Goal: Task Accomplishment & Management: Use online tool/utility

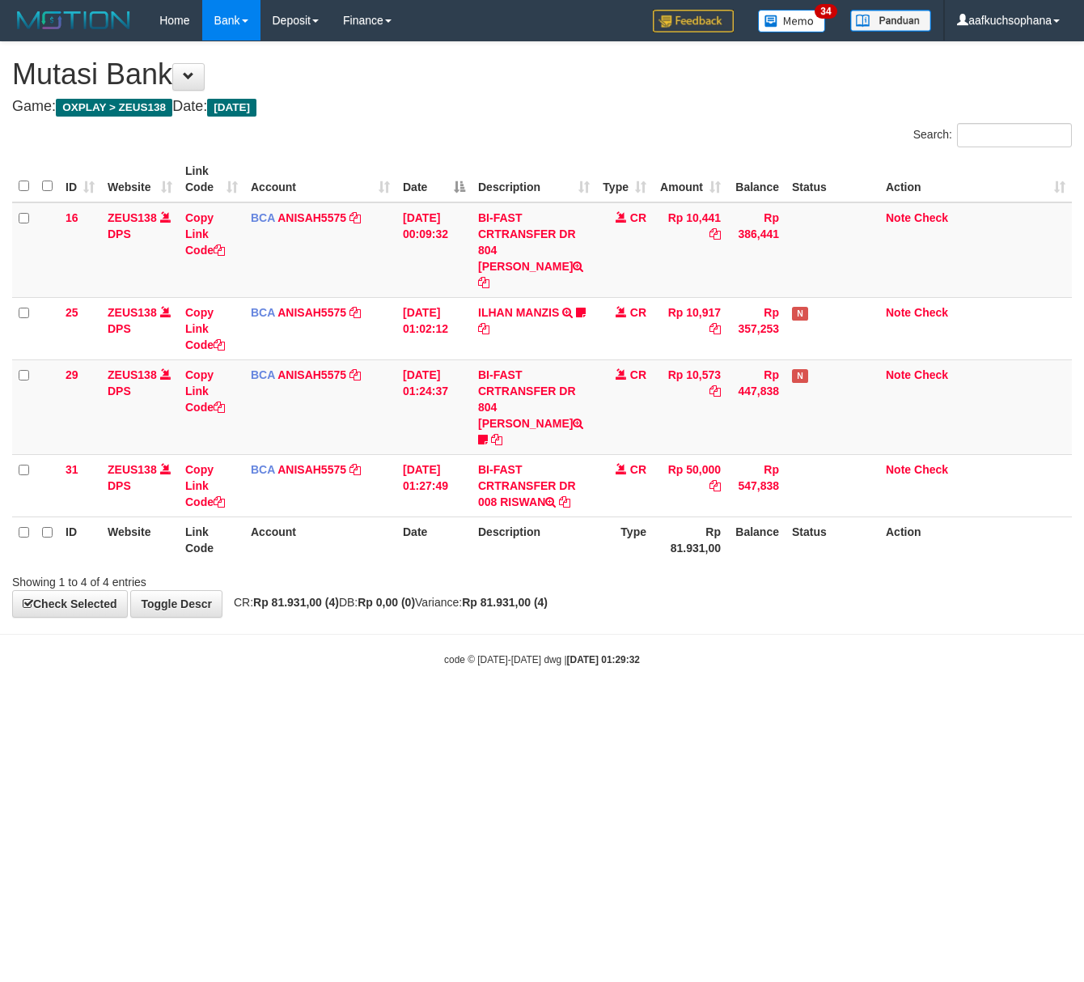
click at [228, 707] on html "Toggle navigation Home Bank Account List Load By Website Group [OXPLAY] ZEUS138…" at bounding box center [542, 353] width 1084 height 707
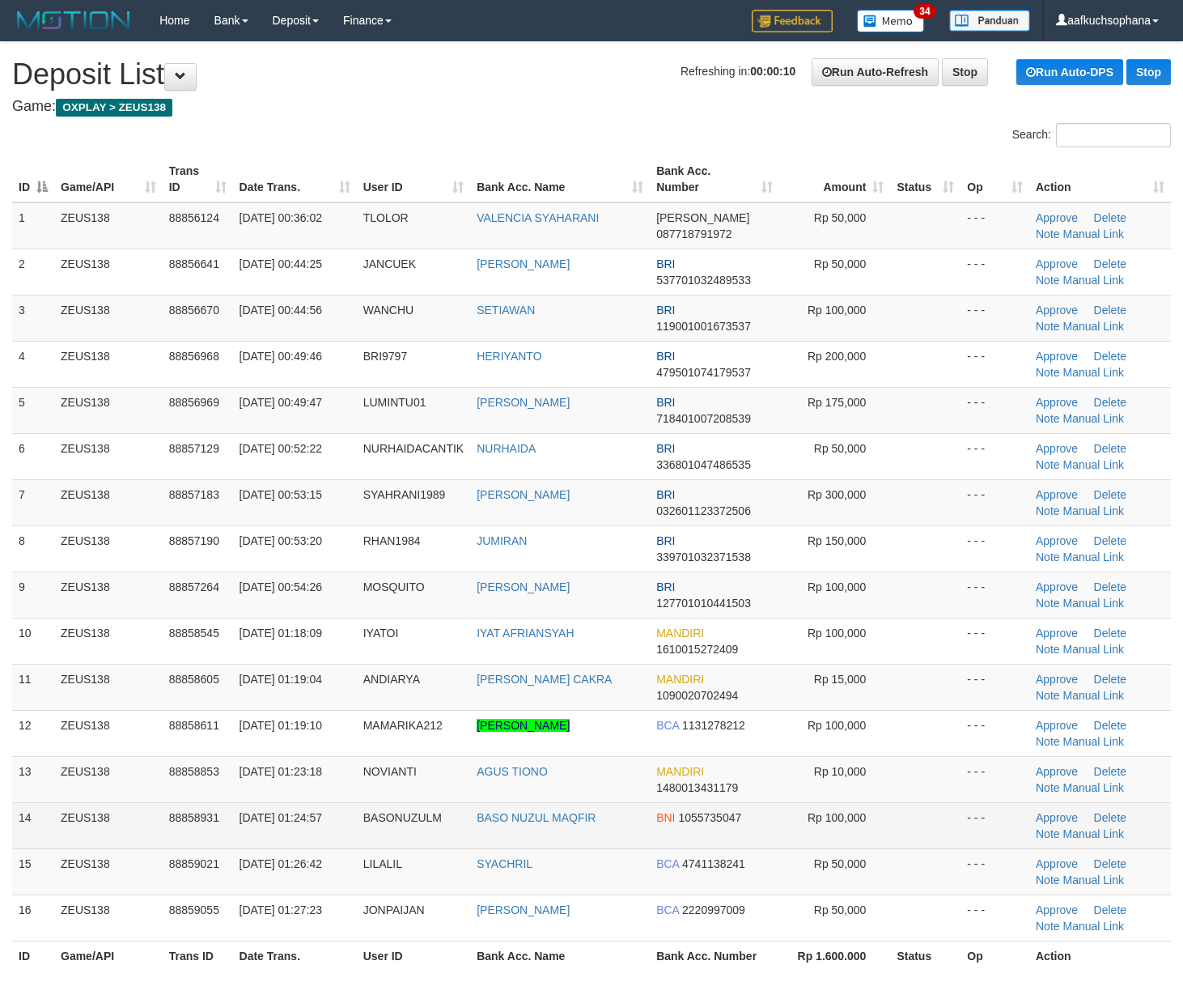
scroll to position [71, 0]
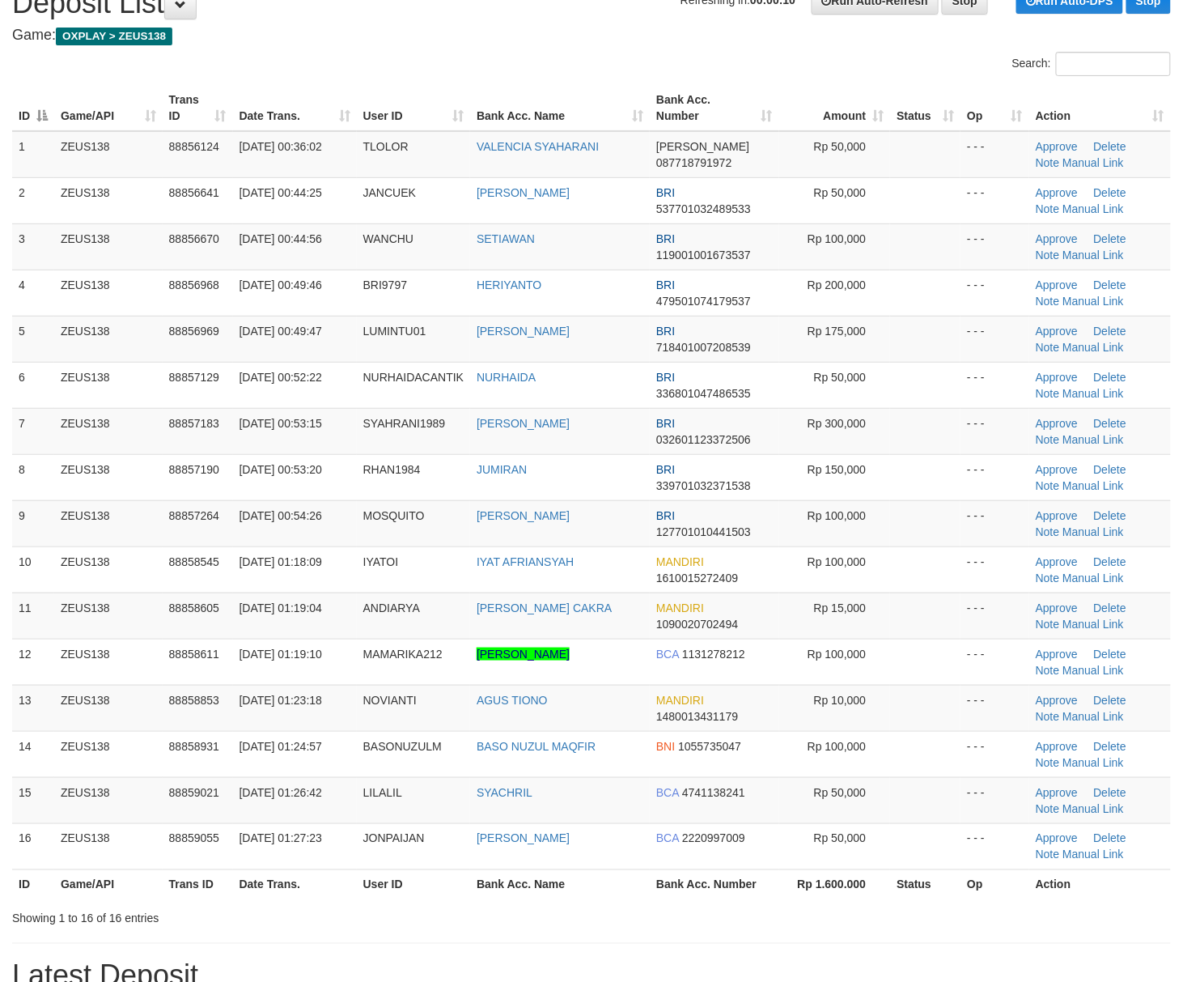
drag, startPoint x: 881, startPoint y: 712, endPoint x: 1195, endPoint y: 736, distance: 314.9
click at [904, 719] on tr "13 ZEUS138 88858853 01/10/2025 01:23:18 NOVIANTI AGUS TIONO MANDIRI 14800134311…" at bounding box center [591, 708] width 1159 height 46
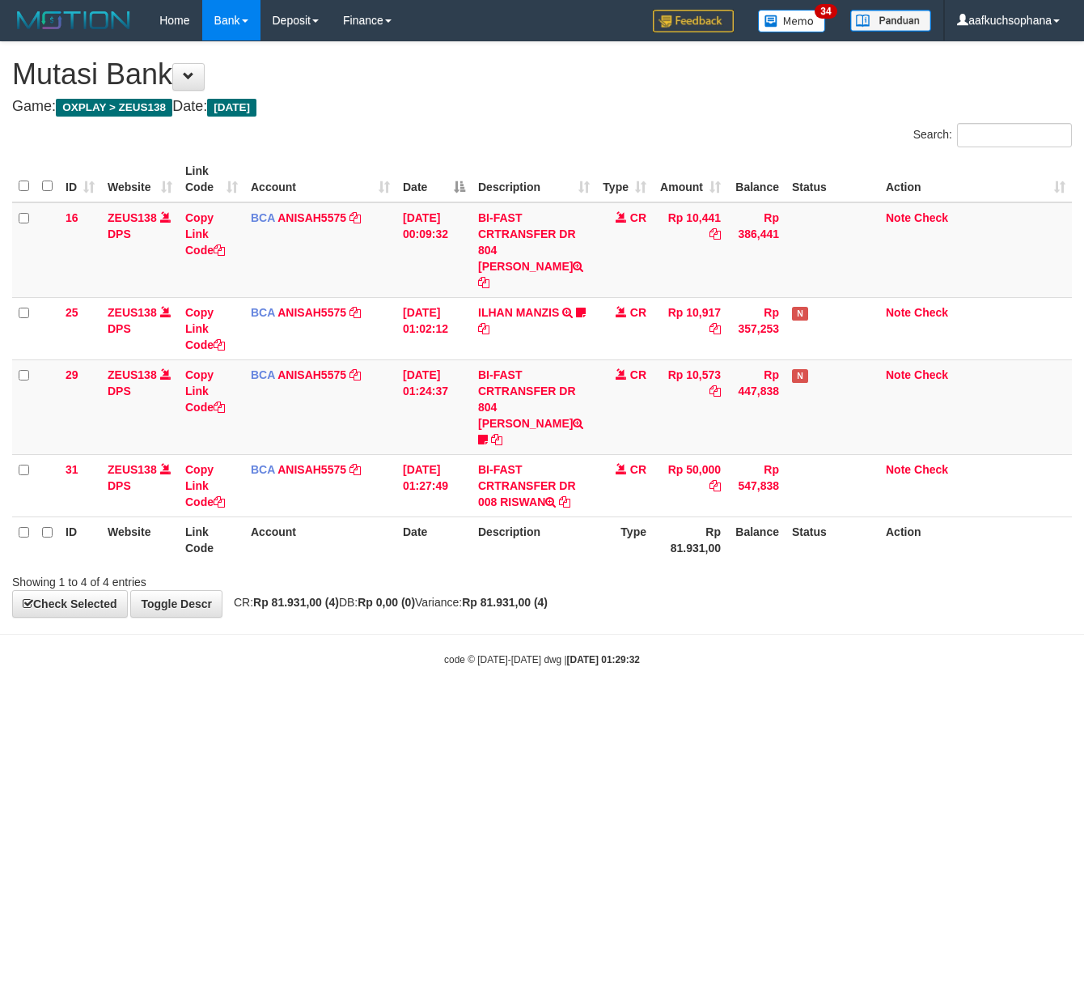
drag, startPoint x: 219, startPoint y: 756, endPoint x: 0, endPoint y: 690, distance: 228.1
click at [212, 707] on html "Toggle navigation Home Bank Account List Load By Website Group [OXPLAY] ZEUS138…" at bounding box center [542, 353] width 1084 height 707
click at [399, 707] on html "Toggle navigation Home Bank Account List Load By Website Group [OXPLAY] ZEUS138…" at bounding box center [542, 353] width 1084 height 707
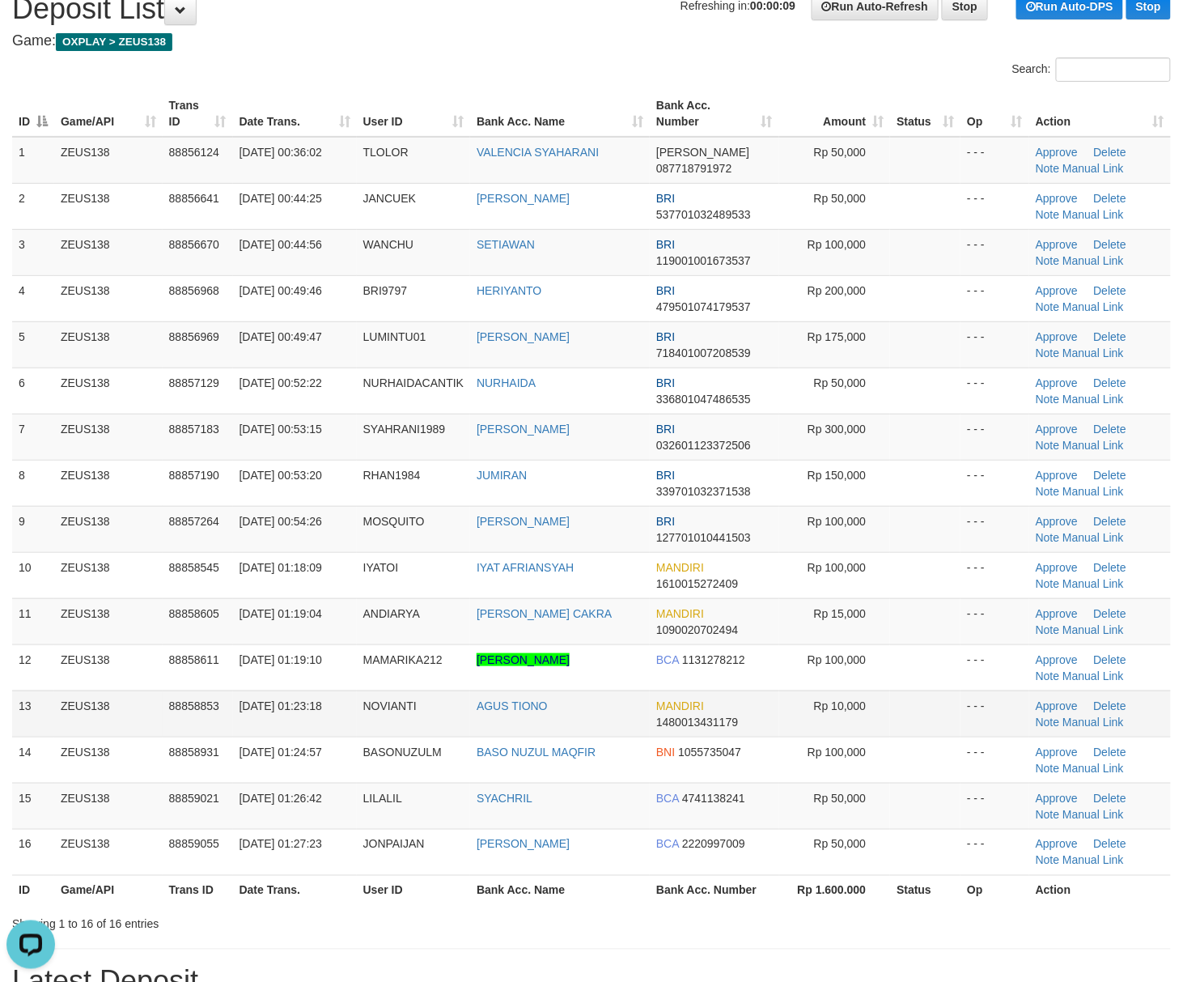
click at [939, 714] on td at bounding box center [925, 713] width 70 height 46
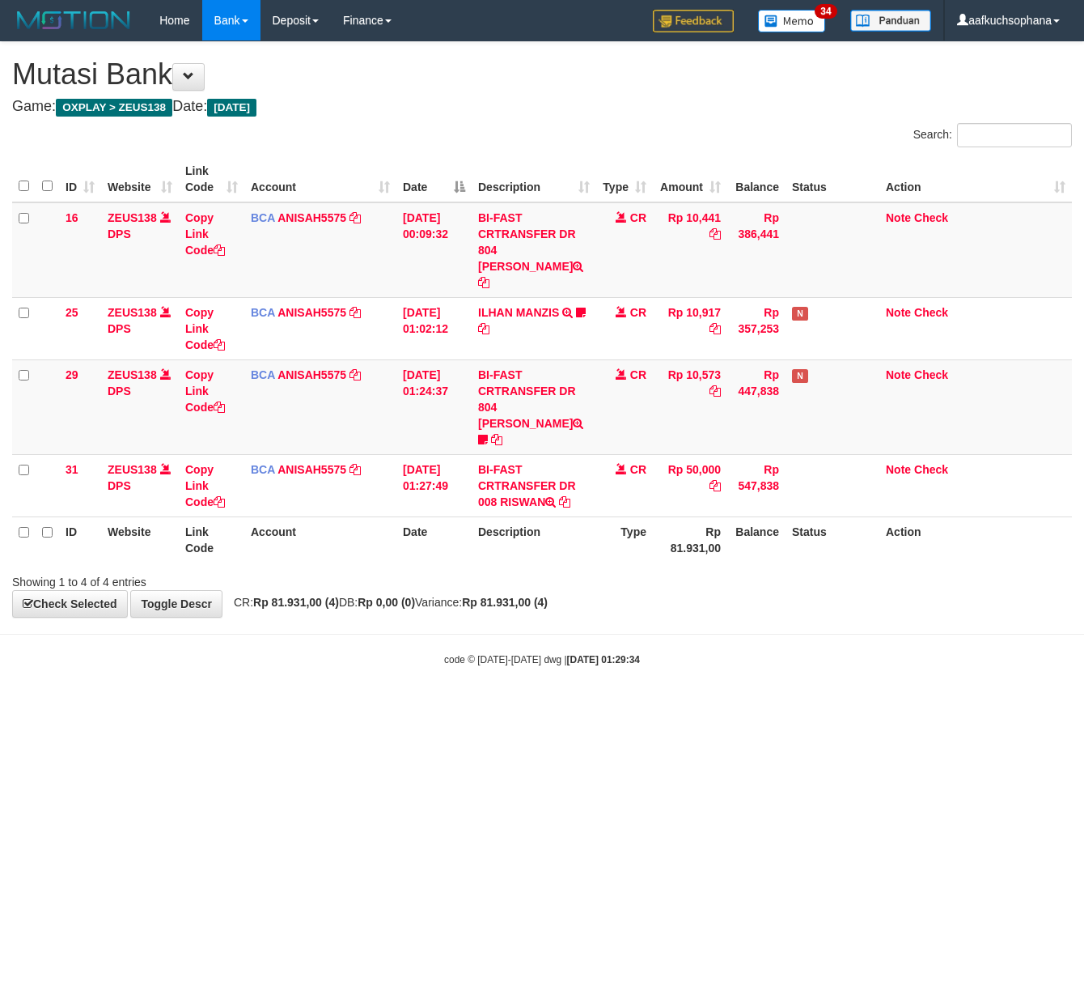
drag, startPoint x: 309, startPoint y: 794, endPoint x: 225, endPoint y: 762, distance: 90.2
click at [288, 707] on html "Toggle navigation Home Bank Account List Load By Website Group [OXPLAY] ZEUS138…" at bounding box center [542, 353] width 1084 height 707
click at [117, 707] on html "Toggle navigation Home Bank Account List Load By Website Group [OXPLAY] ZEUS138…" at bounding box center [542, 353] width 1084 height 707
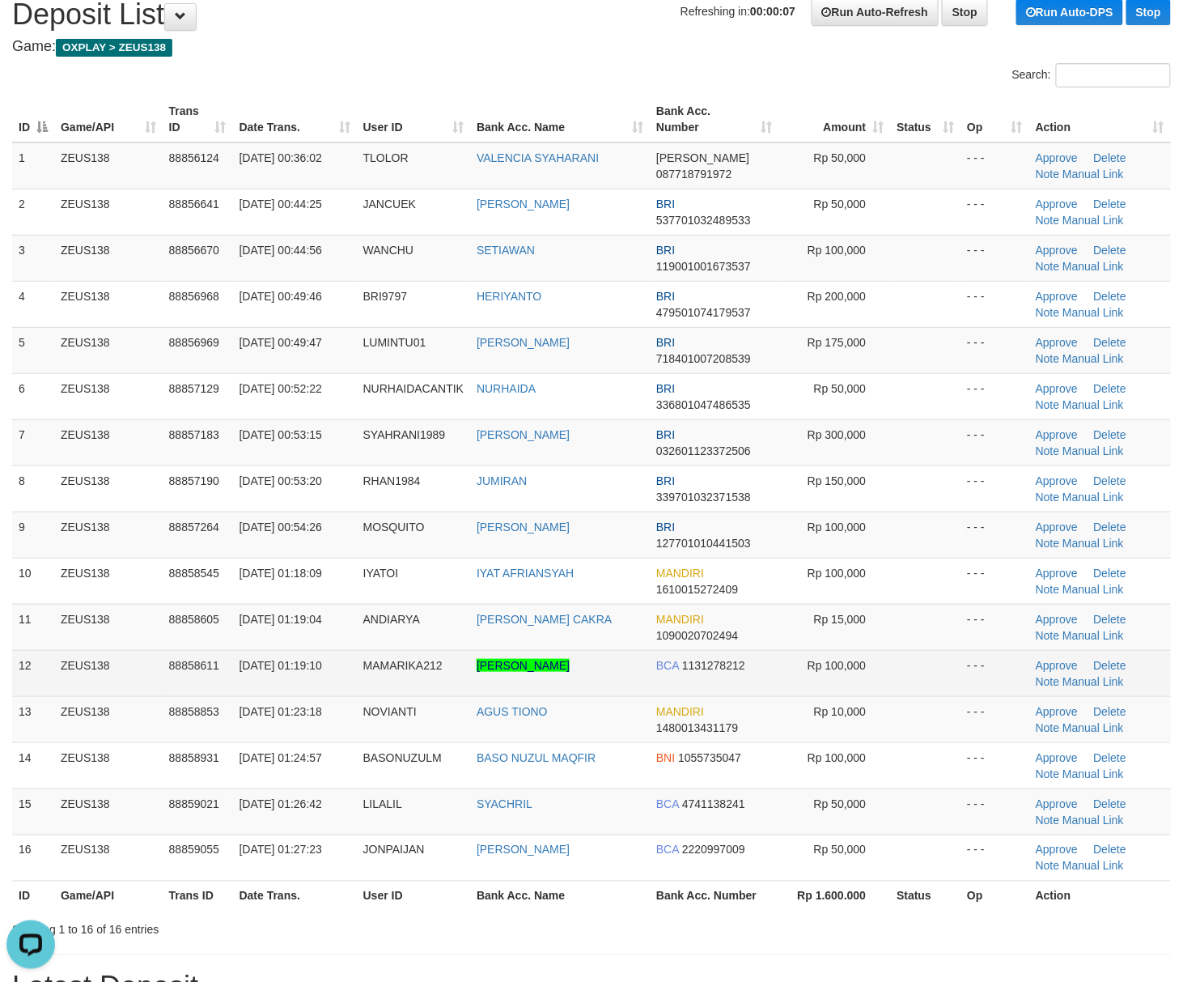
drag, startPoint x: 927, startPoint y: 668, endPoint x: 957, endPoint y: 668, distance: 29.1
click at [942, 668] on td at bounding box center [925, 673] width 70 height 46
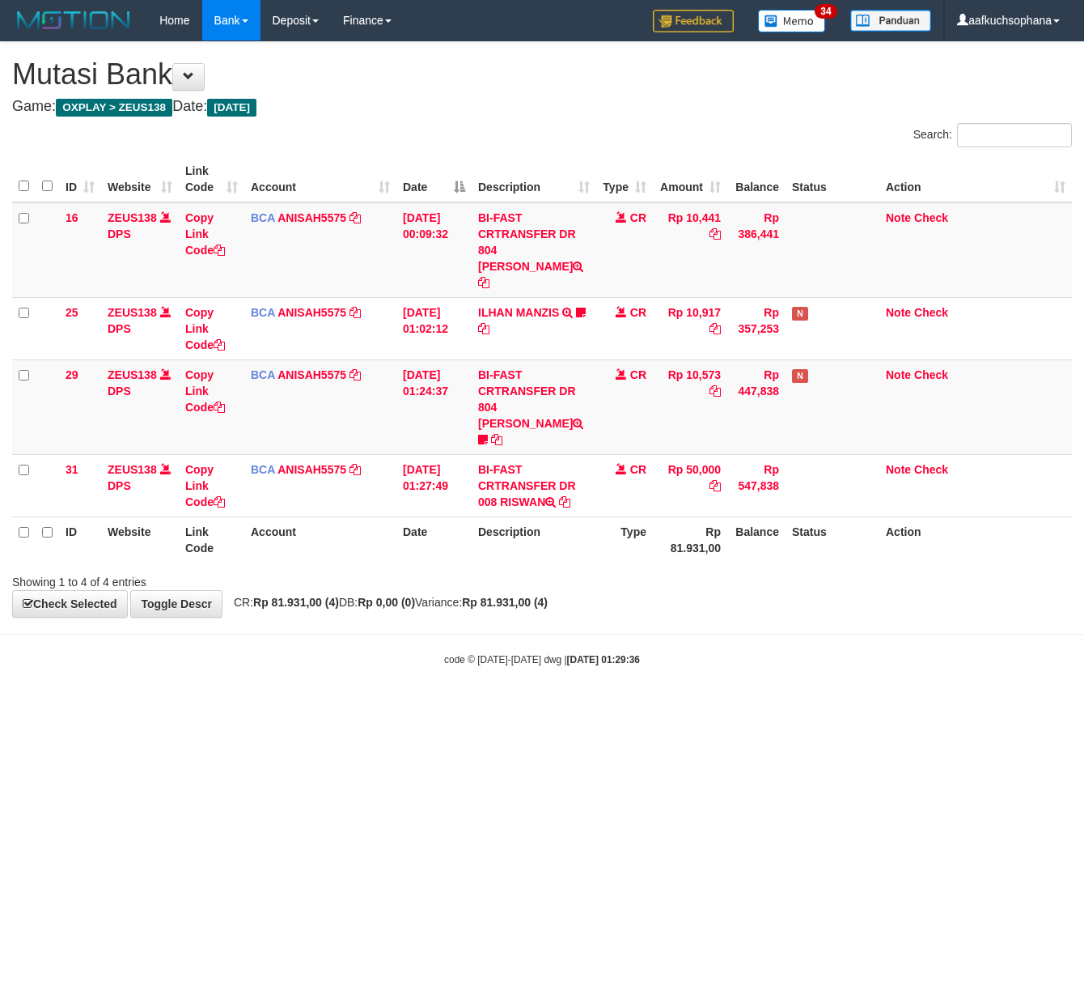
click at [510, 639] on body "Toggle navigation Home Bank Account List Load By Website Group [OXPLAY] ZEUS138…" at bounding box center [542, 353] width 1084 height 707
click at [108, 673] on body "Toggle navigation Home Bank Account List Load By Website Group [OXPLAY] ZEUS138…" at bounding box center [542, 353] width 1084 height 707
drag, startPoint x: 605, startPoint y: 683, endPoint x: 580, endPoint y: 732, distance: 54.7
click at [602, 707] on html "Toggle navigation Home Bank Account List Load By Website Group [OXPLAY] ZEUS138…" at bounding box center [542, 353] width 1084 height 707
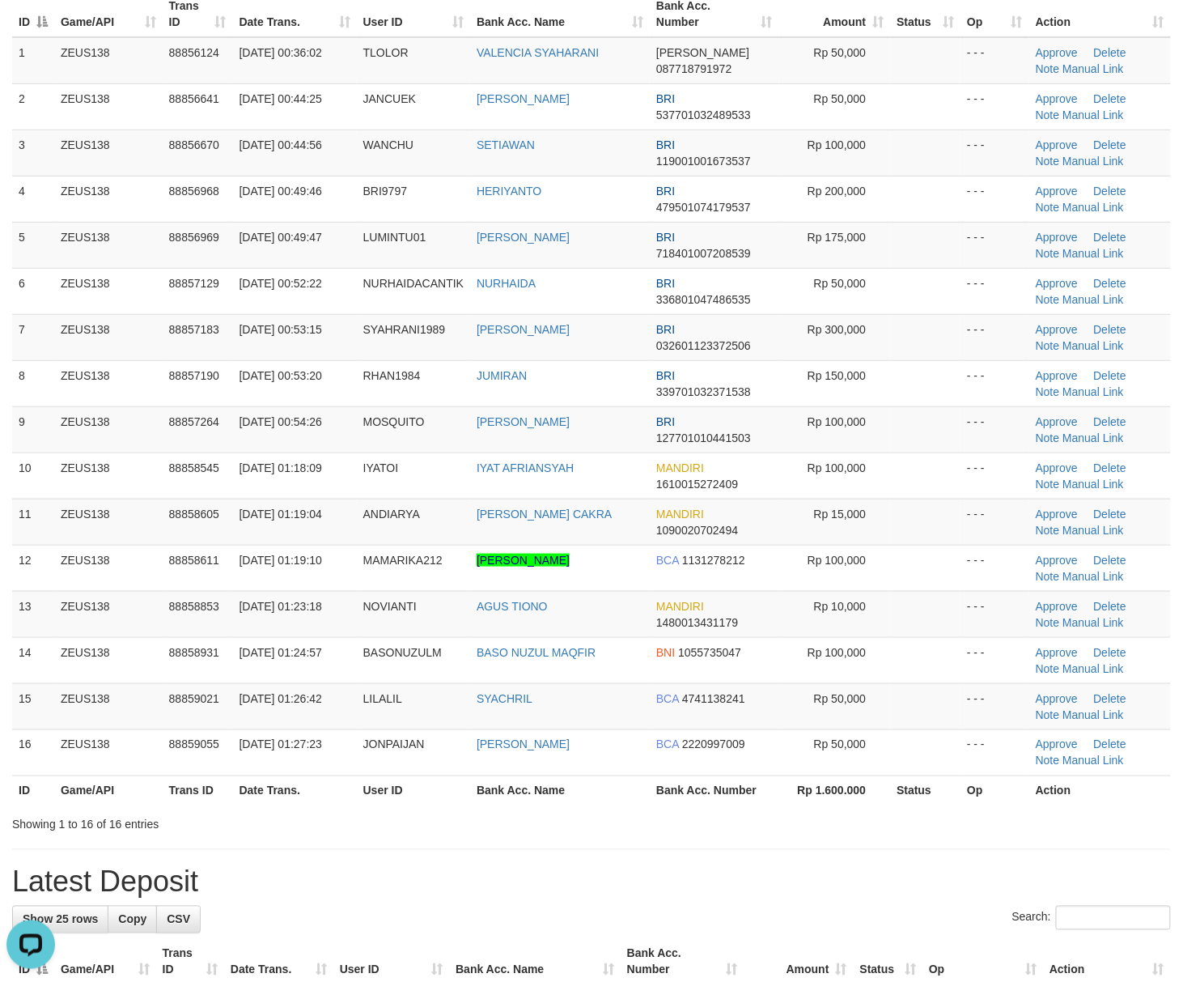
scroll to position [270, 0]
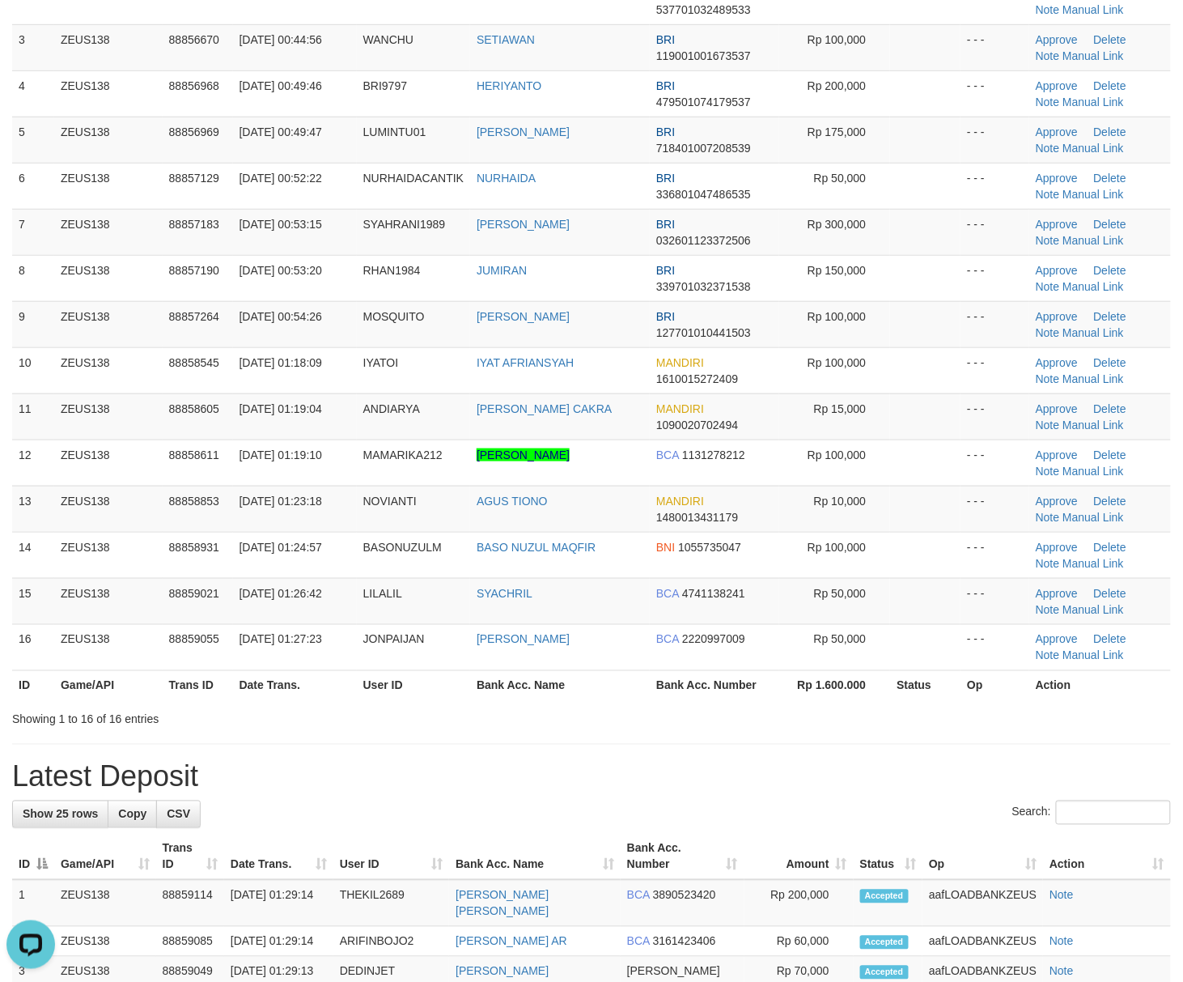
drag, startPoint x: 768, startPoint y: 745, endPoint x: 981, endPoint y: 765, distance: 213.7
click at [790, 745] on div "**********" at bounding box center [591, 835] width 1183 height 2127
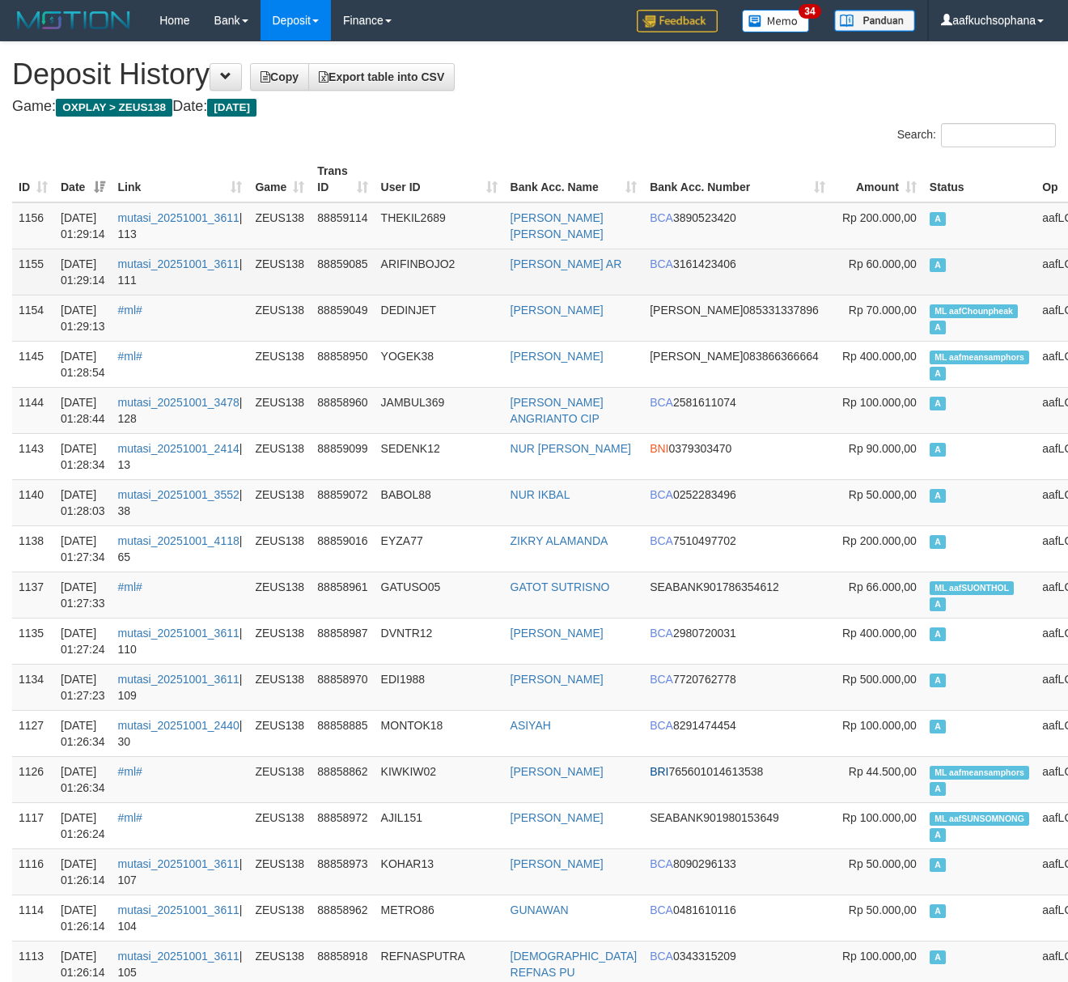
click at [923, 264] on td "A" at bounding box center [979, 271] width 112 height 46
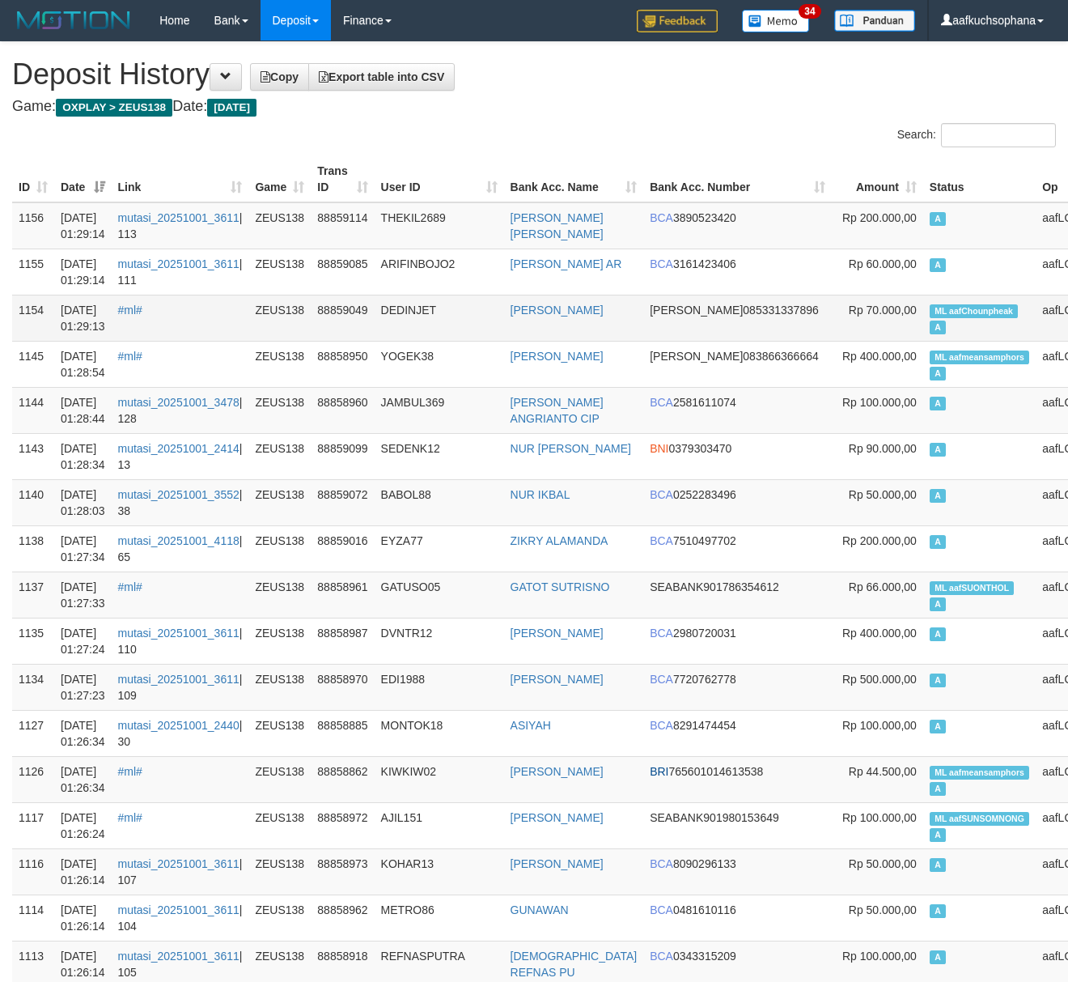
click at [930, 312] on span "ML aafChounpheak" at bounding box center [974, 311] width 88 height 14
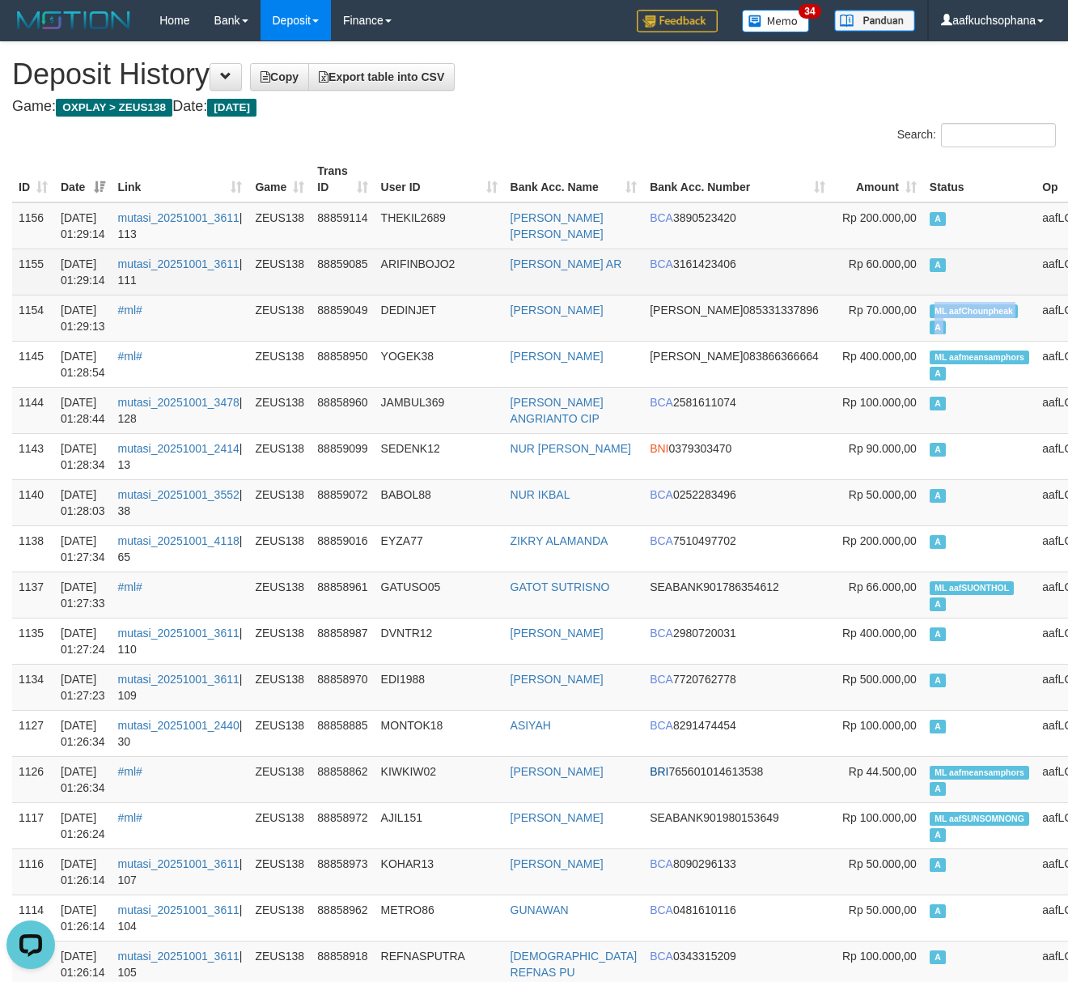
copy td "ML aafChounpheak A"
click at [923, 290] on td "A" at bounding box center [979, 271] width 112 height 46
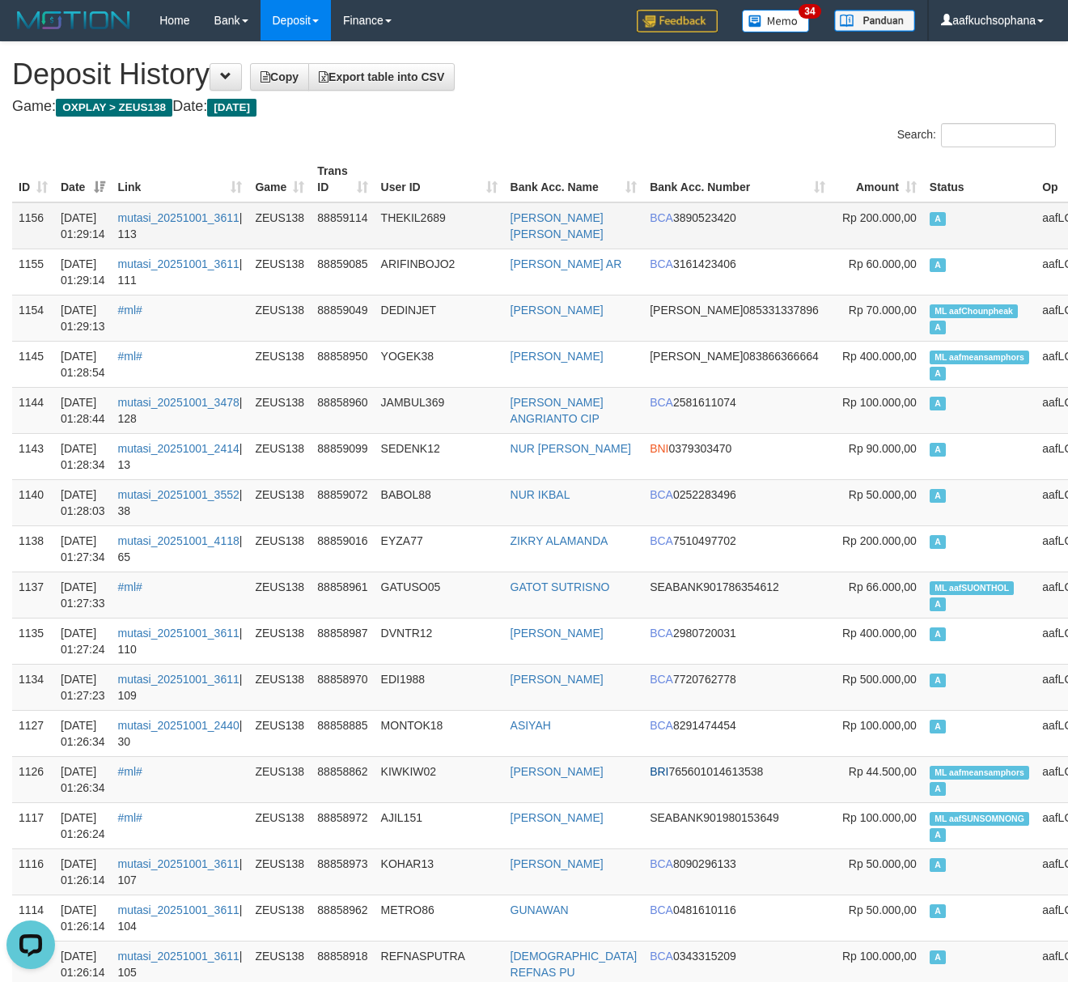
click at [923, 231] on td "A" at bounding box center [979, 225] width 112 height 47
drag, startPoint x: 672, startPoint y: 121, endPoint x: 642, endPoint y: 129, distance: 31.2
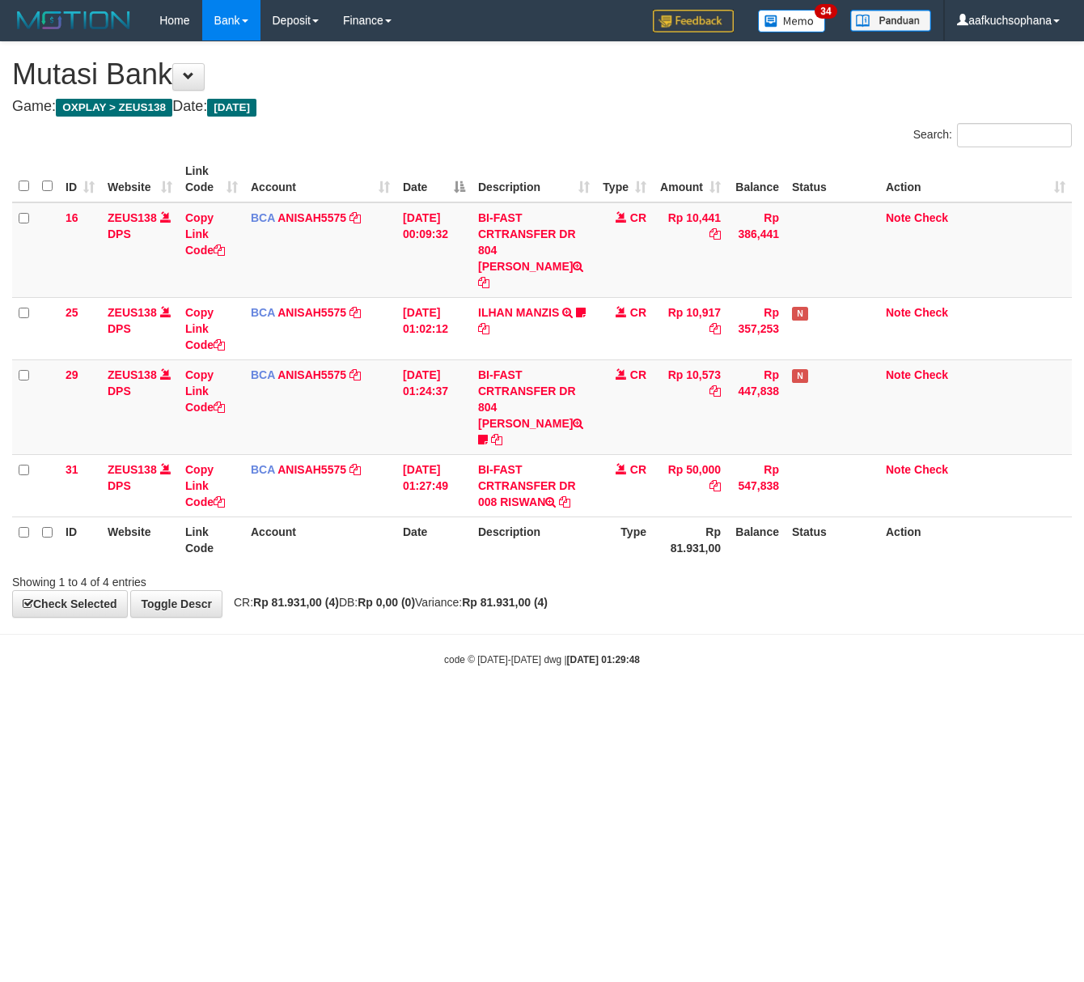
click at [154, 707] on html "Toggle navigation Home Bank Account List Load By Website Group [OXPLAY] ZEUS138…" at bounding box center [542, 353] width 1084 height 707
click at [156, 707] on html "Toggle navigation Home Bank Account List Load By Website Group [OXPLAY] ZEUS138…" at bounding box center [542, 353] width 1084 height 707
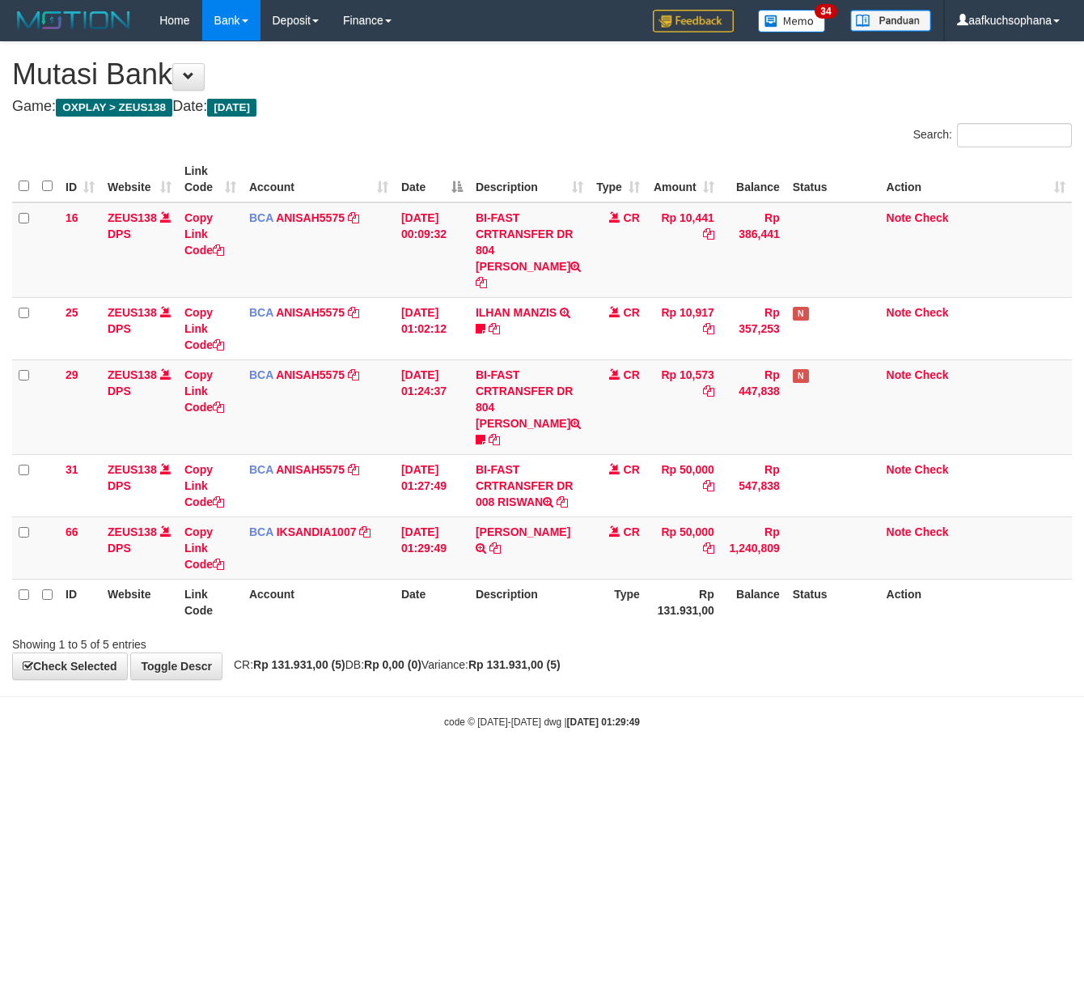
click at [327, 758] on html "Toggle navigation Home Bank Account List Load By Website Group [OXPLAY] ZEUS138…" at bounding box center [542, 385] width 1084 height 770
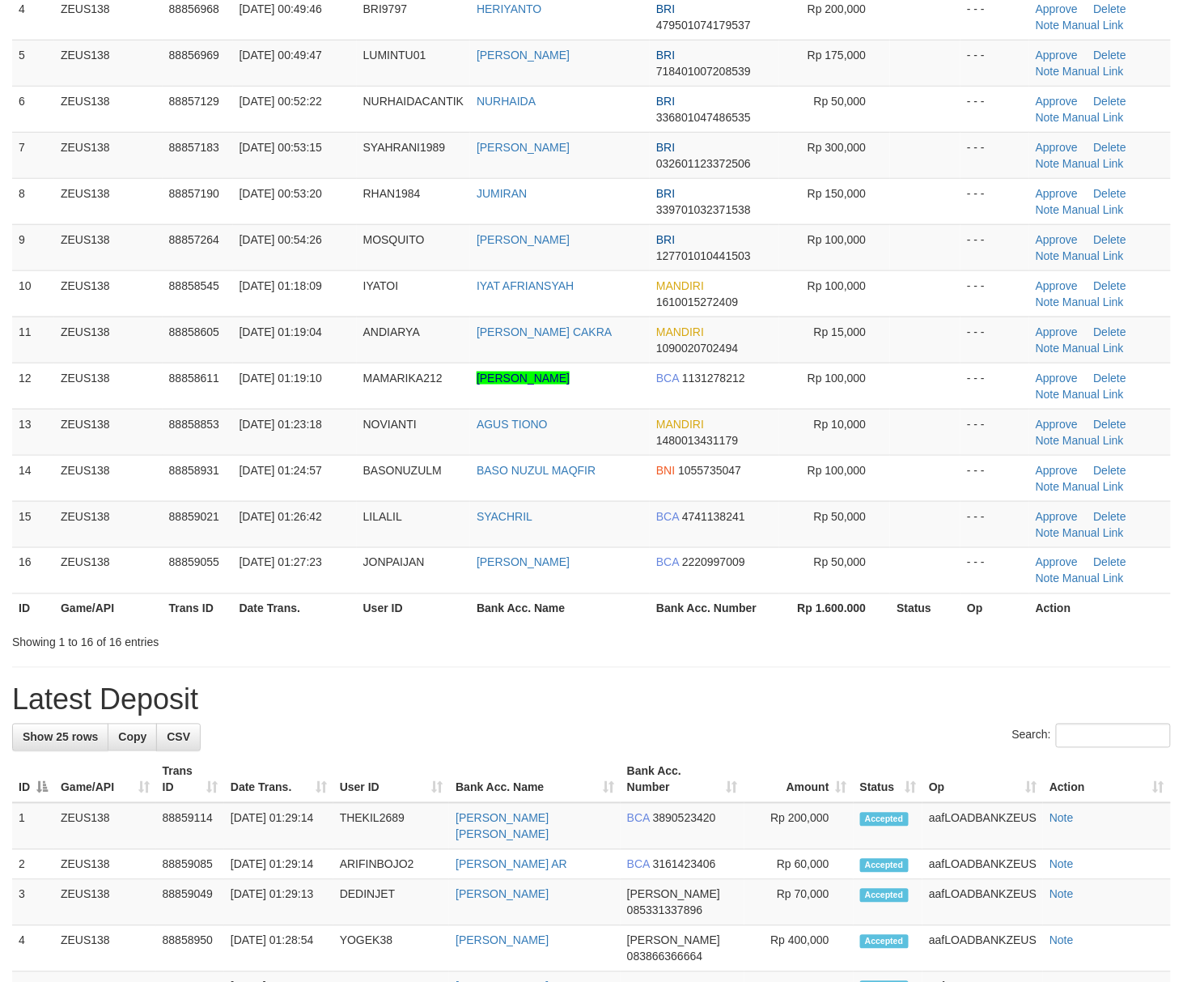
scroll to position [270, 0]
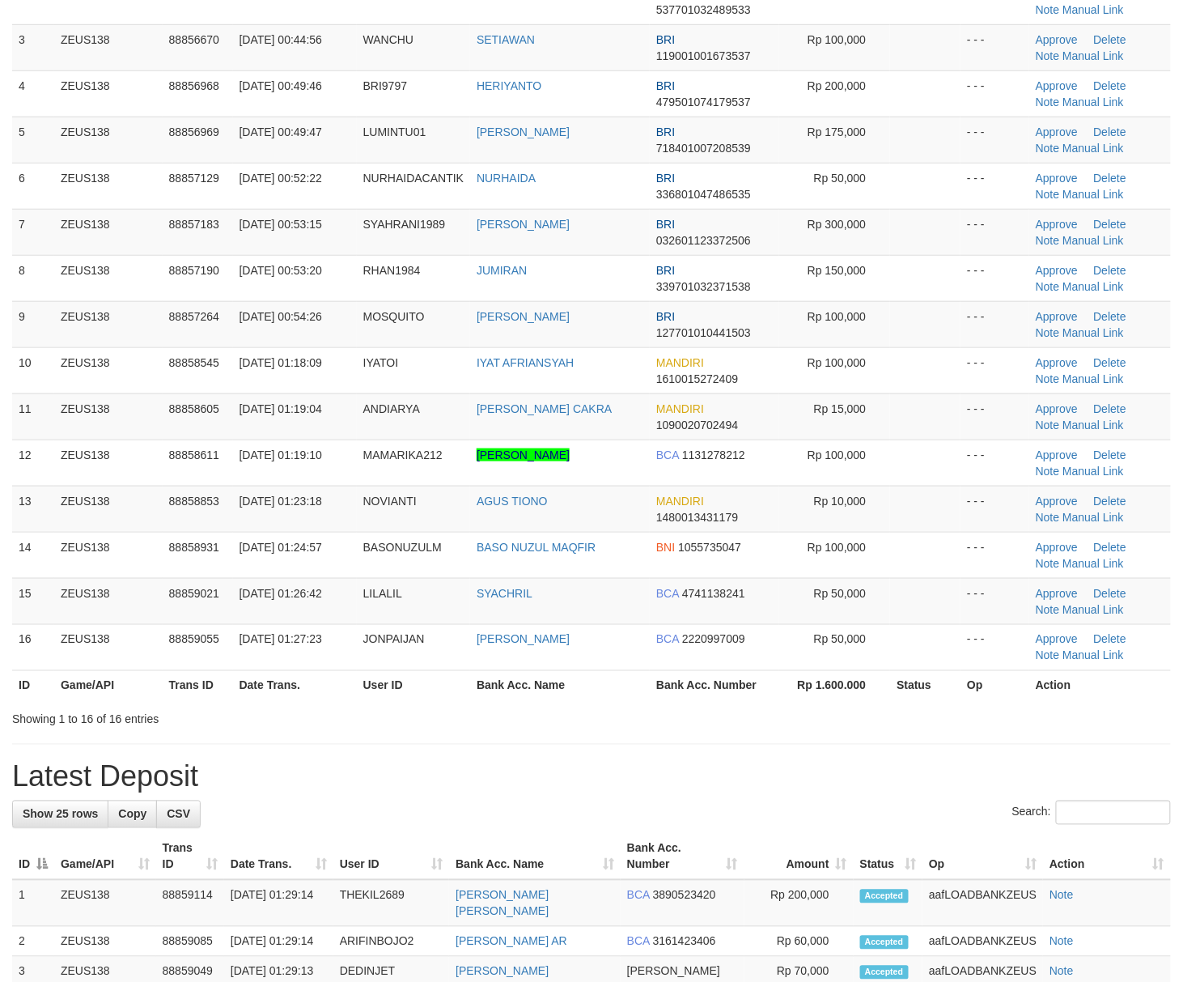
drag, startPoint x: 778, startPoint y: 749, endPoint x: 758, endPoint y: 749, distance: 19.4
click at [758, 753] on div "**********" at bounding box center [591, 835] width 1183 height 2127
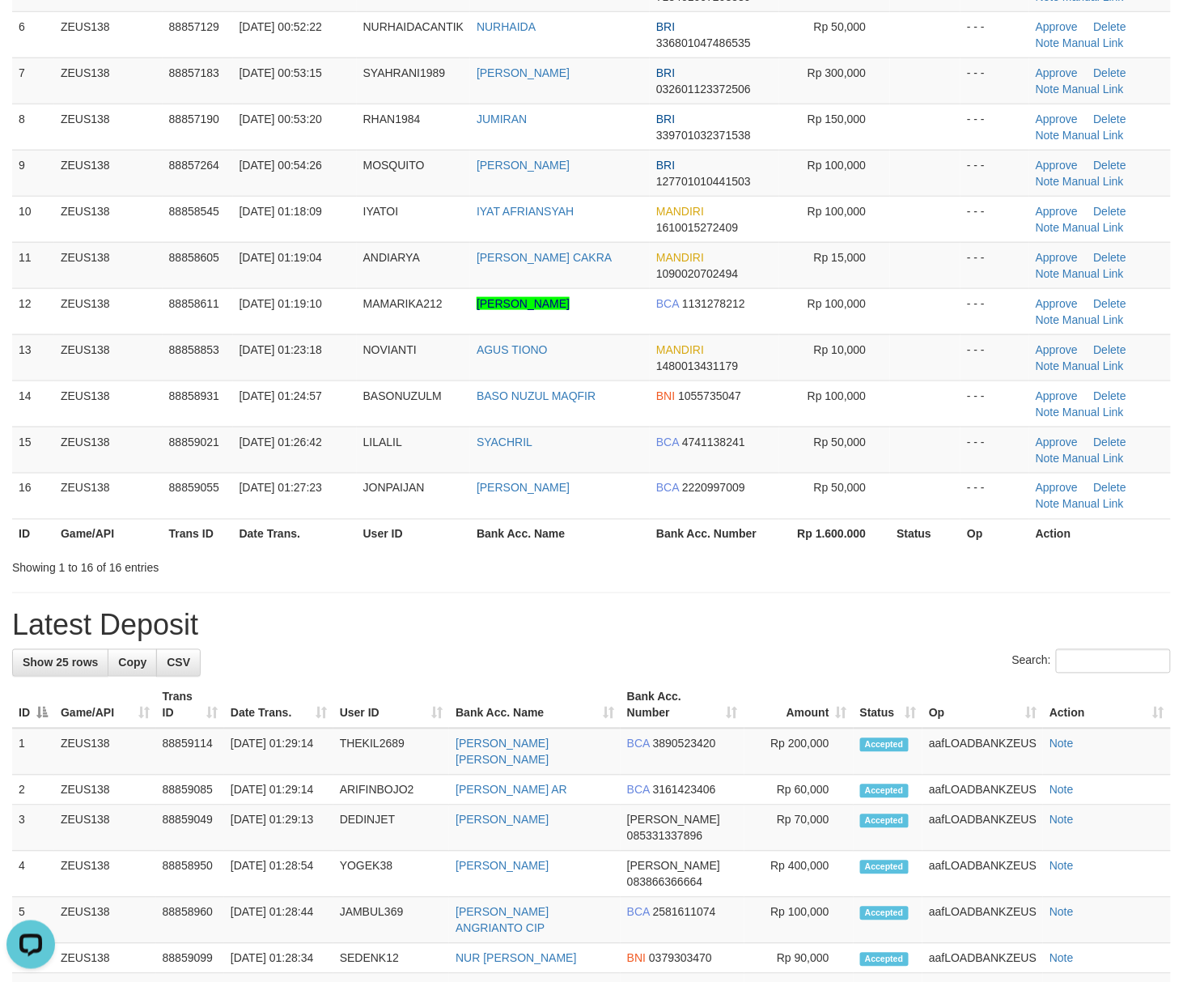
drag, startPoint x: 643, startPoint y: 567, endPoint x: 762, endPoint y: 609, distance: 126.2
click at [696, 591] on div "**********" at bounding box center [591, 683] width 1183 height 2127
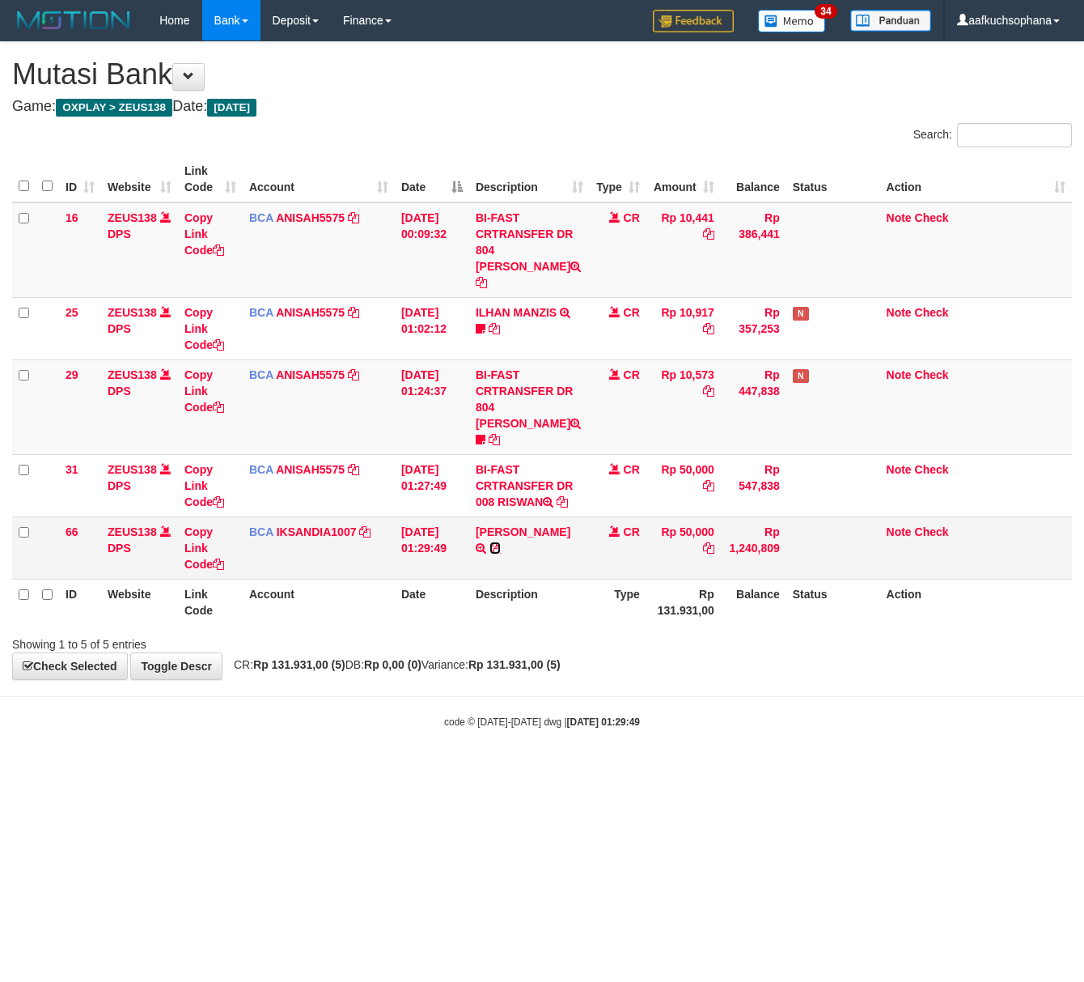
click at [495, 542] on icon at bounding box center [495, 547] width 11 height 11
click at [282, 719] on body "Toggle navigation Home Bank Account List Load By Website Group [OXPLAY] ZEUS138…" at bounding box center [542, 385] width 1084 height 770
drag, startPoint x: 227, startPoint y: 774, endPoint x: 0, endPoint y: 693, distance: 240.9
click at [212, 762] on html "Toggle navigation Home Bank Account List Load By Website Group [OXPLAY] ZEUS138…" at bounding box center [542, 385] width 1084 height 770
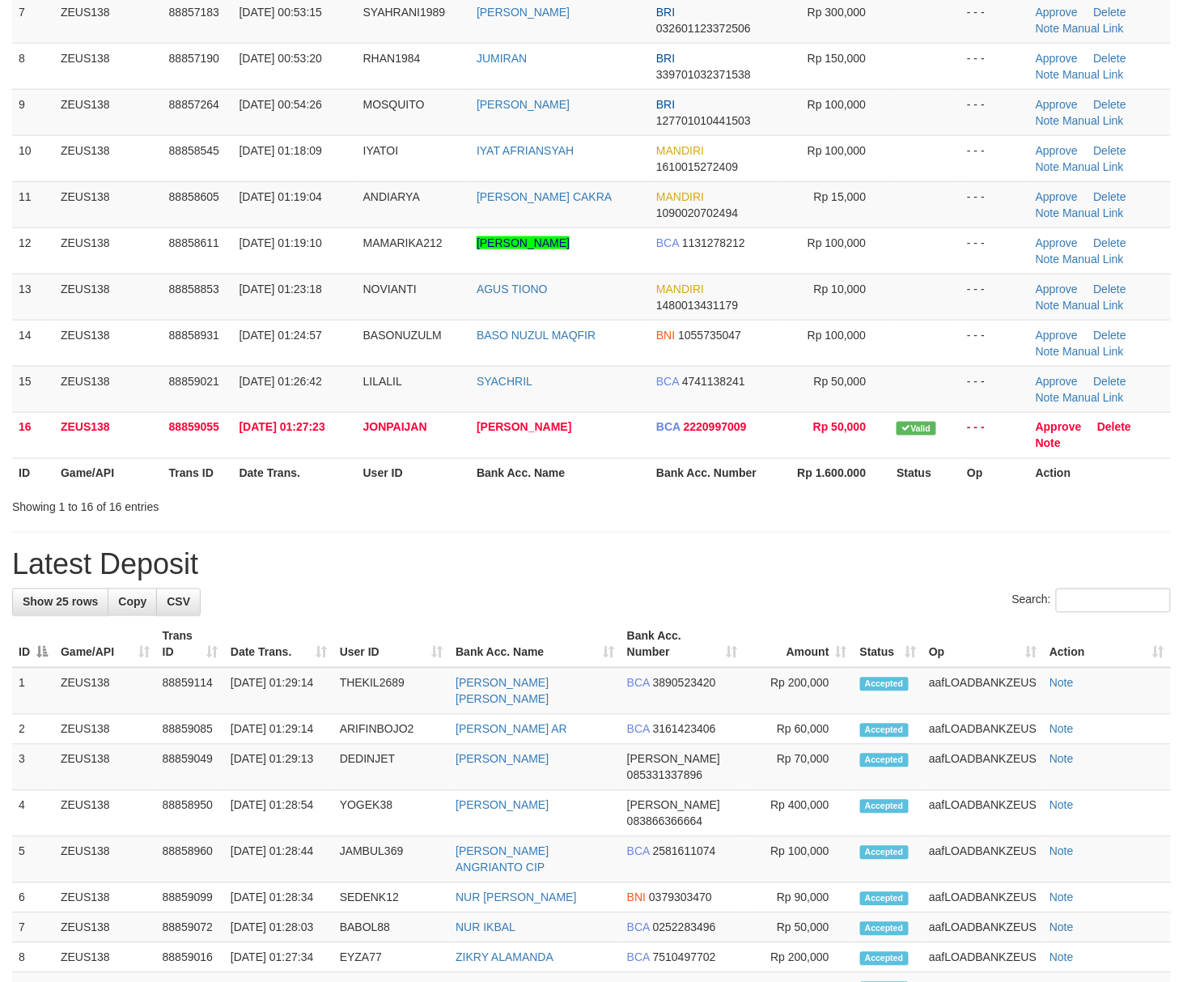
drag, startPoint x: 639, startPoint y: 655, endPoint x: 499, endPoint y: 583, distance: 157.1
click at [636, 651] on th "Bank Acc. Number" at bounding box center [683, 645] width 124 height 46
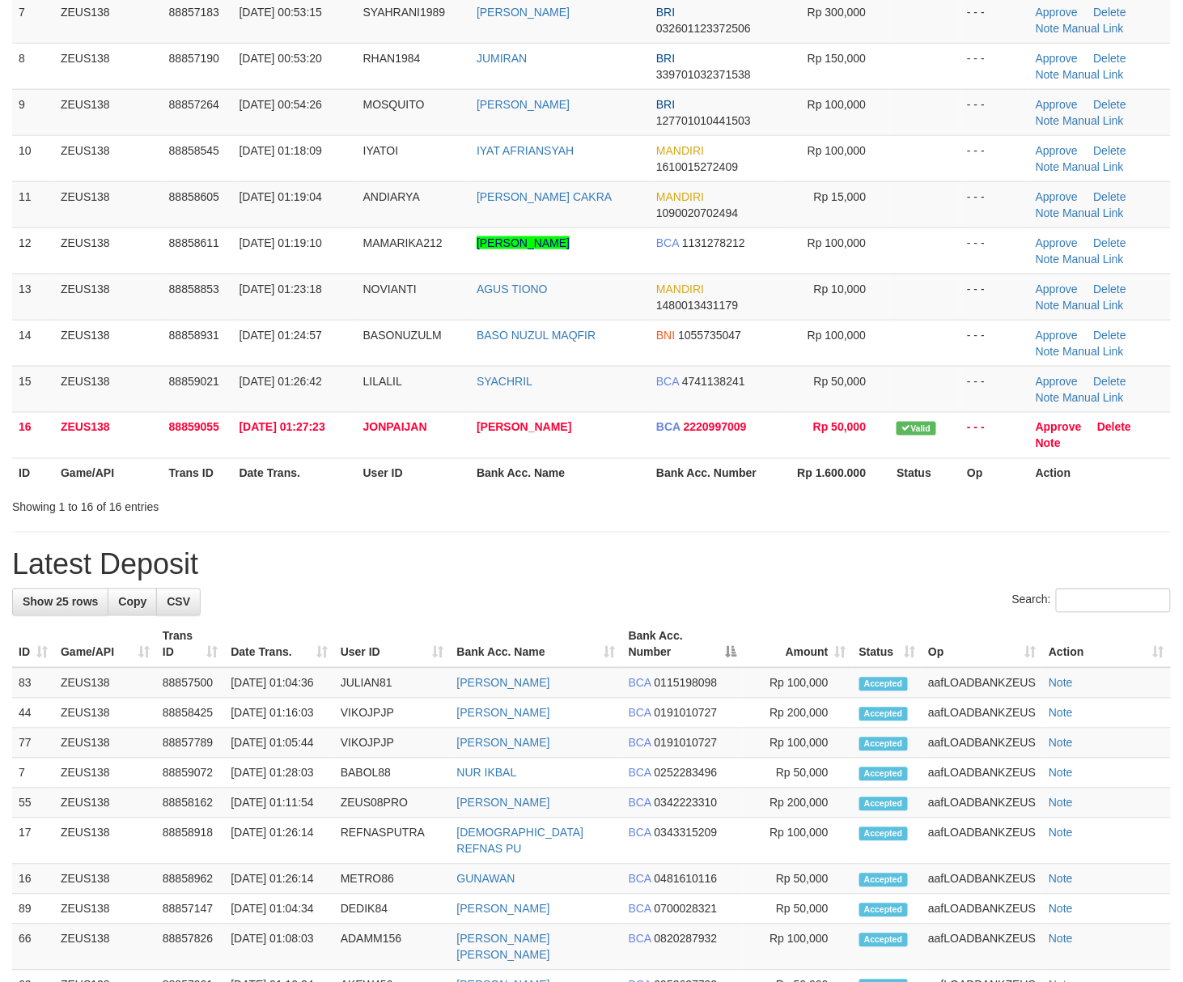
scroll to position [422, 0]
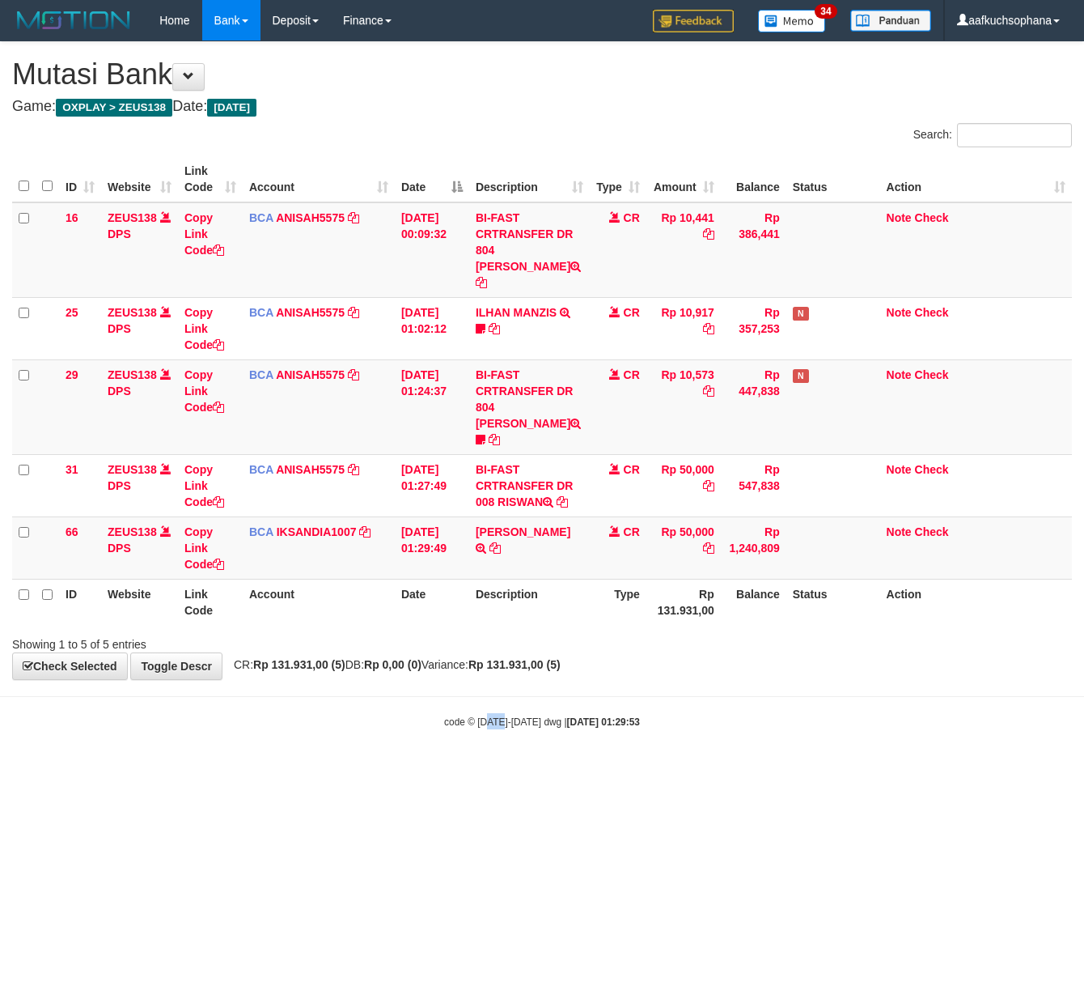
drag, startPoint x: 500, startPoint y: 783, endPoint x: 497, endPoint y: 772, distance: 11.8
click at [499, 770] on html "Toggle navigation Home Bank Account List Load By Website Group [OXPLAY] ZEUS138…" at bounding box center [542, 385] width 1084 height 770
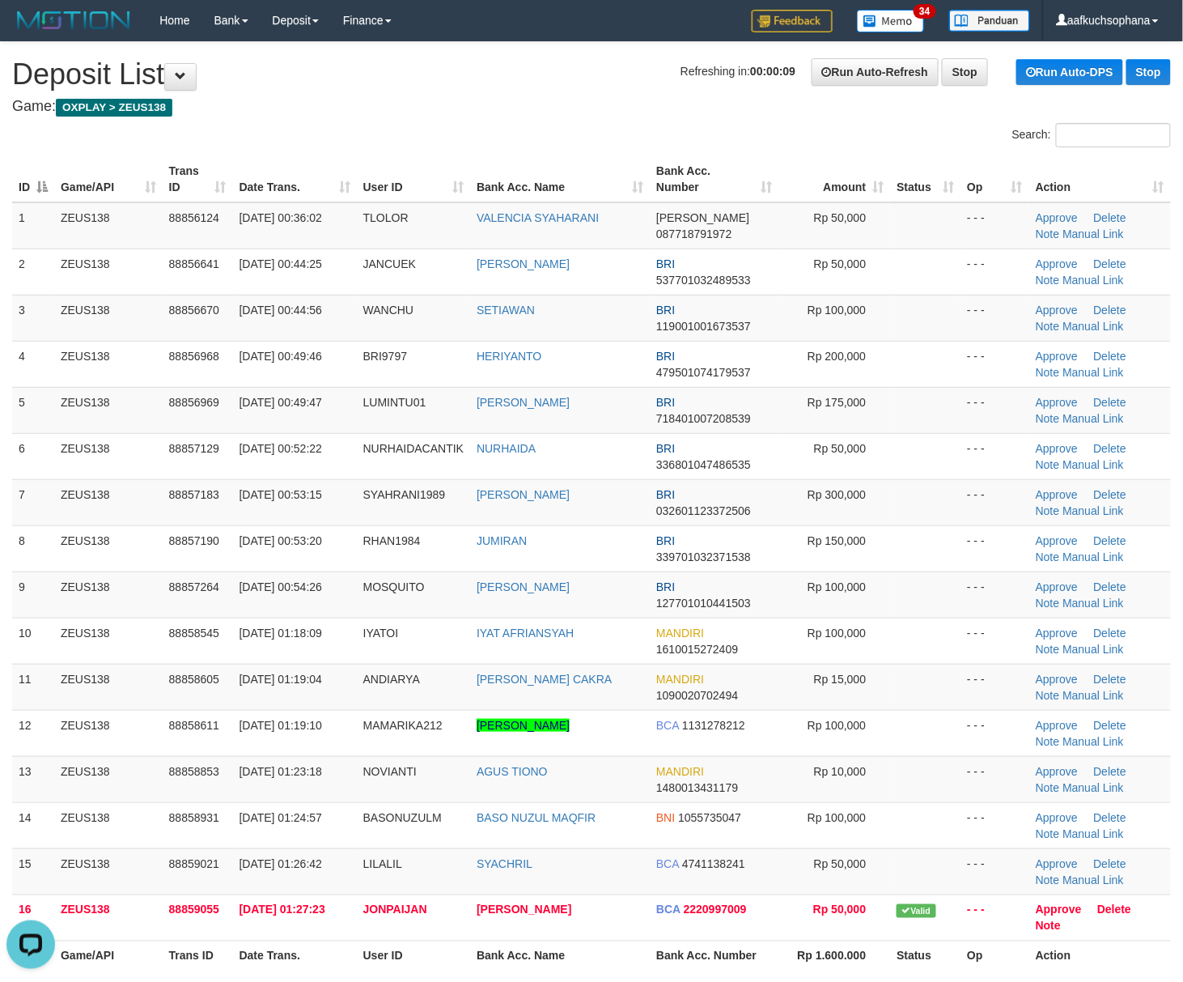
drag, startPoint x: 963, startPoint y: 661, endPoint x: 1193, endPoint y: 707, distance: 234.4
click at [963, 661] on td "- - -" at bounding box center [995, 640] width 69 height 46
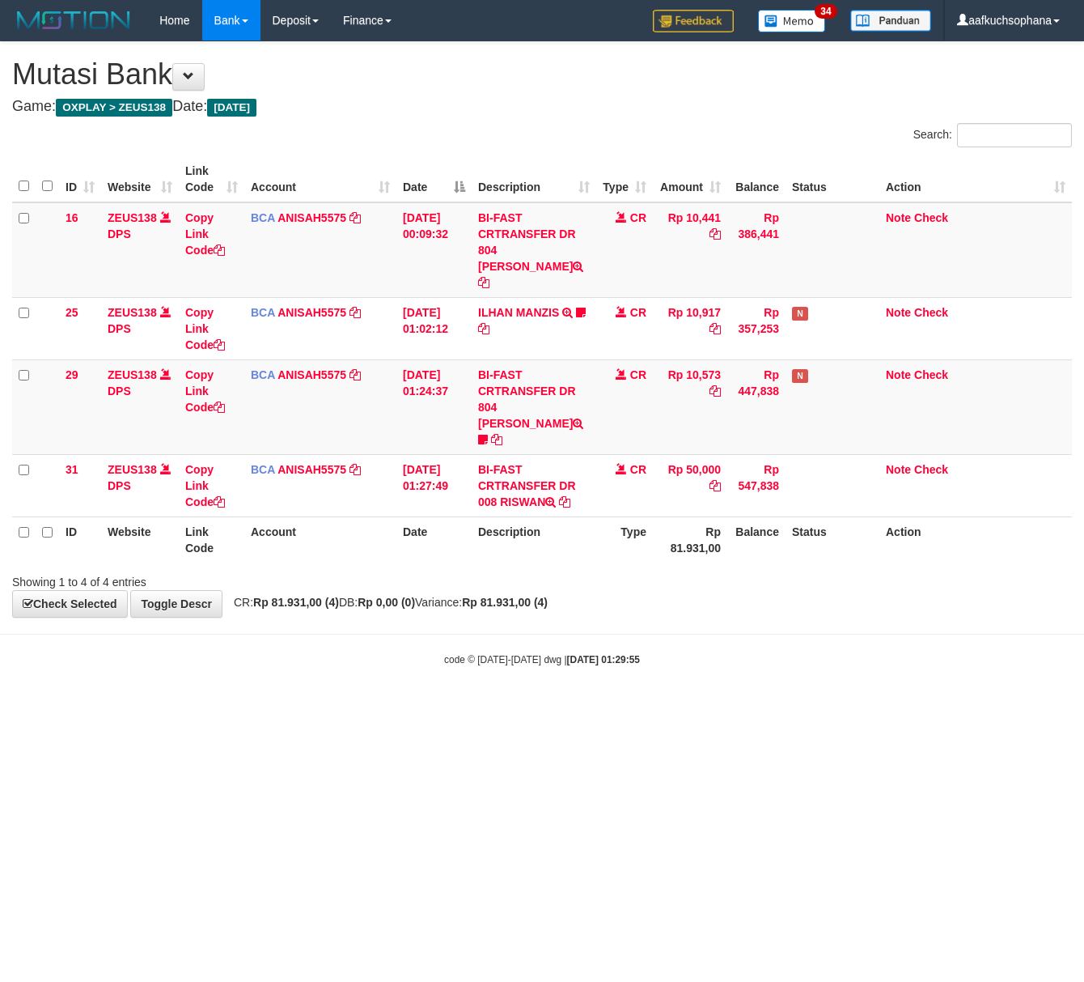
click at [312, 707] on html "Toggle navigation Home Bank Account List Load By Website Group [OXPLAY] ZEUS138…" at bounding box center [542, 353] width 1084 height 707
click at [400, 707] on html "Toggle navigation Home Bank Account List Load By Website Group [OXPLAY] ZEUS138…" at bounding box center [542, 353] width 1084 height 707
drag, startPoint x: 139, startPoint y: 690, endPoint x: 84, endPoint y: 677, distance: 56.5
click at [102, 683] on html "Toggle navigation Home Bank Account List Load By Website Group [OXPLAY] ZEUS138…" at bounding box center [542, 353] width 1084 height 707
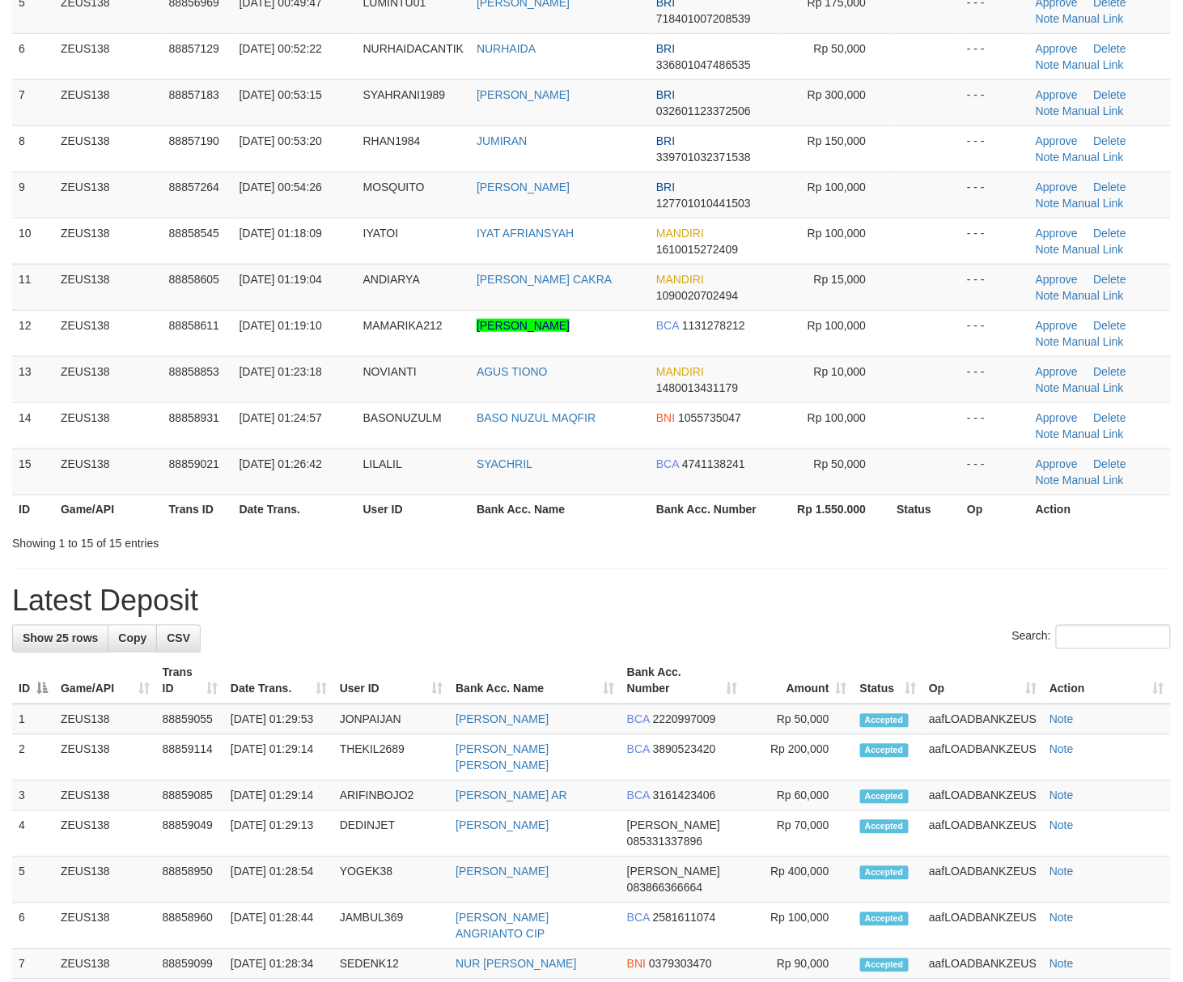
scroll to position [324, 0]
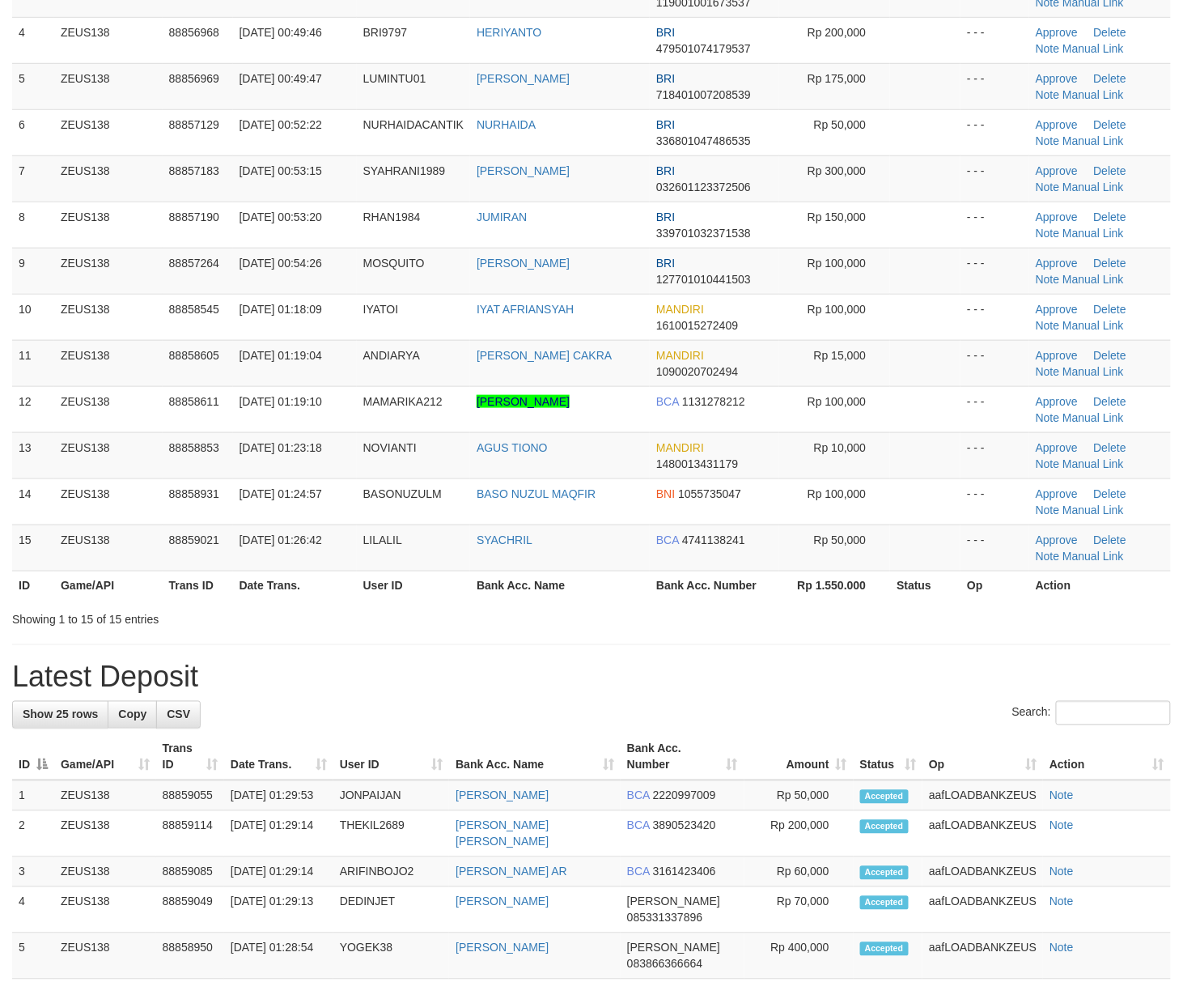
click at [787, 605] on div "ID Game/API Trans ID Date Trans. User ID Bank Acc. Name Bank Acc. Number Amount…" at bounding box center [591, 217] width 1183 height 778
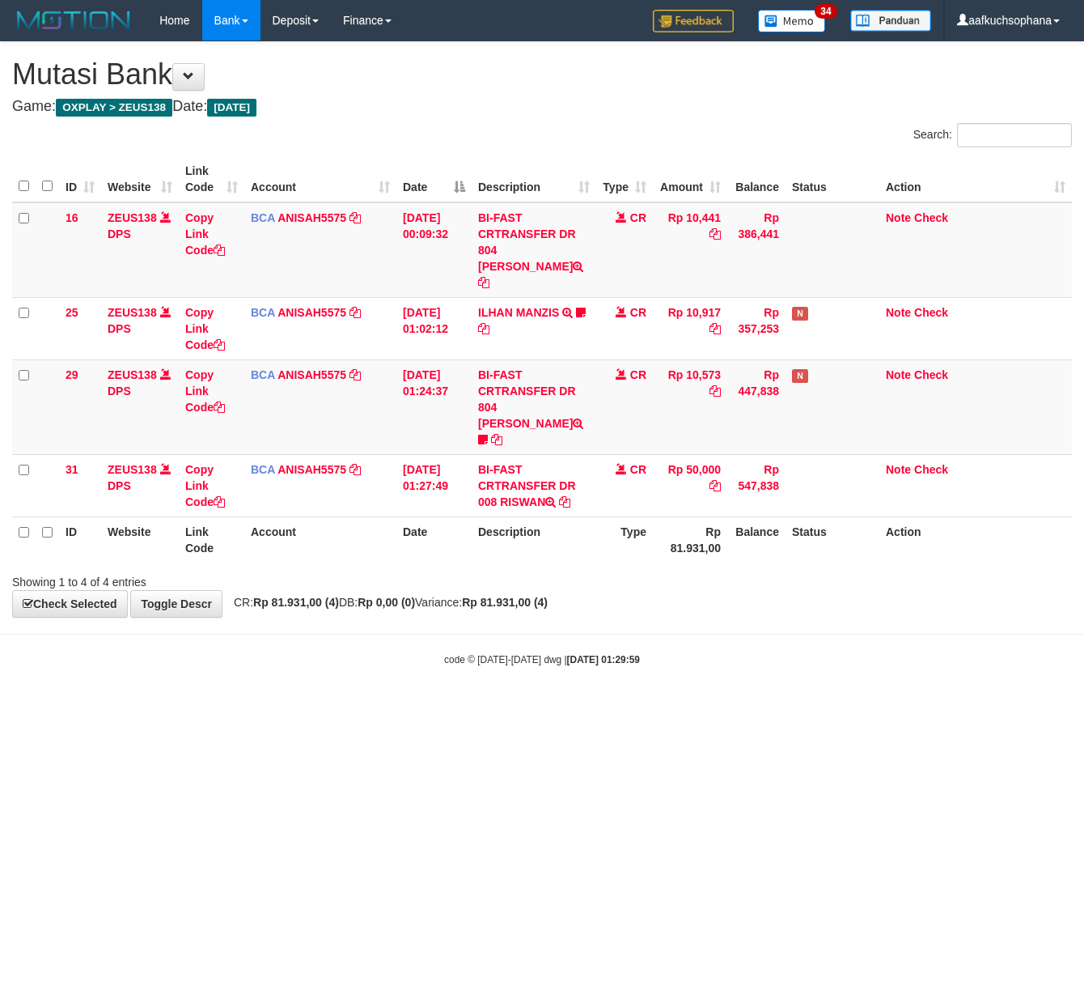
drag, startPoint x: 159, startPoint y: 668, endPoint x: 0, endPoint y: 635, distance: 162.8
click at [137, 667] on body "Toggle navigation Home Bank Account List Load By Website Group [OXPLAY] ZEUS138…" at bounding box center [542, 353] width 1084 height 707
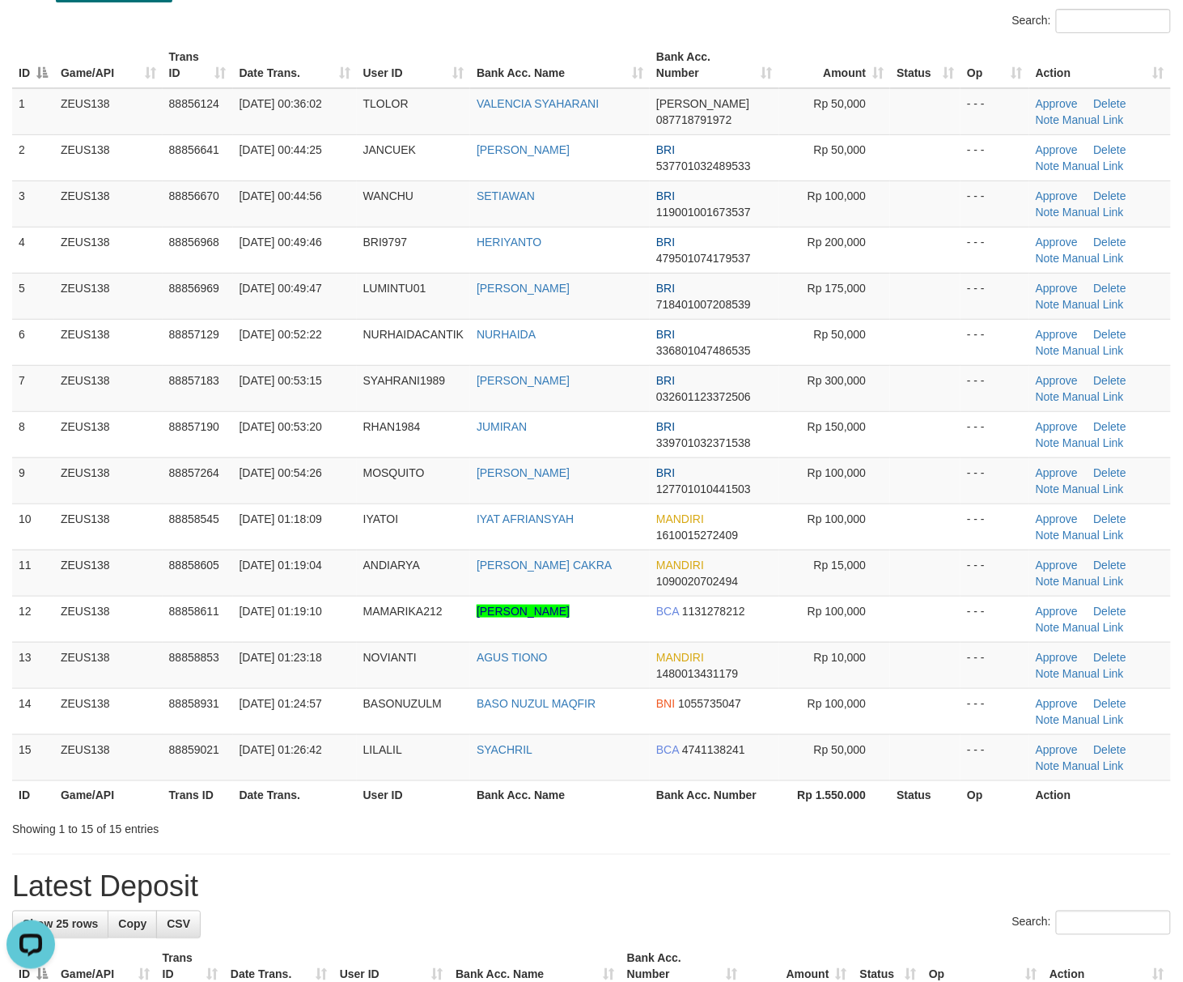
scroll to position [76, 0]
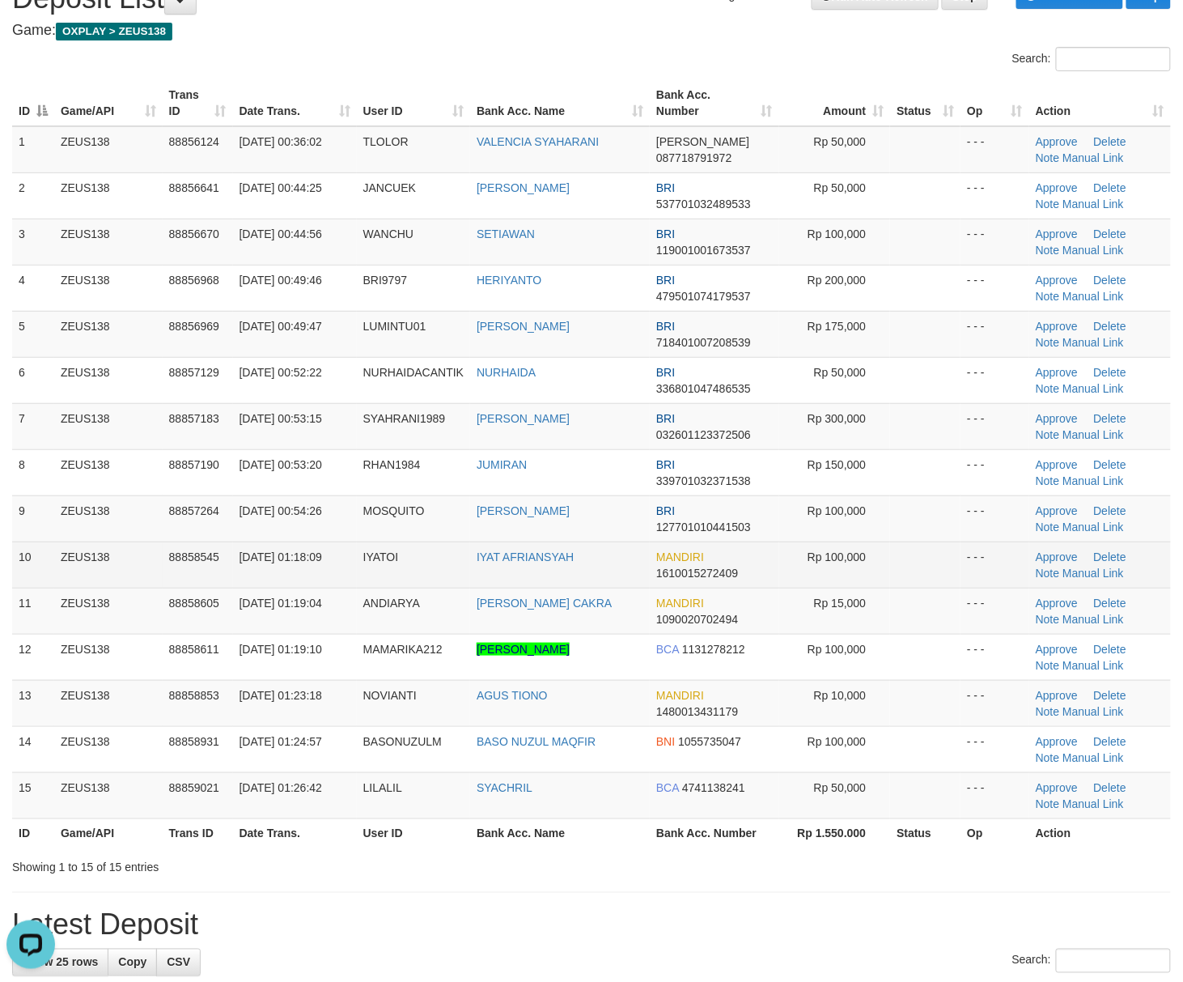
click at [968, 567] on td "- - -" at bounding box center [995, 564] width 69 height 46
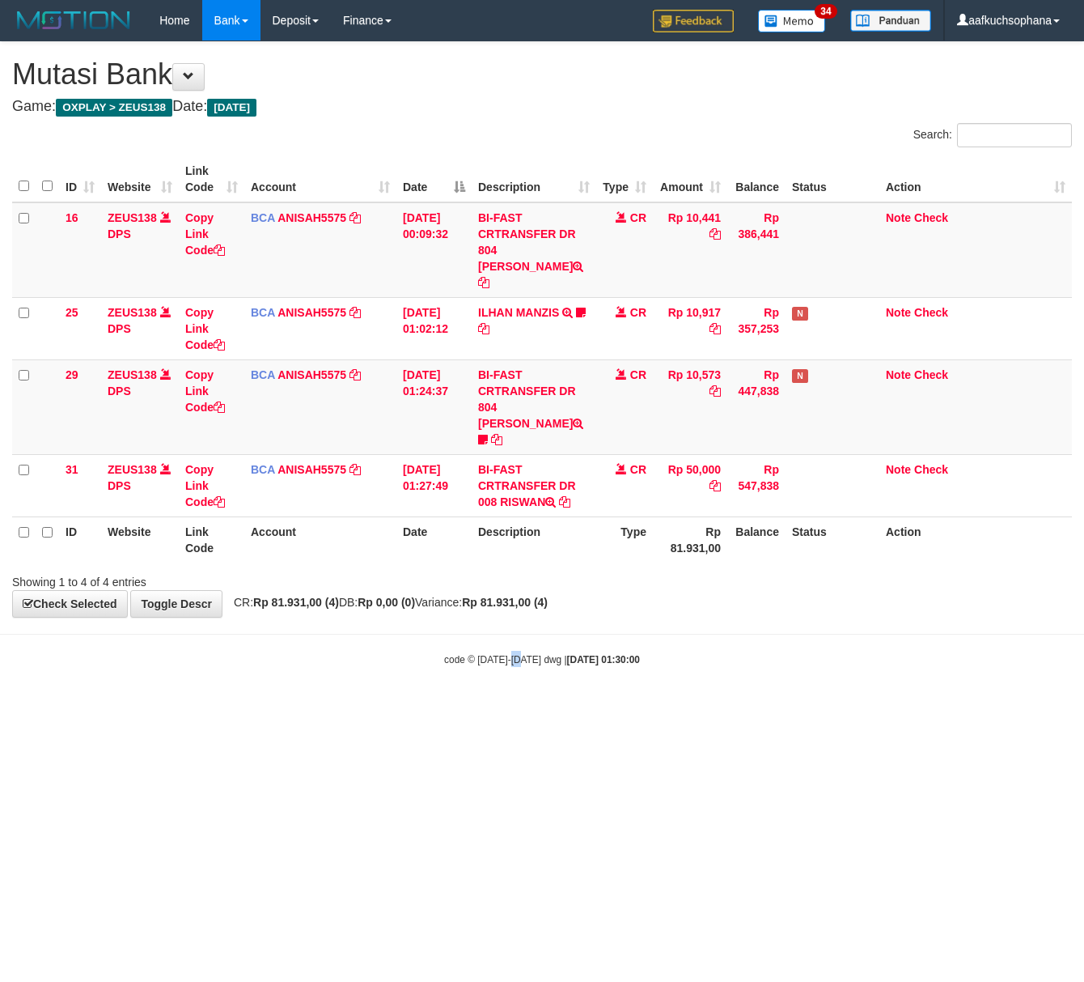
drag, startPoint x: 513, startPoint y: 707, endPoint x: 490, endPoint y: 707, distance: 22.7
click at [503, 707] on html "Toggle navigation Home Bank Account List Load By Website Group [OXPLAY] ZEUS138…" at bounding box center [542, 353] width 1084 height 707
click at [418, 685] on html "Toggle navigation Home Bank Account List Load By Website Group [OXPLAY] ZEUS138…" at bounding box center [542, 353] width 1084 height 707
drag, startPoint x: 405, startPoint y: 749, endPoint x: 348, endPoint y: 748, distance: 56.7
click at [393, 707] on html "Toggle navigation Home Bank Account List Load By Website Group [OXPLAY] ZEUS138…" at bounding box center [542, 353] width 1084 height 707
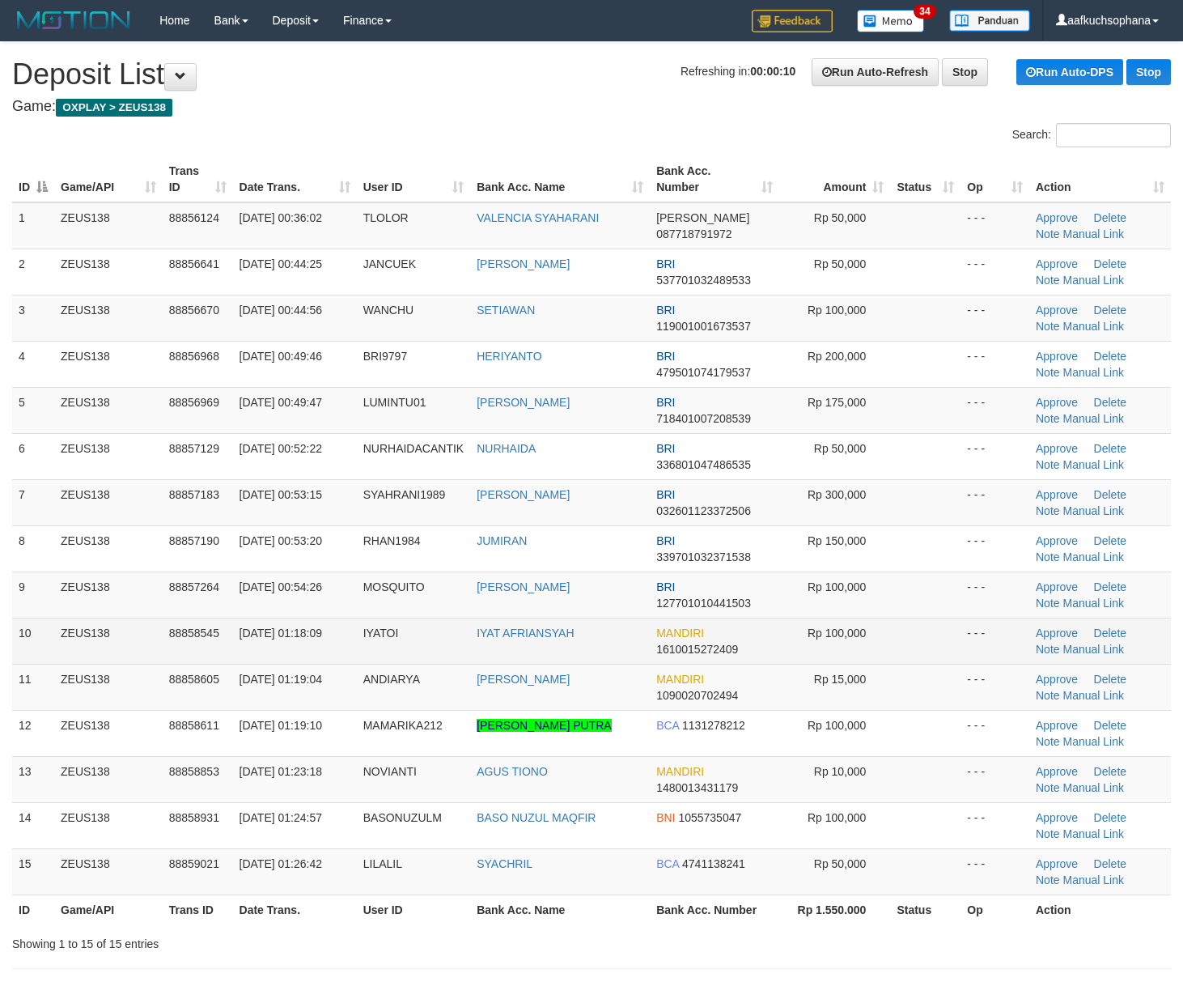
scroll to position [71, 0]
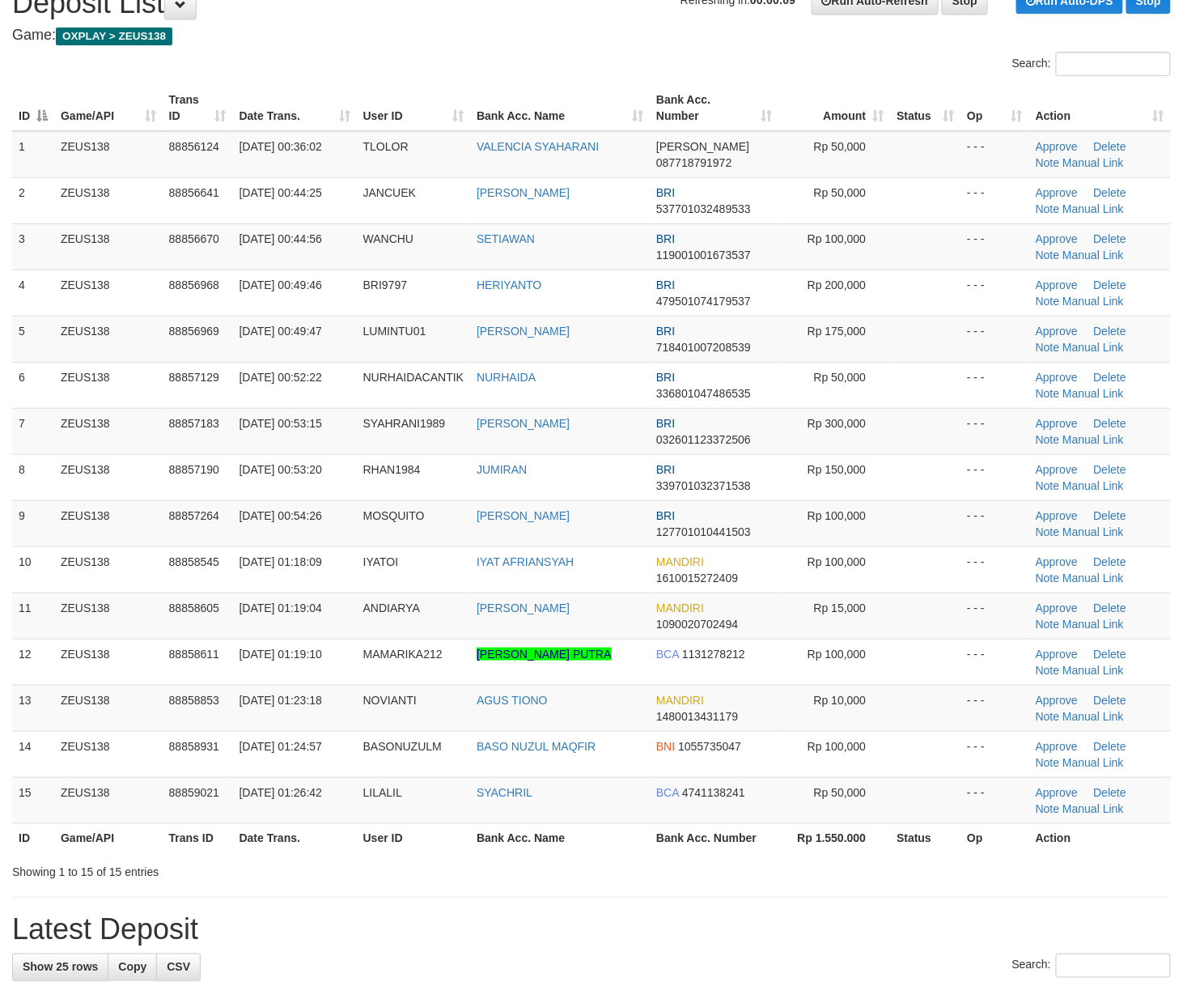
drag, startPoint x: 879, startPoint y: 859, endPoint x: 1196, endPoint y: 820, distance: 319.6
click at [898, 855] on div "ID Game/API Trans ID Date Trans. User ID Bank Acc. Name Bank Acc. Number Amount…" at bounding box center [591, 469] width 1183 height 778
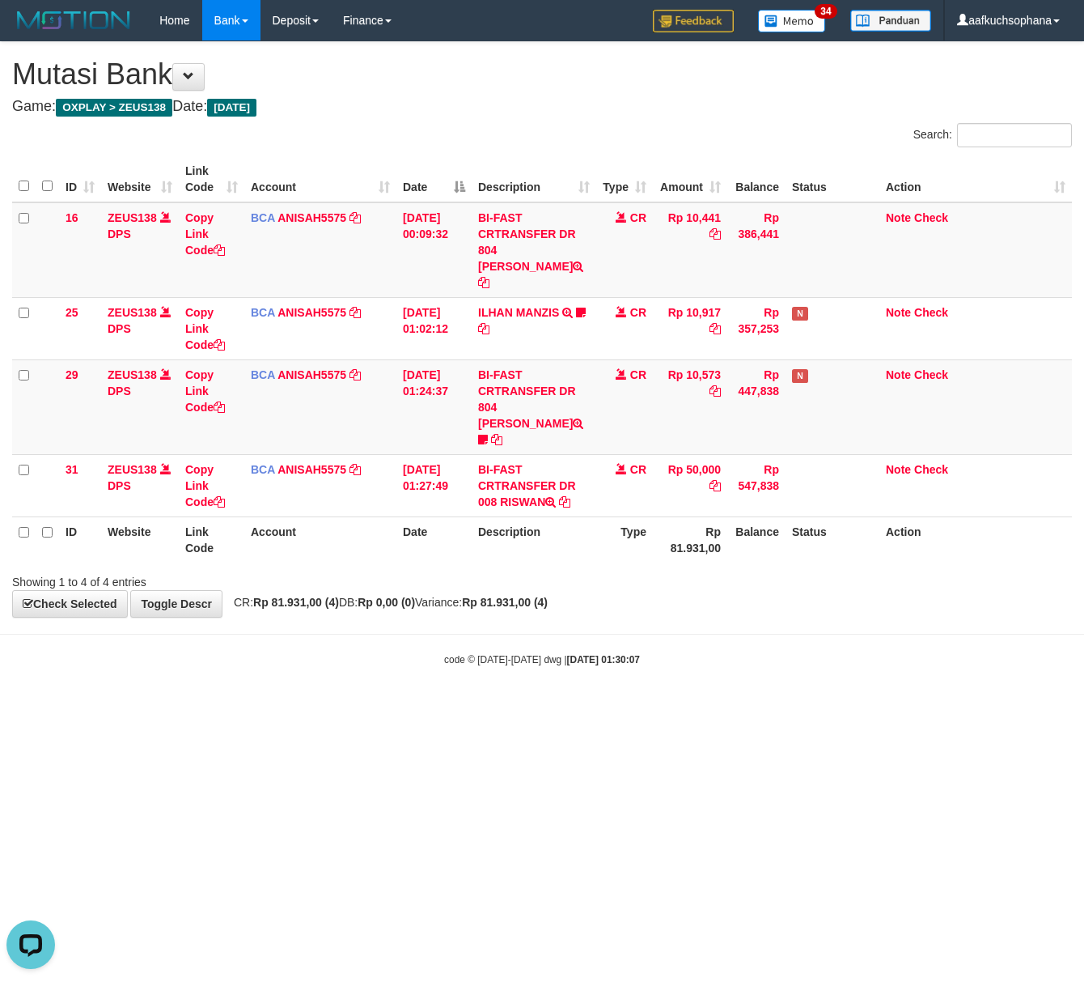
drag, startPoint x: 231, startPoint y: 618, endPoint x: 4, endPoint y: 533, distance: 242.3
click at [227, 615] on body "Toggle navigation Home Bank Account List Load By Website Group [OXPLAY] ZEUS138…" at bounding box center [542, 353] width 1084 height 707
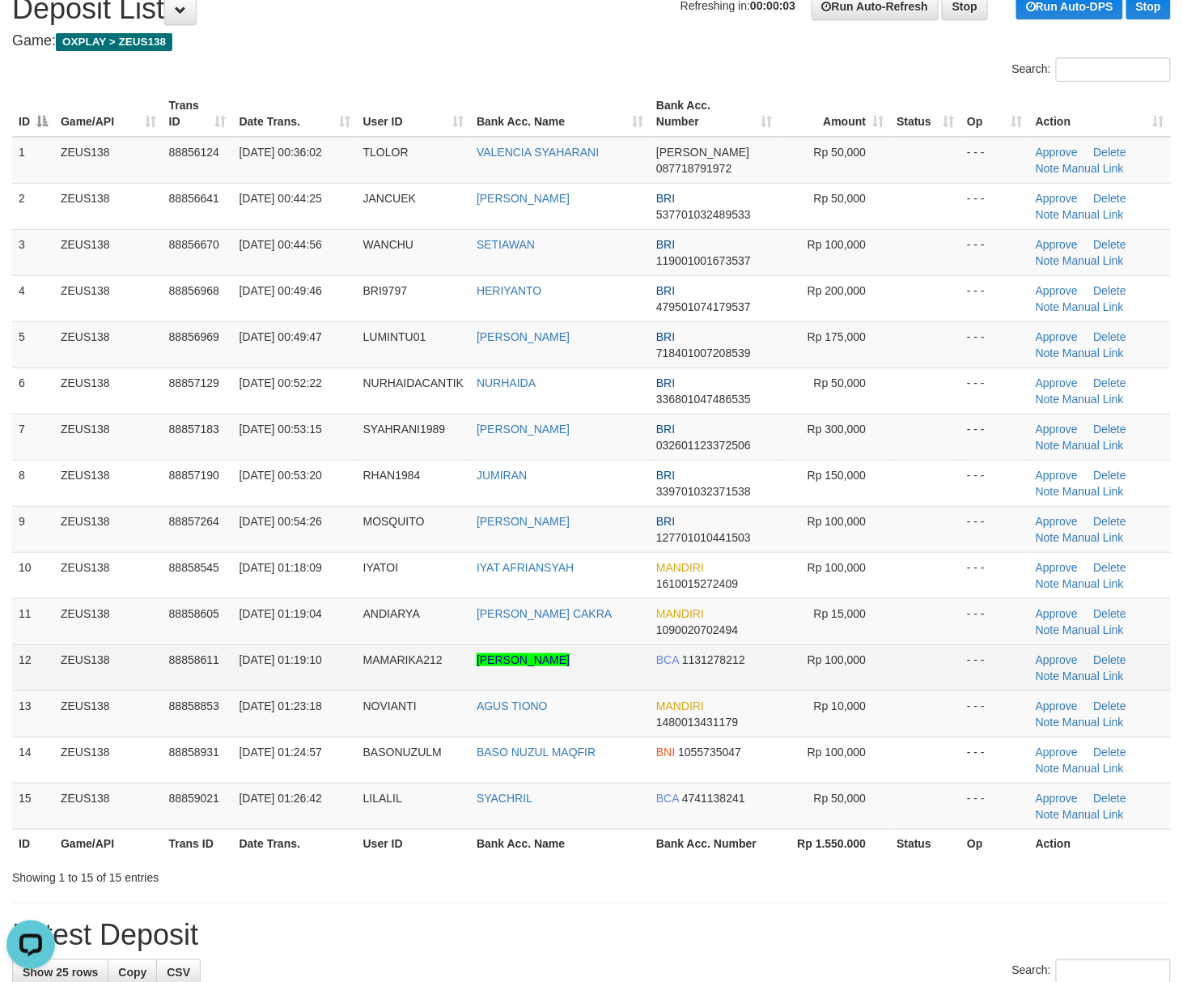
drag, startPoint x: 923, startPoint y: 667, endPoint x: 1093, endPoint y: 688, distance: 170.4
click at [927, 667] on td at bounding box center [925, 667] width 70 height 46
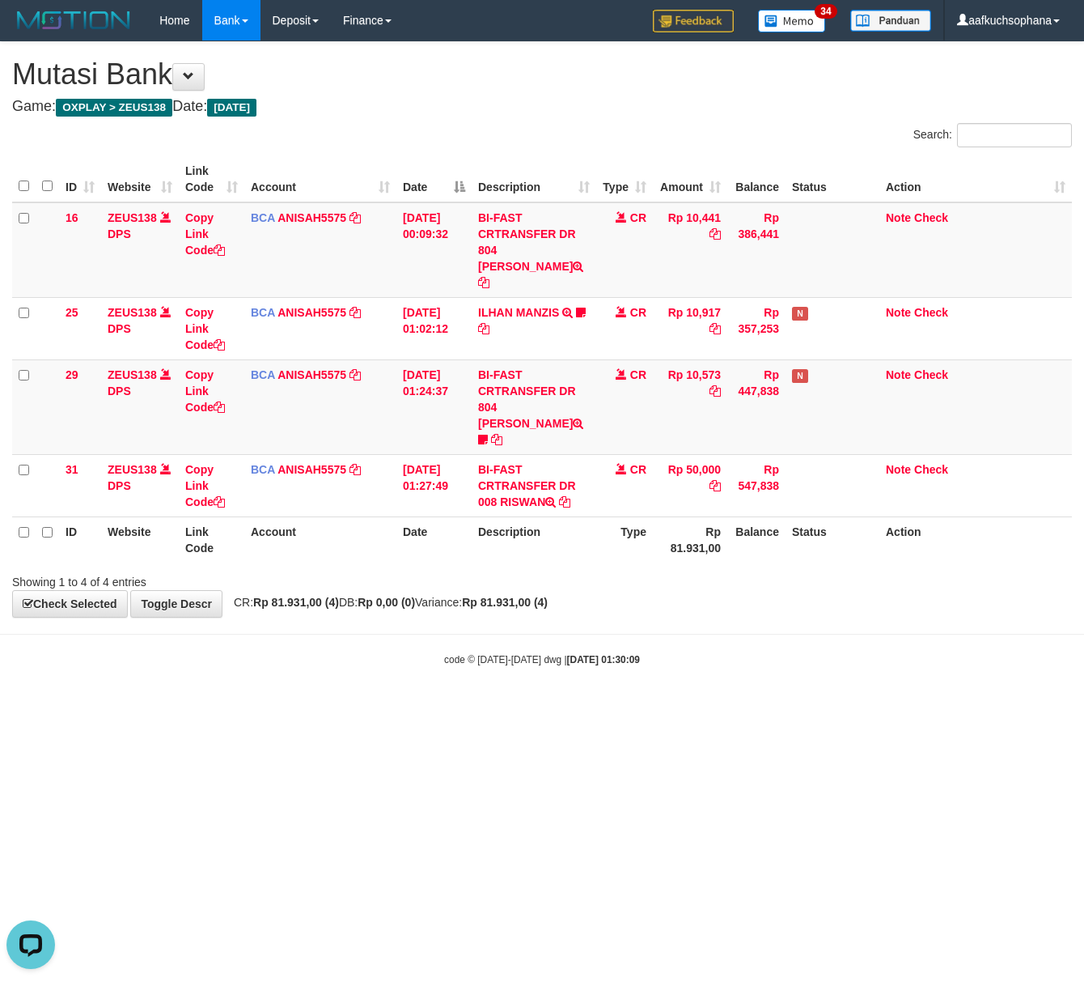
drag, startPoint x: 380, startPoint y: 765, endPoint x: 361, endPoint y: 751, distance: 23.8
click at [376, 707] on html "Toggle navigation Home Bank Account List Load By Website Group [OXPLAY] ZEUS138…" at bounding box center [542, 353] width 1084 height 707
click at [319, 707] on html "Toggle navigation Home Bank Account List Load By Website Group [OXPLAY] ZEUS138…" at bounding box center [542, 353] width 1084 height 707
click at [292, 707] on html "Toggle navigation Home Bank Account List Load By Website Group [OXPLAY] ZEUS138…" at bounding box center [542, 353] width 1084 height 707
click at [534, 707] on html "Toggle navigation Home Bank Account List Load By Website Group [OXPLAY] ZEUS138…" at bounding box center [542, 353] width 1084 height 707
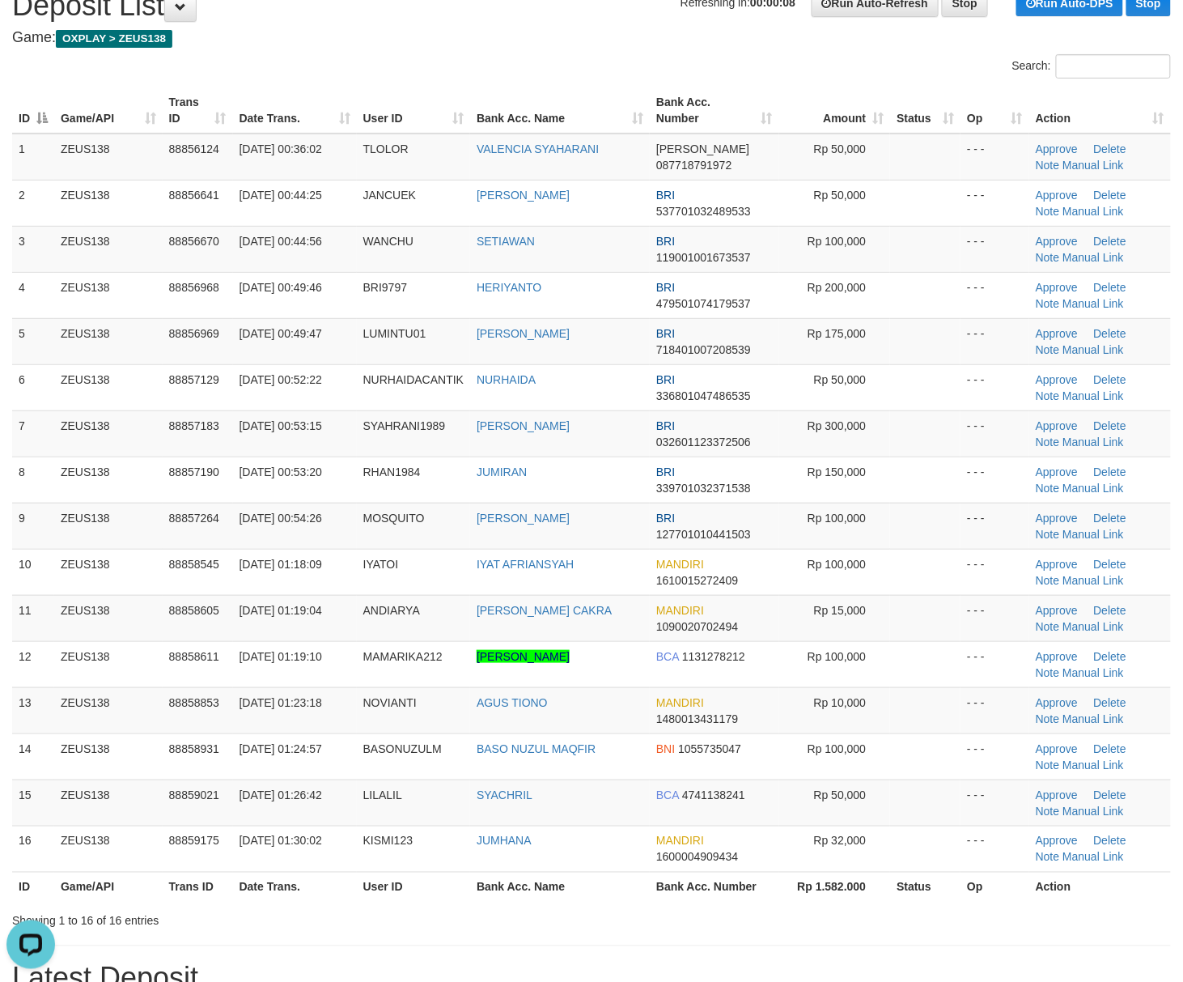
scroll to position [108, 0]
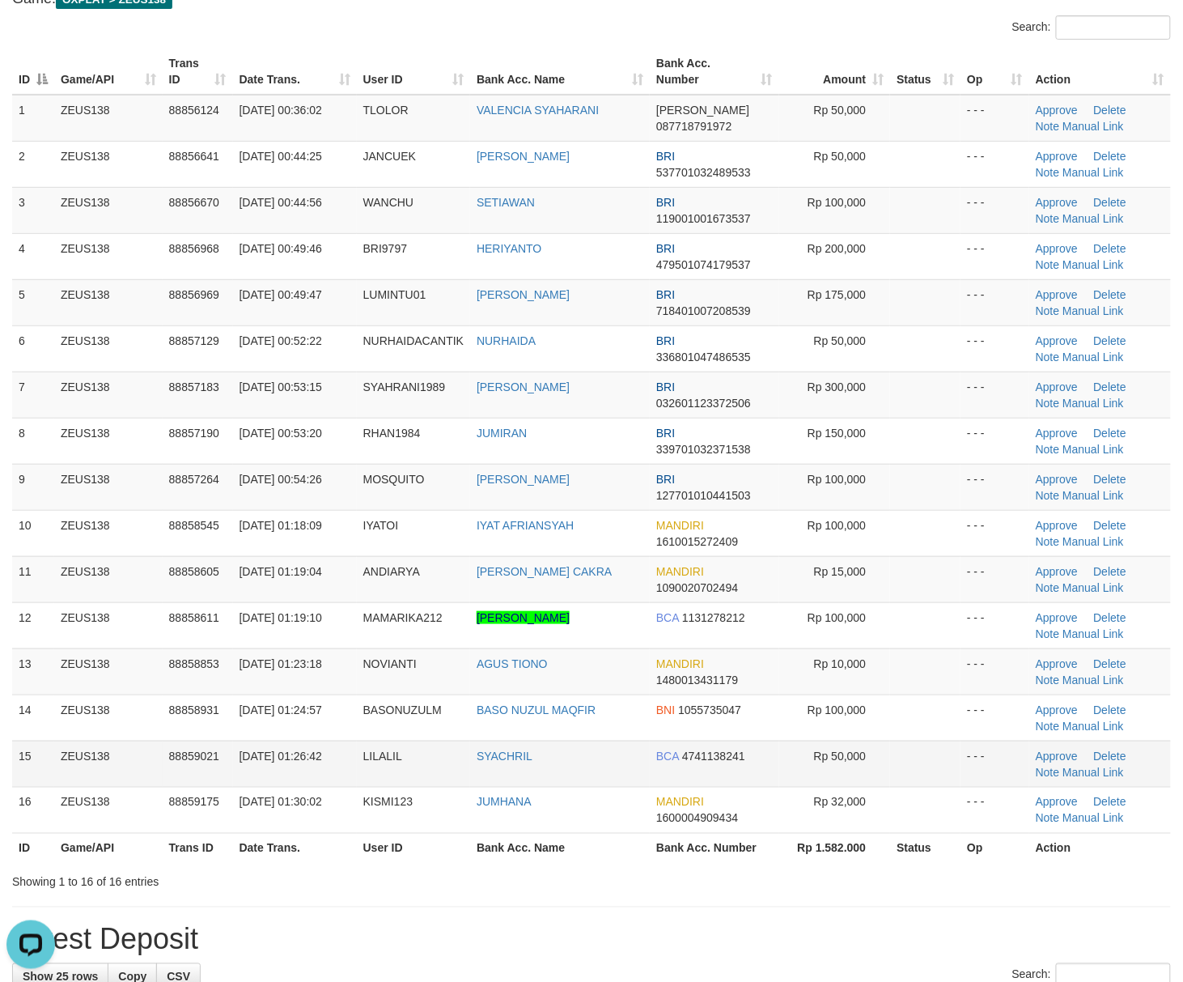
click at [957, 745] on td at bounding box center [925, 764] width 70 height 46
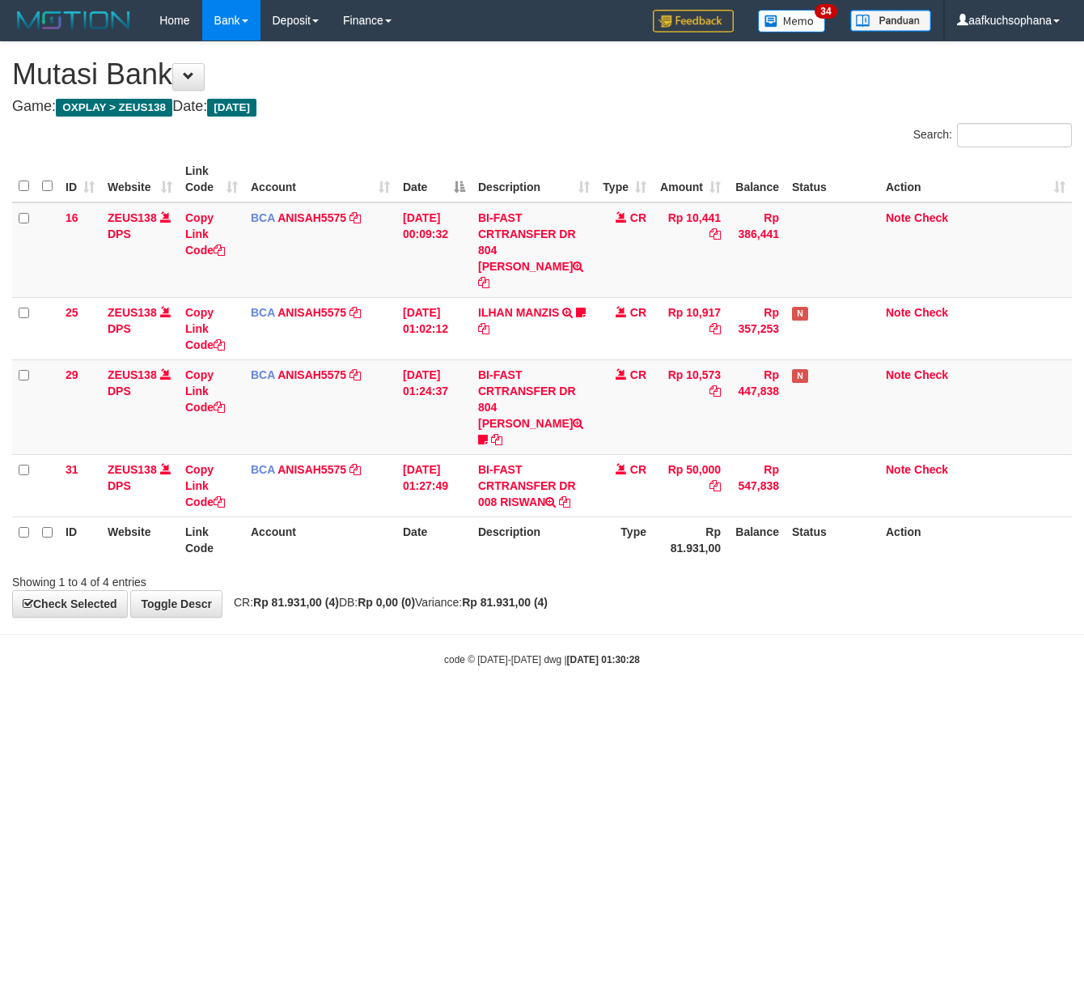
drag, startPoint x: 358, startPoint y: 732, endPoint x: 1, endPoint y: 743, distance: 357.1
click at [286, 707] on html "Toggle navigation Home Bank Account List Load By Website Group [OXPLAY] ZEUS138…" at bounding box center [542, 353] width 1084 height 707
click at [304, 707] on html "Toggle navigation Home Bank Account List Load By Website Group [OXPLAY] ZEUS138…" at bounding box center [542, 353] width 1084 height 707
click at [390, 707] on html "Toggle navigation Home Bank Account List Load By Website Group [OXPLAY] ZEUS138…" at bounding box center [542, 353] width 1084 height 707
drag, startPoint x: 395, startPoint y: 715, endPoint x: 0, endPoint y: 827, distance: 410.4
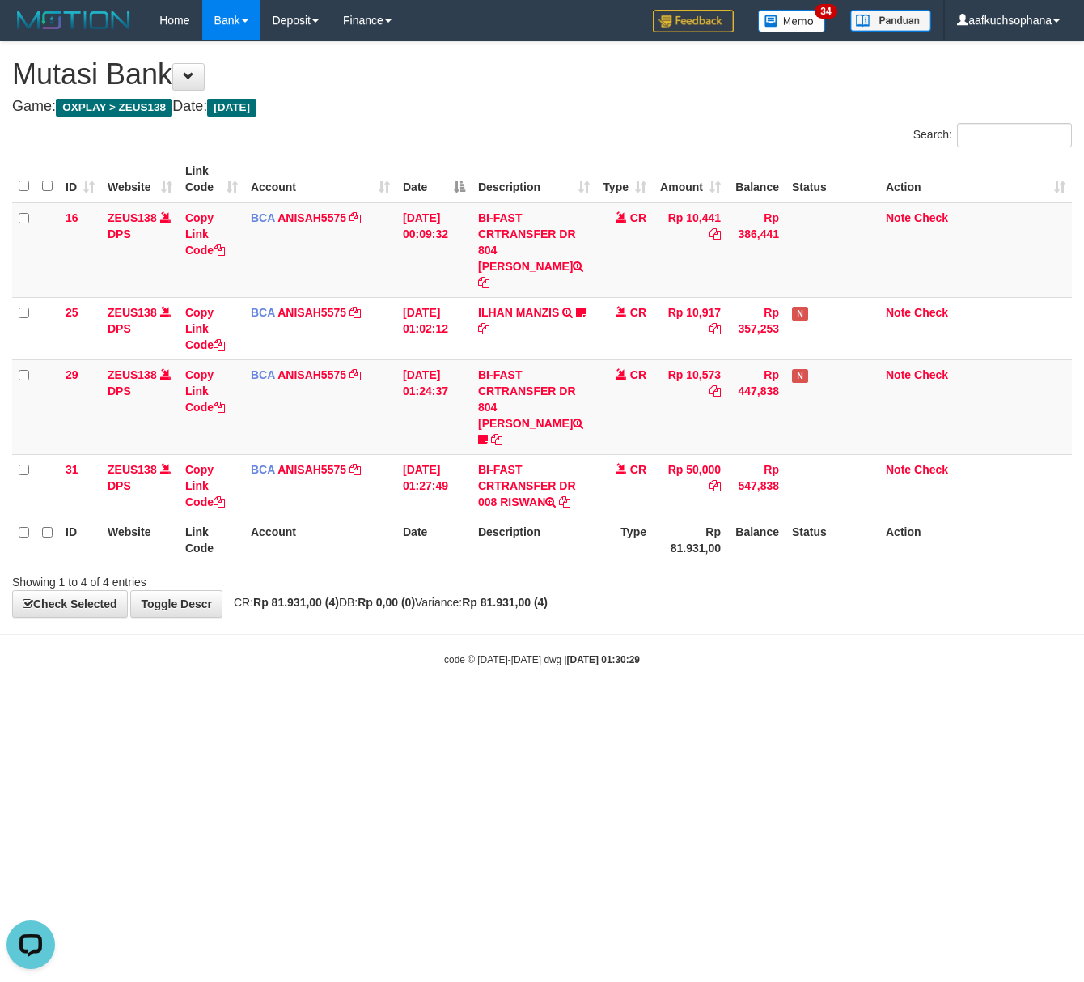
click at [388, 707] on html "Toggle navigation Home Bank Account List Load By Website Group [OXPLAY] ZEUS138…" at bounding box center [542, 353] width 1084 height 707
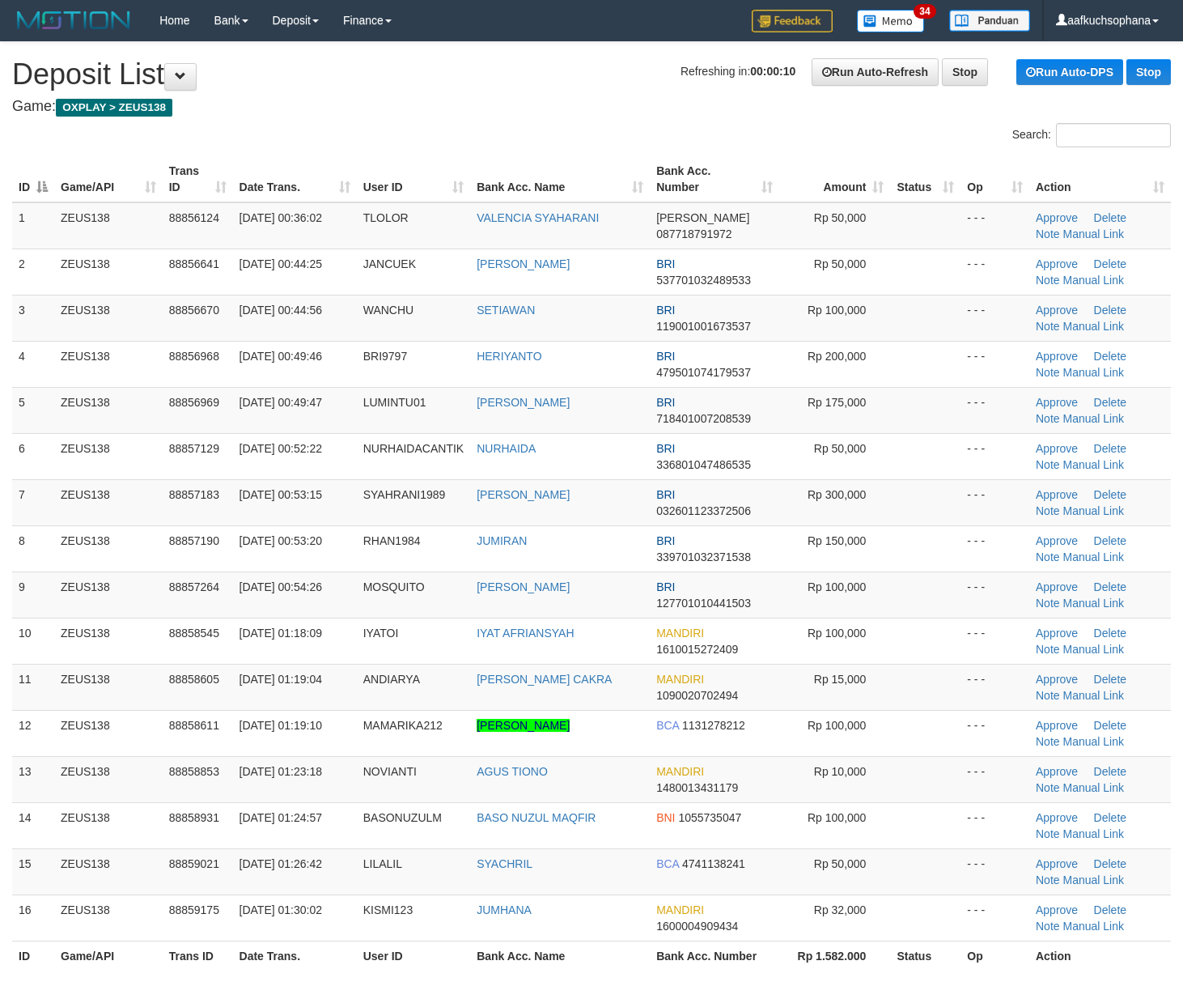
scroll to position [108, 0]
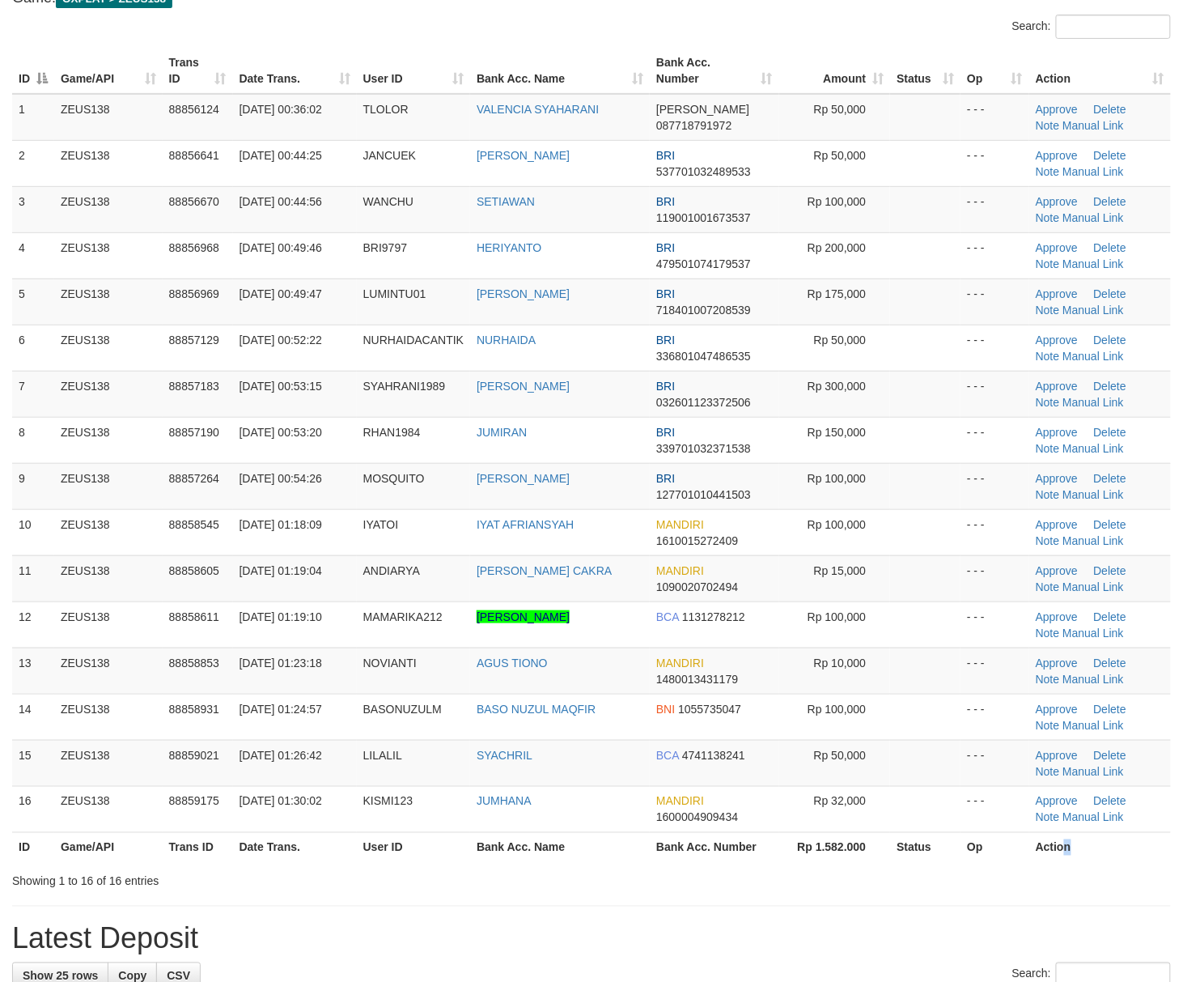
drag, startPoint x: 1063, startPoint y: 859, endPoint x: 1072, endPoint y: 855, distance: 10.2
click at [1066, 858] on th "Action" at bounding box center [1100, 847] width 142 height 30
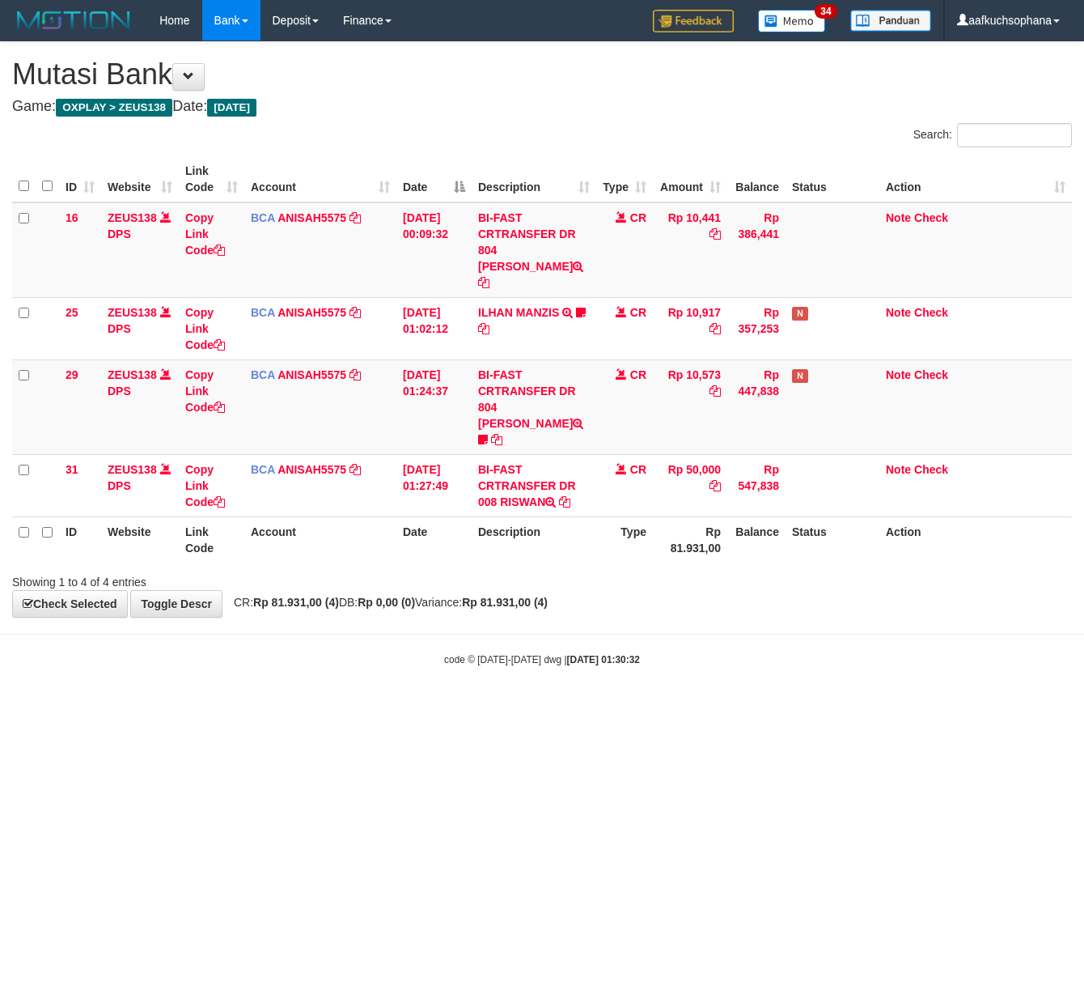
click at [227, 702] on html "Toggle navigation Home Bank Account List Load By Website Group [OXPLAY] ZEUS138…" at bounding box center [542, 353] width 1084 height 707
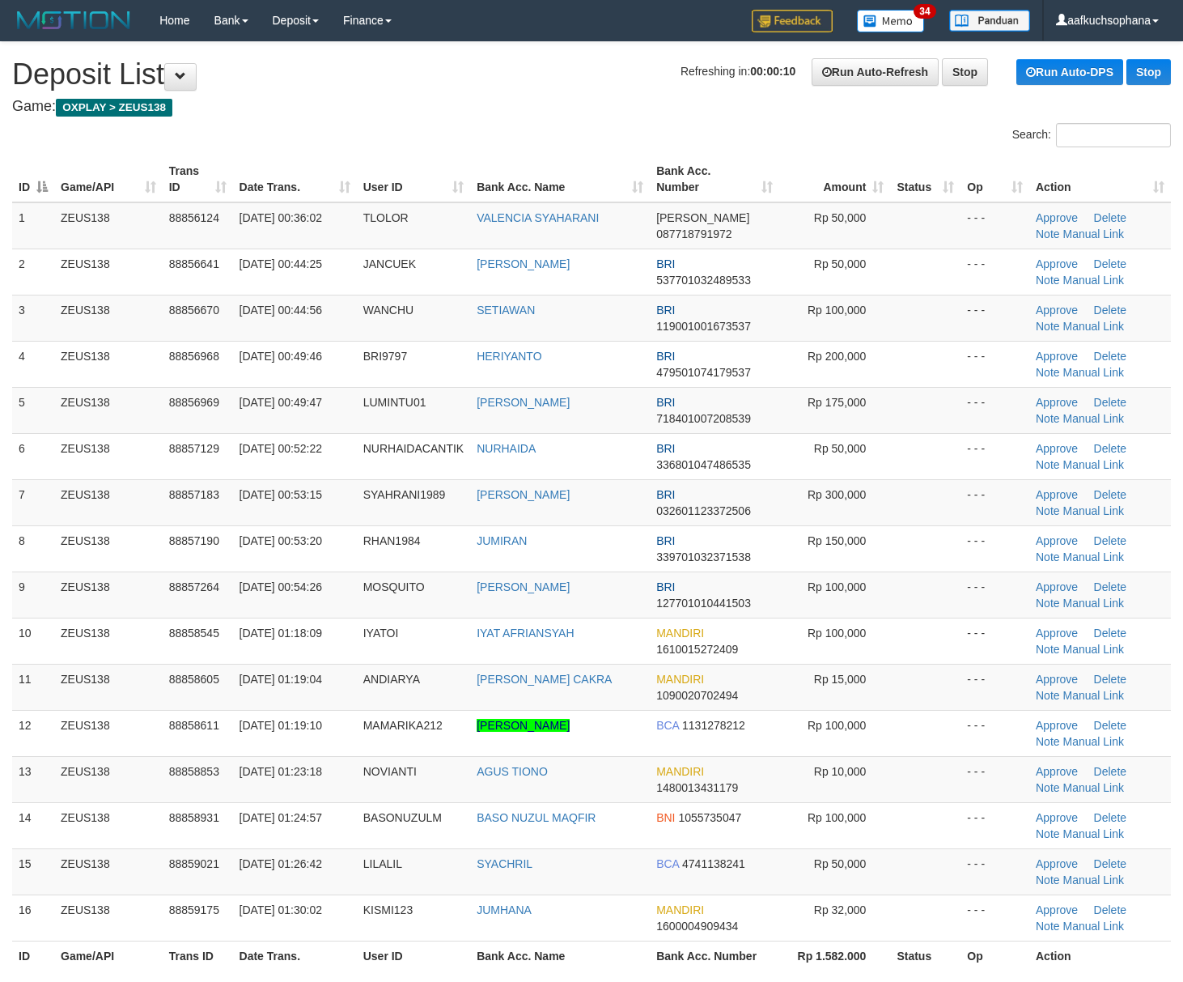
scroll to position [110, 0]
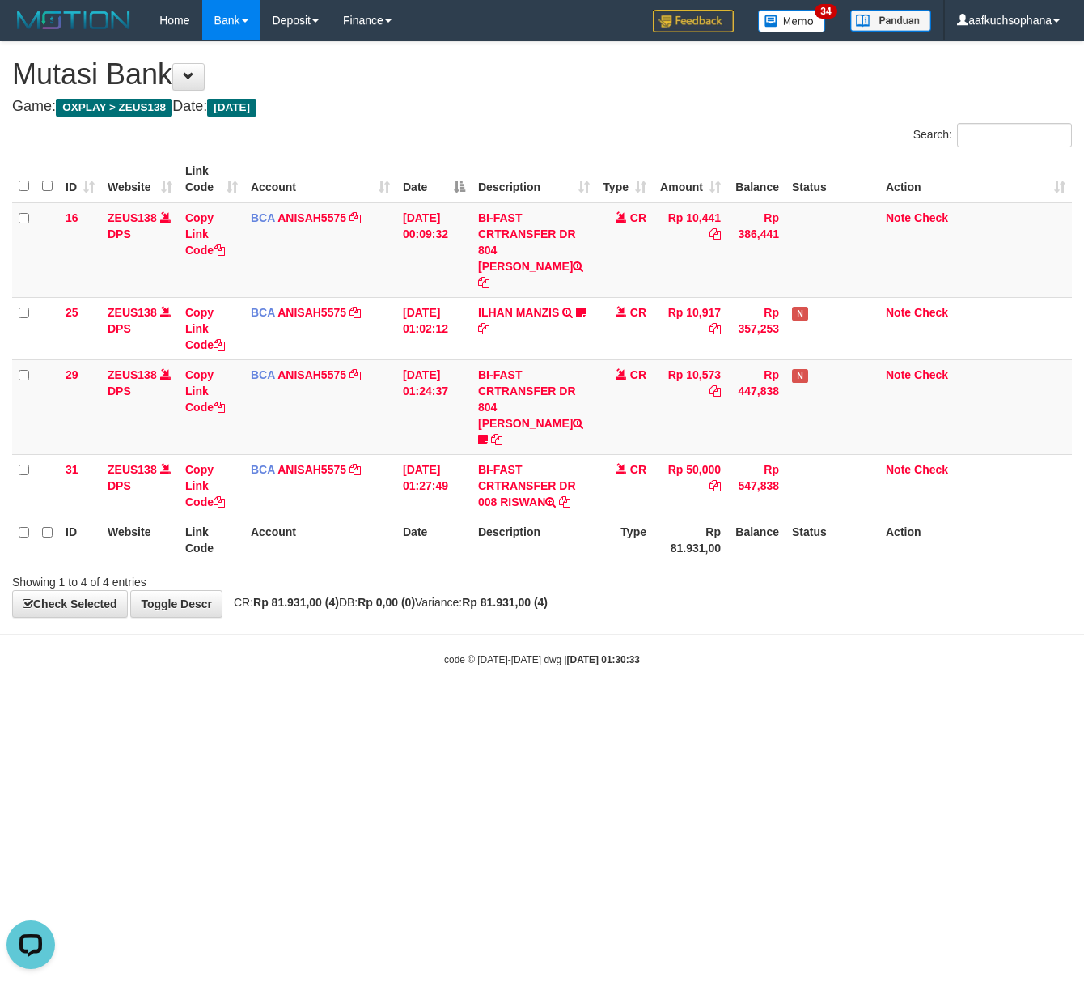
drag, startPoint x: 312, startPoint y: 712, endPoint x: 296, endPoint y: 715, distance: 16.5
click at [312, 707] on html "Toggle navigation Home Bank Account List Load By Website Group [OXPLAY] ZEUS138…" at bounding box center [542, 353] width 1084 height 707
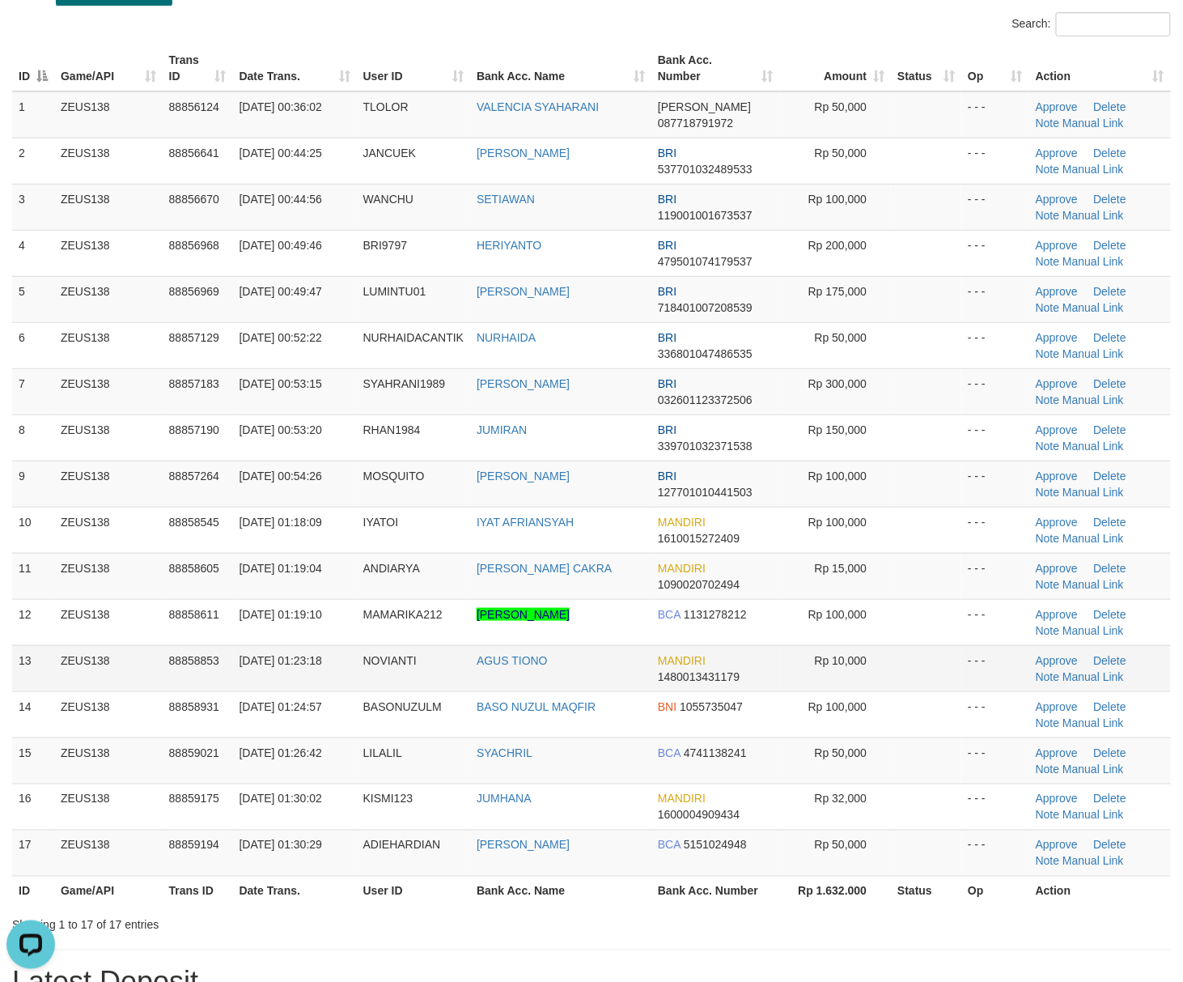
click at [947, 664] on td at bounding box center [926, 668] width 70 height 46
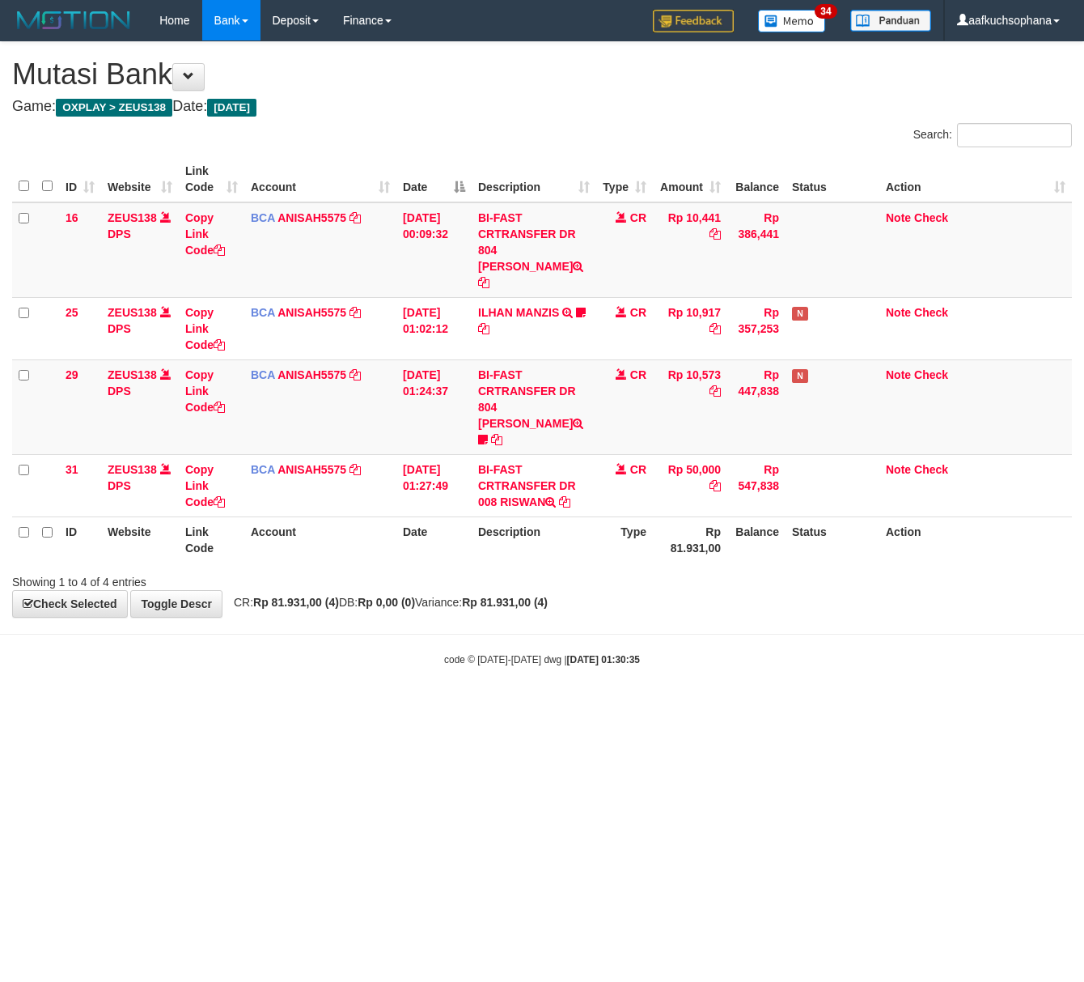
click at [315, 707] on html "Toggle navigation Home Bank Account List Load By Website Group [OXPLAY] ZEUS138…" at bounding box center [542, 353] width 1084 height 707
drag, startPoint x: 314, startPoint y: 722, endPoint x: 296, endPoint y: 714, distance: 19.6
click at [308, 707] on html "Toggle navigation Home Bank Account List Load By Website Group [OXPLAY] ZEUS138…" at bounding box center [542, 353] width 1084 height 707
drag, startPoint x: 383, startPoint y: 729, endPoint x: 376, endPoint y: 716, distance: 14.5
click at [380, 707] on html "Toggle navigation Home Bank Account List Load By Website Group [OXPLAY] ZEUS138…" at bounding box center [542, 353] width 1084 height 707
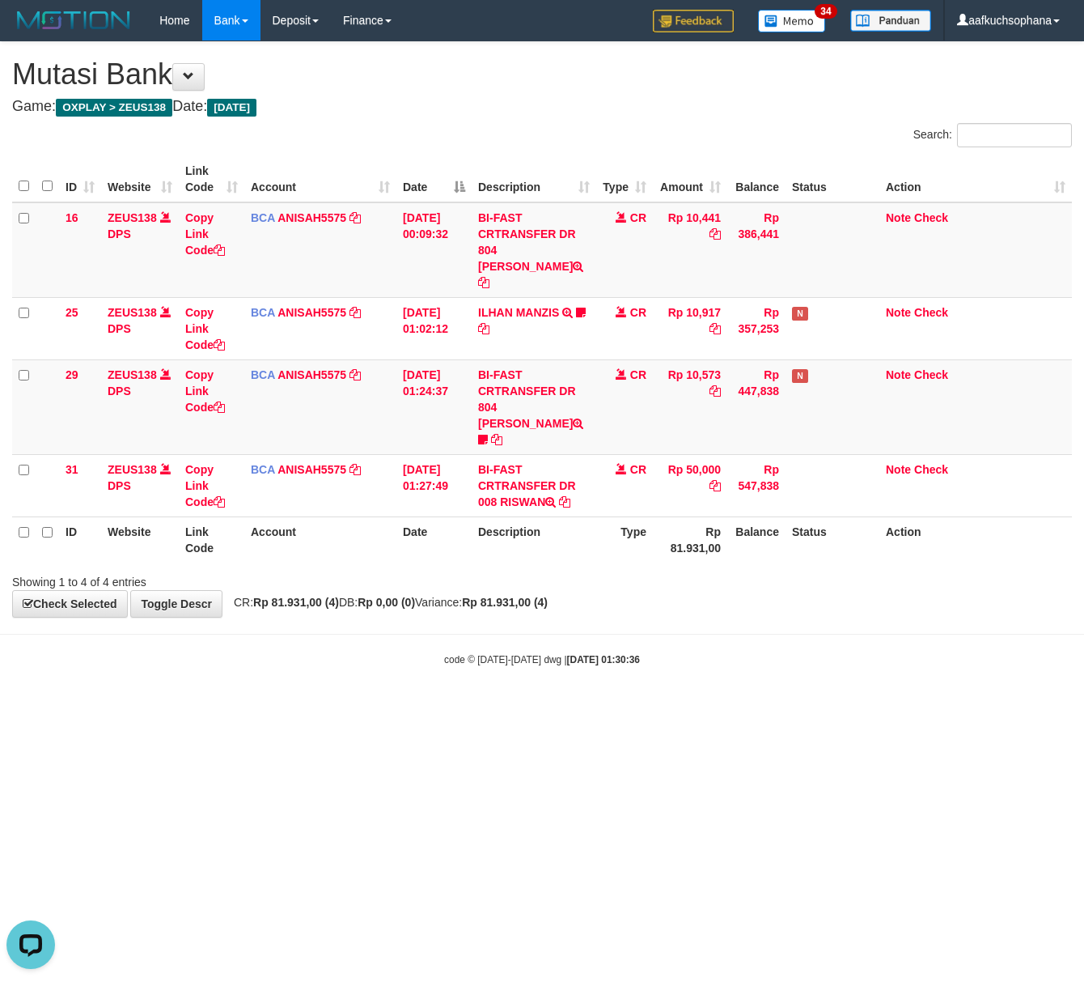
click at [367, 707] on html "Toggle navigation Home Bank Account List Load By Website Group [OXPLAY] ZEUS138…" at bounding box center [542, 353] width 1084 height 707
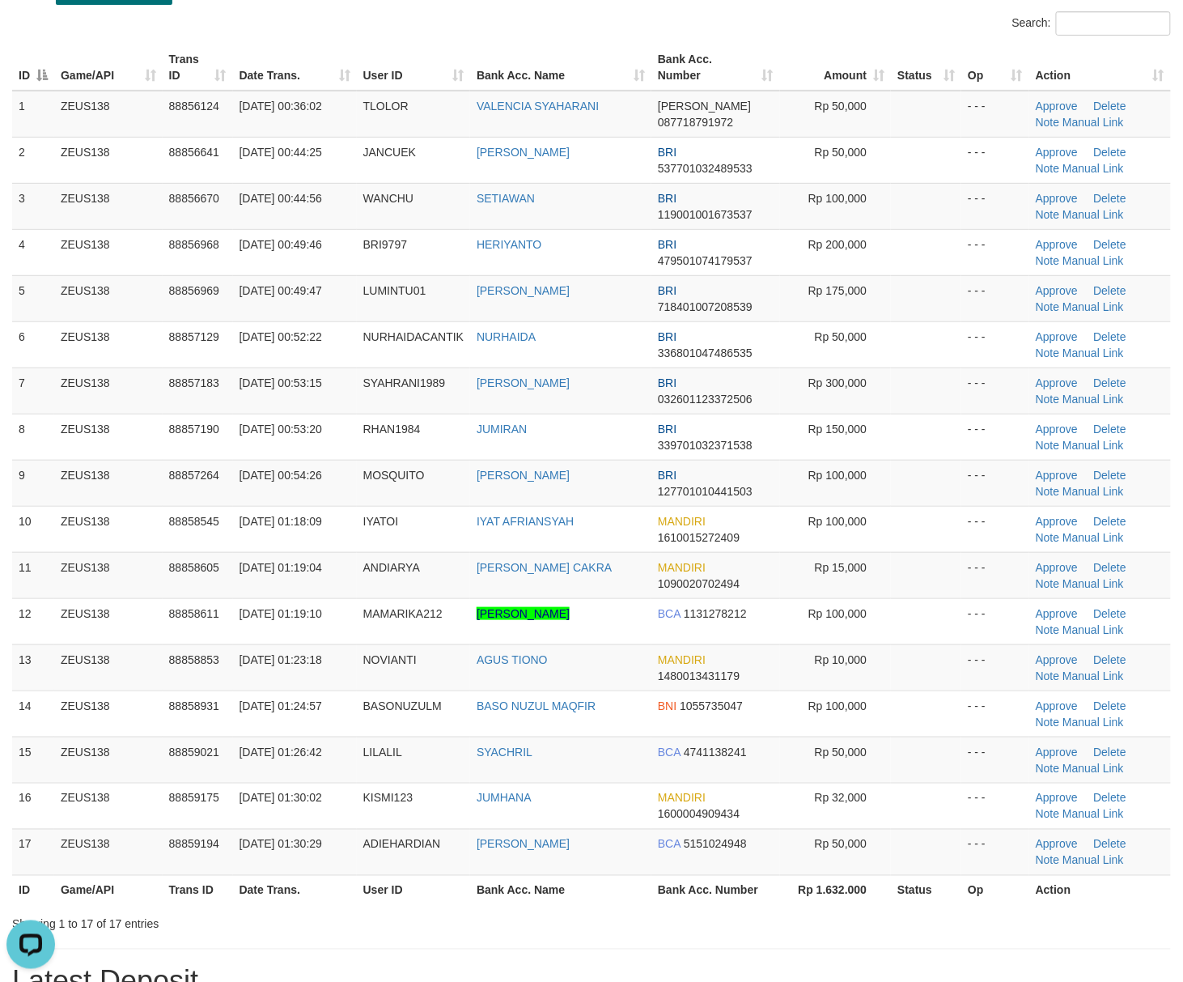
drag, startPoint x: 965, startPoint y: 609, endPoint x: 1186, endPoint y: 630, distance: 222.7
click at [968, 607] on td "- - -" at bounding box center [995, 621] width 68 height 46
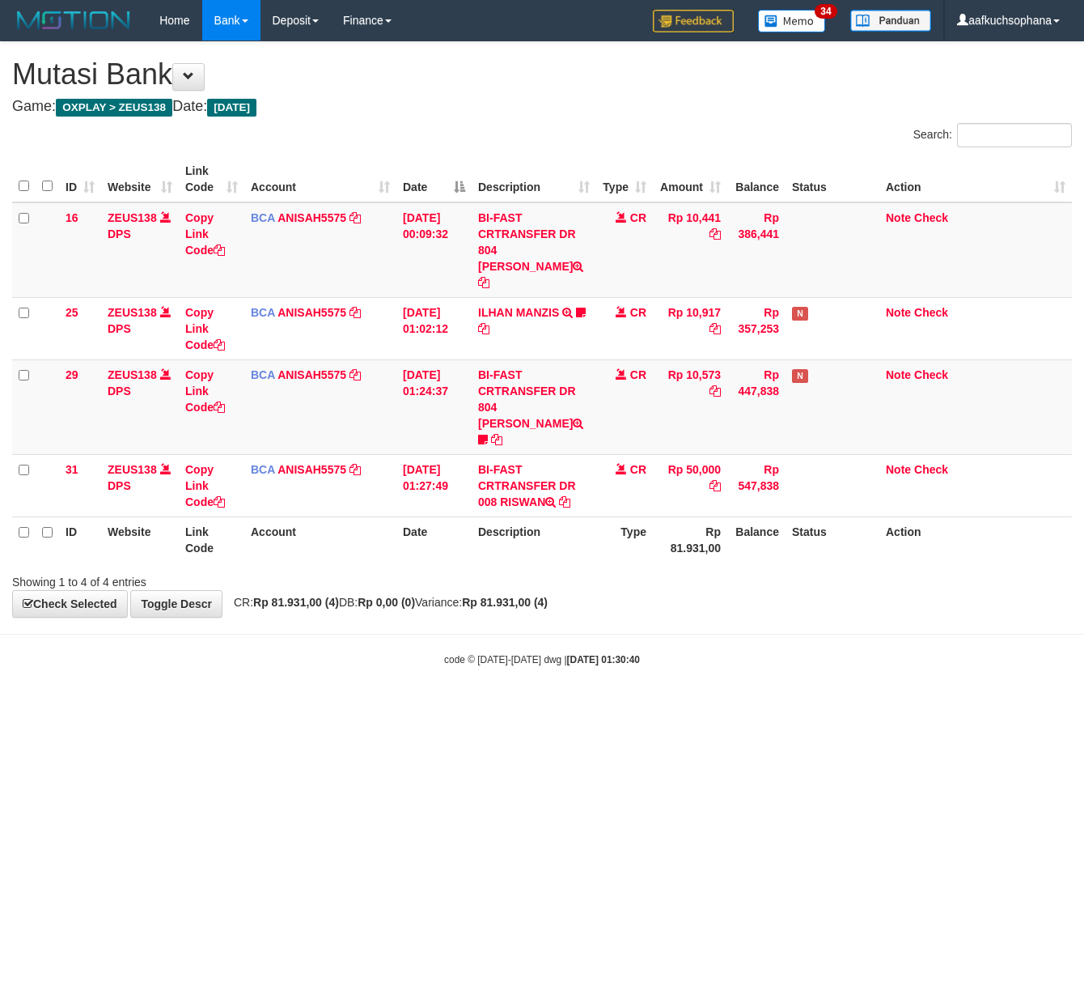
click at [273, 704] on html "Toggle navigation Home Bank Account List Load By Website Group [OXPLAY] ZEUS138…" at bounding box center [542, 353] width 1084 height 707
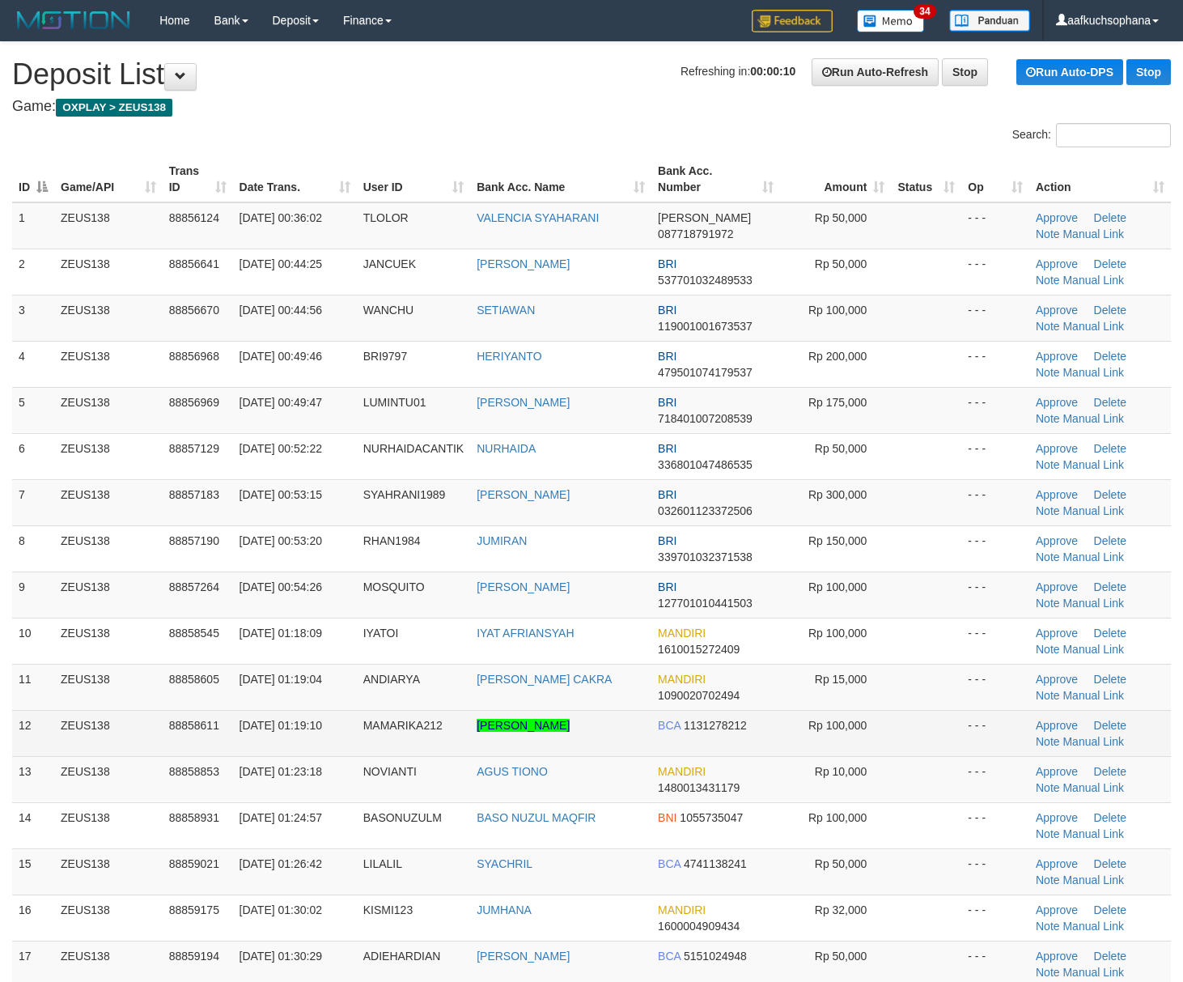
scroll to position [113, 0]
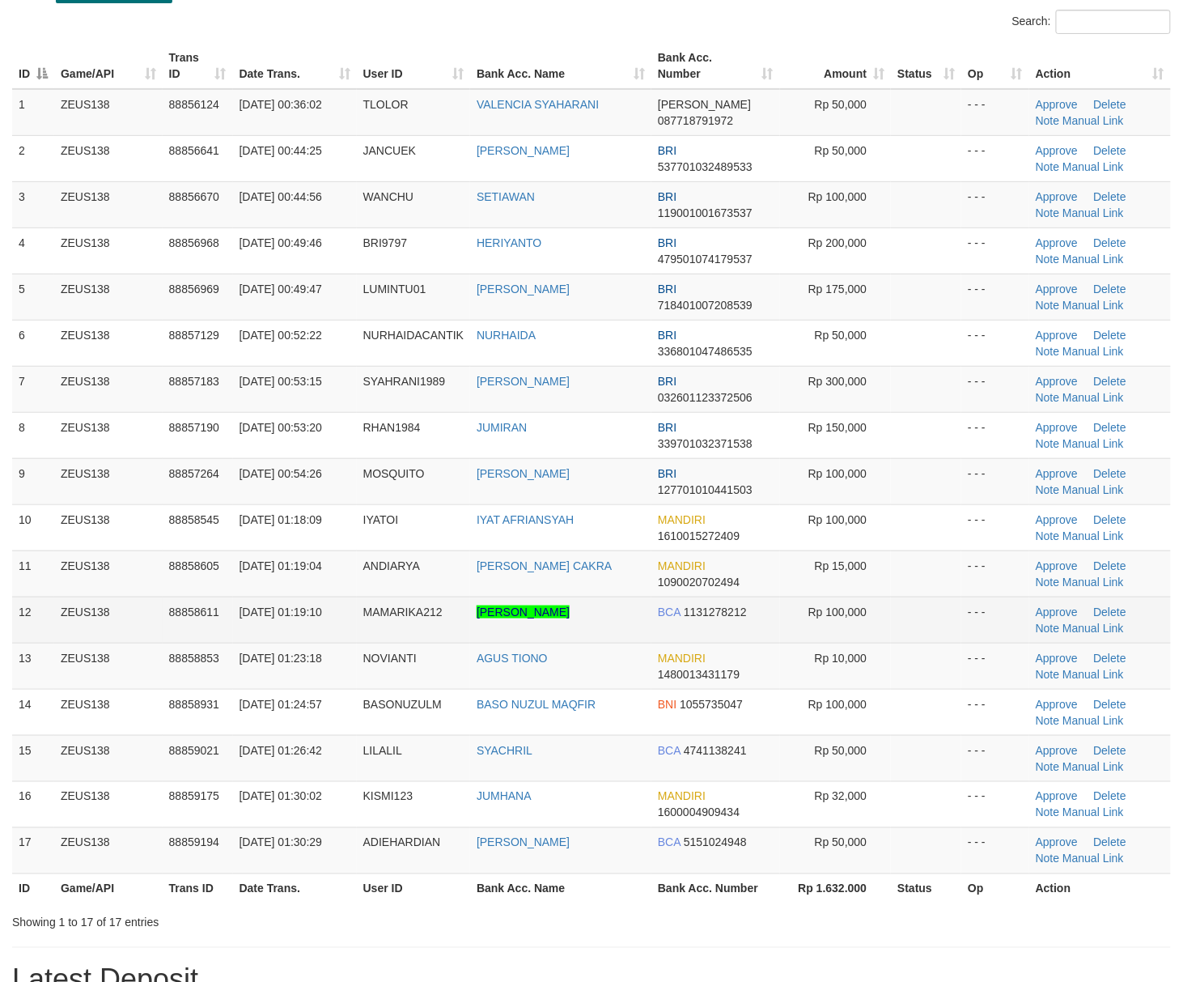
drag, startPoint x: 933, startPoint y: 606, endPoint x: 953, endPoint y: 605, distance: 19.4
click at [940, 605] on td at bounding box center [926, 619] width 70 height 46
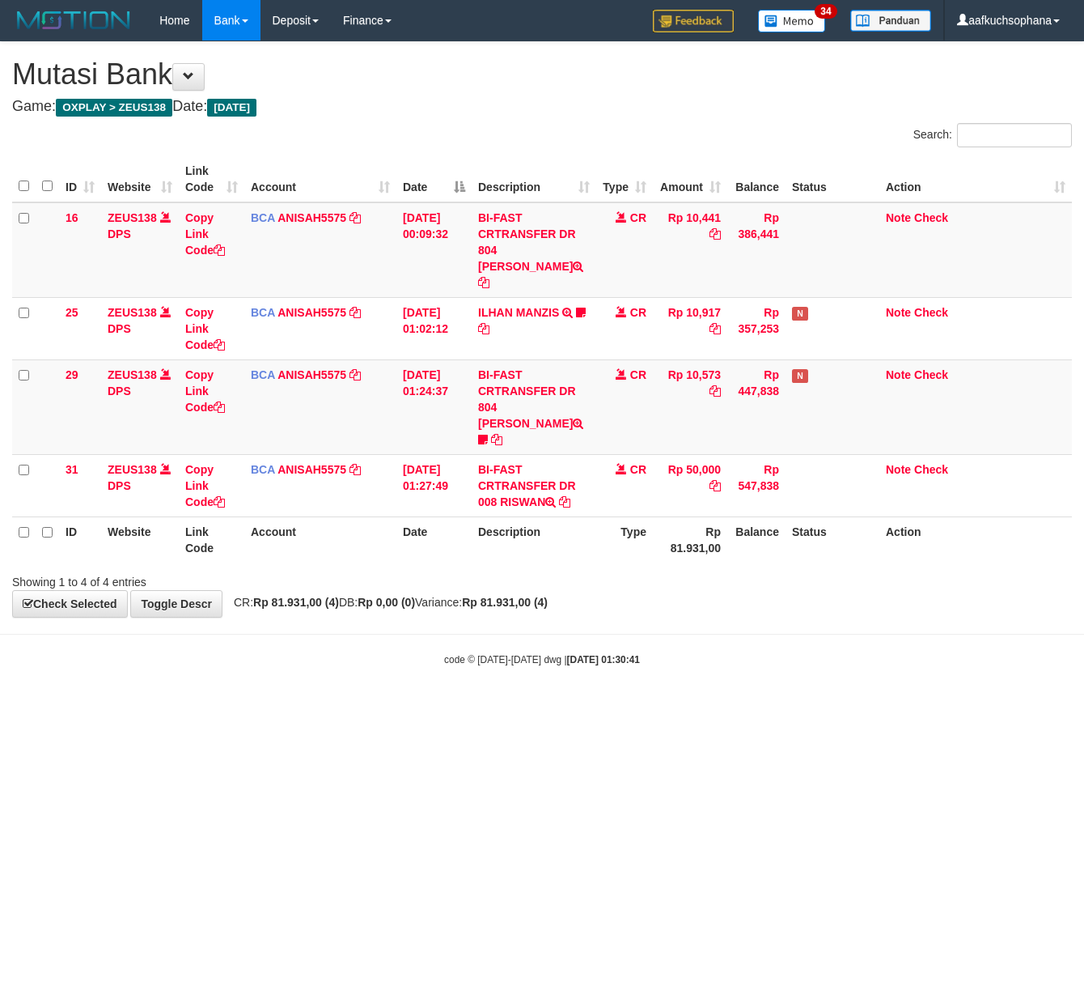
click at [201, 702] on html "Toggle navigation Home Bank Account List Load By Website Group [OXPLAY] ZEUS138…" at bounding box center [542, 353] width 1084 height 707
click at [325, 707] on html "Toggle navigation Home Bank Account List Load By Website Group [OXPLAY] ZEUS138…" at bounding box center [542, 353] width 1084 height 707
click at [320, 707] on html "Toggle navigation Home Bank Account List Load By Website Group [OXPLAY] ZEUS138…" at bounding box center [542, 353] width 1084 height 707
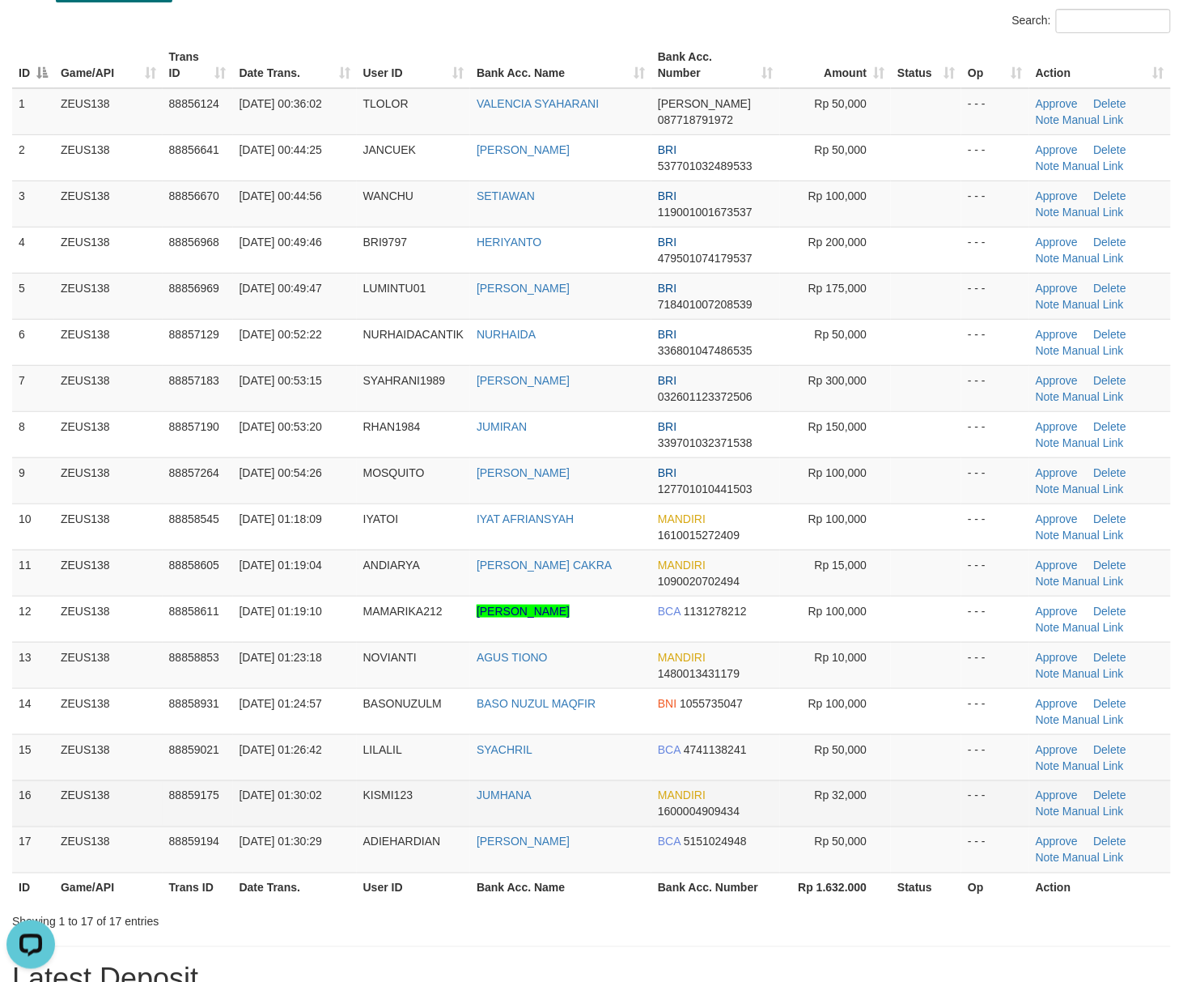
click at [921, 787] on td at bounding box center [926, 803] width 70 height 46
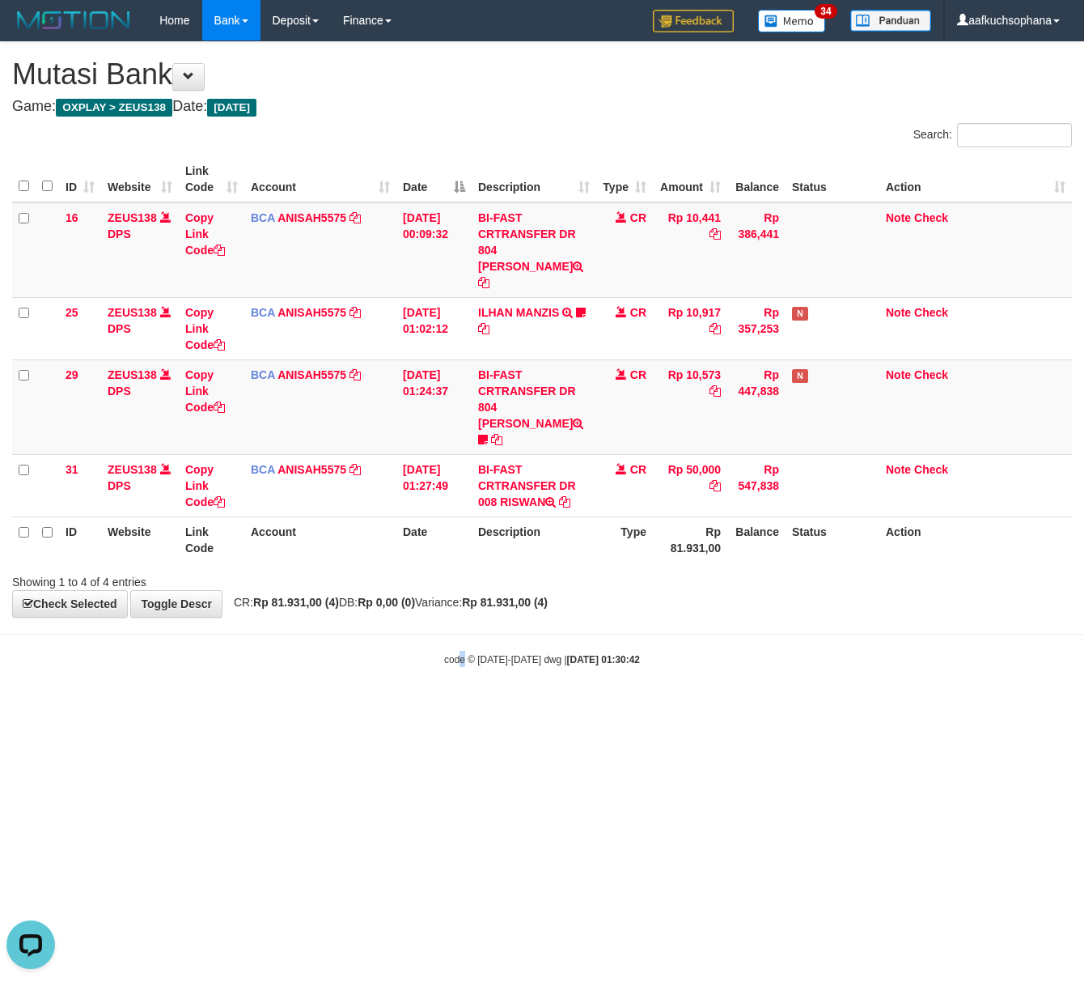
drag, startPoint x: 453, startPoint y: 758, endPoint x: 440, endPoint y: 759, distance: 13.0
click at [447, 707] on html "Toggle navigation Home Bank Account List Load By Website Group [OXPLAY] ZEUS138…" at bounding box center [542, 353] width 1084 height 707
click at [428, 707] on html "Toggle navigation Home Bank Account List Load By Website Group [OXPLAY] ZEUS138…" at bounding box center [542, 353] width 1084 height 707
drag, startPoint x: 427, startPoint y: 759, endPoint x: 418, endPoint y: 758, distance: 9.7
click at [422, 707] on html "Toggle navigation Home Bank Account List Load By Website Group [OXPLAY] ZEUS138…" at bounding box center [542, 353] width 1084 height 707
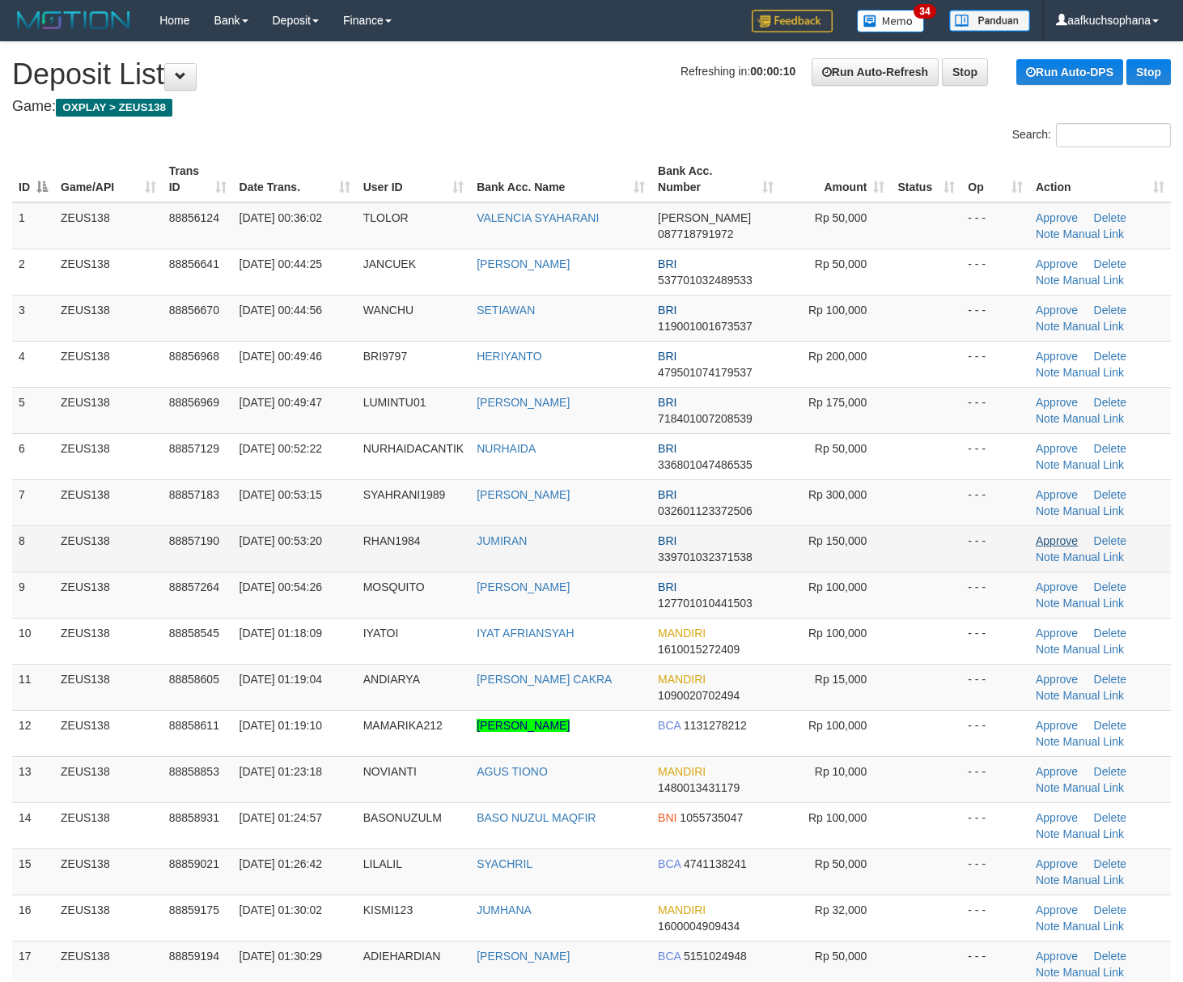
scroll to position [114, 0]
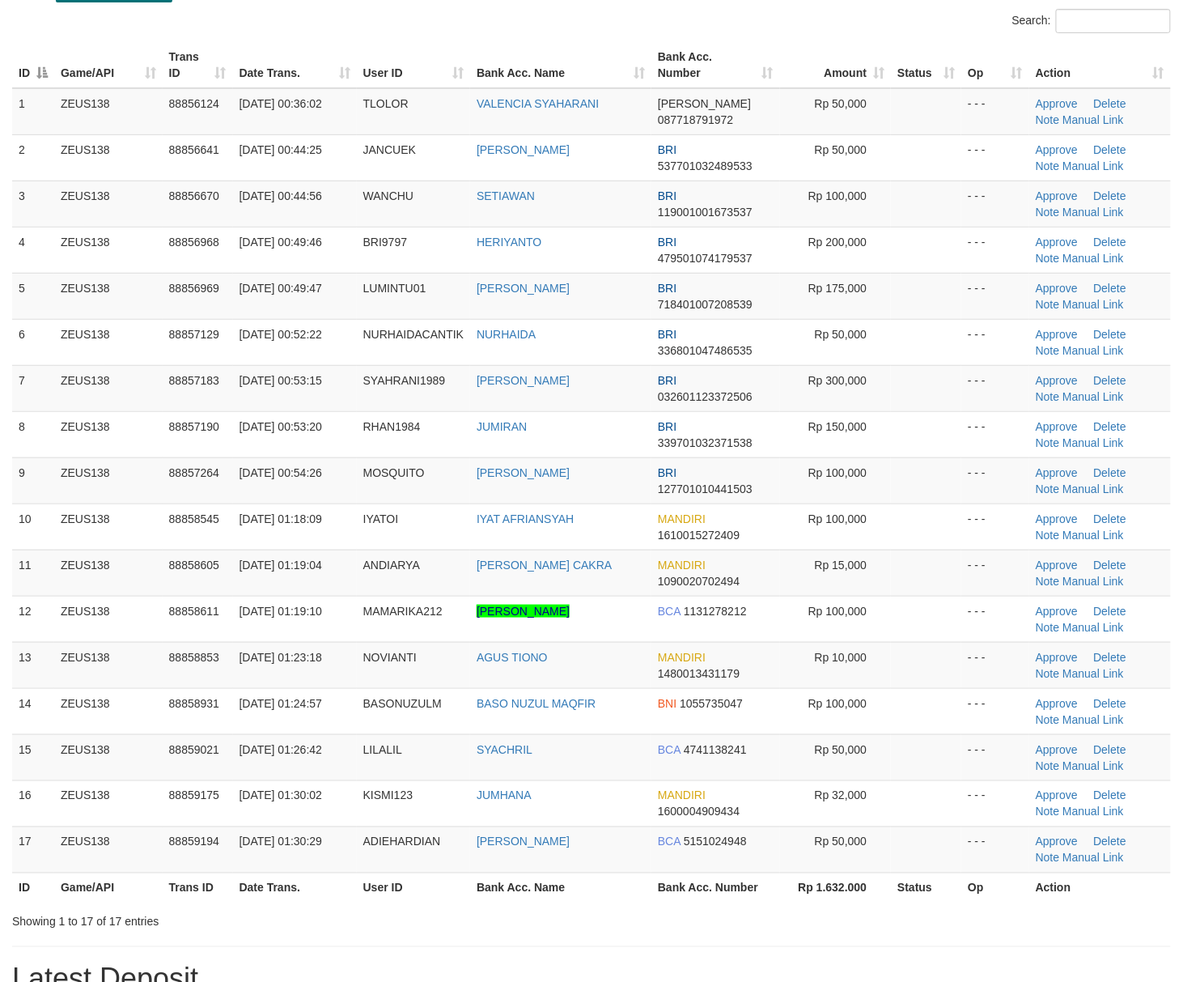
drag, startPoint x: 924, startPoint y: 668, endPoint x: 1198, endPoint y: 736, distance: 281.9
click at [947, 681] on td at bounding box center [926, 665] width 70 height 46
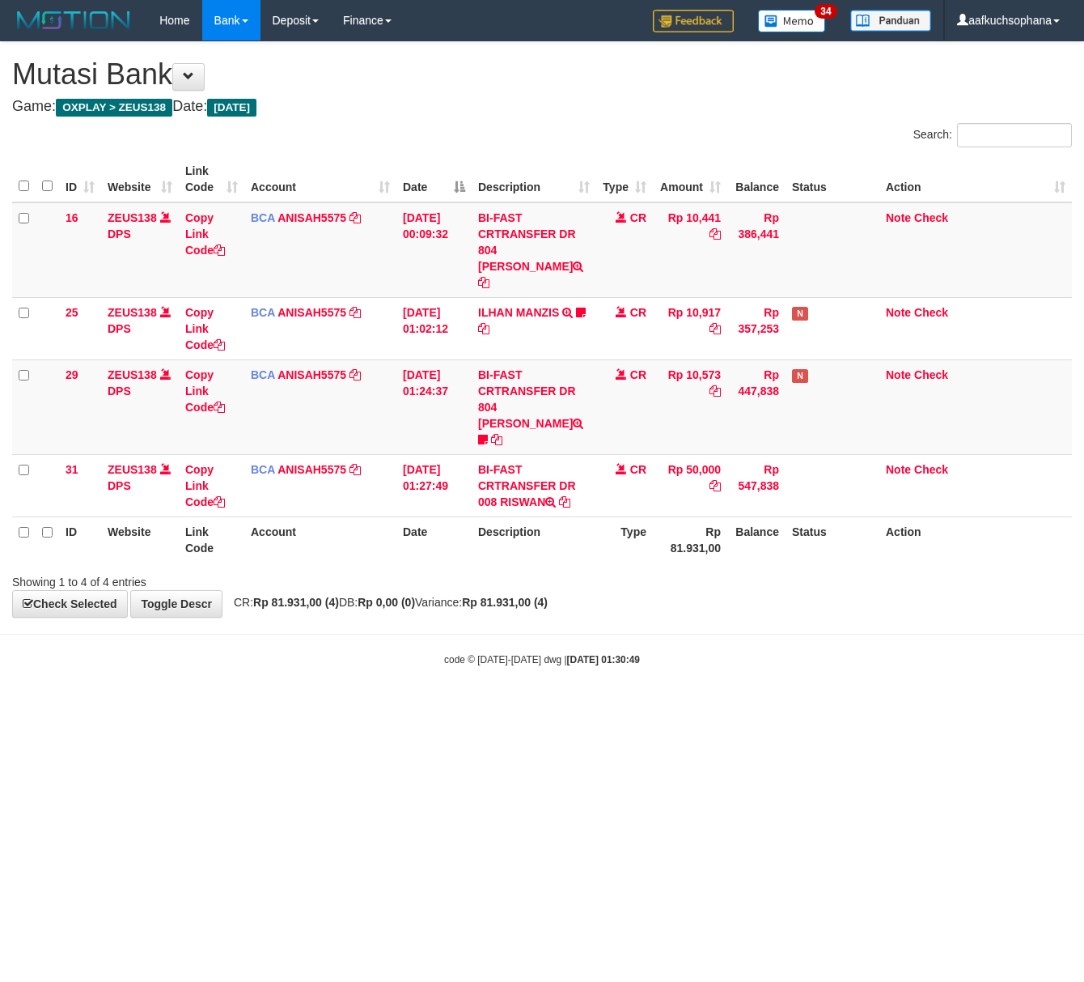
click at [441, 707] on html "Toggle navigation Home Bank Account List Load By Website Group [OXPLAY] ZEUS138…" at bounding box center [542, 353] width 1084 height 707
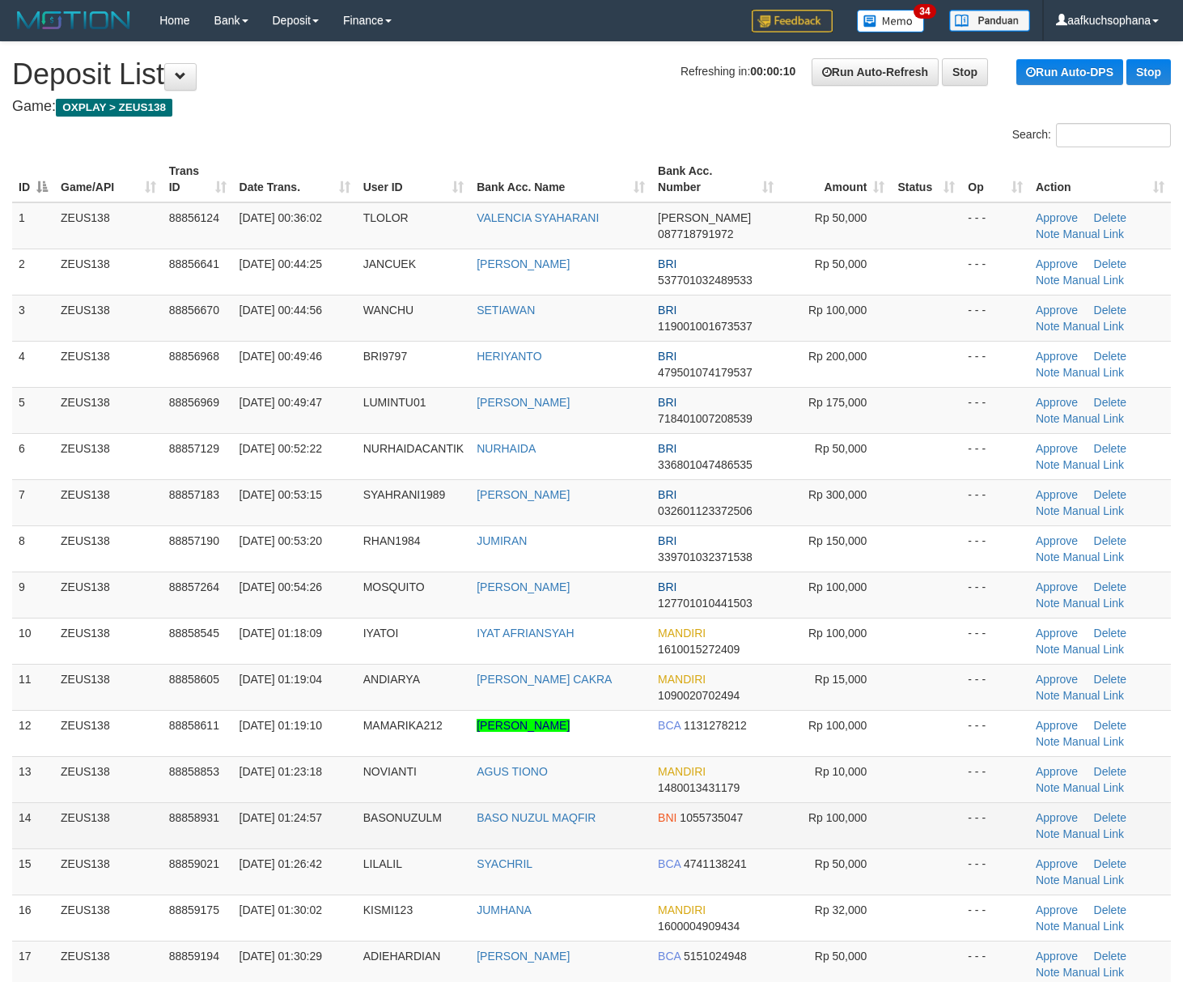
scroll to position [114, 0]
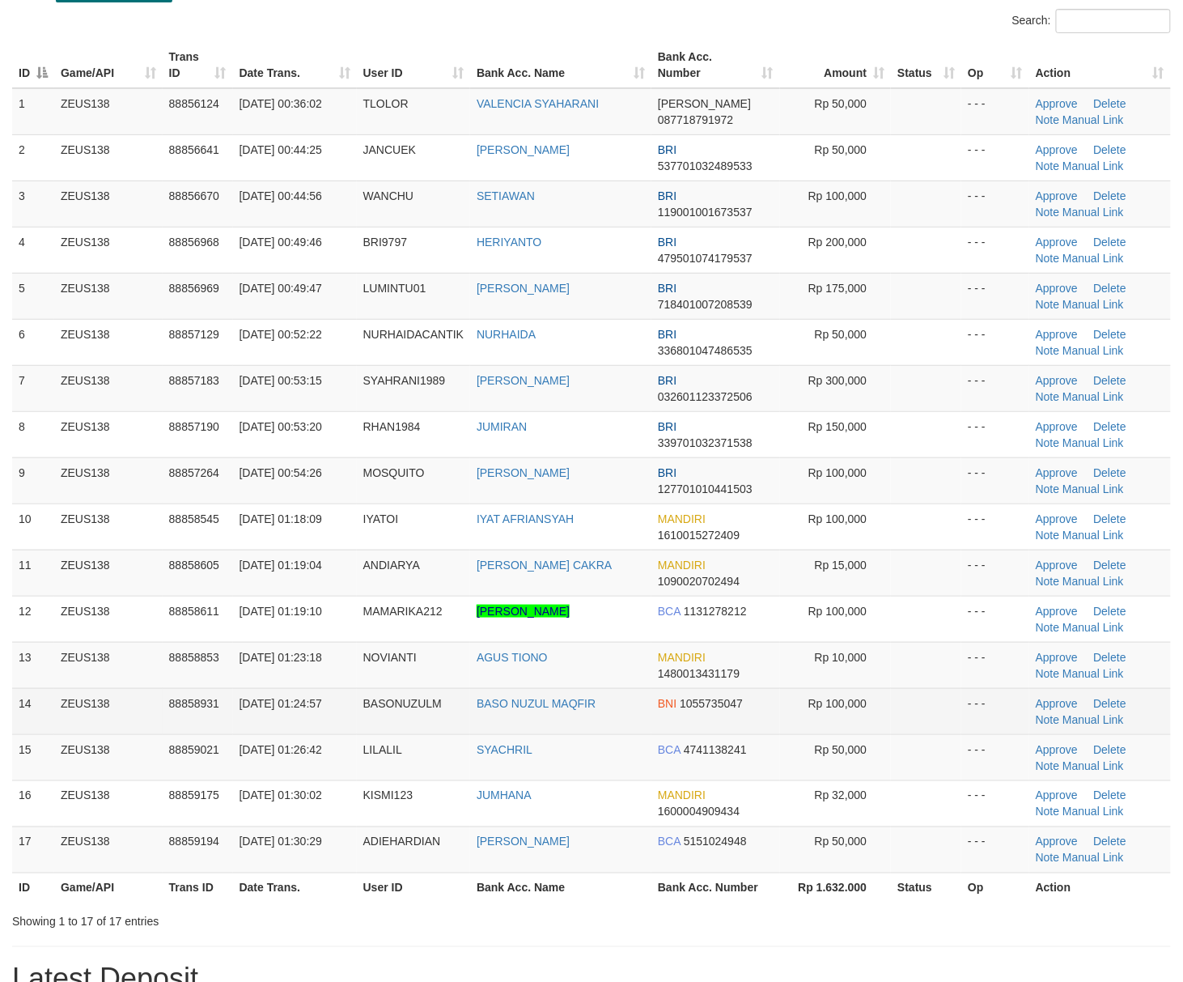
drag, startPoint x: 878, startPoint y: 683, endPoint x: 914, endPoint y: 690, distance: 36.3
click at [887, 684] on td "Rp 10,000" at bounding box center [836, 665] width 112 height 46
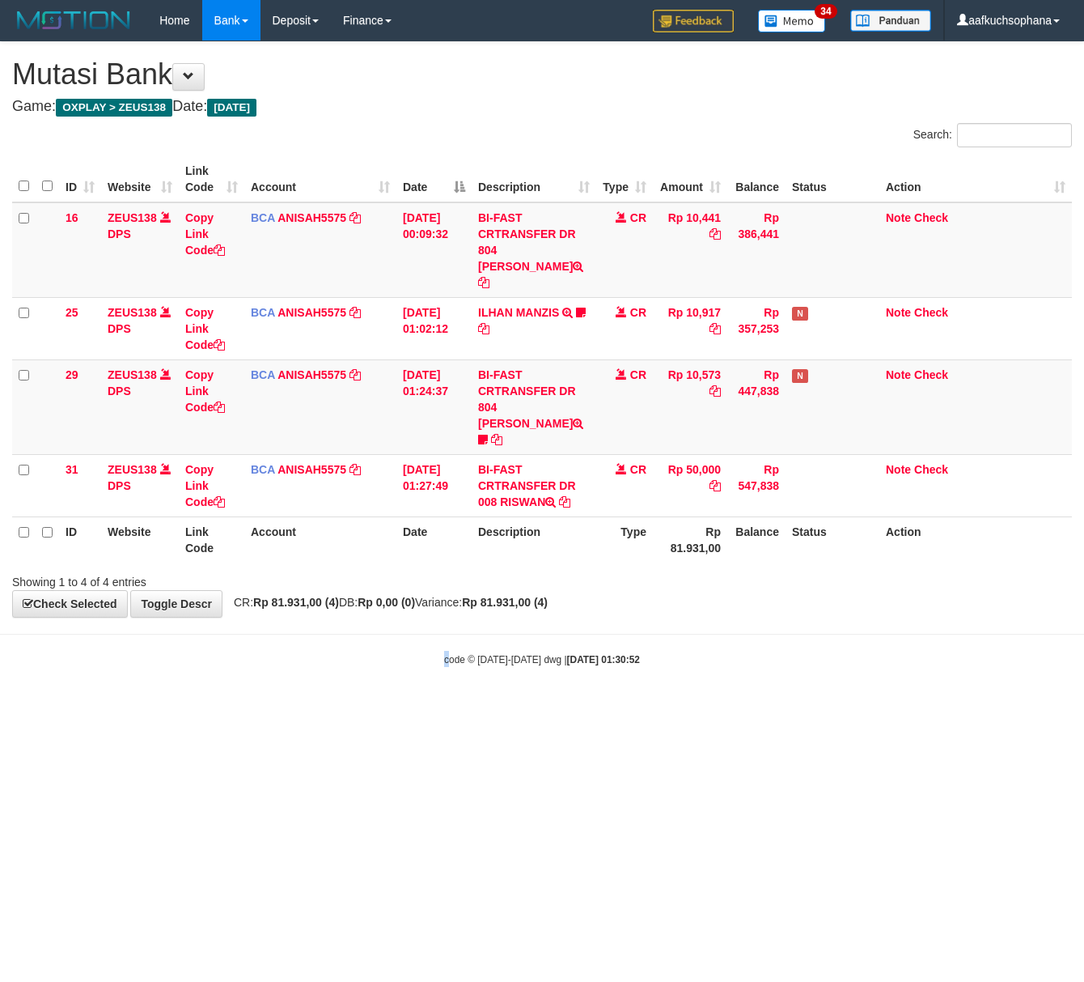
drag, startPoint x: 465, startPoint y: 757, endPoint x: 412, endPoint y: 751, distance: 53.0
click at [441, 707] on html "Toggle navigation Home Bank Account List Load By Website Group [OXPLAY] ZEUS138…" at bounding box center [542, 353] width 1084 height 707
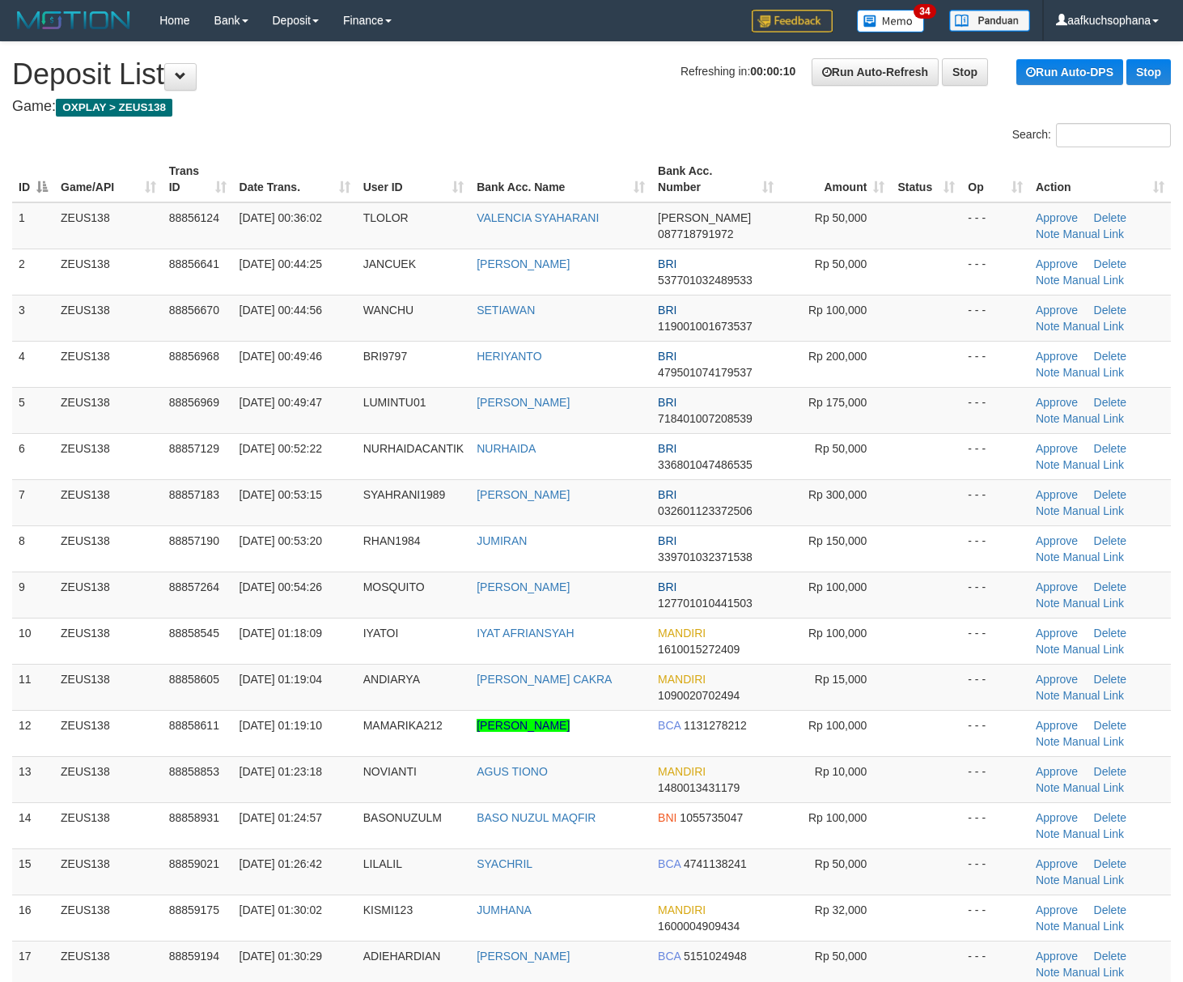
scroll to position [114, 0]
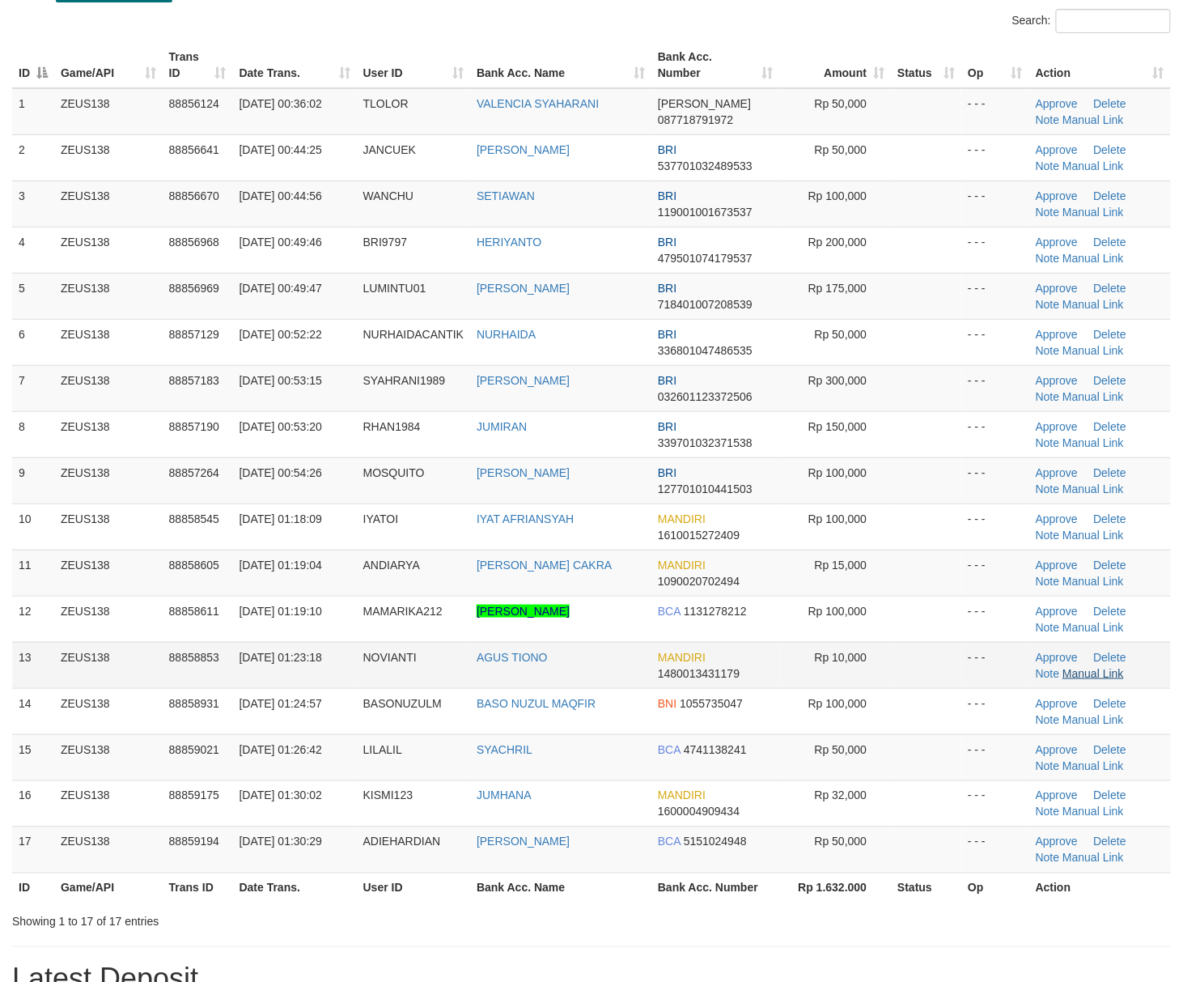
click at [923, 631] on td at bounding box center [926, 619] width 70 height 46
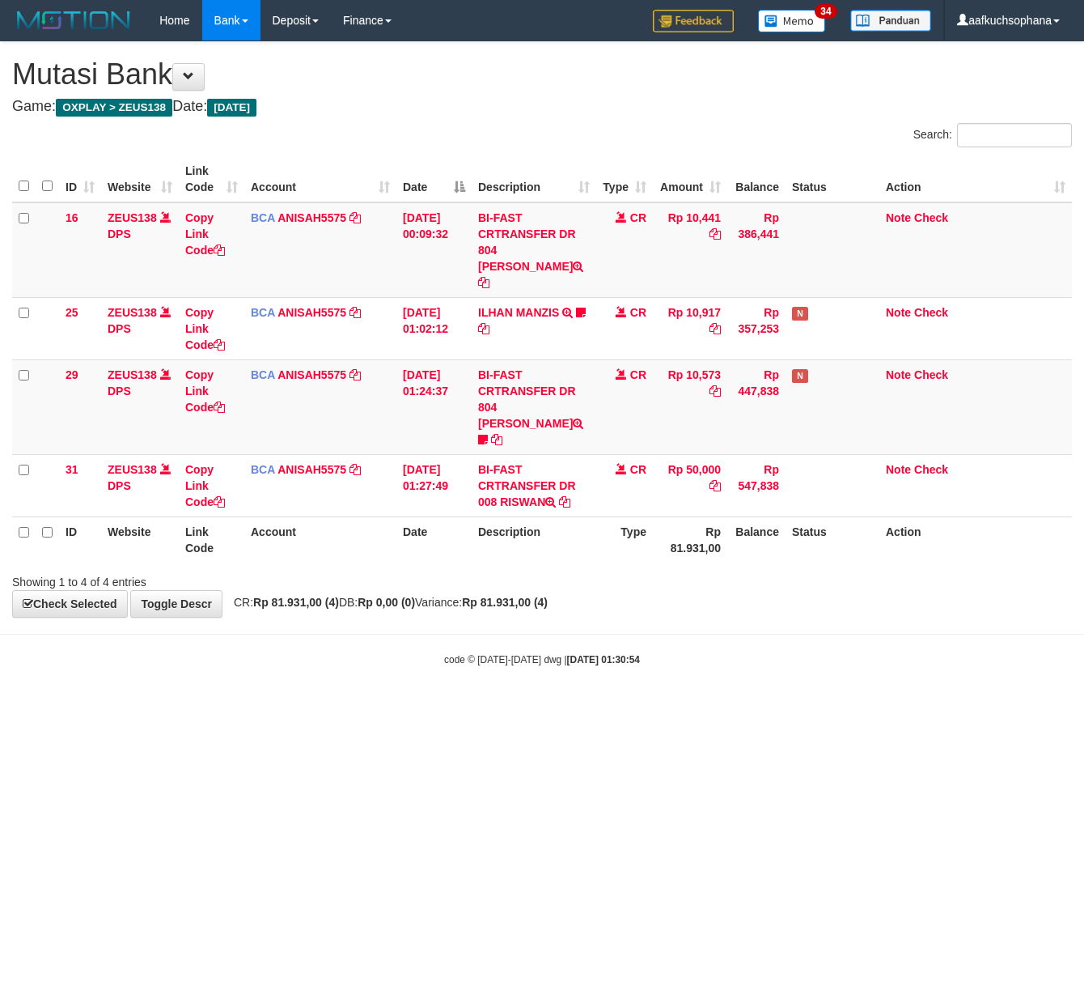
click at [309, 707] on html "Toggle navigation Home Bank Account List Load By Website Group [OXPLAY] ZEUS138…" at bounding box center [542, 353] width 1084 height 707
click at [304, 707] on html "Toggle navigation Home Bank Account List Load By Website Group [OXPLAY] ZEUS138…" at bounding box center [542, 353] width 1084 height 707
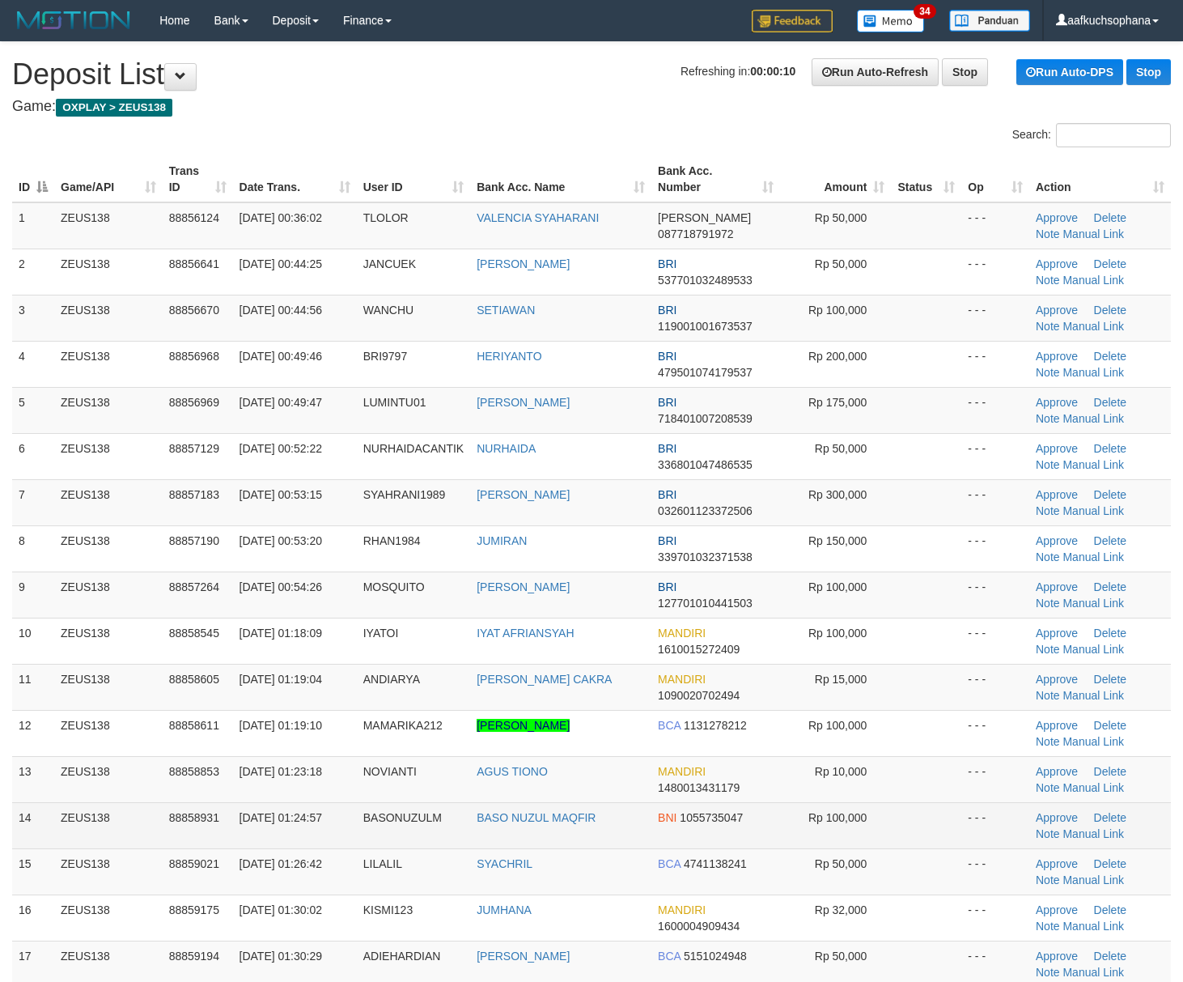
scroll to position [114, 0]
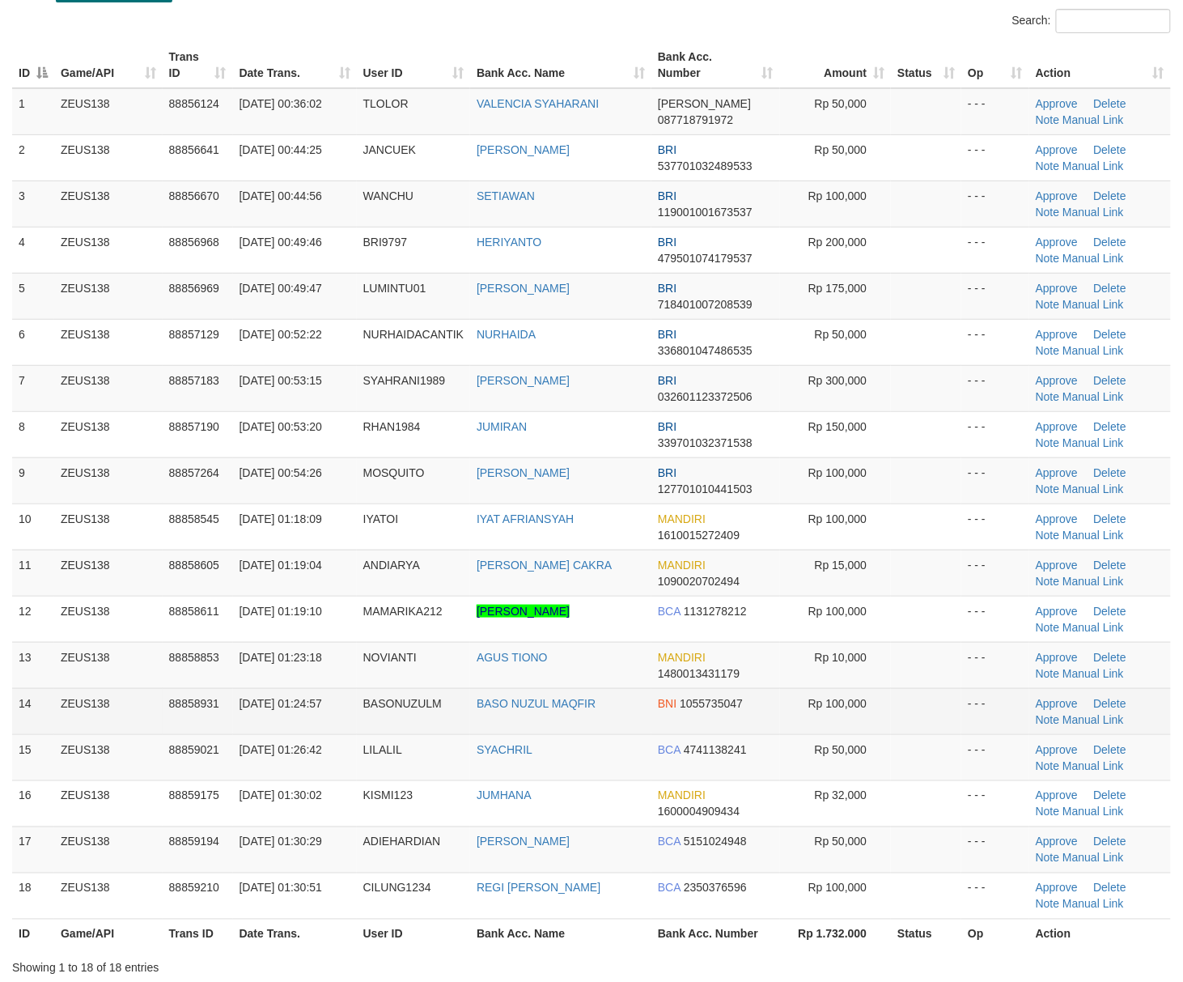
click at [947, 694] on td at bounding box center [926, 711] width 70 height 46
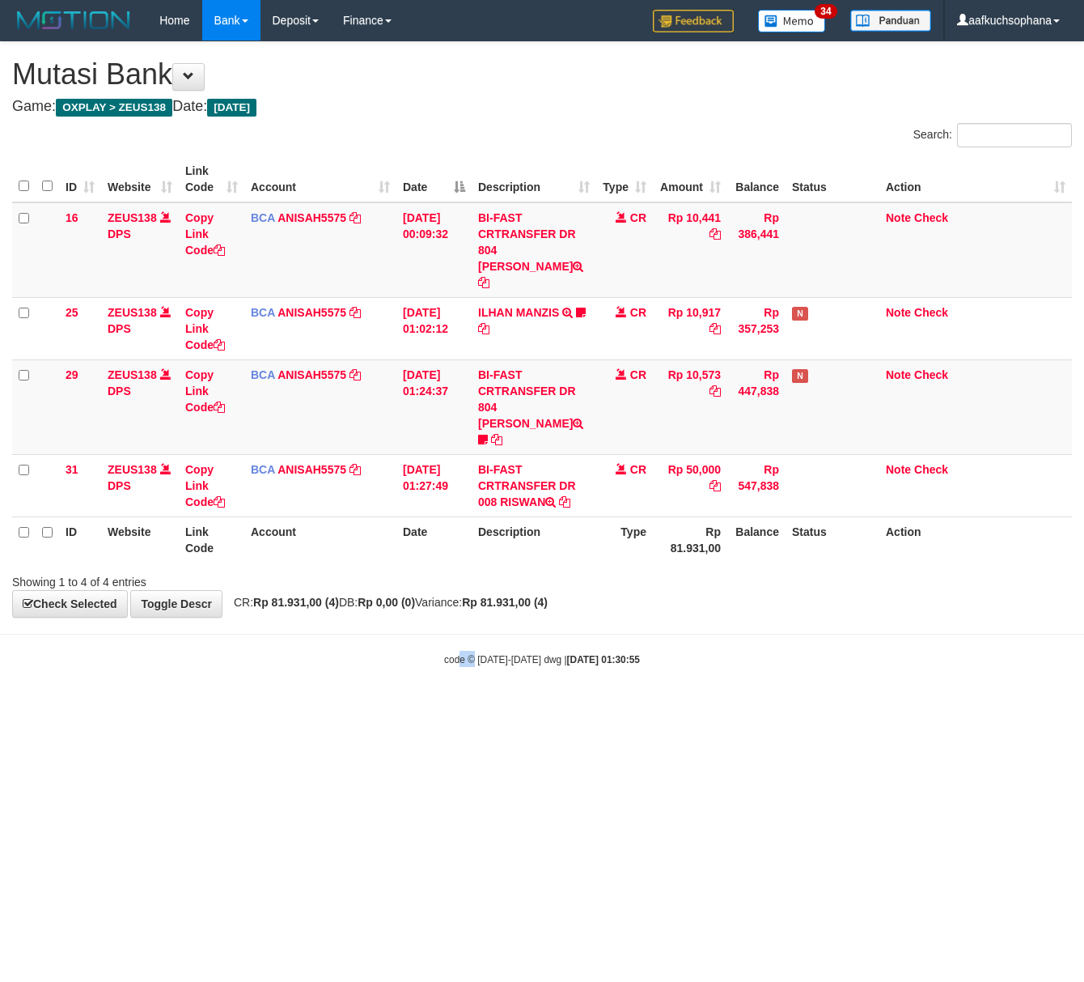
click at [467, 707] on html "Toggle navigation Home Bank Account List Load By Website Group [OXPLAY] ZEUS138…" at bounding box center [542, 353] width 1084 height 707
click at [464, 707] on html "Toggle navigation Home Bank Account List Load By Website Group [OXPLAY] ZEUS138…" at bounding box center [542, 353] width 1084 height 707
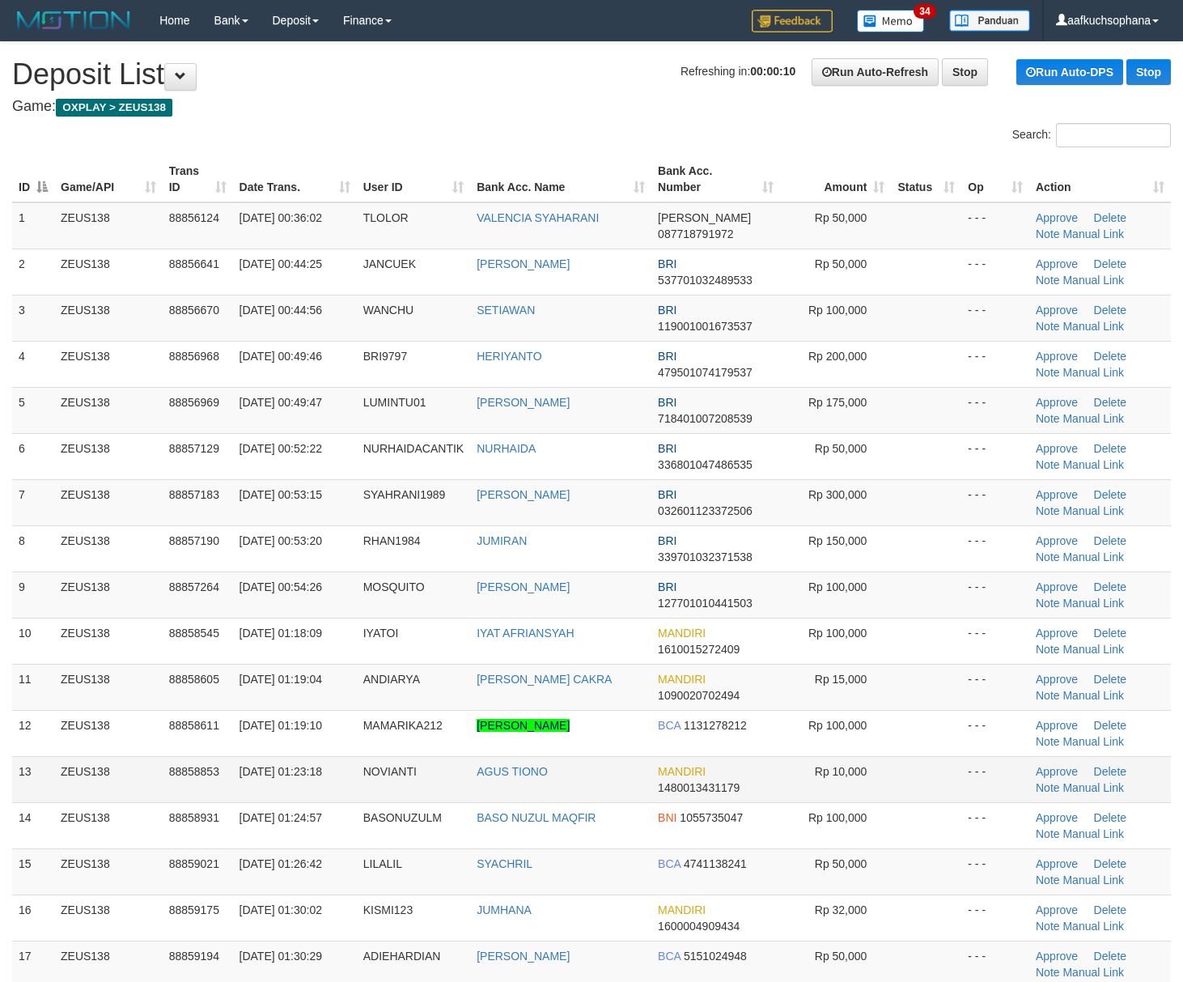
scroll to position [114, 0]
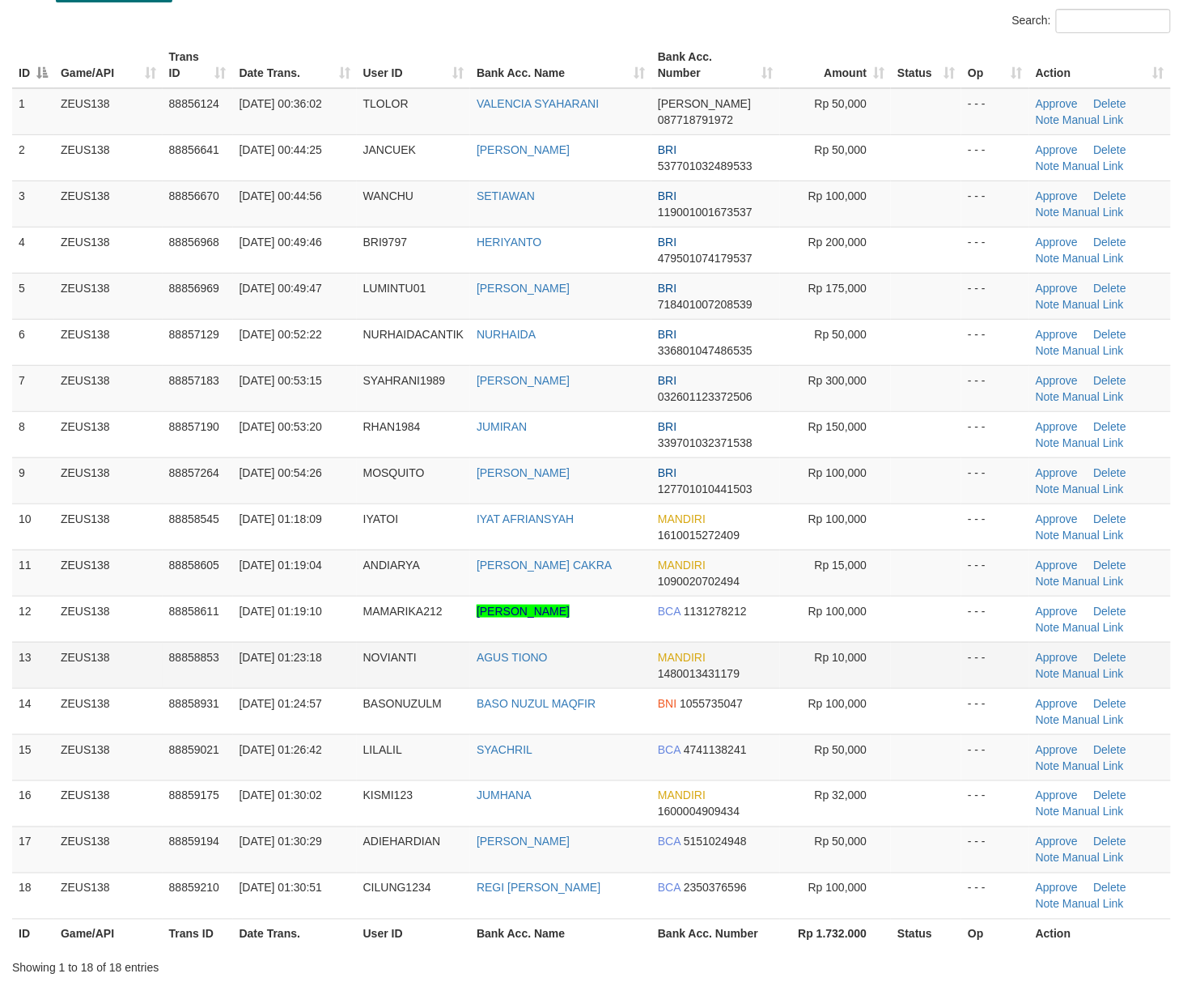
click at [911, 687] on td at bounding box center [926, 665] width 70 height 46
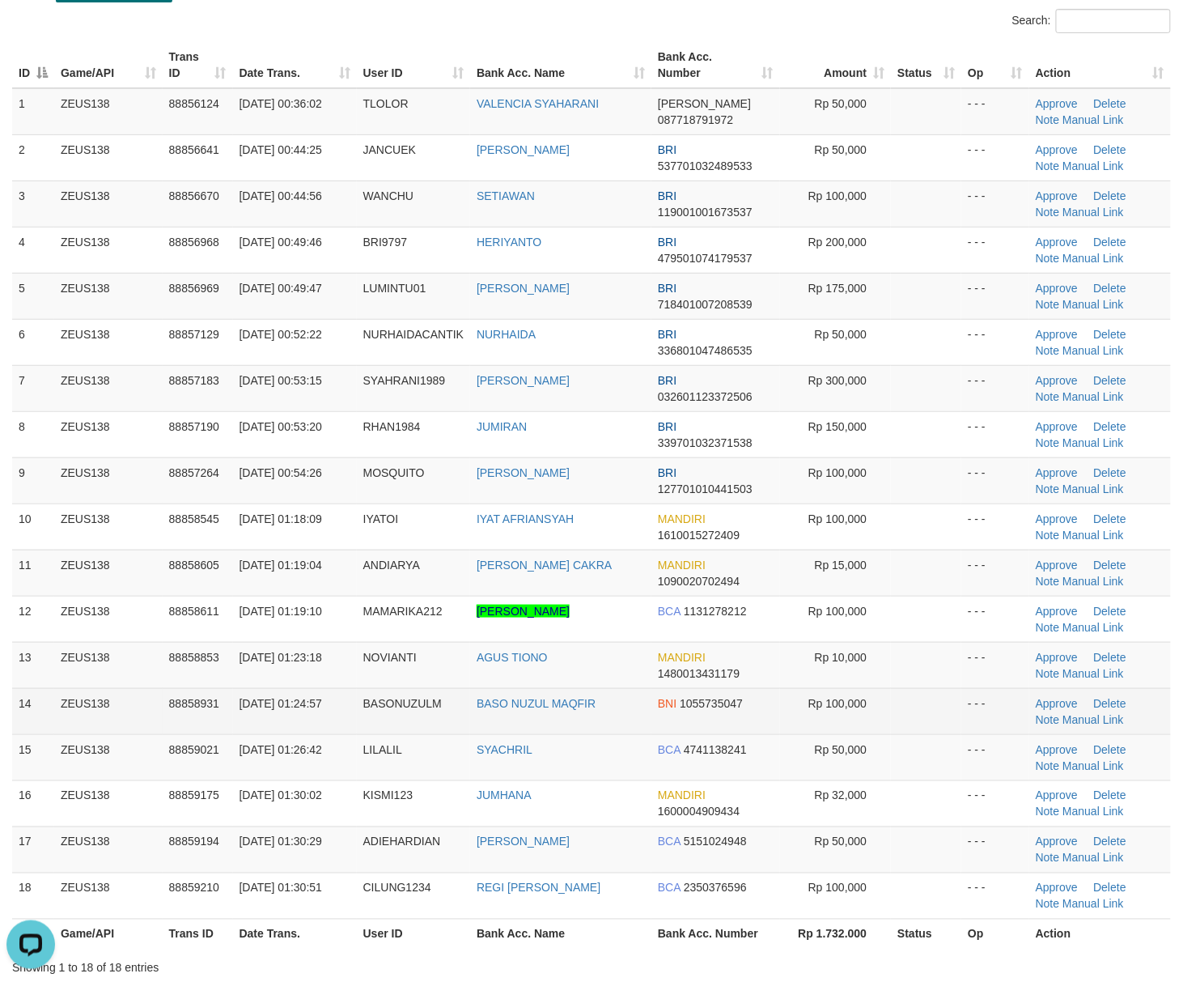
drag, startPoint x: 955, startPoint y: 699, endPoint x: 992, endPoint y: 703, distance: 37.4
click at [981, 702] on tr "14 ZEUS138 88858931 [DATE] 01:24:57 [GEOGRAPHIC_DATA] BASO NUZUL MAQFIR BNI 105…" at bounding box center [591, 711] width 1159 height 46
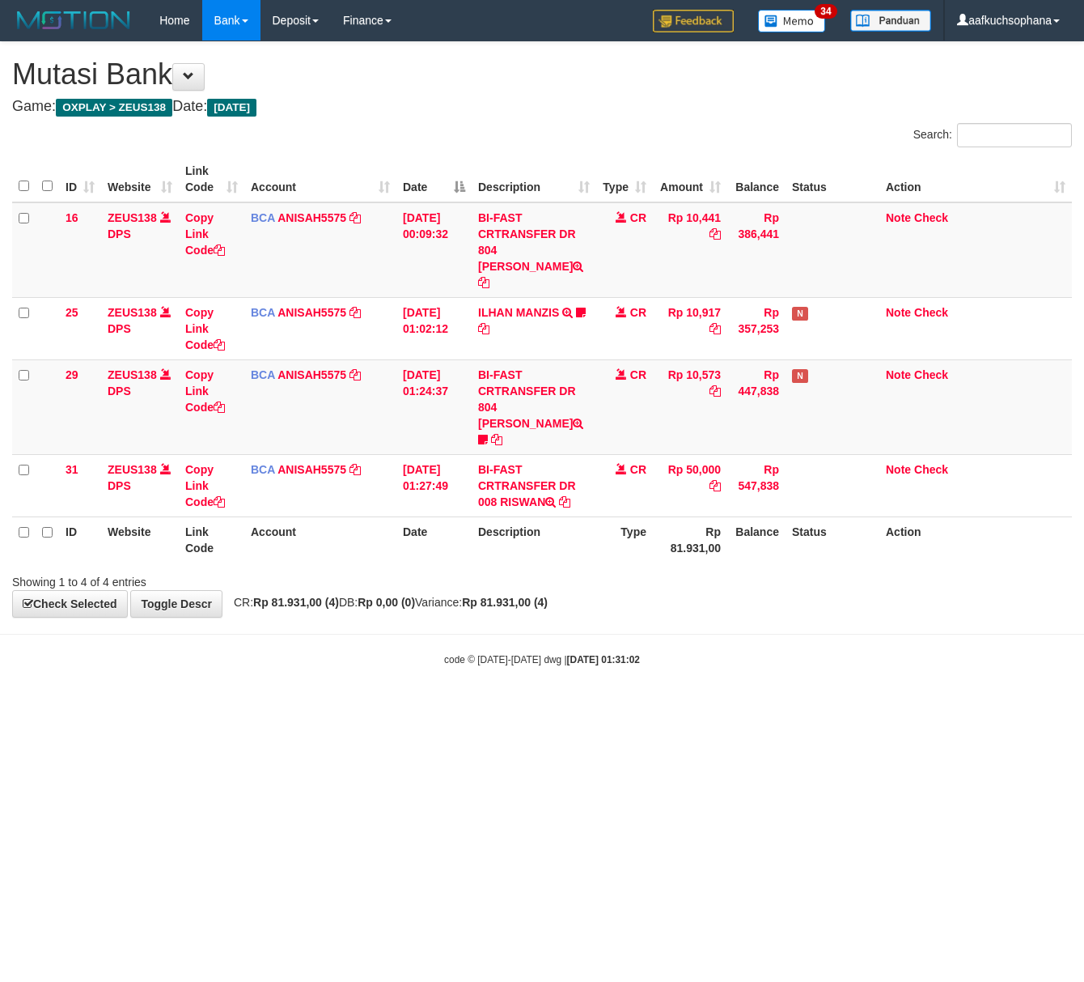
click at [286, 707] on html "Toggle navigation Home Bank Account List Load By Website Group [OXPLAY] ZEUS138…" at bounding box center [542, 353] width 1084 height 707
drag, startPoint x: 282, startPoint y: 774, endPoint x: 220, endPoint y: 748, distance: 67.1
click at [279, 707] on html "Toggle navigation Home Bank Account List Load By Website Group [OXPLAY] ZEUS138…" at bounding box center [542, 353] width 1084 height 707
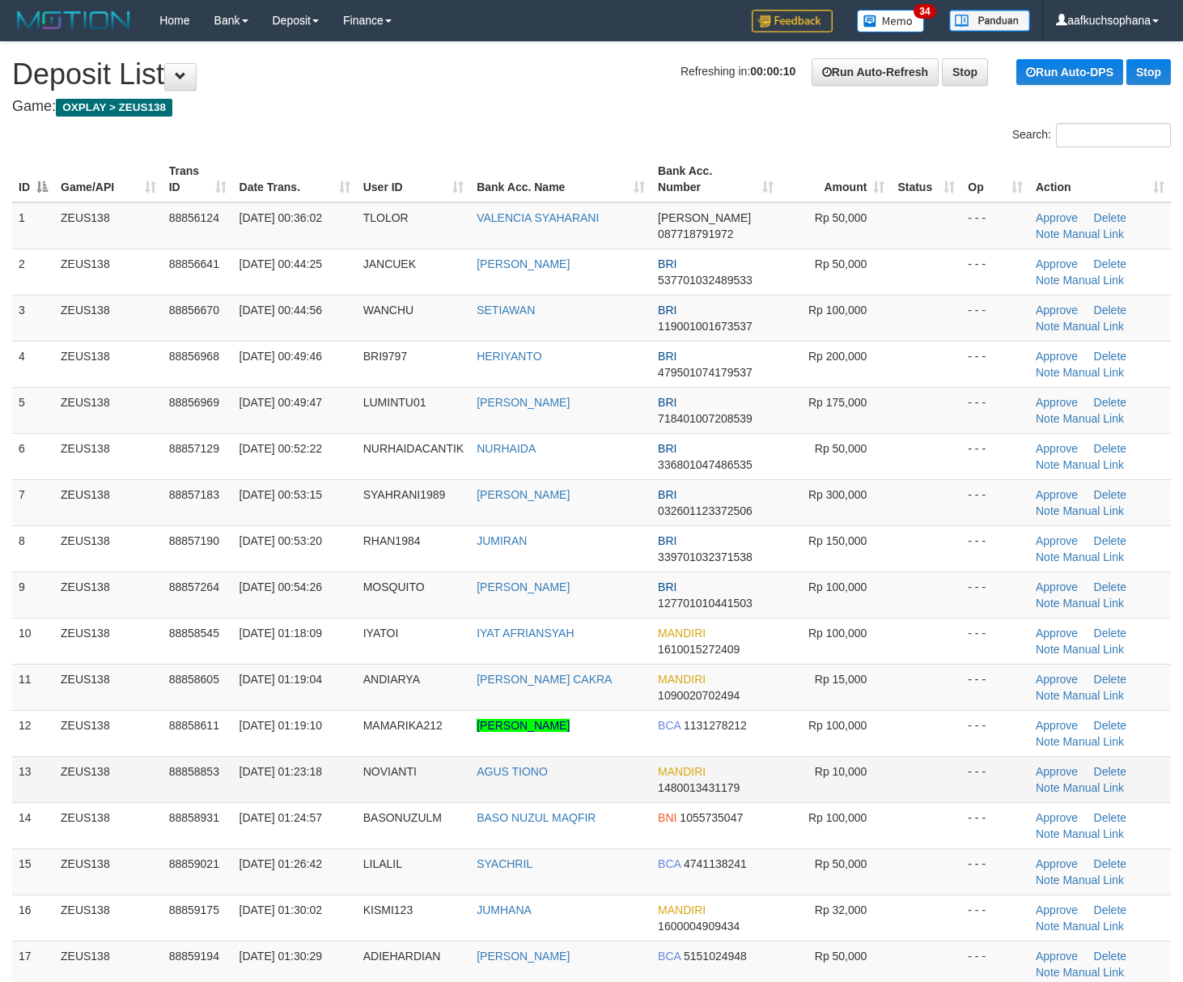
scroll to position [114, 0]
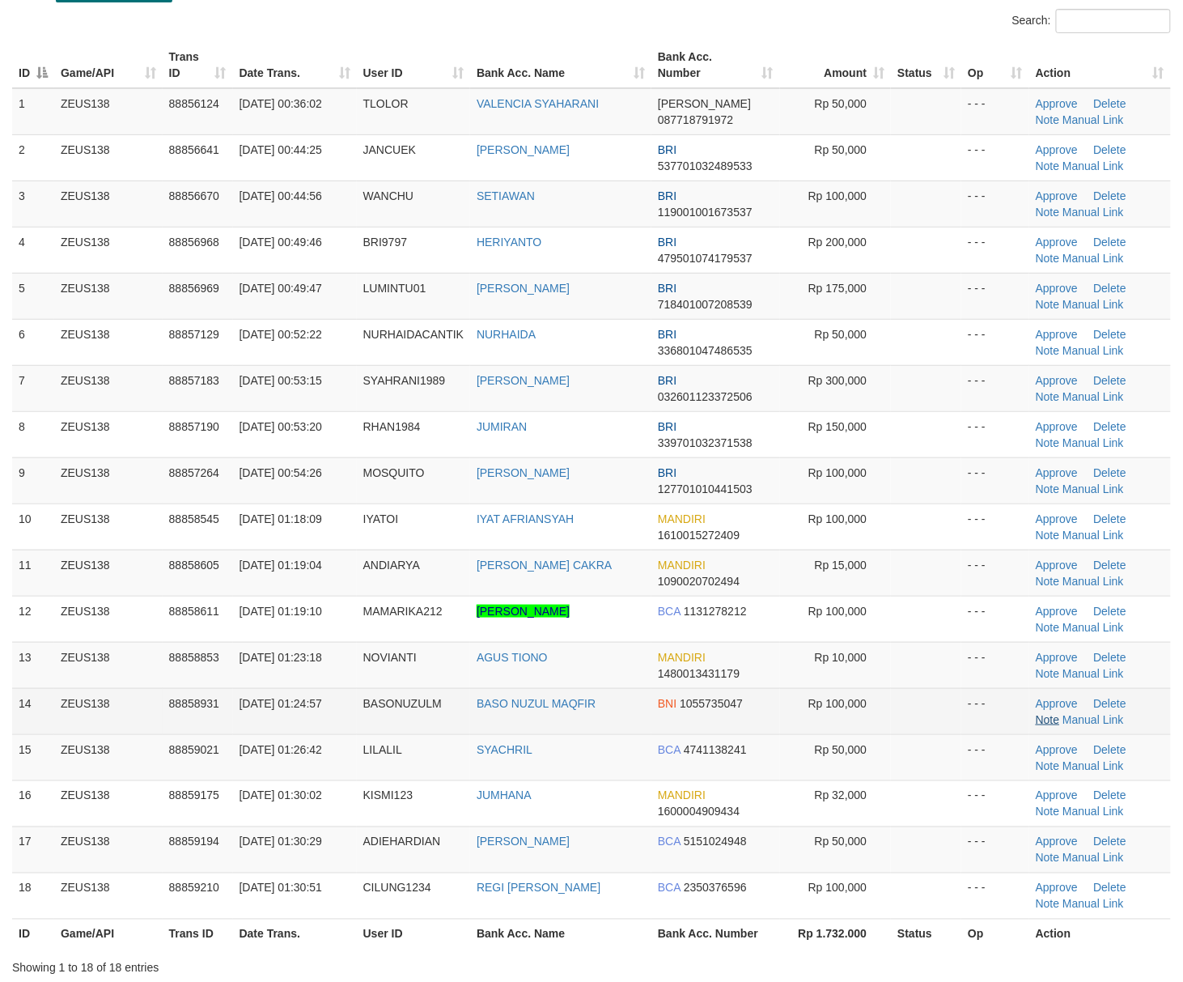
drag, startPoint x: 930, startPoint y: 711, endPoint x: 1040, endPoint y: 715, distance: 110.2
click at [1007, 714] on tr "14 ZEUS138 88858931 [DATE] 01:24:57 [GEOGRAPHIC_DATA] BASO NUZUL MAQFIR BNI 105…" at bounding box center [591, 711] width 1159 height 46
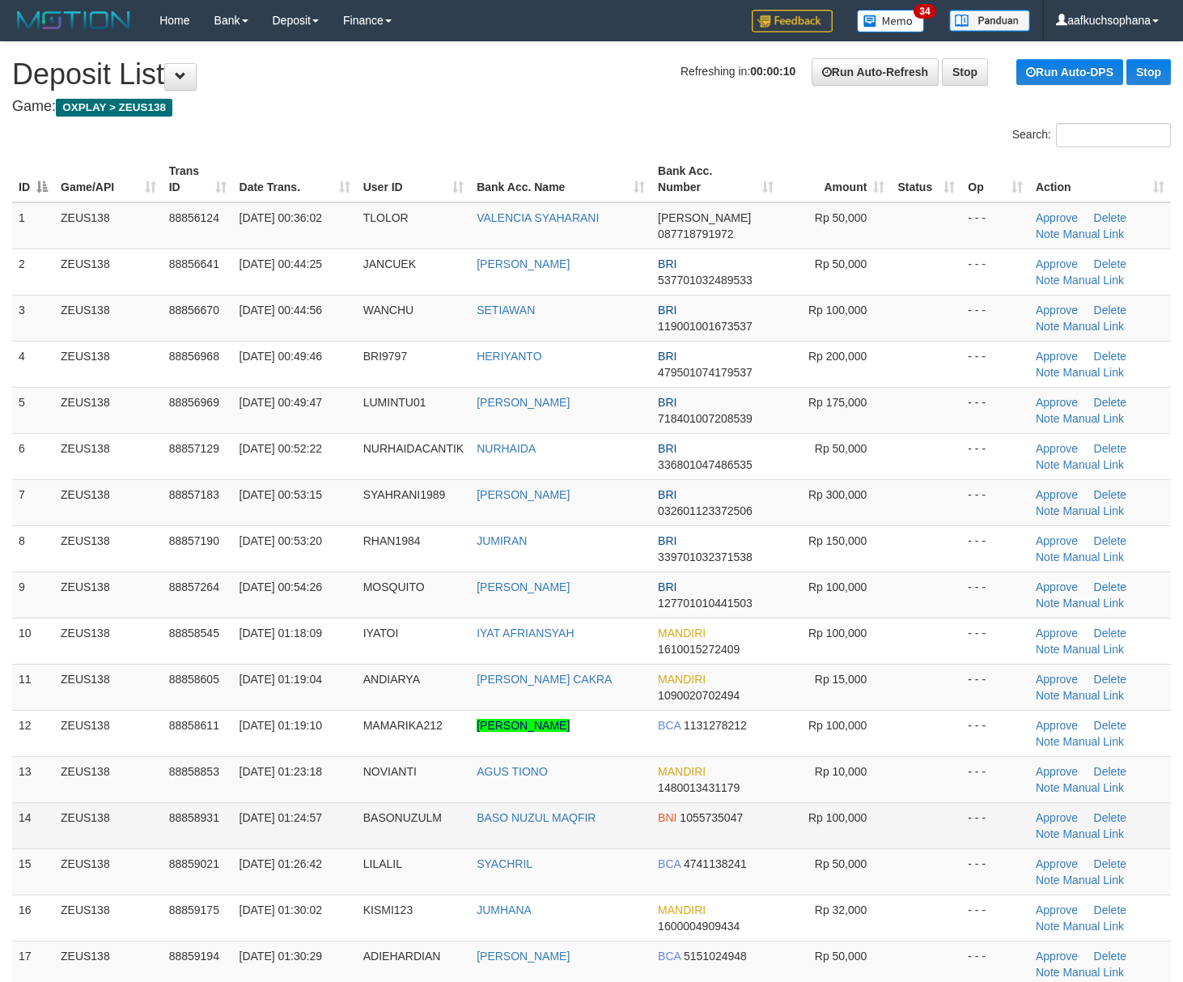
scroll to position [114, 0]
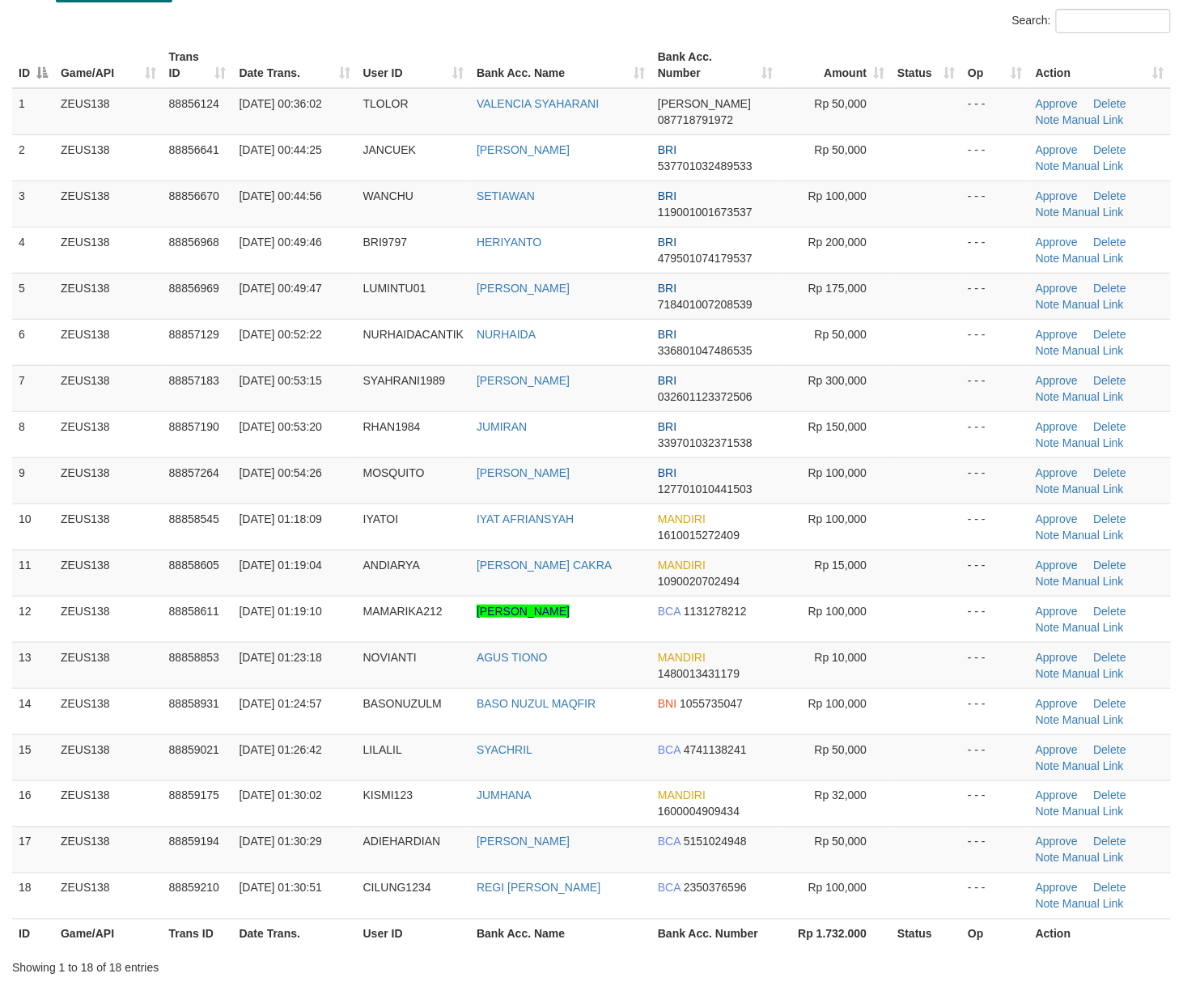
drag, startPoint x: 936, startPoint y: 687, endPoint x: 1196, endPoint y: 702, distance: 260.2
click at [940, 687] on td at bounding box center [926, 665] width 70 height 46
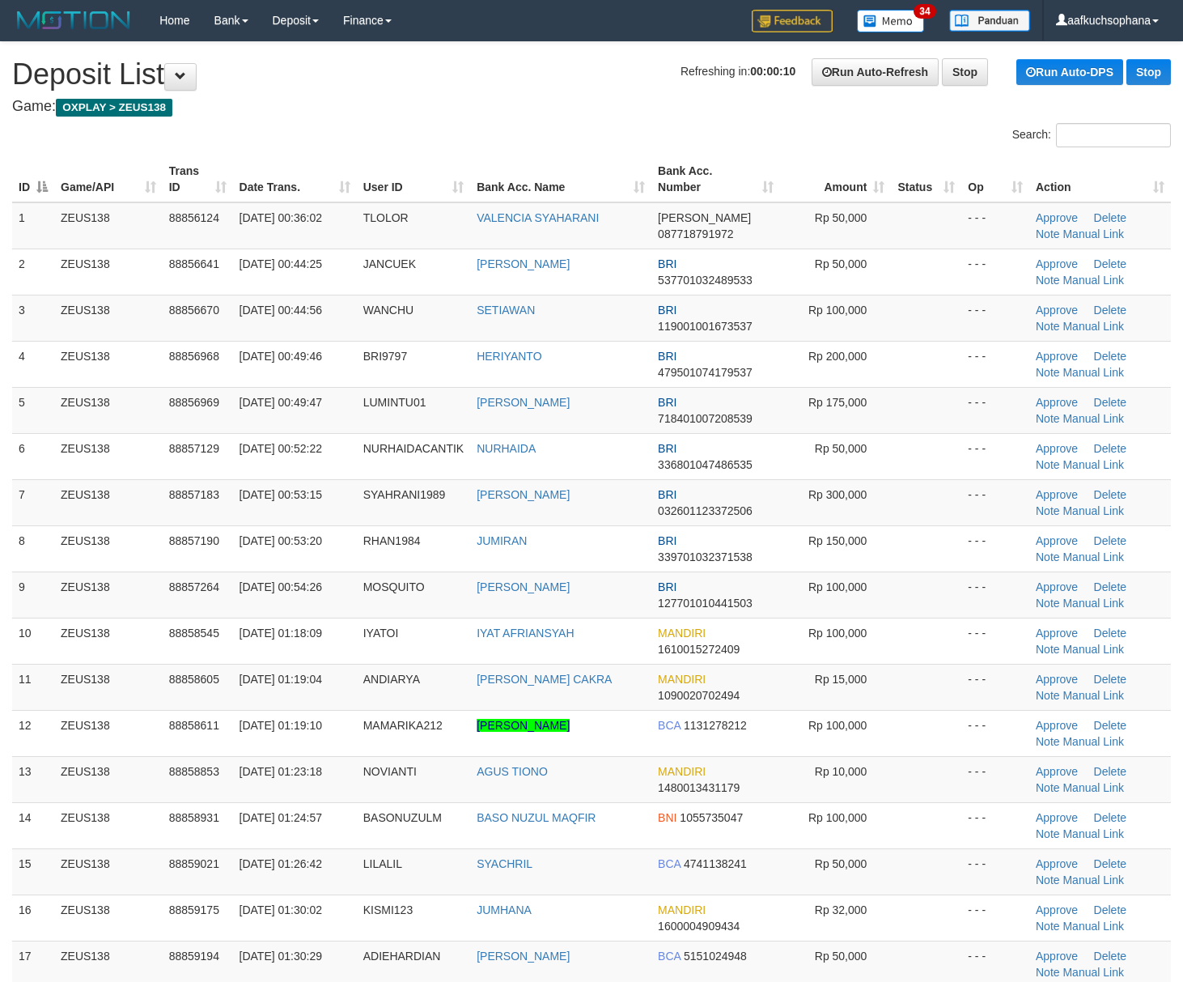
scroll to position [114, 0]
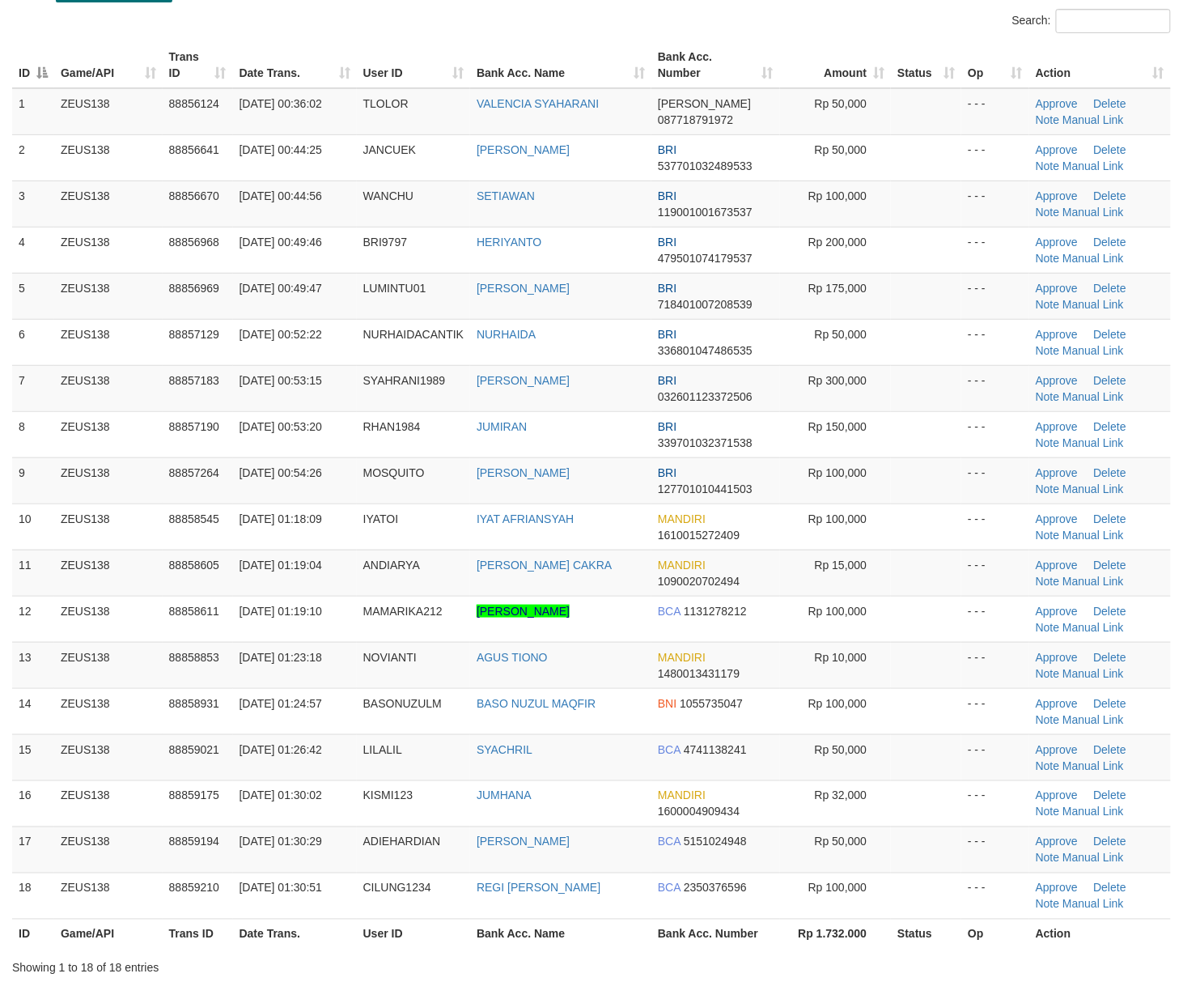
drag, startPoint x: 917, startPoint y: 634, endPoint x: 1195, endPoint y: 662, distance: 278.9
click at [919, 634] on td at bounding box center [926, 619] width 70 height 46
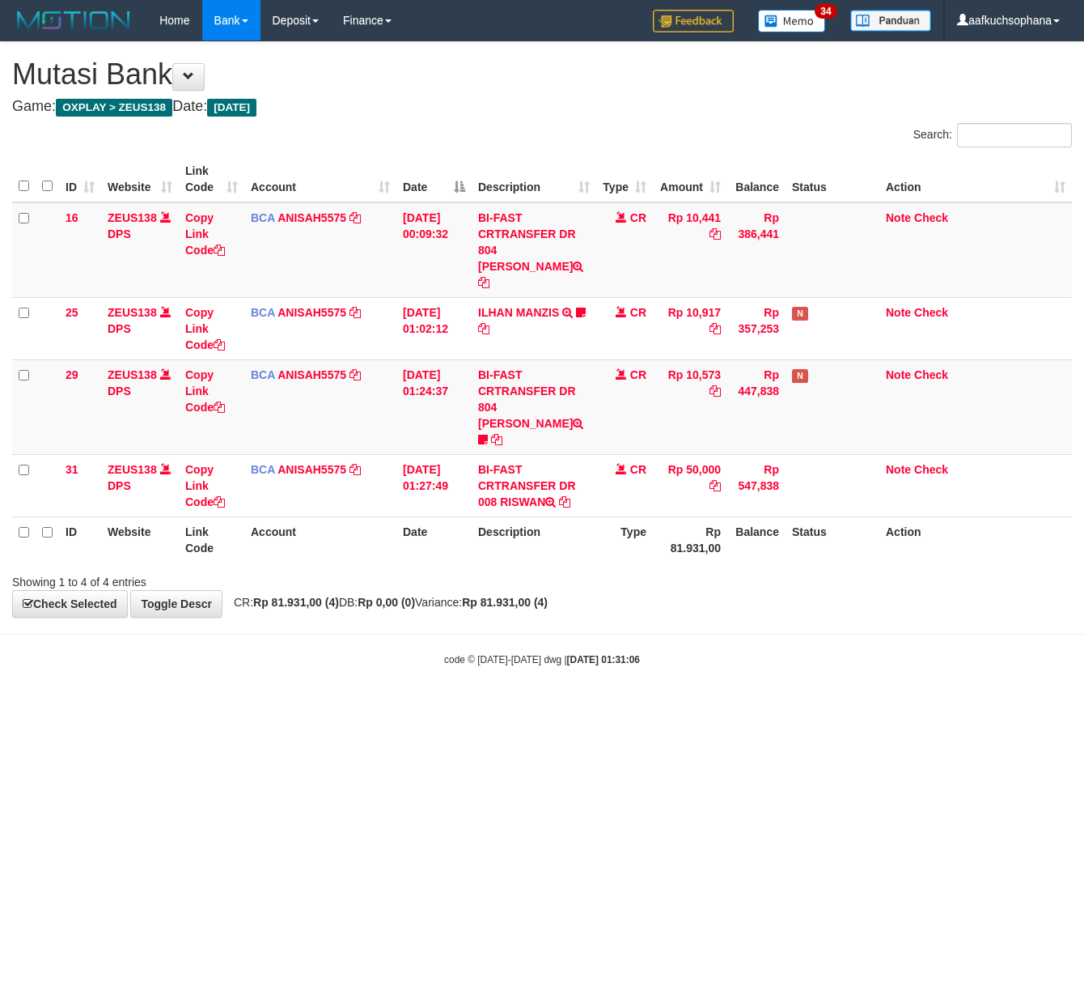
click at [367, 699] on html "Toggle navigation Home Bank Account List Load By Website Group [OXPLAY] ZEUS138…" at bounding box center [542, 353] width 1084 height 707
click at [361, 696] on html "Toggle navigation Home Bank Account List Load By Website Group [OXPLAY] ZEUS138…" at bounding box center [542, 353] width 1084 height 707
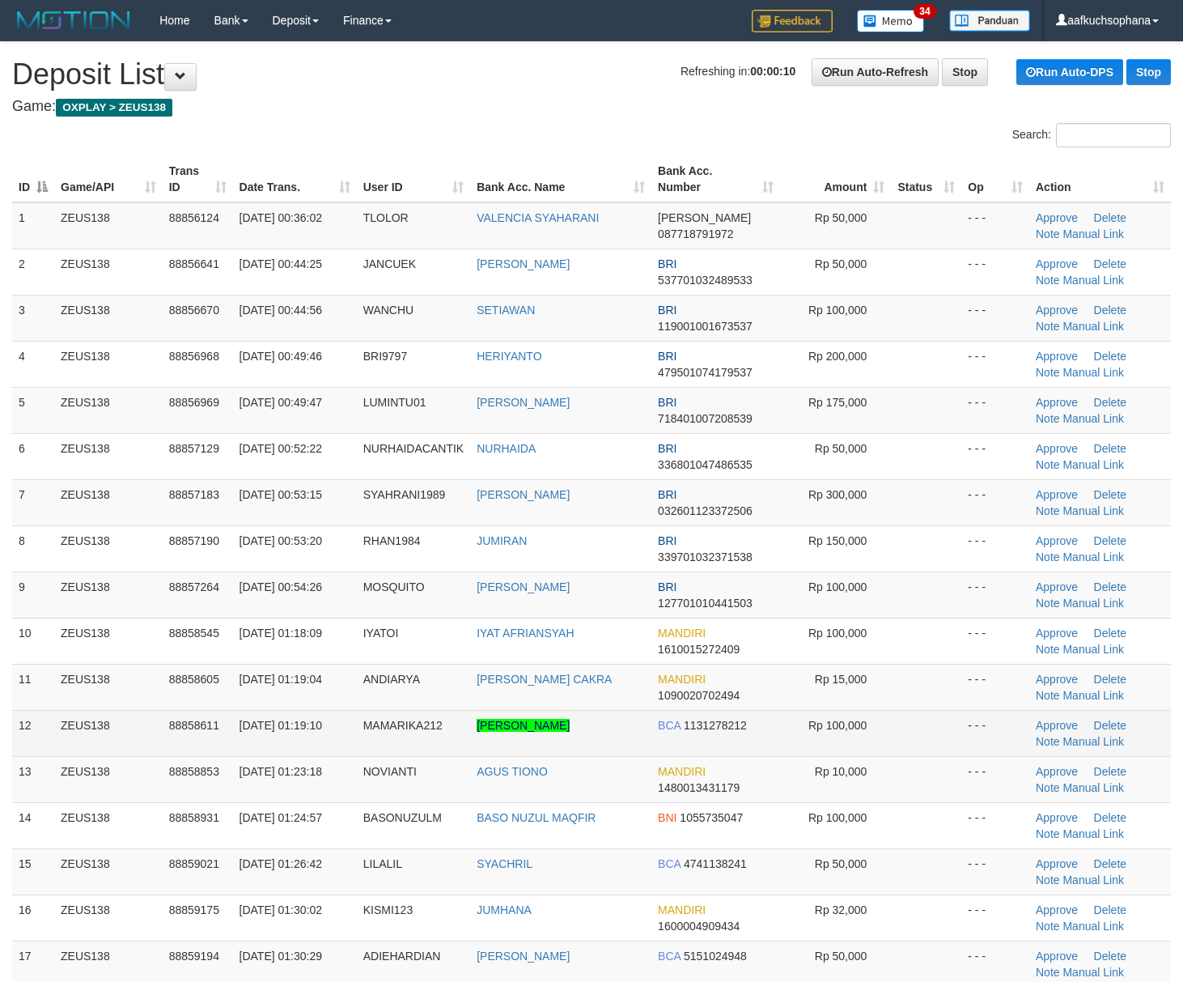
scroll to position [114, 0]
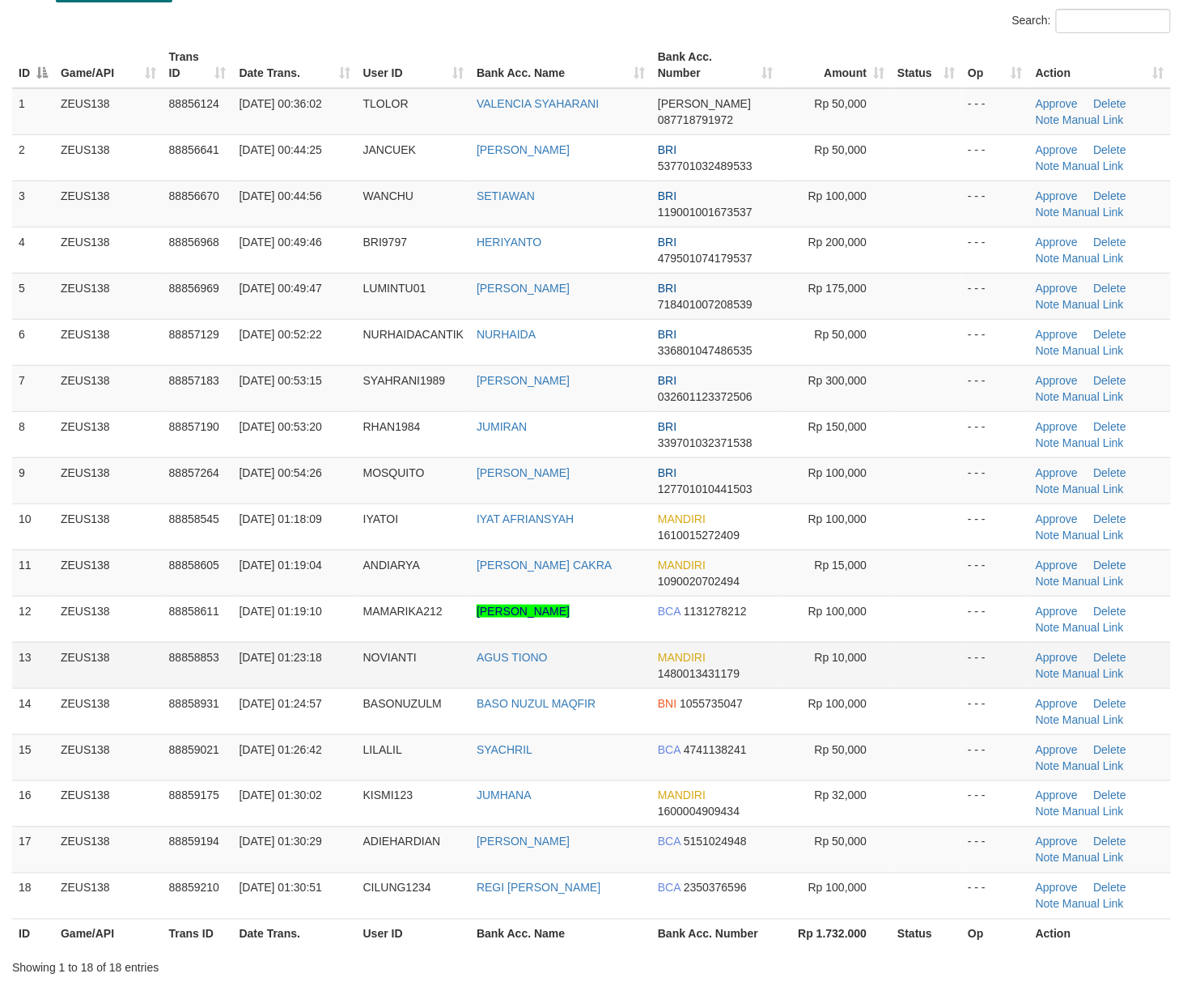
click at [953, 642] on td at bounding box center [926, 619] width 70 height 46
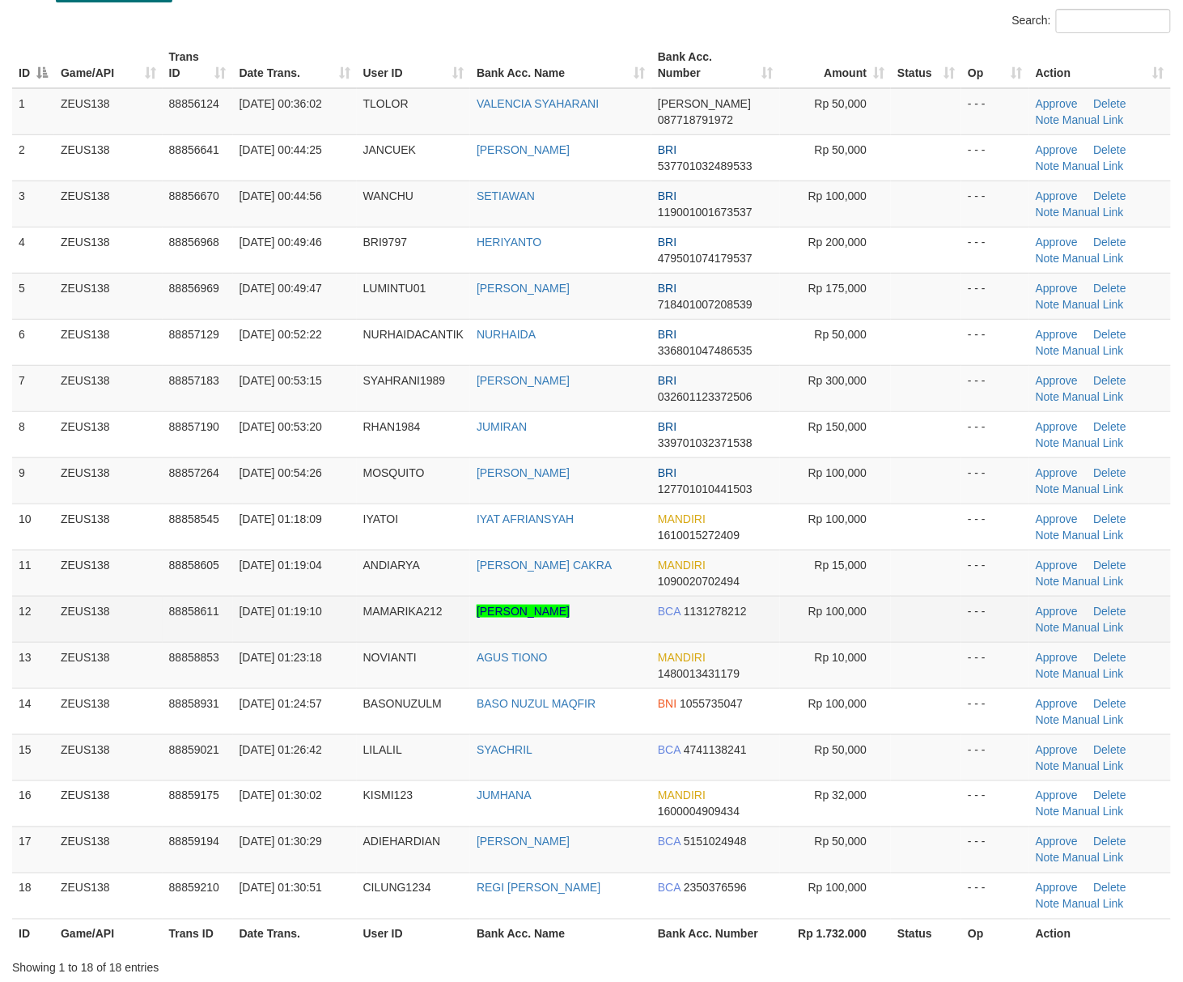
click at [933, 634] on td at bounding box center [926, 619] width 70 height 46
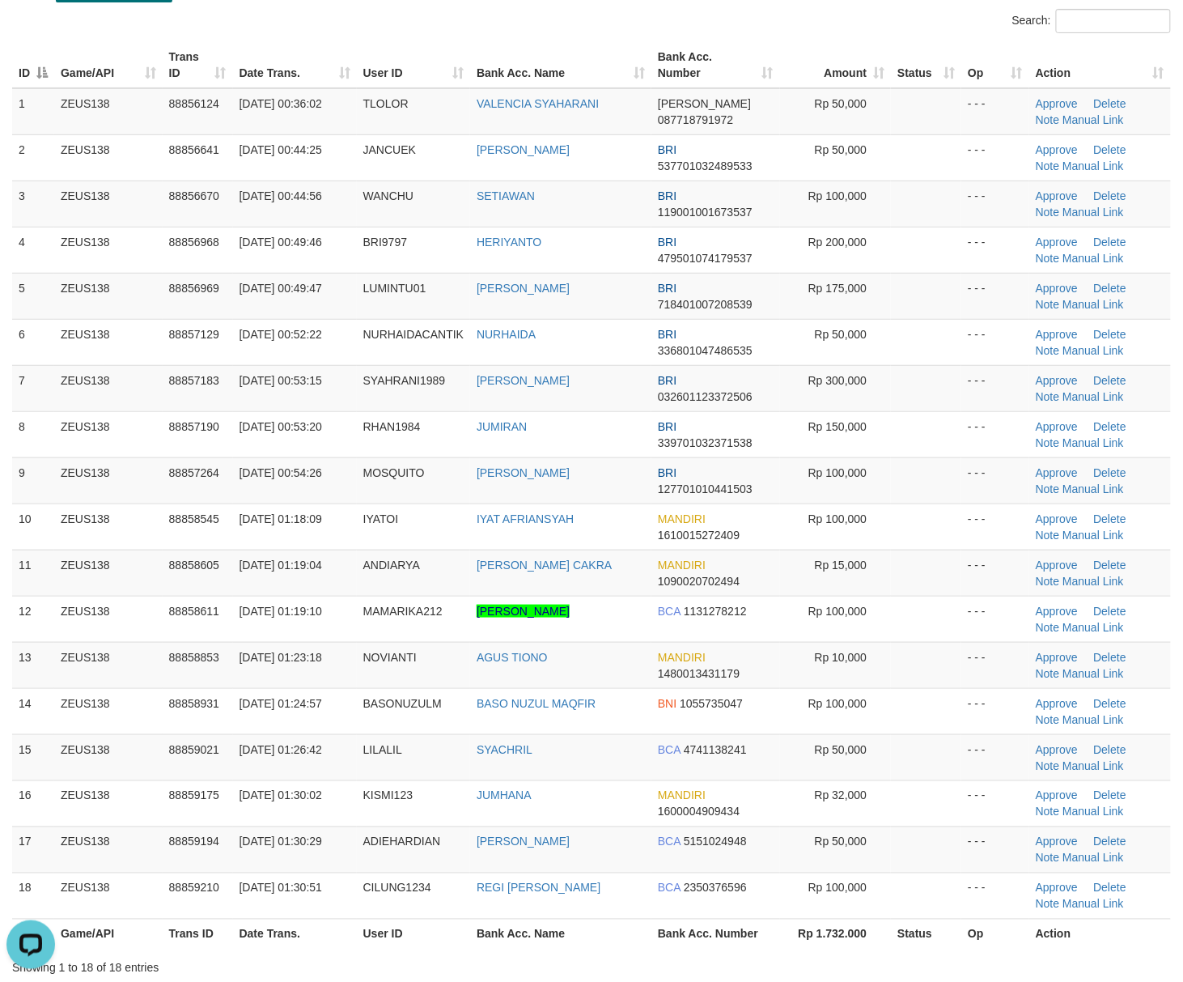
scroll to position [0, 0]
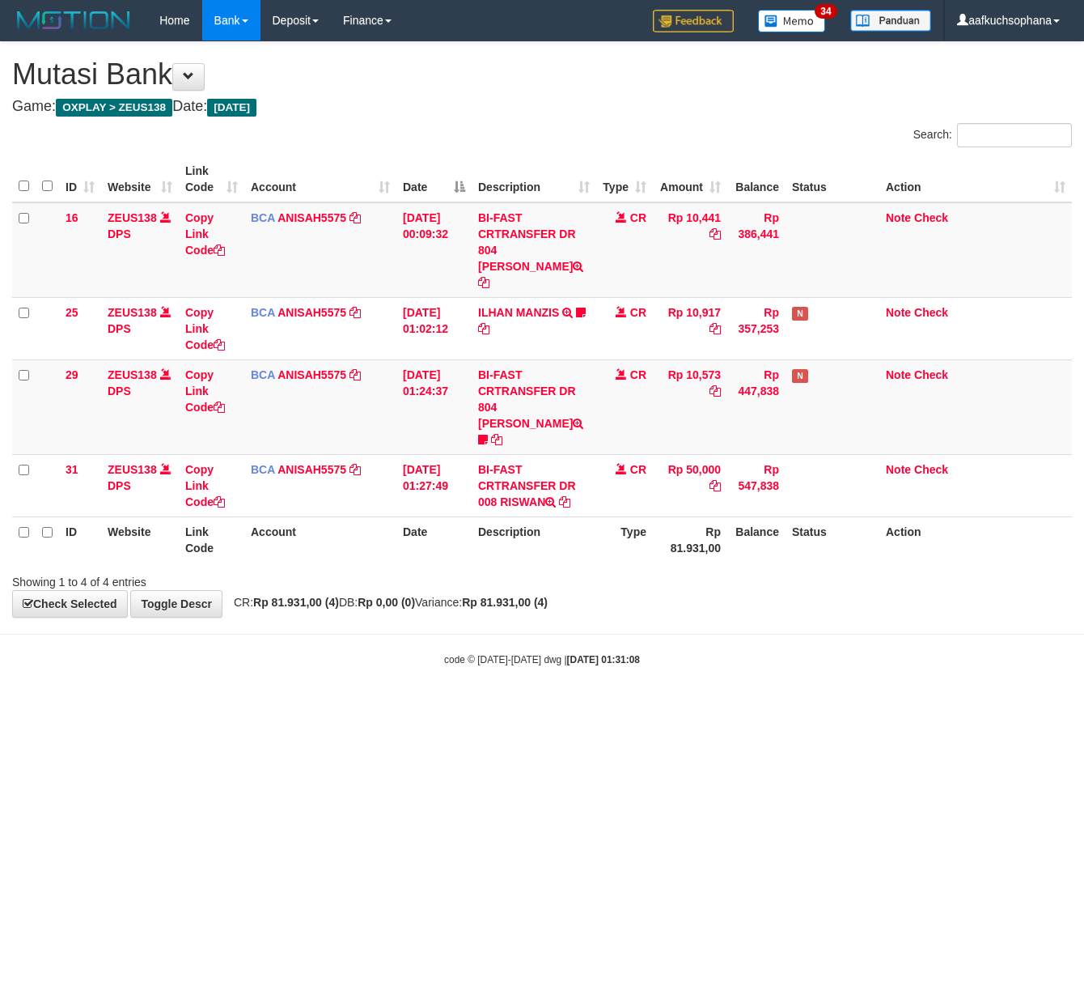
click at [308, 707] on html "Toggle navigation Home Bank Account List Load By Website Group [OXPLAY] ZEUS138…" at bounding box center [542, 353] width 1084 height 707
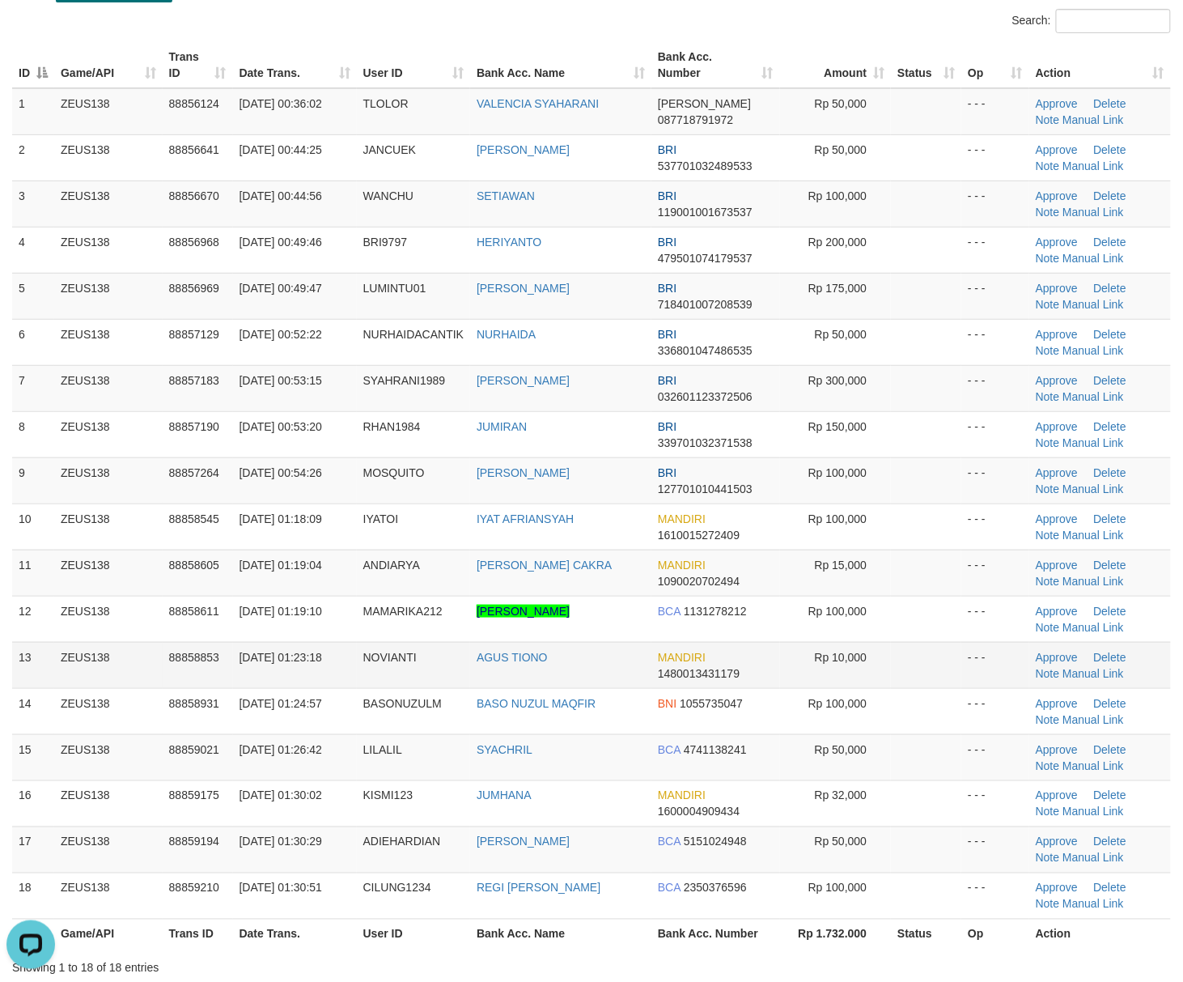
drag, startPoint x: 923, startPoint y: 642, endPoint x: 966, endPoint y: 646, distance: 43.9
click at [948, 642] on td at bounding box center [926, 619] width 70 height 46
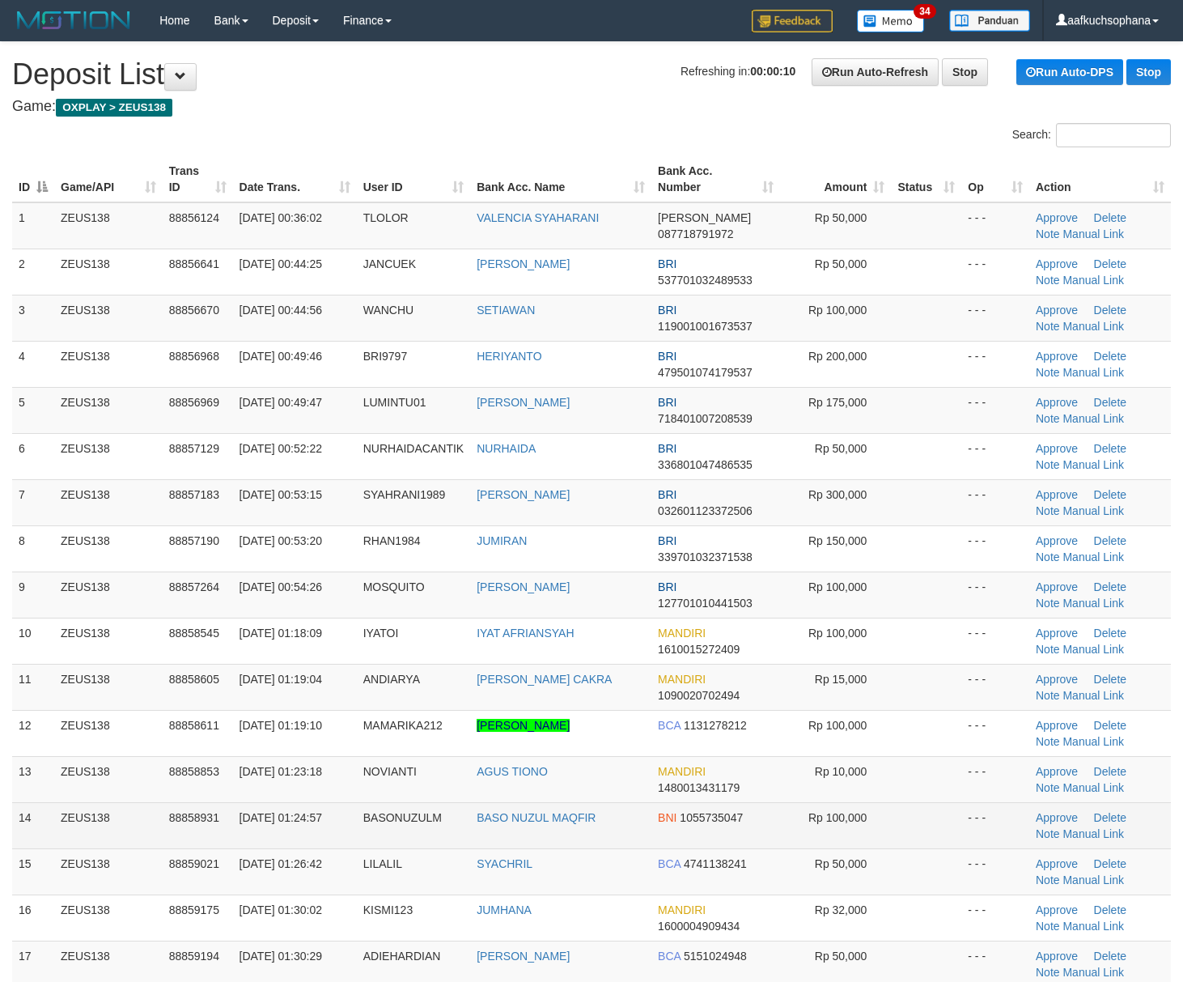
scroll to position [114, 0]
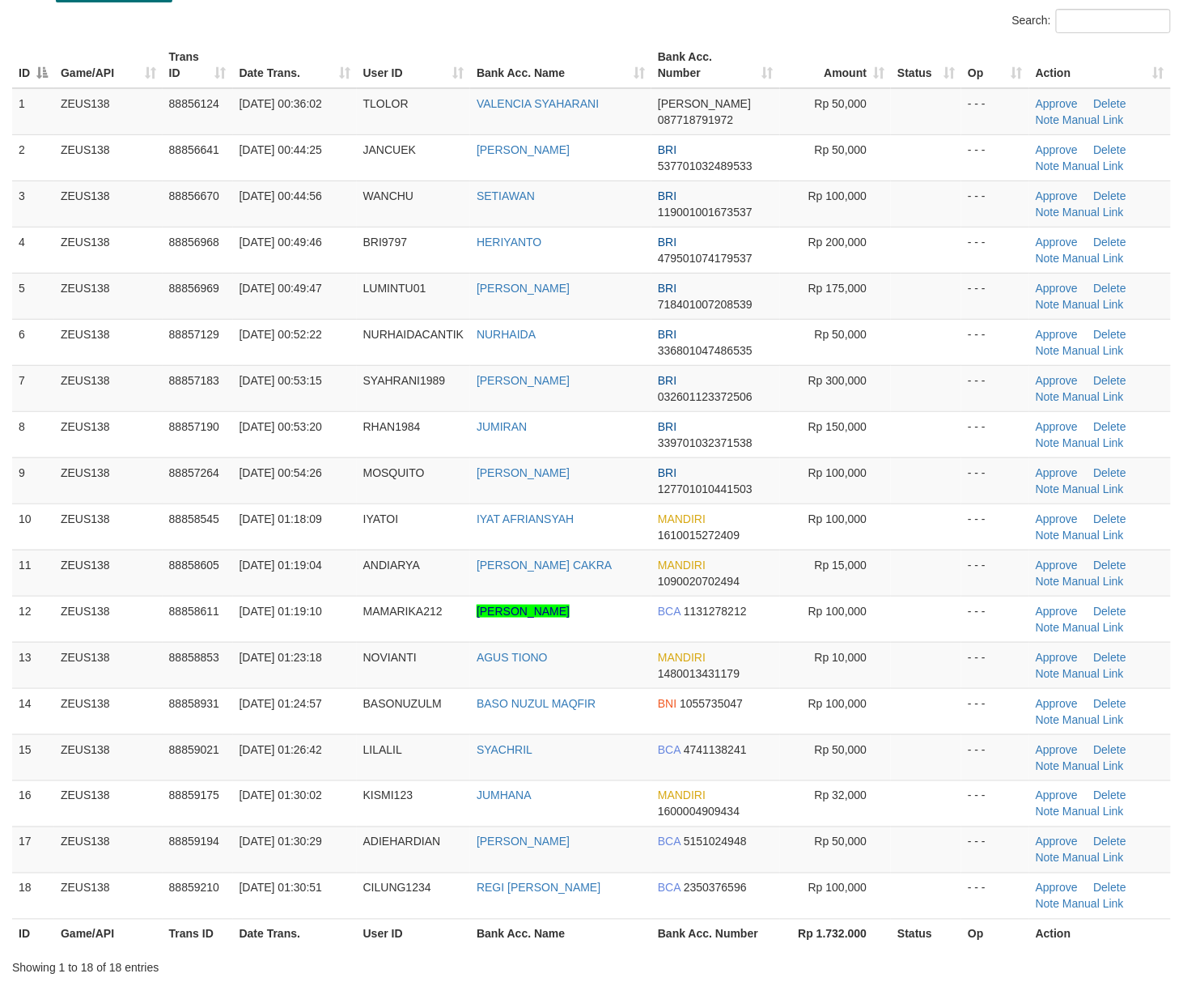
drag, startPoint x: 927, startPoint y: 704, endPoint x: 1199, endPoint y: 755, distance: 275.9
click at [936, 706] on td at bounding box center [926, 711] width 70 height 46
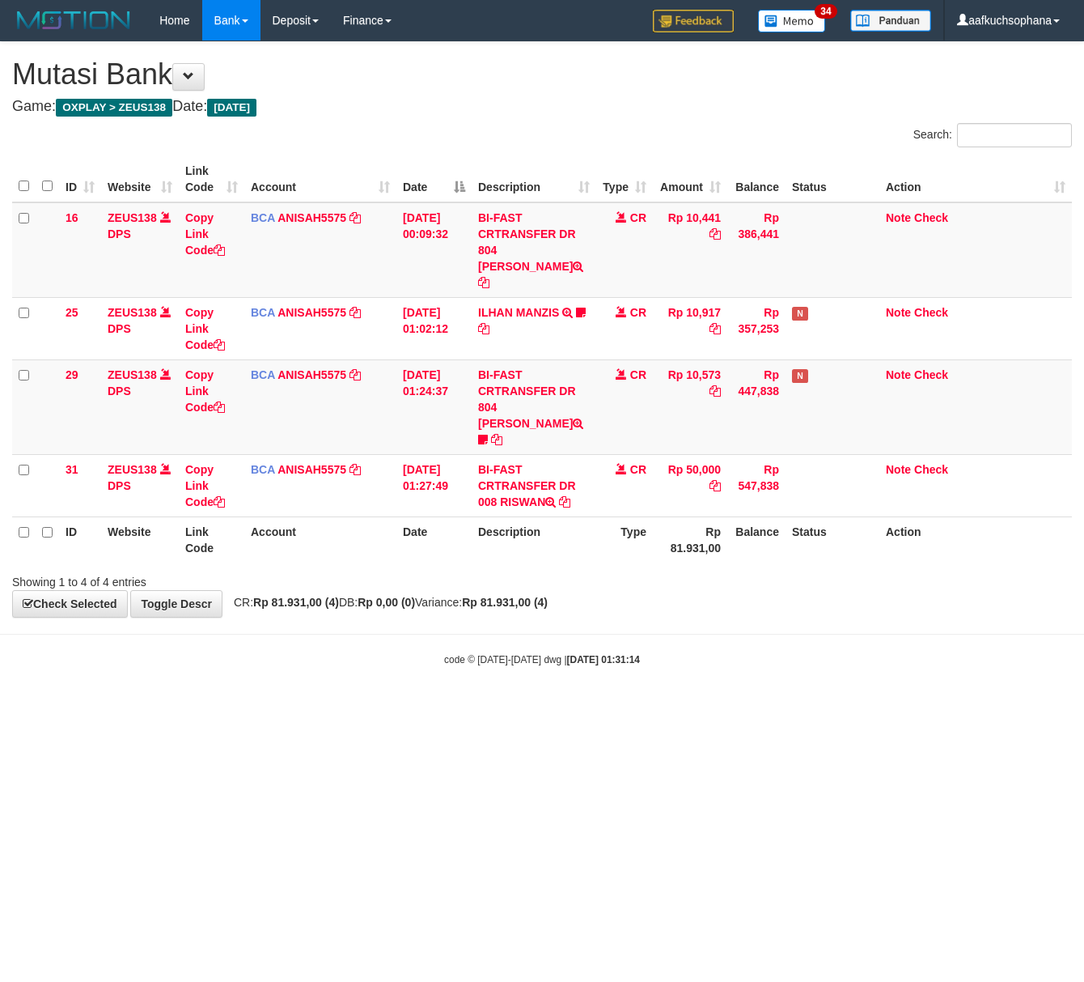
click at [316, 707] on html "Toggle navigation Home Bank Account List Load By Website Group [OXPLAY] ZEUS138…" at bounding box center [542, 353] width 1084 height 707
click at [334, 707] on html "Toggle navigation Home Bank Account List Load By Website Group [OXPLAY] ZEUS138…" at bounding box center [542, 353] width 1084 height 707
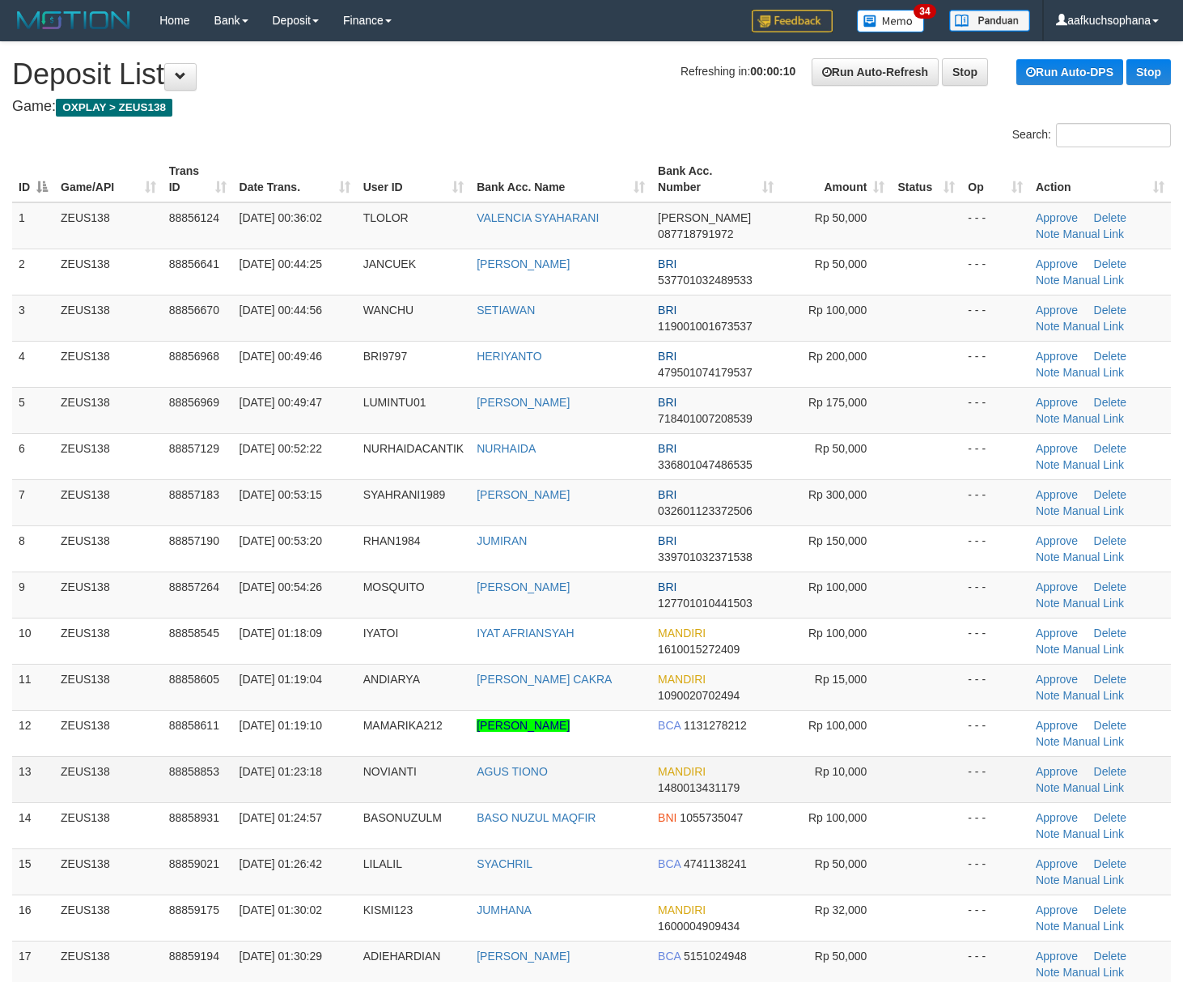
scroll to position [114, 0]
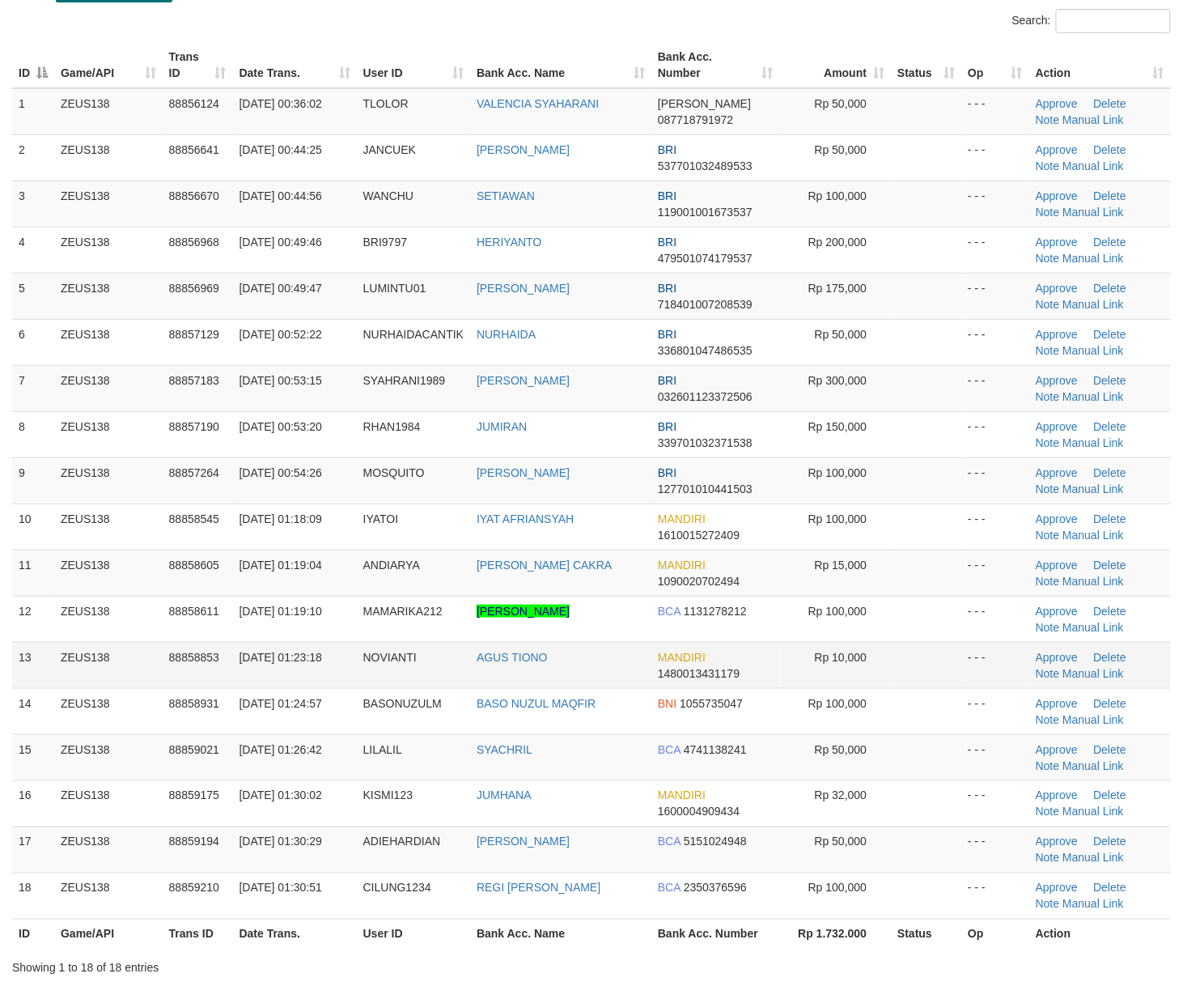
drag, startPoint x: 898, startPoint y: 674, endPoint x: 1193, endPoint y: 738, distance: 301.4
click at [903, 674] on td at bounding box center [926, 665] width 70 height 46
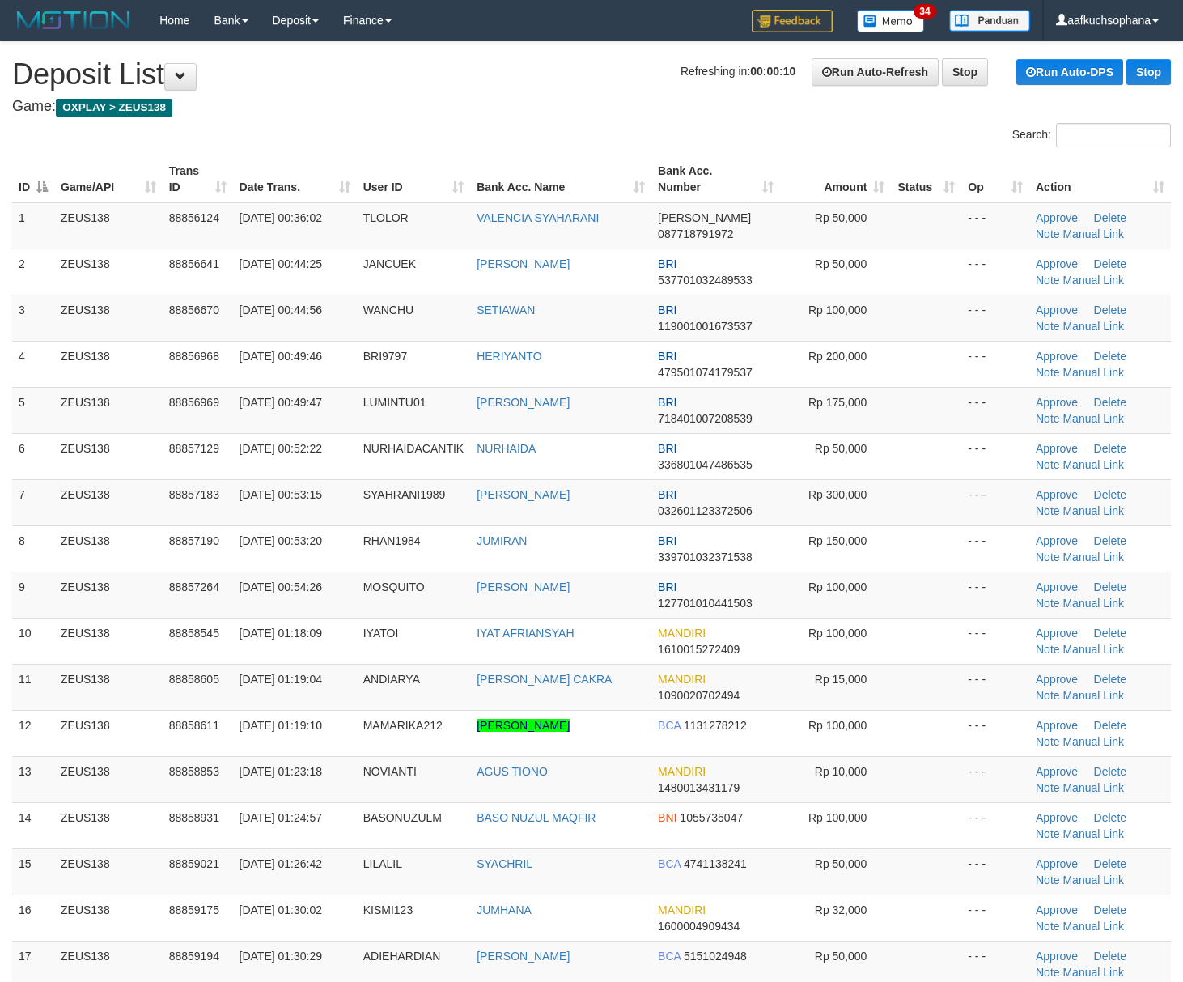
scroll to position [114, 0]
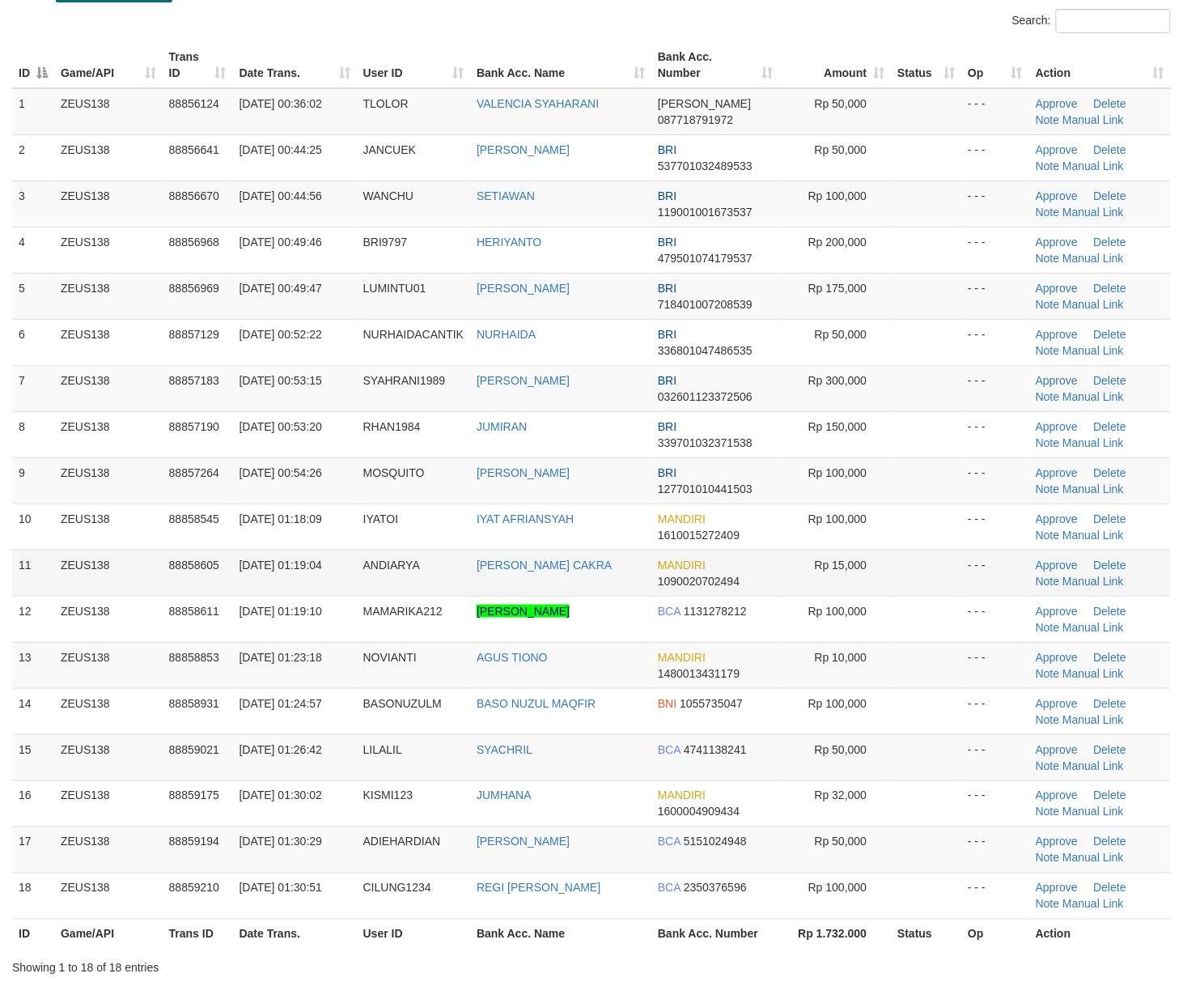
drag, startPoint x: 887, startPoint y: 558, endPoint x: 1196, endPoint y: 625, distance: 316.2
click at [889, 558] on td "Rp 15,000" at bounding box center [836, 573] width 112 height 46
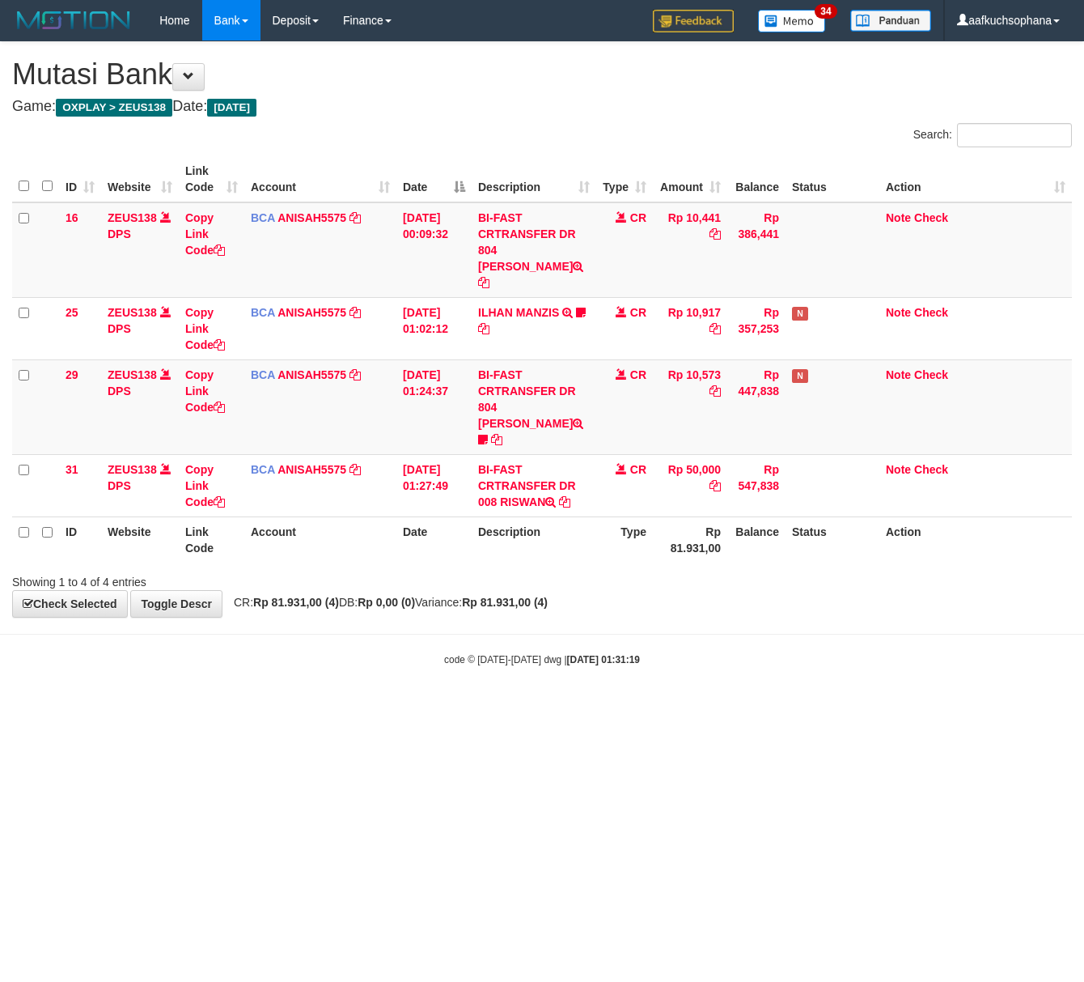
click at [351, 707] on html "Toggle navigation Home Bank Account List Load By Website Group [OXPLAY] ZEUS138…" at bounding box center [542, 353] width 1084 height 707
click at [346, 707] on html "Toggle navigation Home Bank Account List Load By Website Group [OXPLAY] ZEUS138…" at bounding box center [542, 353] width 1084 height 707
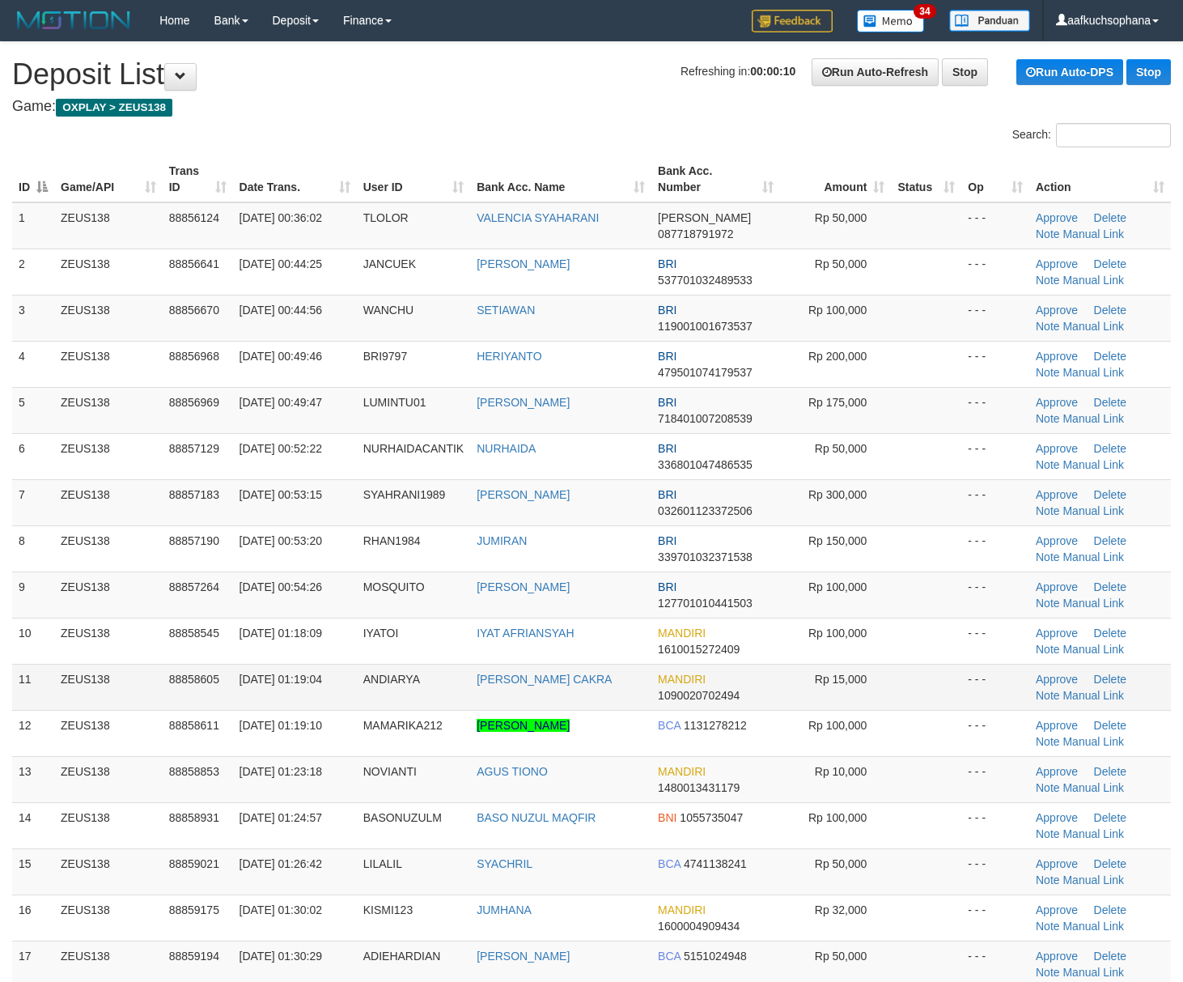
scroll to position [114, 0]
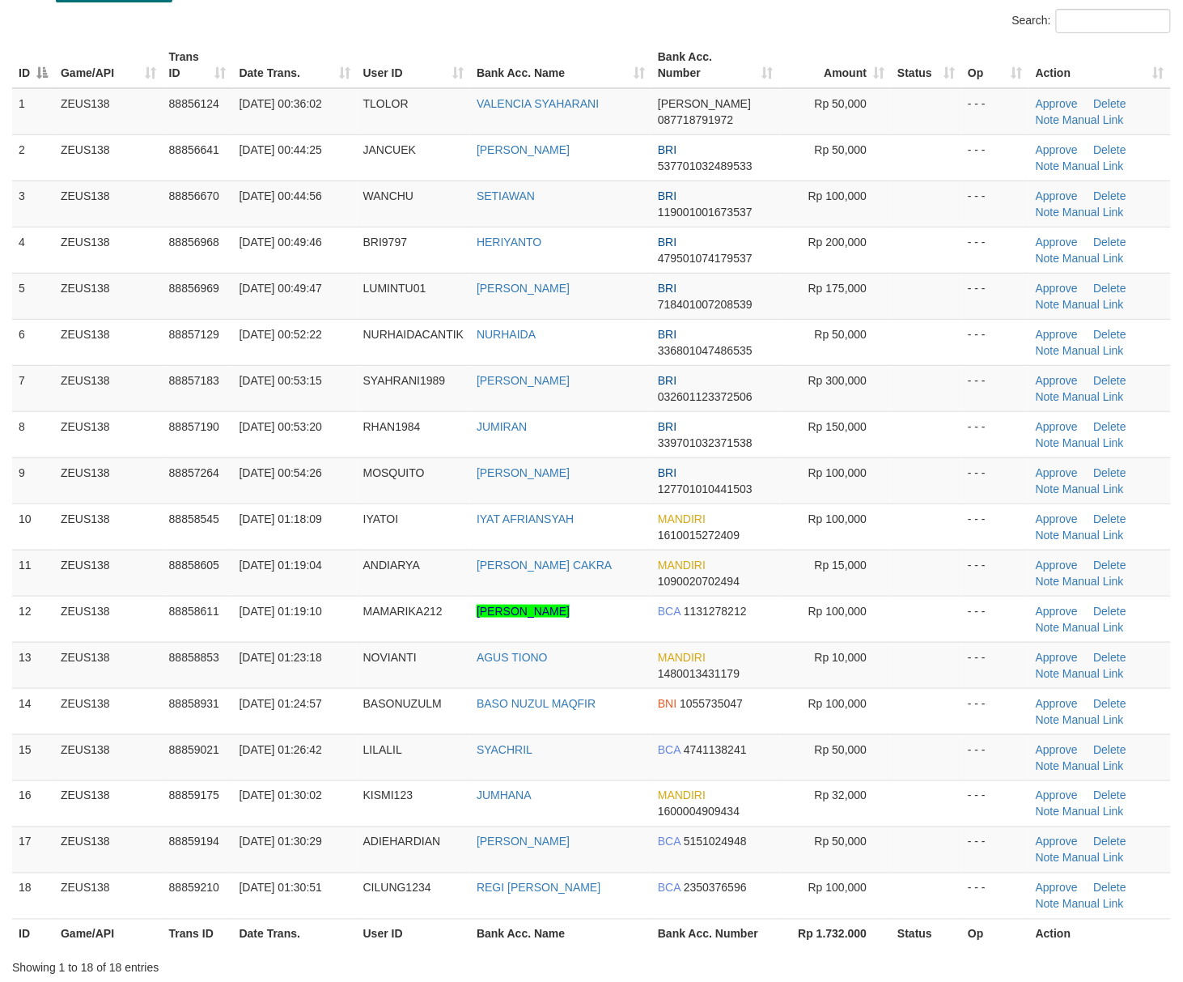
drag, startPoint x: 957, startPoint y: 554, endPoint x: 1198, endPoint y: 625, distance: 251.2
click at [960, 554] on td at bounding box center [926, 573] width 70 height 46
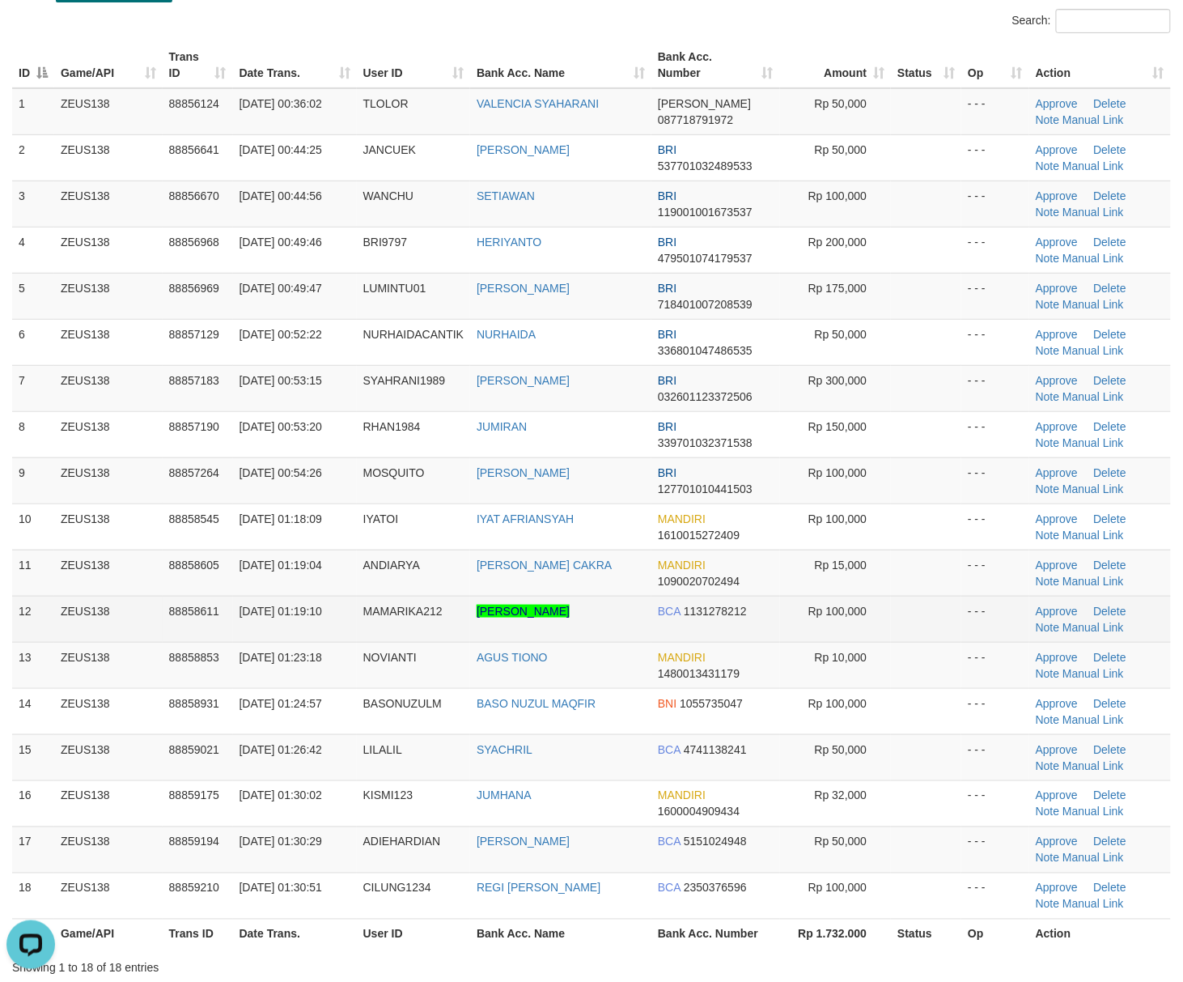
scroll to position [0, 0]
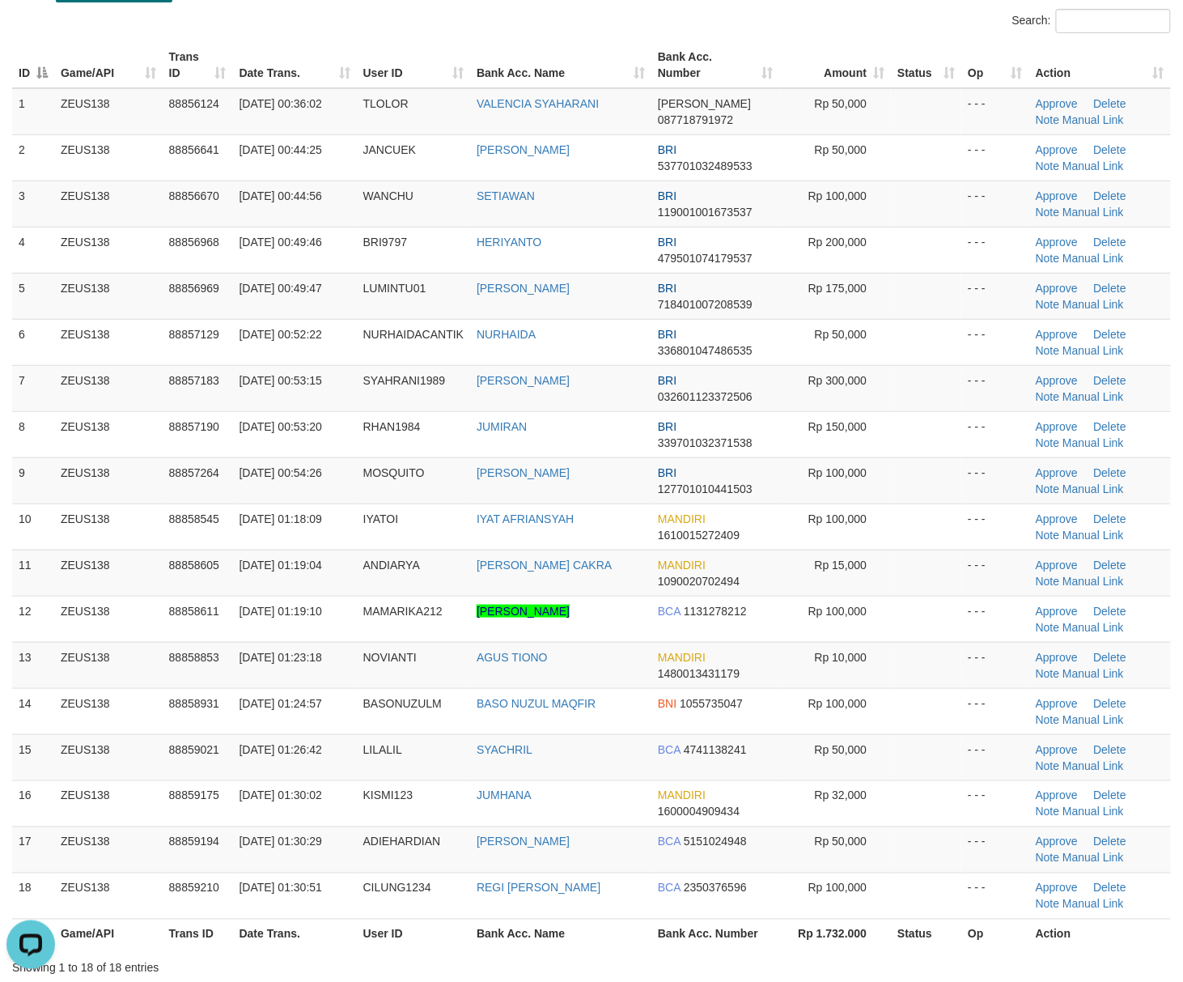
drag, startPoint x: 900, startPoint y: 620, endPoint x: 1193, endPoint y: 703, distance: 304.6
click at [915, 623] on td at bounding box center [926, 619] width 70 height 46
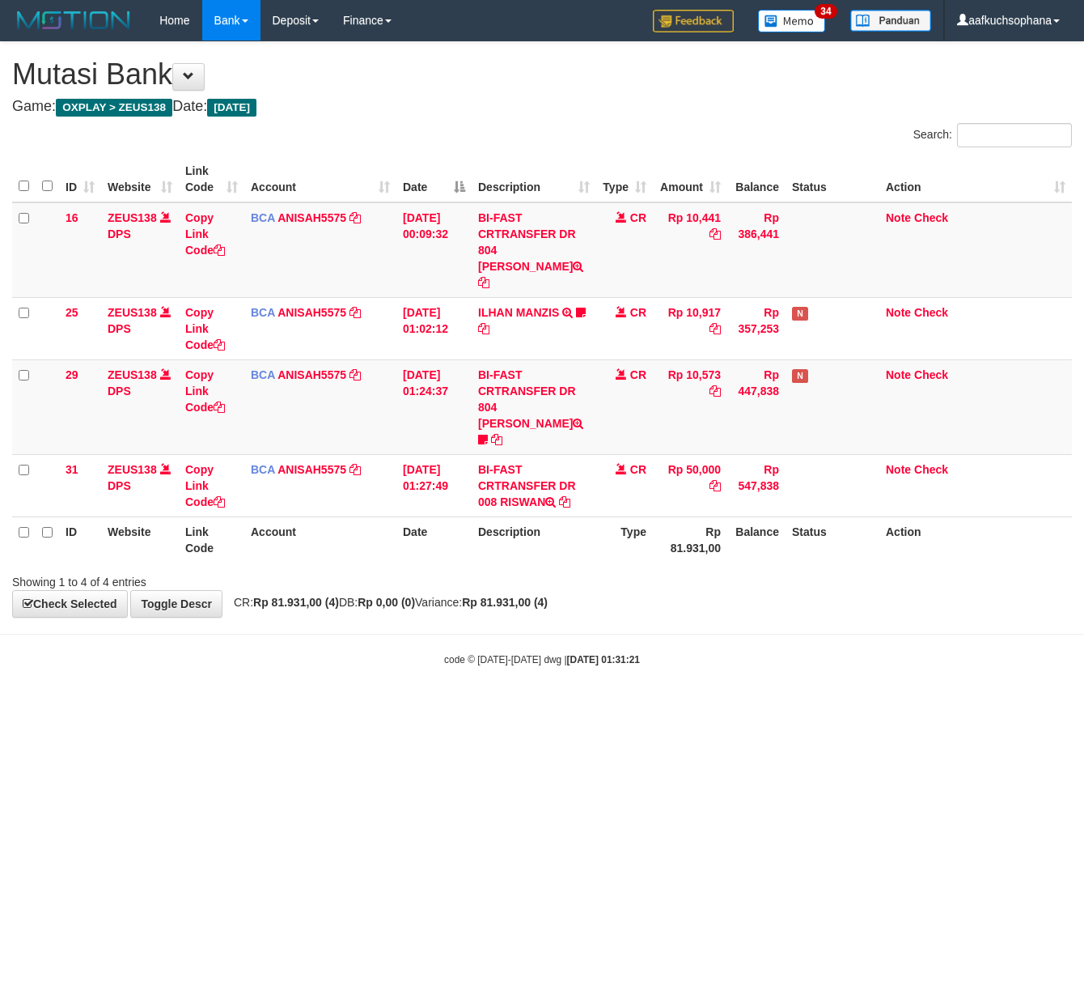
click at [397, 707] on html "Toggle navigation Home Bank Account List Load By Website Group [OXPLAY] ZEUS138…" at bounding box center [542, 353] width 1084 height 707
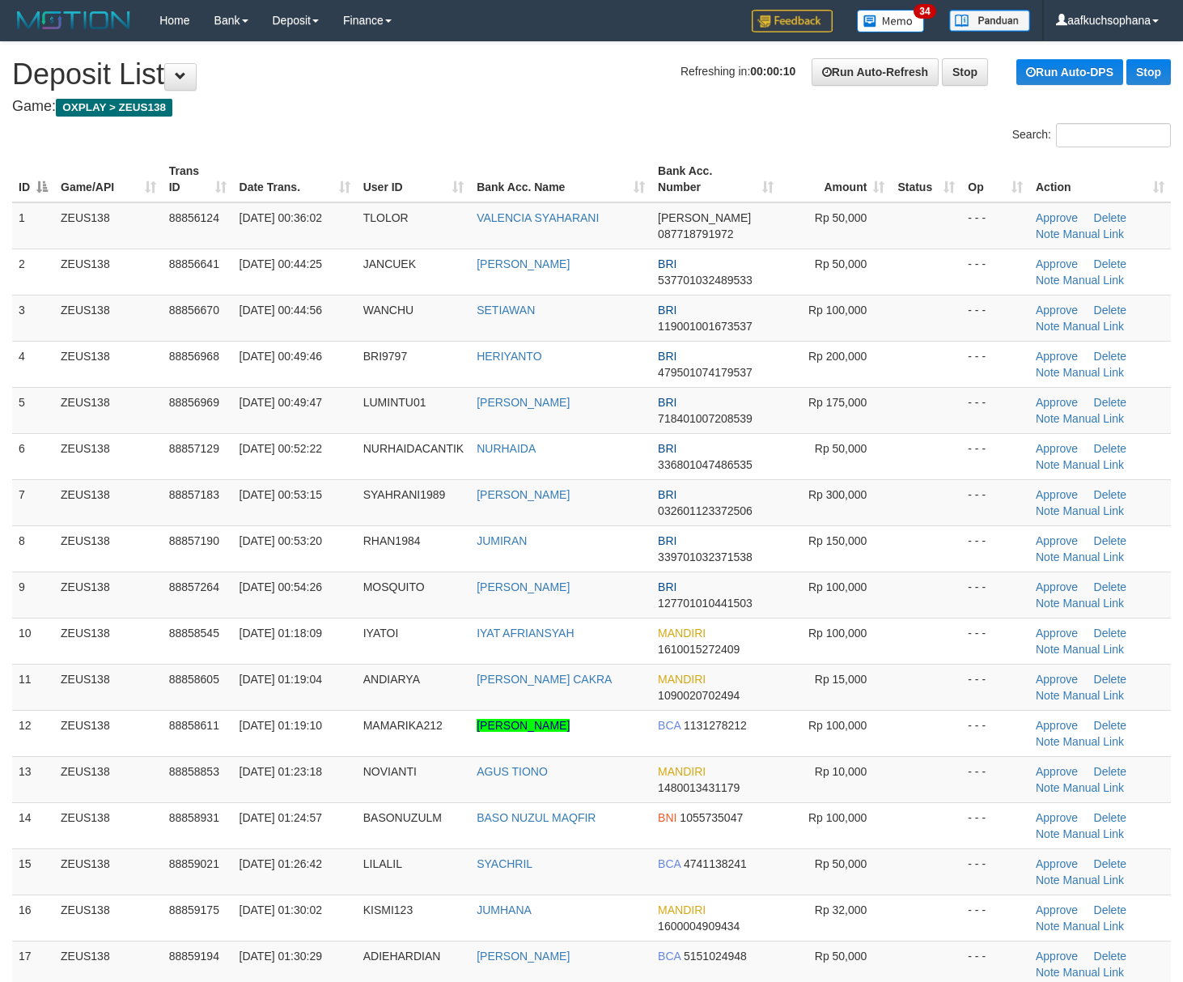
scroll to position [114, 0]
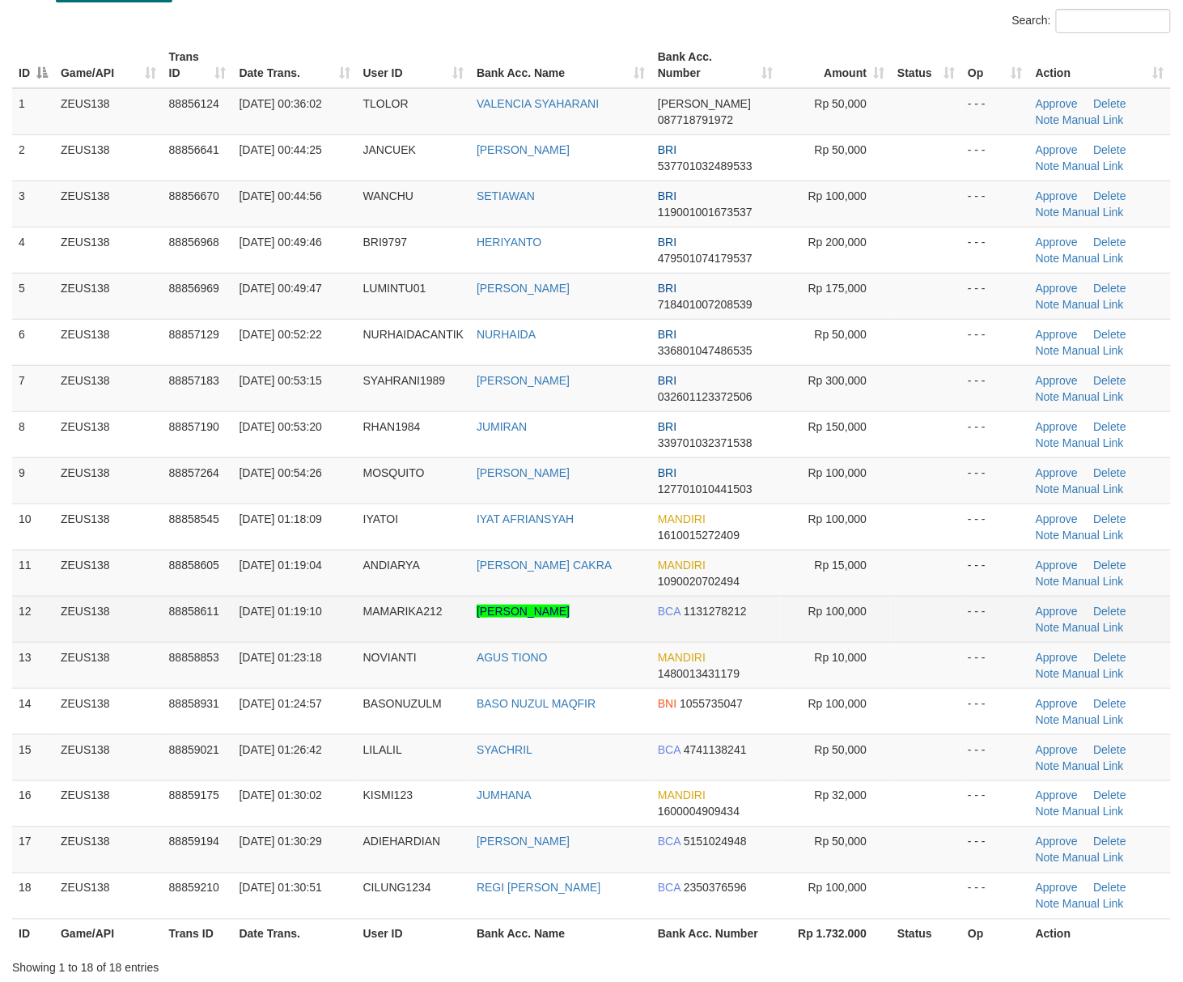
click at [950, 618] on td at bounding box center [926, 619] width 70 height 46
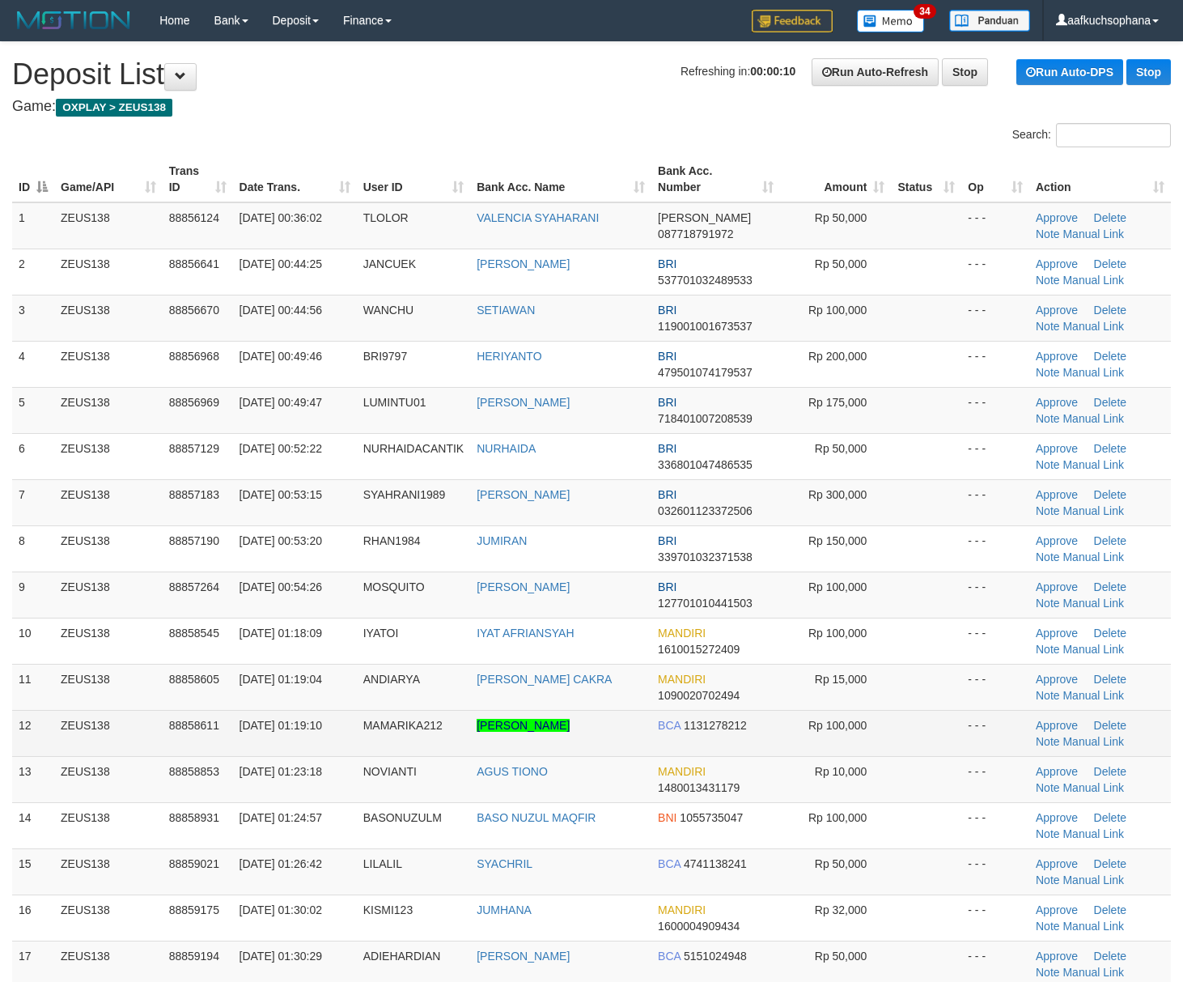
scroll to position [114, 0]
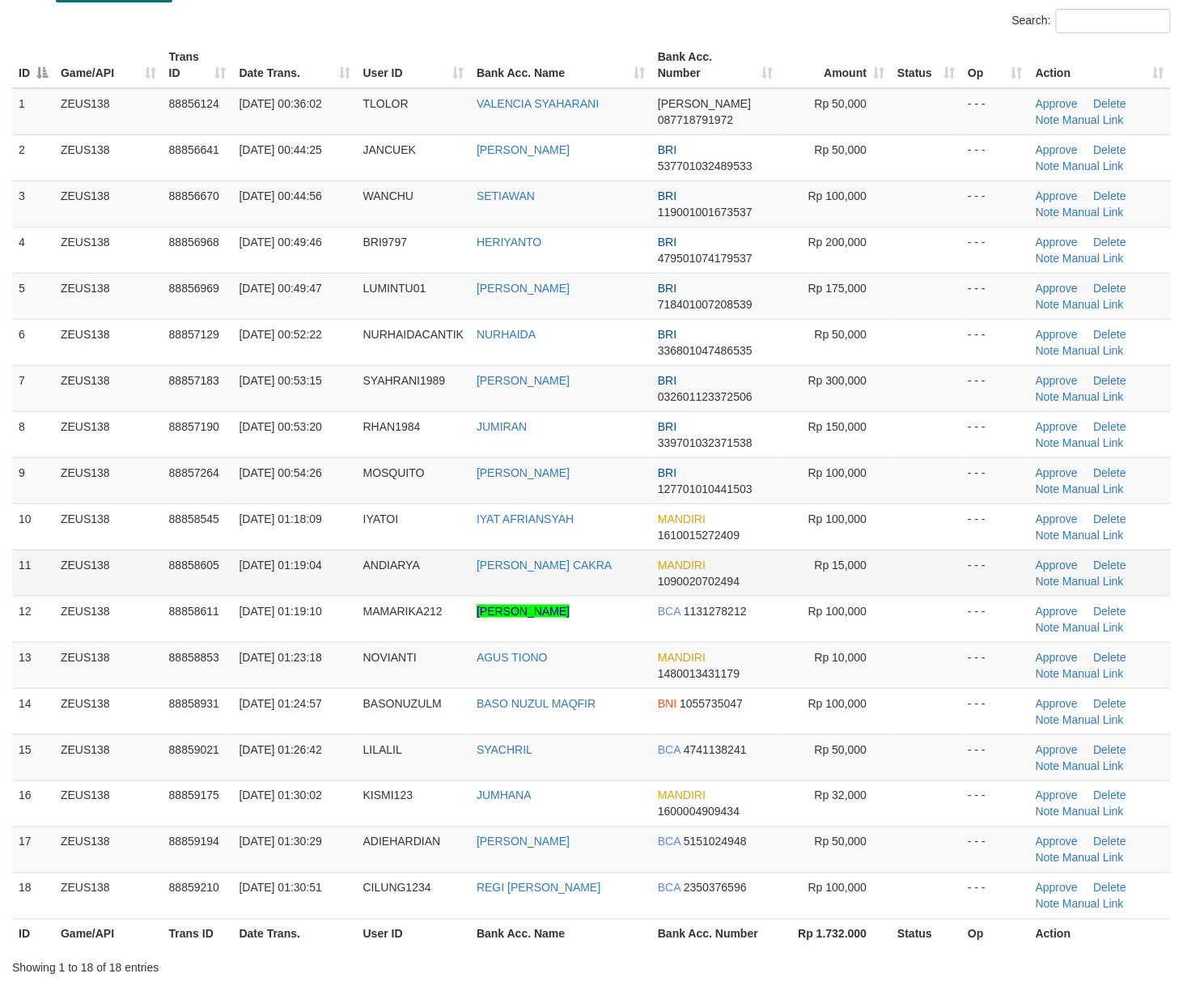
drag, startPoint x: 956, startPoint y: 564, endPoint x: 1199, endPoint y: 633, distance: 252.3
click at [959, 567] on td at bounding box center [926, 573] width 70 height 46
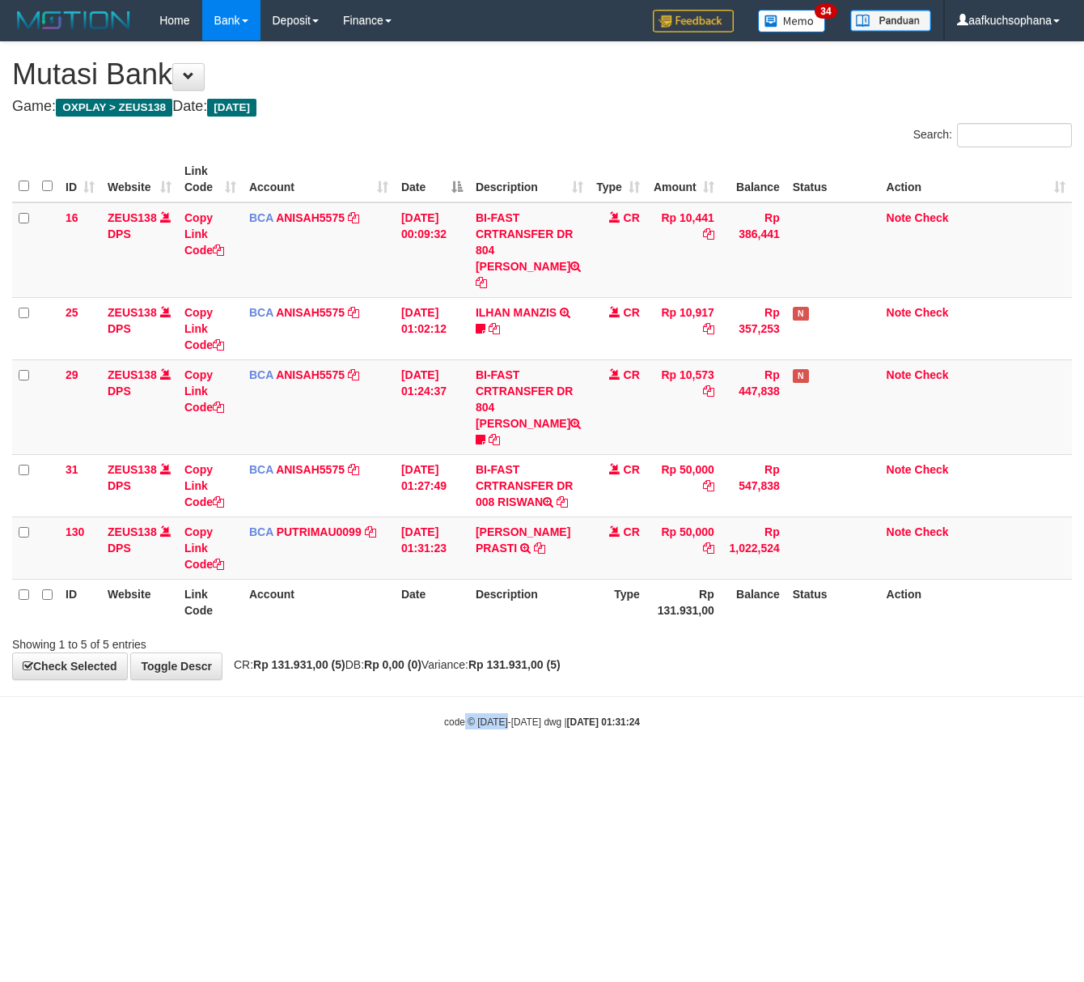
click at [505, 724] on body "Toggle navigation Home Bank Account List Load By Website Group [OXPLAY] ZEUS138…" at bounding box center [542, 385] width 1084 height 770
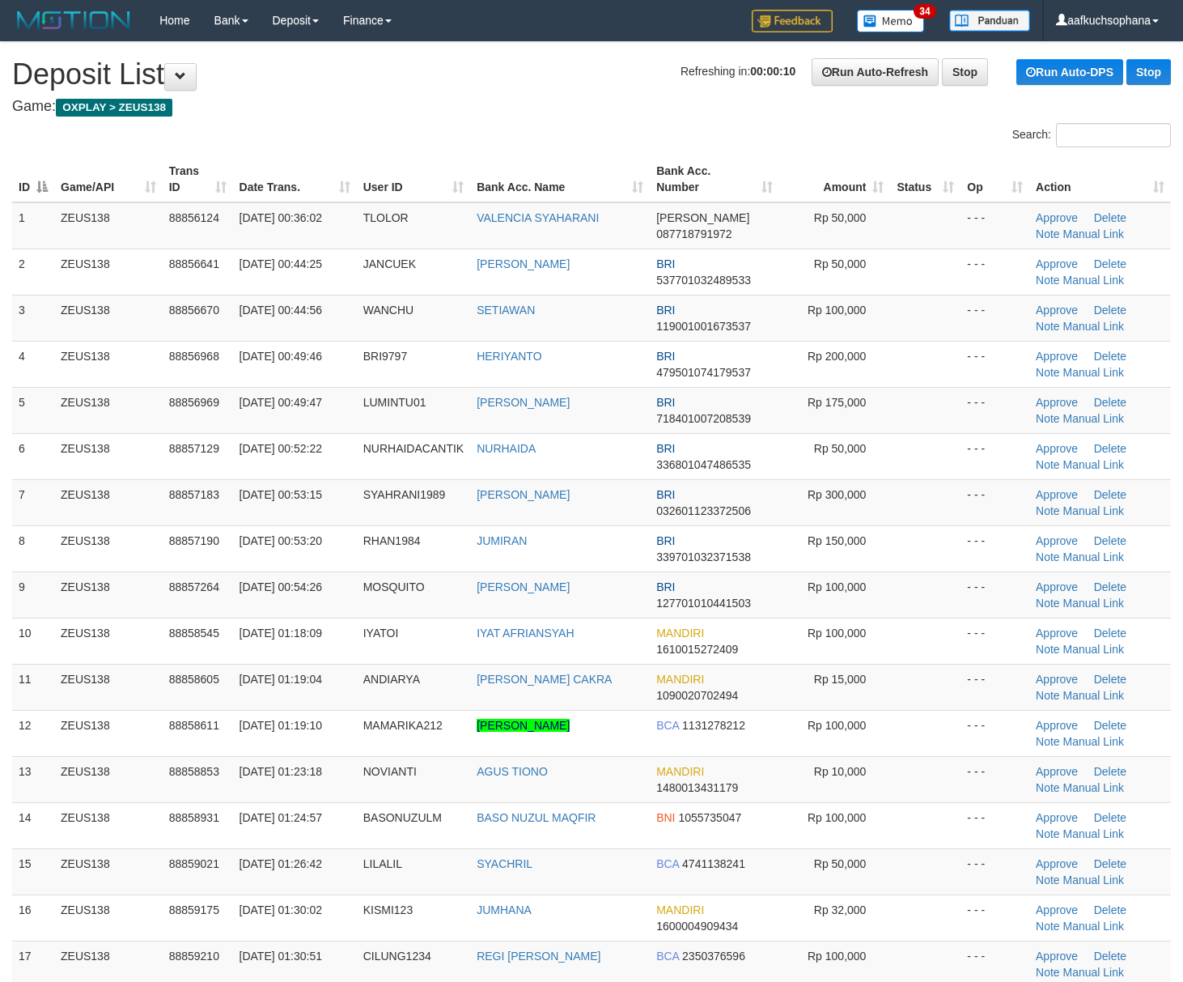
scroll to position [114, 0]
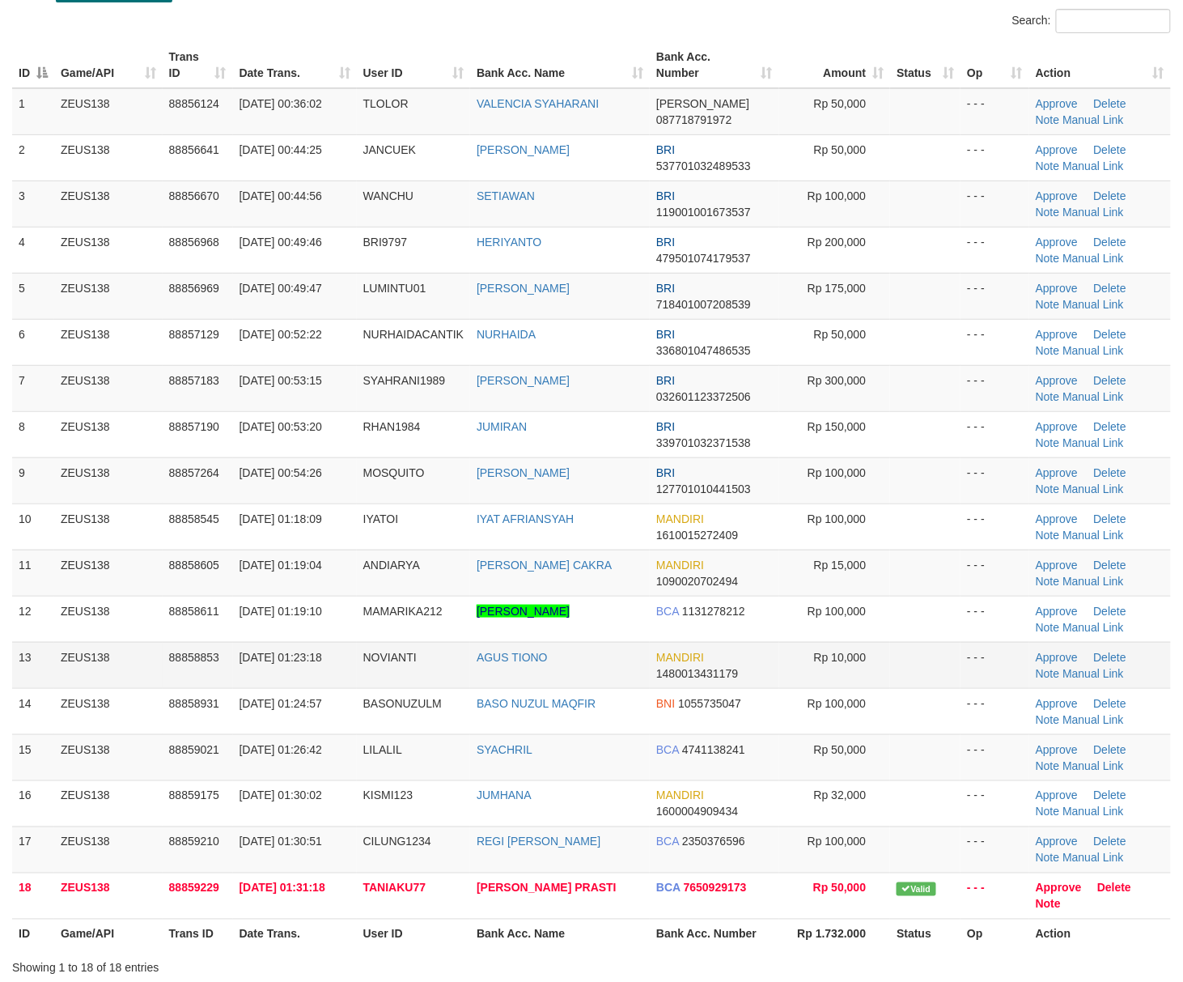
click at [961, 677] on tr "13 ZEUS138 88858853 01/10/2025 01:23:18 NOVIANTI AGUS TIONO MANDIRI 14800134311…" at bounding box center [591, 665] width 1159 height 46
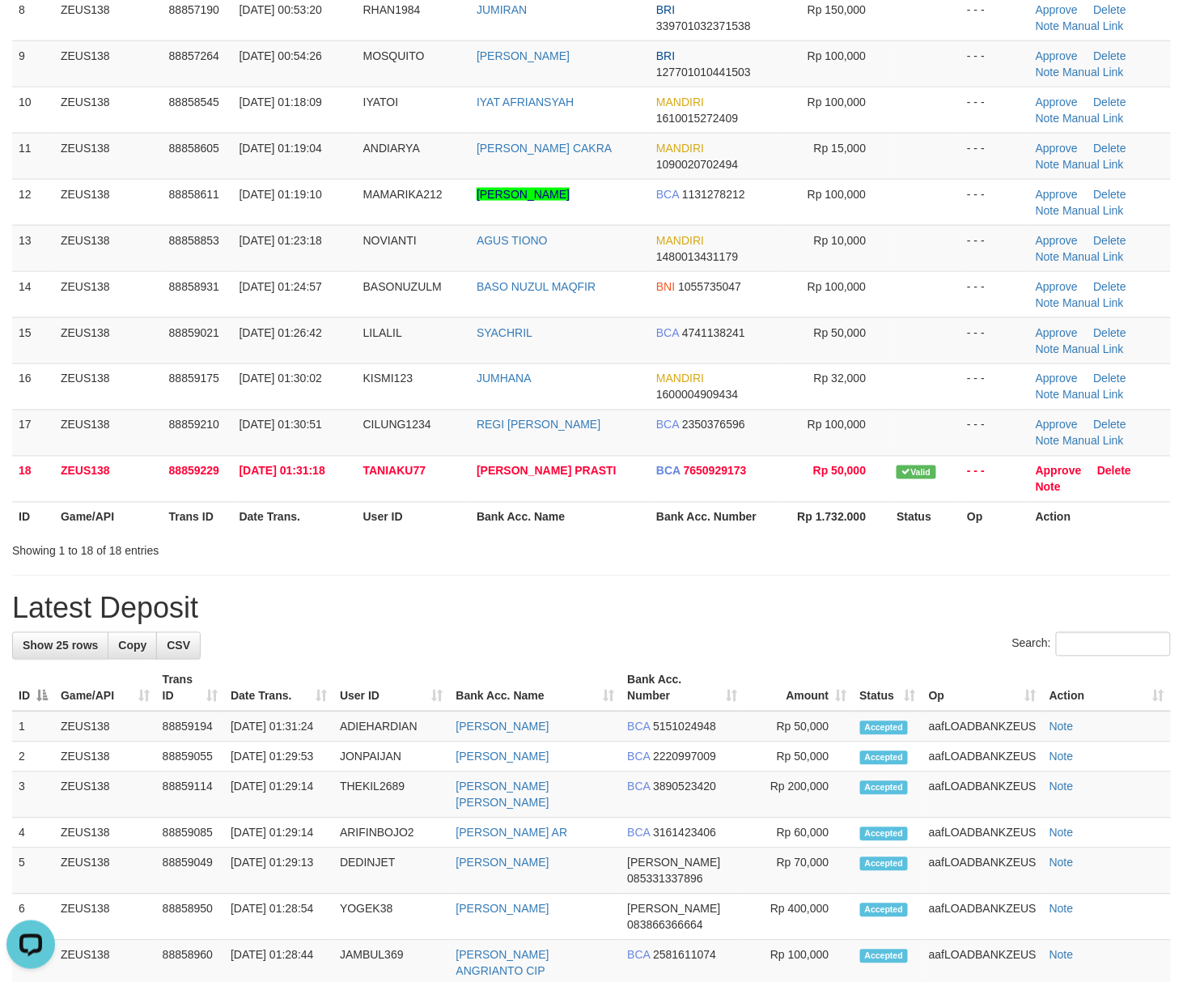
scroll to position [528, 0]
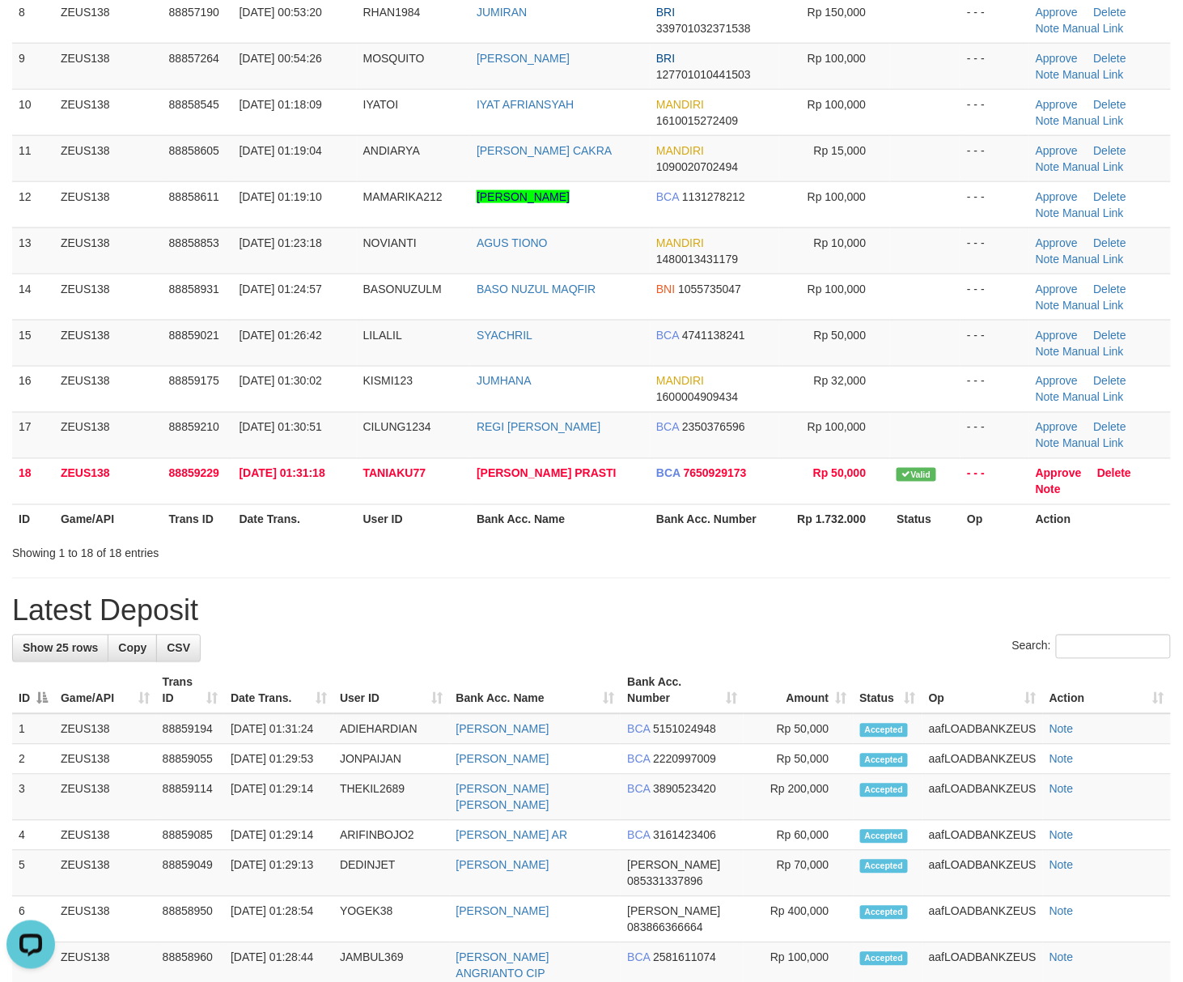
click at [746, 597] on div "**********" at bounding box center [591, 615] width 1183 height 2203
click at [1056, 651] on input "Search:" at bounding box center [1113, 646] width 115 height 24
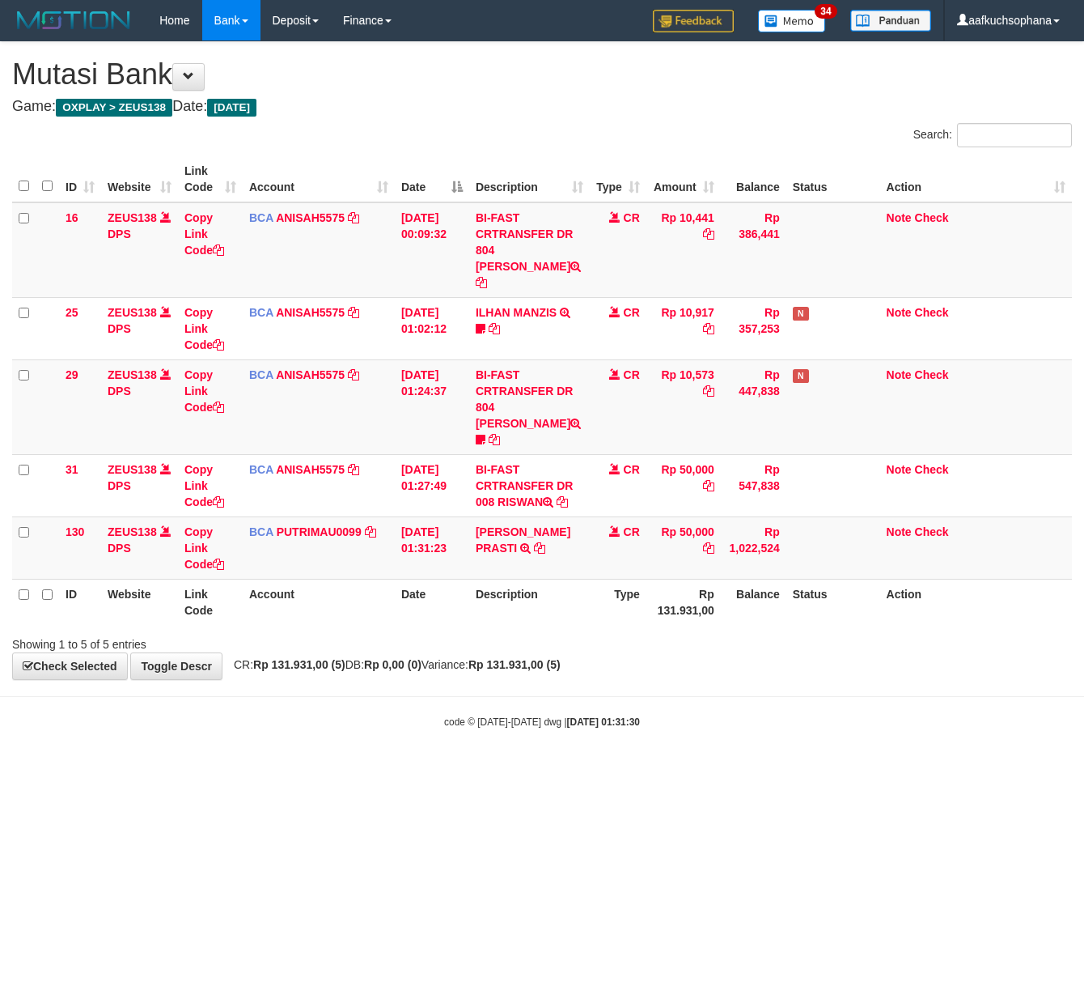
click at [486, 739] on body "Toggle navigation Home Bank Account List Load By Website Group [OXPLAY] ZEUS138…" at bounding box center [542, 385] width 1084 height 770
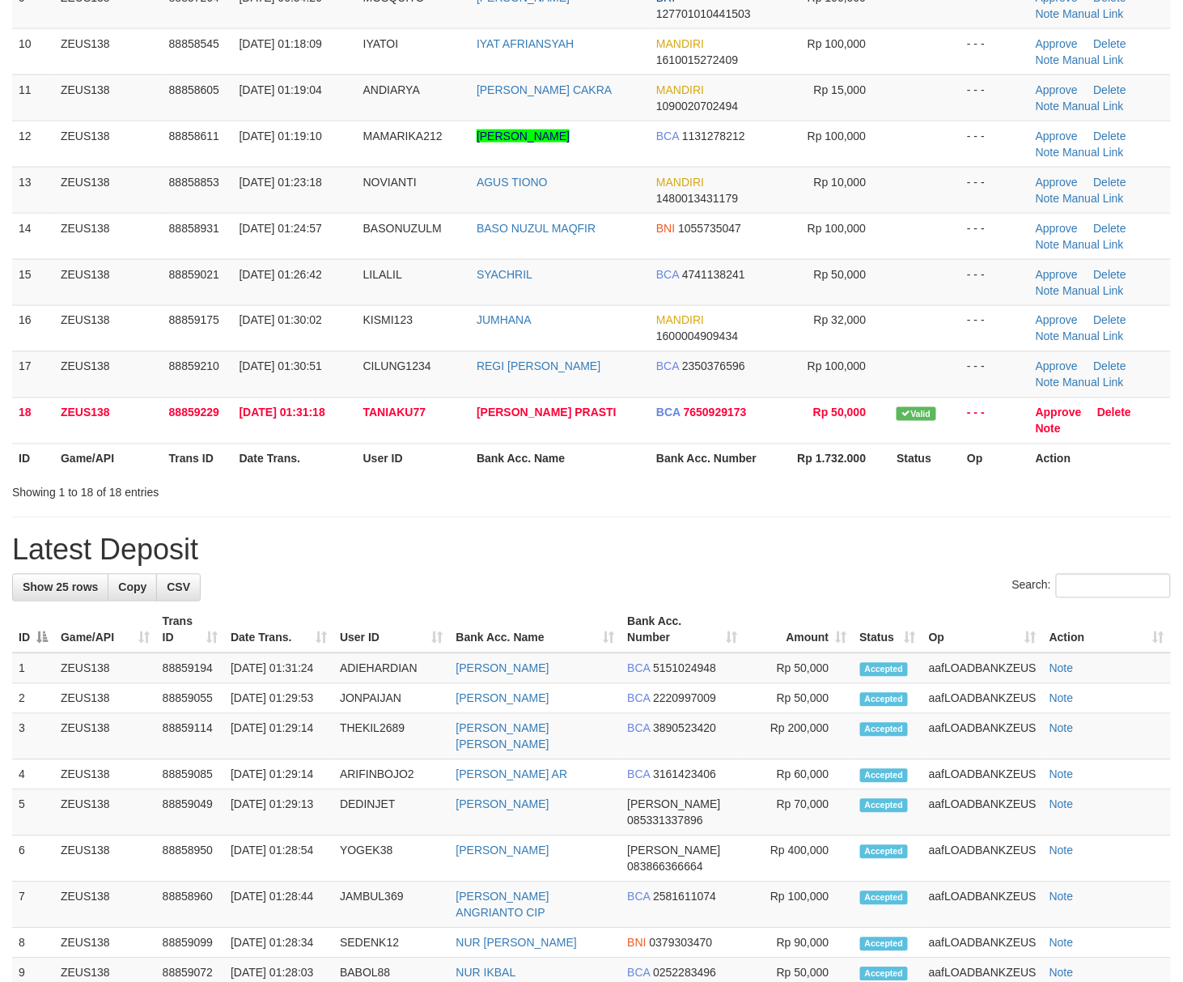
scroll to position [528, 0]
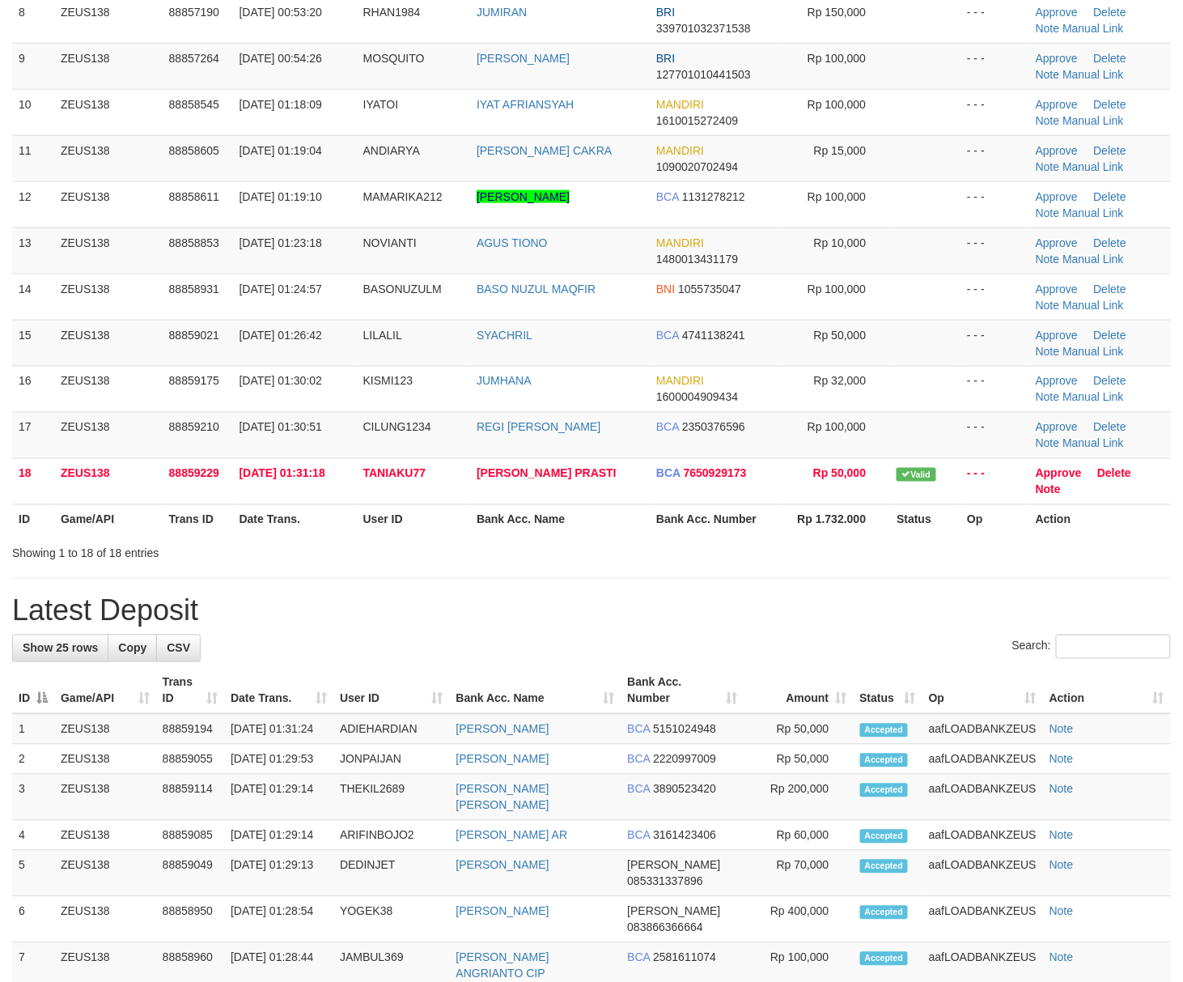
click at [726, 557] on div "**********" at bounding box center [591, 615] width 1183 height 2203
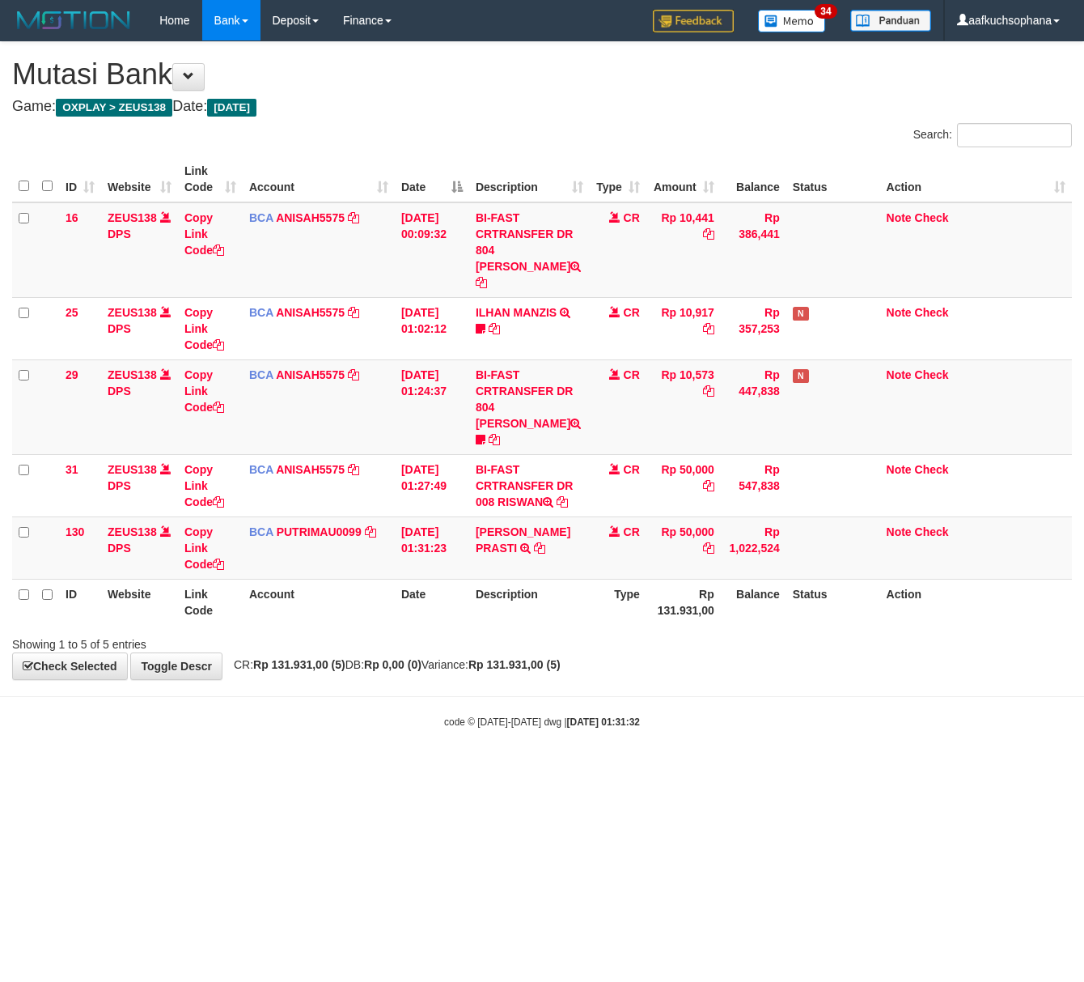
click at [292, 736] on html "Toggle navigation Home Bank Account List Load By Website Group [OXPLAY] ZEUS138…" at bounding box center [542, 385] width 1084 height 770
click at [350, 723] on body "Toggle navigation Home Bank Account List Load By Website Group [OXPLAY] ZEUS138…" at bounding box center [542, 385] width 1084 height 770
click at [613, 770] on html "Toggle navigation Home Bank Account List Load By Website Group [OXPLAY] ZEUS138…" at bounding box center [542, 385] width 1084 height 770
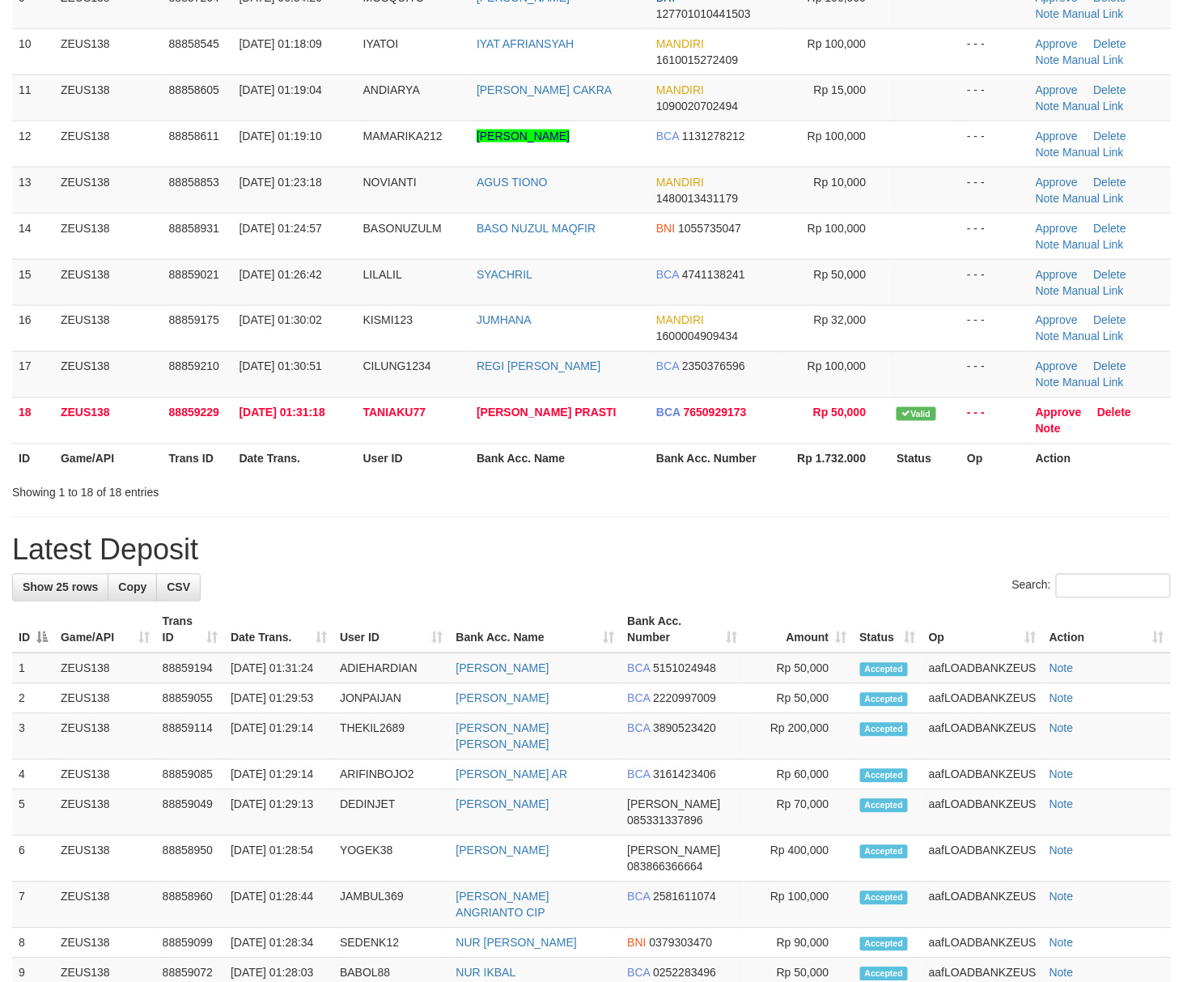
scroll to position [528, 0]
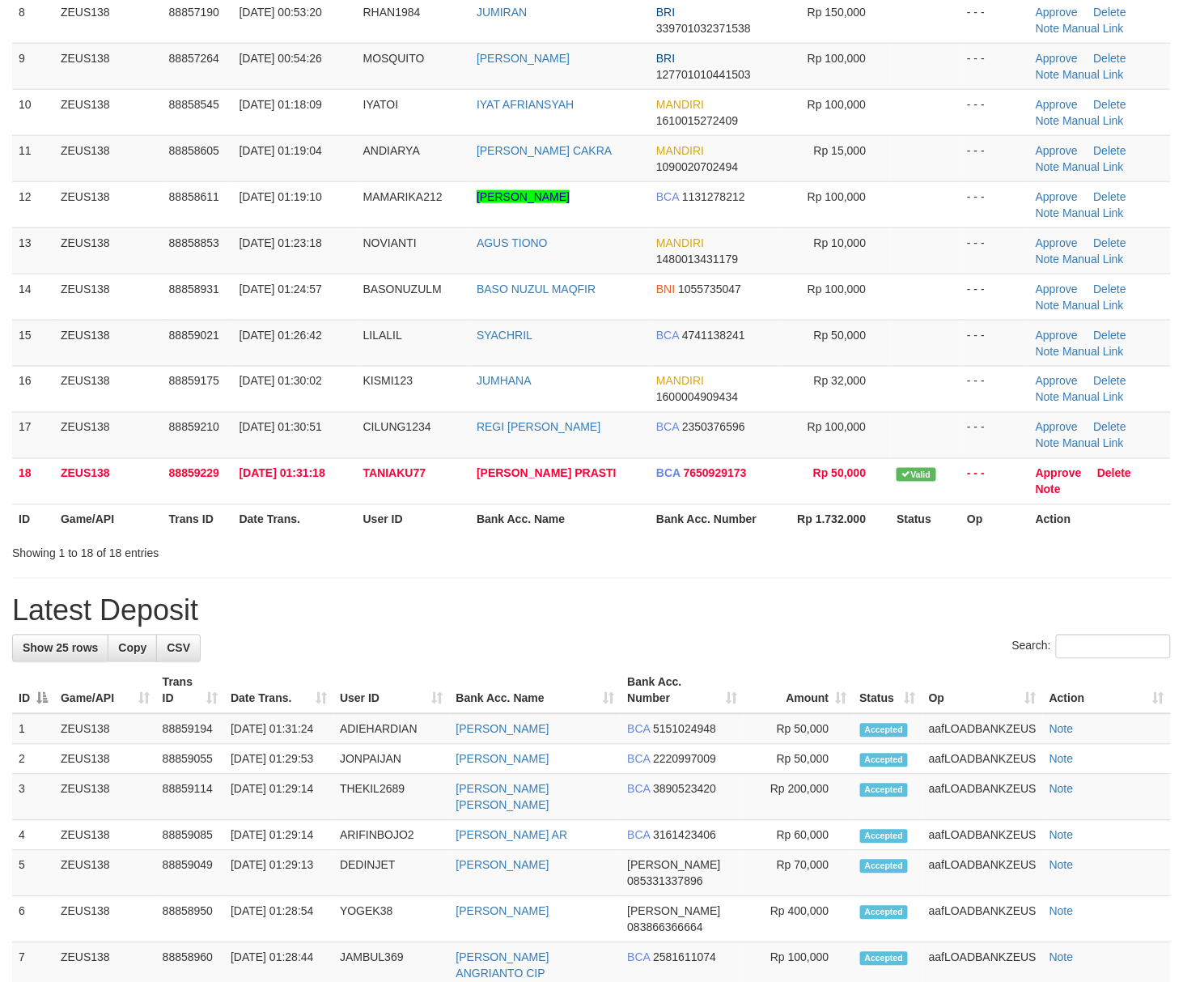
click at [623, 534] on th "Bank Acc. Name" at bounding box center [560, 519] width 180 height 30
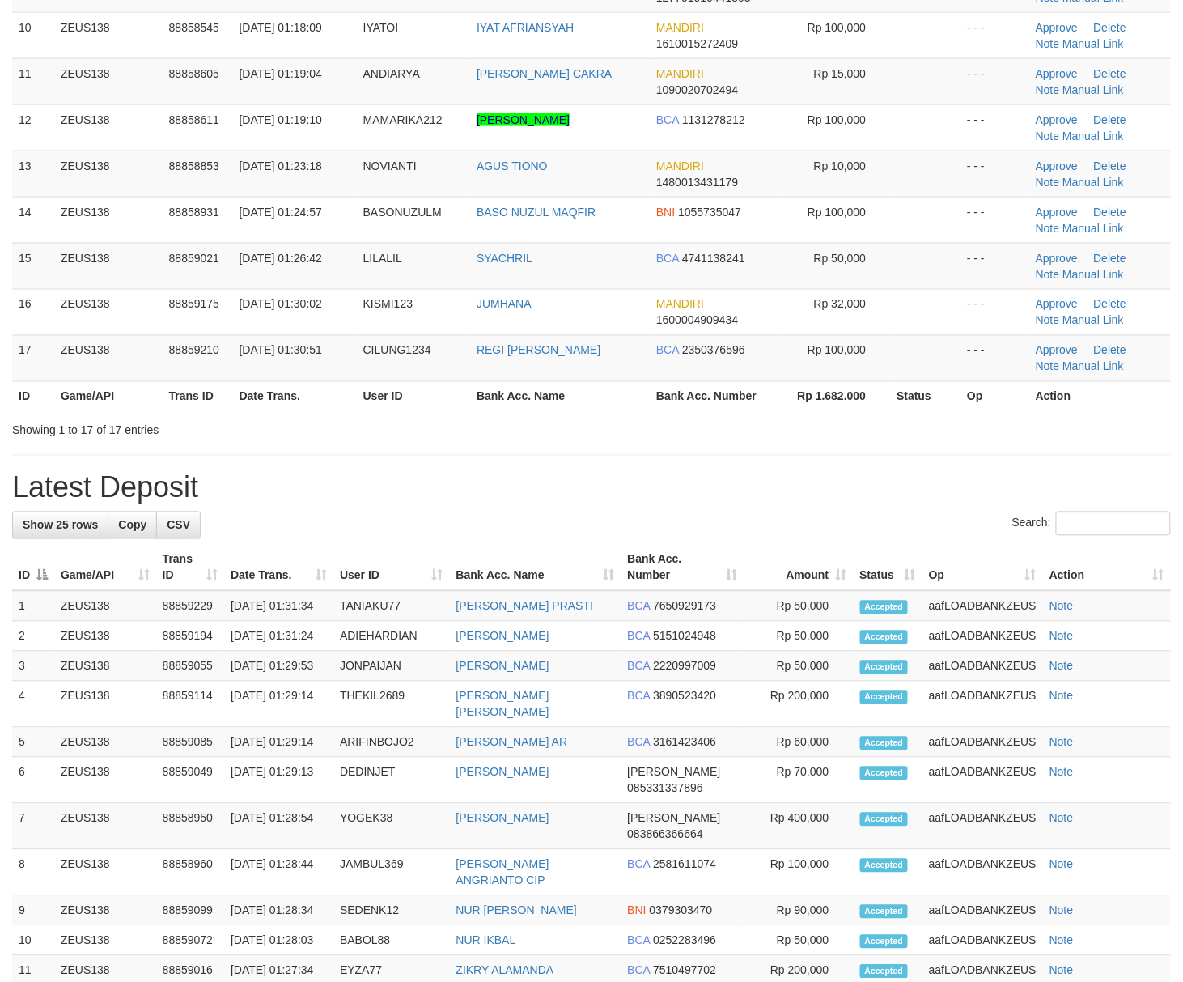
scroll to position [528, 0]
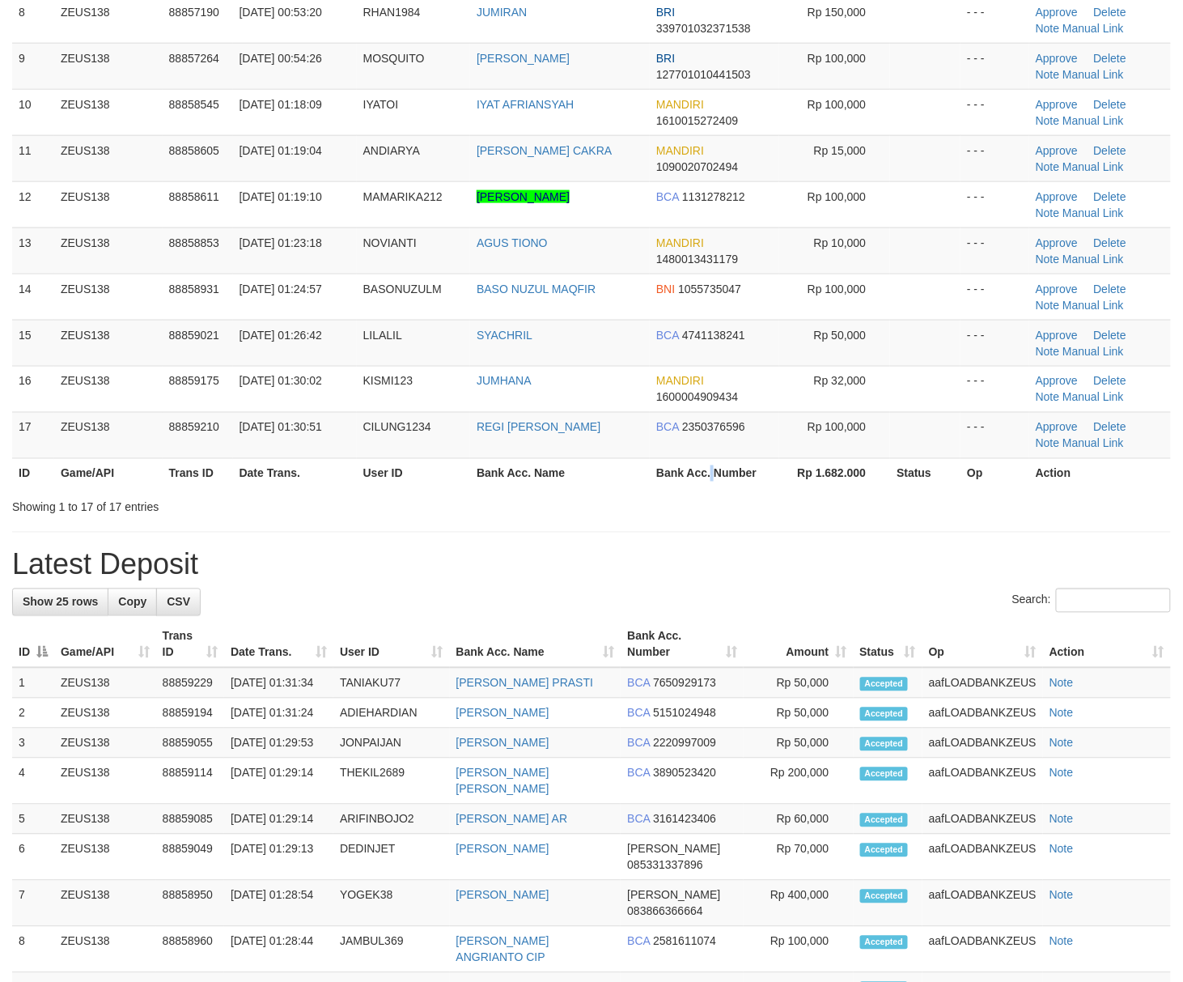
drag, startPoint x: 710, startPoint y: 470, endPoint x: 1196, endPoint y: 667, distance: 524.6
click at [770, 508] on div "Search: ID Game/API Trans ID Date Trans. User ID Bank Acc. Name Bank Acc. Numbe…" at bounding box center [591, 55] width 1159 height 921
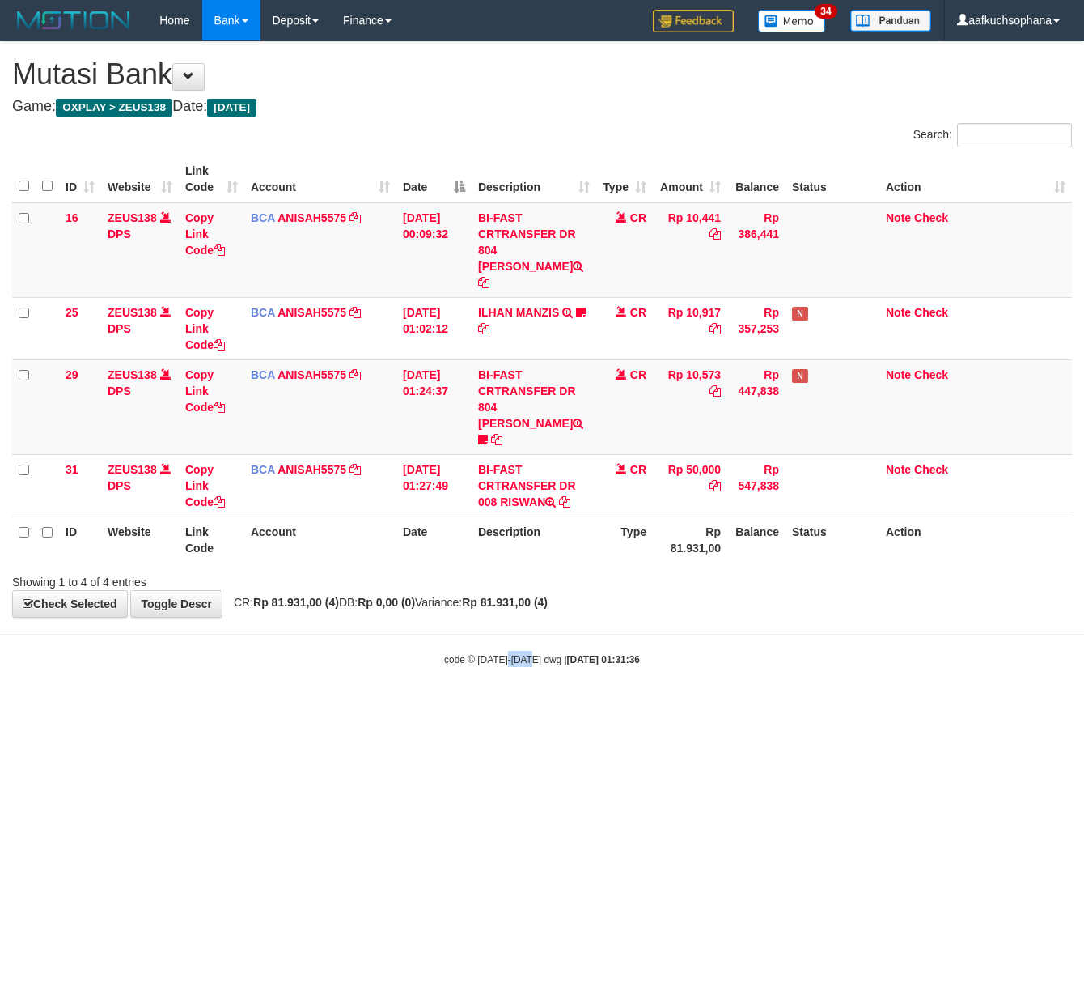
click at [526, 707] on html "Toggle navigation Home Bank Account List Load By Website Group [OXPLAY] ZEUS138…" at bounding box center [542, 353] width 1084 height 707
drag, startPoint x: 241, startPoint y: 677, endPoint x: 222, endPoint y: 668, distance: 21.4
click at [234, 674] on body "Toggle navigation Home Bank Account List Load By Website Group [OXPLAY] ZEUS138…" at bounding box center [542, 353] width 1084 height 707
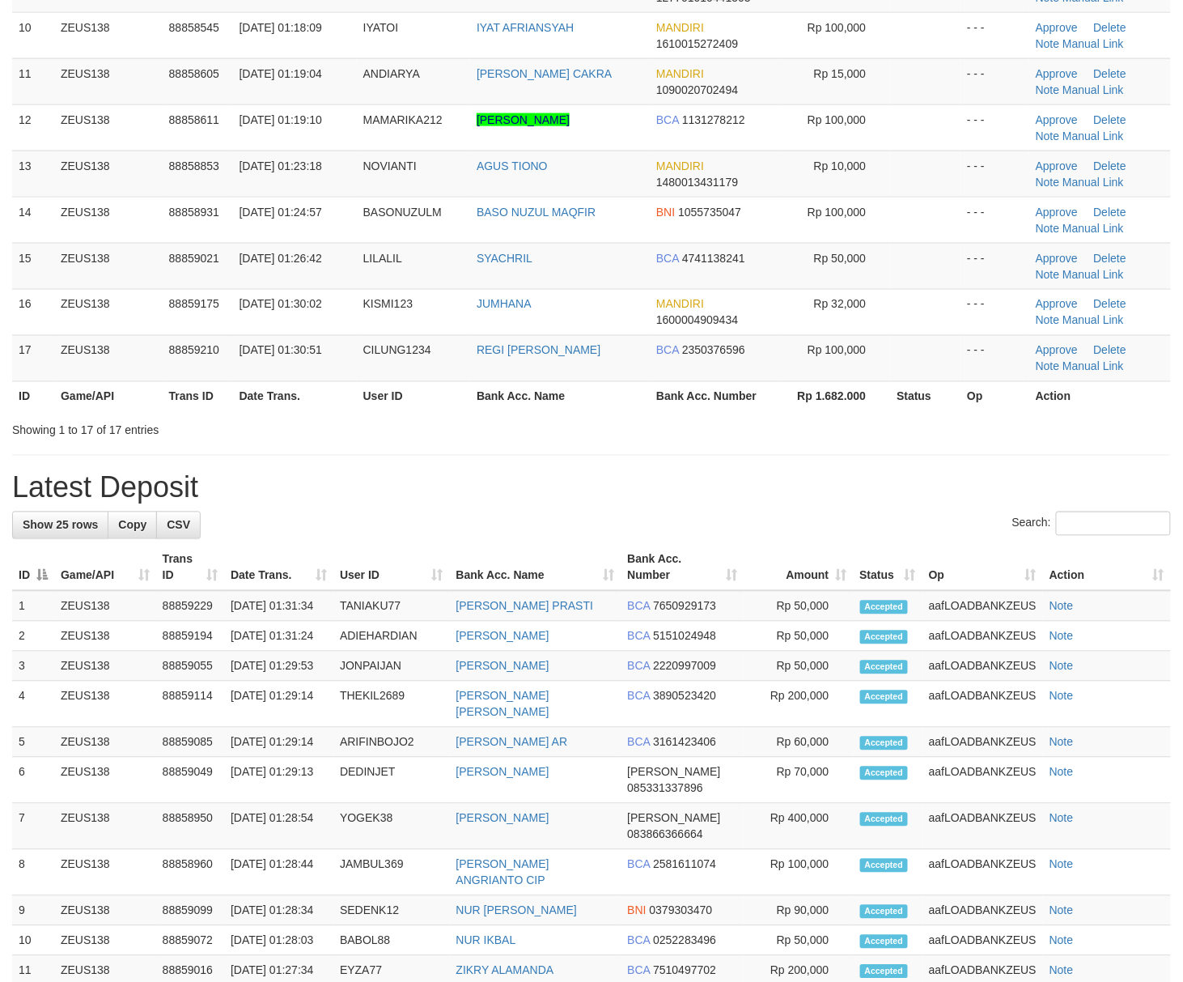
click at [754, 521] on div "Search:" at bounding box center [591, 525] width 1159 height 28
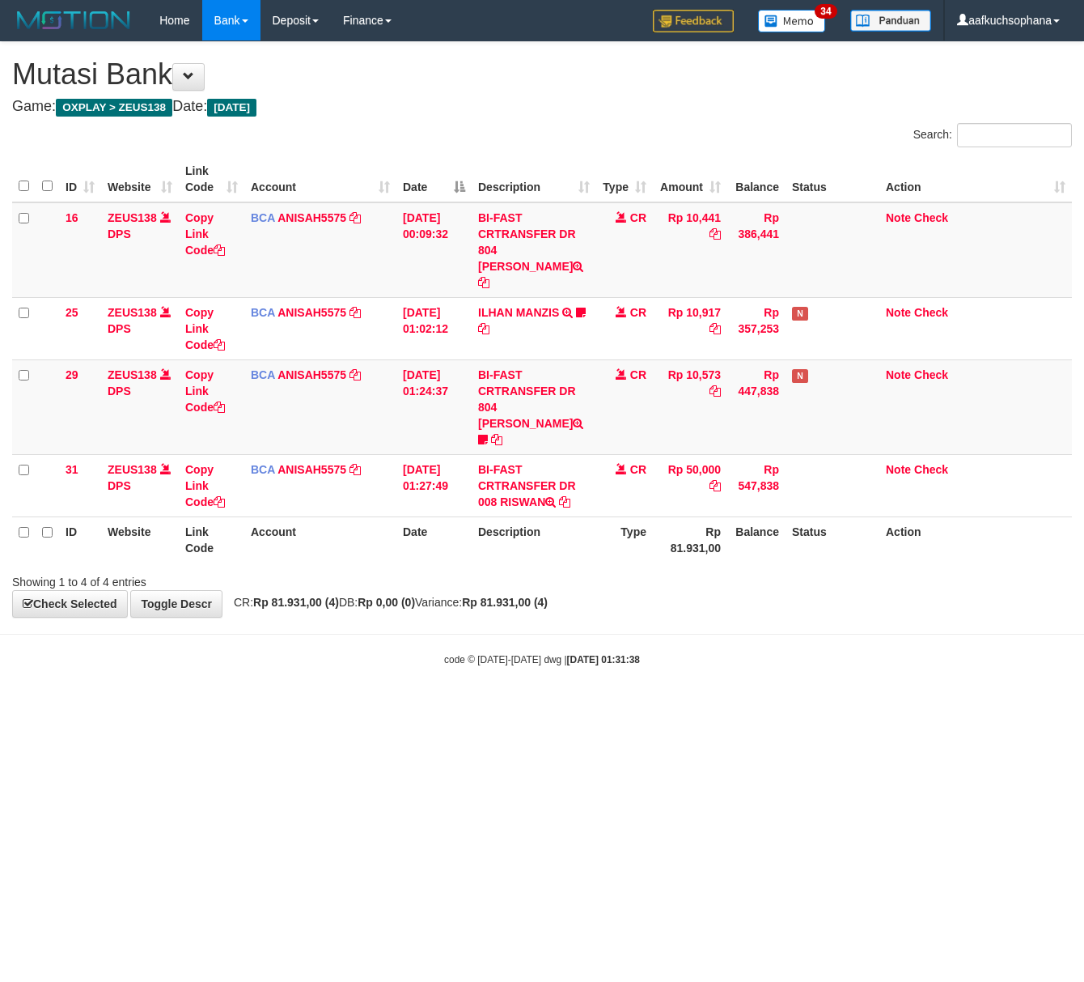
drag, startPoint x: 345, startPoint y: 712, endPoint x: 334, endPoint y: 707, distance: 11.9
click at [342, 707] on html "Toggle navigation Home Bank Account List Load By Website Group [OXPLAY] ZEUS138…" at bounding box center [542, 353] width 1084 height 707
click at [477, 684] on html "Toggle navigation Home Bank Account List Load By Website Group [OXPLAY] ZEUS138…" at bounding box center [542, 353] width 1084 height 707
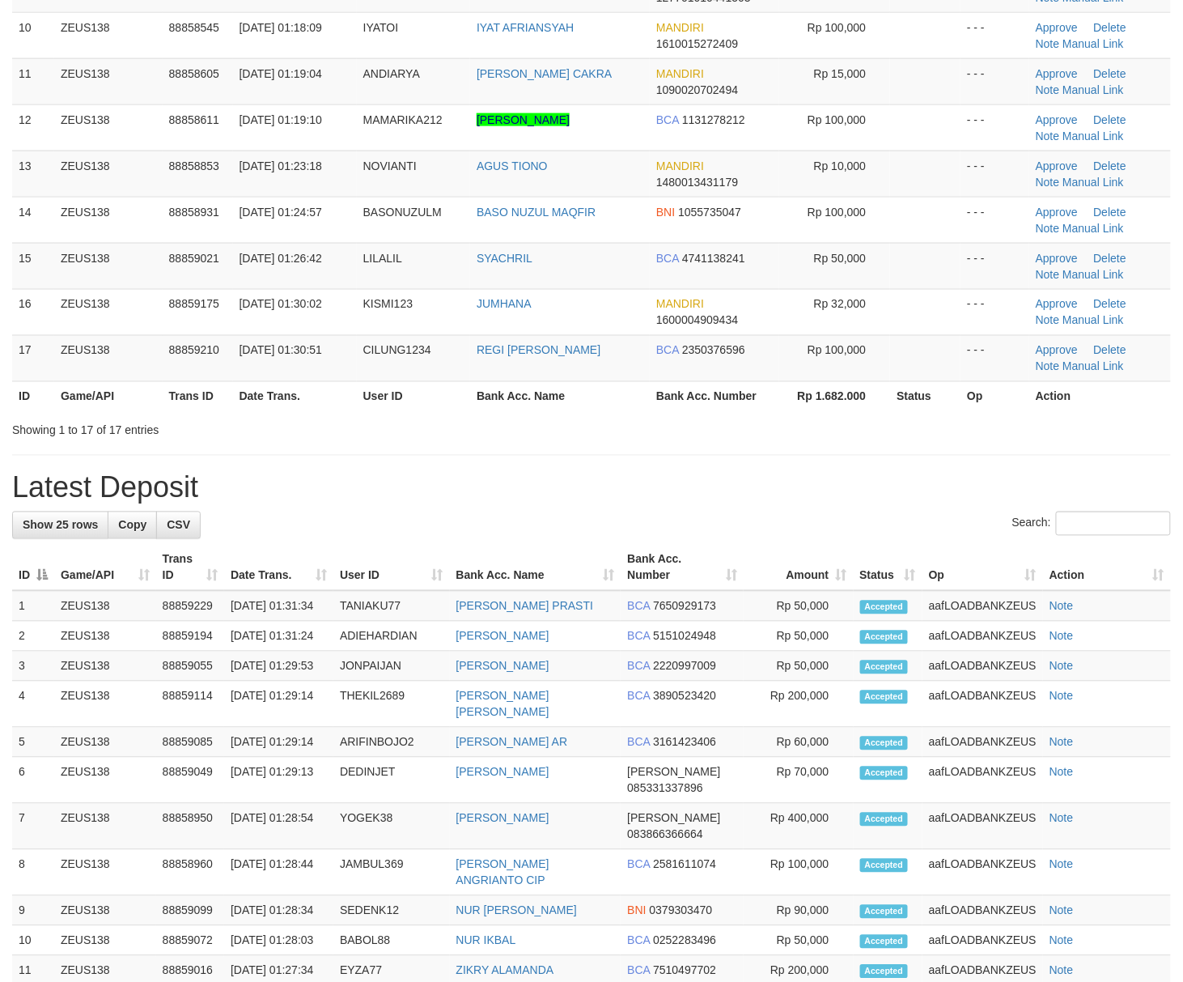
drag, startPoint x: 839, startPoint y: 486, endPoint x: 782, endPoint y: 474, distance: 58.6
click h1 "Latest Deposit"
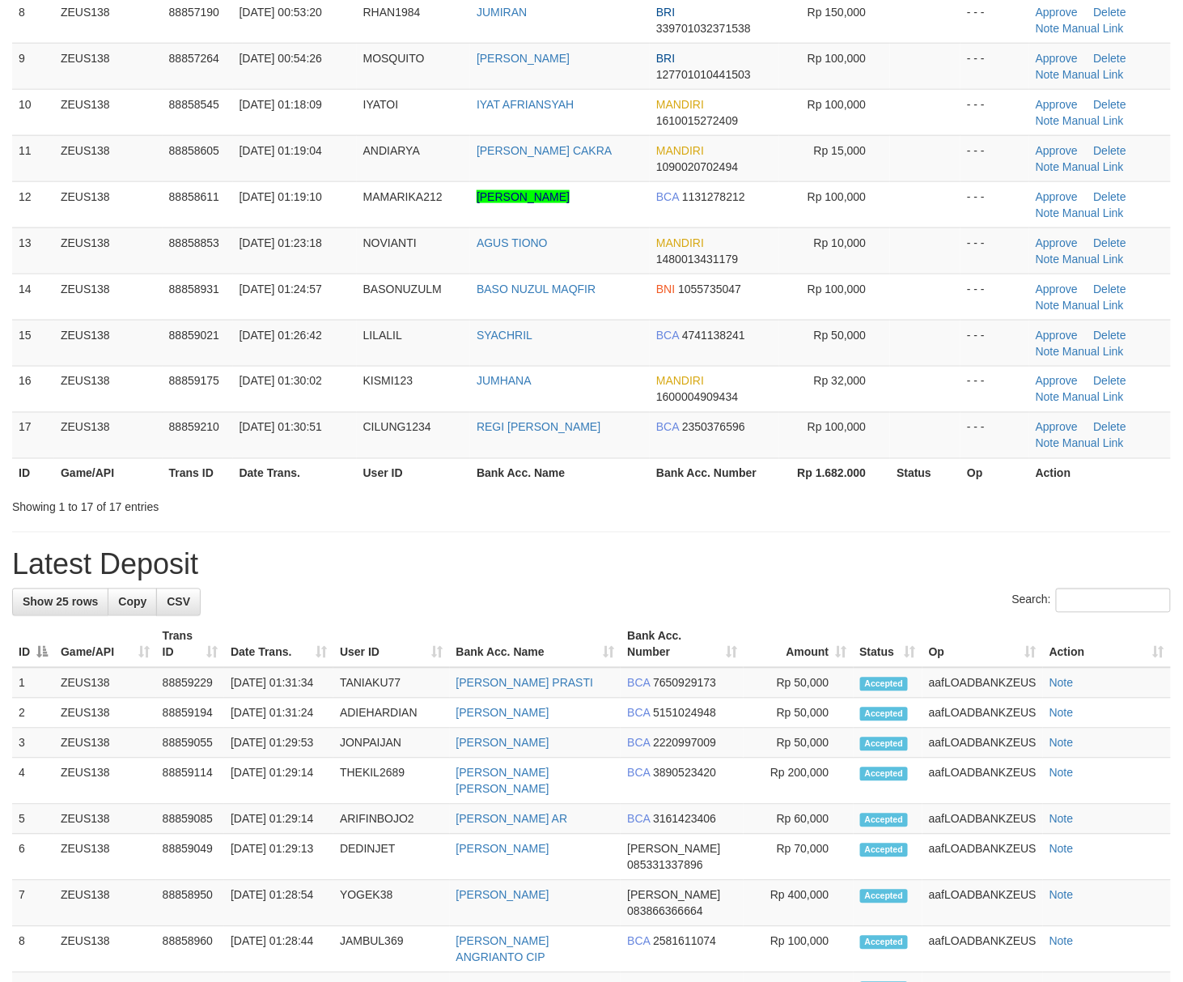
click div "**********"
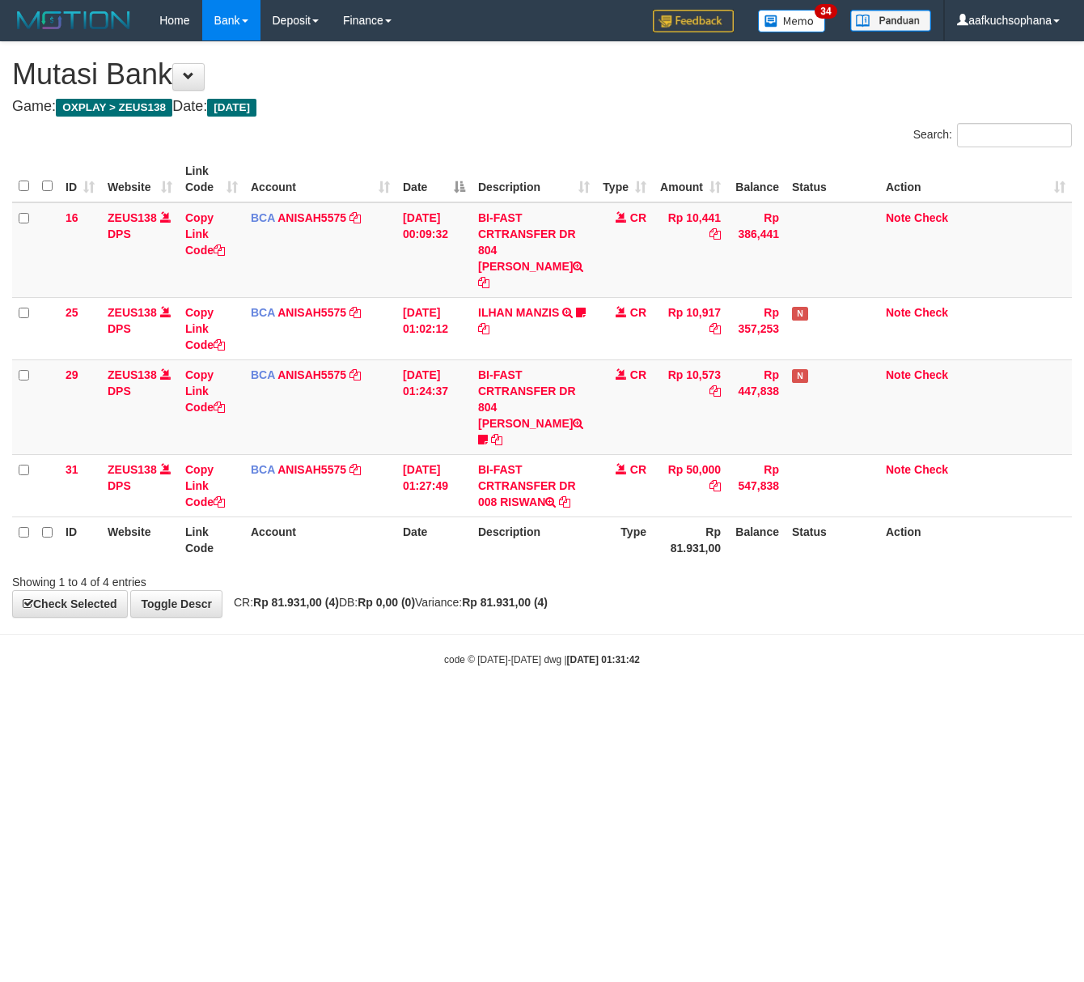
drag, startPoint x: 312, startPoint y: 620, endPoint x: 286, endPoint y: 613, distance: 26.1
click at [309, 620] on body "Toggle navigation Home Bank Account List Load By Website Group [OXPLAY] ZEUS138…" at bounding box center [542, 353] width 1084 height 707
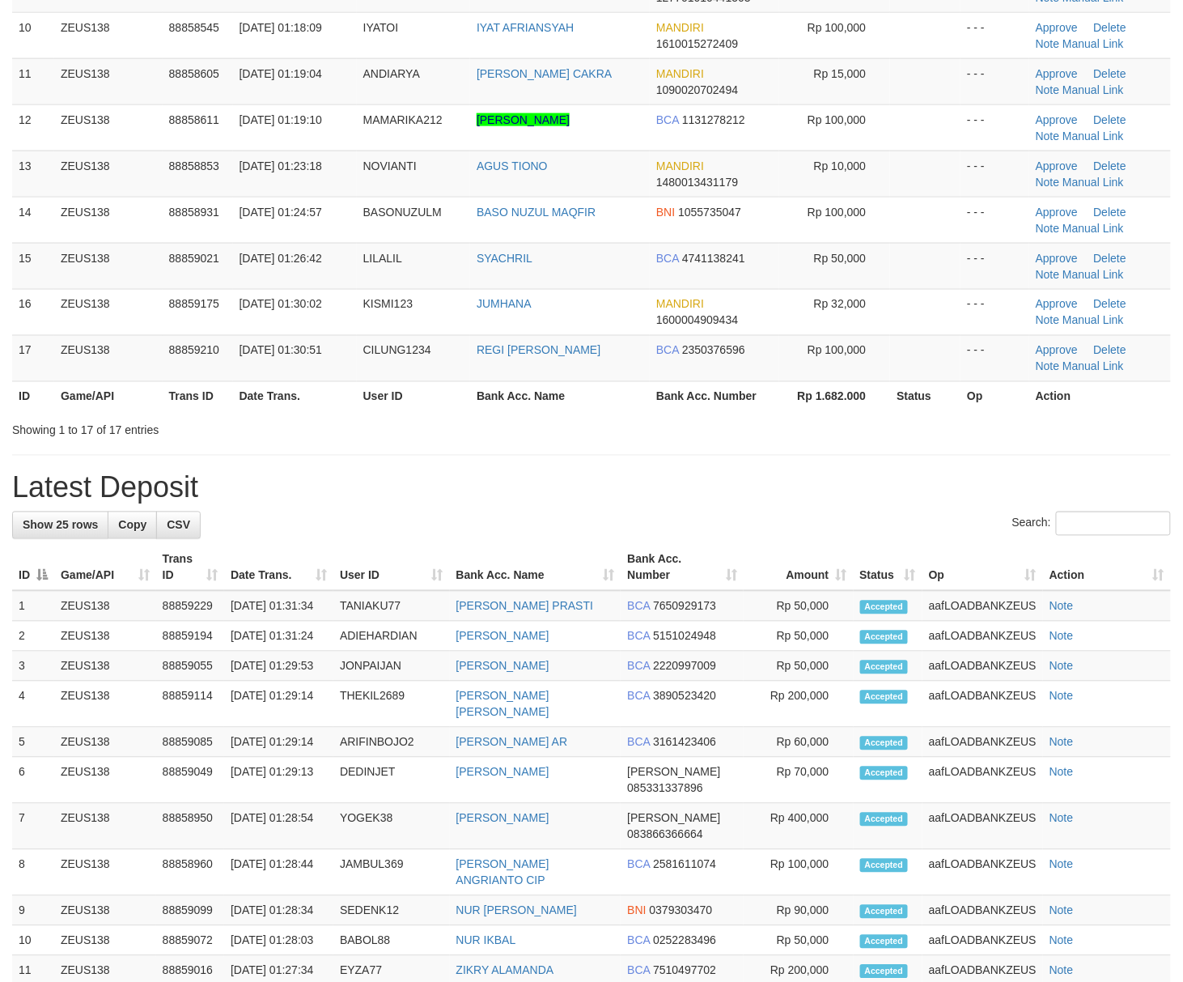
drag, startPoint x: 0, startPoint y: 0, endPoint x: 1111, endPoint y: 570, distance: 1248.7
click at [910, 558] on th "Status" at bounding box center [888, 568] width 69 height 46
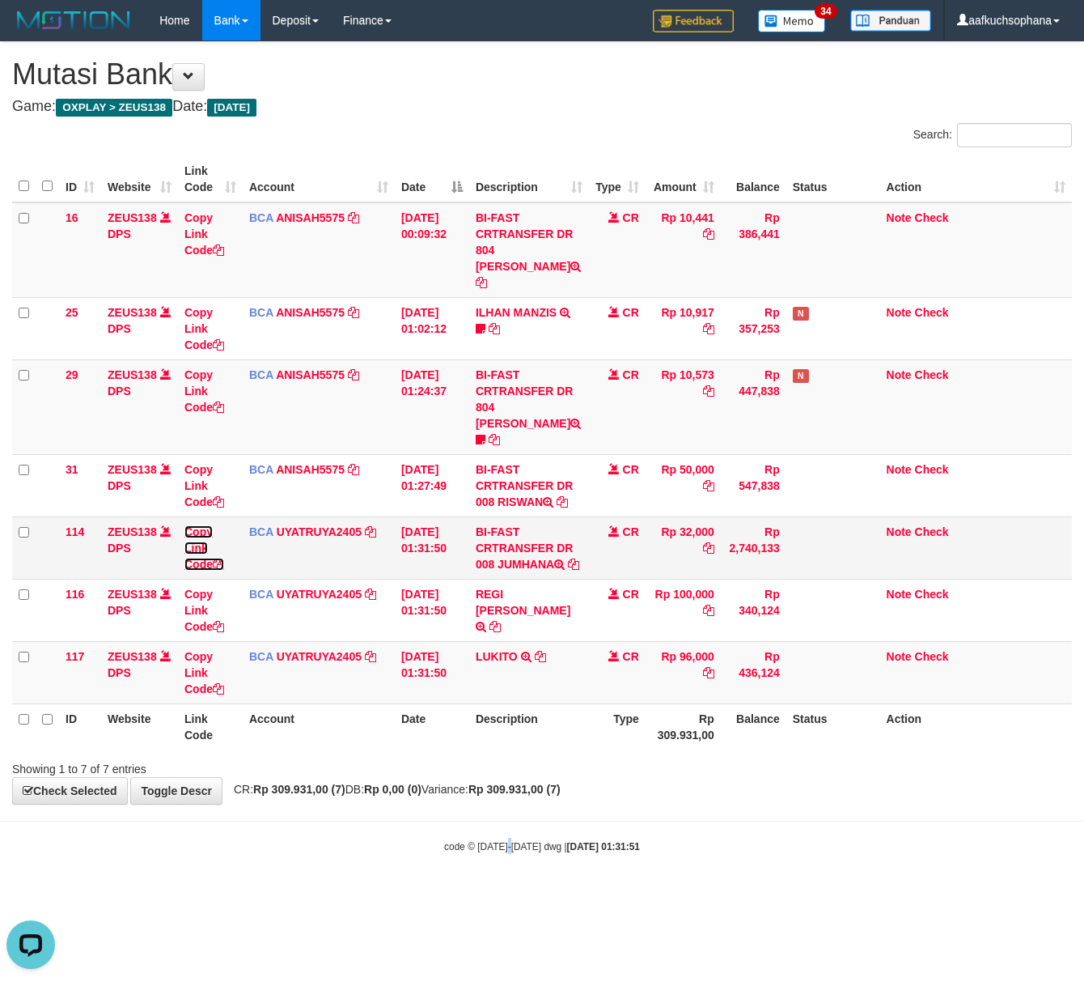
click at [220, 558] on icon at bounding box center [218, 563] width 11 height 11
drag, startPoint x: 545, startPoint y: 939, endPoint x: 1, endPoint y: 830, distance: 555.5
click at [503, 894] on html "Toggle navigation Home Bank Account List Load By Website Group [OXPLAY] ZEUS138…" at bounding box center [542, 447] width 1084 height 894
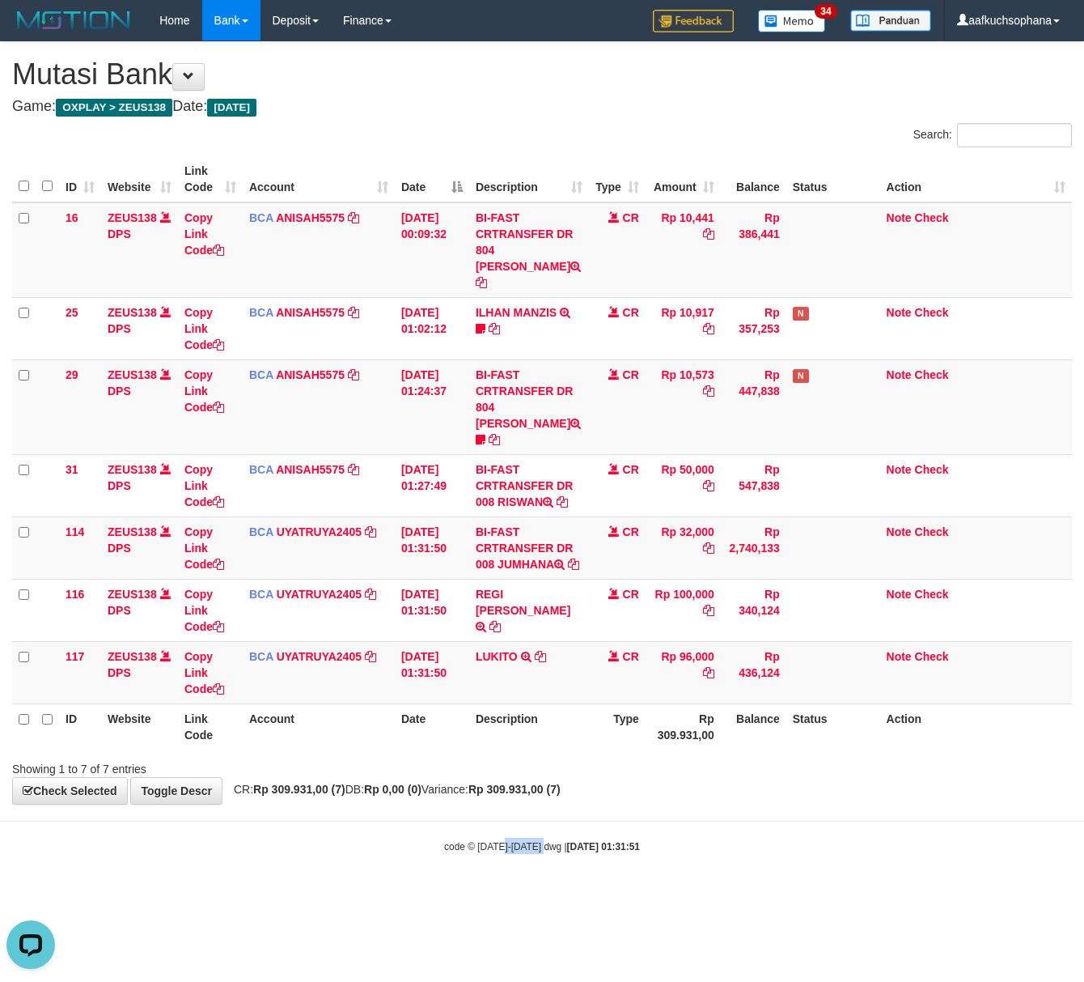
click at [512, 890] on html "Toggle navigation Home Bank Account List Load By Website Group [OXPLAY] ZEUS138…" at bounding box center [542, 447] width 1084 height 894
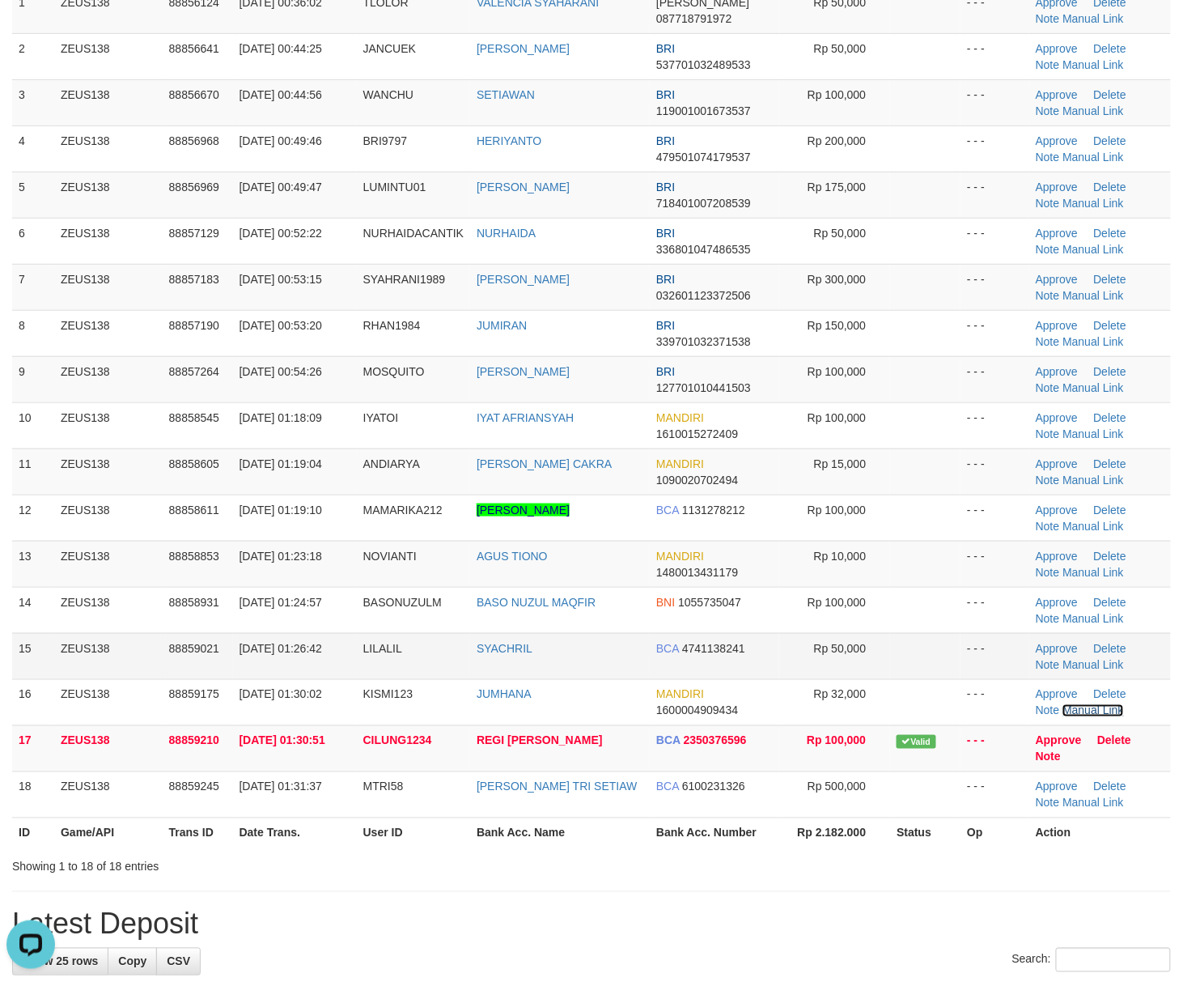
drag, startPoint x: 1078, startPoint y: 711, endPoint x: 940, endPoint y: 658, distance: 147.3
click at [1078, 711] on link "Manual Link" at bounding box center [1094, 710] width 62 height 13
click at [315, 456] on td "01/10/2025 01:19:04" at bounding box center [295, 471] width 124 height 46
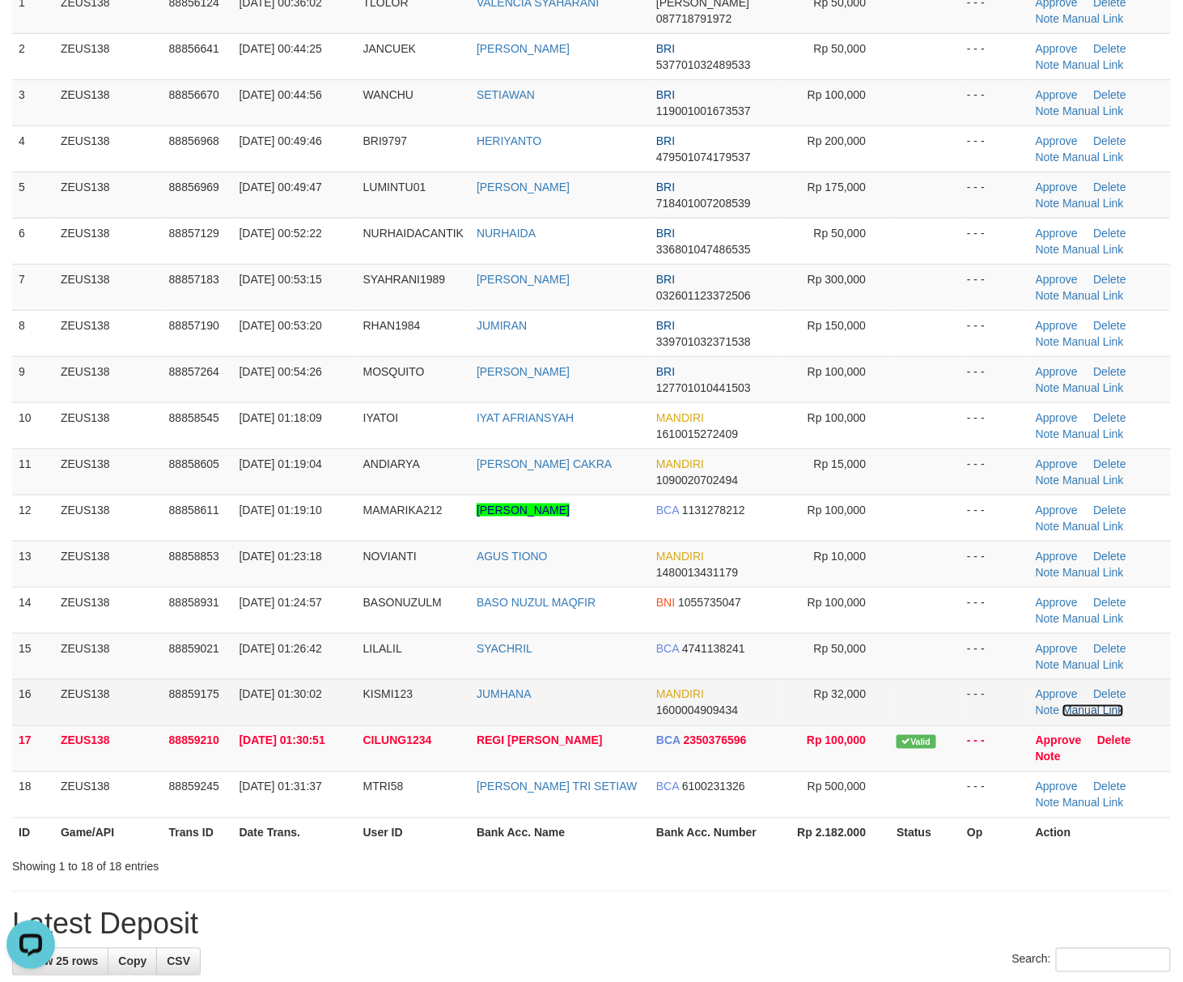
click at [1076, 711] on link "Manual Link" at bounding box center [1094, 710] width 62 height 13
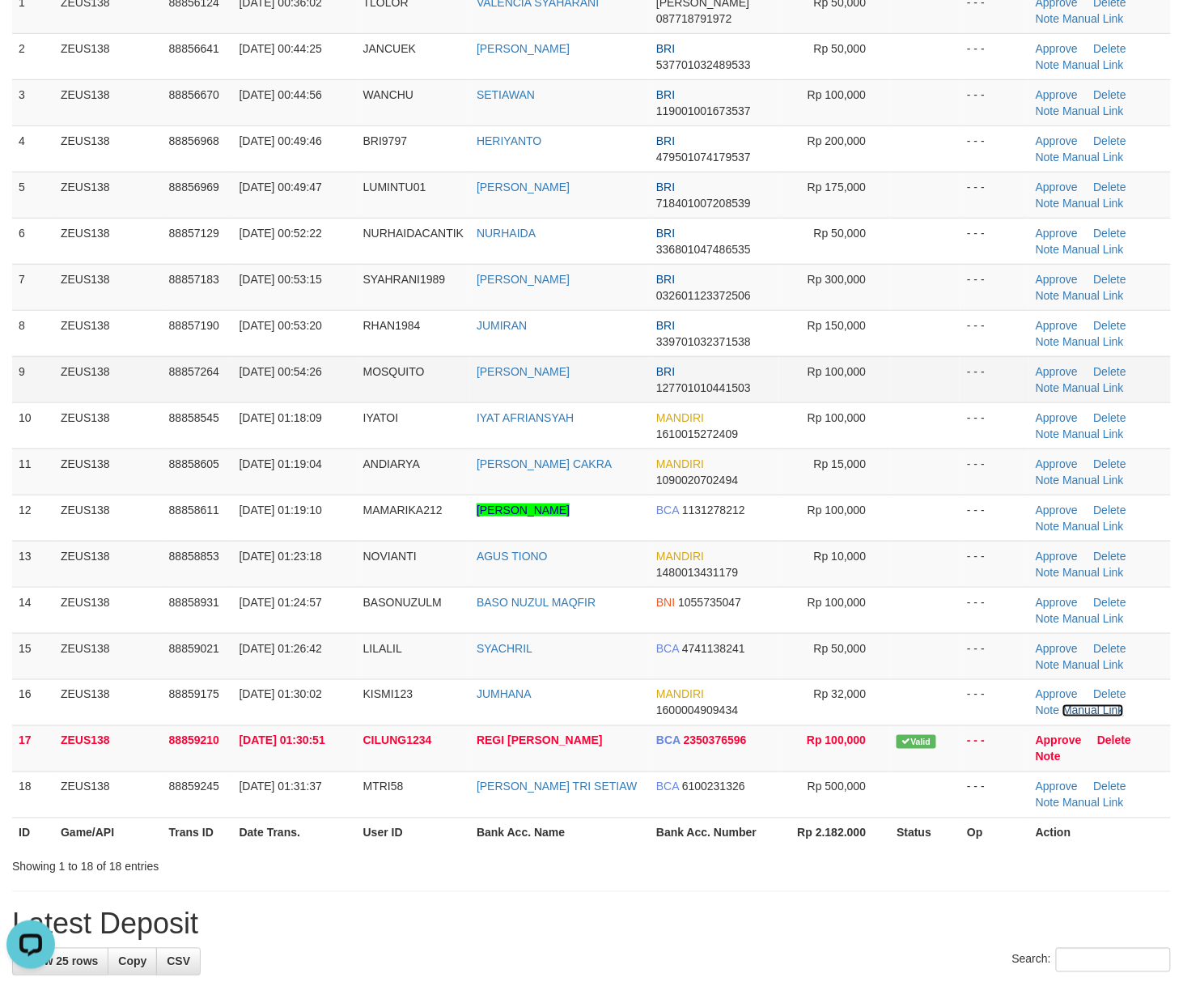
click at [1063, 704] on link "Manual Link" at bounding box center [1094, 710] width 62 height 13
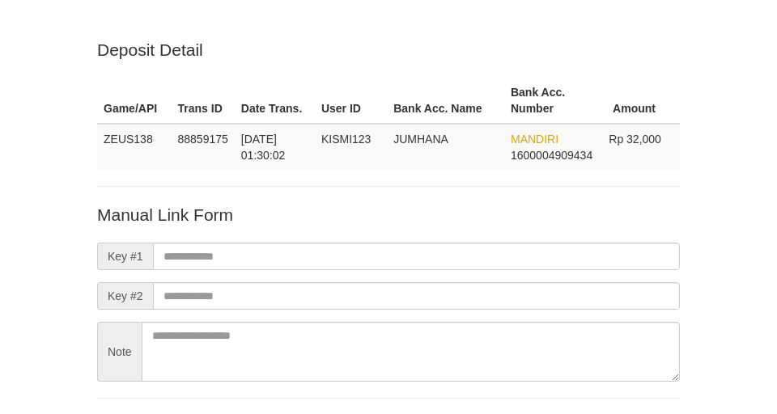
scroll to position [120, 0]
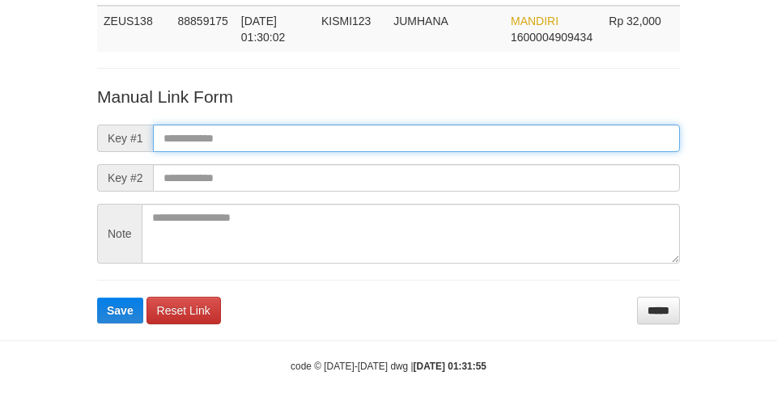
click at [424, 128] on input "text" at bounding box center [416, 139] width 527 height 28
paste input "**********"
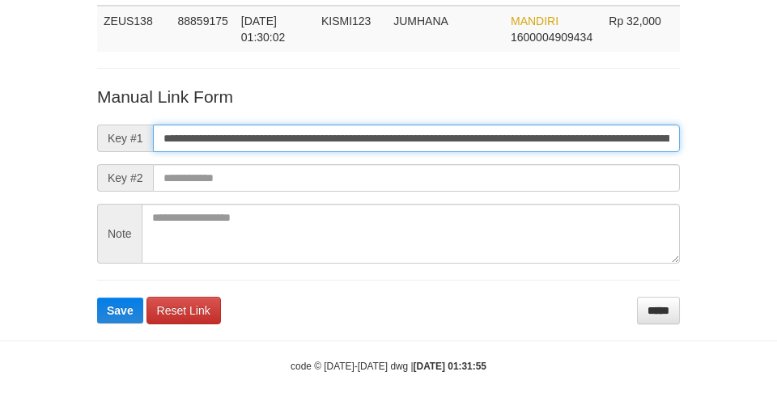
scroll to position [0, 1180]
type input "**********"
click at [97, 298] on button "Save" at bounding box center [120, 311] width 46 height 26
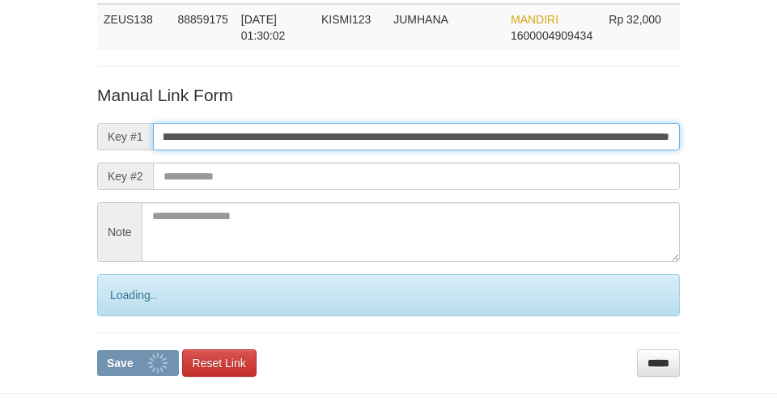
click at [97, 350] on button "Save" at bounding box center [138, 363] width 82 height 26
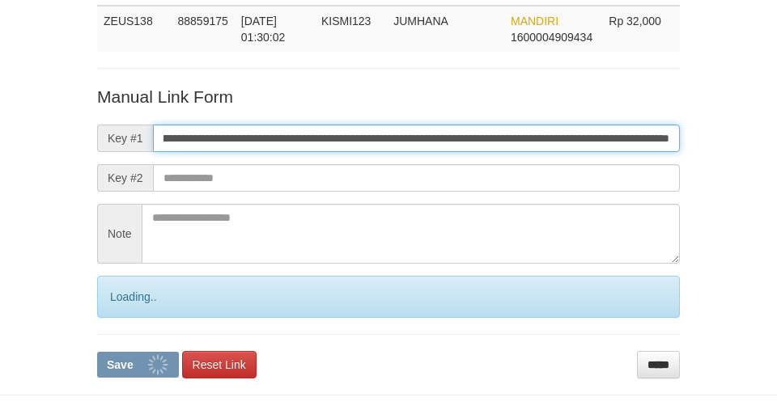
click at [97, 352] on button "Save" at bounding box center [138, 365] width 82 height 26
drag, startPoint x: 425, startPoint y: 130, endPoint x: 477, endPoint y: 141, distance: 53.6
click at [466, 141] on input "**********" at bounding box center [416, 139] width 527 height 28
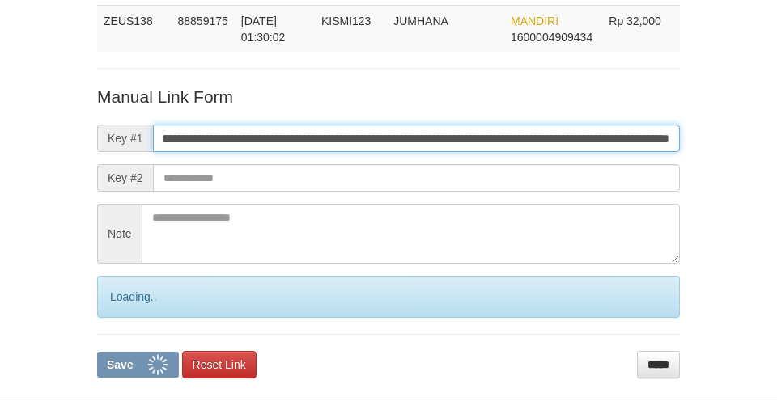
click at [97, 352] on button "Save" at bounding box center [138, 365] width 82 height 26
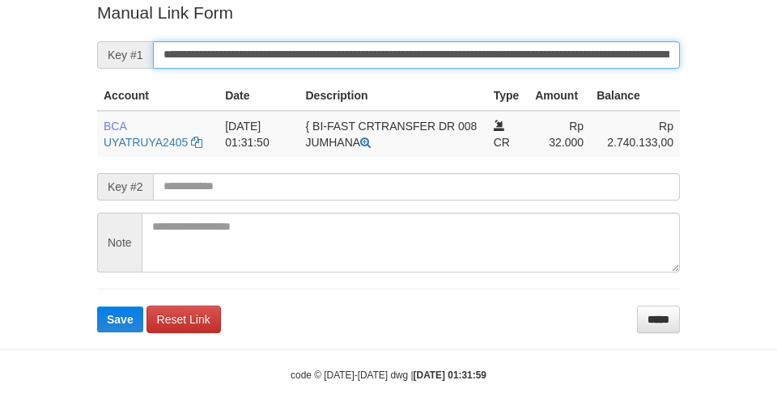
click at [97, 307] on button "Save" at bounding box center [120, 320] width 46 height 26
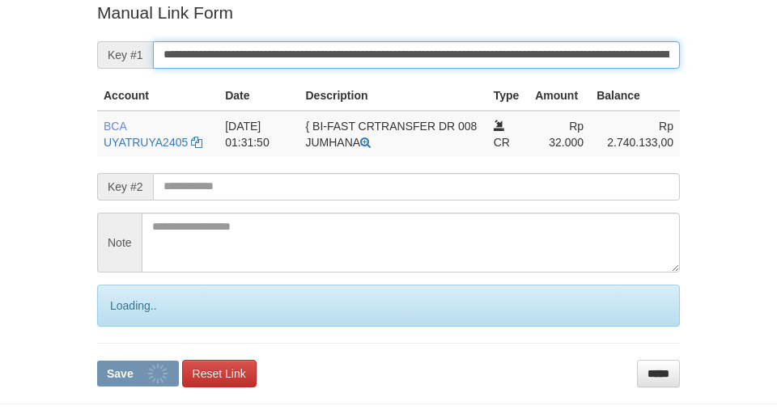
click at [97, 361] on button "Save" at bounding box center [138, 374] width 82 height 26
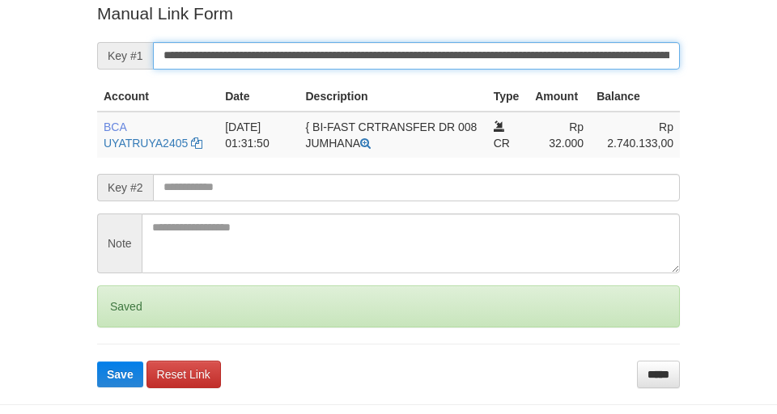
click at [97, 362] on button "Save" at bounding box center [120, 375] width 46 height 26
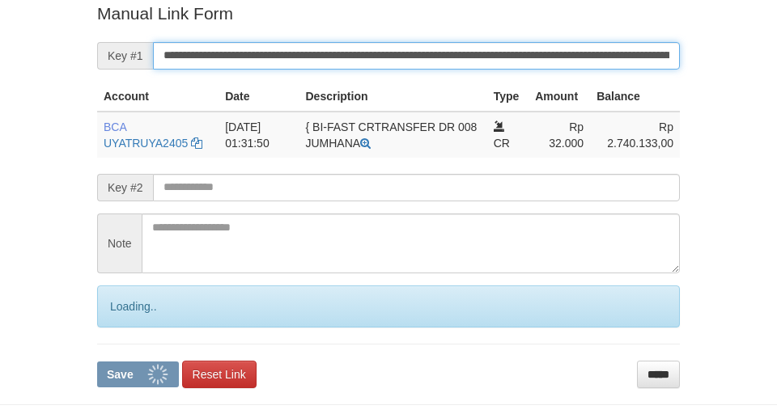
click at [97, 362] on button "Save" at bounding box center [138, 375] width 82 height 26
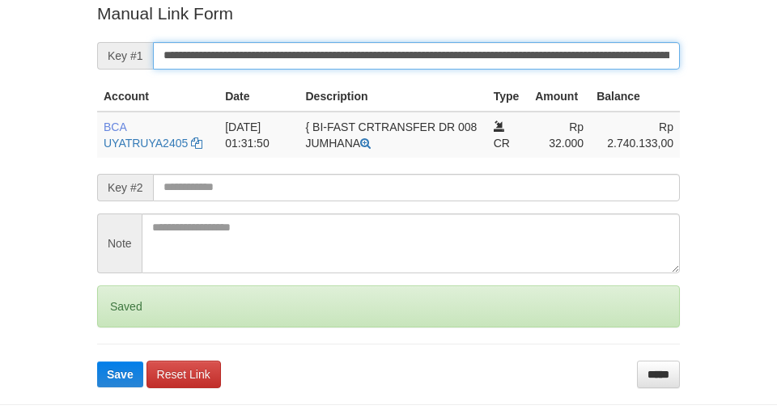
click at [97, 362] on button "Save" at bounding box center [120, 375] width 46 height 26
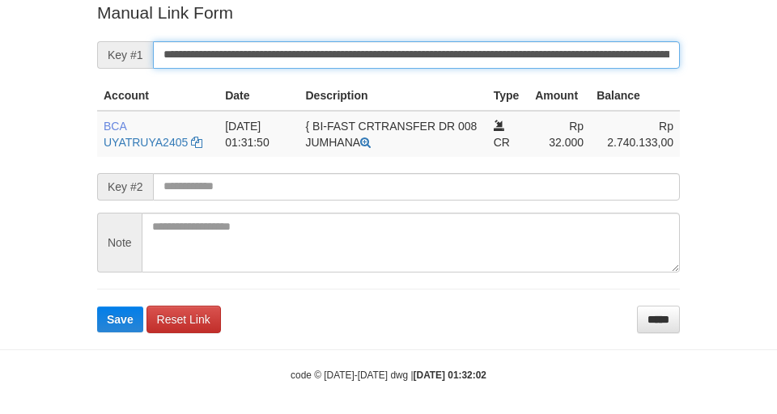
click at [97, 307] on button "Save" at bounding box center [120, 320] width 46 height 26
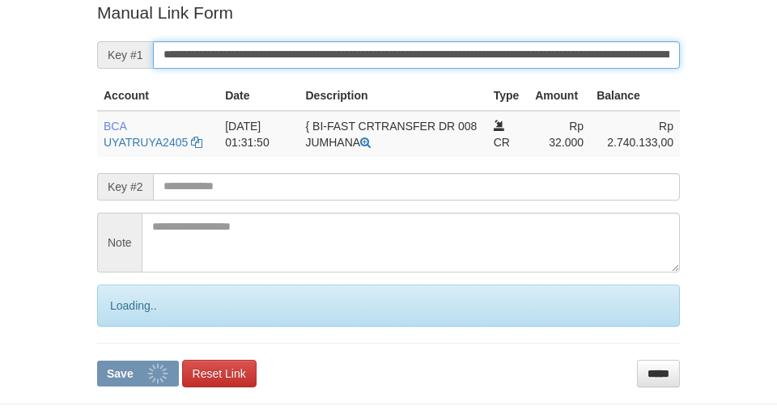
scroll to position [334, 0]
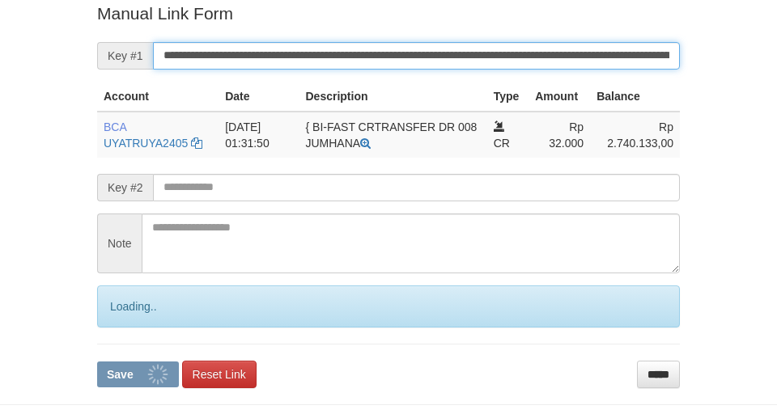
click at [97, 362] on button "Save" at bounding box center [138, 375] width 82 height 26
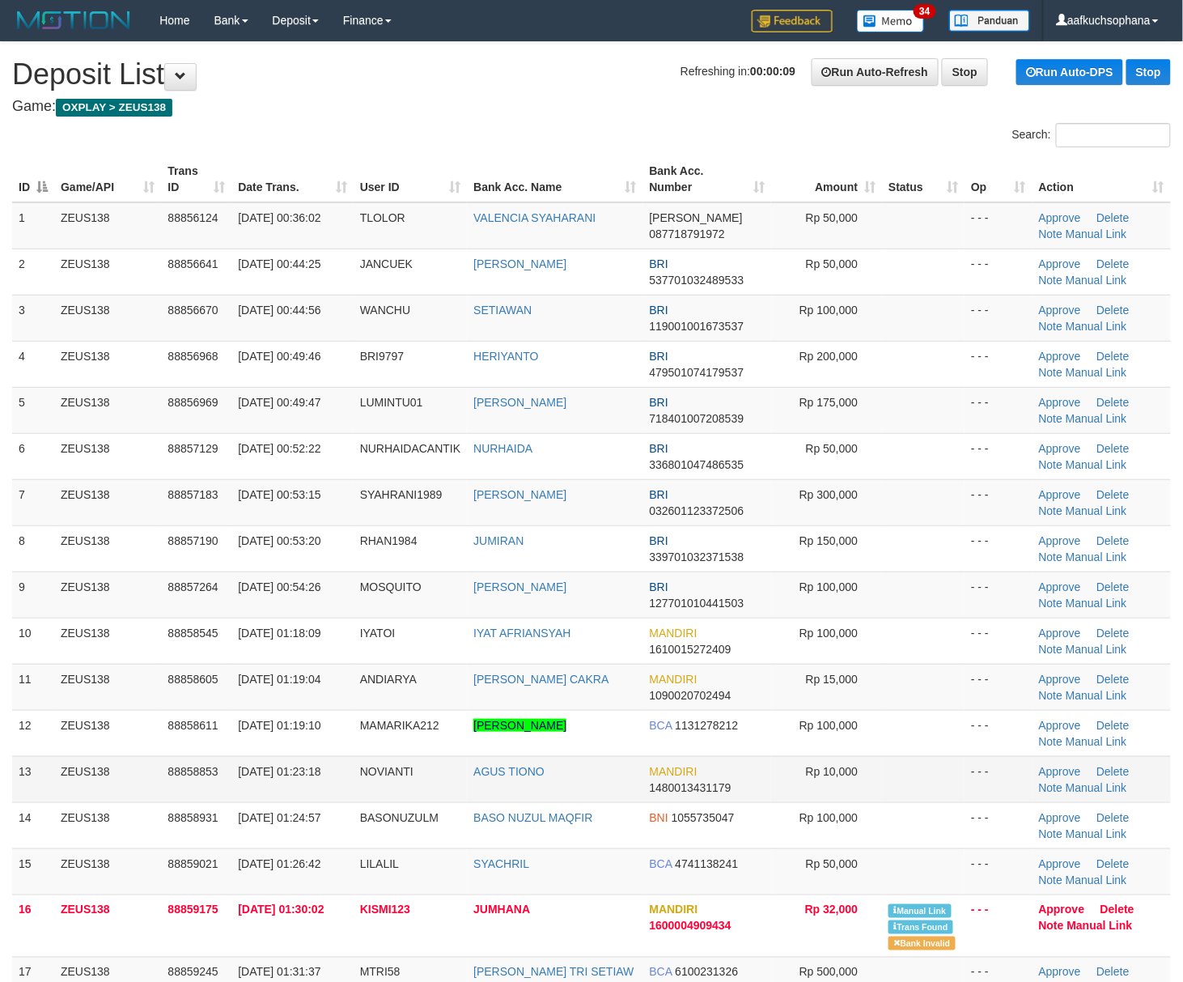
drag, startPoint x: 847, startPoint y: 764, endPoint x: 1196, endPoint y: 791, distance: 350.6
click at [874, 761] on td "Rp 10,000" at bounding box center [826, 779] width 111 height 46
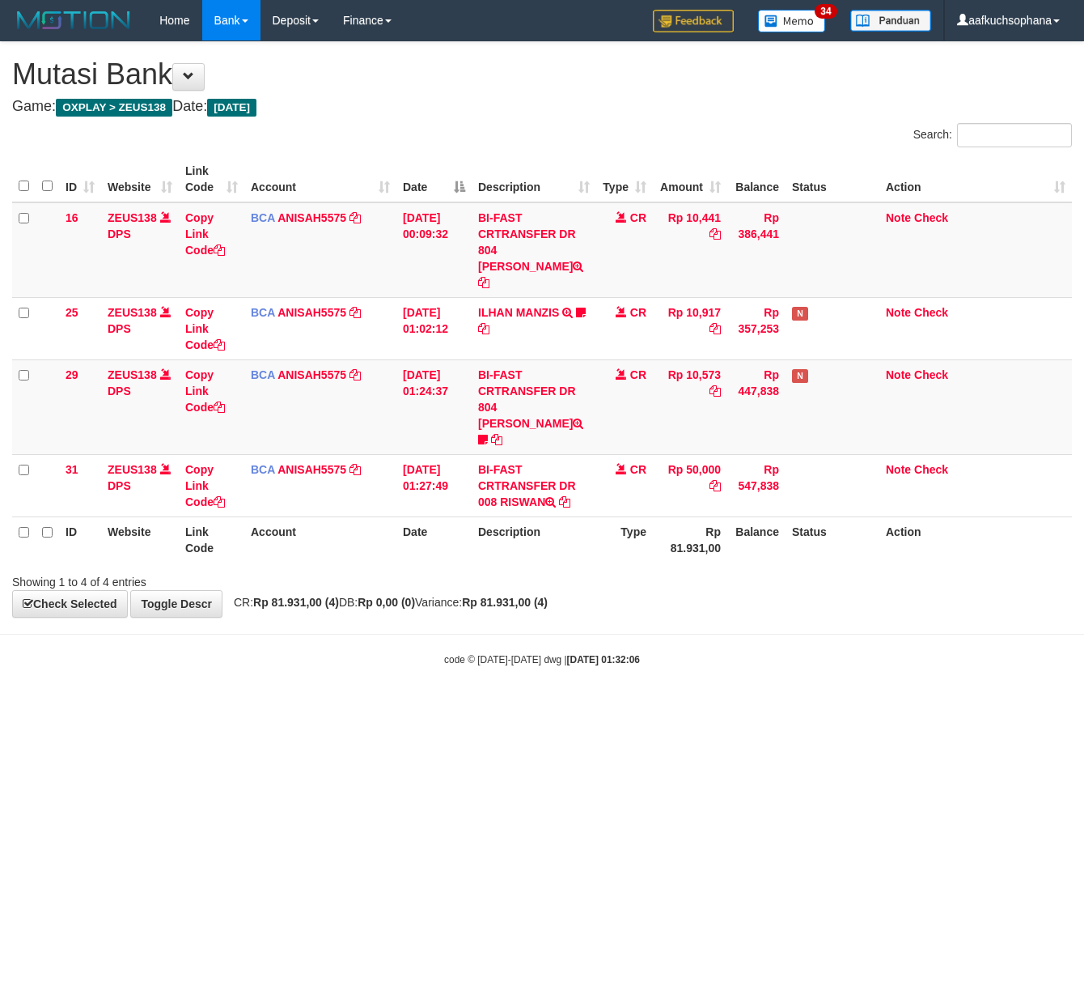
drag, startPoint x: 754, startPoint y: 811, endPoint x: 702, endPoint y: 787, distance: 56.9
click at [729, 707] on html "Toggle navigation Home Bank Account List Load By Website Group [OXPLAY] ZEUS138…" at bounding box center [542, 353] width 1084 height 707
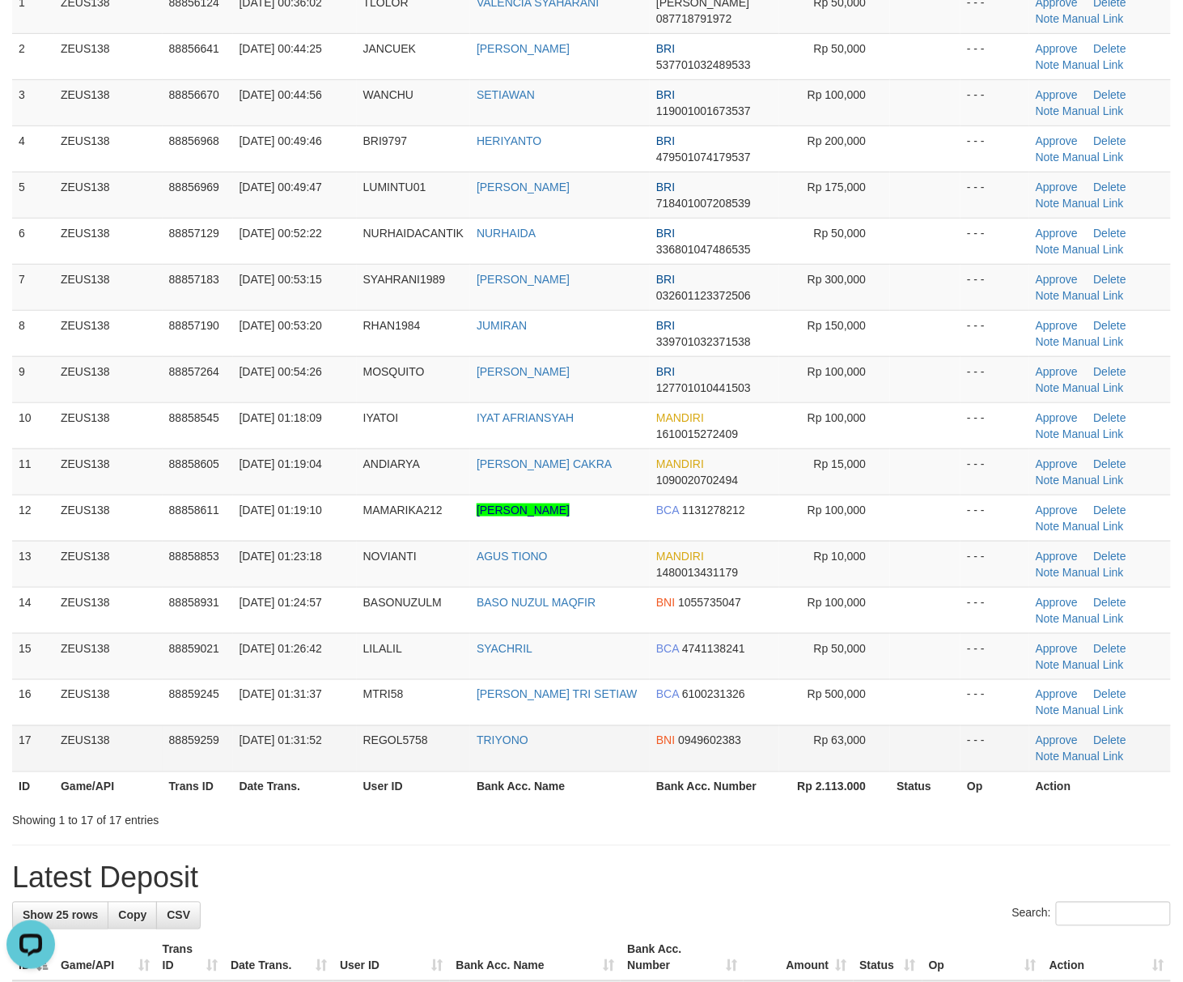
drag, startPoint x: 796, startPoint y: 769, endPoint x: 808, endPoint y: 767, distance: 11.4
click at [798, 770] on td "Rp 63,000" at bounding box center [835, 748] width 112 height 46
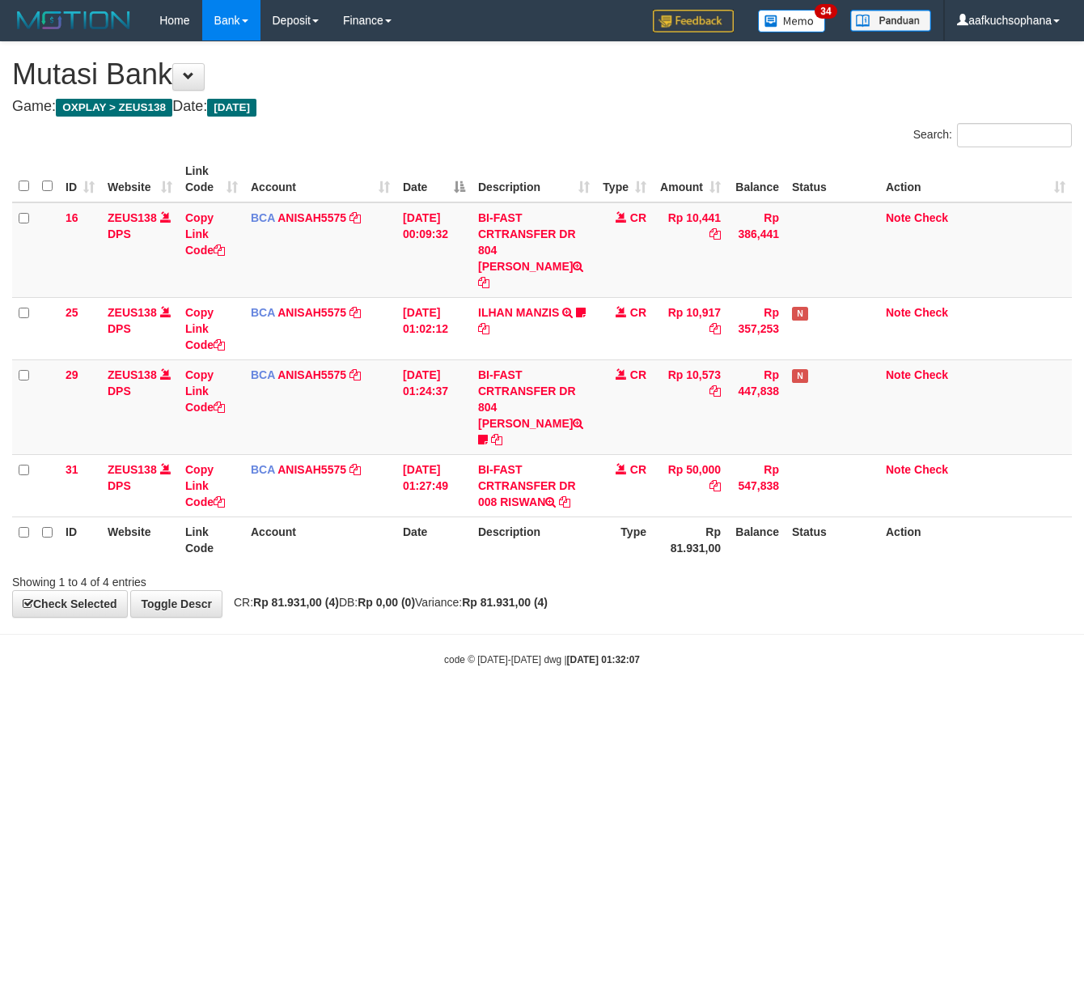
drag, startPoint x: 345, startPoint y: 793, endPoint x: 0, endPoint y: 707, distance: 355.5
click at [322, 707] on html "Toggle navigation Home Bank Account List Load By Website Group [OXPLAY] ZEUS138…" at bounding box center [542, 353] width 1084 height 707
drag, startPoint x: 69, startPoint y: 791, endPoint x: 60, endPoint y: 775, distance: 17.8
click at [63, 707] on html "Toggle navigation Home Bank Account List Load By Website Group [OXPLAY] ZEUS138…" at bounding box center [542, 353] width 1084 height 707
click at [214, 707] on html "Toggle navigation Home Bank Account List Load By Website Group [OXPLAY] ZEUS138…" at bounding box center [542, 353] width 1084 height 707
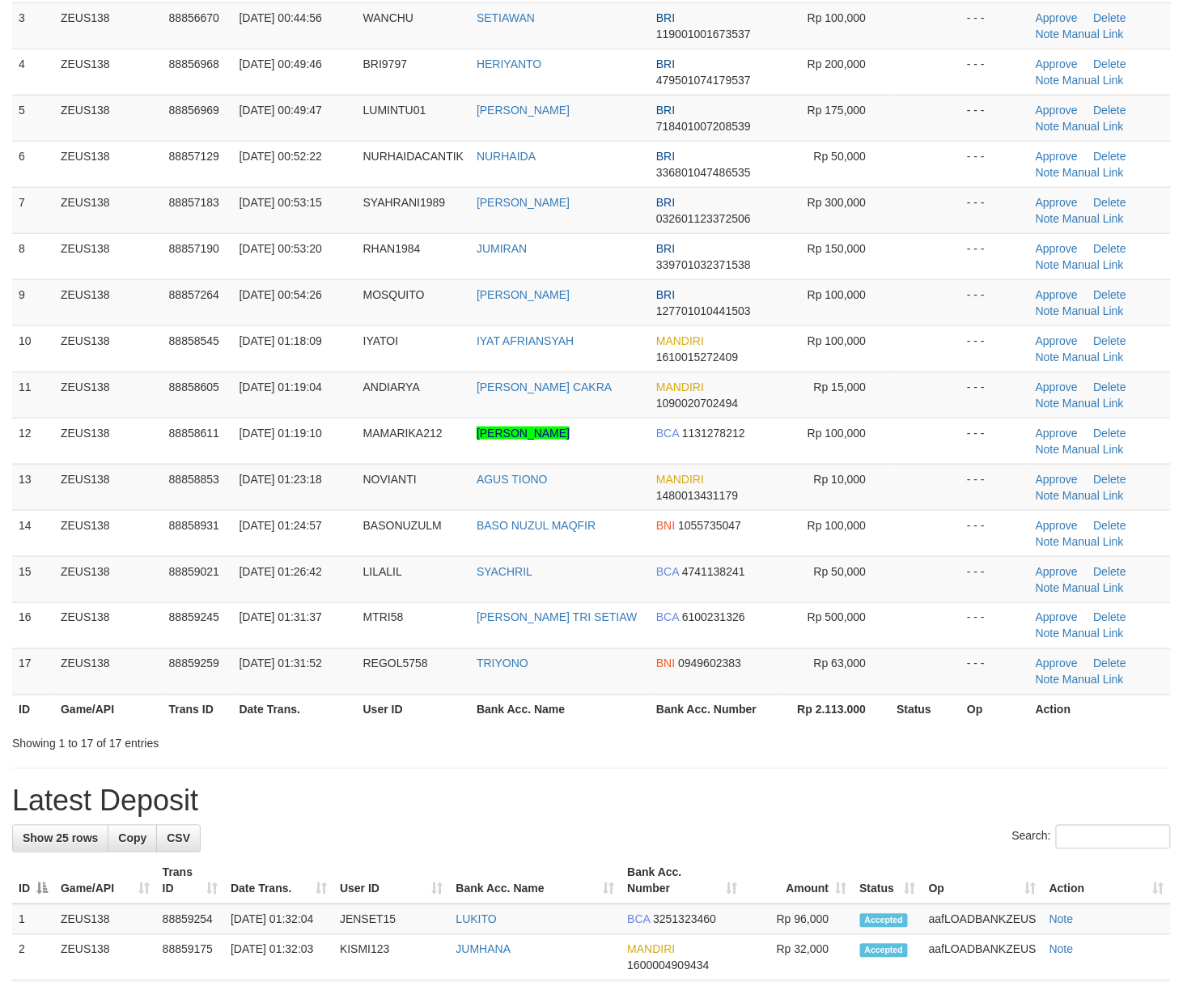
drag, startPoint x: 839, startPoint y: 810, endPoint x: 835, endPoint y: 798, distance: 12.8
click at [835, 798] on h1 "Latest Deposit" at bounding box center [591, 801] width 1159 height 32
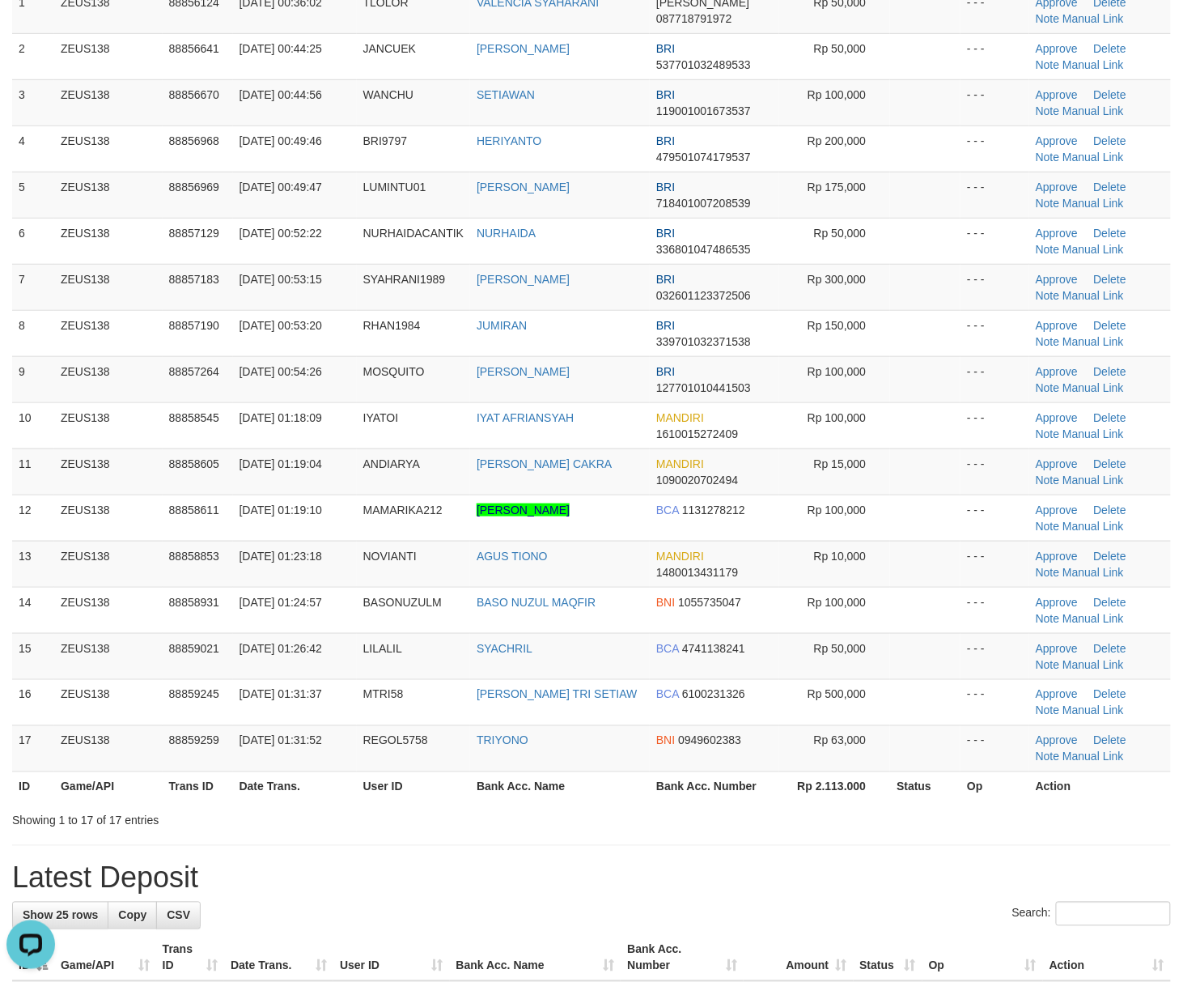
click at [1180, 821] on div "Showing 1 to 17 of 17 entries" at bounding box center [591, 817] width 1183 height 23
drag, startPoint x: 1134, startPoint y: 826, endPoint x: 1198, endPoint y: 813, distance: 65.2
click at [1138, 826] on div "Showing 1 to 17 of 17 entries" at bounding box center [591, 817] width 1183 height 23
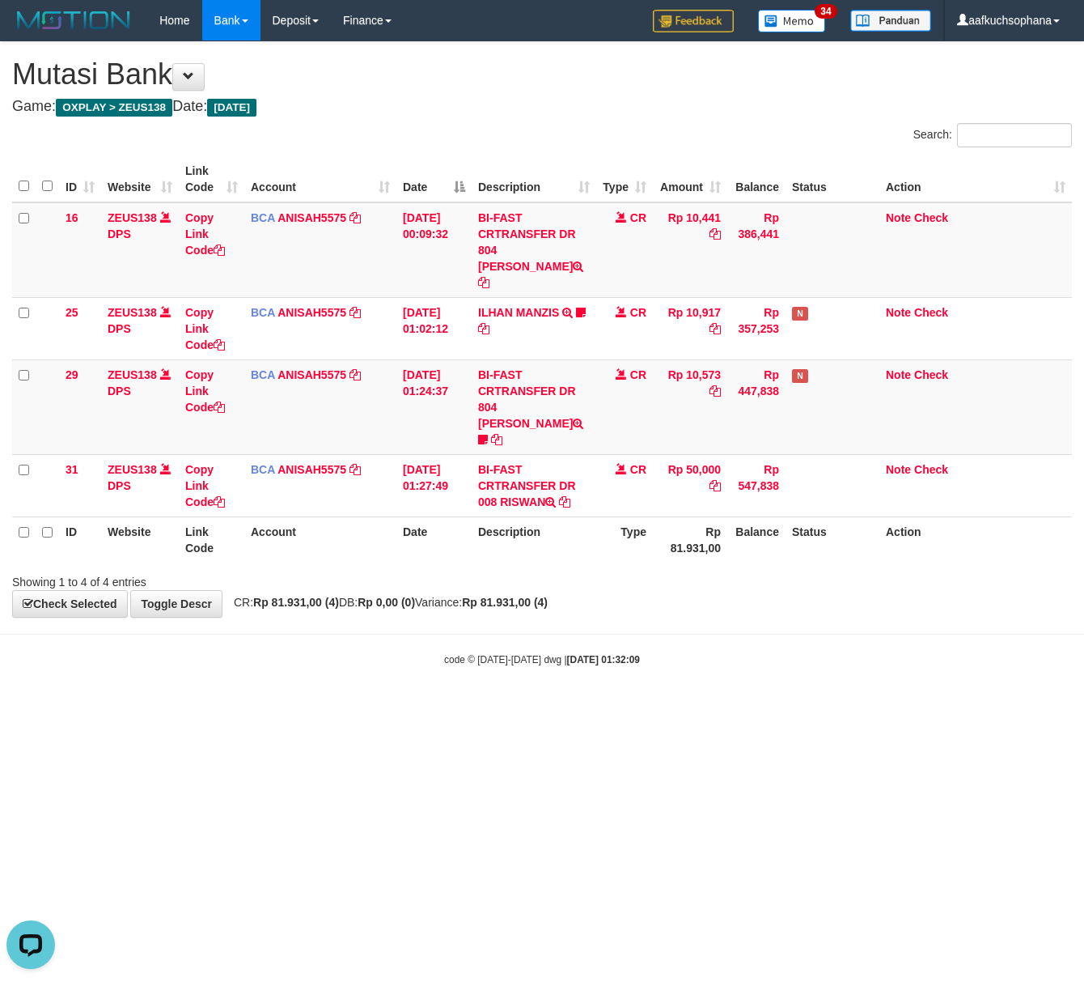
drag, startPoint x: 664, startPoint y: 800, endPoint x: 66, endPoint y: 807, distance: 597.3
click at [659, 707] on html "Toggle navigation Home Bank Account List Load By Website Group [OXPLAY] ZEUS138…" at bounding box center [542, 353] width 1084 height 707
drag, startPoint x: 448, startPoint y: 817, endPoint x: 3, endPoint y: 793, distance: 445.0
click at [435, 707] on html "Toggle navigation Home Bank Account List Load By Website Group [OXPLAY] ZEUS138…" at bounding box center [542, 353] width 1084 height 707
click at [272, 707] on html "Toggle navigation Home Bank Account List Load By Website Group [OXPLAY] ZEUS138…" at bounding box center [542, 353] width 1084 height 707
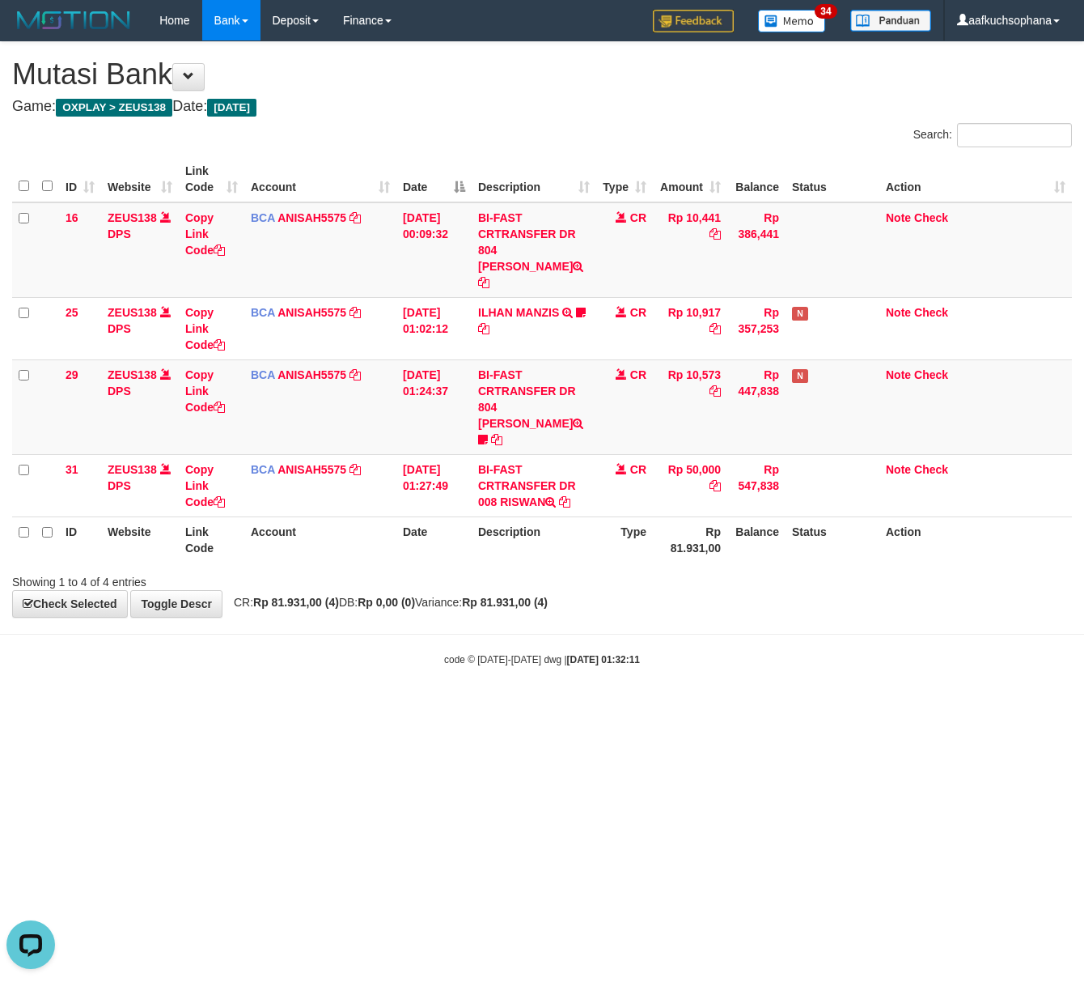
click at [217, 707] on html "Toggle navigation Home Bank Account List Load By Website Group [OXPLAY] ZEUS138…" at bounding box center [542, 353] width 1084 height 707
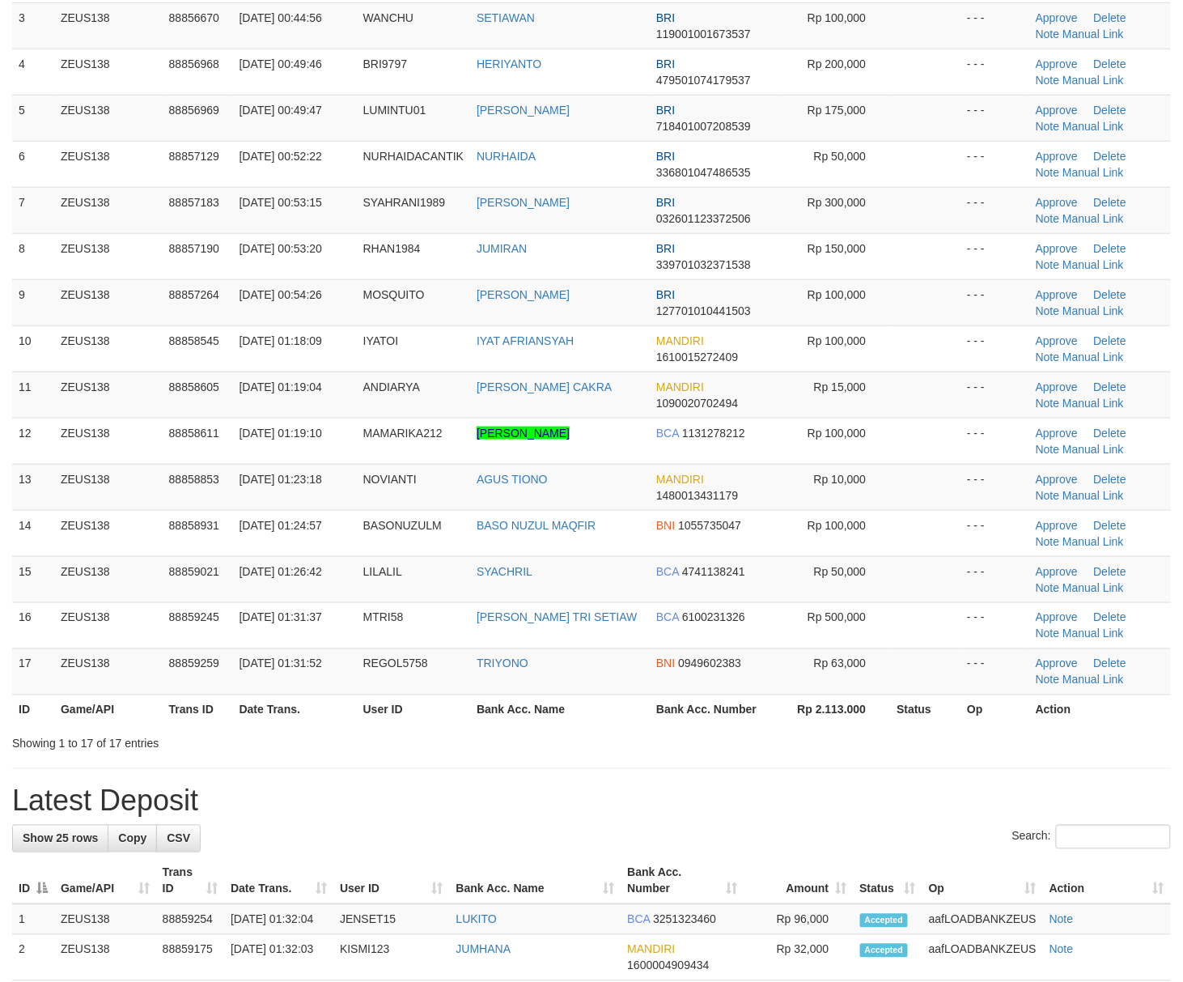
scroll to position [215, 0]
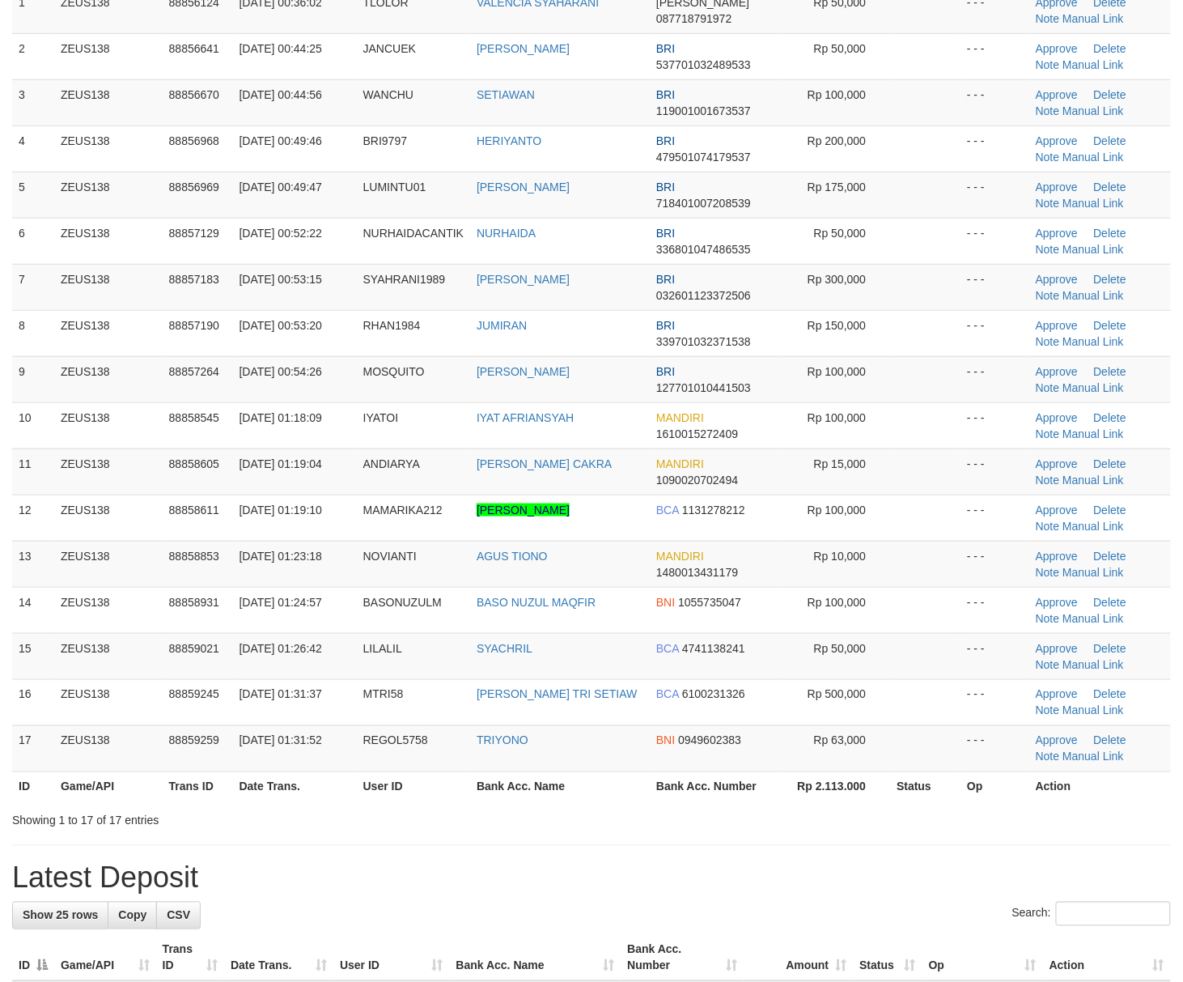
click at [851, 791] on div "**********" at bounding box center [591, 905] width 1183 height 2157
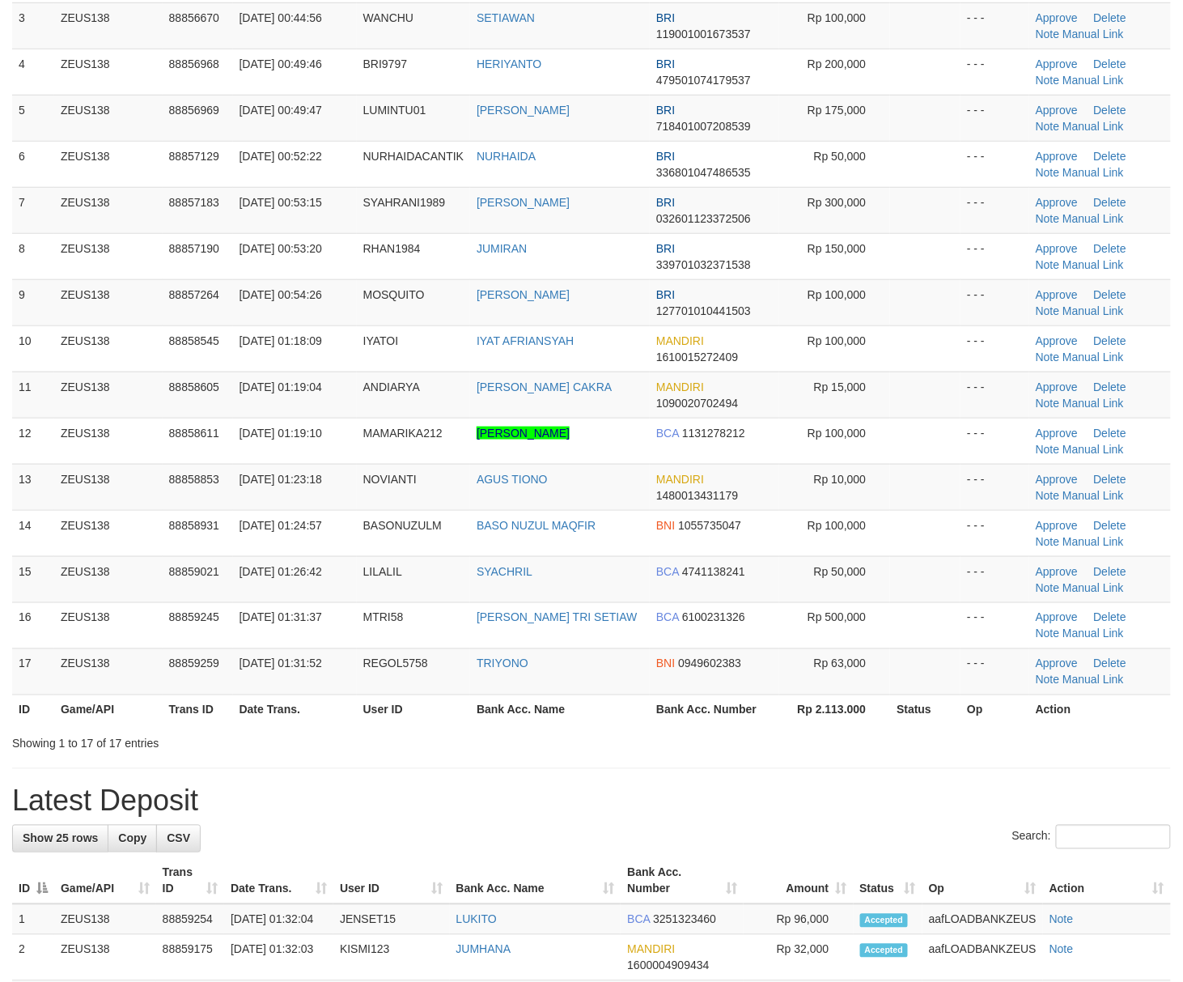
scroll to position [215, 0]
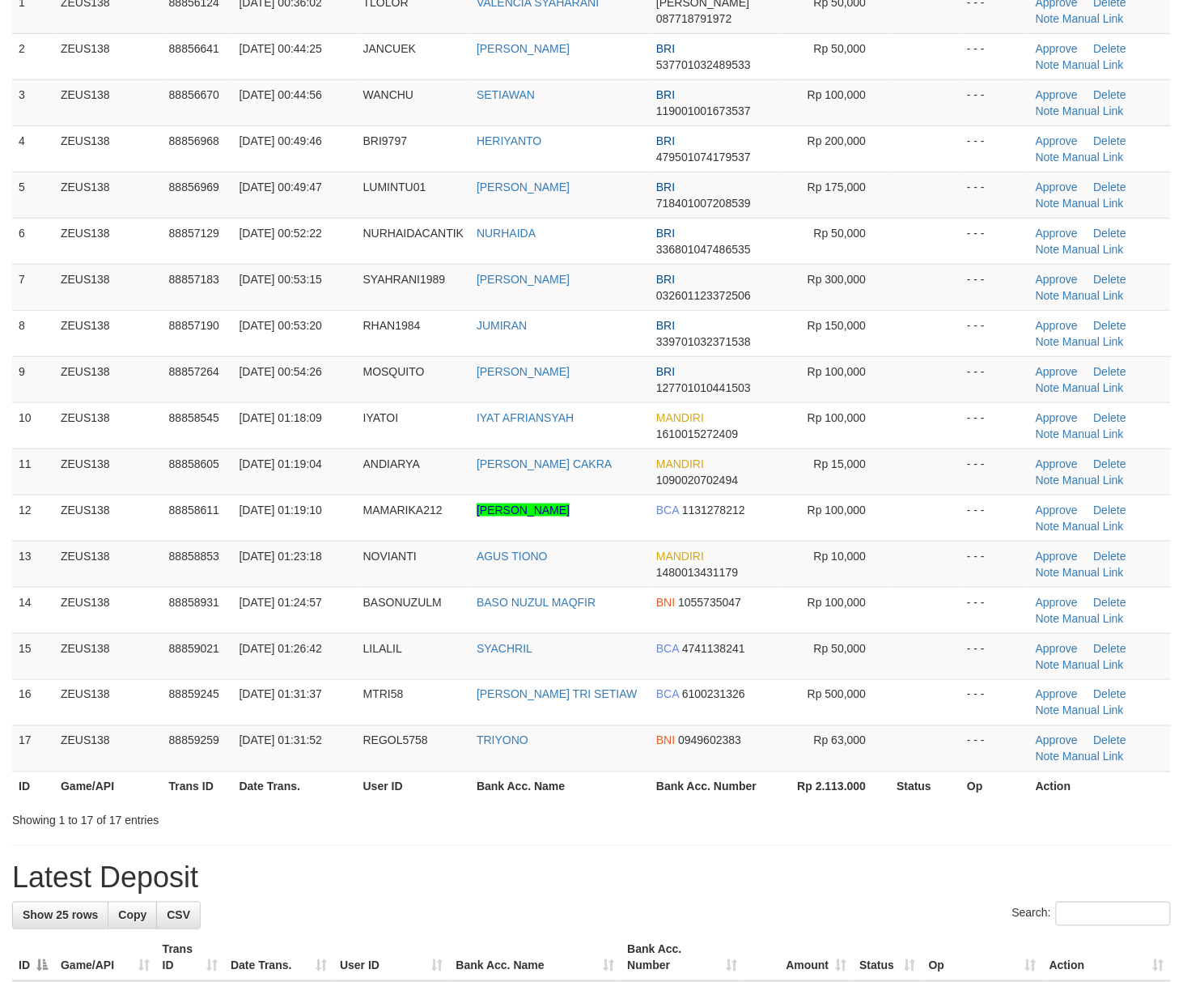
drag, startPoint x: 853, startPoint y: 796, endPoint x: 960, endPoint y: 778, distance: 108.4
click at [875, 795] on th "Rp 2.113.000" at bounding box center [835, 786] width 112 height 30
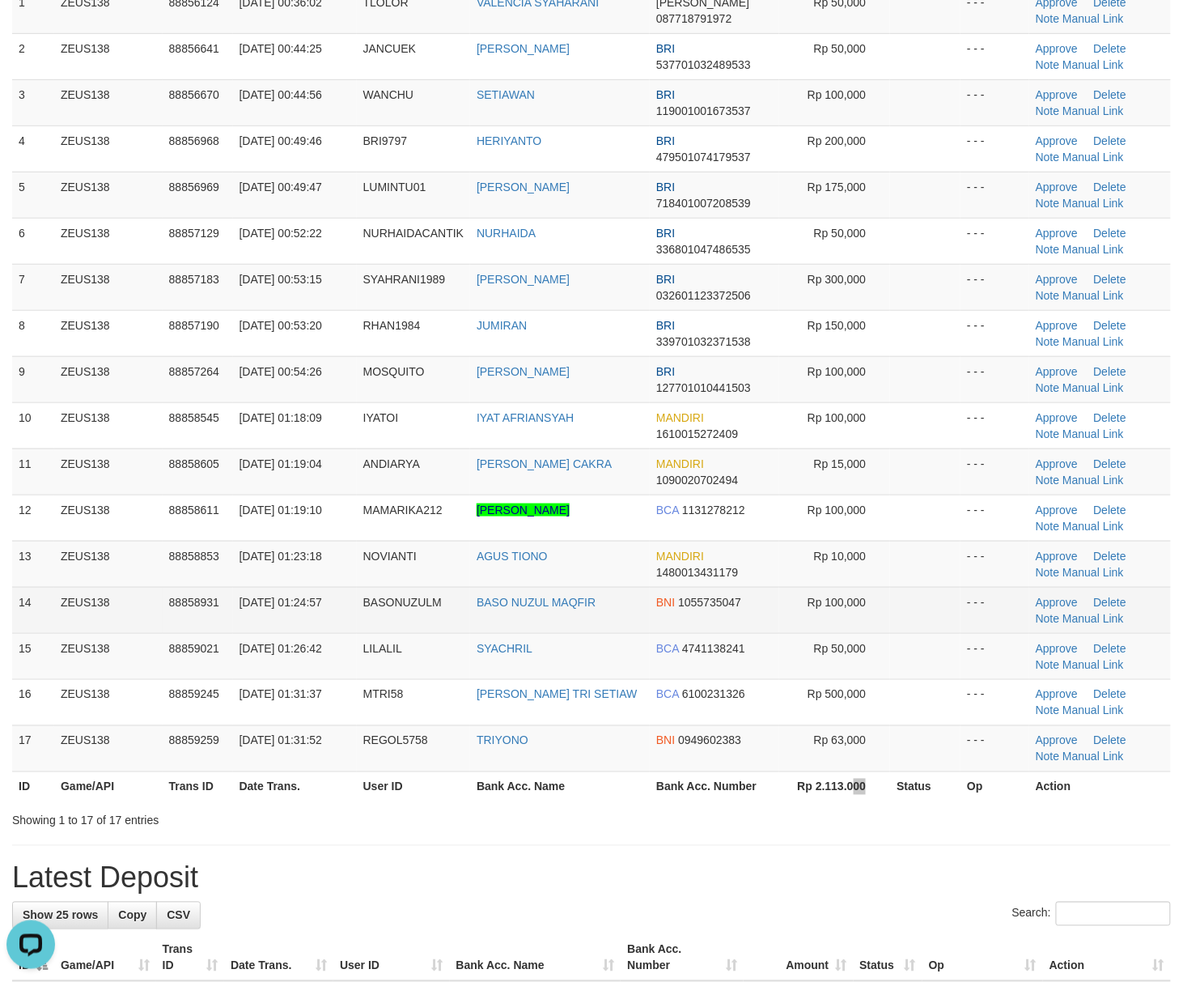
scroll to position [0, 0]
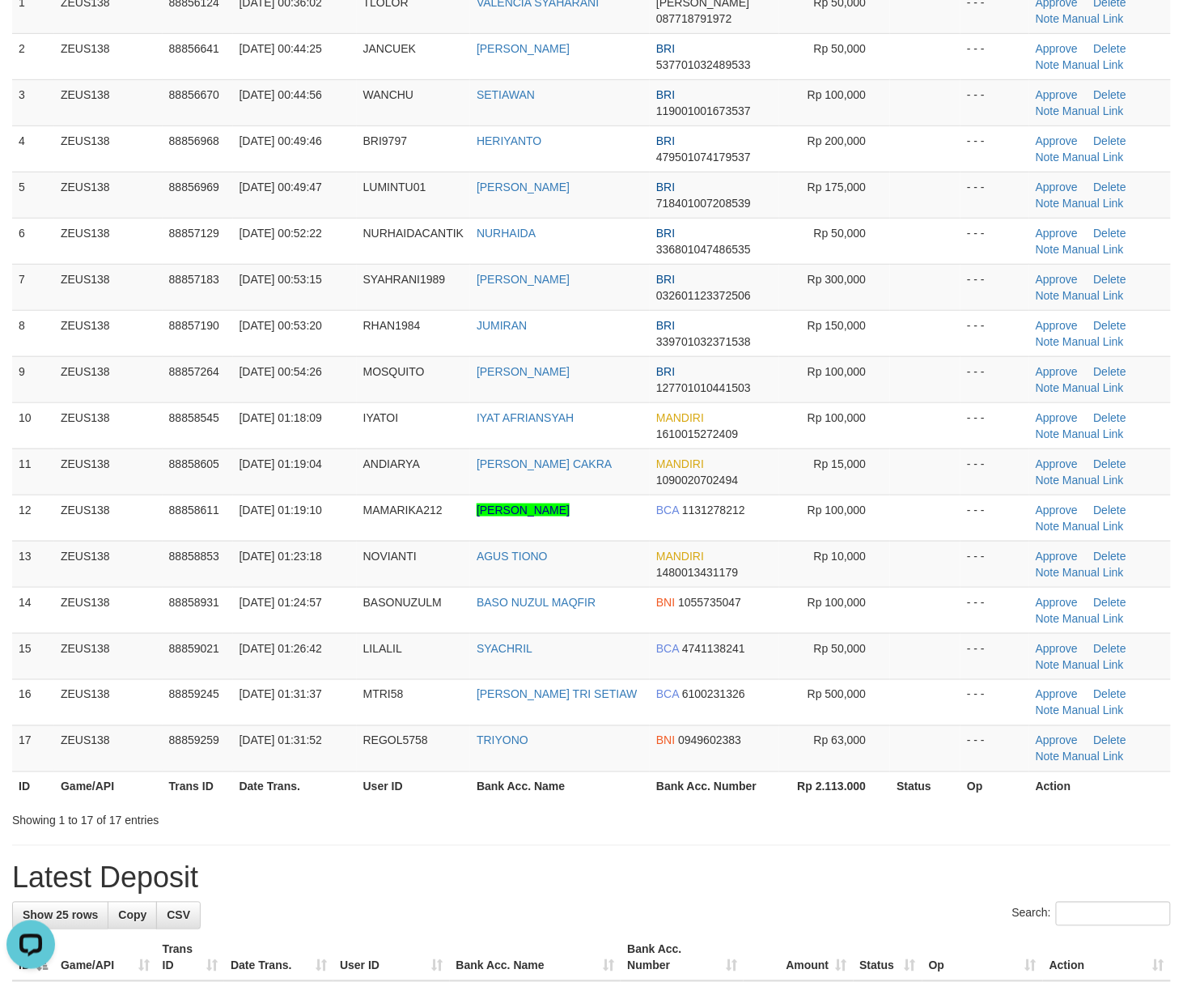
drag, startPoint x: 893, startPoint y: 804, endPoint x: 936, endPoint y: 800, distance: 43.1
click at [908, 804] on div "ID Game/API Trans ID Date Trans. User ID Bank Acc. Name Bank Acc. Number Amount…" at bounding box center [591, 371] width 1183 height 870
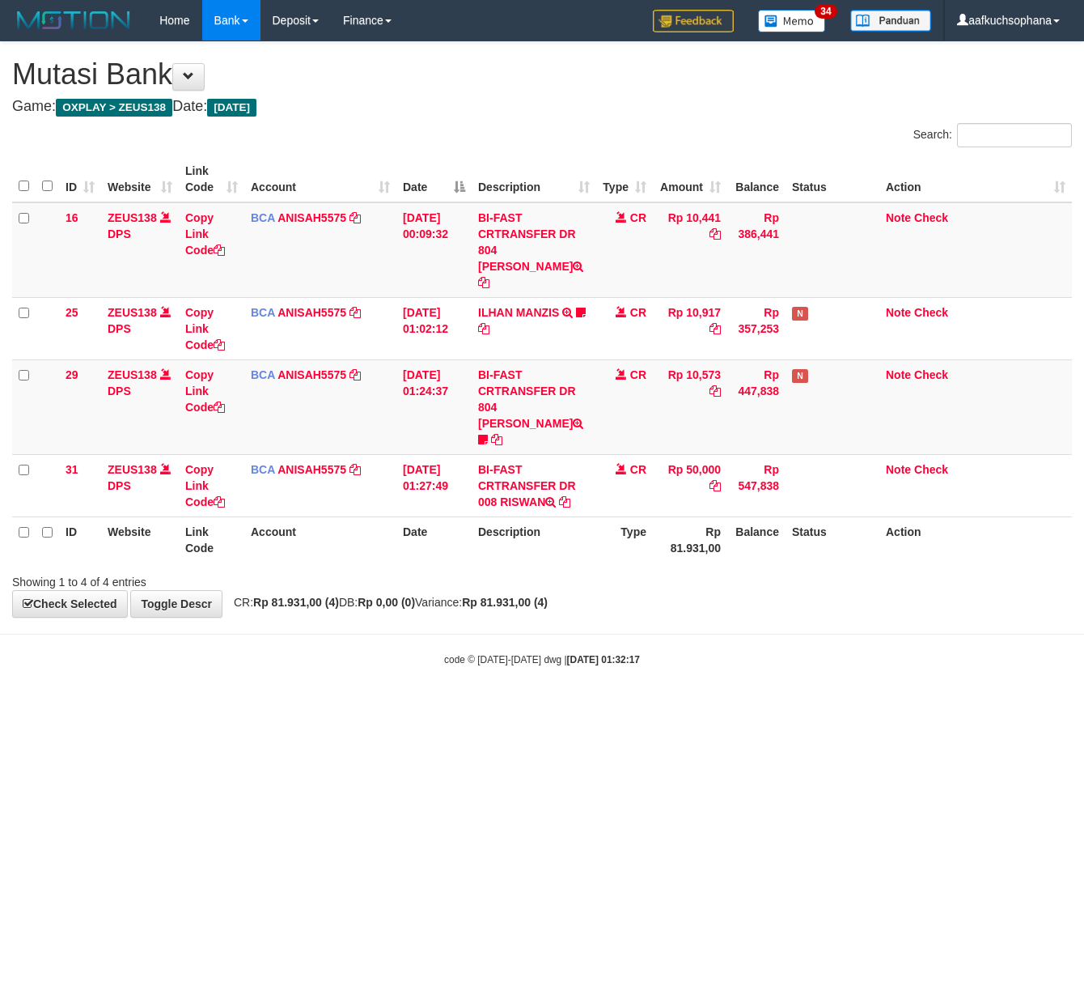
click at [238, 707] on html "Toggle navigation Home Bank Account List Load By Website Group [OXPLAY] ZEUS138…" at bounding box center [542, 353] width 1084 height 707
drag, startPoint x: 128, startPoint y: 778, endPoint x: 3, endPoint y: 732, distance: 132.6
click at [121, 707] on html "Toggle navigation Home Bank Account List Load By Website Group [OXPLAY] ZEUS138…" at bounding box center [542, 353] width 1084 height 707
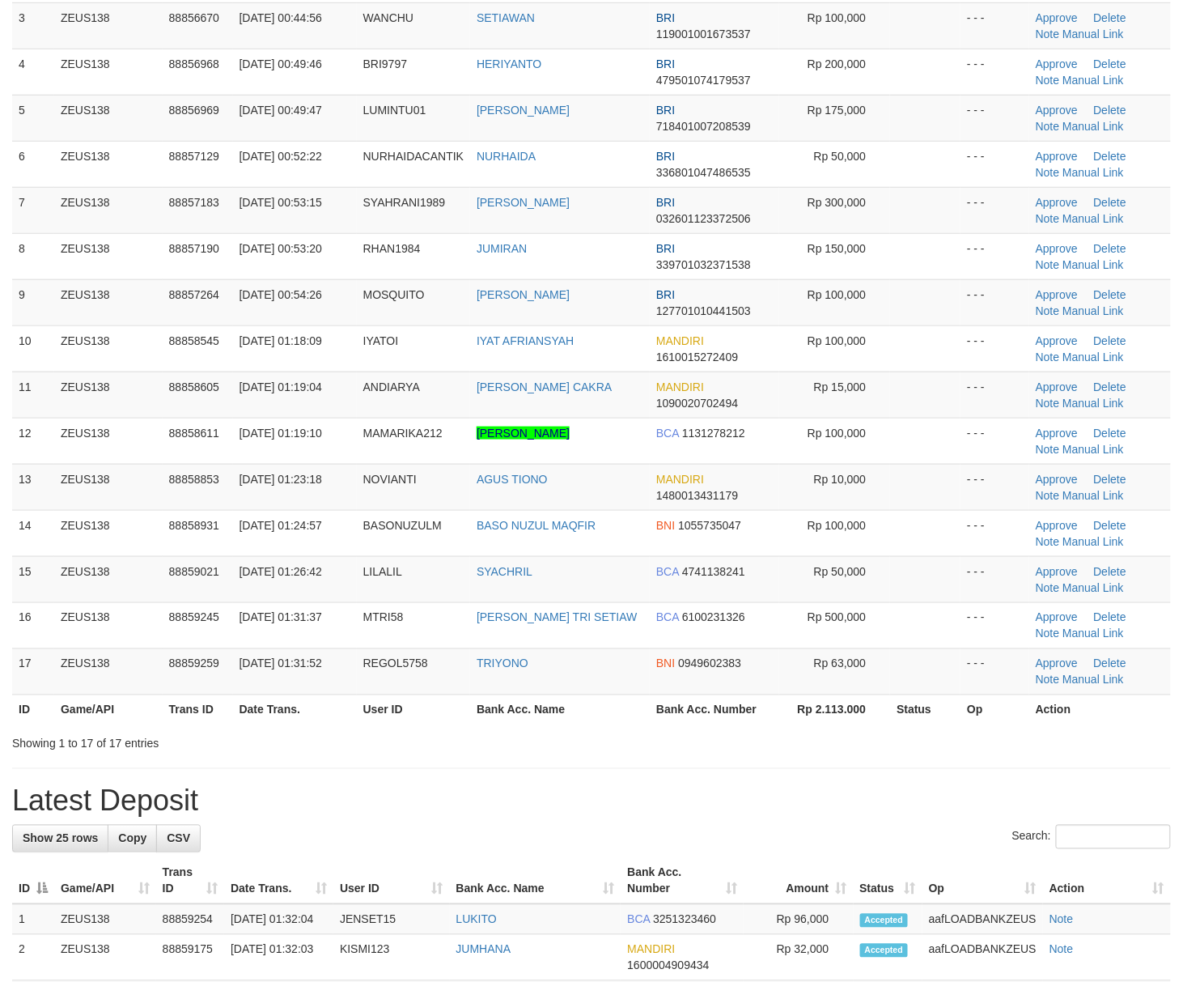
drag, startPoint x: 662, startPoint y: 751, endPoint x: 1195, endPoint y: 777, distance: 533.1
click at [694, 752] on div "Showing 1 to 17 of 17 entries" at bounding box center [591, 740] width 1183 height 23
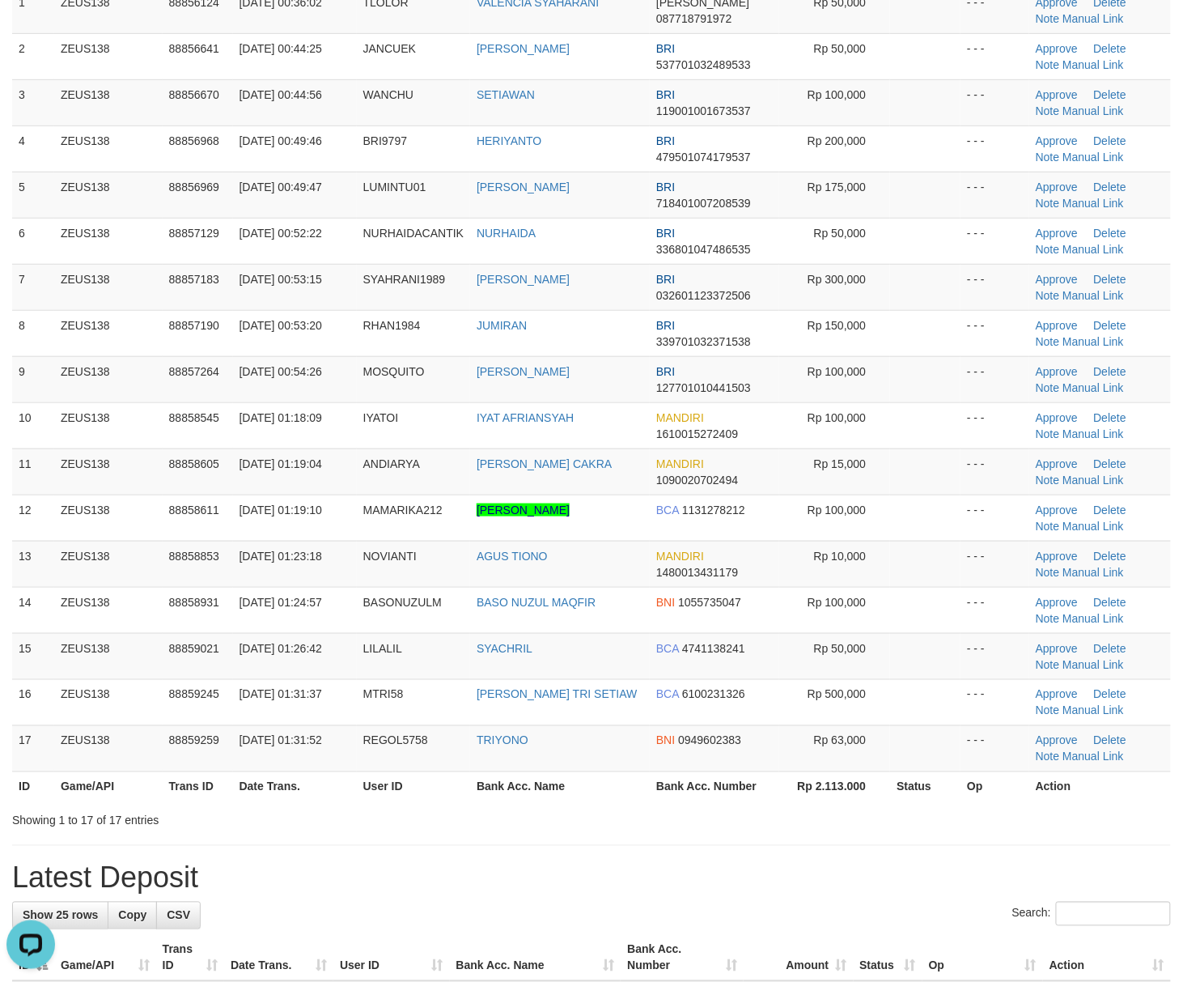
drag, startPoint x: 754, startPoint y: 879, endPoint x: 726, endPoint y: 876, distance: 28.5
click at [739, 879] on h1 "Latest Deposit" at bounding box center [591, 878] width 1159 height 32
drag, startPoint x: 784, startPoint y: 816, endPoint x: 822, endPoint y: 813, distance: 38.1
click at [822, 813] on div "Showing 1 to 17 of 17 entries" at bounding box center [591, 817] width 1183 height 23
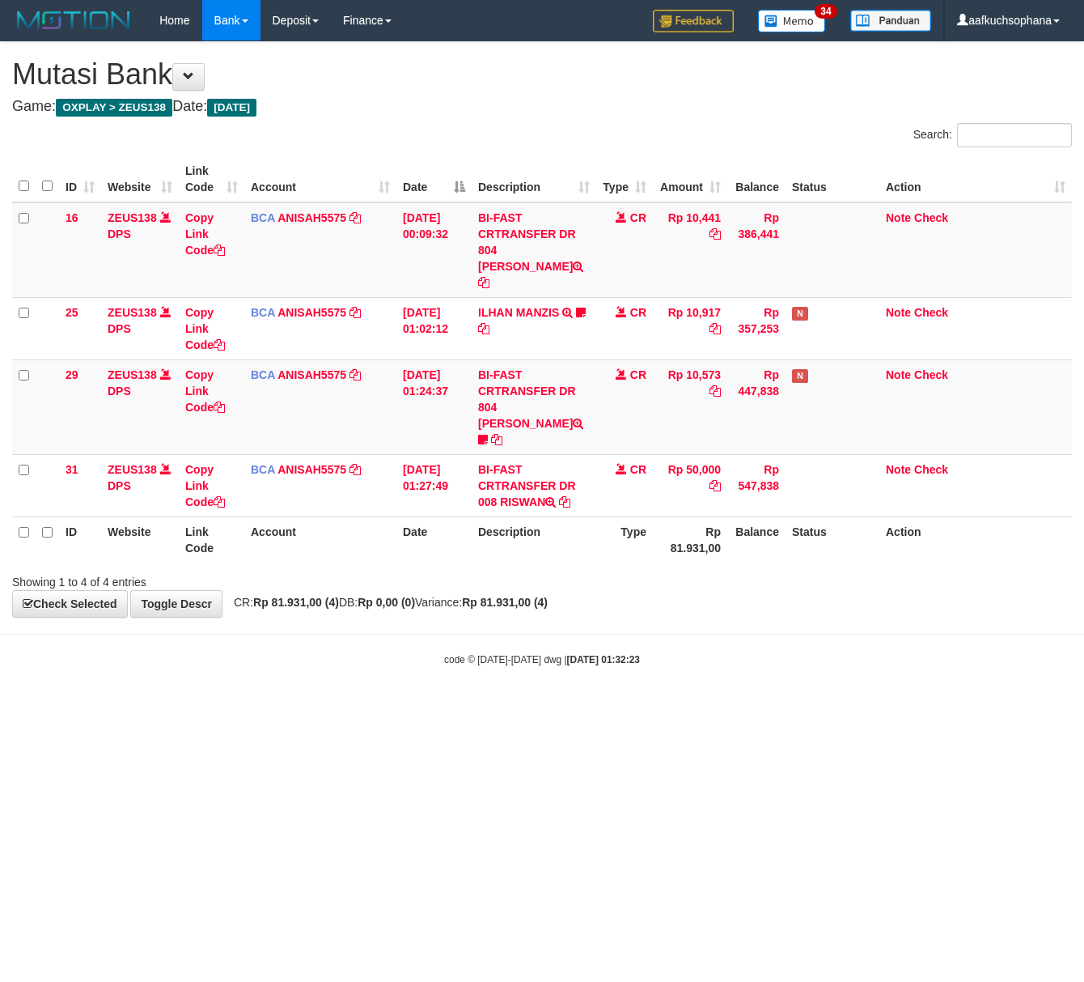
drag, startPoint x: 209, startPoint y: 790, endPoint x: 0, endPoint y: 723, distance: 219.3
click at [202, 707] on html "Toggle navigation Home Bank Account List Load By Website Group [OXPLAY] ZEUS138…" at bounding box center [542, 353] width 1084 height 707
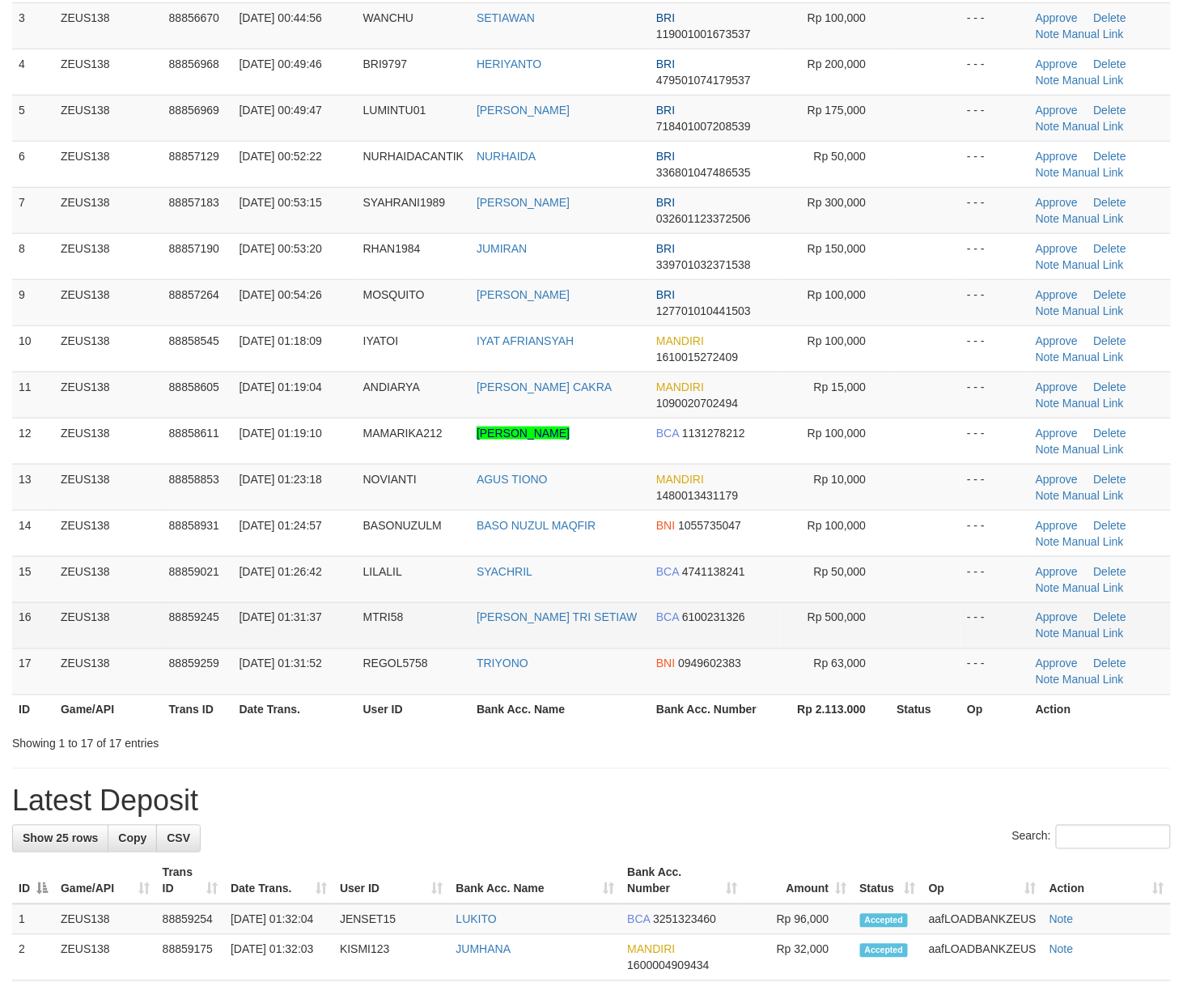
scroll to position [215, 0]
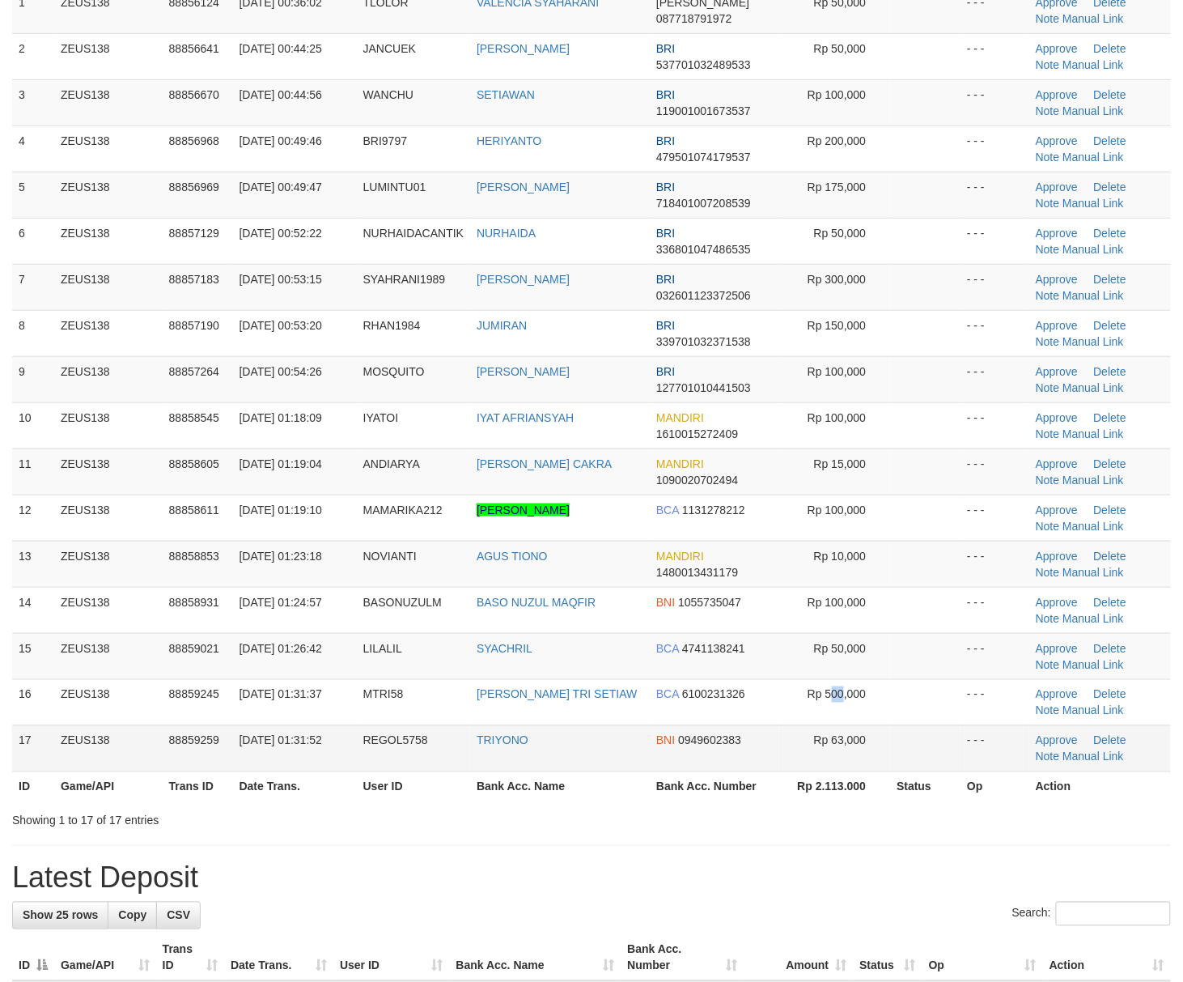
drag, startPoint x: 843, startPoint y: 723, endPoint x: 1021, endPoint y: 729, distance: 177.4
click at [848, 723] on td "Rp 500,000" at bounding box center [835, 702] width 112 height 46
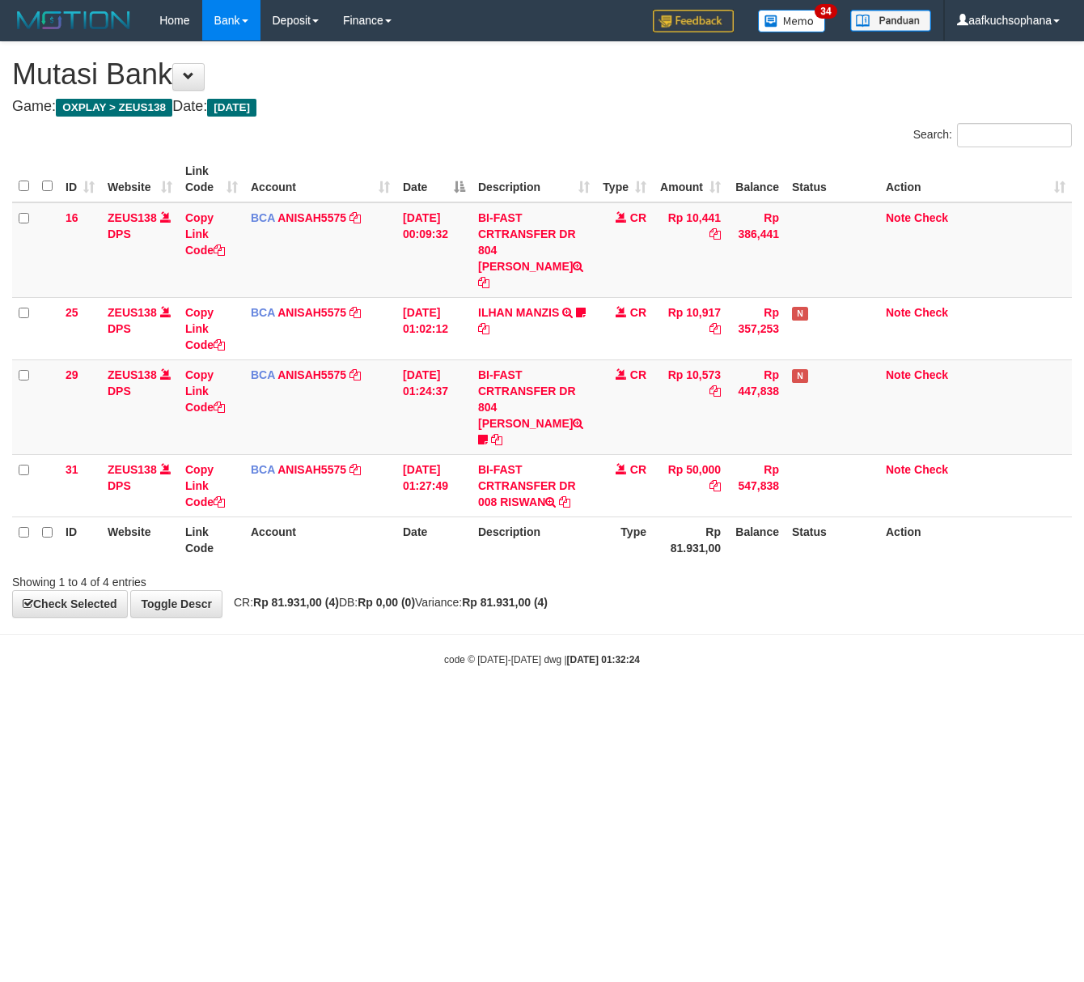
click at [100, 707] on html "Toggle navigation Home Bank Account List Load By Website Group [OXPLAY] ZEUS138…" at bounding box center [542, 353] width 1084 height 707
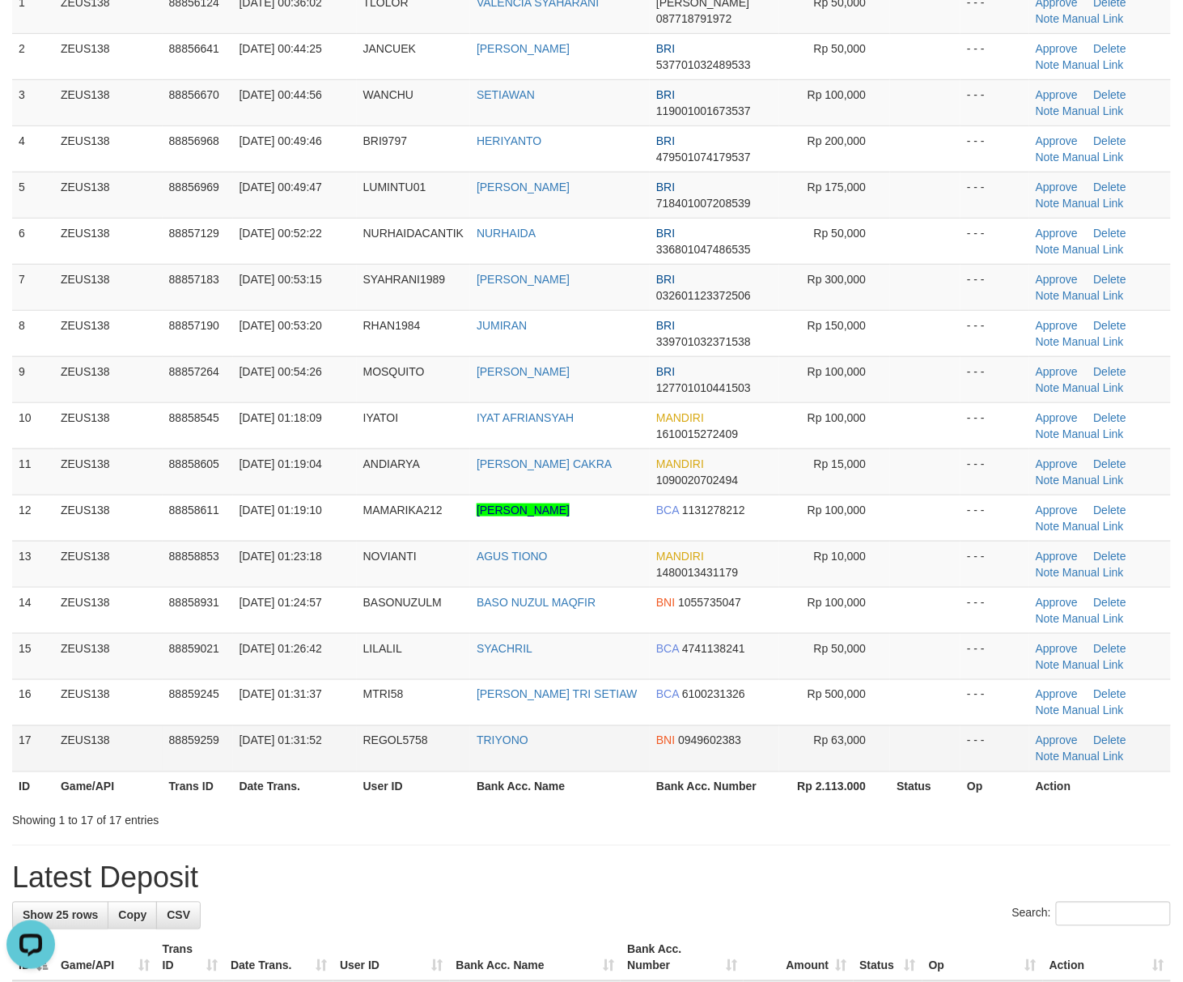
drag, startPoint x: 694, startPoint y: 762, endPoint x: 541, endPoint y: 567, distance: 247.9
click at [694, 762] on td "BNI 0949602383" at bounding box center [714, 748] width 129 height 46
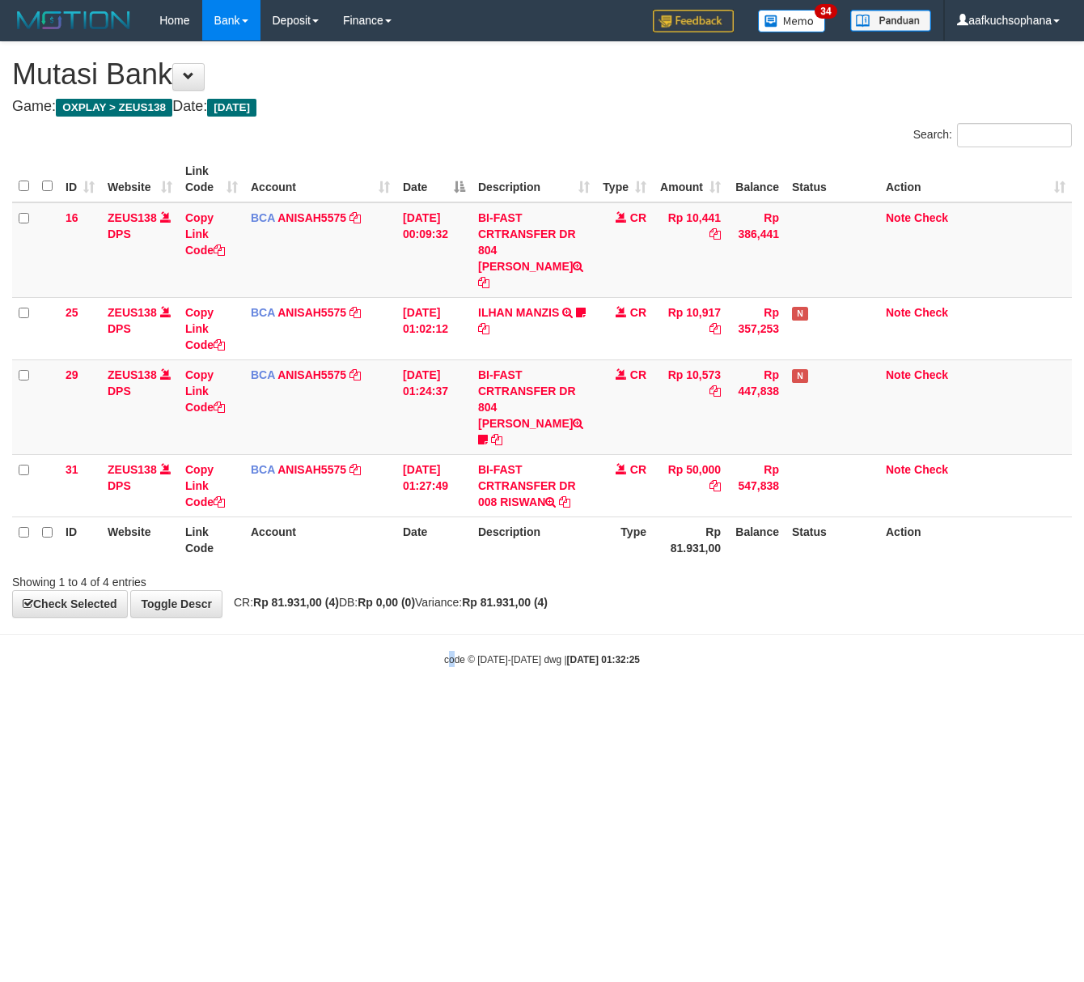
click at [445, 707] on html "Toggle navigation Home Bank Account List Load By Website Group [OXPLAY] ZEUS138…" at bounding box center [542, 353] width 1084 height 707
click at [672, 707] on html "Toggle navigation Home Bank Account List Load By Website Group [OXPLAY] ZEUS138…" at bounding box center [542, 353] width 1084 height 707
drag, startPoint x: 95, startPoint y: 821, endPoint x: 3, endPoint y: 794, distance: 96.0
click at [52, 707] on html "Toggle navigation Home Bank Account List Load By Website Group [OXPLAY] ZEUS138…" at bounding box center [542, 353] width 1084 height 707
drag, startPoint x: 207, startPoint y: 704, endPoint x: 4, endPoint y: 668, distance: 206.2
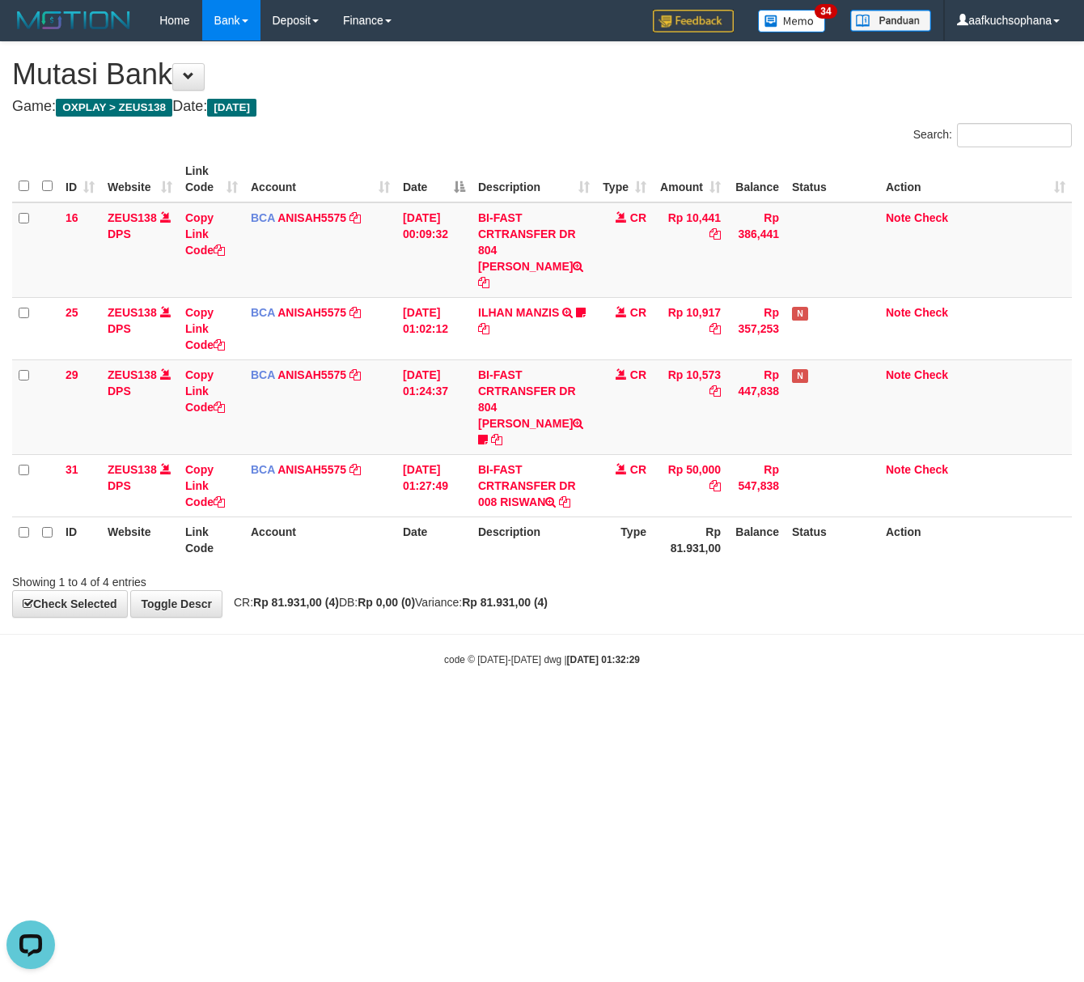
click at [151, 707] on html "Toggle navigation Home Bank Account List Load By Website Group [OXPLAY] ZEUS138…" at bounding box center [542, 353] width 1084 height 707
click at [521, 707] on html "Toggle navigation Home Bank Account List Load By Website Group [OXPLAY] ZEUS138…" at bounding box center [542, 353] width 1084 height 707
click at [520, 707] on html "Toggle navigation Home Bank Account List Load By Website Group [OXPLAY] ZEUS138…" at bounding box center [542, 353] width 1084 height 707
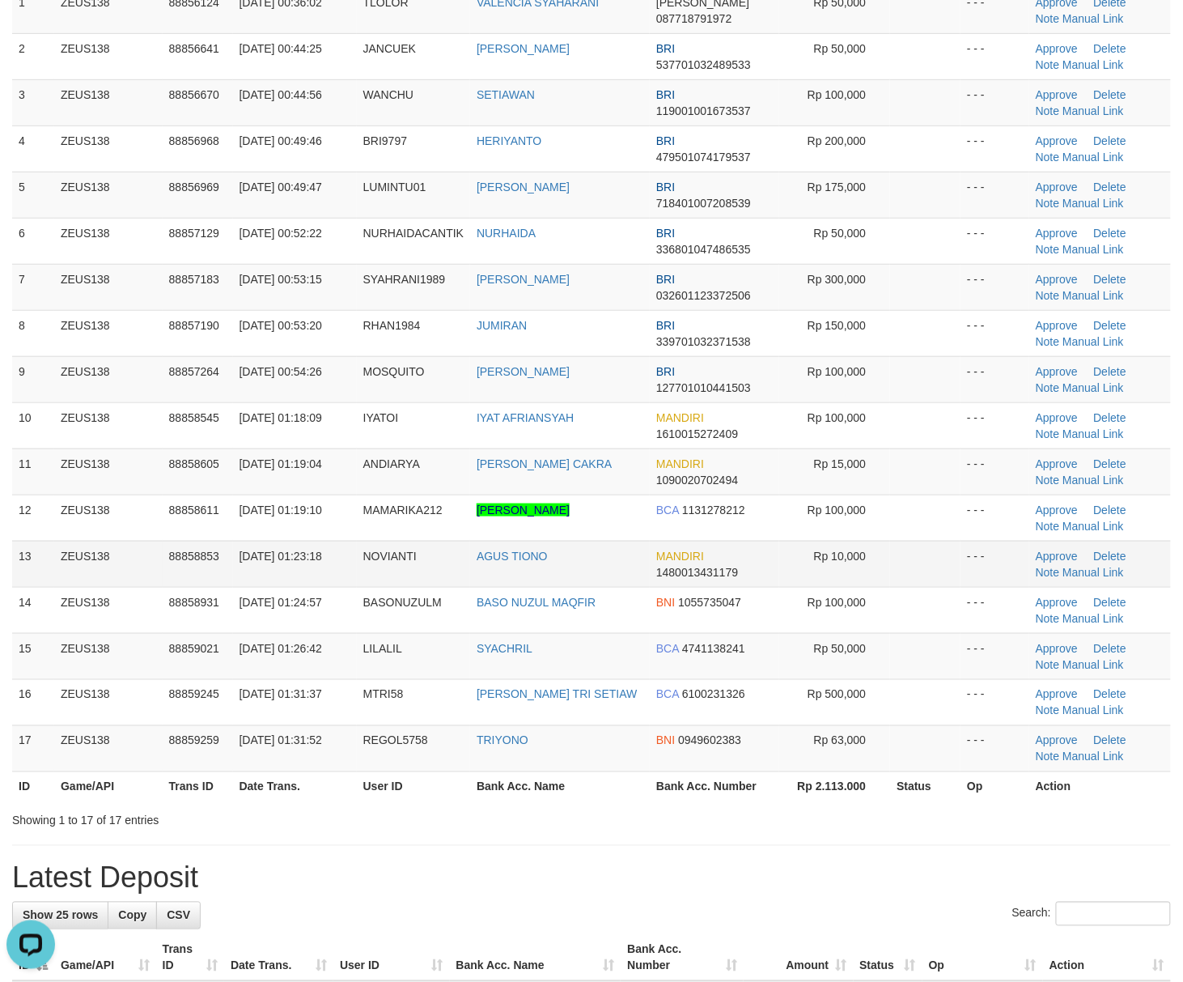
click at [529, 570] on td "AGUS TIONO" at bounding box center [560, 564] width 180 height 46
copy tr "AGUS TIONO"
drag, startPoint x: 940, startPoint y: 774, endPoint x: 1059, endPoint y: 753, distance: 121.6
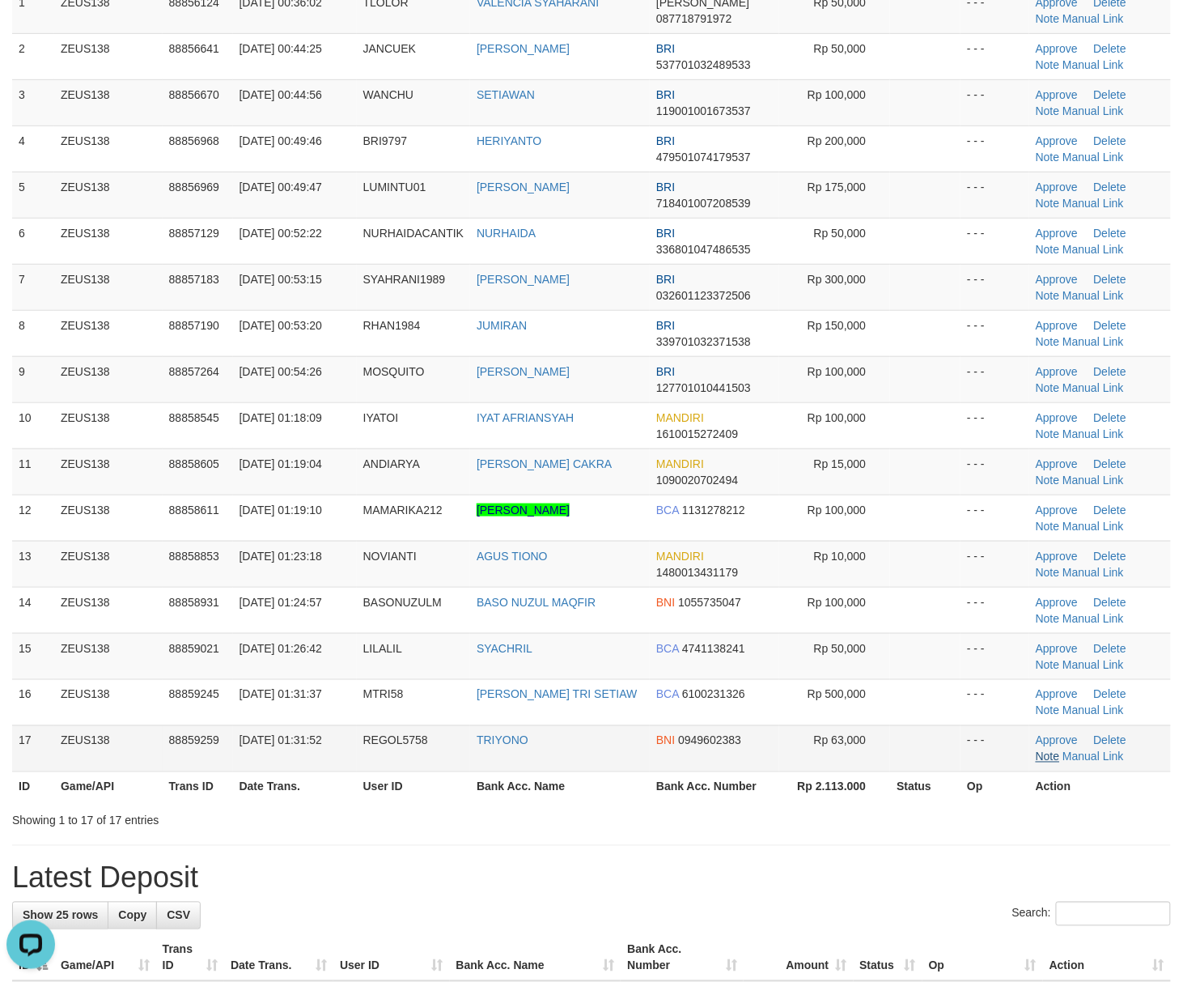
click at [940, 771] on td at bounding box center [925, 748] width 70 height 46
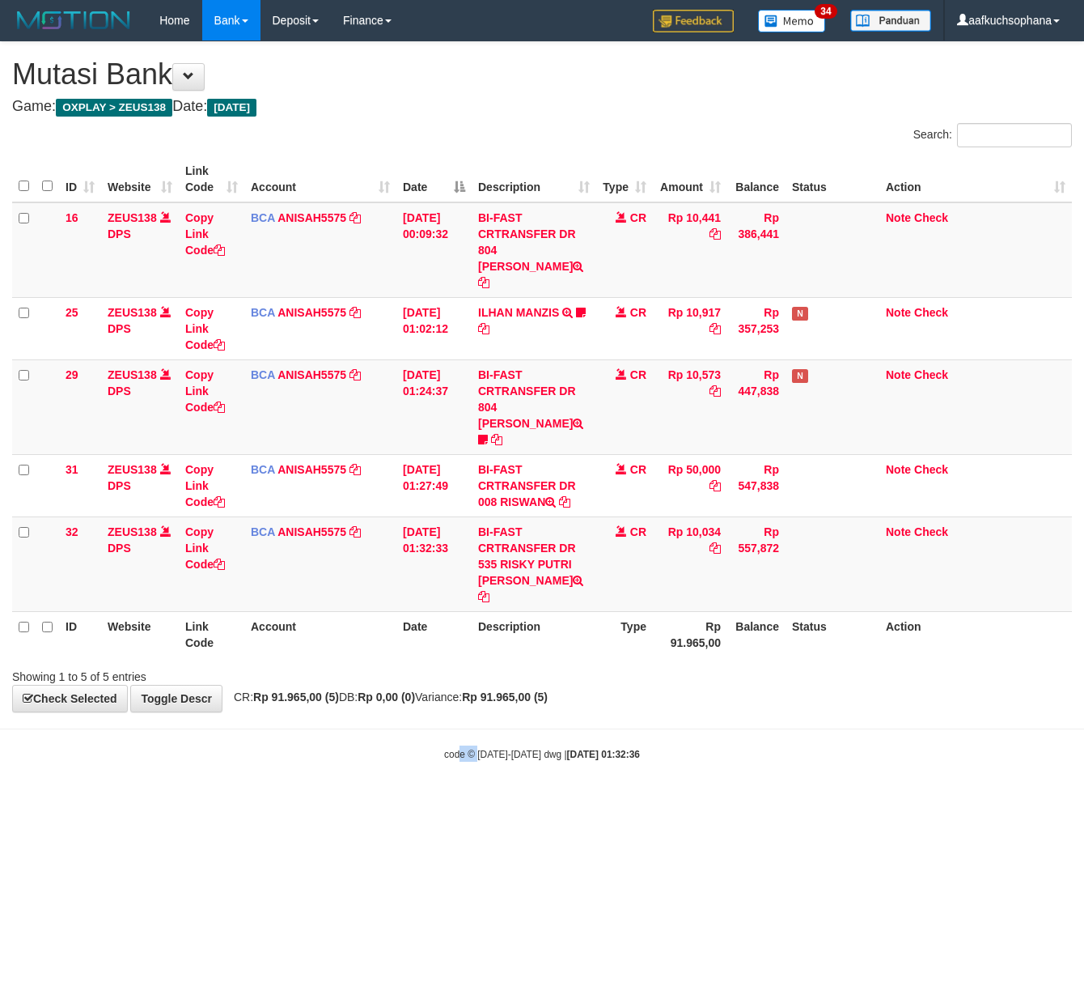
drag, startPoint x: 477, startPoint y: 793, endPoint x: 264, endPoint y: 745, distance: 218.9
click at [454, 790] on html "Toggle navigation Home Bank Account List Load By Website Group [OXPLAY] ZEUS138…" at bounding box center [542, 401] width 1084 height 802
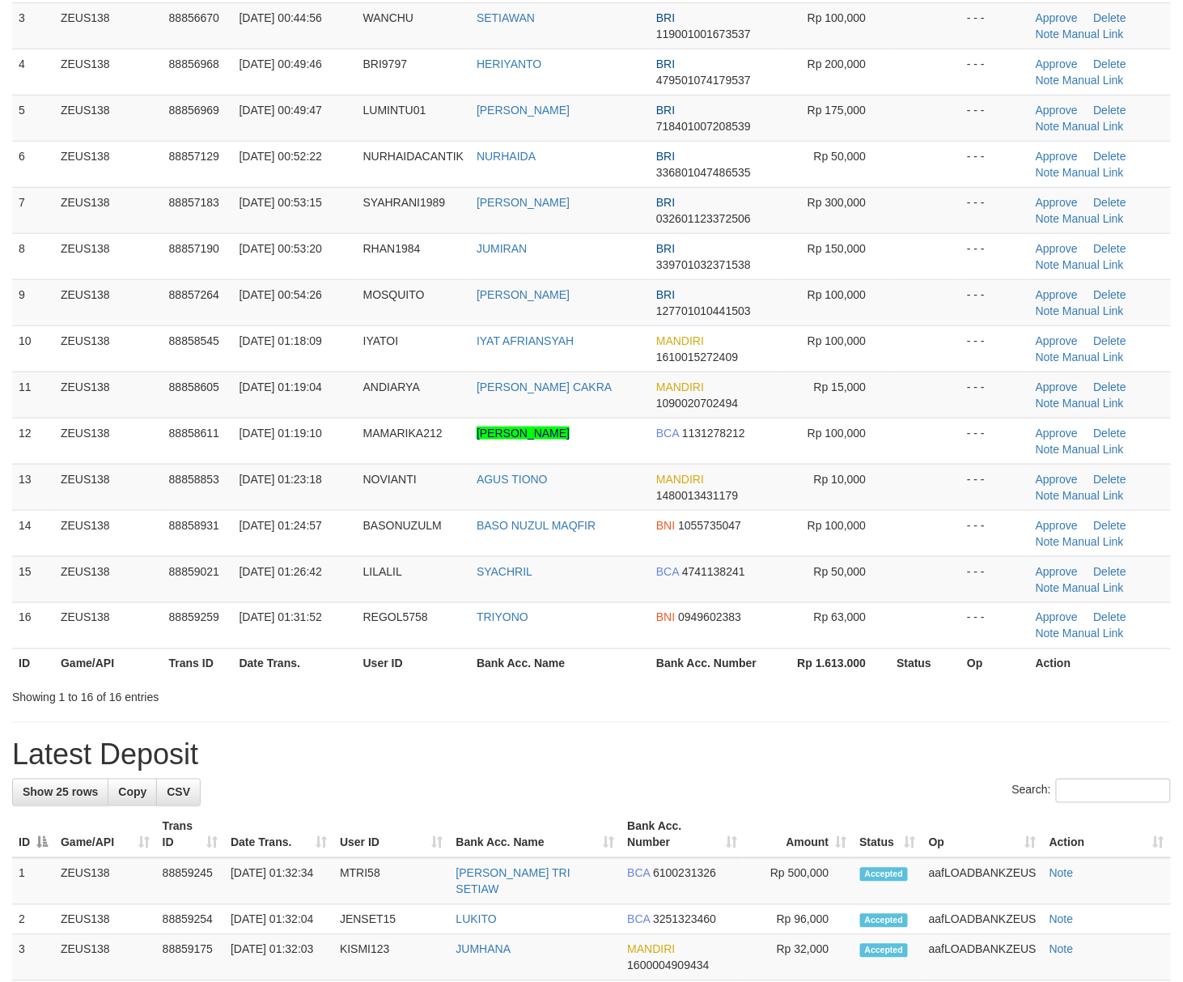
drag, startPoint x: 946, startPoint y: 687, endPoint x: 1195, endPoint y: 690, distance: 248.5
click at [953, 684] on div at bounding box center [838, 683] width 690 height 1
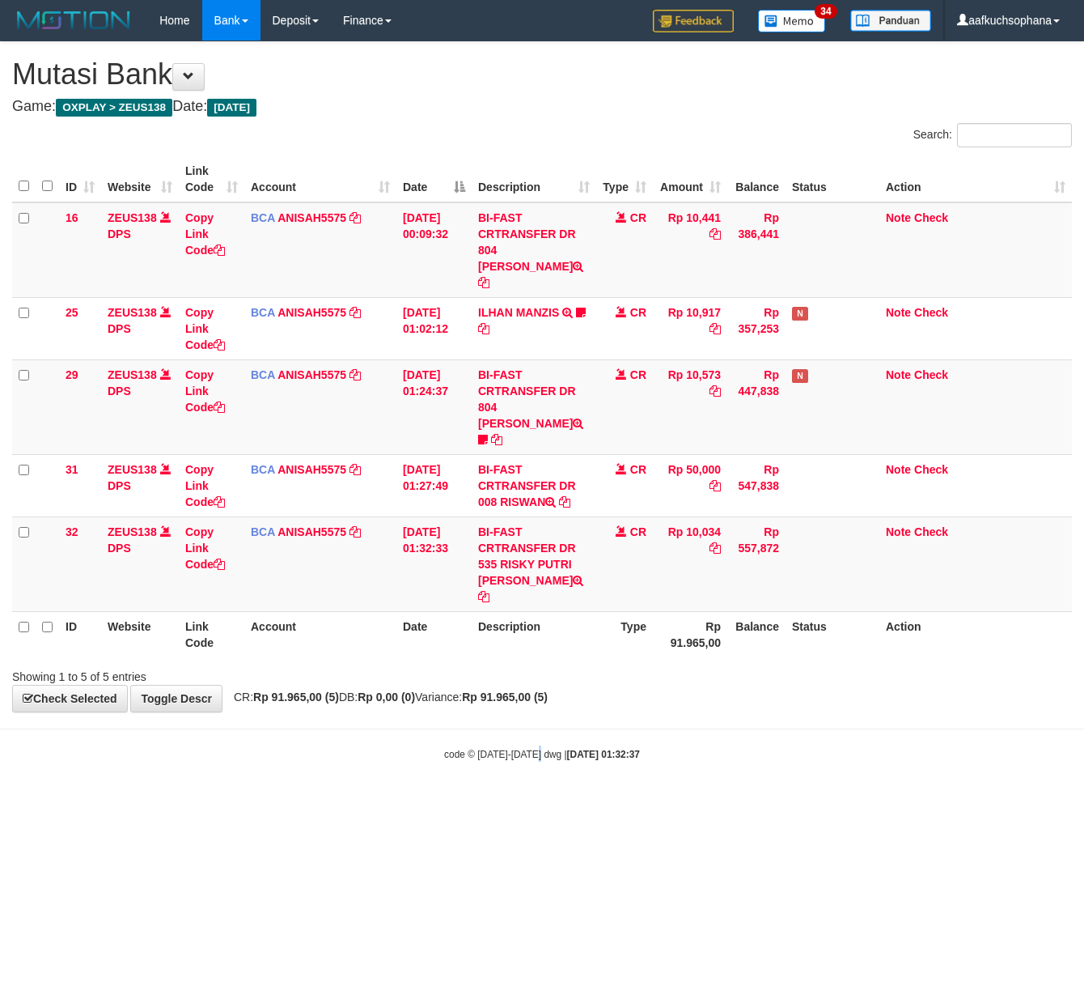
drag, startPoint x: 541, startPoint y: 738, endPoint x: 202, endPoint y: 625, distance: 356.8
click at [537, 736] on body "Toggle navigation Home Bank Account List Load By Website Group [OXPLAY] ZEUS138…" at bounding box center [542, 401] width 1084 height 802
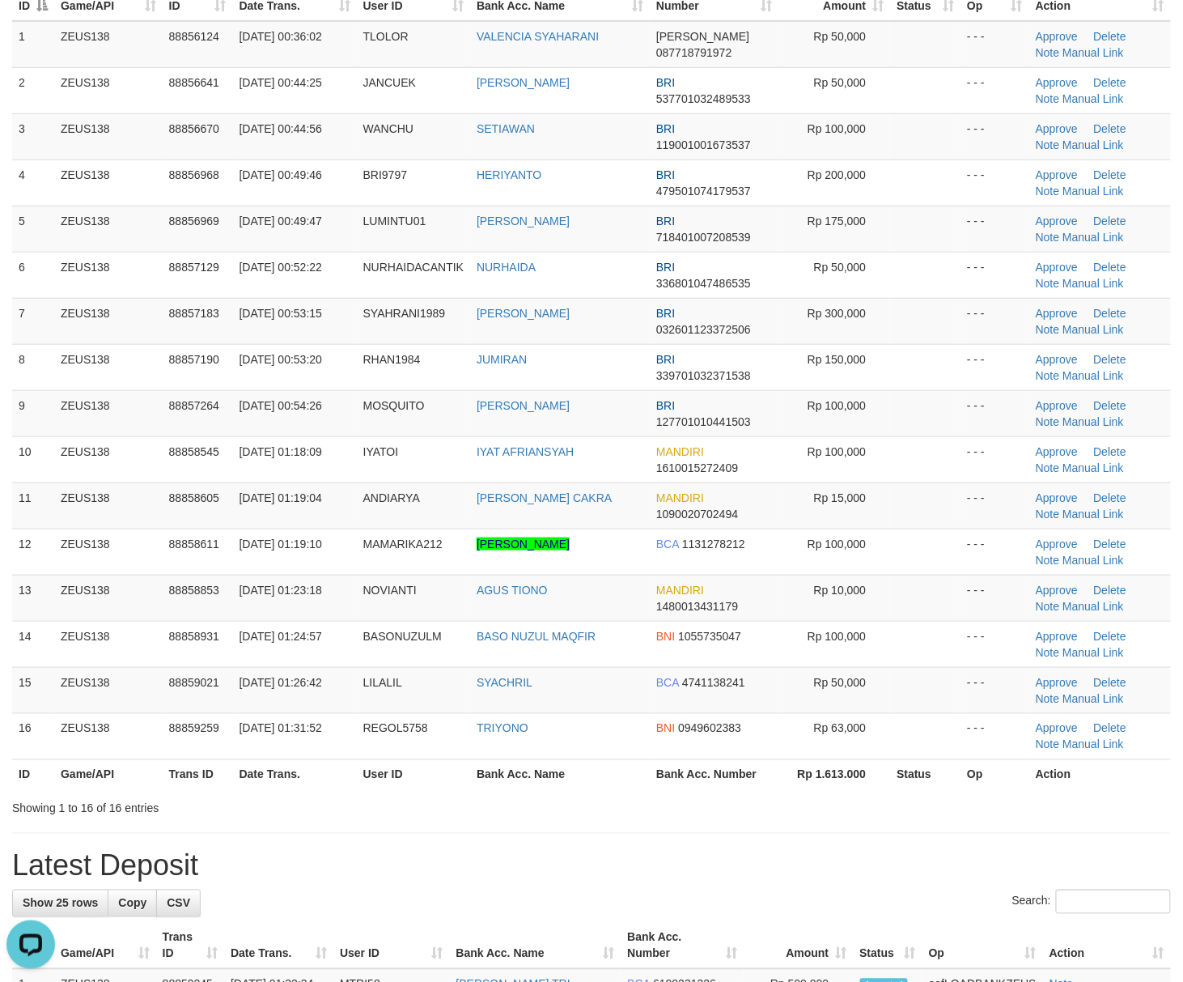
scroll to position [215, 0]
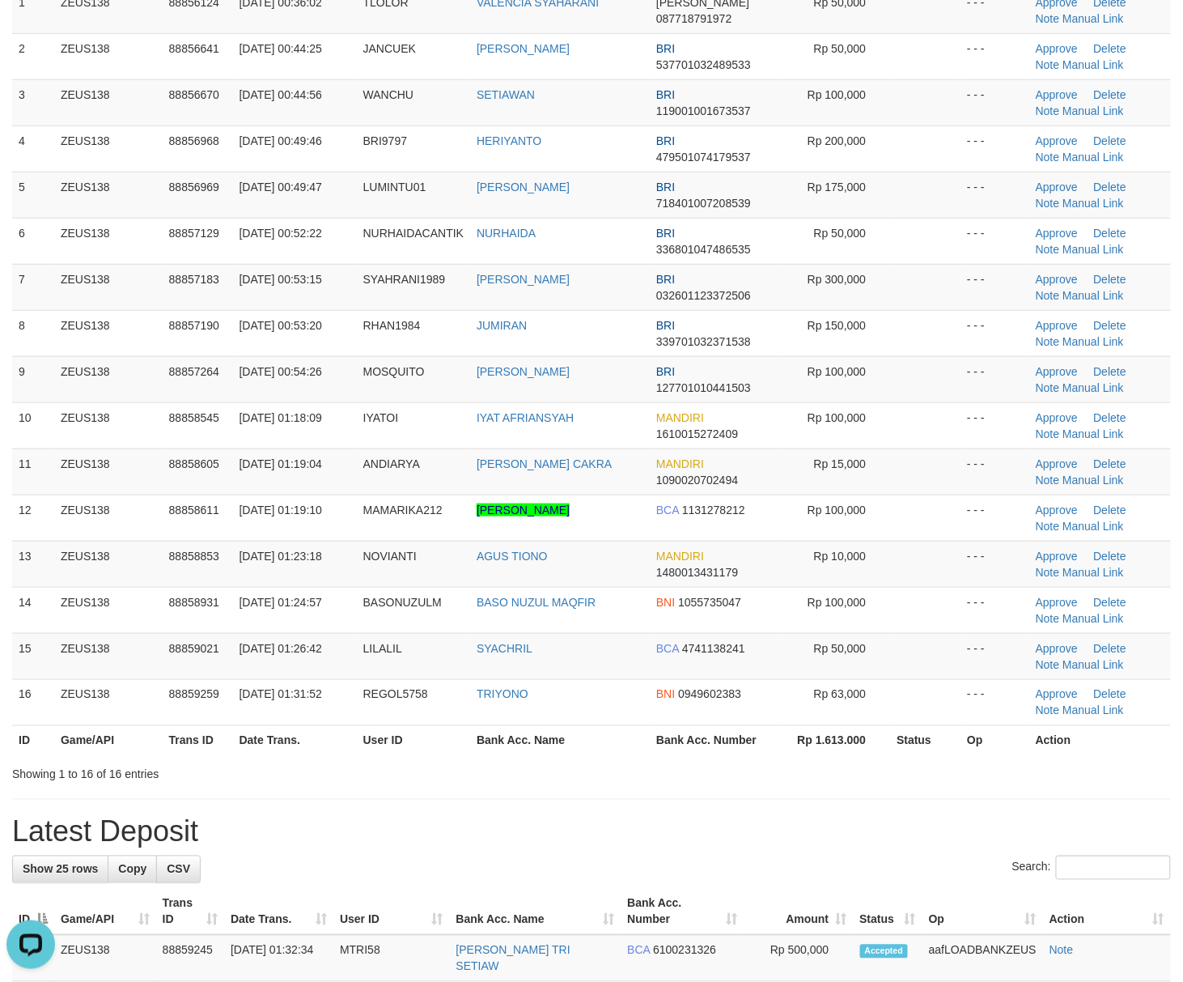
click at [929, 829] on h1 "Latest Deposit" at bounding box center [591, 832] width 1159 height 32
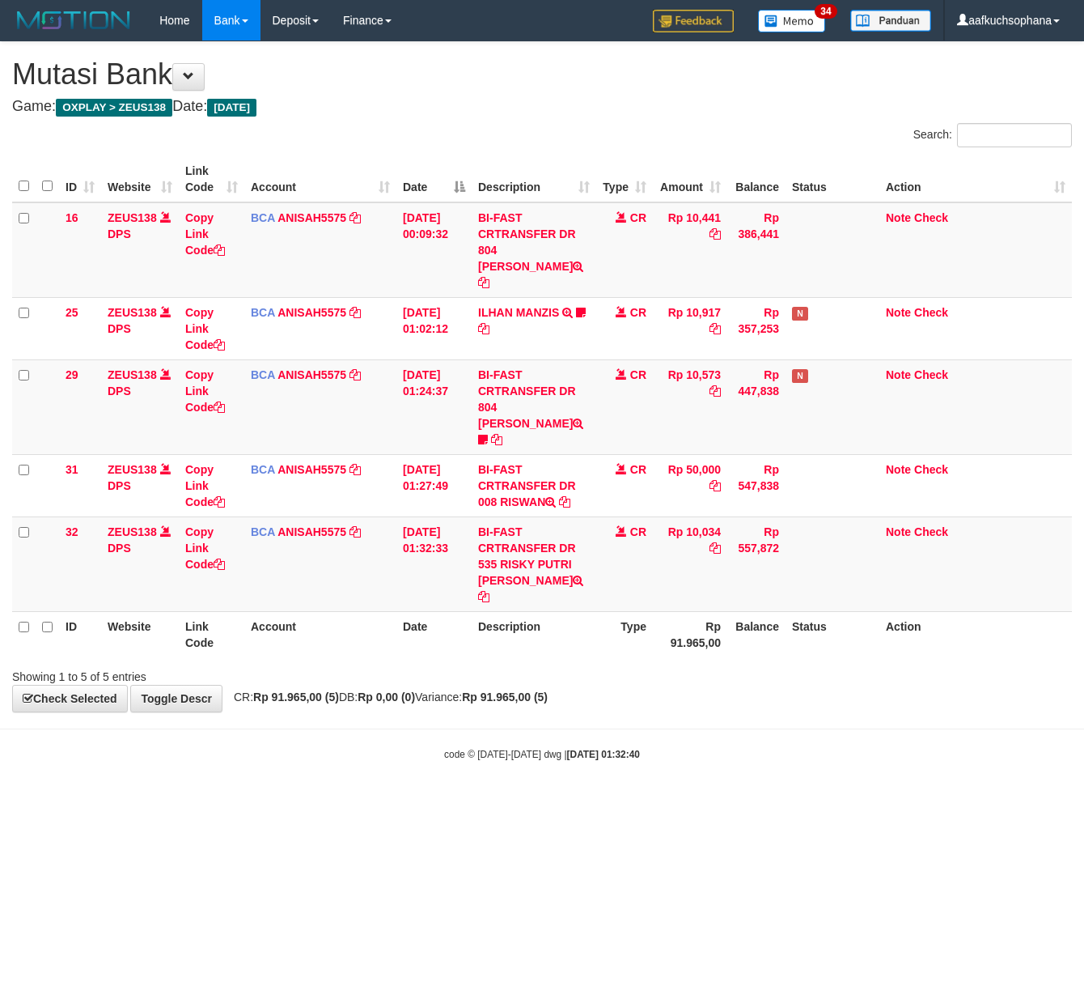
drag, startPoint x: 285, startPoint y: 781, endPoint x: 0, endPoint y: 684, distance: 301.0
click at [244, 761] on html "Toggle navigation Home Bank Account List Load By Website Group [OXPLAY] ZEUS138…" at bounding box center [542, 401] width 1084 height 802
drag, startPoint x: 600, startPoint y: 740, endPoint x: 577, endPoint y: 771, distance: 39.3
click at [577, 771] on html "Toggle navigation Home Bank Account List Load By Website Group [OXPLAY] ZEUS138…" at bounding box center [542, 401] width 1084 height 802
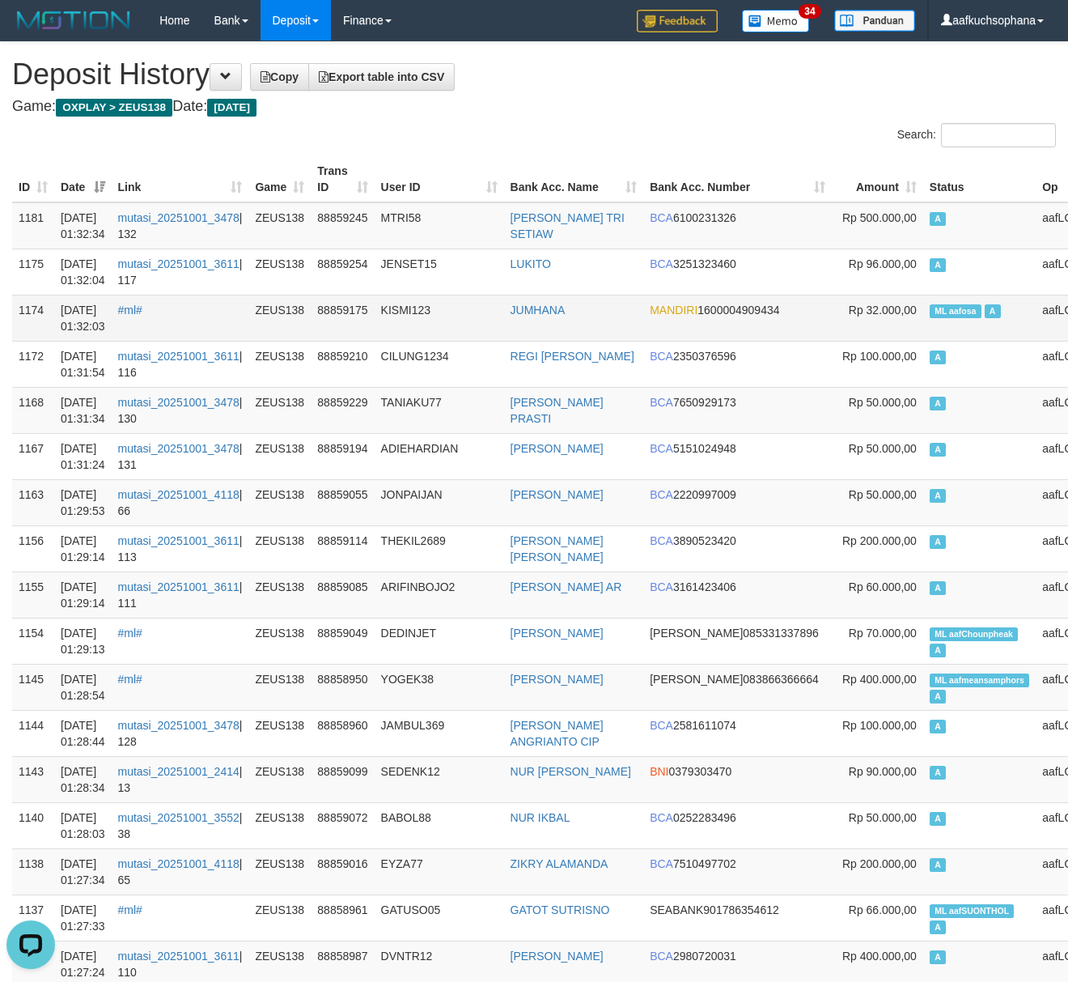
click at [930, 312] on span "ML aafosa" at bounding box center [956, 311] width 52 height 14
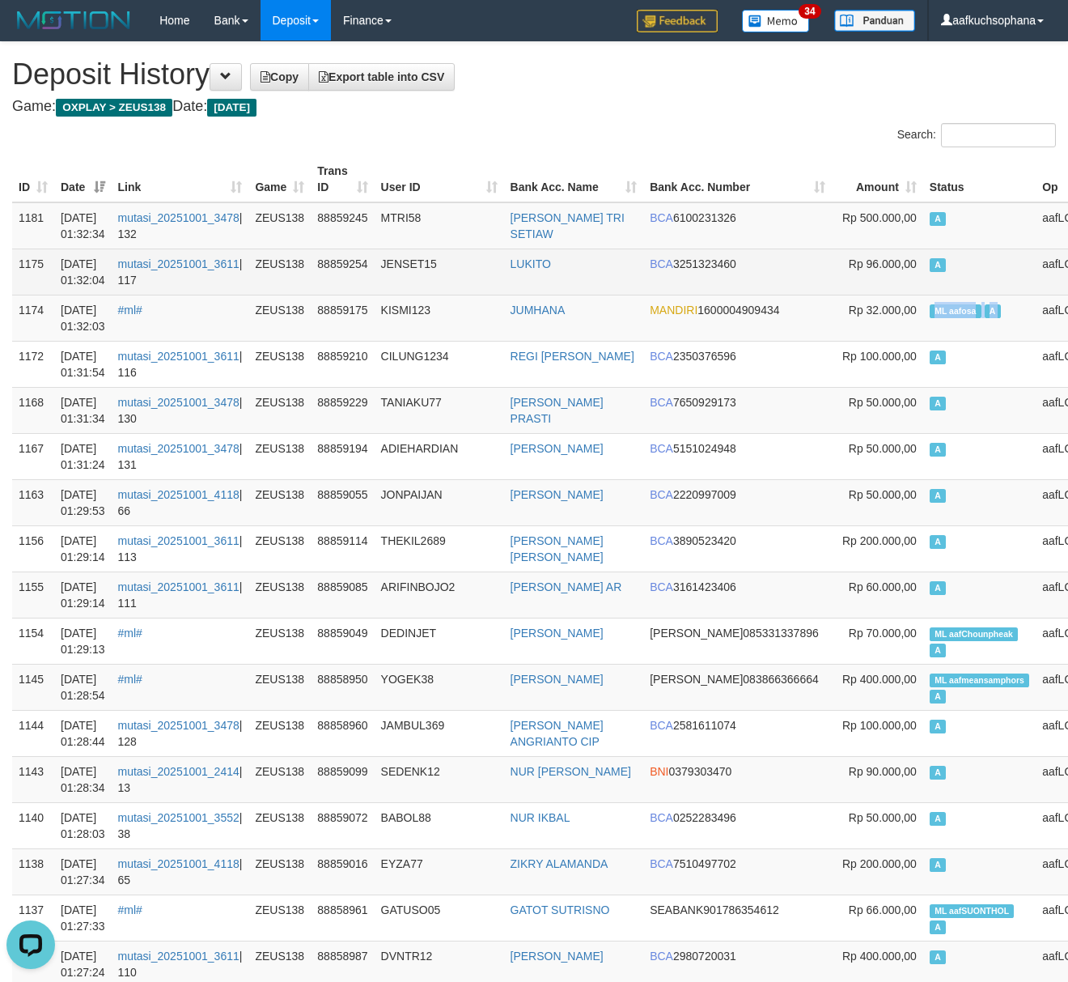
copy td "ML aafosa A"
click at [923, 269] on td "A" at bounding box center [979, 271] width 112 height 46
drag, startPoint x: 520, startPoint y: 69, endPoint x: 86, endPoint y: 266, distance: 476.6
click at [516, 69] on h1 "Deposit History Copy Export table into CSV" at bounding box center [534, 74] width 1044 height 32
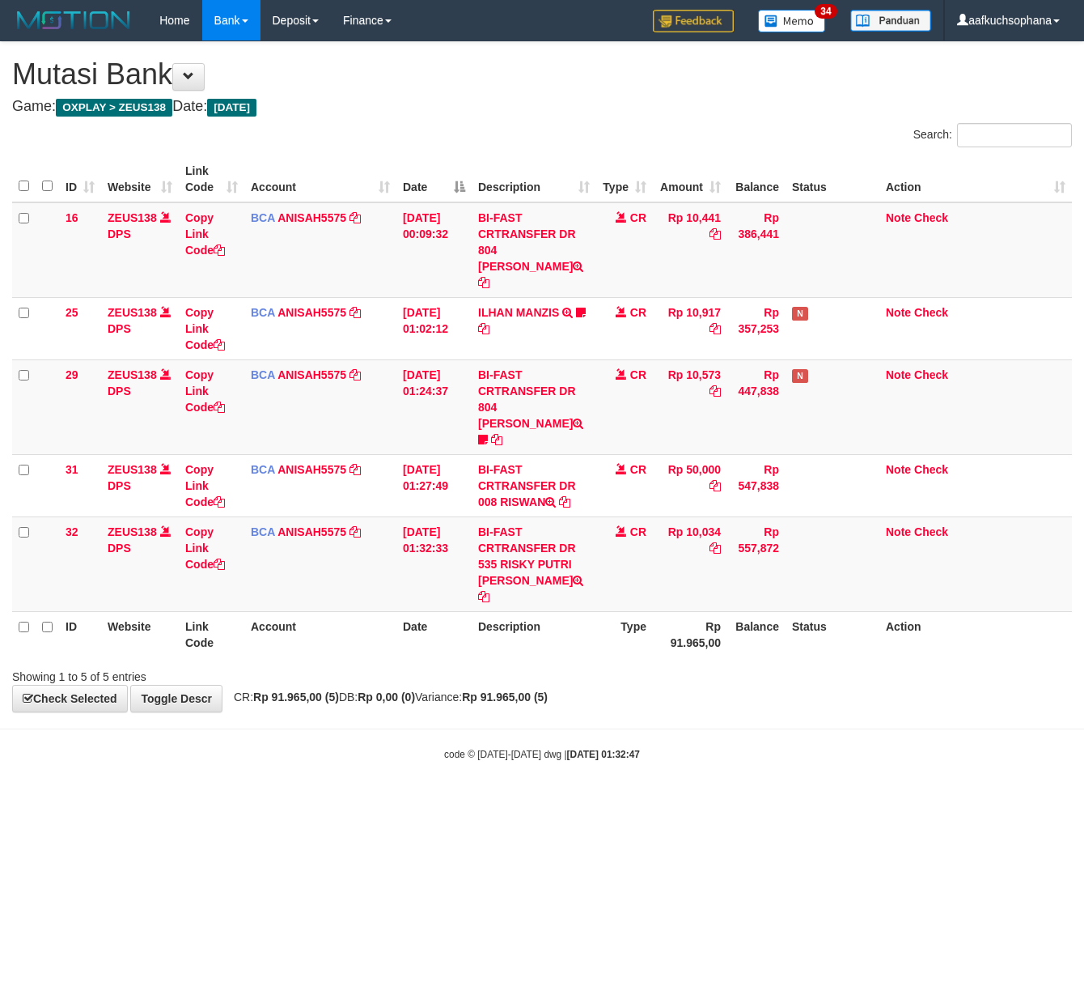
drag, startPoint x: 354, startPoint y: 868, endPoint x: 321, endPoint y: 856, distance: 35.3
click at [335, 802] on html "Toggle navigation Home Bank Account List Load By Website Group [OXPLAY] ZEUS138…" at bounding box center [542, 401] width 1084 height 802
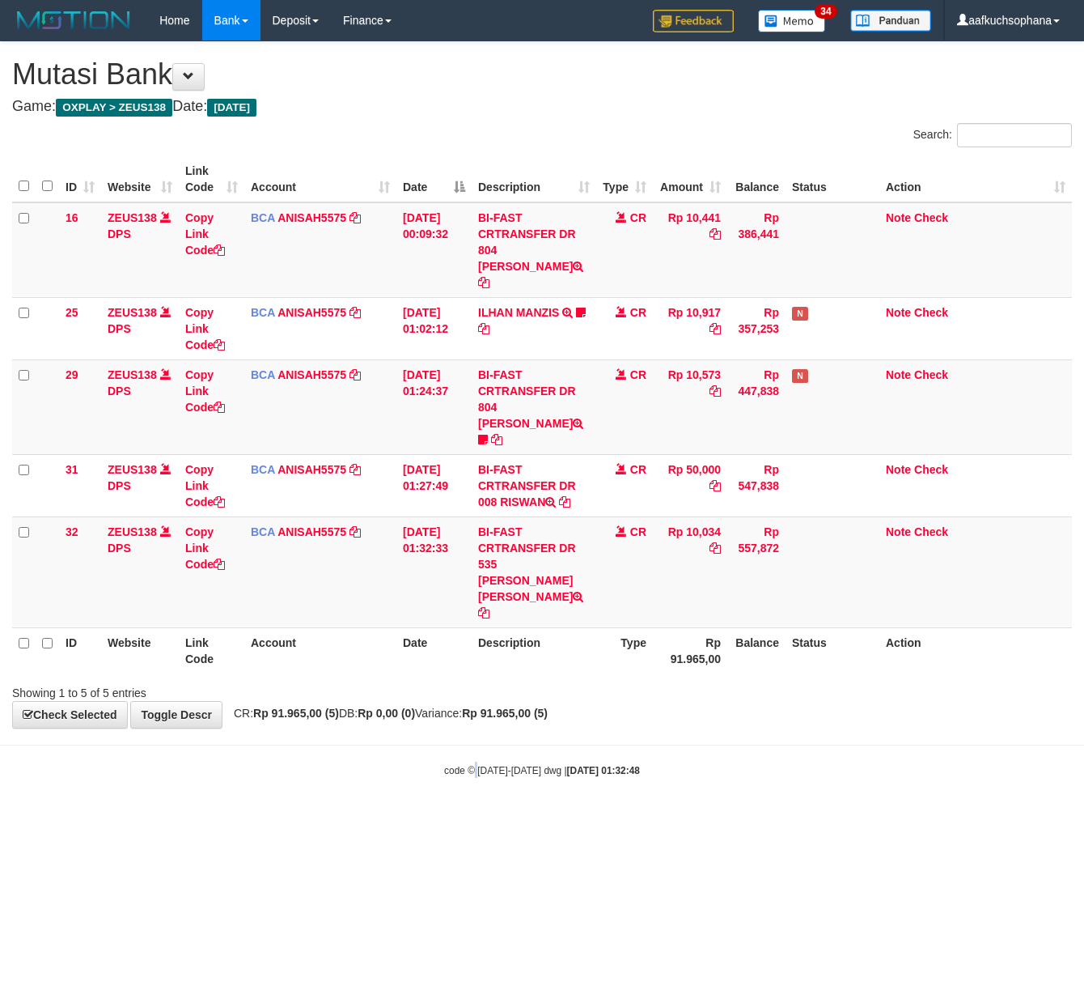
drag, startPoint x: 473, startPoint y: 953, endPoint x: 104, endPoint y: 774, distance: 410.5
click at [460, 818] on html "Toggle navigation Home Bank Account List Load By Website Group [OXPLAY] ZEUS138…" at bounding box center [542, 409] width 1084 height 818
click at [196, 83] on button at bounding box center [188, 77] width 32 height 28
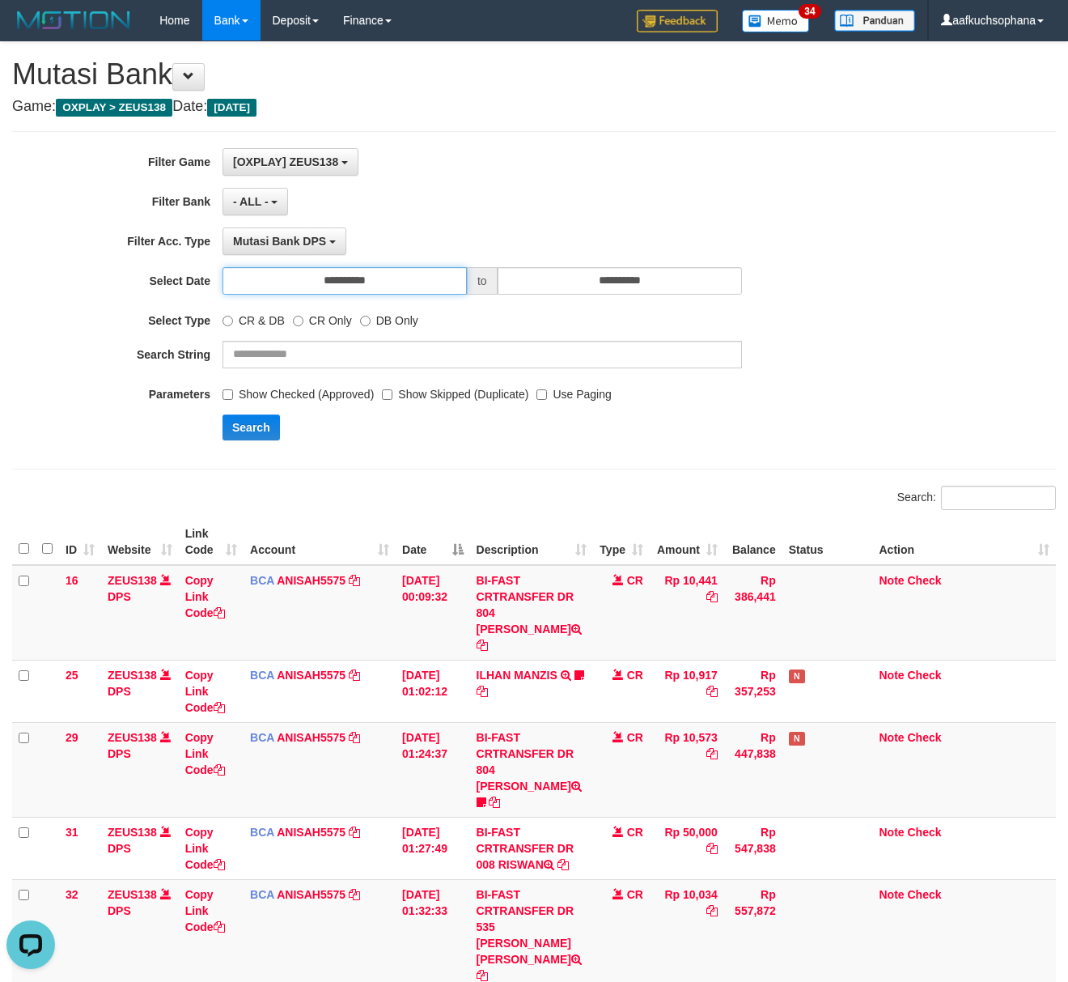
drag, startPoint x: 406, startPoint y: 282, endPoint x: 402, endPoint y: 309, distance: 27.0
click at [405, 285] on input "**********" at bounding box center [345, 281] width 244 height 28
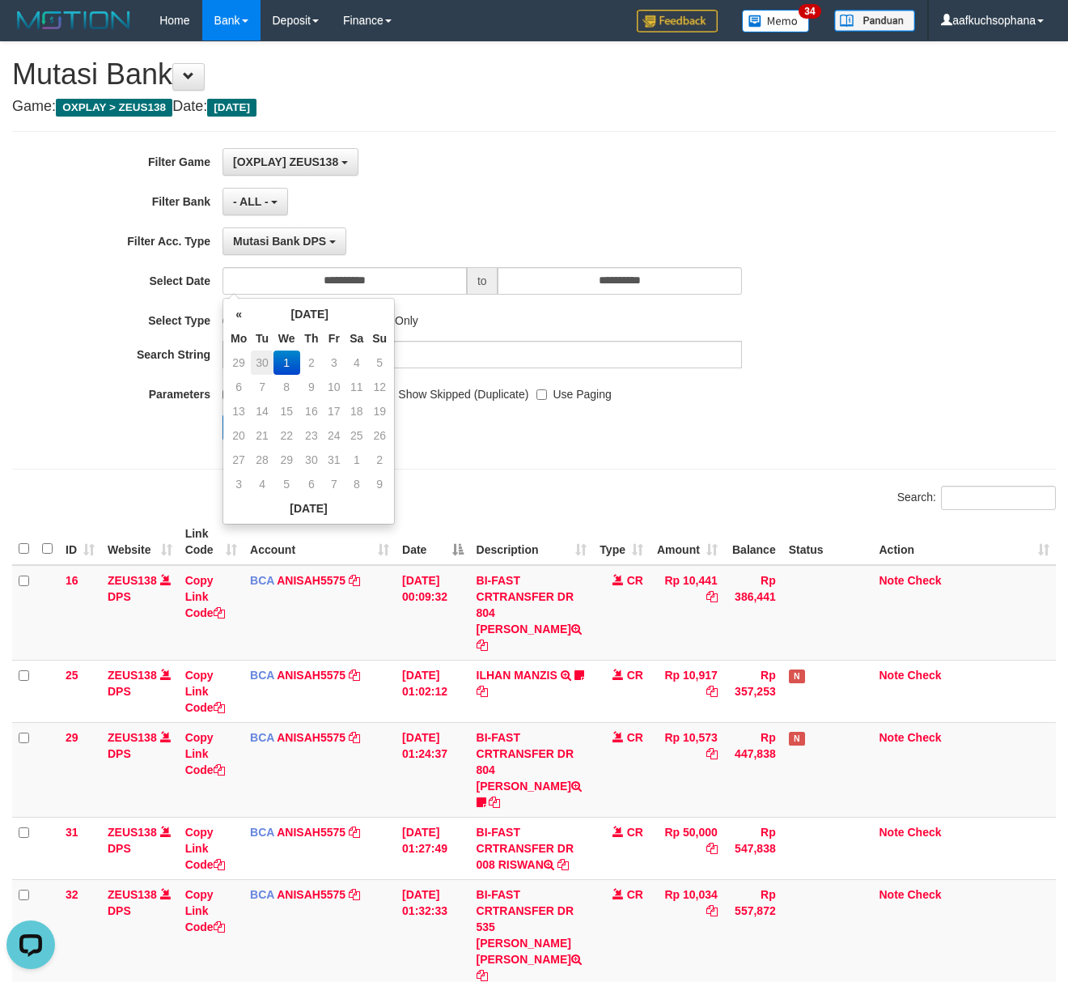
click at [257, 363] on td "30" at bounding box center [262, 362] width 23 height 24
type input "**********"
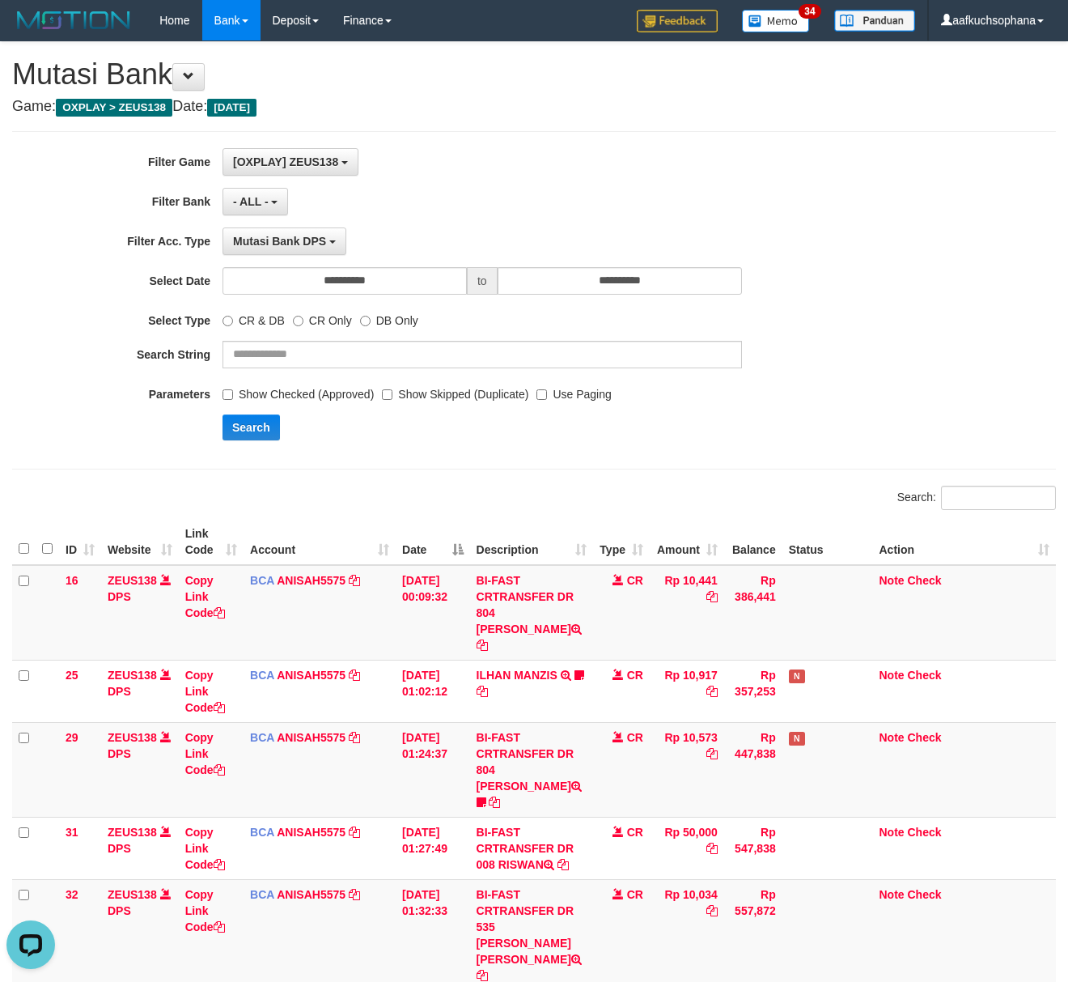
drag, startPoint x: 445, startPoint y: 193, endPoint x: 431, endPoint y: 247, distance: 55.9
click at [447, 211] on div "- ALL - SELECT ALL - ALL - SELECT BANK BCA MANDIRI MANDIRIONLINE BRI BNI BTN MA…" at bounding box center [483, 202] width 520 height 28
click at [247, 426] on button "Search" at bounding box center [251, 427] width 57 height 26
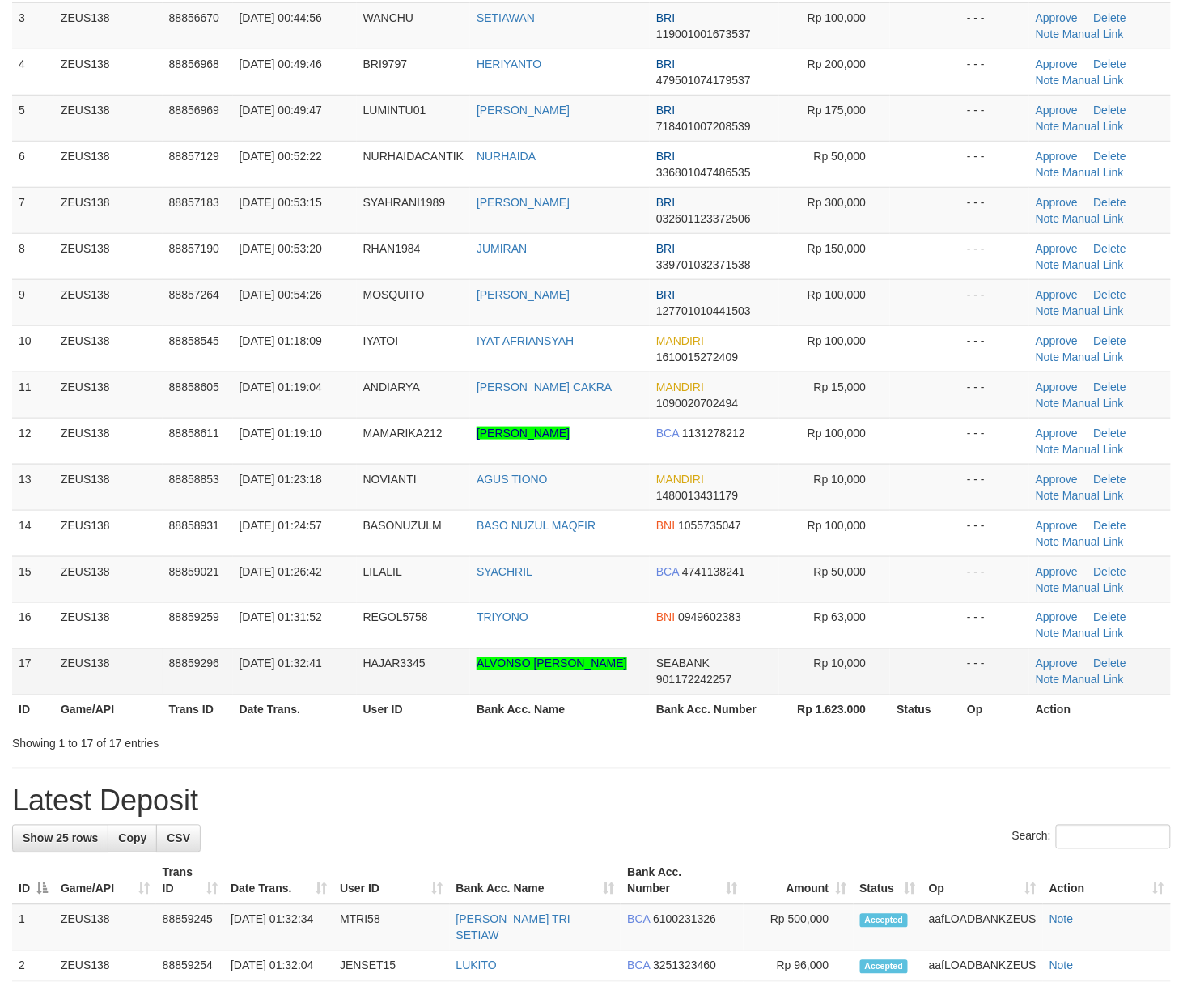
scroll to position [215, 0]
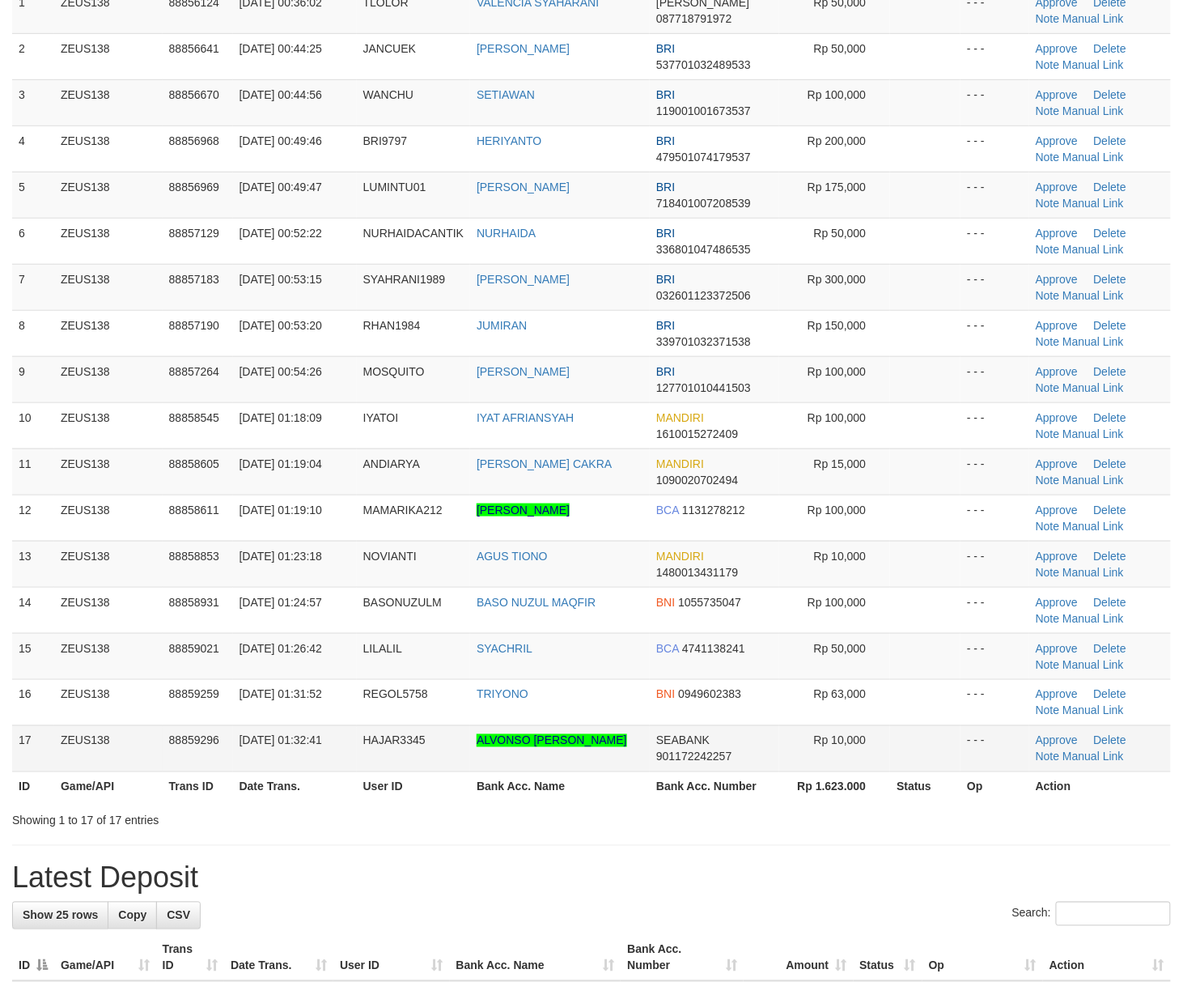
click at [887, 752] on tr "17 ZEUS138 88859296 [DATE] 01:32:41 HAJAR3345 ALVONSO [PERSON_NAME] SEABANK 901…" at bounding box center [591, 748] width 1159 height 46
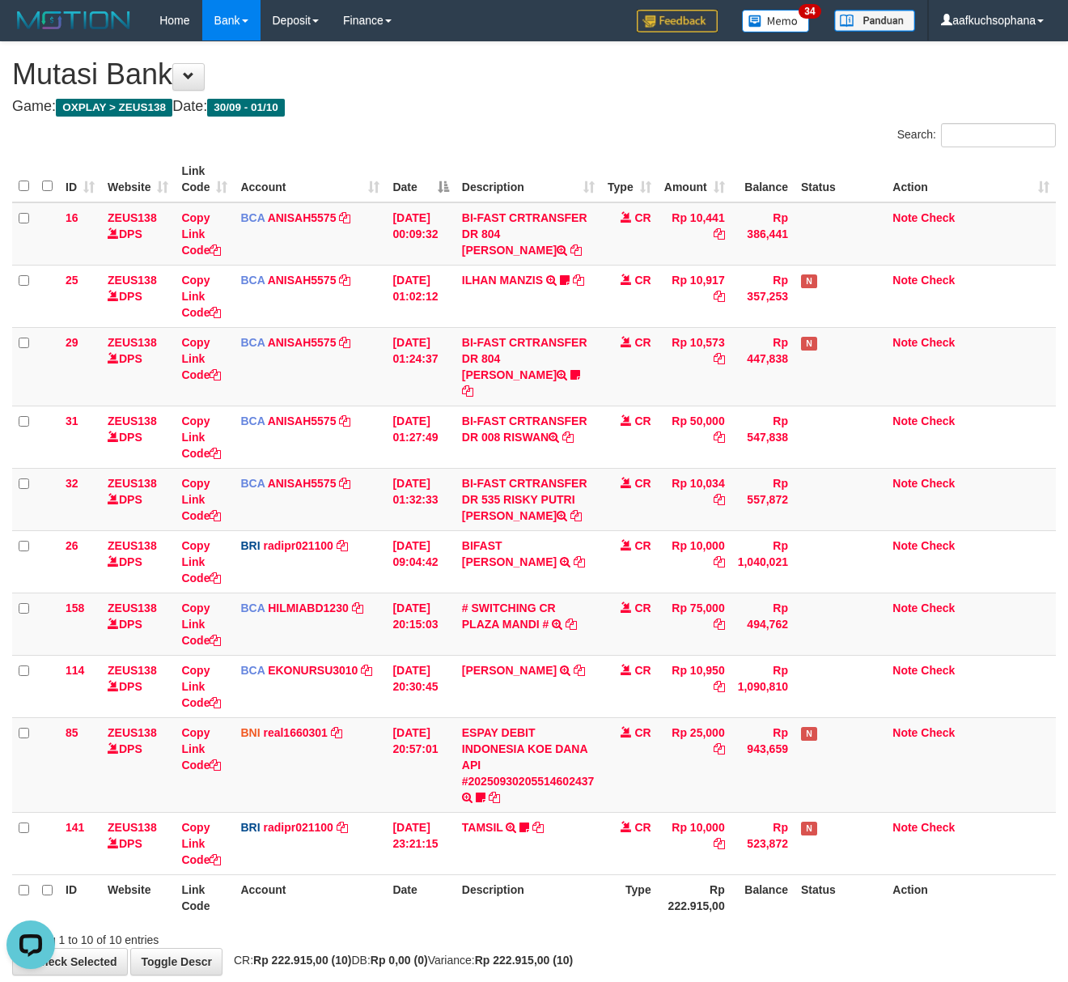
click at [510, 884] on th "Description" at bounding box center [529, 897] width 146 height 46
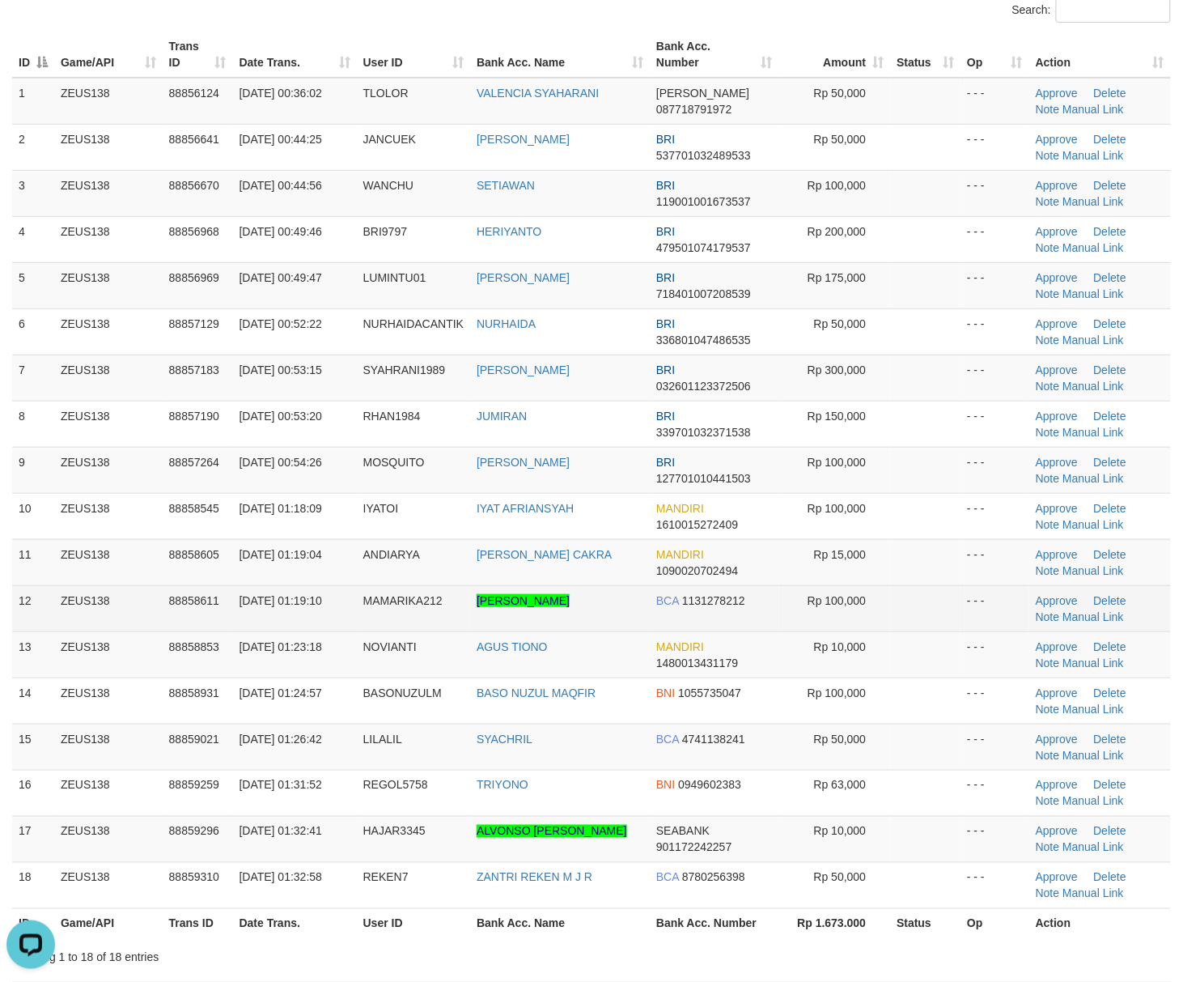
scroll to position [324, 0]
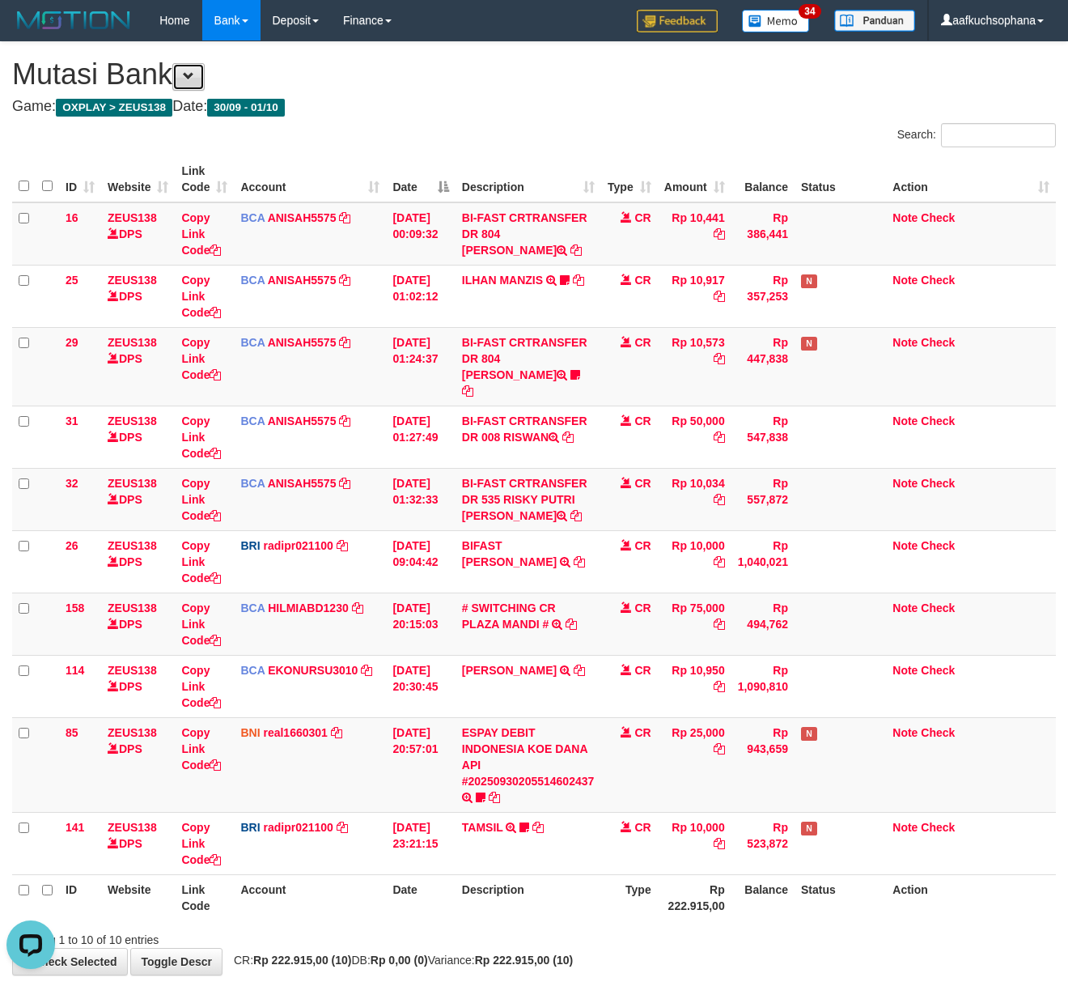
click at [193, 79] on span at bounding box center [188, 75] width 11 height 11
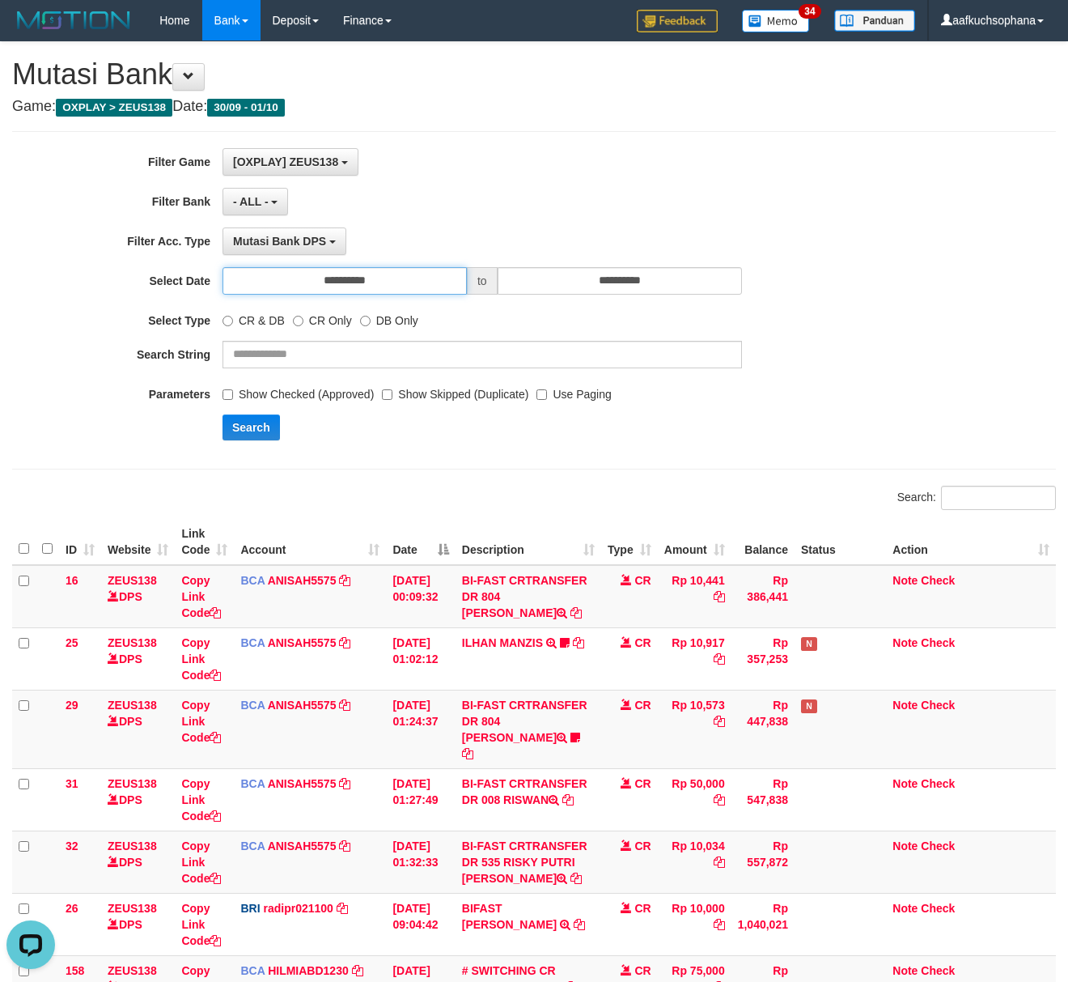
click at [398, 282] on input "**********" at bounding box center [345, 281] width 244 height 28
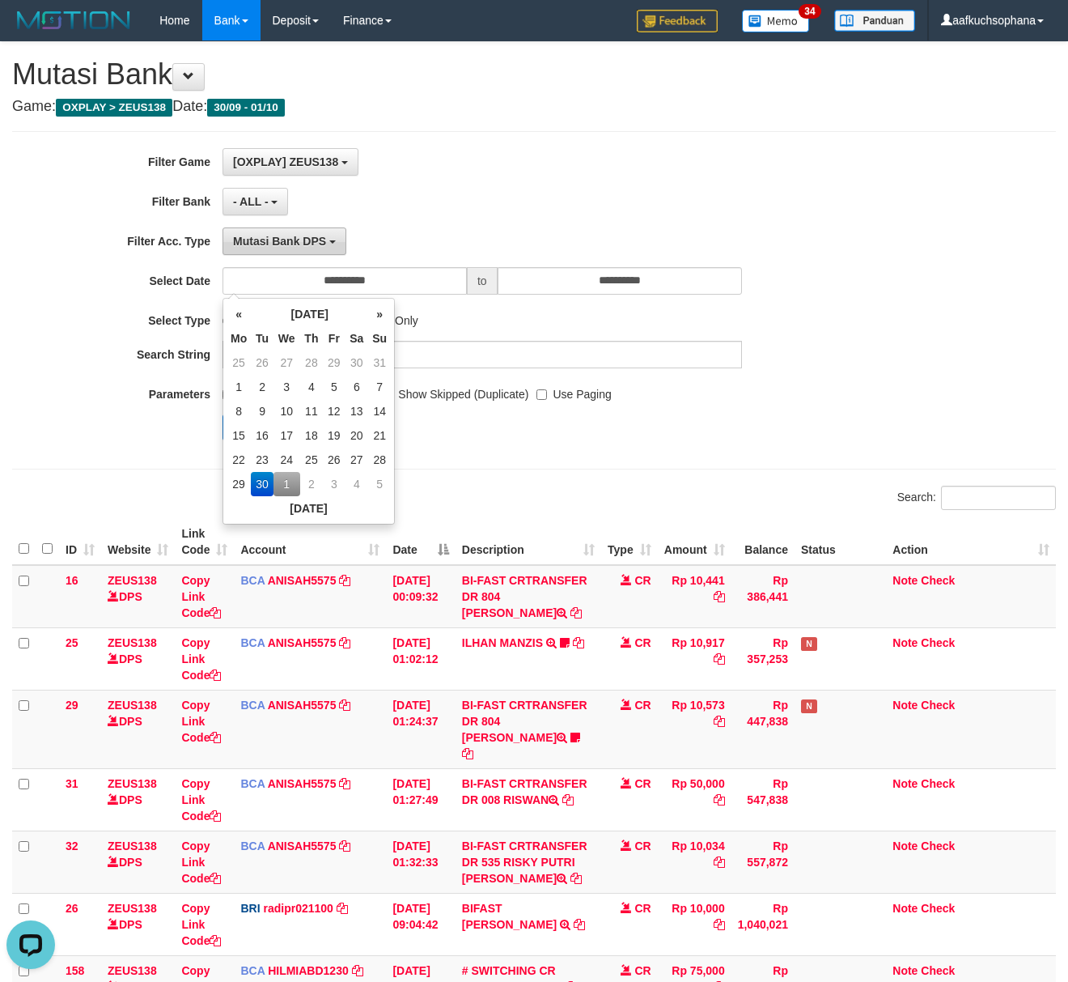
drag, startPoint x: 280, startPoint y: 482, endPoint x: 332, endPoint y: 253, distance: 234.8
click at [280, 483] on td "1" at bounding box center [287, 484] width 27 height 24
type input "**********"
drag, startPoint x: 342, startPoint y: 221, endPoint x: 279, endPoint y: 398, distance: 187.9
click at [342, 235] on div "**********" at bounding box center [445, 300] width 890 height 304
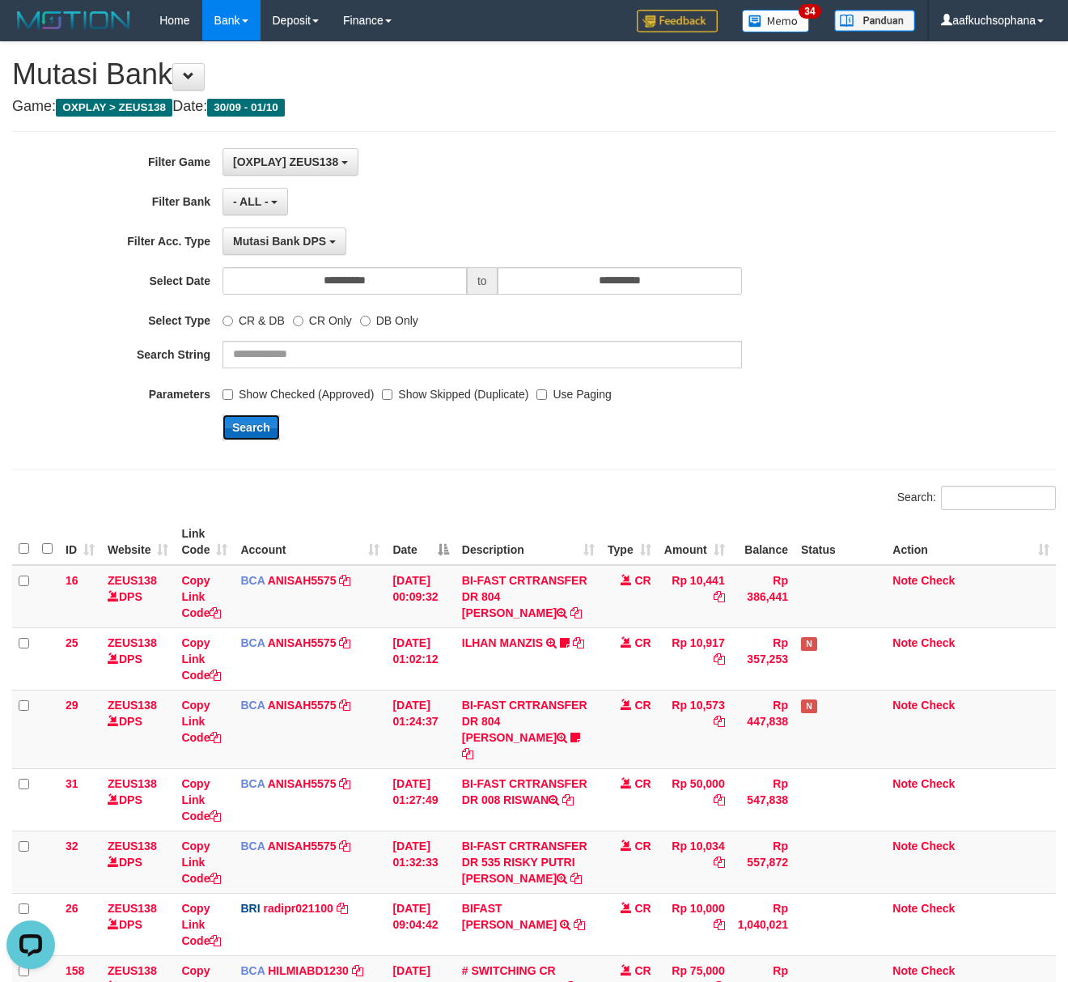
click at [249, 421] on button "Search" at bounding box center [251, 427] width 57 height 26
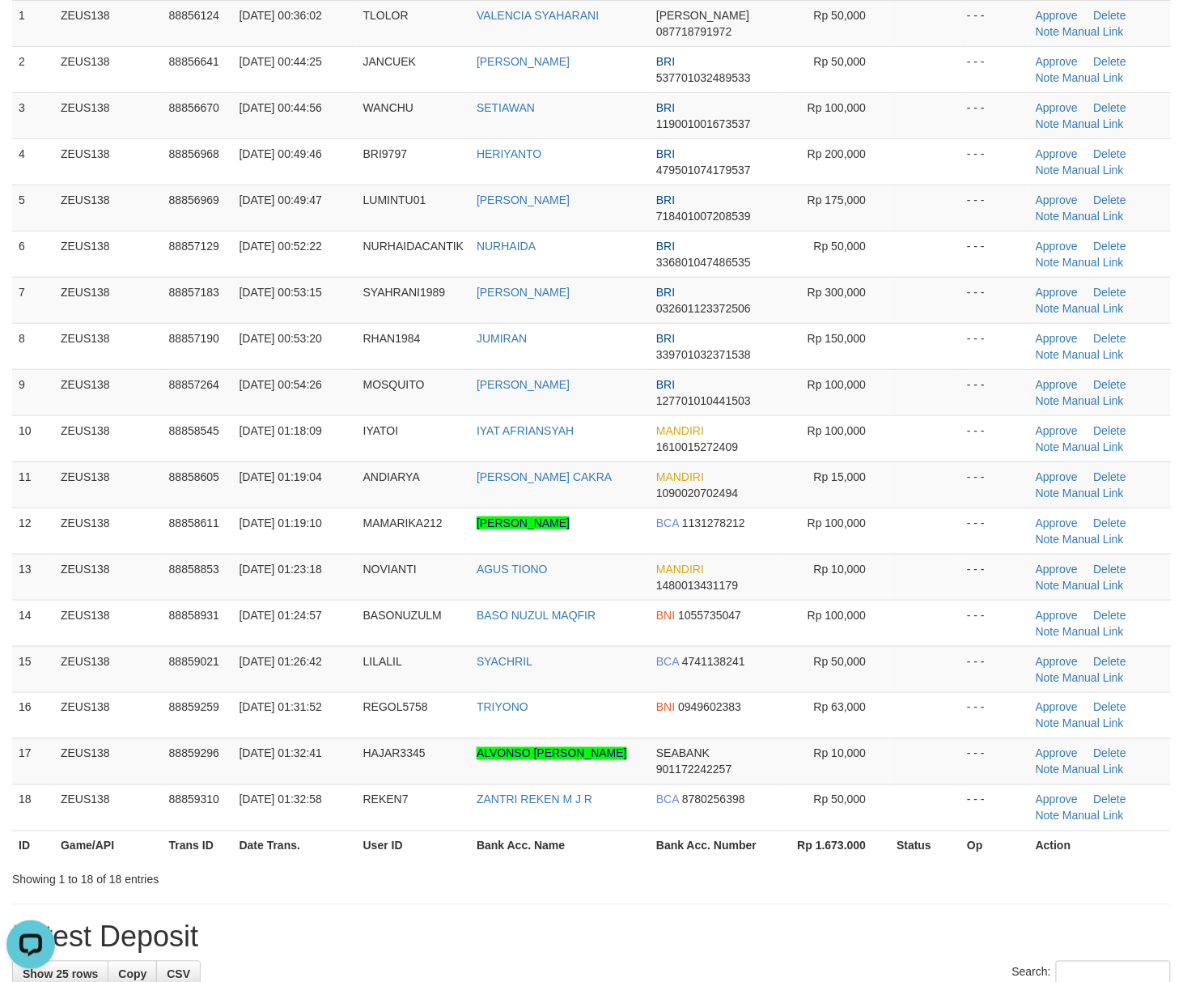
scroll to position [324, 0]
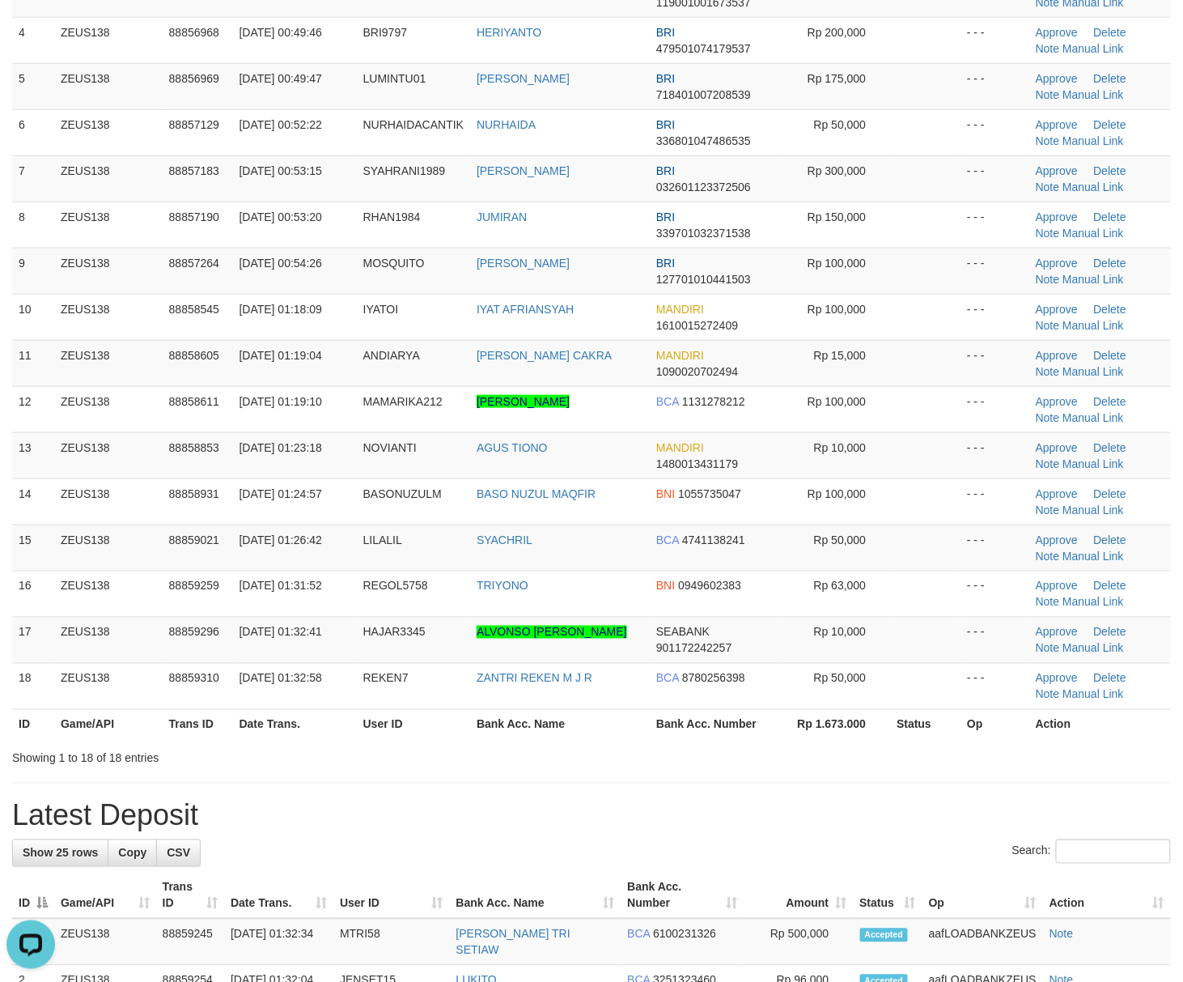
drag, startPoint x: 914, startPoint y: 748, endPoint x: 1195, endPoint y: 712, distance: 283.9
click at [919, 746] on div "Search: ID Game/API Trans ID Date Trans. User ID Bank Acc. Name Bank Acc. Numbe…" at bounding box center [591, 282] width 1159 height 967
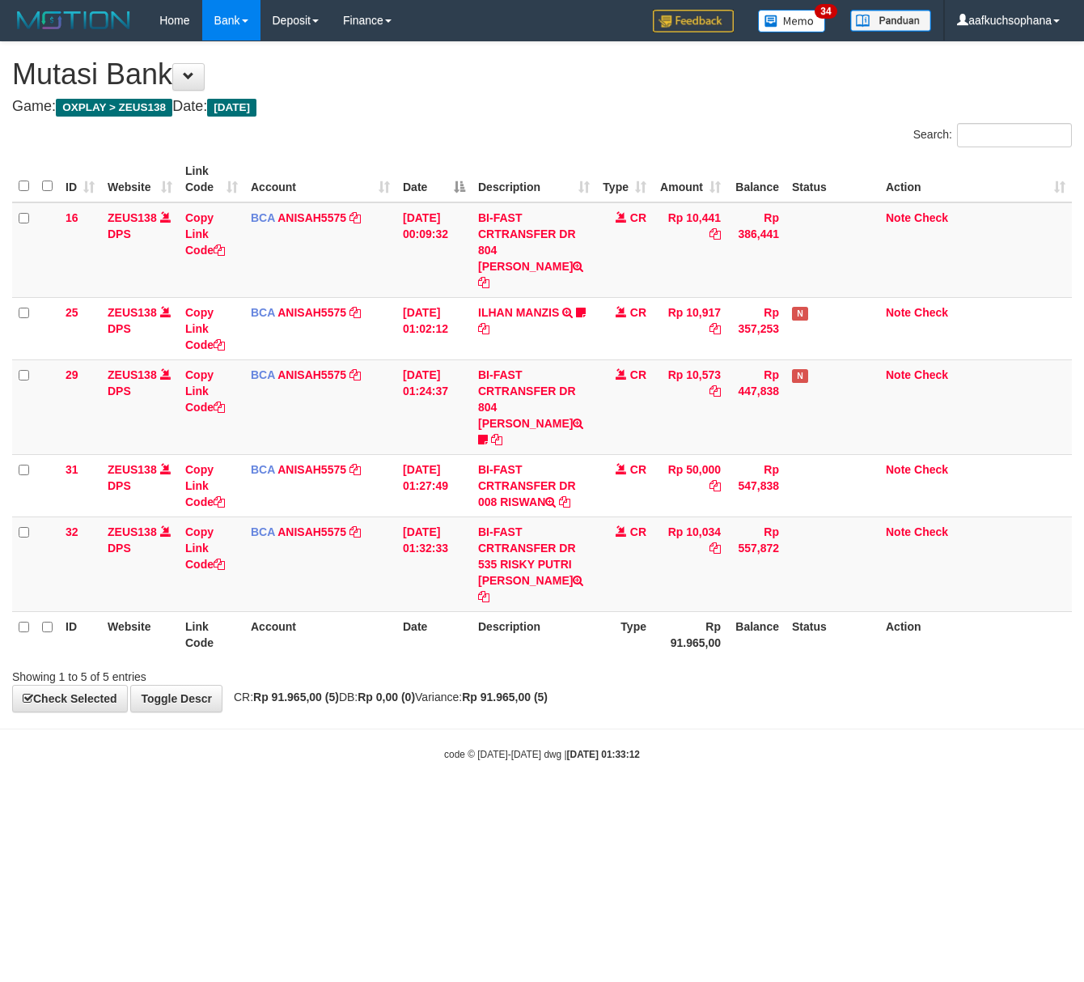
drag, startPoint x: 736, startPoint y: 864, endPoint x: 694, endPoint y: 820, distance: 61.3
click at [732, 802] on html "Toggle navigation Home Bank Account List Load By Website Group [OXPLAY] ZEUS138…" at bounding box center [542, 401] width 1084 height 802
drag, startPoint x: 445, startPoint y: 757, endPoint x: 369, endPoint y: 732, distance: 80.1
click at [444, 757] on html "Toggle navigation Home Bank Account List Load By Website Group [OXPLAY] ZEUS138…" at bounding box center [542, 401] width 1084 height 802
drag, startPoint x: 567, startPoint y: 788, endPoint x: 511, endPoint y: 782, distance: 55.4
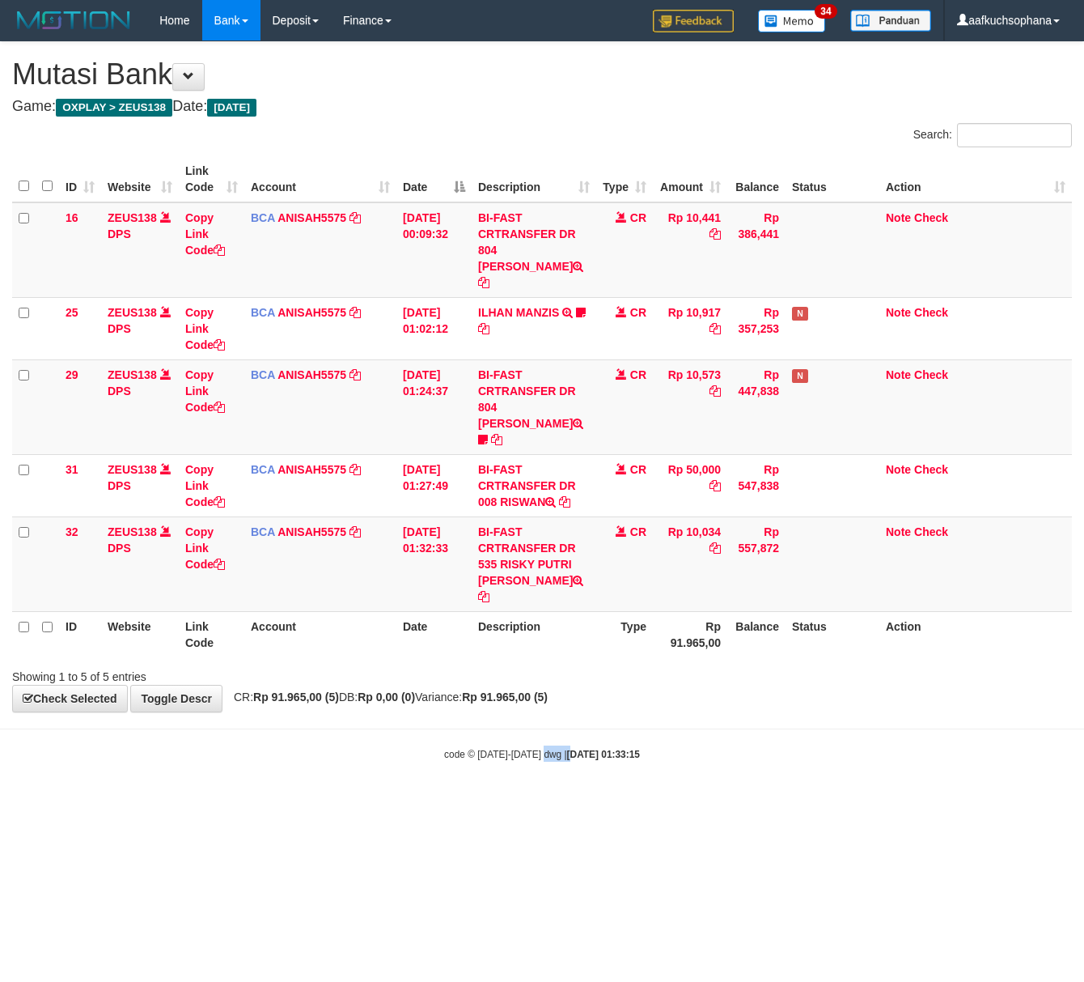
click at [555, 791] on html "Toggle navigation Home Bank Account List Load By Website Group [OXPLAY] ZEUS138…" at bounding box center [542, 401] width 1084 height 802
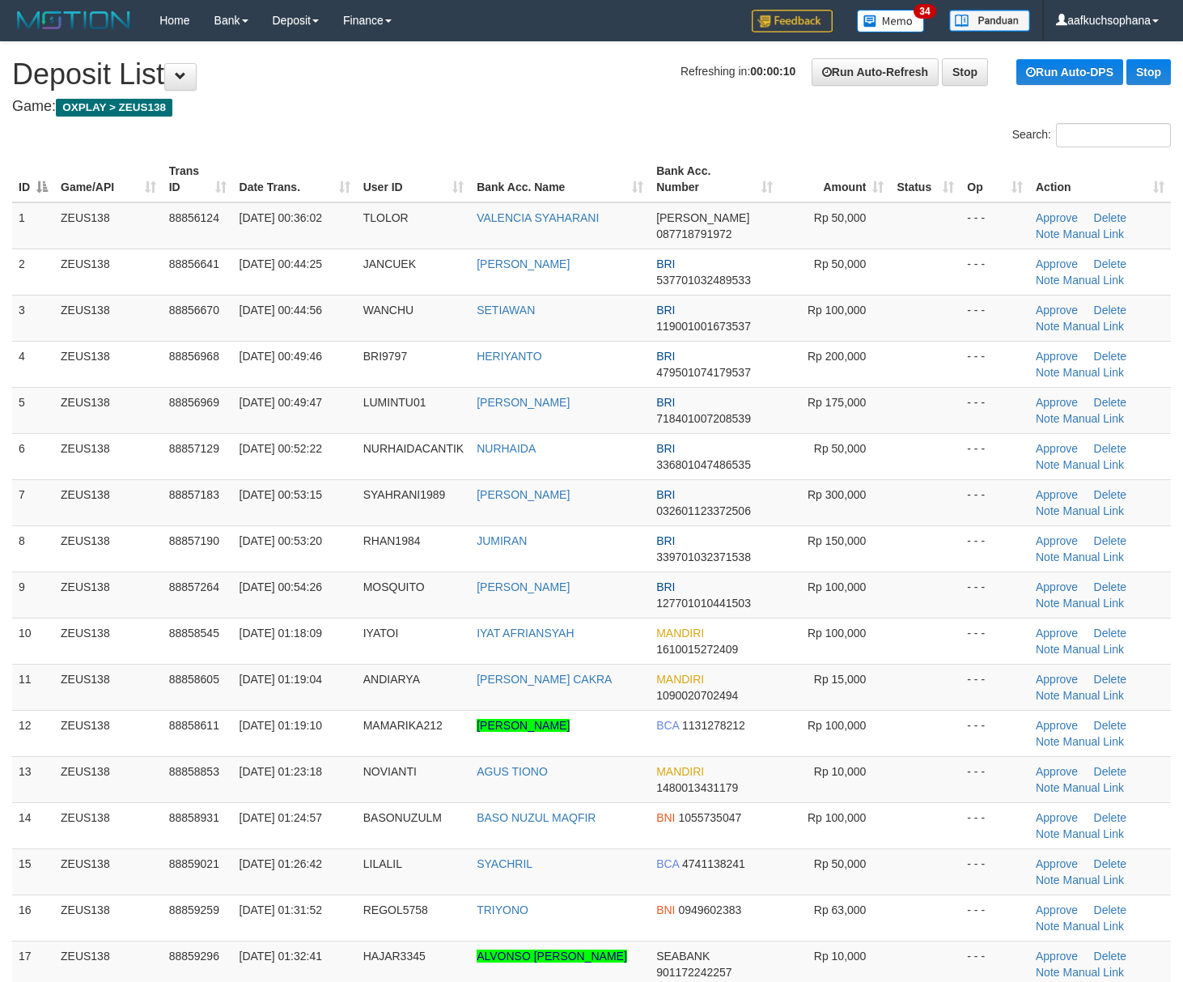
scroll to position [400, 0]
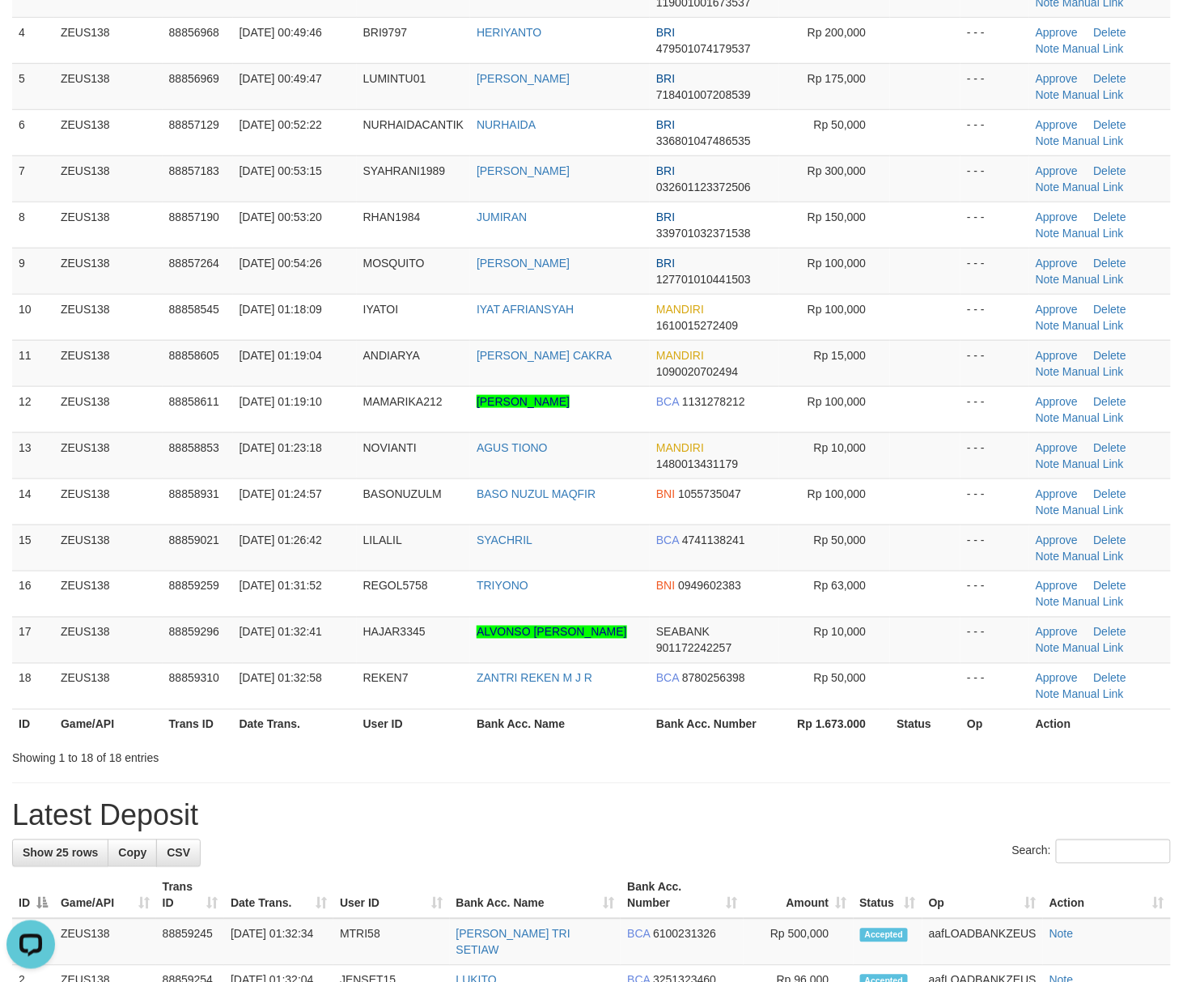
click at [827, 813] on h1 "Latest Deposit" at bounding box center [591, 816] width 1159 height 32
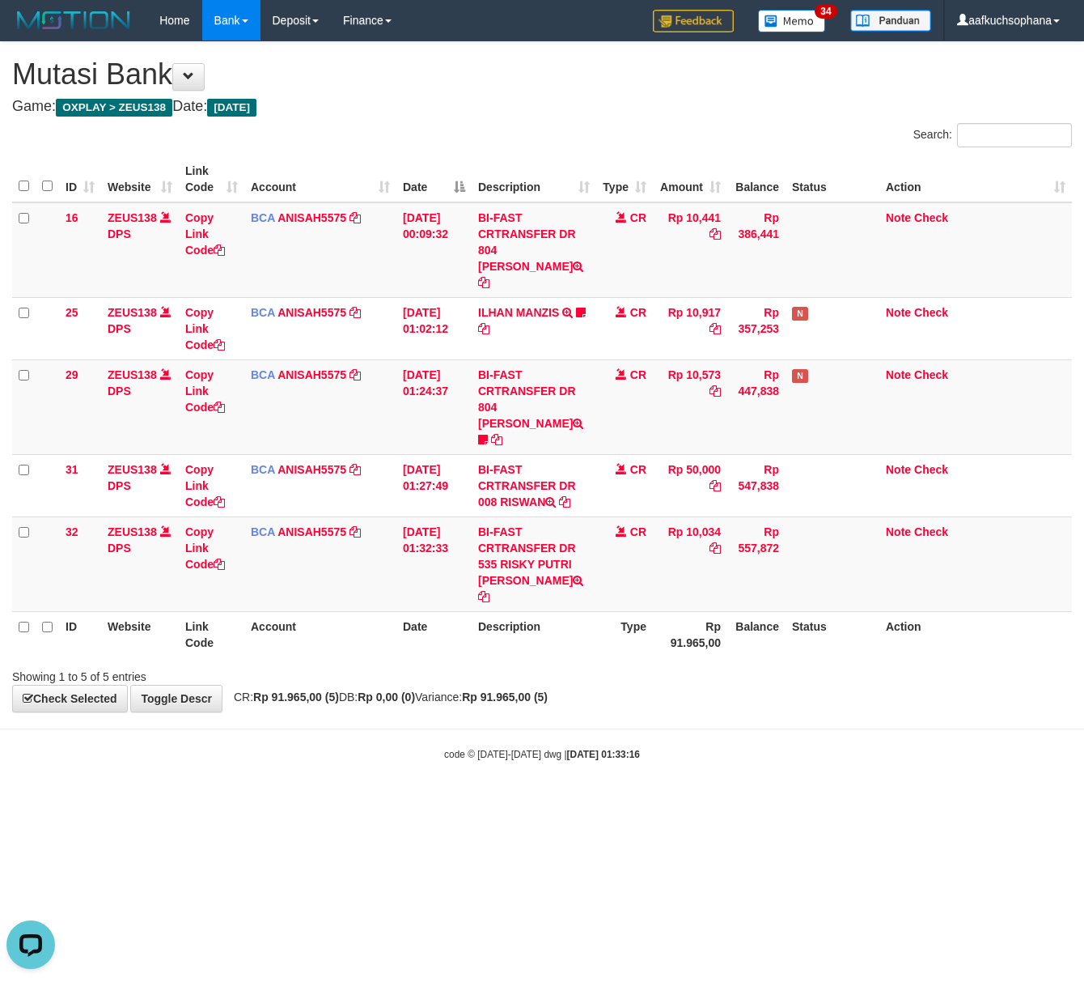
click at [519, 802] on html "Toggle navigation Home Bank Account List Load By Website Group [OXPLAY] ZEUS138…" at bounding box center [542, 401] width 1084 height 802
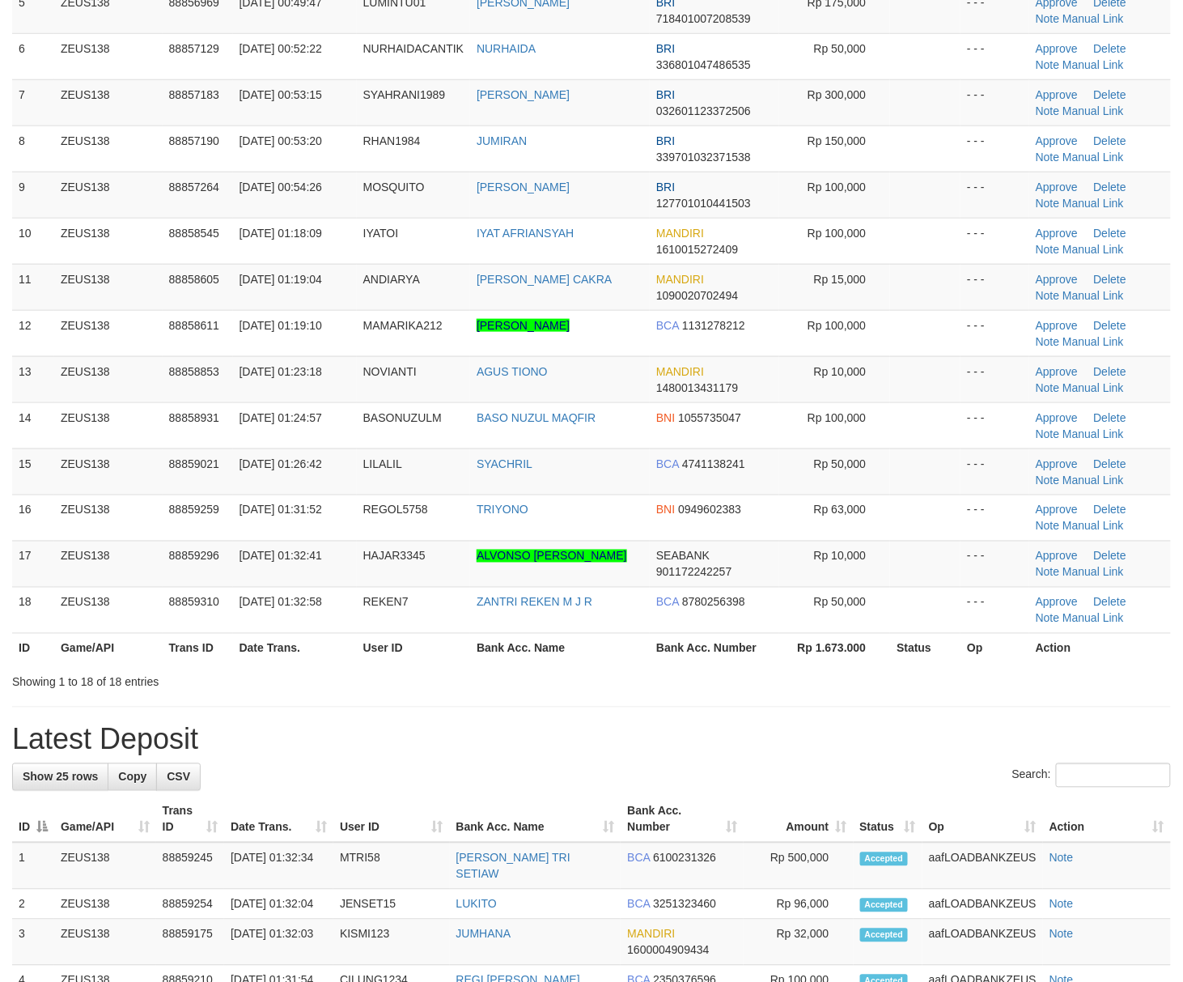
drag, startPoint x: 671, startPoint y: 727, endPoint x: 998, endPoint y: 724, distance: 327.0
click at [699, 720] on div "**********" at bounding box center [591, 743] width 1183 height 2203
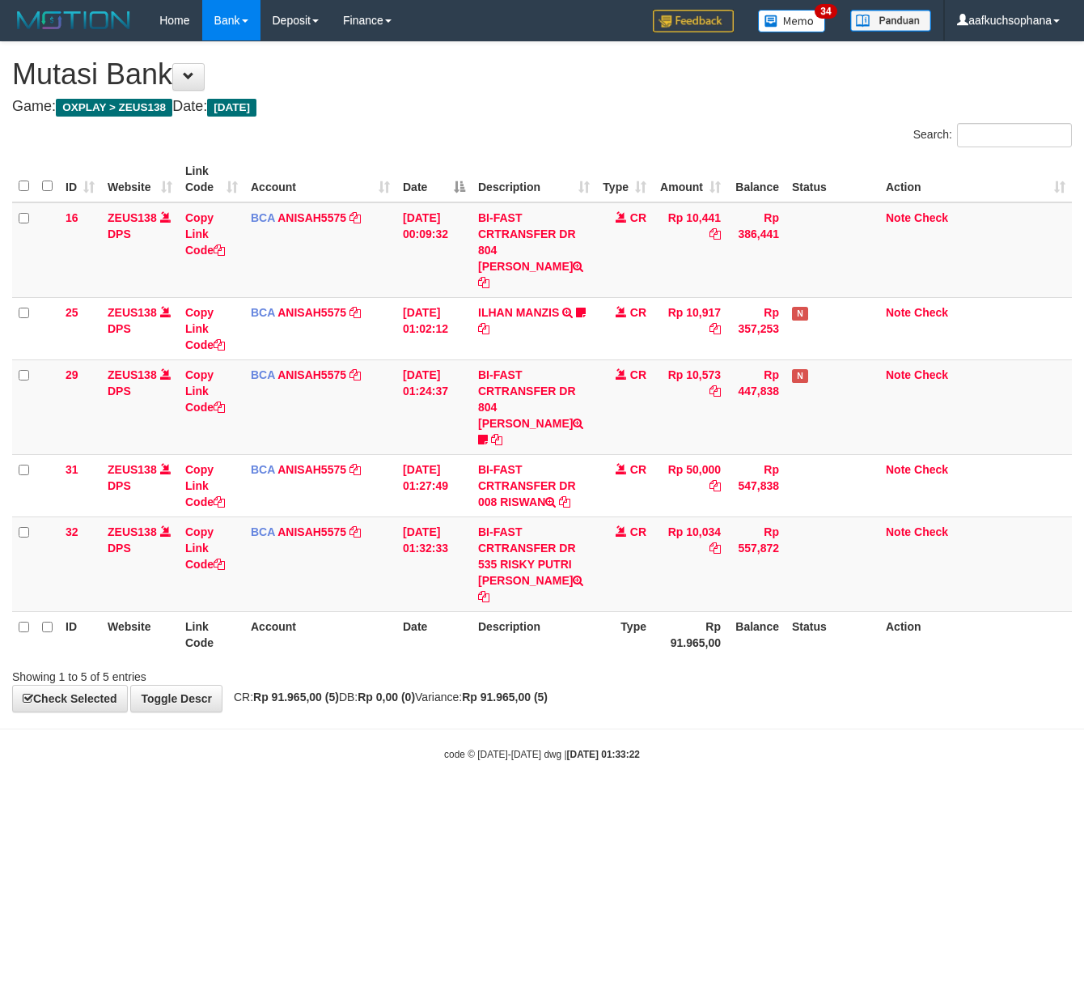
click at [78, 793] on html "Toggle navigation Home Bank Account List Load By Website Group [OXPLAY] ZEUS138…" at bounding box center [542, 401] width 1084 height 802
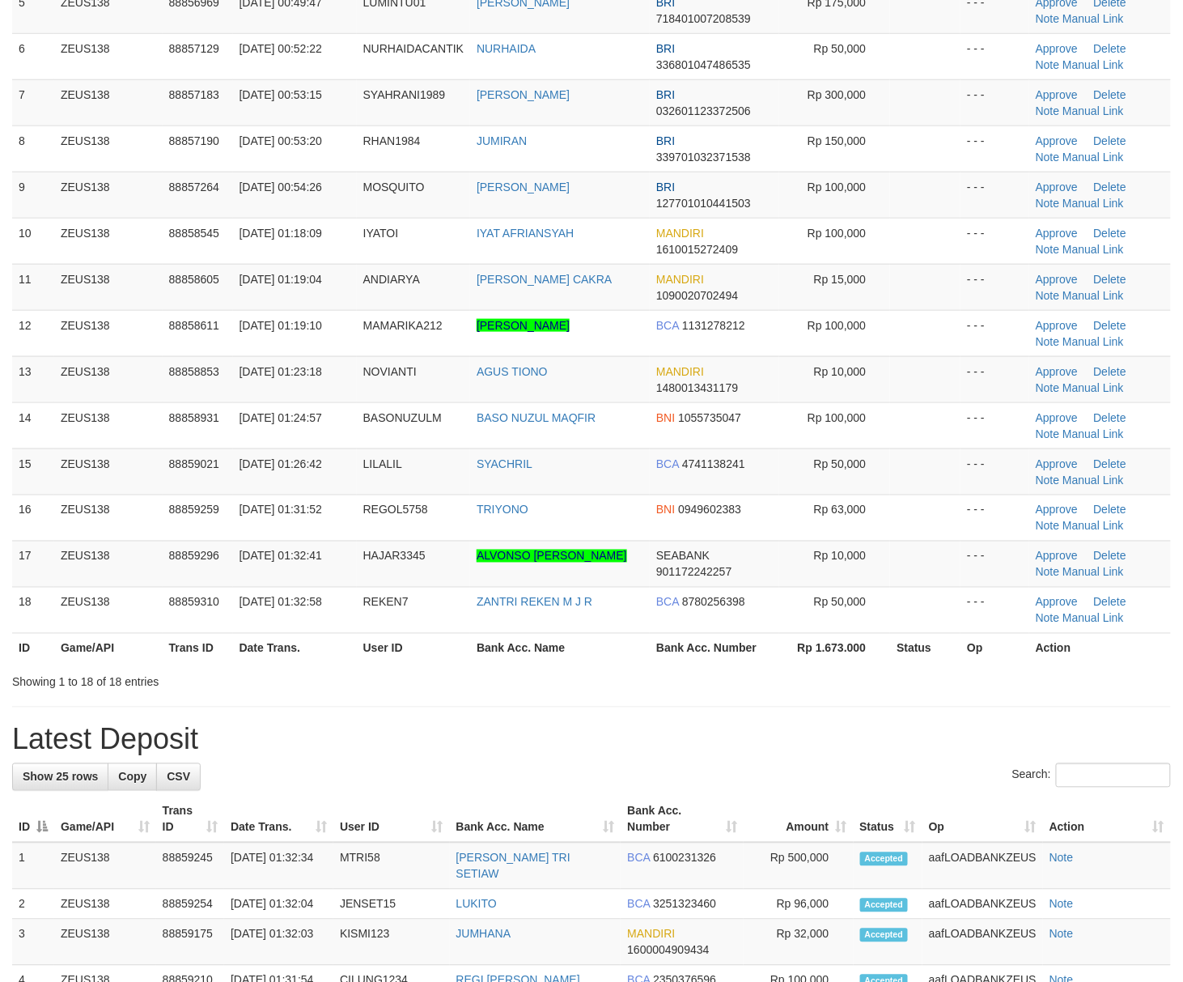
drag, startPoint x: 845, startPoint y: 768, endPoint x: 978, endPoint y: 766, distance: 132.7
click at [850, 767] on div "**********" at bounding box center [591, 743] width 1183 height 2203
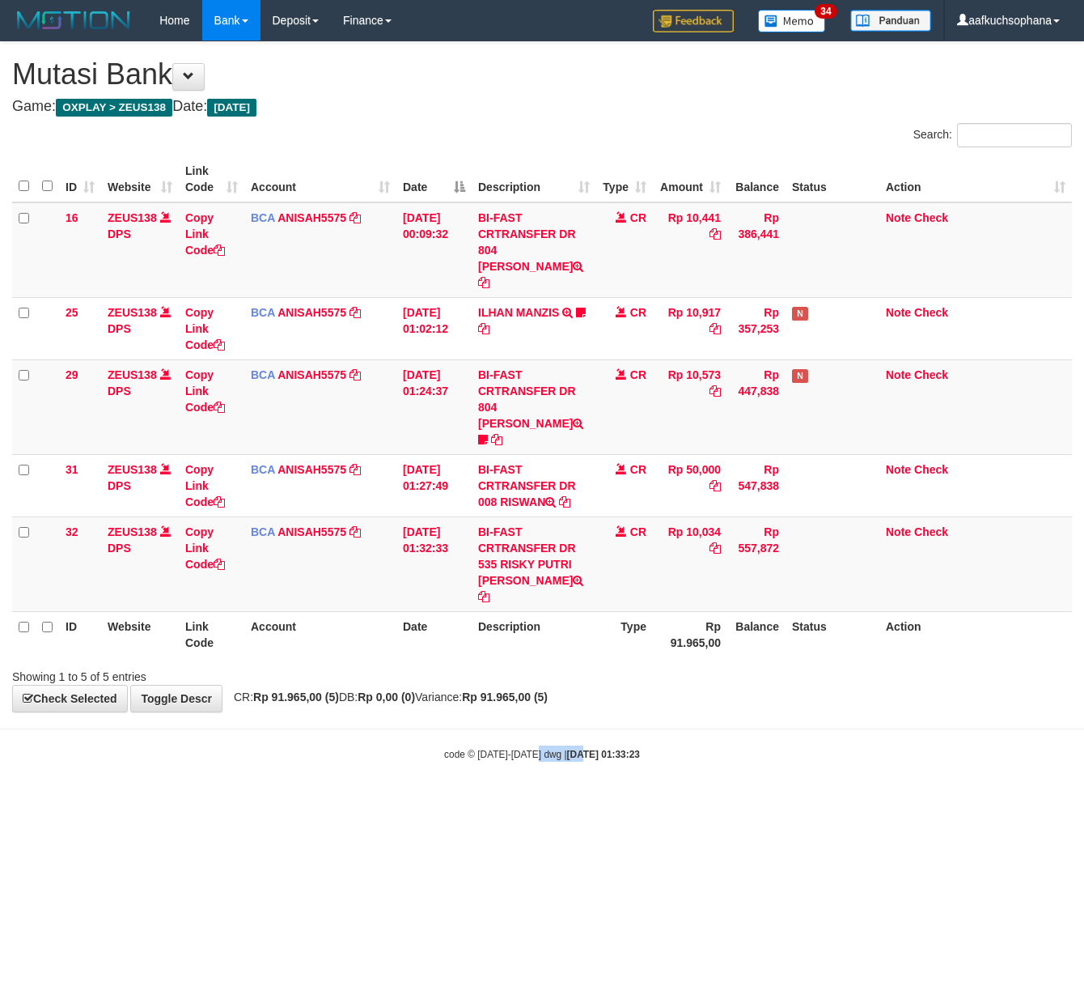
drag, startPoint x: 567, startPoint y: 837, endPoint x: 554, endPoint y: 837, distance: 12.9
click at [567, 802] on html "Toggle navigation Home Bank Account List Load By Website Group [OXPLAY] ZEUS138…" at bounding box center [542, 401] width 1084 height 802
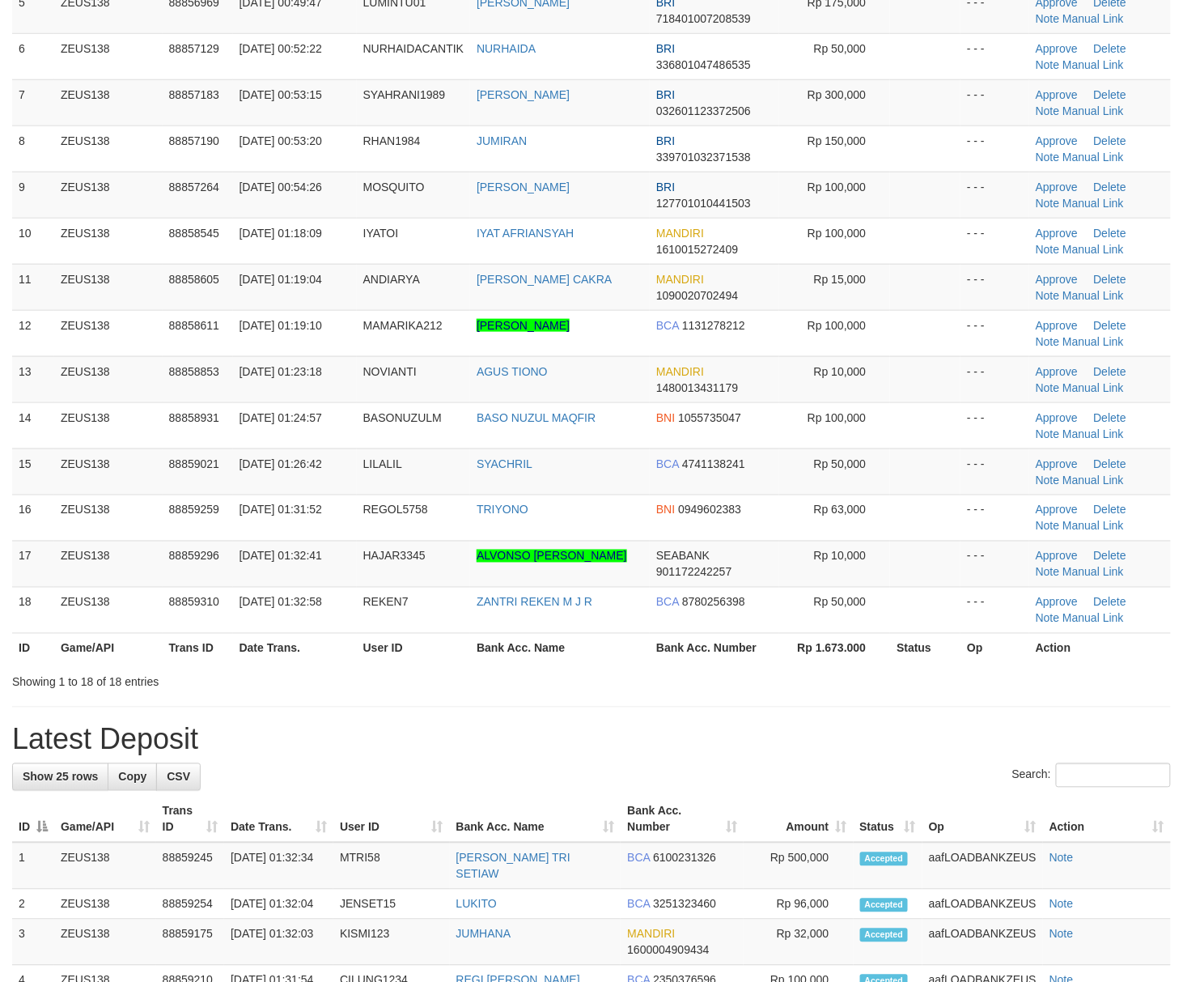
scroll to position [324, 0]
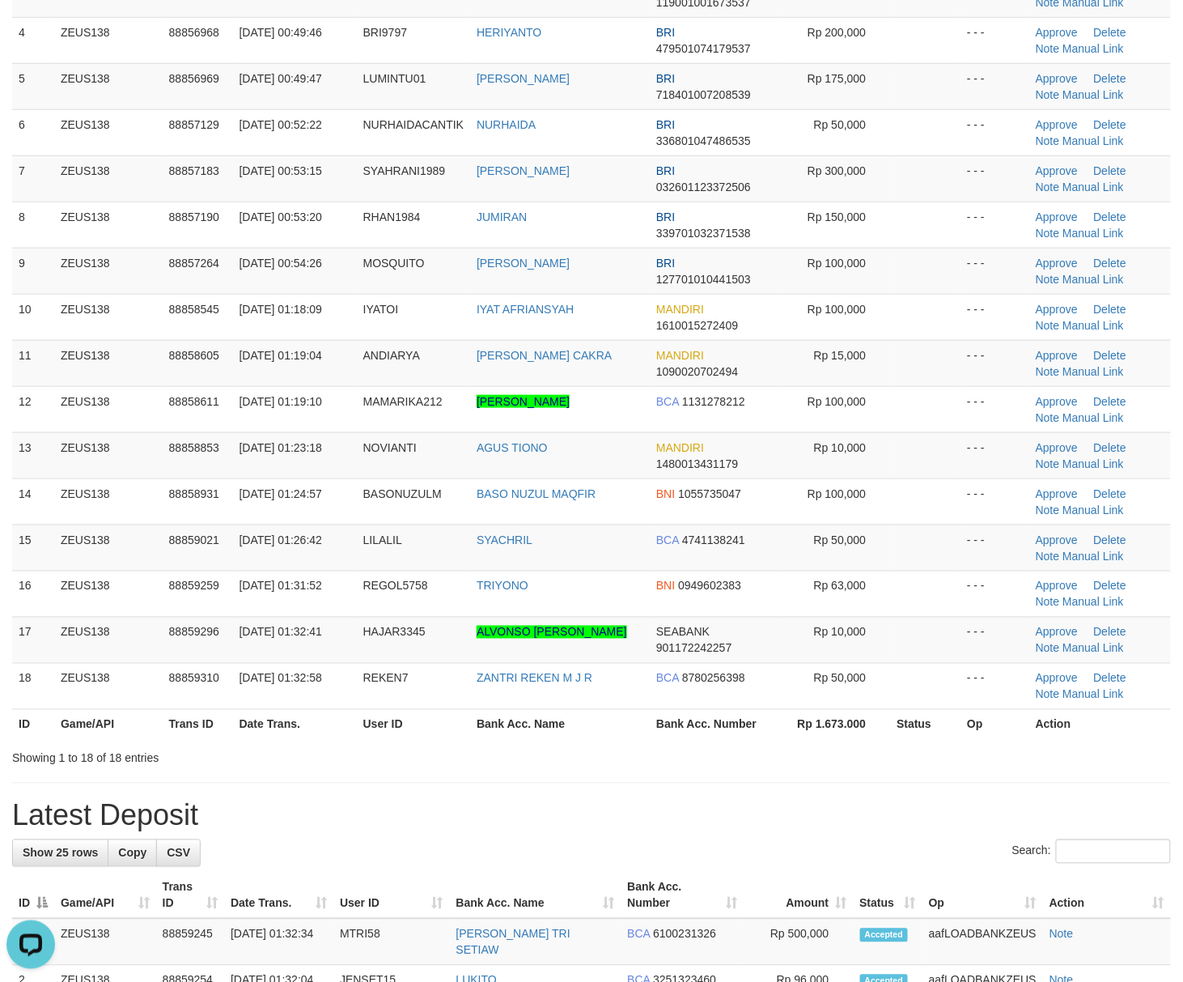
drag, startPoint x: 924, startPoint y: 791, endPoint x: 1196, endPoint y: 819, distance: 273.3
click at [1004, 806] on div "**********" at bounding box center [591, 819] width 1183 height 2203
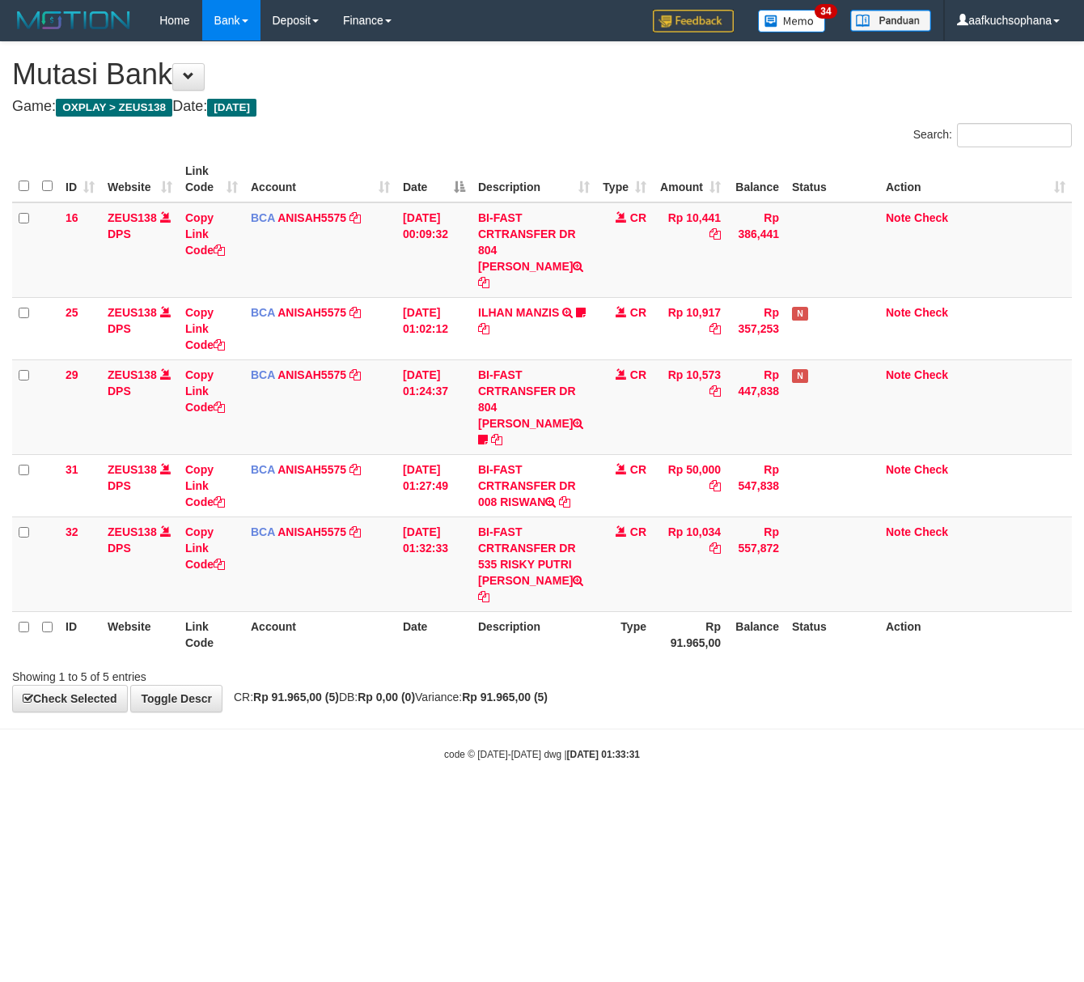
click at [321, 802] on html "Toggle navigation Home Bank Account List Load By Website Group [OXPLAY] ZEUS138…" at bounding box center [542, 401] width 1084 height 802
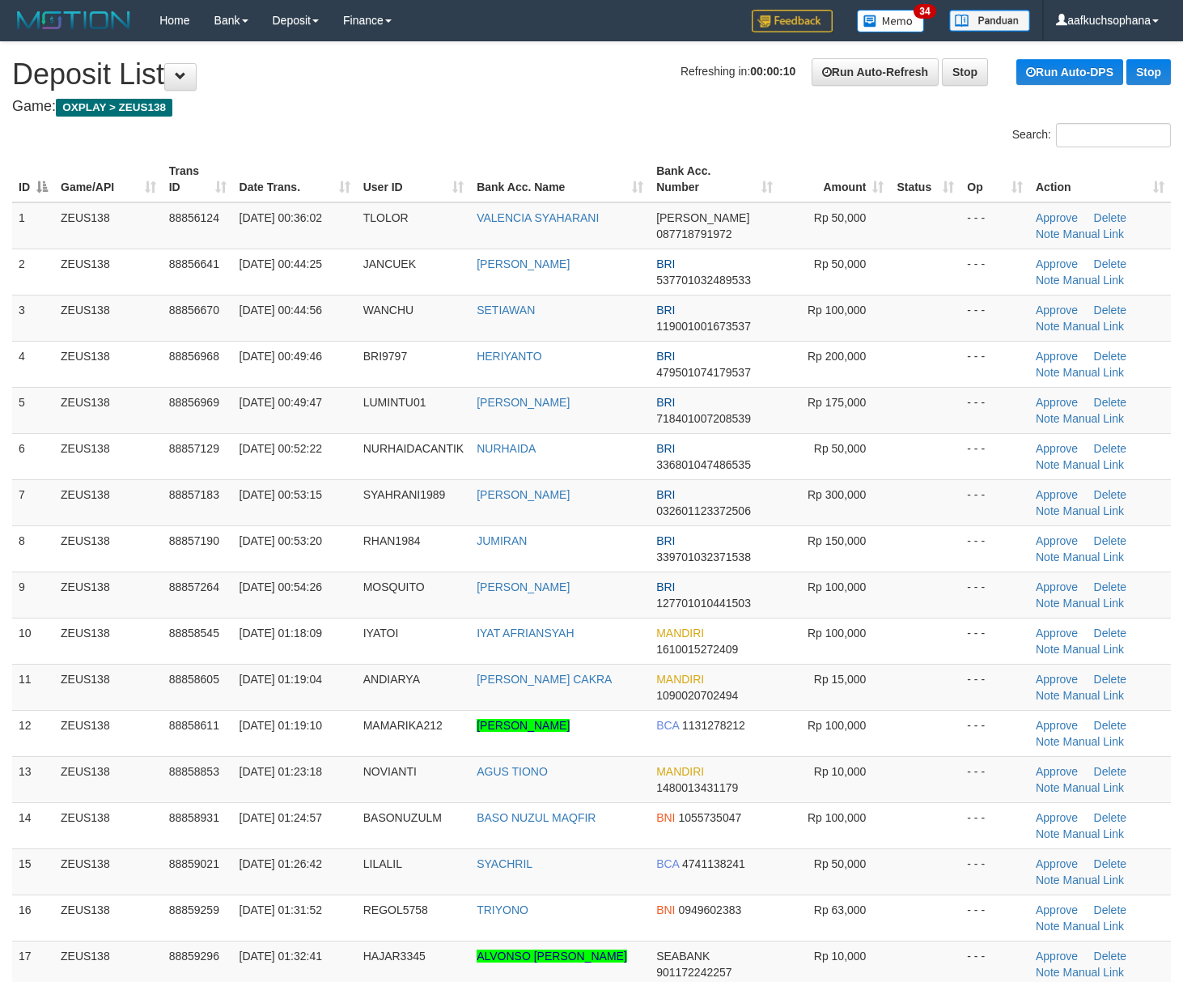
scroll to position [324, 0]
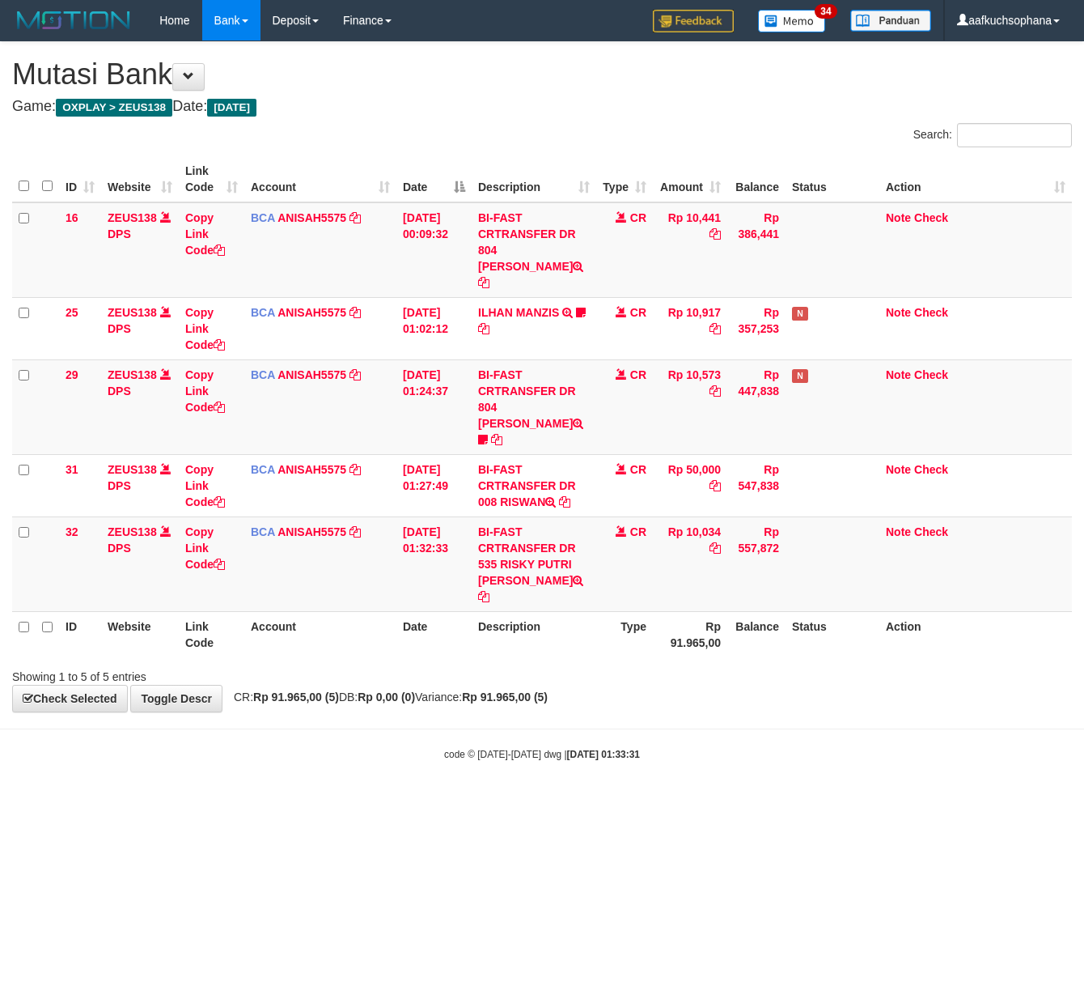
click at [363, 802] on html "Toggle navigation Home Bank Account List Load By Website Group [OXPLAY] ZEUS138…" at bounding box center [542, 401] width 1084 height 802
drag, startPoint x: 393, startPoint y: 804, endPoint x: 11, endPoint y: 809, distance: 382.8
click at [388, 802] on html "Toggle navigation Home Bank Account List Load By Website Group [OXPLAY] ZEUS138…" at bounding box center [542, 401] width 1084 height 802
drag, startPoint x: 628, startPoint y: 793, endPoint x: 244, endPoint y: 770, distance: 384.3
click at [636, 798] on html "Toggle navigation Home Bank Account List Load By Website Group [OXPLAY] ZEUS138…" at bounding box center [542, 401] width 1084 height 802
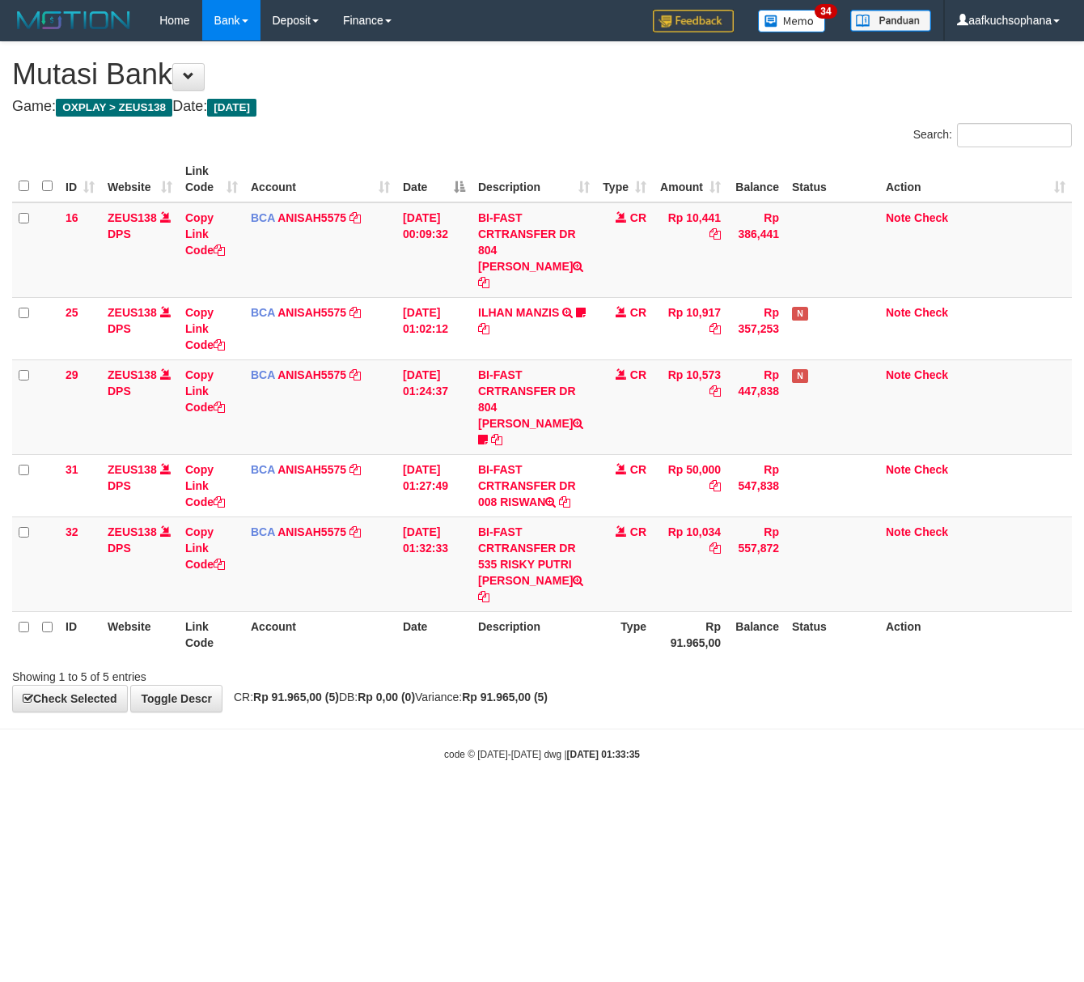
click at [240, 802] on html "Toggle navigation Home Bank Account List Load By Website Group [OXPLAY] ZEUS138…" at bounding box center [542, 401] width 1084 height 802
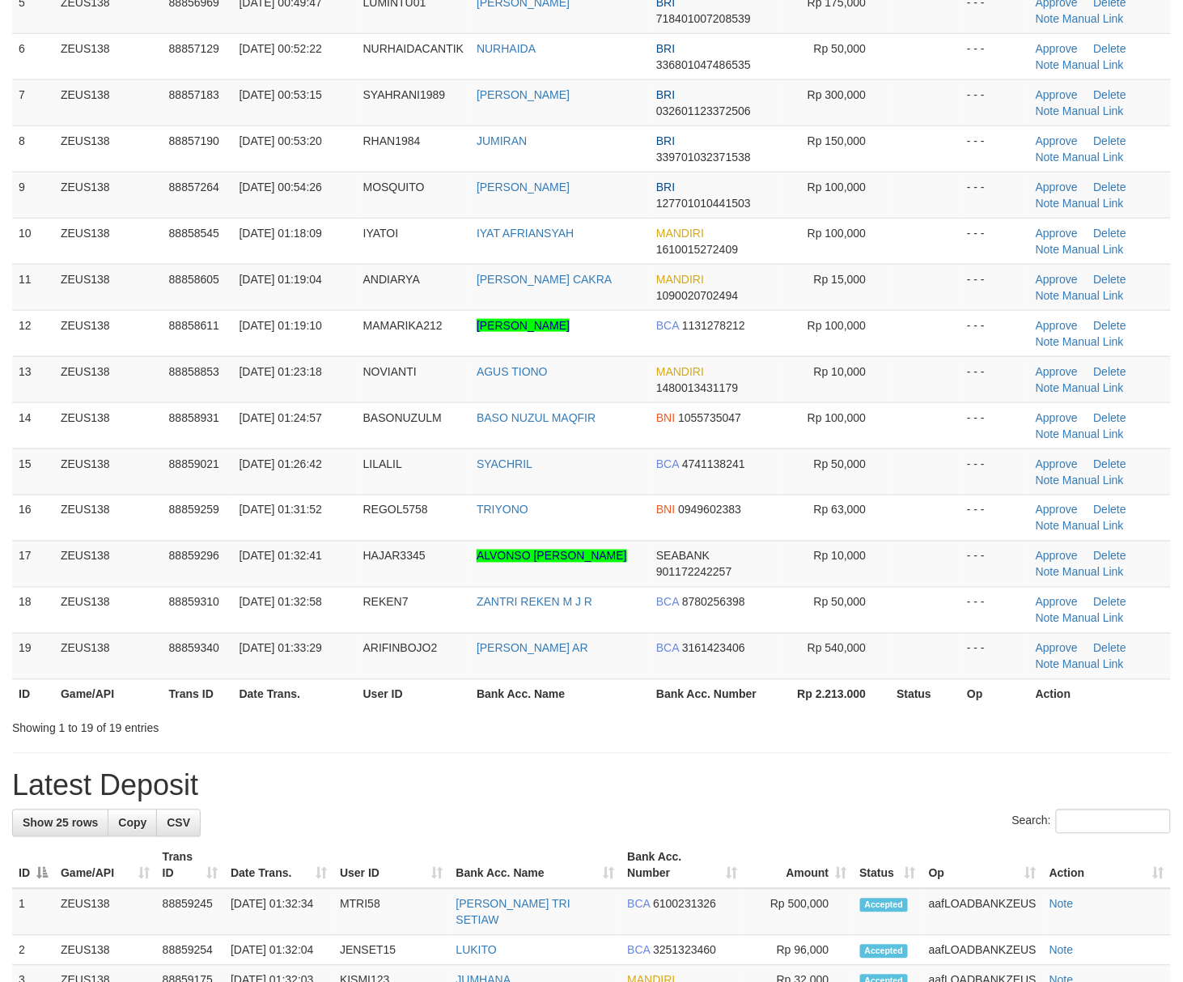
drag, startPoint x: 787, startPoint y: 804, endPoint x: 1196, endPoint y: 813, distance: 408.8
click at [832, 802] on h1 "Latest Deposit" at bounding box center [591, 786] width 1159 height 32
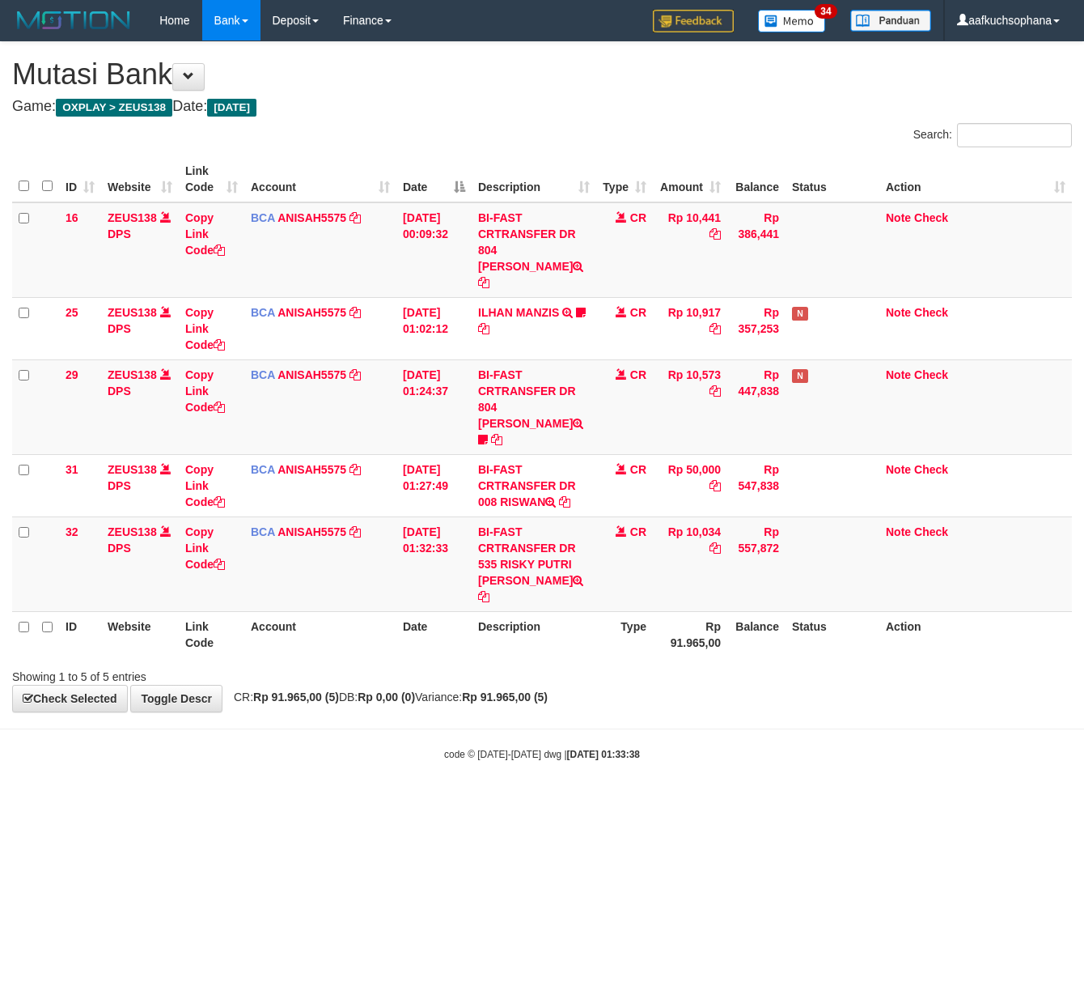
click at [214, 802] on html "Toggle navigation Home Bank Account List Load By Website Group [OXPLAY] ZEUS138…" at bounding box center [542, 401] width 1084 height 802
drag, startPoint x: 505, startPoint y: 745, endPoint x: 393, endPoint y: 736, distance: 112.8
click at [496, 745] on body "Toggle navigation Home Bank Account List Load By Website Group [OXPLAY] ZEUS138…" at bounding box center [542, 401] width 1084 height 802
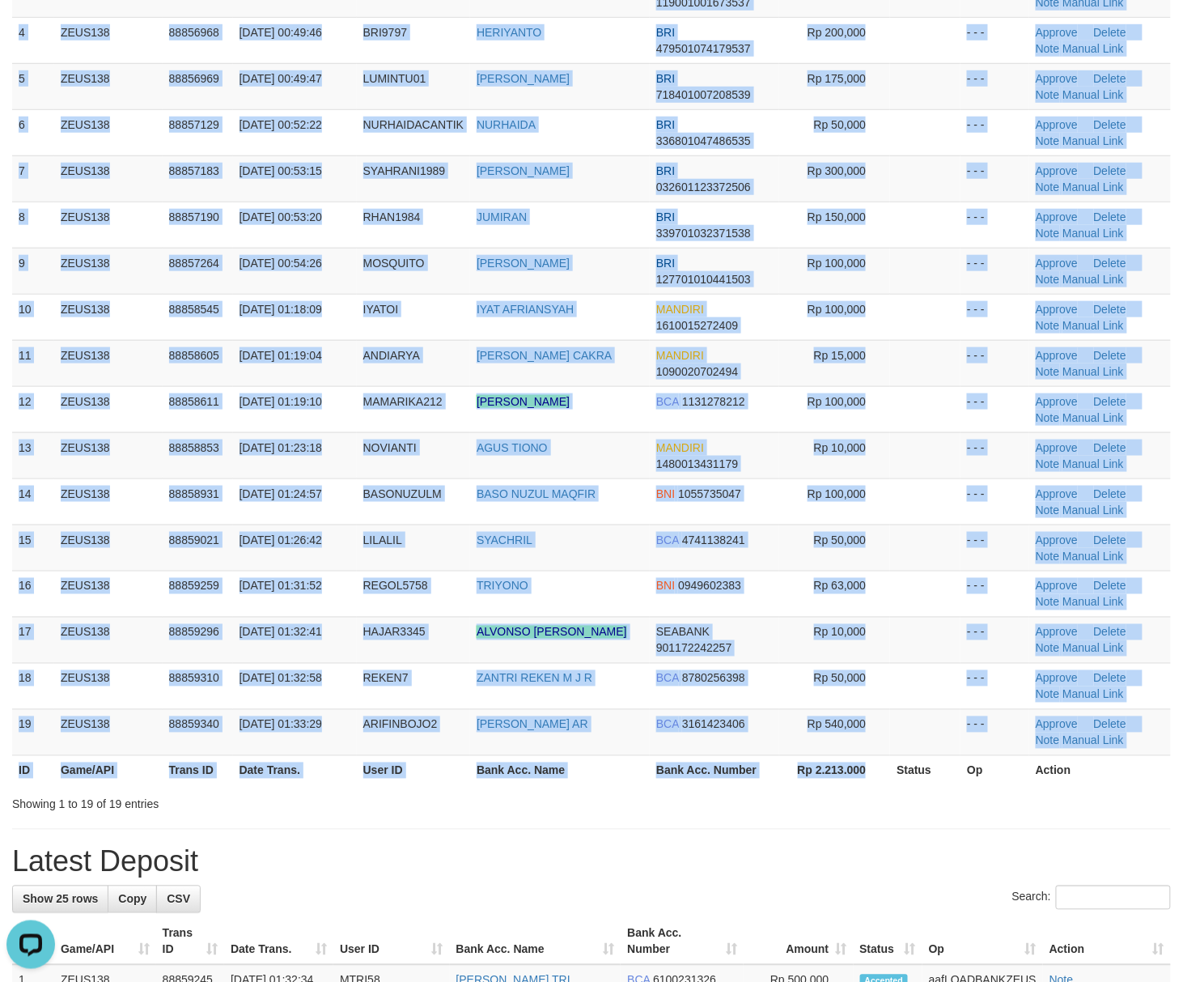
drag, startPoint x: 866, startPoint y: 790, endPoint x: 1182, endPoint y: 791, distance: 315.6
click at [874, 785] on th "Rp 2.213.000" at bounding box center [835, 770] width 112 height 30
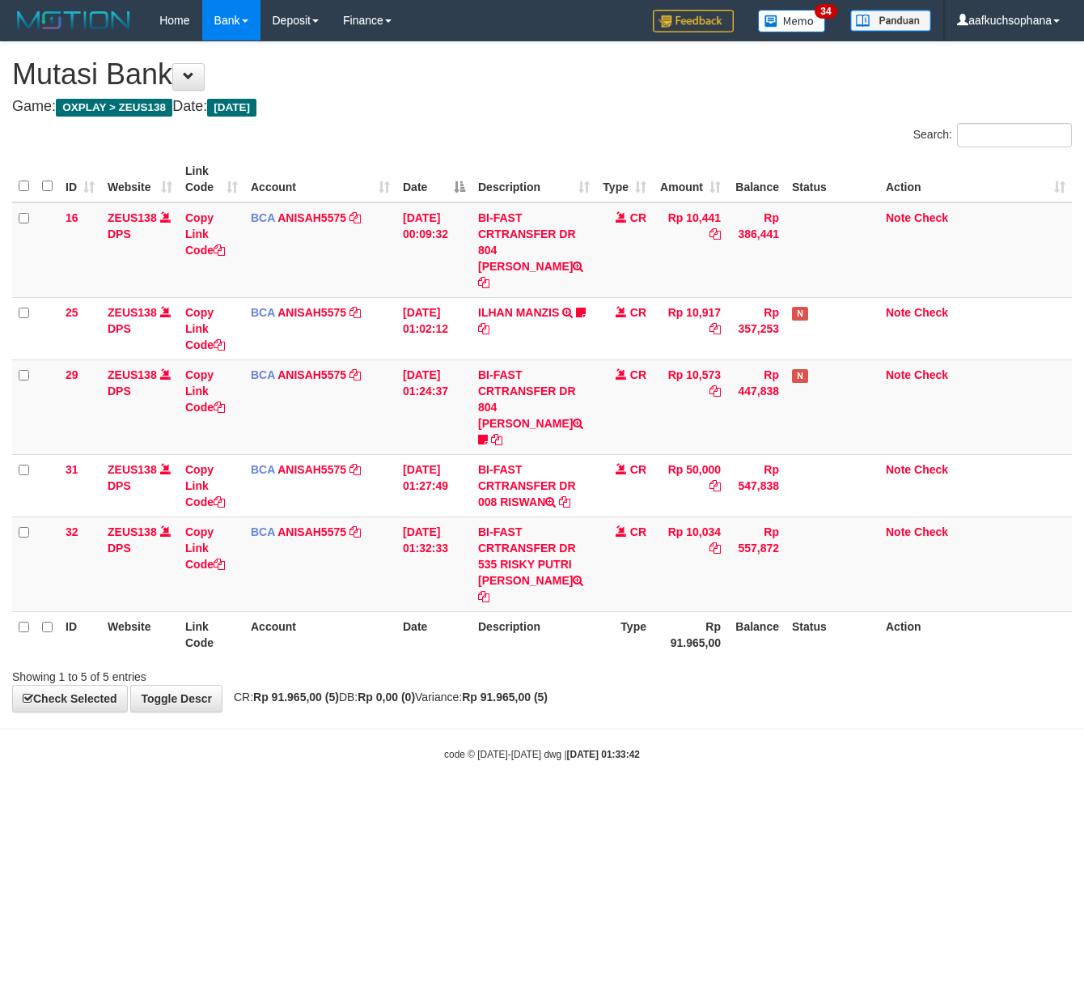
drag, startPoint x: 257, startPoint y: 809, endPoint x: 262, endPoint y: 822, distance: 13.8
click at [263, 802] on html "Toggle navigation Home Bank Account List Load By Website Group [OXPLAY] ZEUS138…" at bounding box center [542, 401] width 1084 height 802
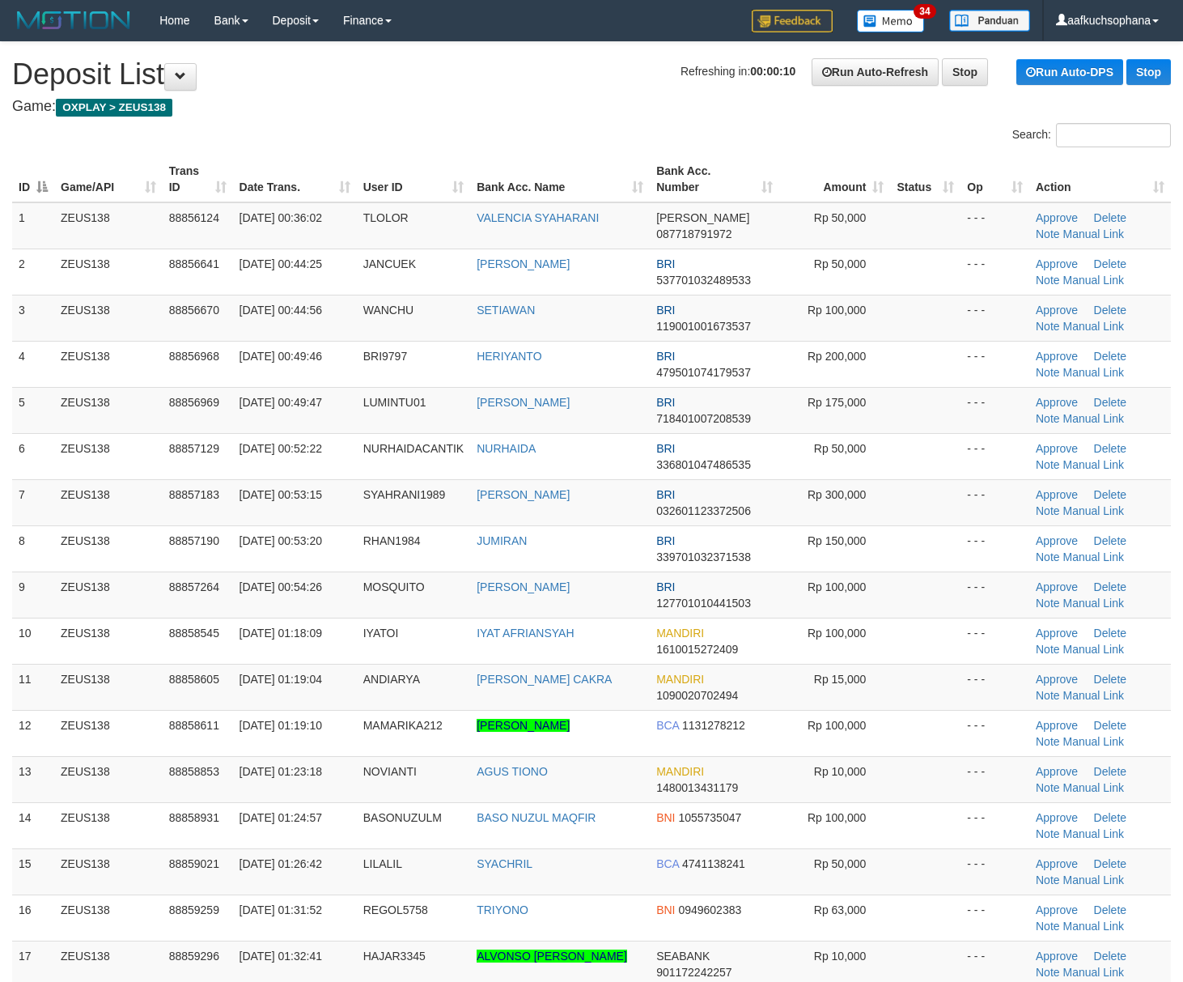
scroll to position [400, 0]
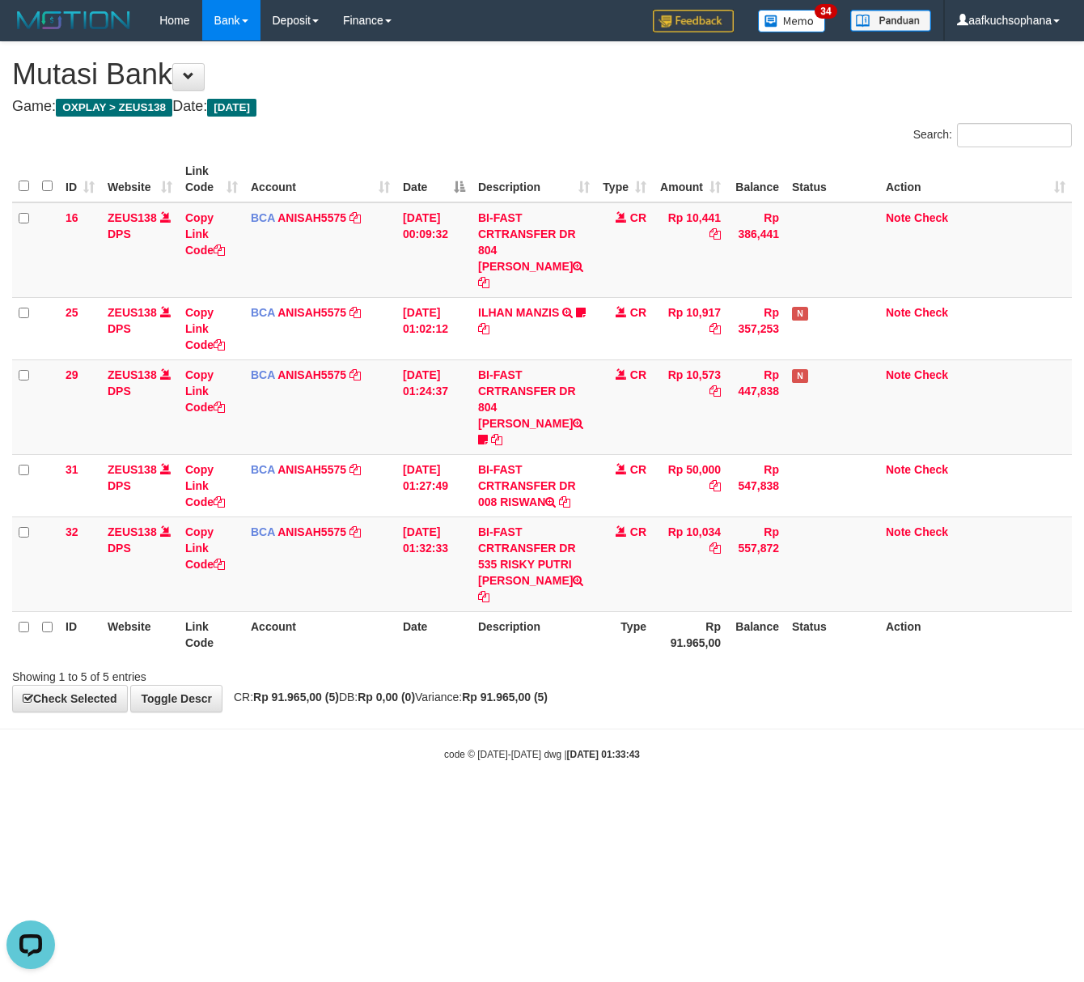
drag, startPoint x: 277, startPoint y: 788, endPoint x: 308, endPoint y: 780, distance: 31.8
click at [305, 780] on html "Toggle navigation Home Bank Account List Load By Website Group [OXPLAY] ZEUS138…" at bounding box center [542, 401] width 1084 height 802
drag, startPoint x: 308, startPoint y: 780, endPoint x: 26, endPoint y: 794, distance: 282.0
click at [314, 777] on html "Toggle navigation Home Bank Account List Load By Website Group [OXPLAY] ZEUS138…" at bounding box center [542, 401] width 1084 height 802
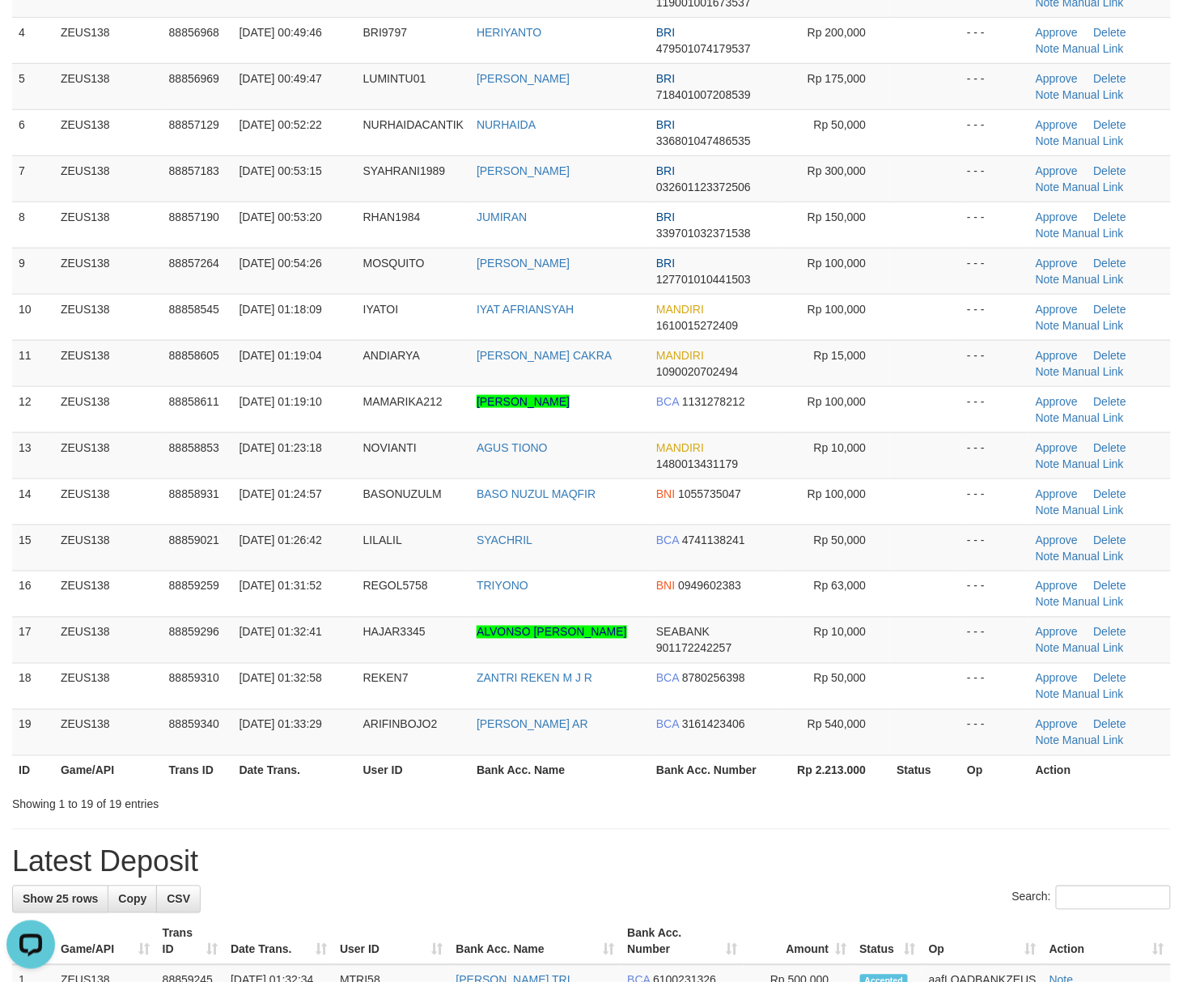
drag, startPoint x: 811, startPoint y: 847, endPoint x: 1196, endPoint y: 864, distance: 385.6
click at [905, 852] on div "**********" at bounding box center [591, 842] width 1183 height 2249
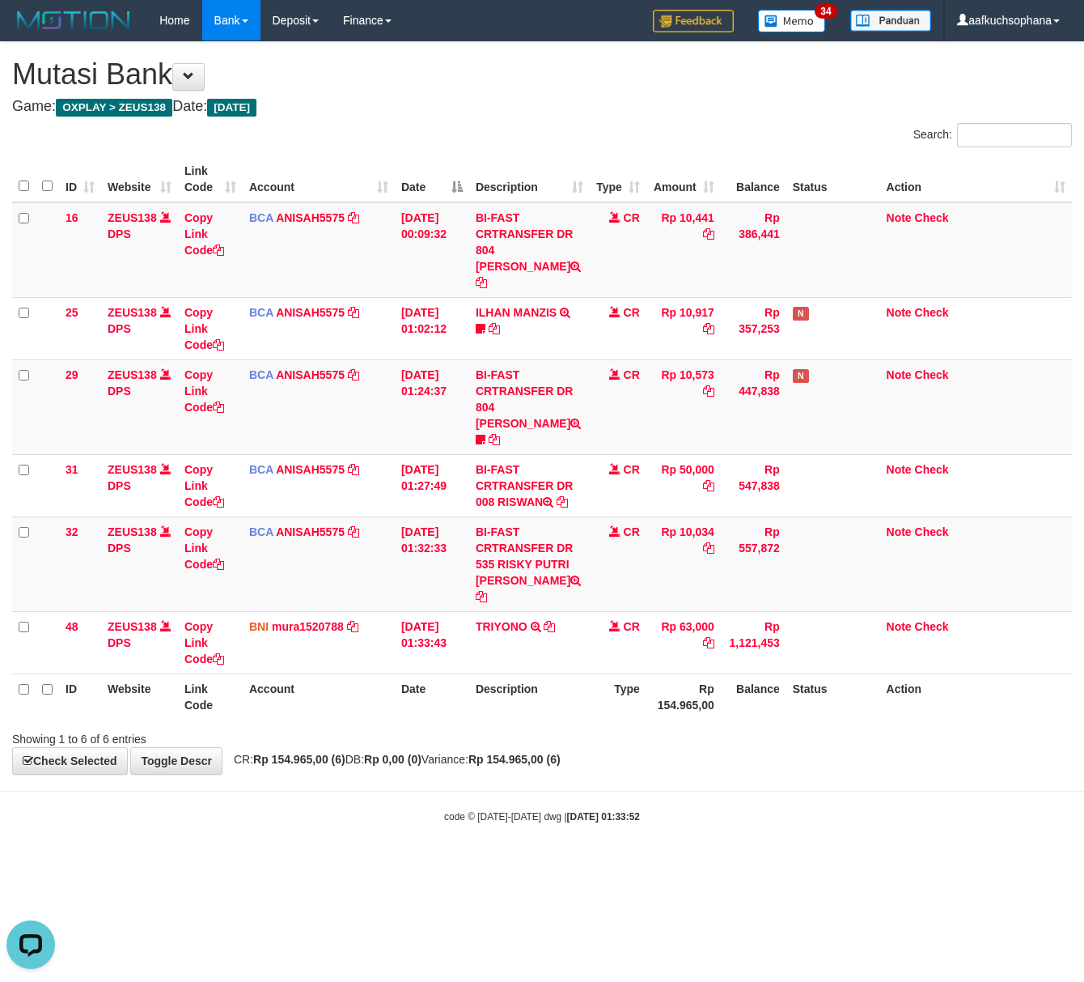
drag, startPoint x: 293, startPoint y: 890, endPoint x: 3, endPoint y: 862, distance: 291.1
click at [270, 864] on html "Toggle navigation Home Bank Account List Load By Website Group [OXPLAY] ZEUS138…" at bounding box center [542, 432] width 1084 height 864
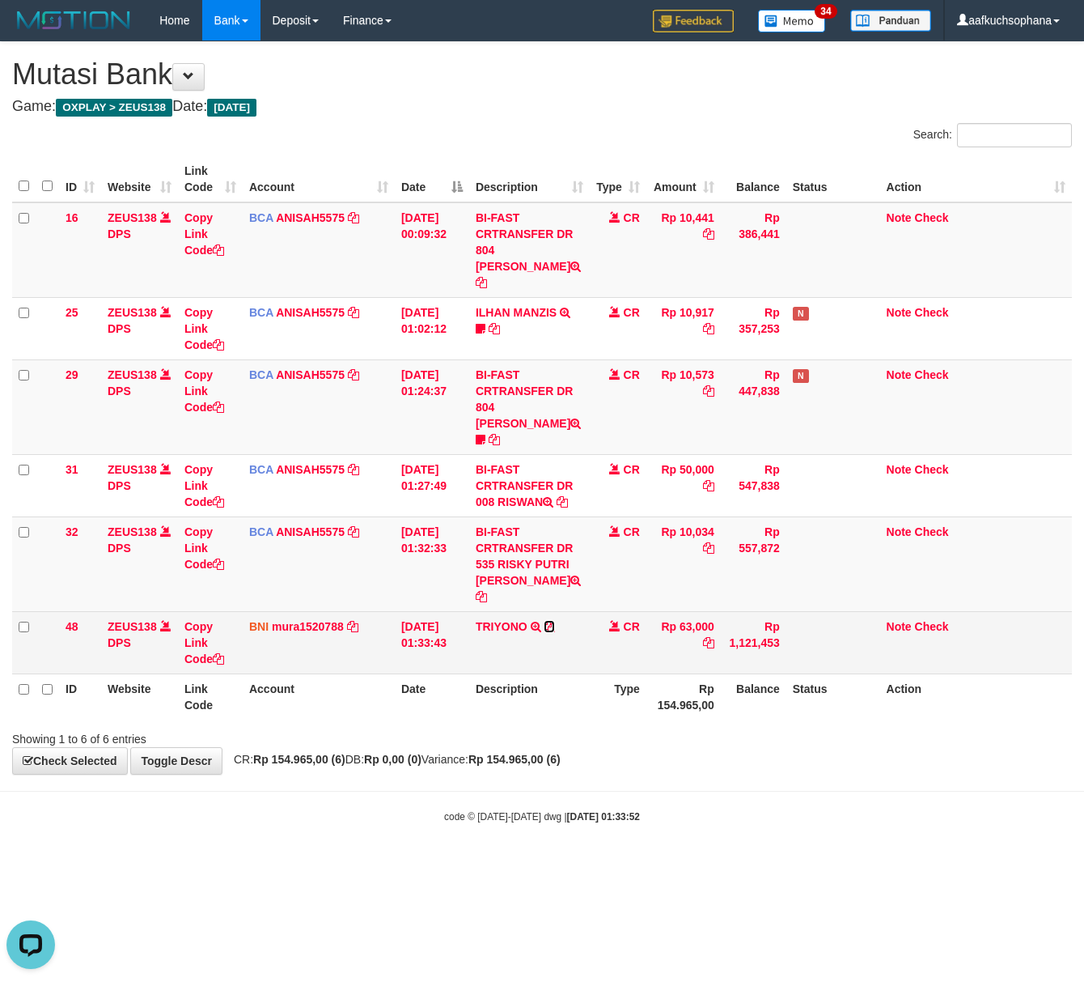
click at [548, 621] on icon at bounding box center [549, 626] width 11 height 11
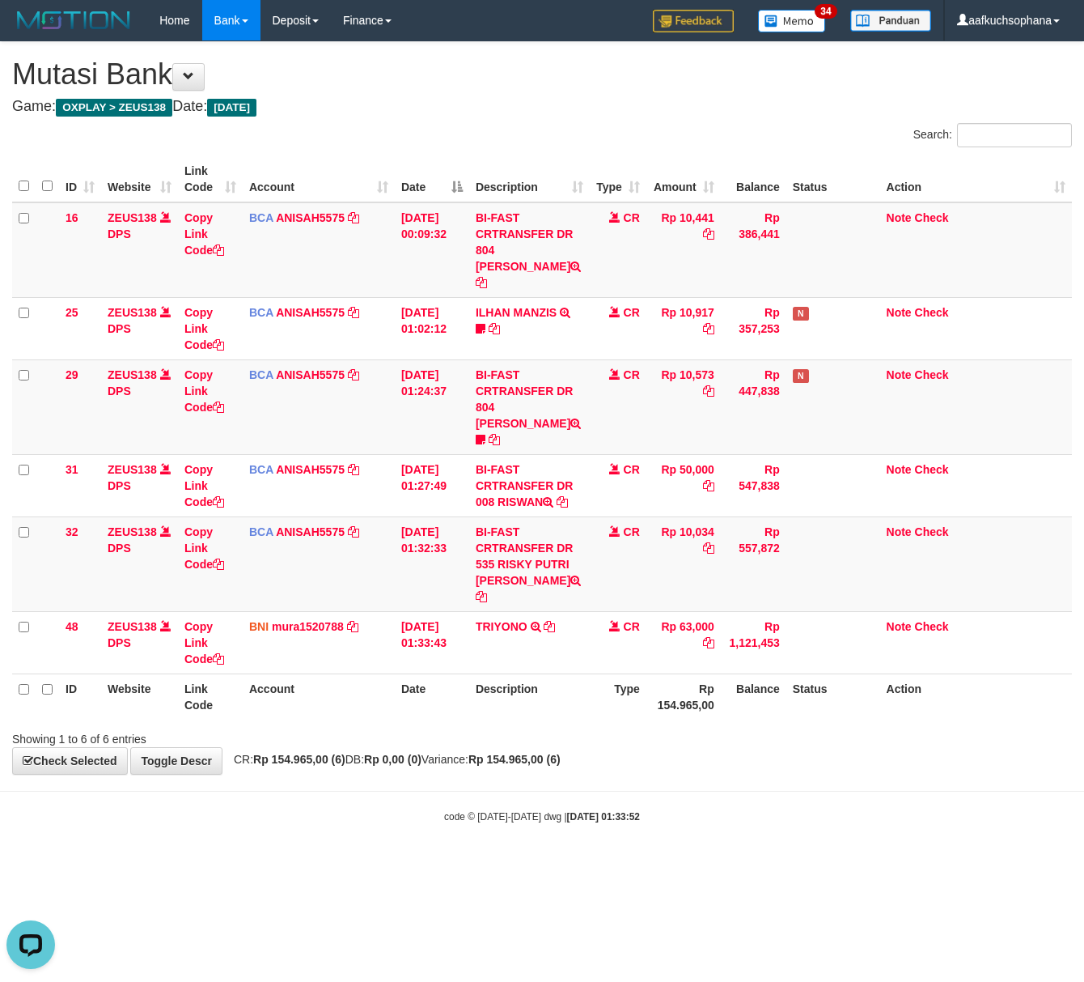
click at [257, 808] on div "code © 2012-2018 dwg | 2025/10/01 01:33:52" at bounding box center [542, 816] width 1084 height 16
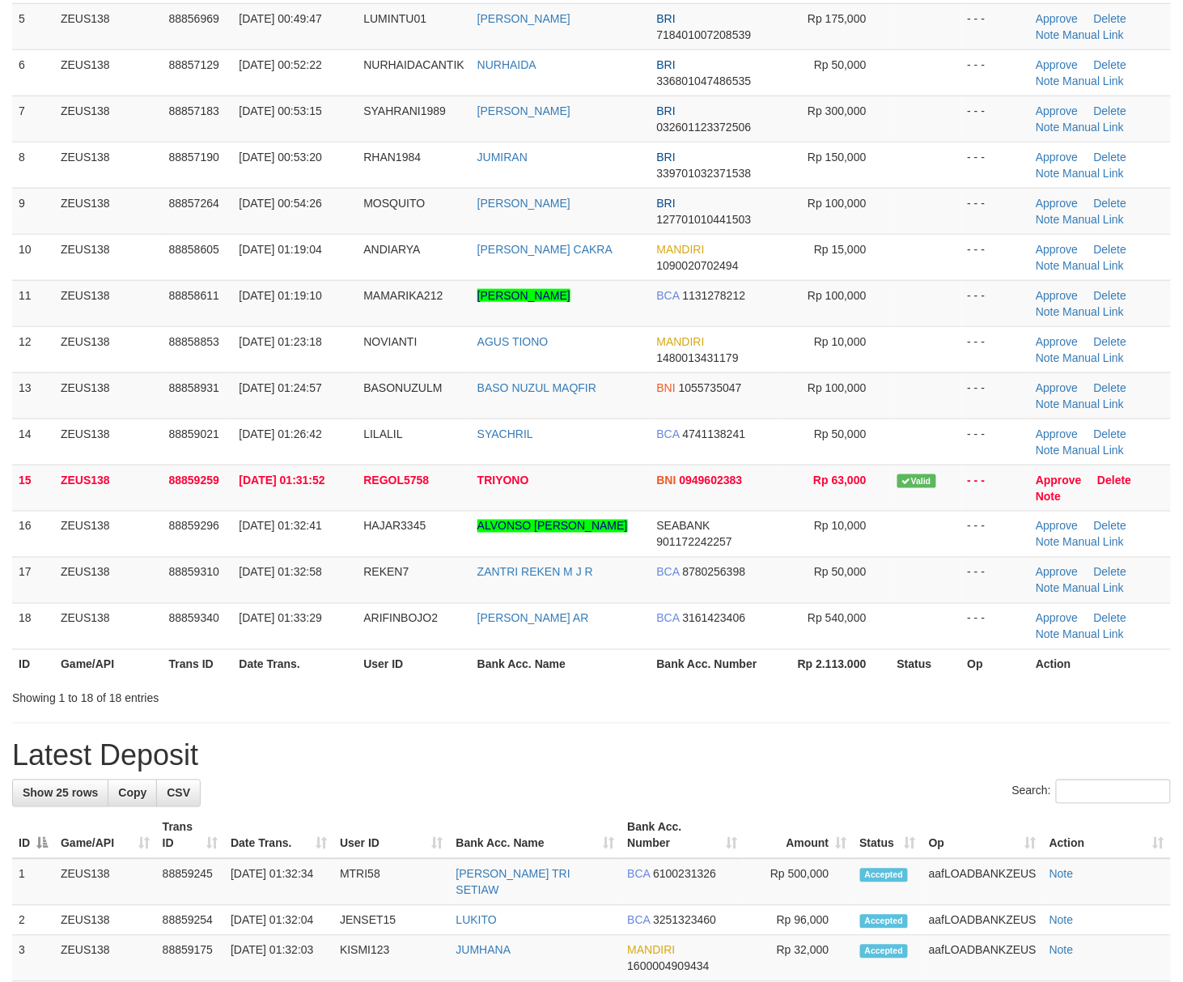
scroll to position [324, 0]
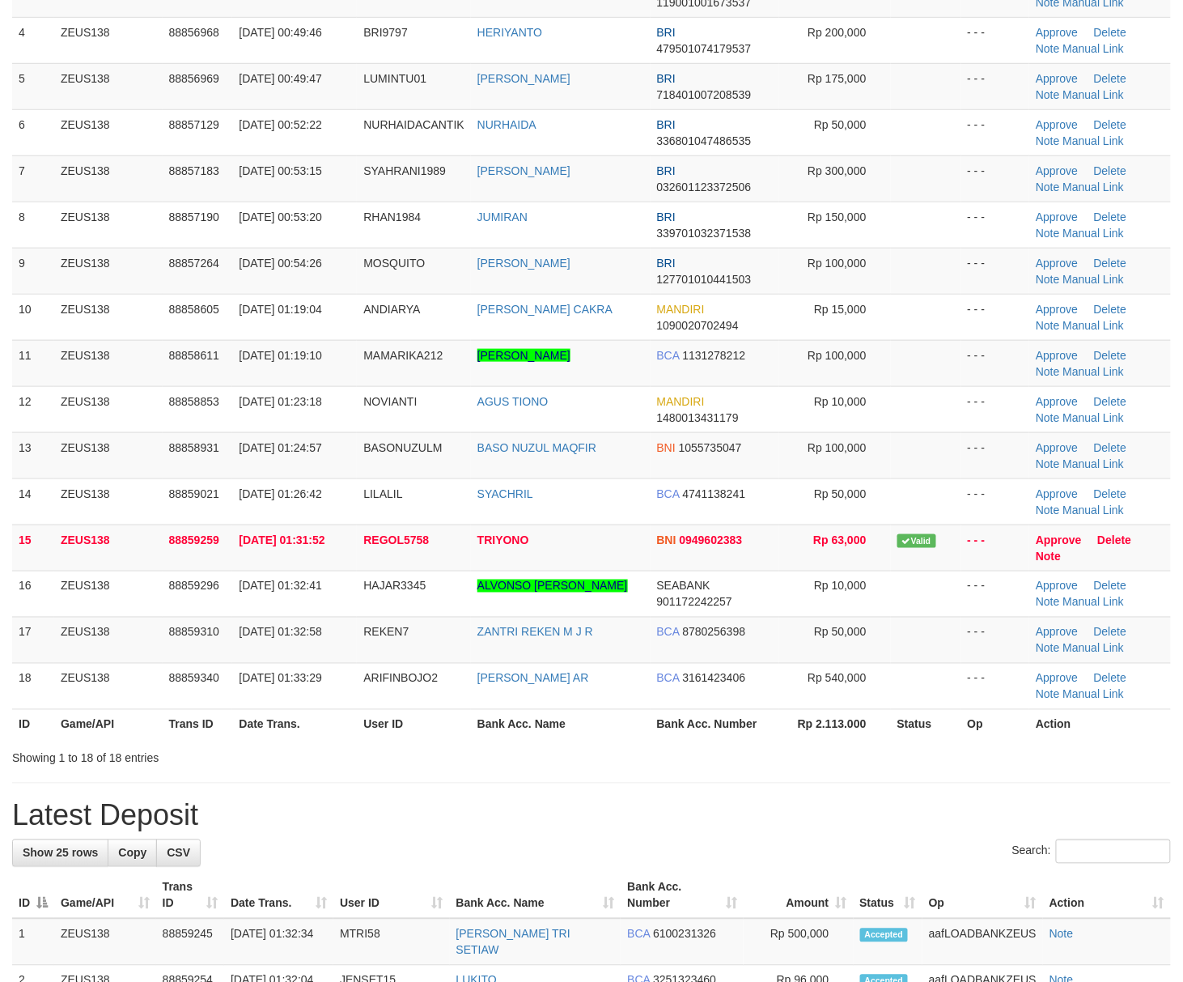
drag, startPoint x: 794, startPoint y: 869, endPoint x: 796, endPoint y: 858, distance: 11.6
click at [796, 868] on div "Search:" at bounding box center [591, 853] width 1159 height 28
drag, startPoint x: 796, startPoint y: 858, endPoint x: 796, endPoint y: 849, distance: 8.9
click at [797, 855] on div "Search:" at bounding box center [591, 853] width 1159 height 28
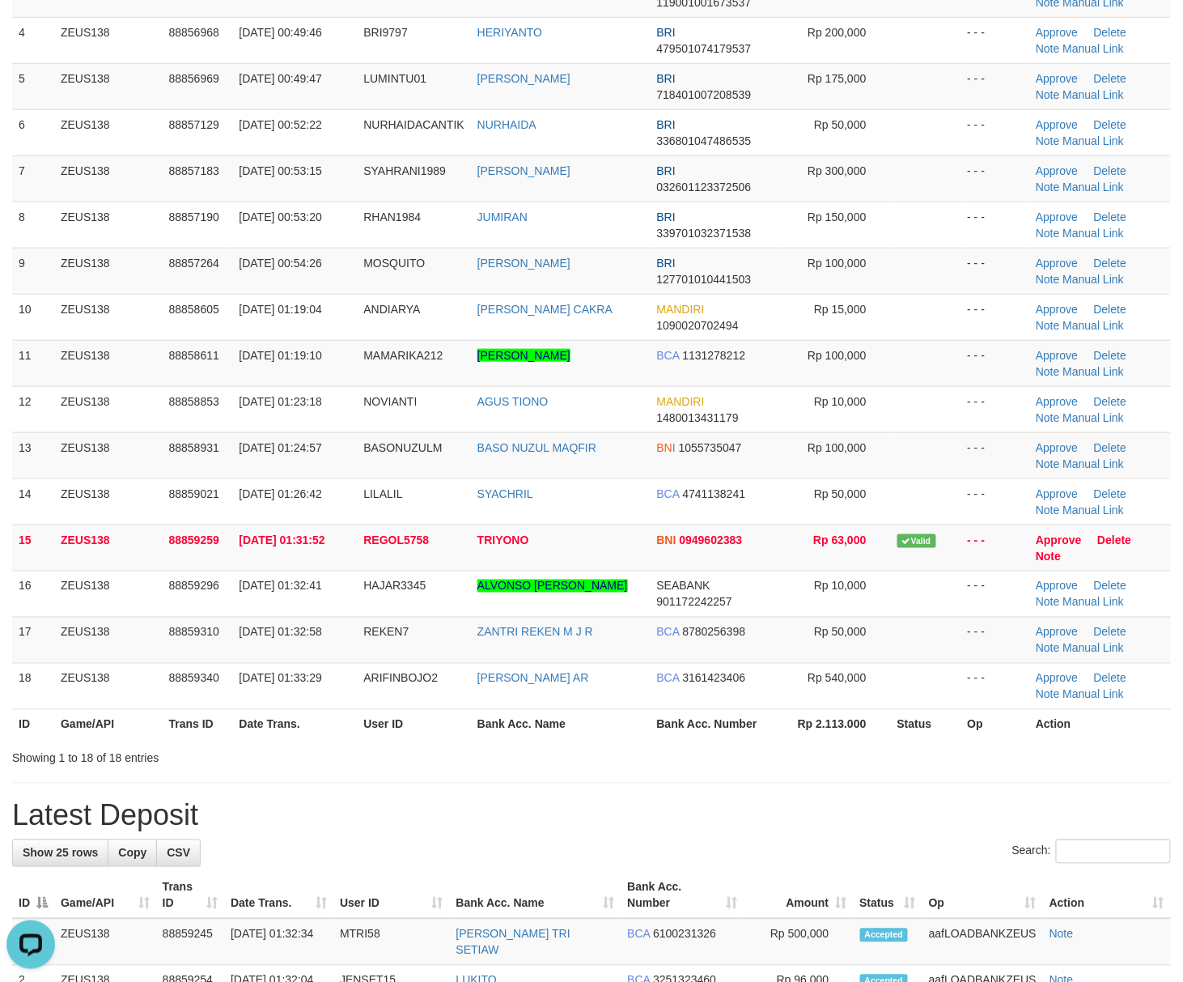
click at [712, 829] on h1 "Latest Deposit" at bounding box center [591, 816] width 1159 height 32
click at [960, 800] on div "**********" at bounding box center [591, 819] width 1183 height 2203
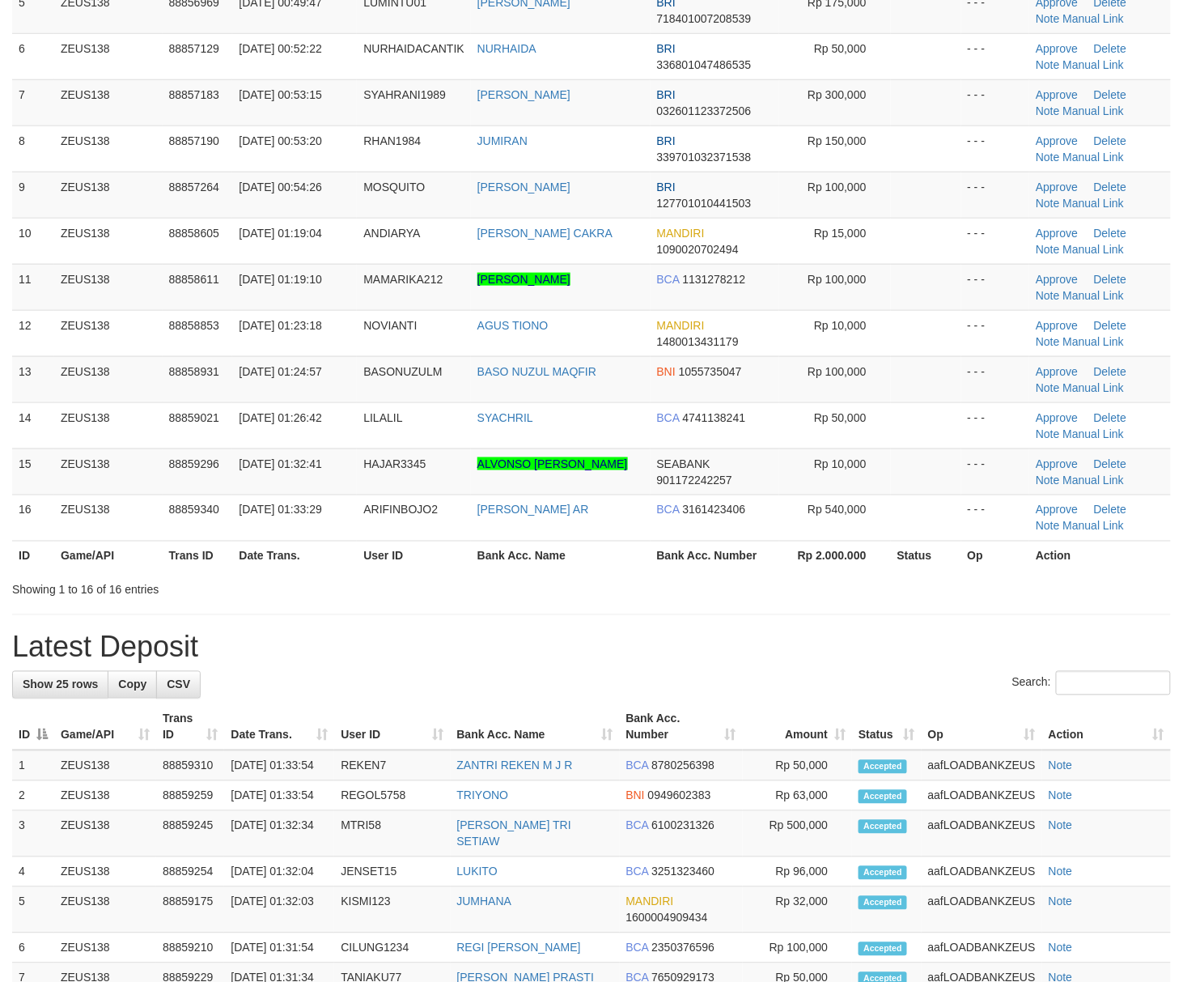
scroll to position [324, 0]
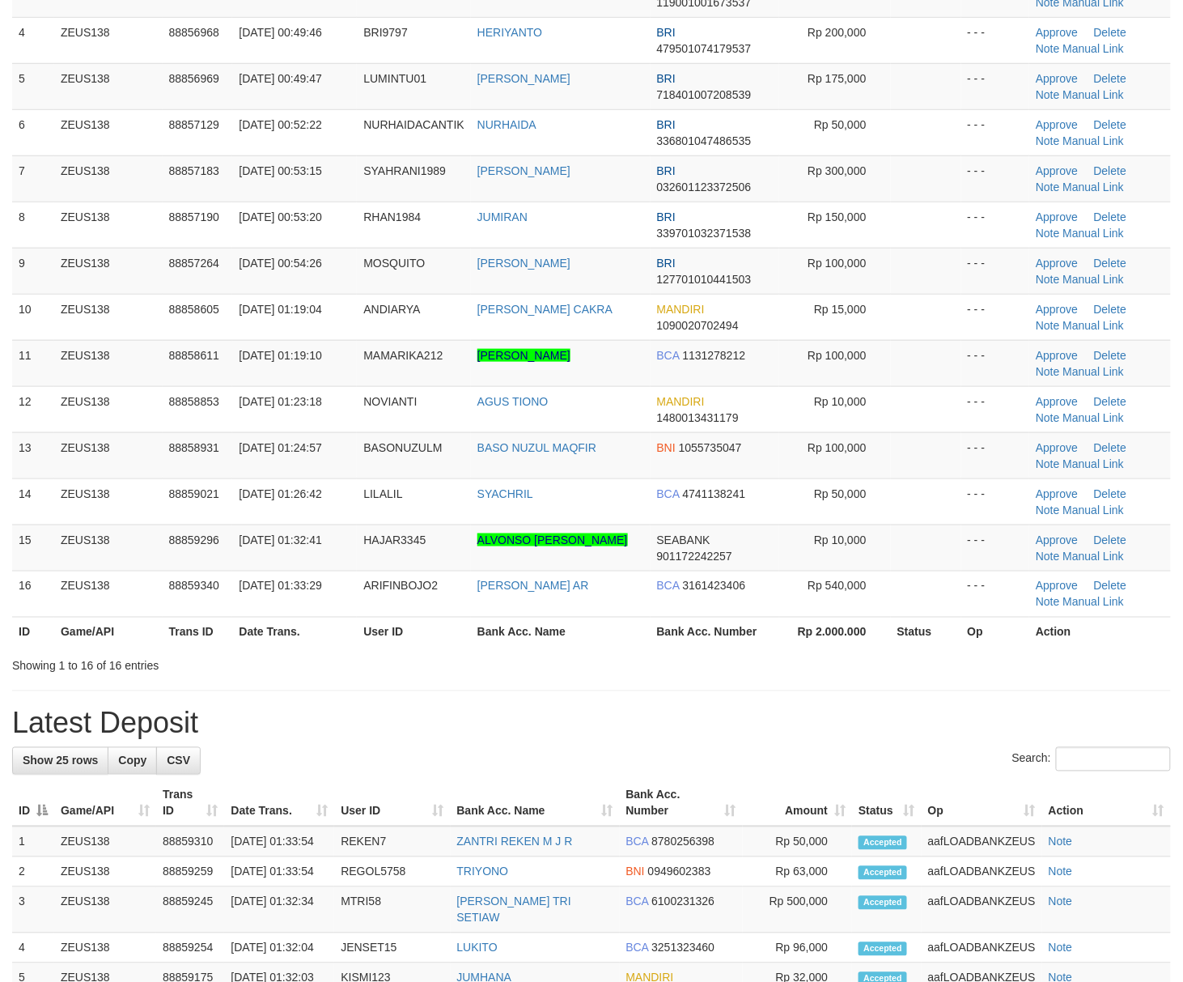
click at [762, 719] on div "**********" at bounding box center [591, 765] width 1183 height 2094
drag, startPoint x: 765, startPoint y: 753, endPoint x: 1183, endPoint y: 753, distance: 418.4
click at [788, 749] on div "**********" at bounding box center [591, 765] width 1183 height 2094
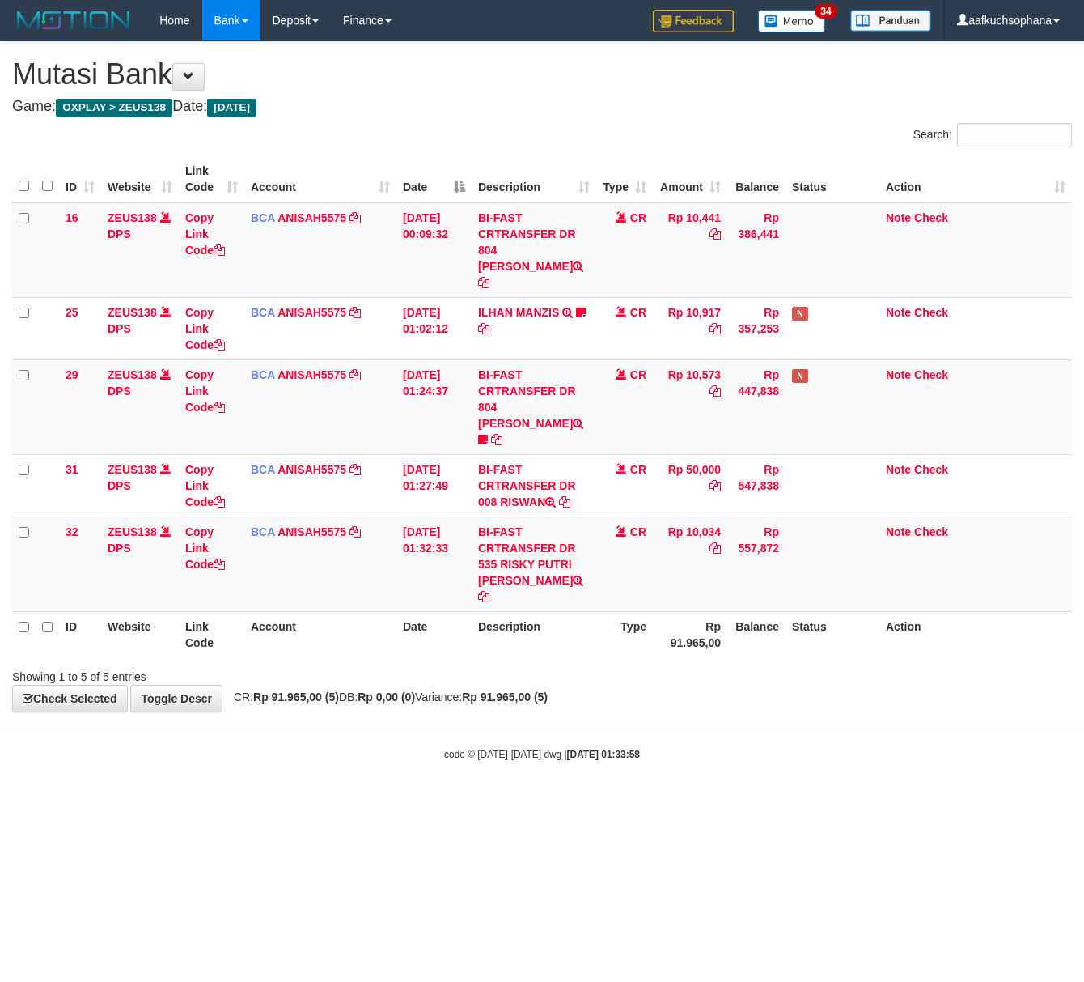
drag, startPoint x: 211, startPoint y: 749, endPoint x: 3, endPoint y: 709, distance: 211.9
click at [170, 738] on html "Toggle navigation Home Bank Account List Load By Website Group [OXPLAY] ZEUS138…" at bounding box center [542, 401] width 1084 height 802
drag, startPoint x: 470, startPoint y: 736, endPoint x: 429, endPoint y: 714, distance: 46.7
click at [463, 727] on body "Toggle navigation Home Bank Account List Load By Website Group [OXPLAY] ZEUS138…" at bounding box center [542, 401] width 1084 height 802
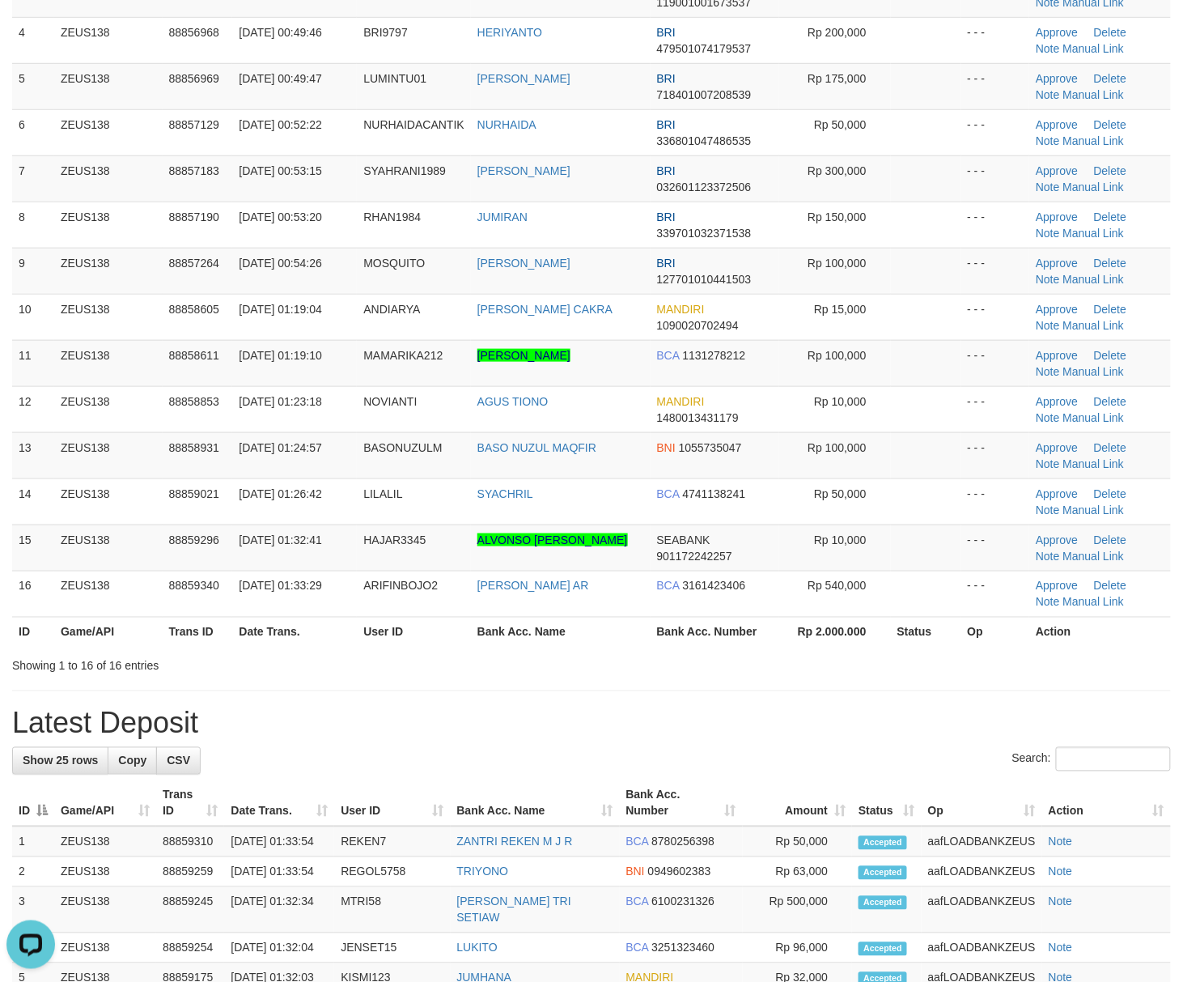
drag, startPoint x: 897, startPoint y: 687, endPoint x: 1195, endPoint y: 725, distance: 300.2
click at [904, 687] on div "**********" at bounding box center [591, 765] width 1183 height 2094
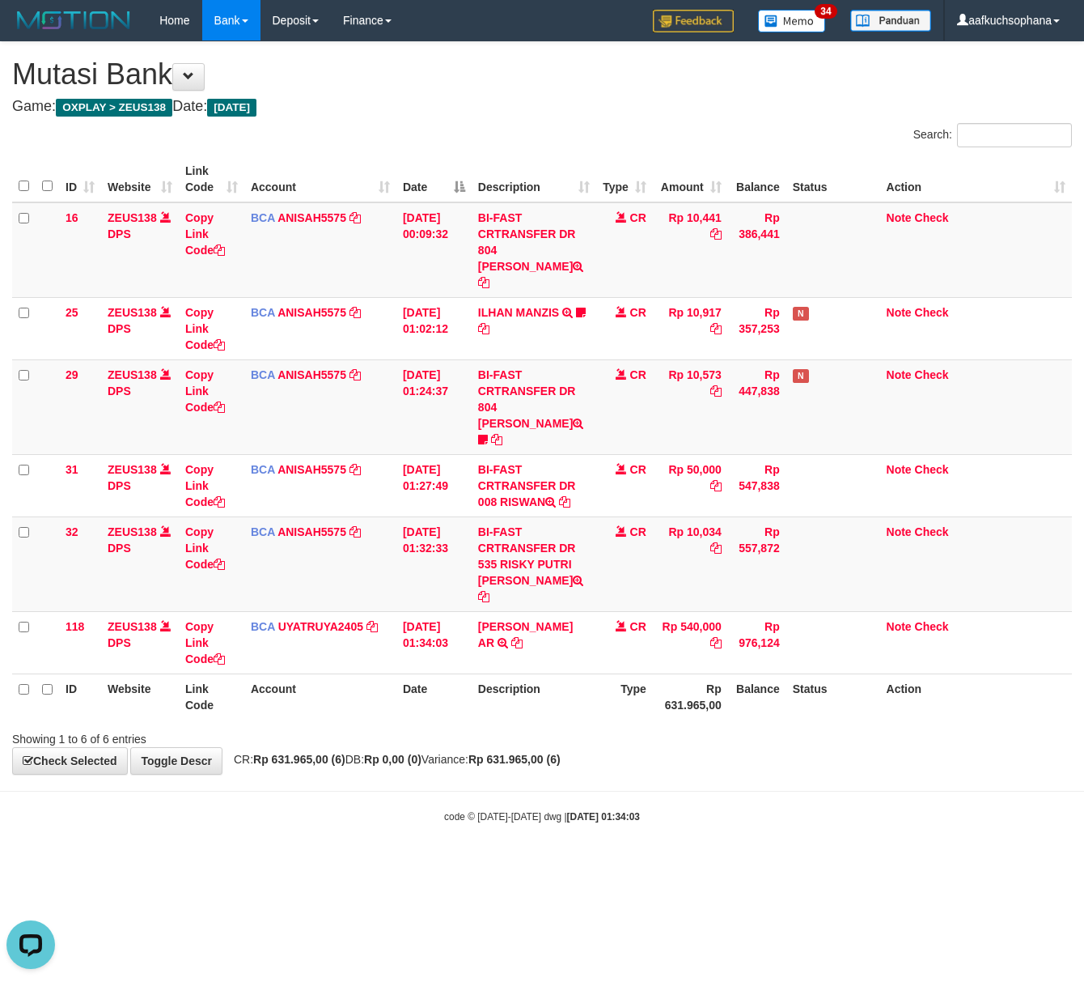
click at [432, 754] on body "Toggle navigation Home Bank Account List Load By Website Group [OXPLAY] ZEUS138…" at bounding box center [542, 432] width 1084 height 864
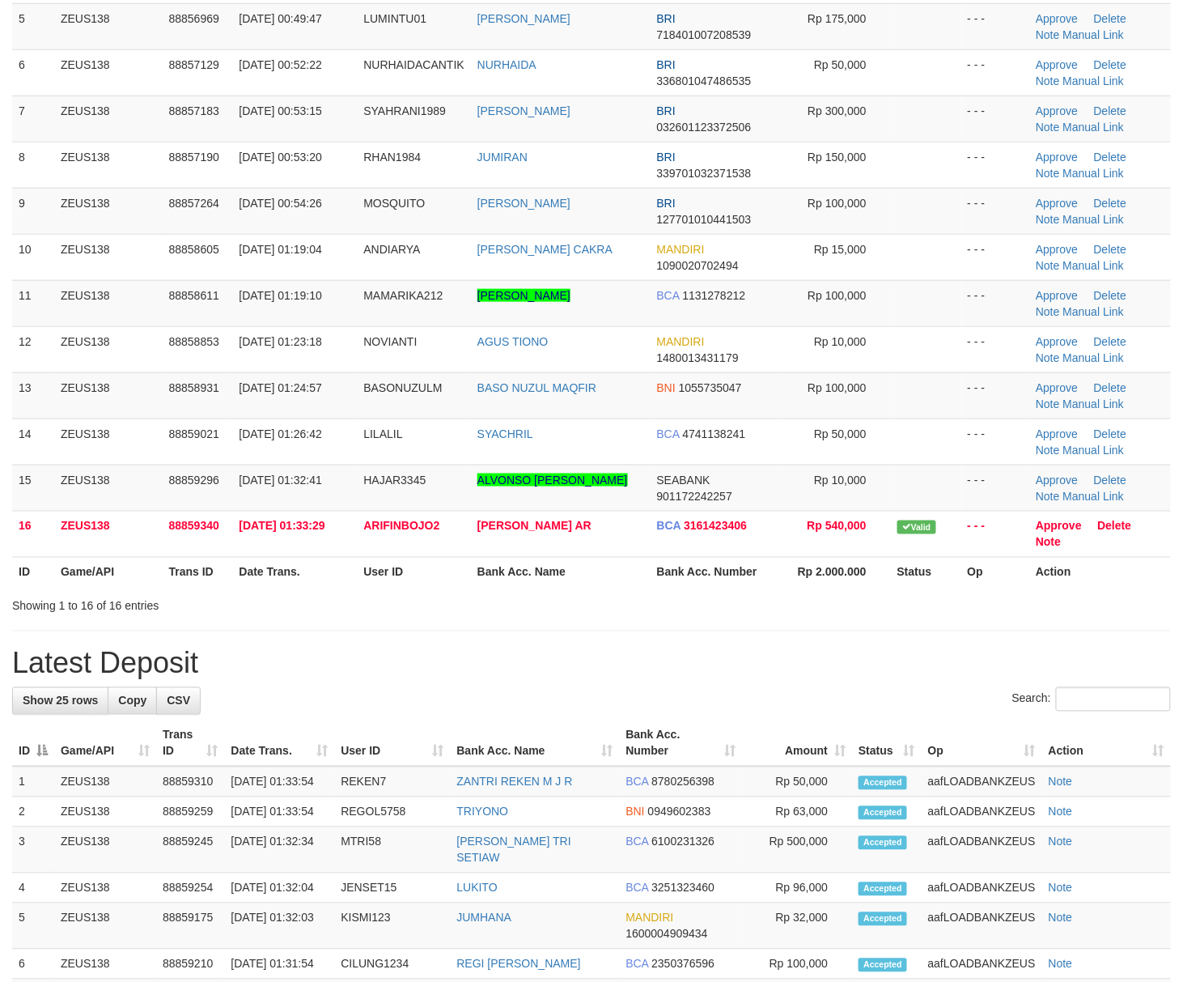
scroll to position [324, 0]
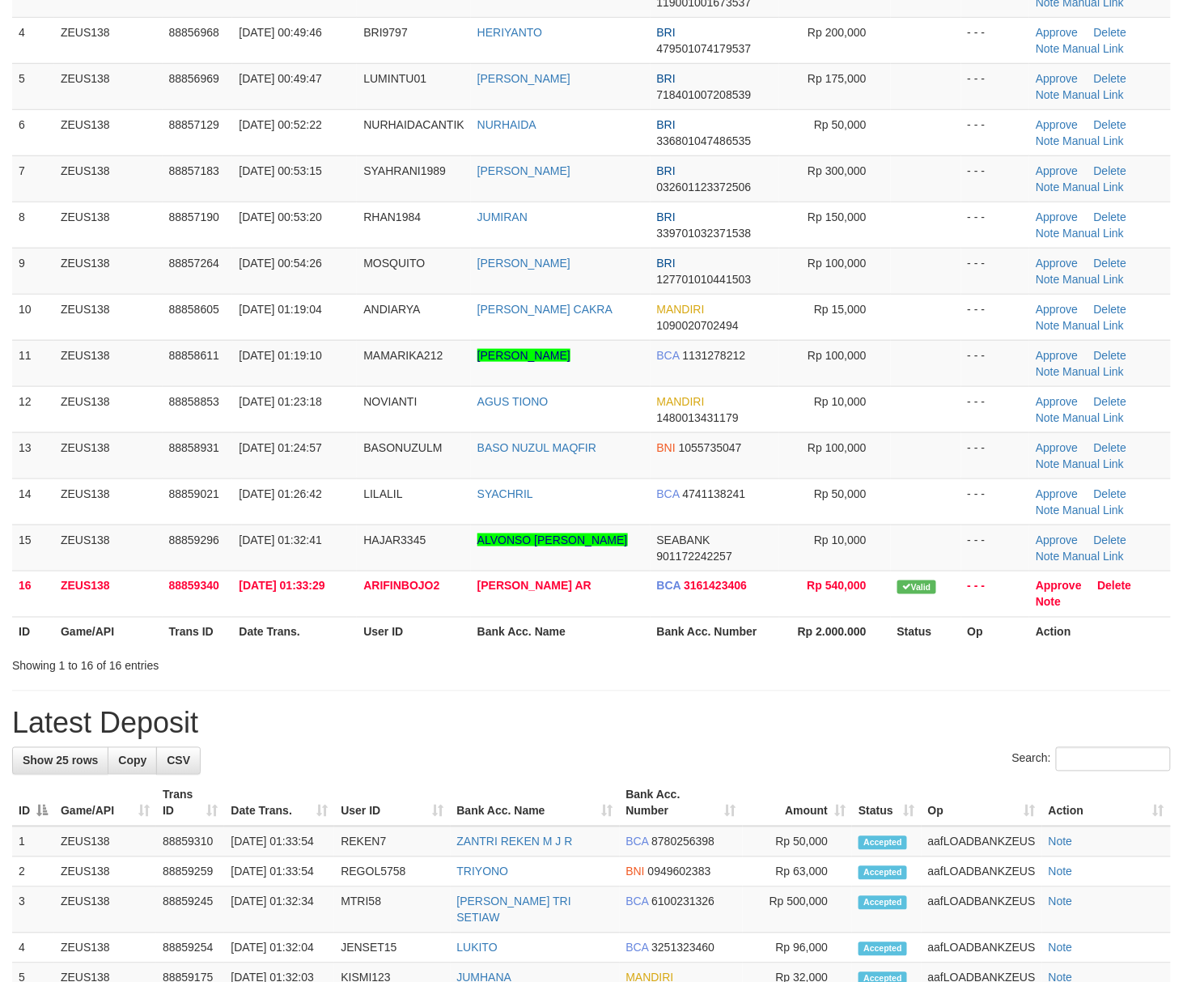
drag, startPoint x: 787, startPoint y: 626, endPoint x: 920, endPoint y: 660, distance: 137.0
click at [772, 638] on tr "ID Game/API Trans ID Date Trans. User ID Bank Acc. Name Bank Acc. Number Rp 2.0…" at bounding box center [591, 632] width 1159 height 30
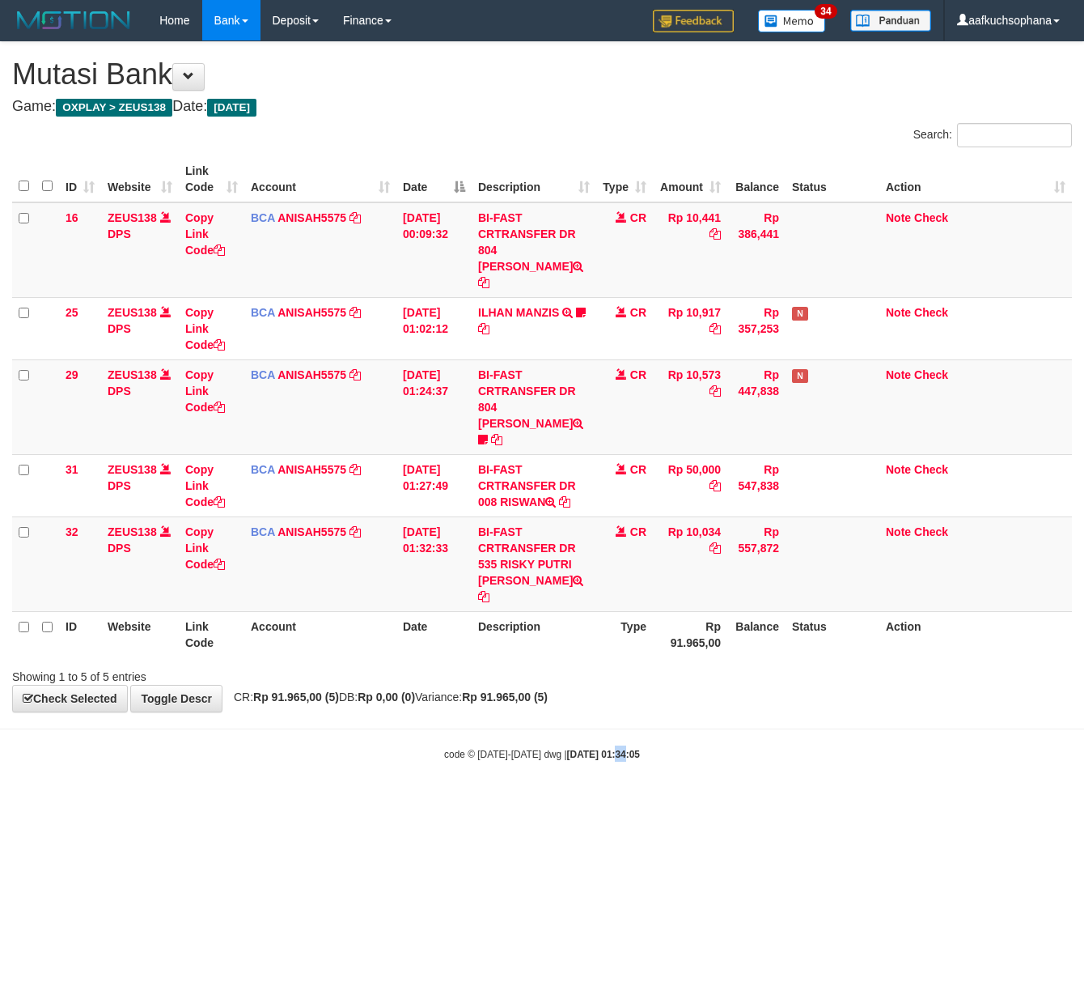
drag, startPoint x: 609, startPoint y: 765, endPoint x: 557, endPoint y: 756, distance: 53.4
click at [607, 764] on html "Toggle navigation Home Bank Account List Load By Website Group [OXPLAY] ZEUS138…" at bounding box center [542, 401] width 1084 height 802
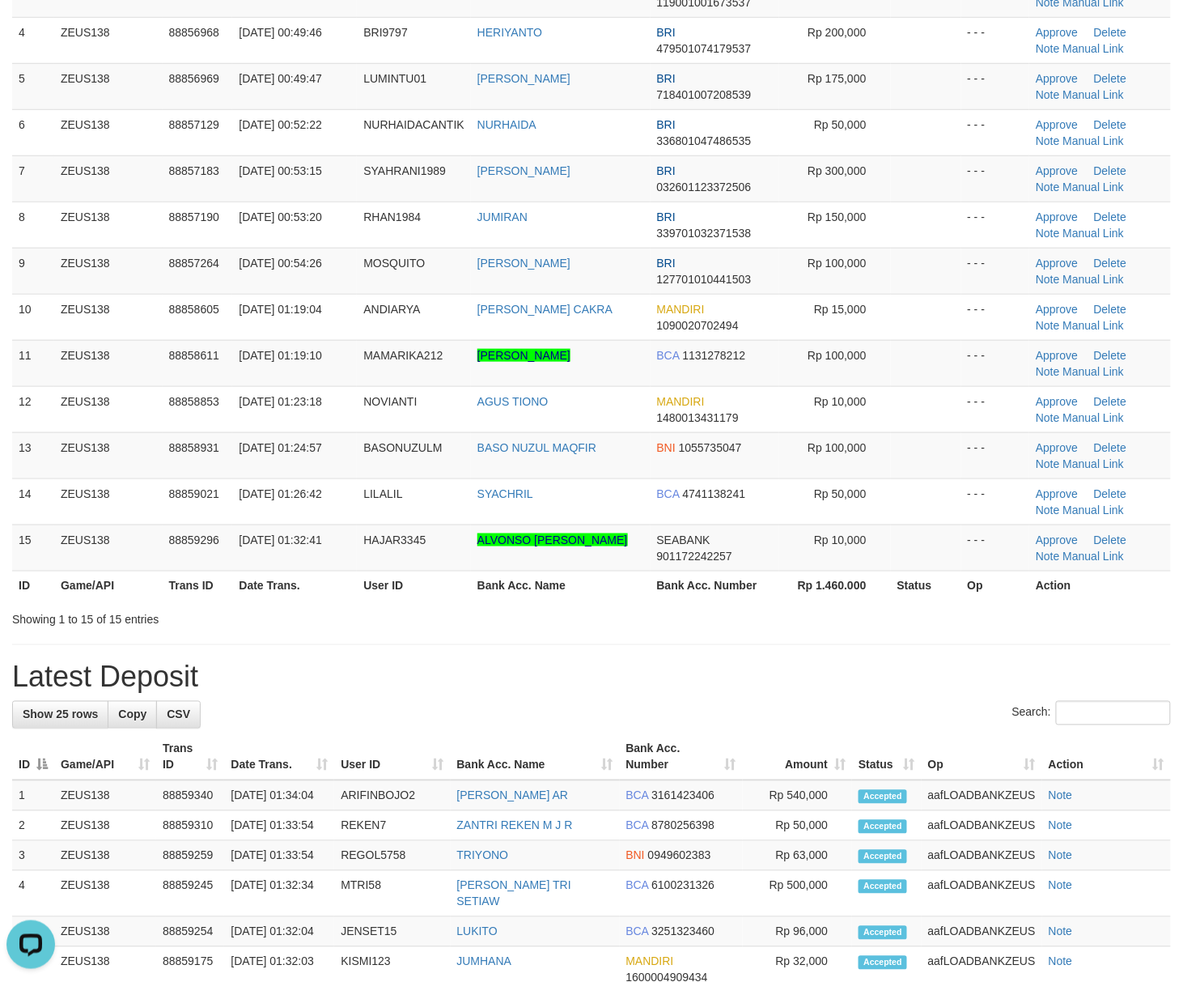
click at [787, 690] on h1 "Latest Deposit" at bounding box center [591, 677] width 1159 height 32
click at [796, 684] on h1 "Latest Deposit" at bounding box center [591, 677] width 1159 height 32
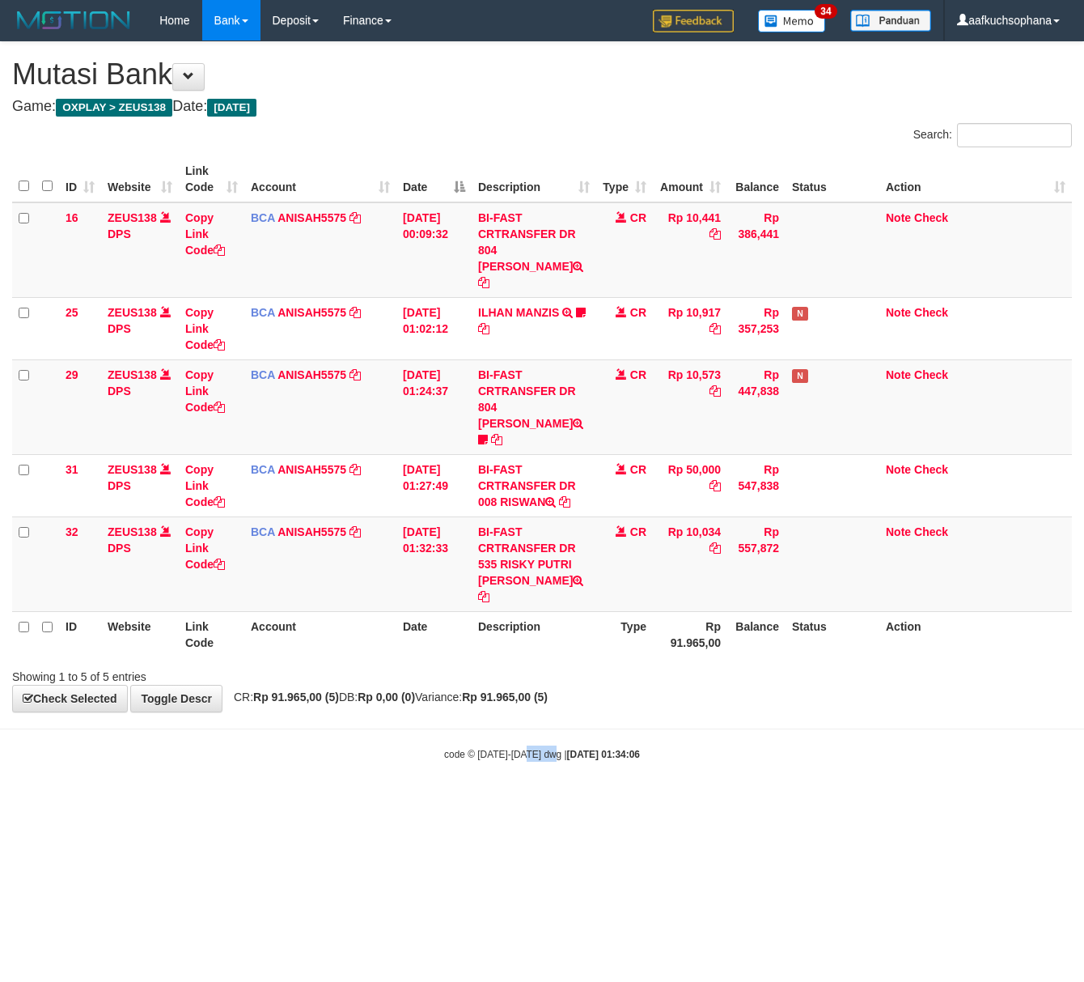
drag, startPoint x: 550, startPoint y: 775, endPoint x: 1, endPoint y: 739, distance: 550.7
click at [518, 766] on html "Toggle navigation Home Bank Account List Load By Website Group [OXPLAY] ZEUS138…" at bounding box center [542, 401] width 1084 height 802
drag, startPoint x: 426, startPoint y: 746, endPoint x: 278, endPoint y: 719, distance: 149.7
click at [405, 739] on body "Toggle navigation Home Bank Account List Load By Website Group [OXPLAY] ZEUS138…" at bounding box center [542, 401] width 1084 height 802
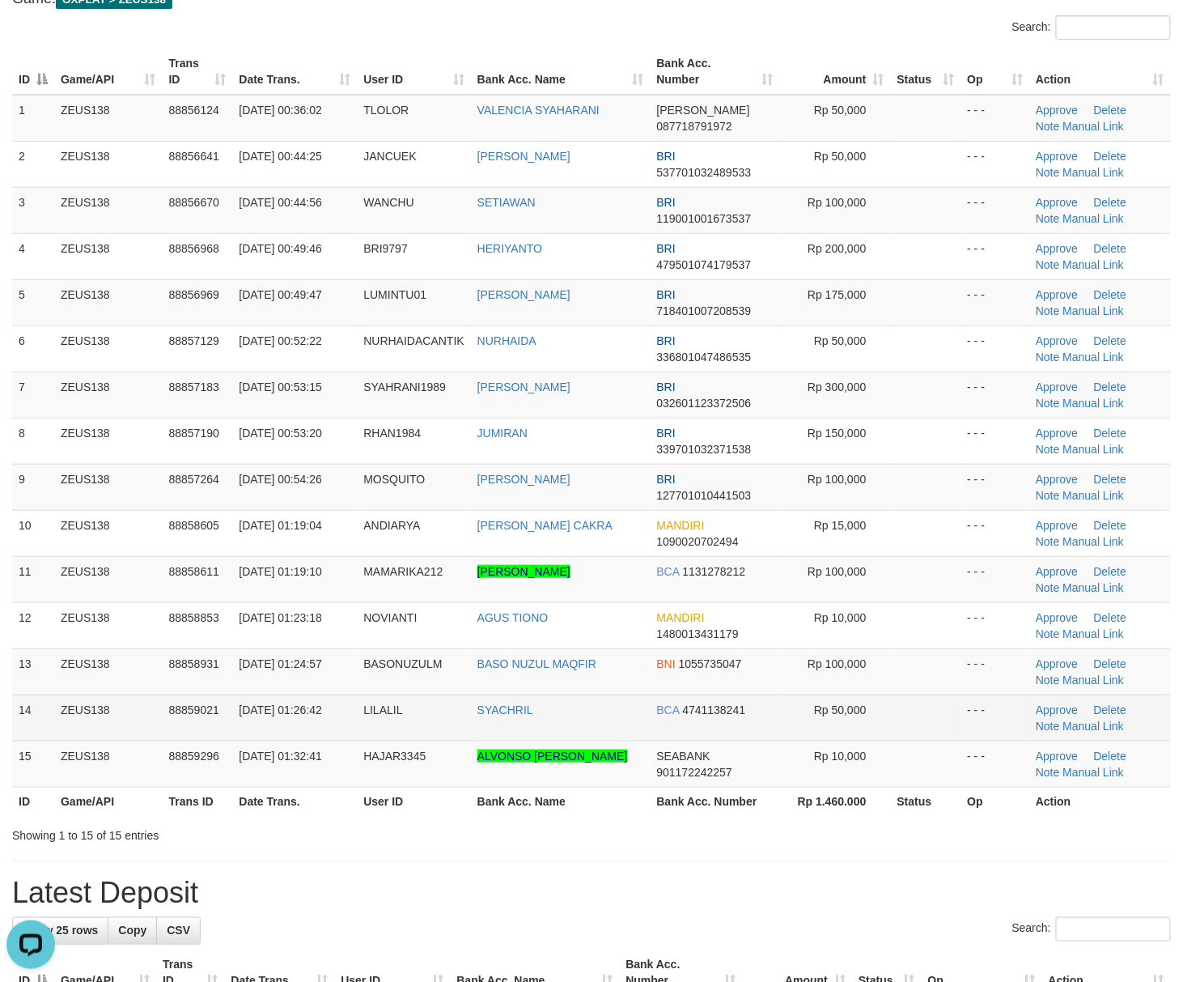
click at [919, 711] on td at bounding box center [926, 717] width 70 height 46
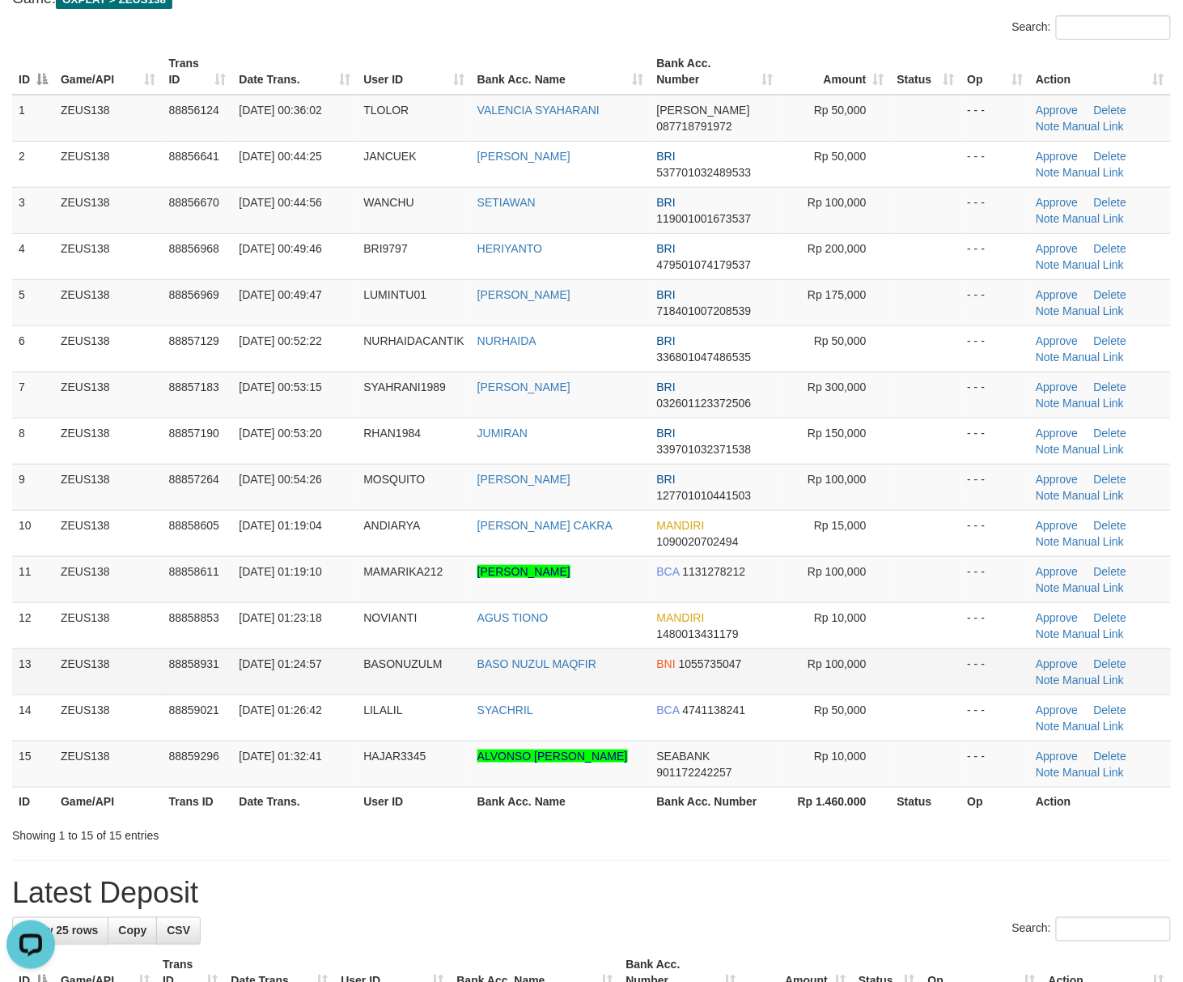
drag, startPoint x: 868, startPoint y: 688, endPoint x: 1098, endPoint y: 690, distance: 230.7
click at [868, 686] on td "Rp 100,000" at bounding box center [834, 671] width 111 height 46
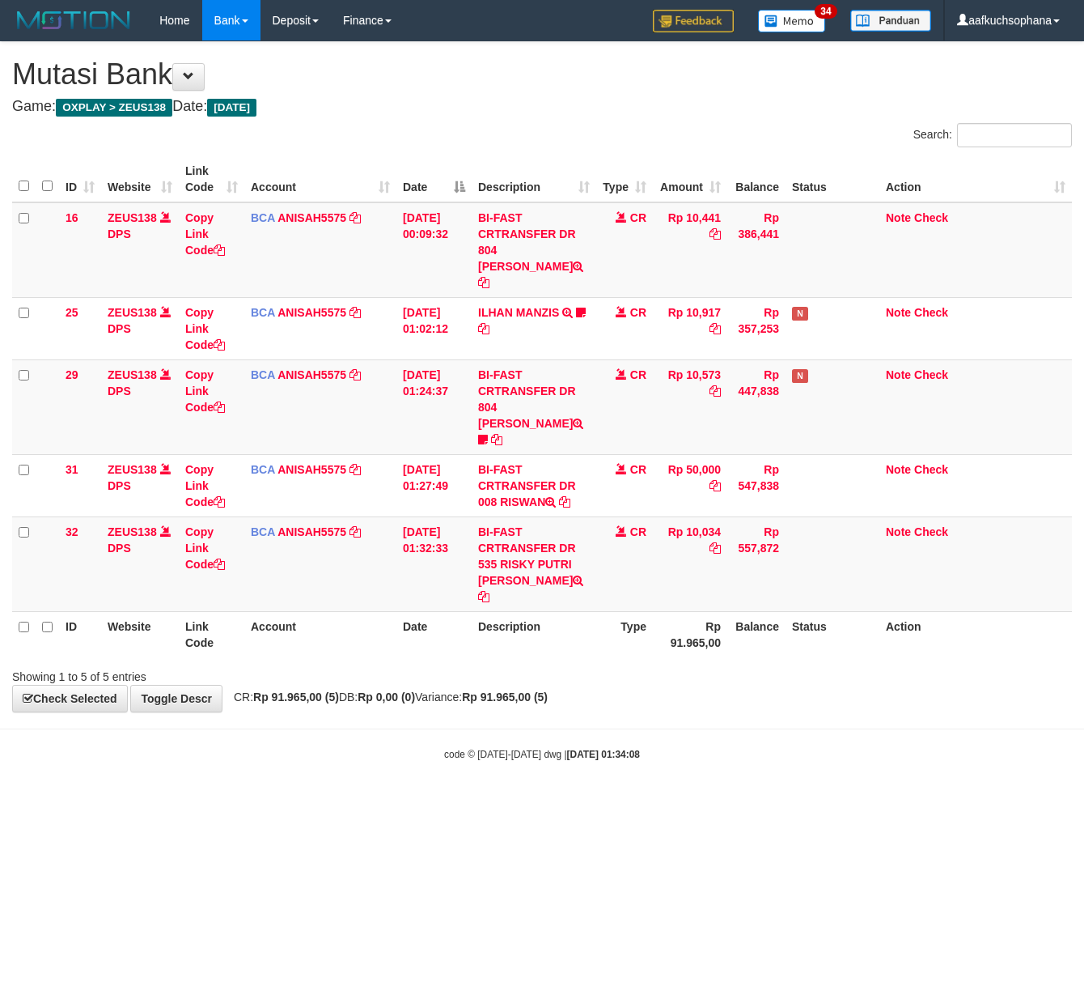
drag, startPoint x: 308, startPoint y: 730, endPoint x: 244, endPoint y: 727, distance: 64.0
click at [277, 730] on body "Toggle navigation Home Bank Account List Load By Website Group [OXPLAY] ZEUS138…" at bounding box center [542, 401] width 1084 height 802
drag, startPoint x: 269, startPoint y: 740, endPoint x: 0, endPoint y: 710, distance: 271.2
click at [261, 739] on body "Toggle navigation Home Bank Account List Load By Website Group [OXPLAY] ZEUS138…" at bounding box center [542, 401] width 1084 height 802
drag, startPoint x: 332, startPoint y: 741, endPoint x: 299, endPoint y: 745, distance: 32.6
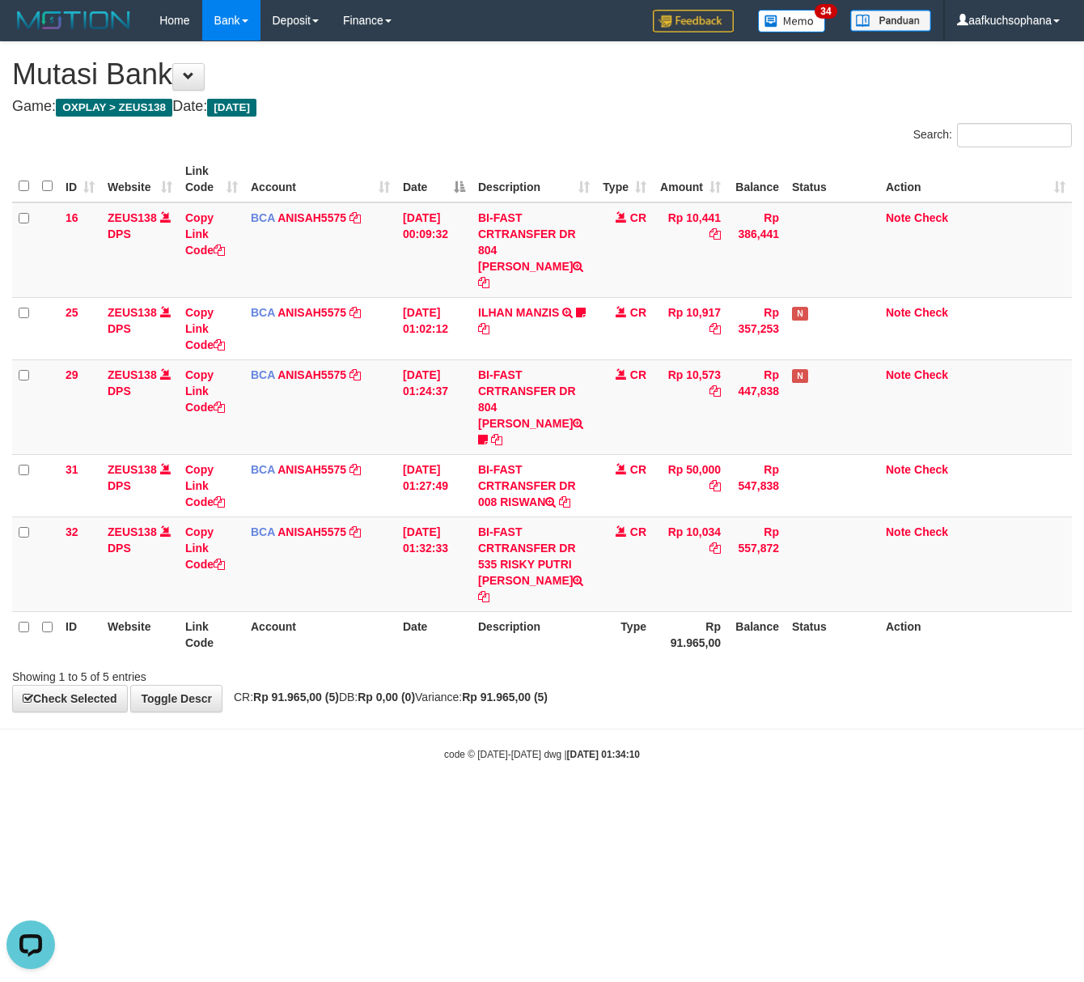
click at [302, 745] on body "Toggle navigation Home Bank Account List Load By Website Group [OXPLAY] ZEUS138…" at bounding box center [542, 401] width 1084 height 802
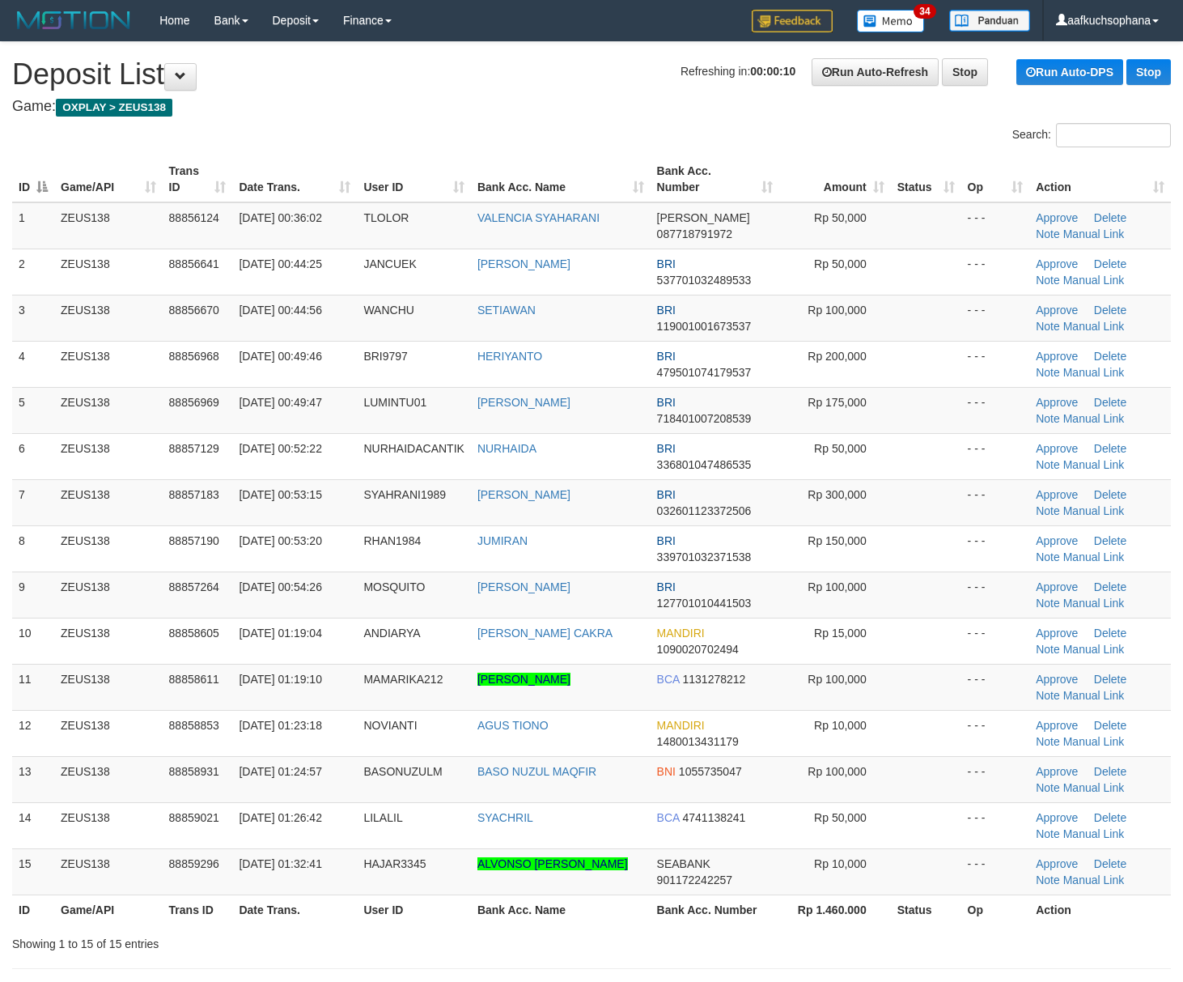
scroll to position [108, 0]
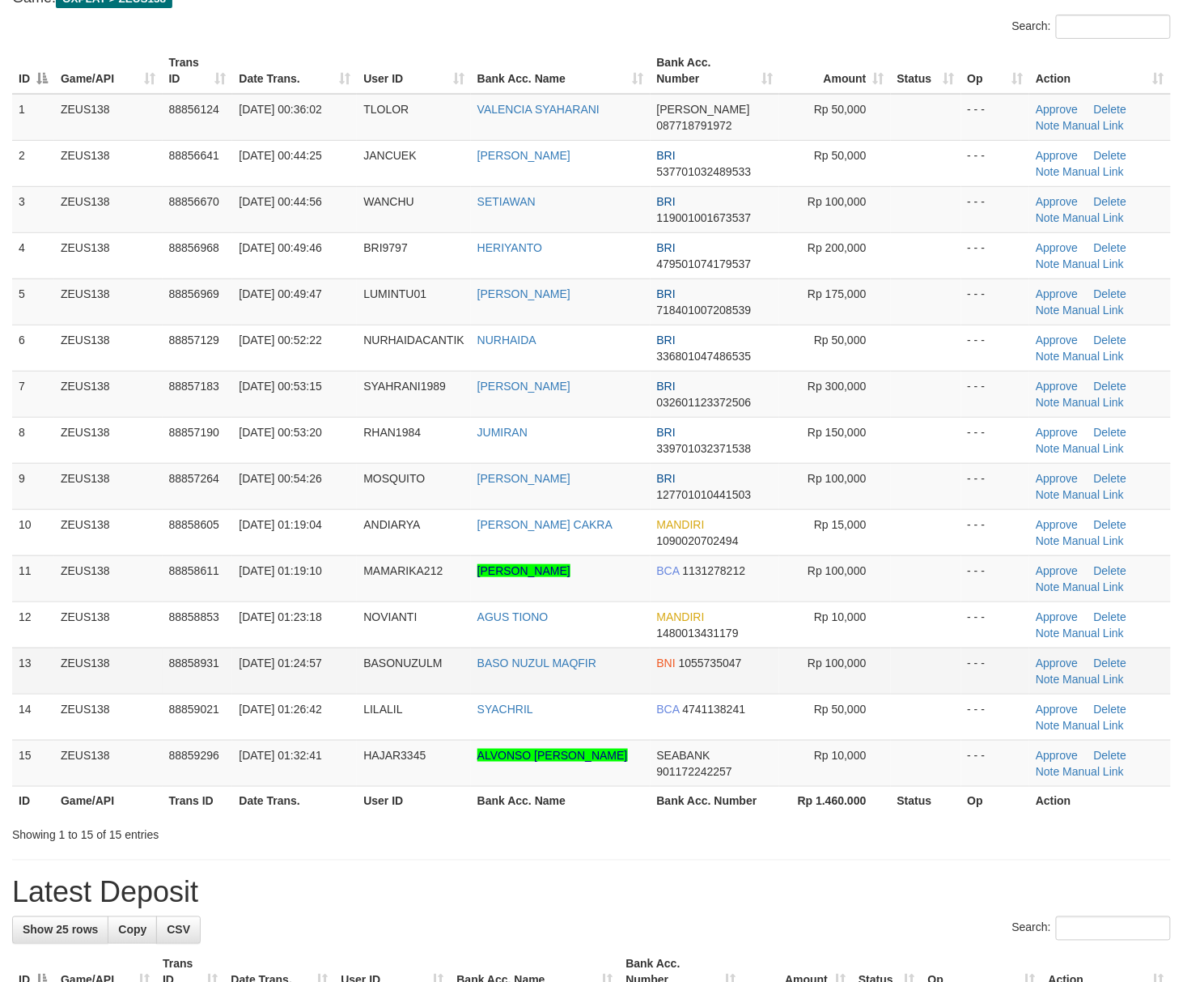
click at [917, 657] on td at bounding box center [926, 670] width 70 height 46
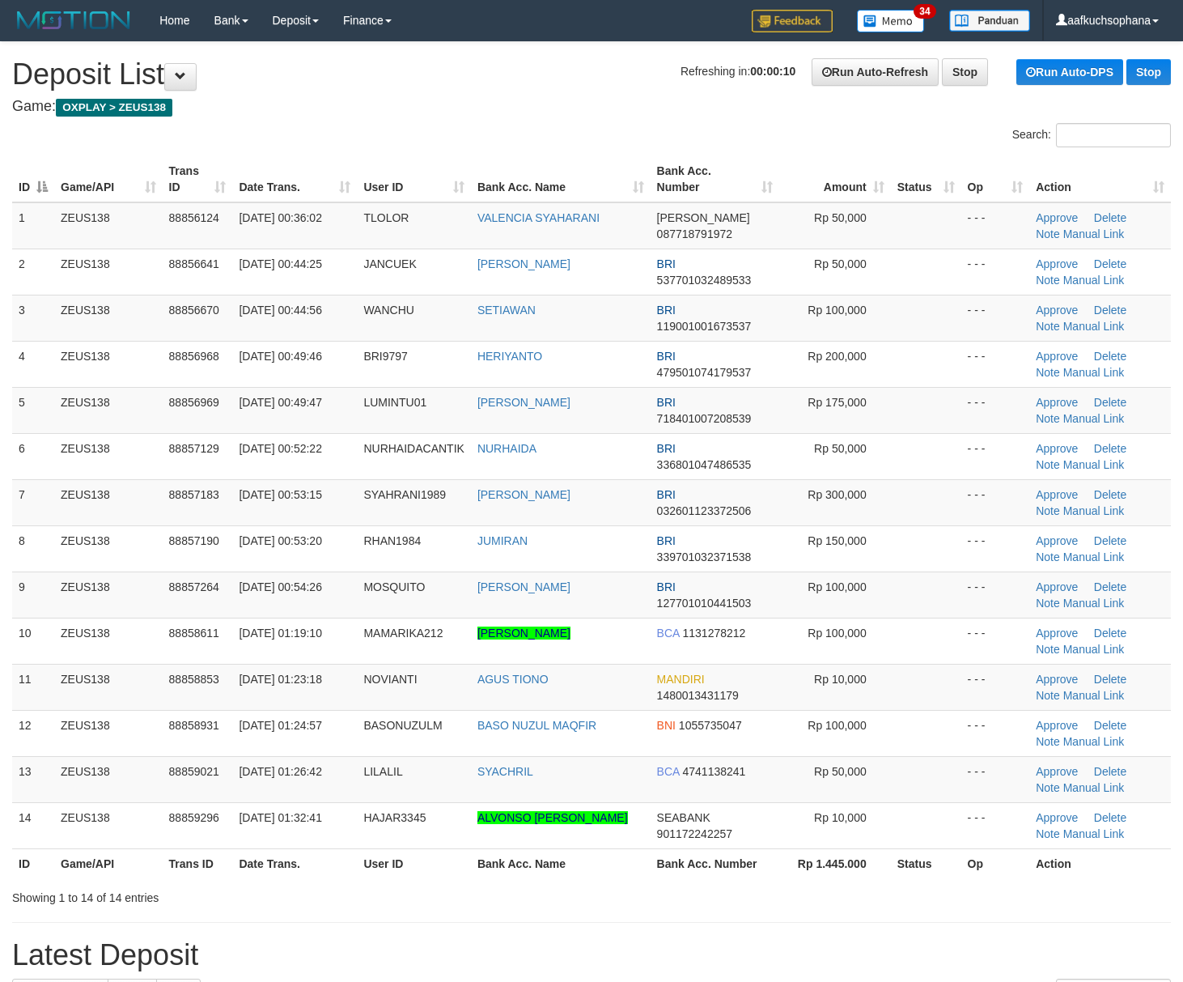
scroll to position [110, 0]
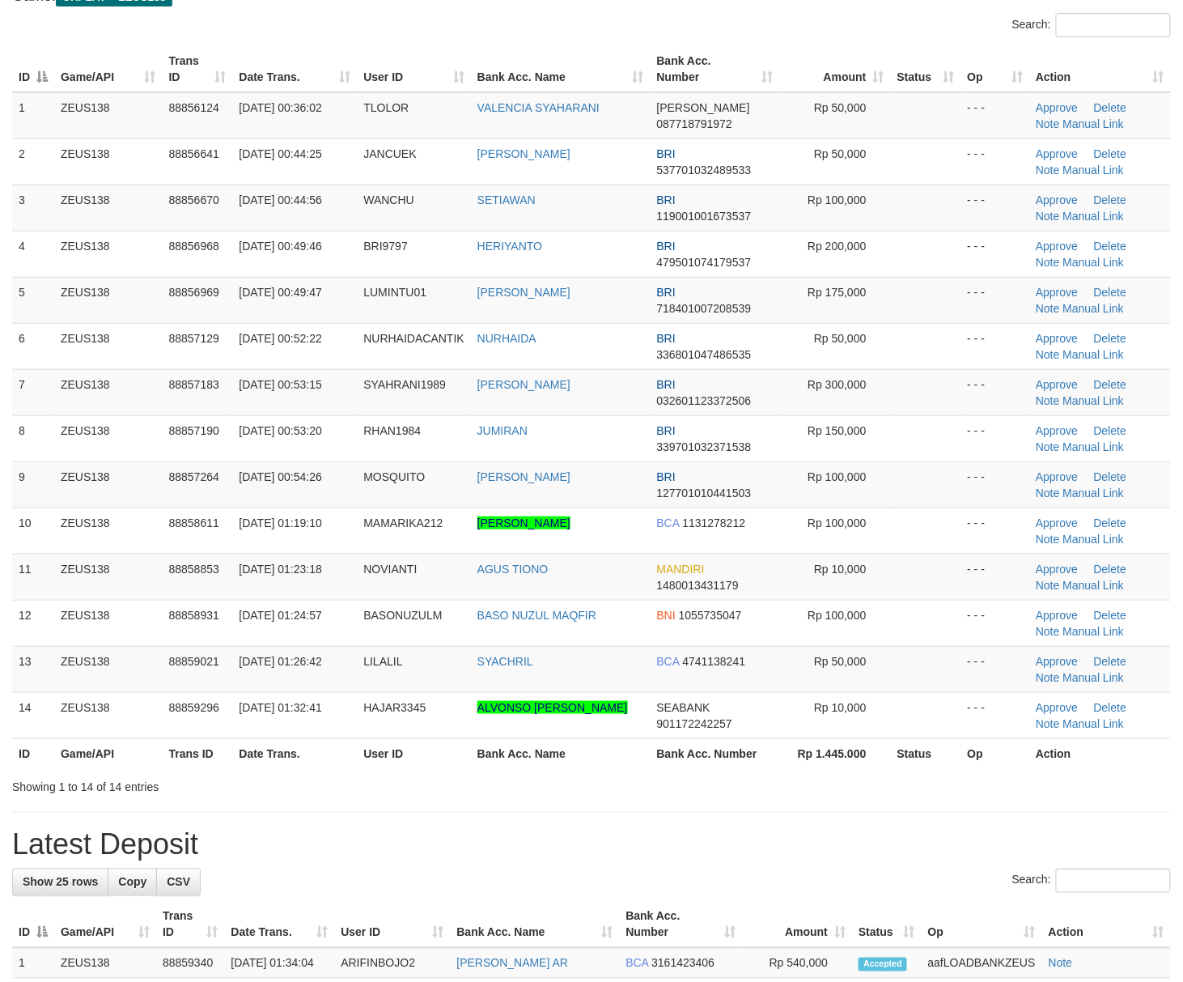
drag, startPoint x: 840, startPoint y: 787, endPoint x: 1088, endPoint y: 783, distance: 247.7
click at [852, 787] on div "Showing 1 to 14 of 14 entries" at bounding box center [591, 784] width 1183 height 23
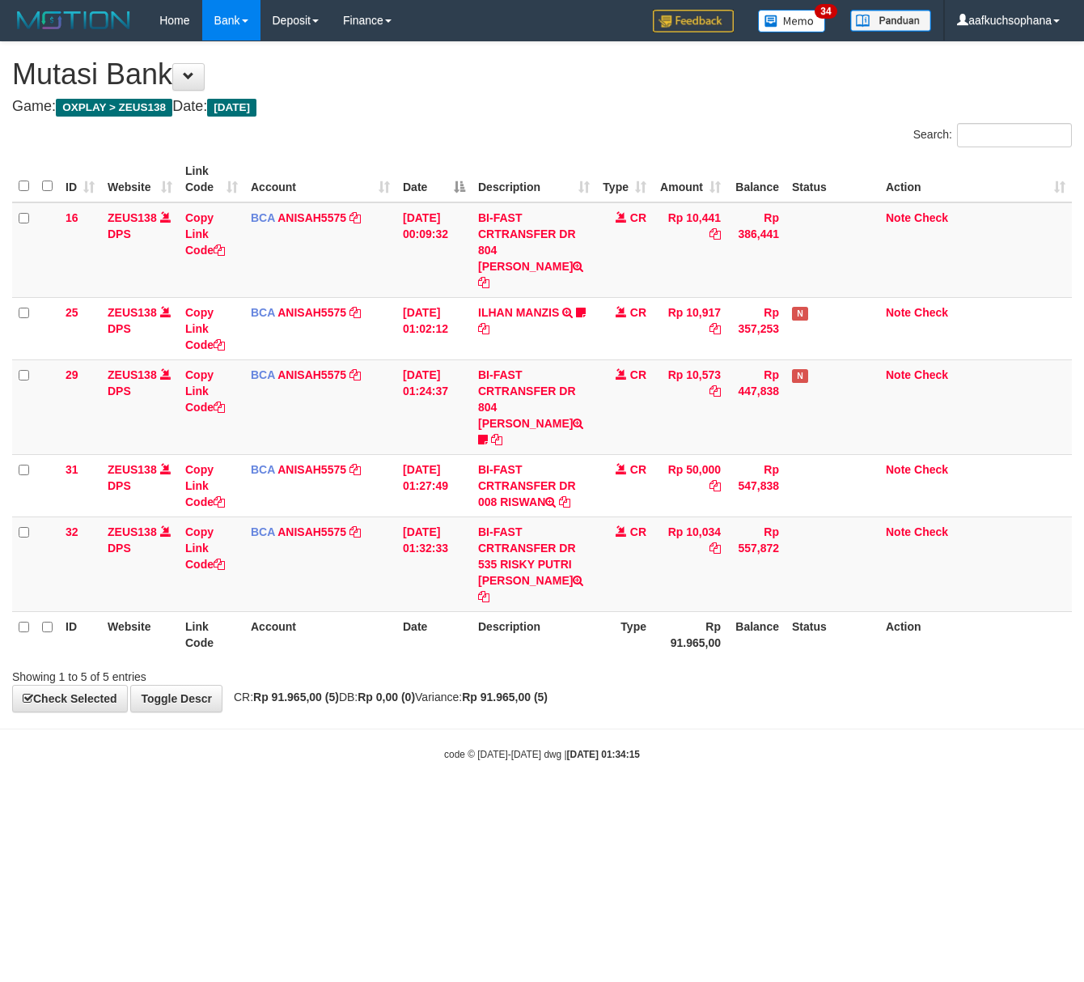
click at [160, 730] on body "Toggle navigation Home Bank Account List Load By Website Group [OXPLAY] ZEUS138…" at bounding box center [542, 401] width 1084 height 802
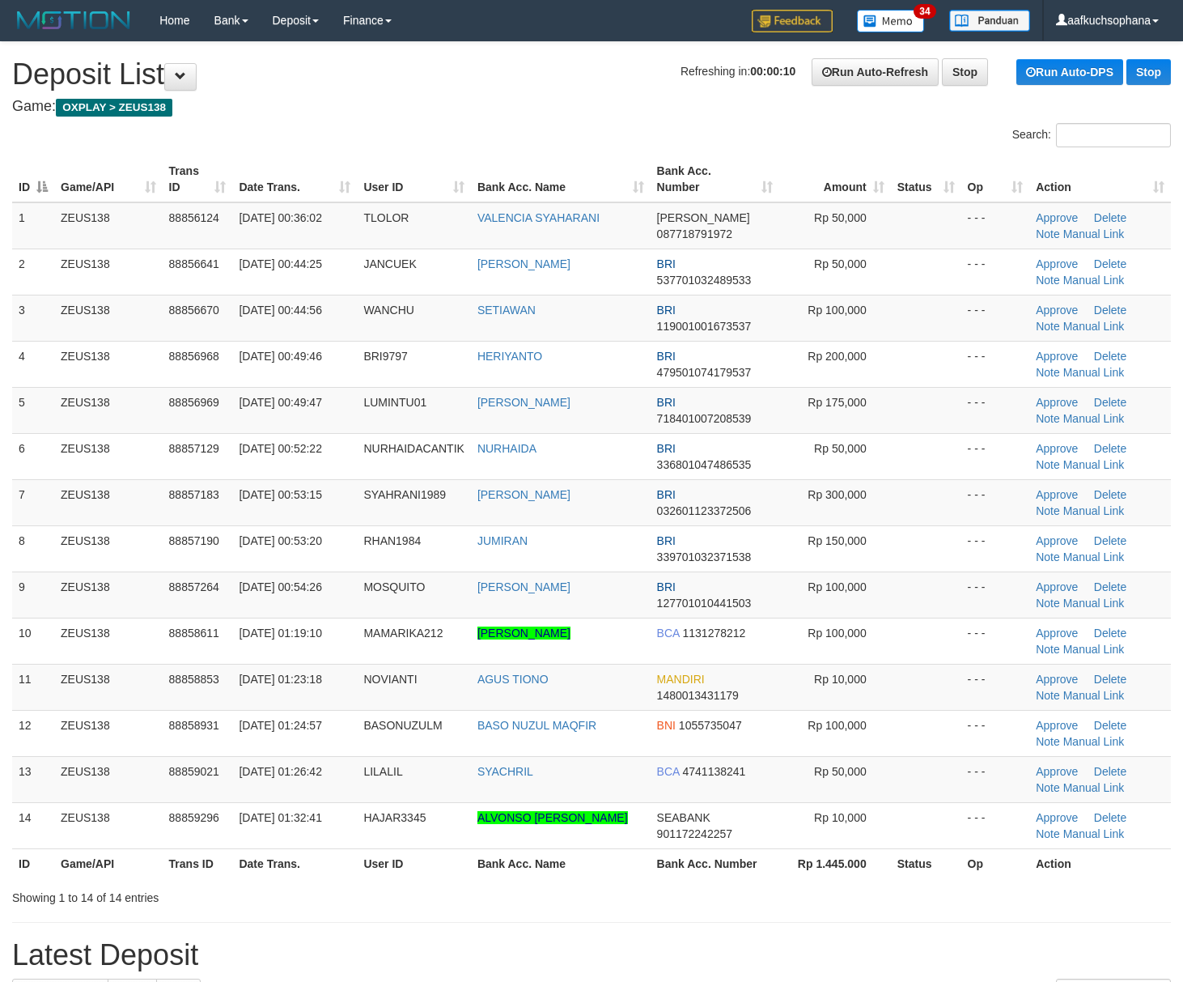
scroll to position [111, 0]
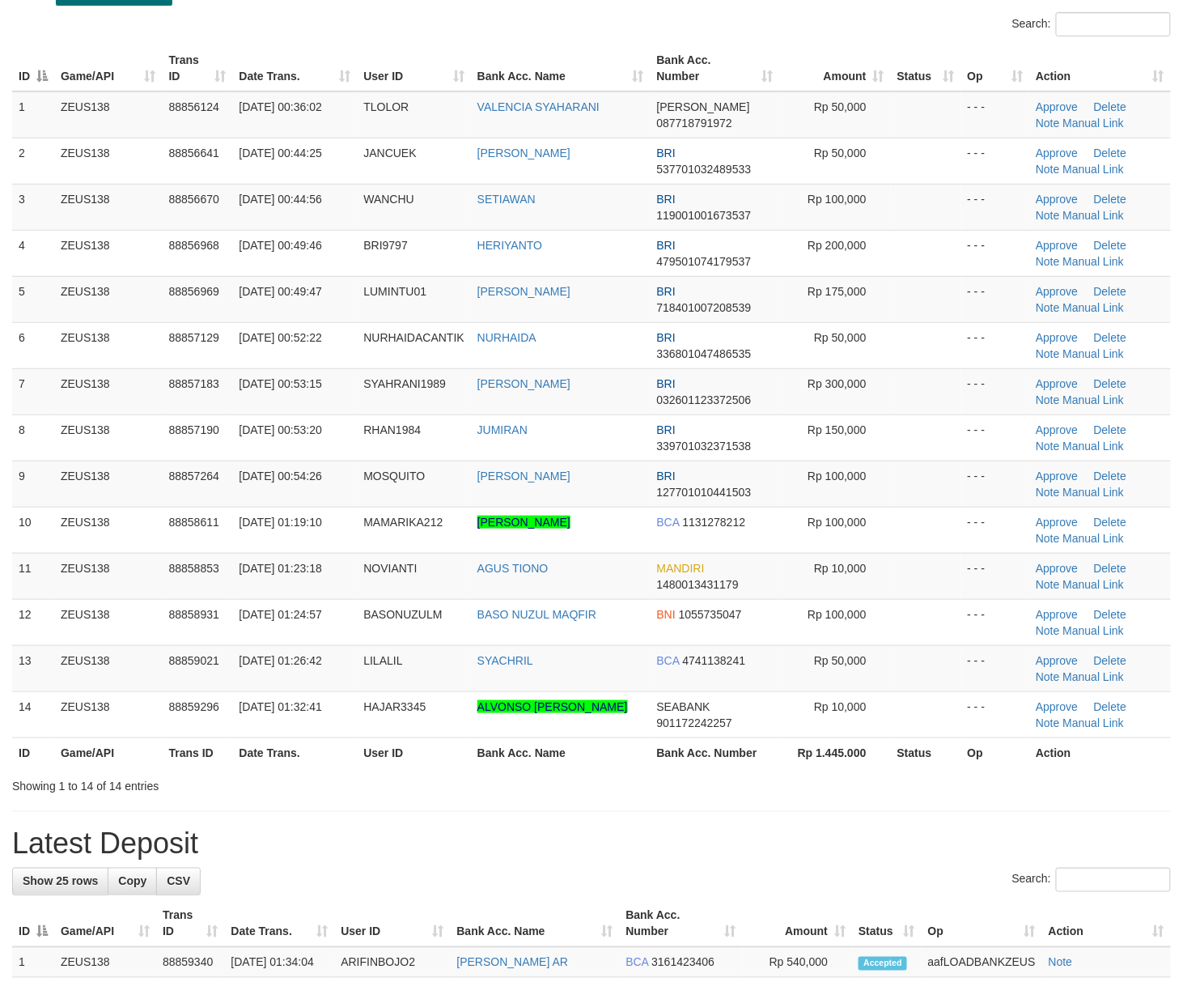
drag, startPoint x: 772, startPoint y: 769, endPoint x: 902, endPoint y: 772, distance: 129.5
click at [775, 767] on th "Bank Acc. Number" at bounding box center [715, 752] width 129 height 30
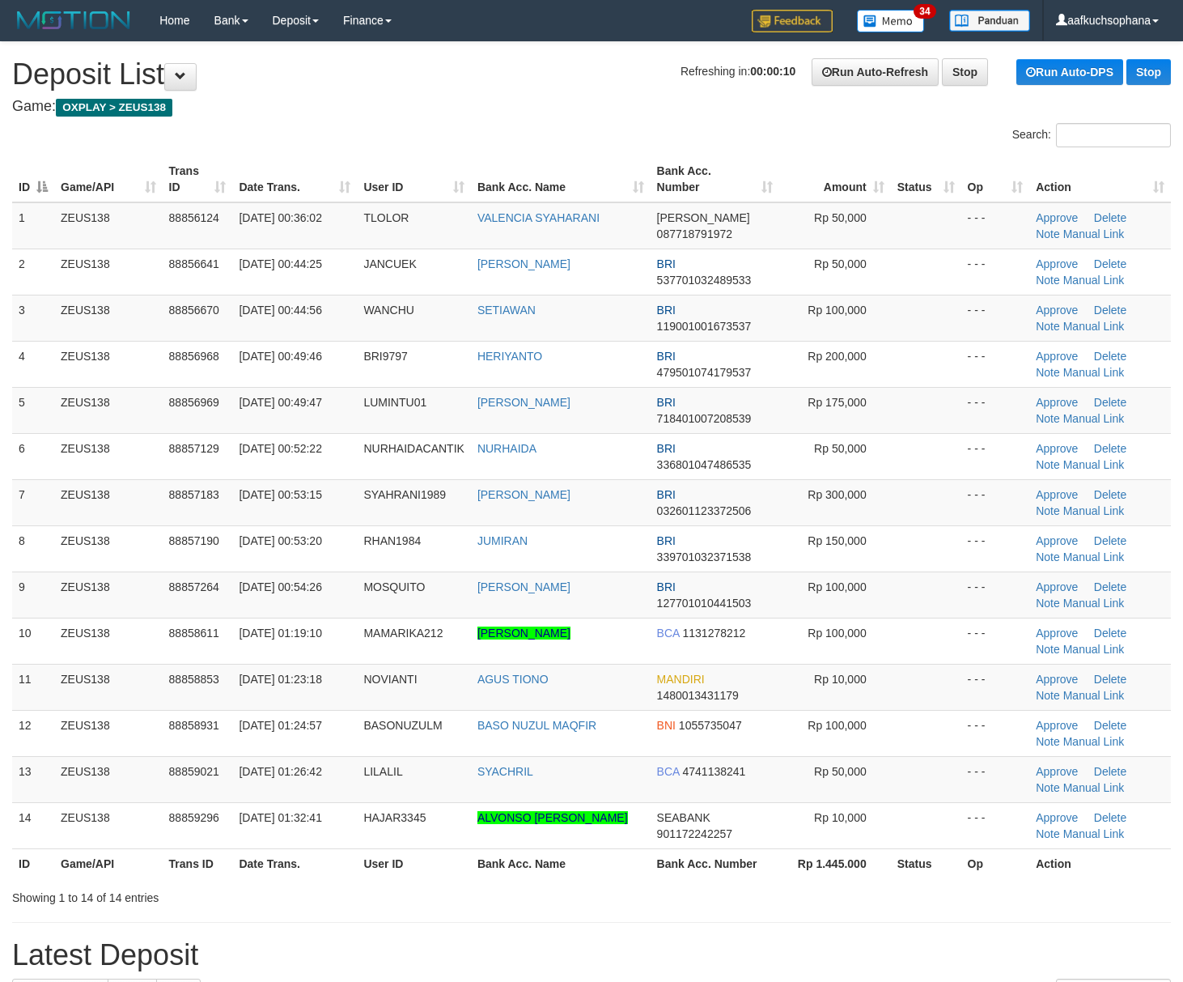
scroll to position [112, 0]
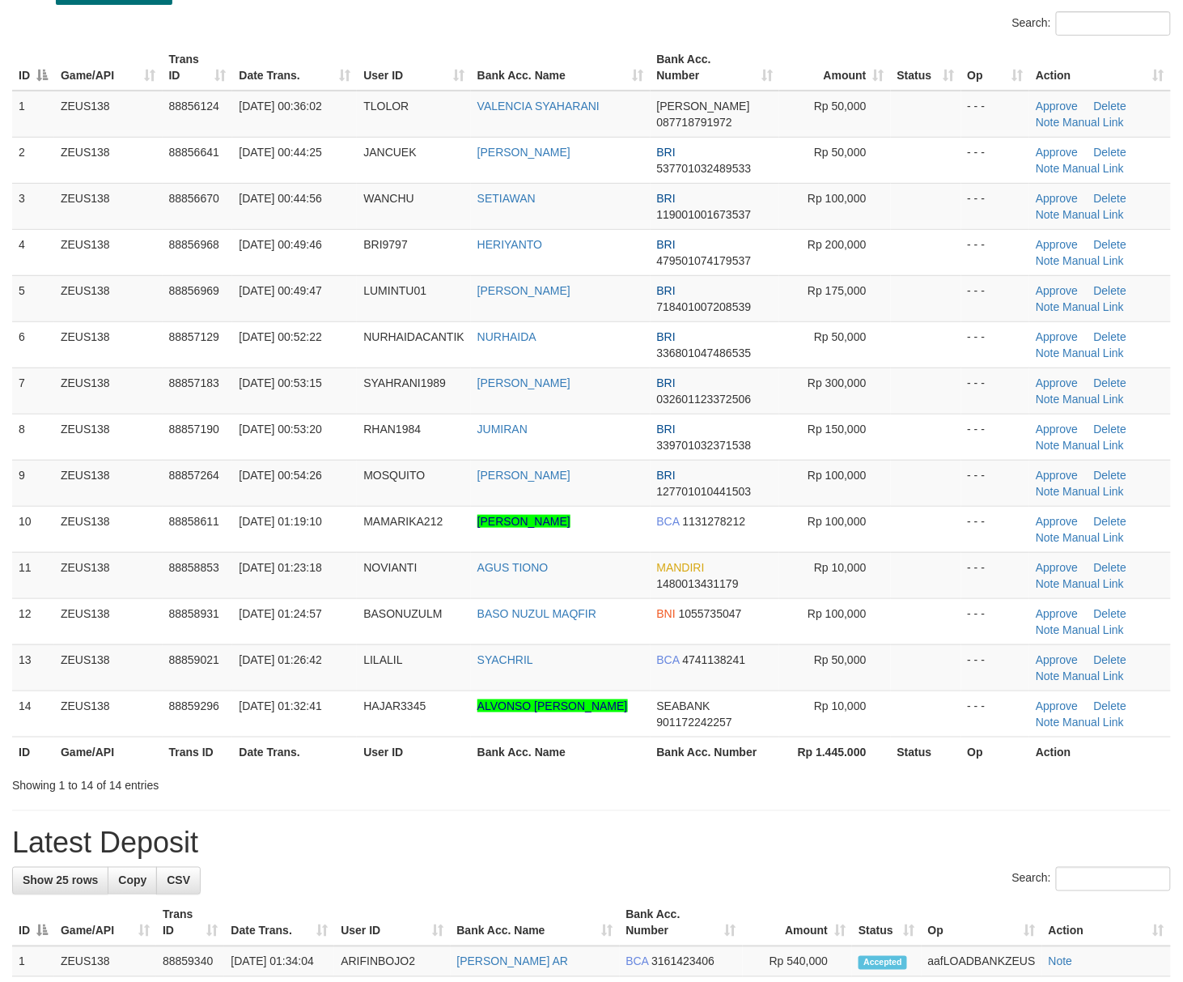
click at [817, 798] on div "**********" at bounding box center [591, 931] width 1183 height 2002
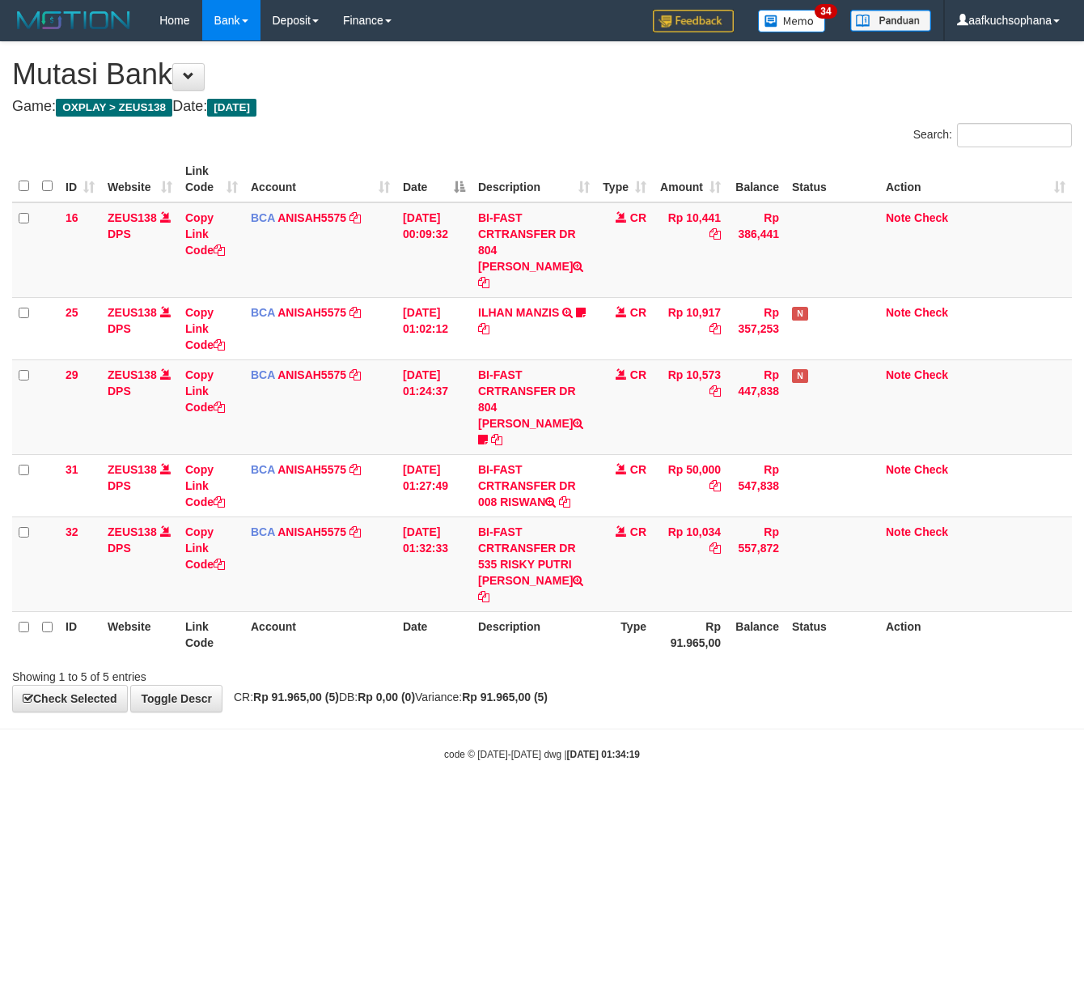
click html "Toggle navigation Home Bank Account List Load By Website Group [OXPLAY] ZEUS138…"
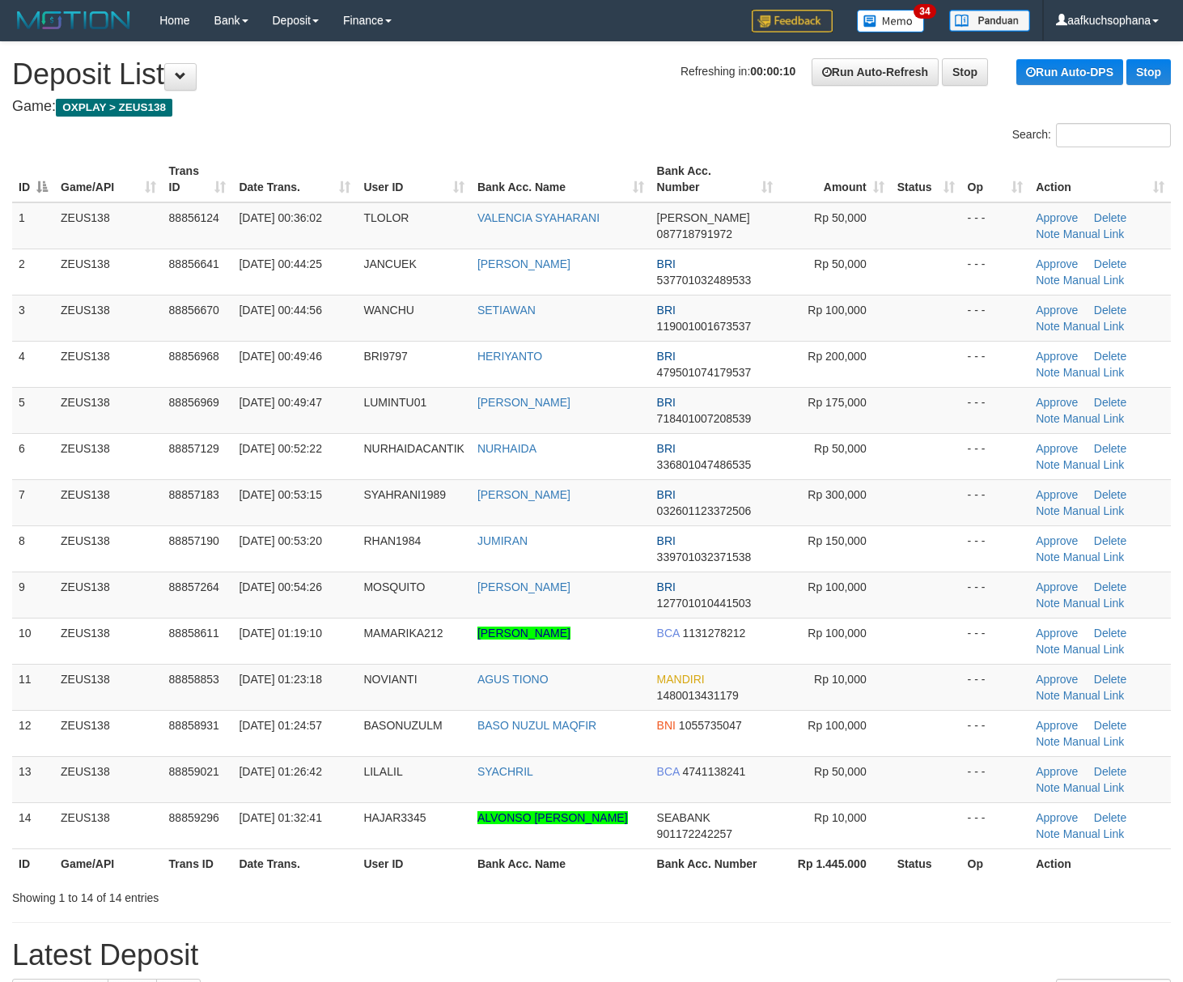
scroll to position [113, 0]
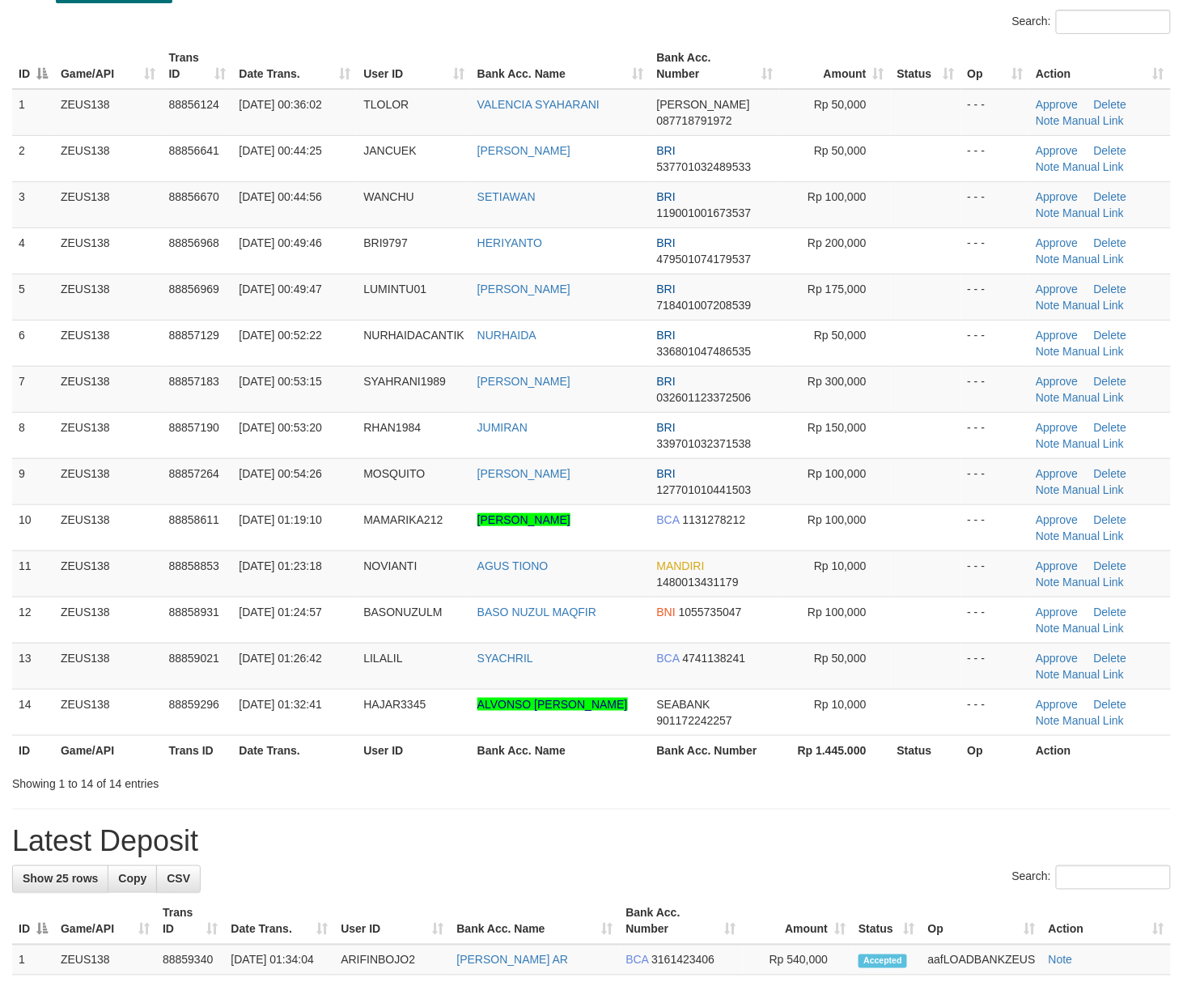
drag, startPoint x: 0, startPoint y: 0, endPoint x: 918, endPoint y: 752, distance: 1186.4
click at [885, 761] on th "Rp 1.445.000" at bounding box center [834, 750] width 111 height 30
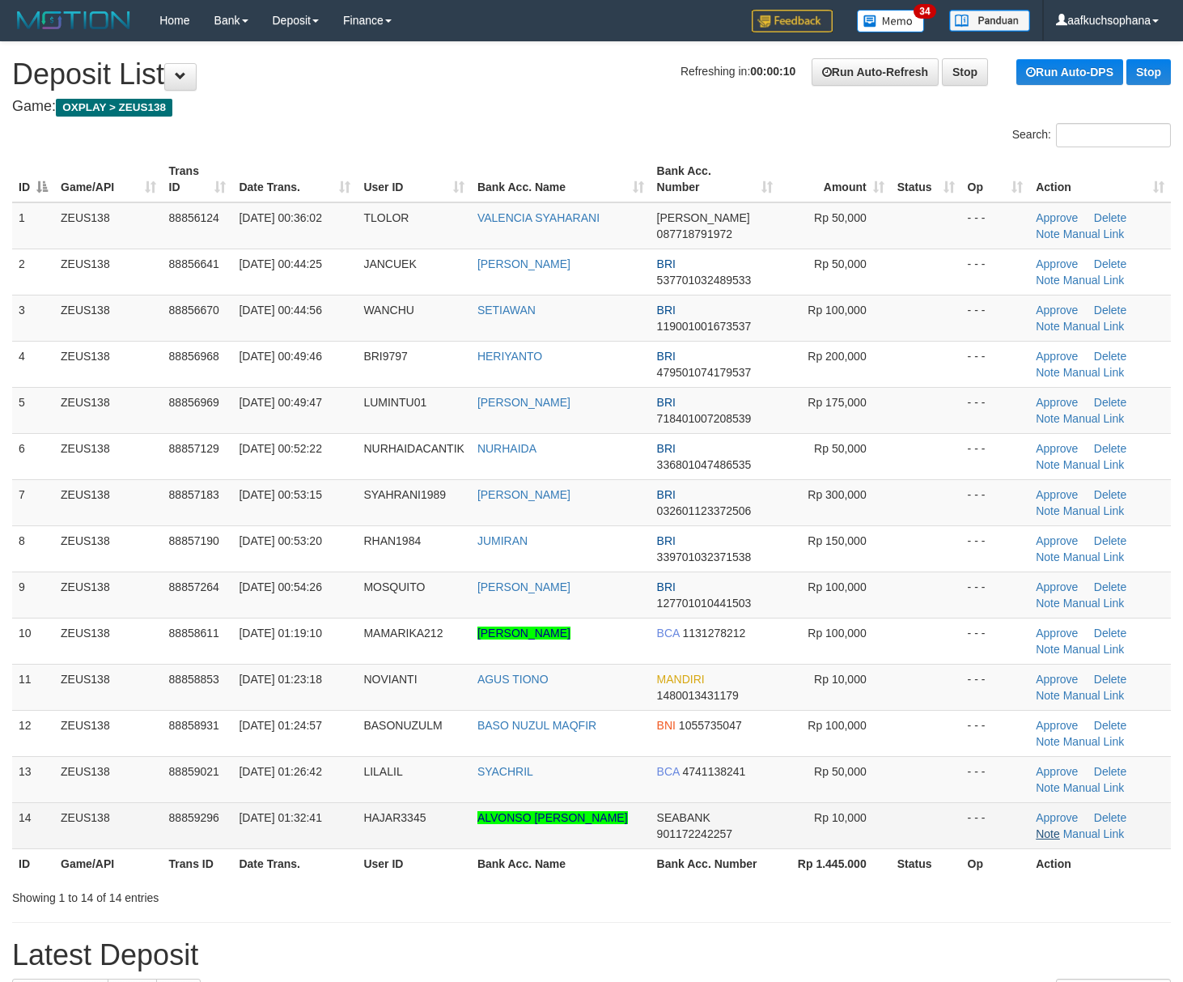
scroll to position [113, 0]
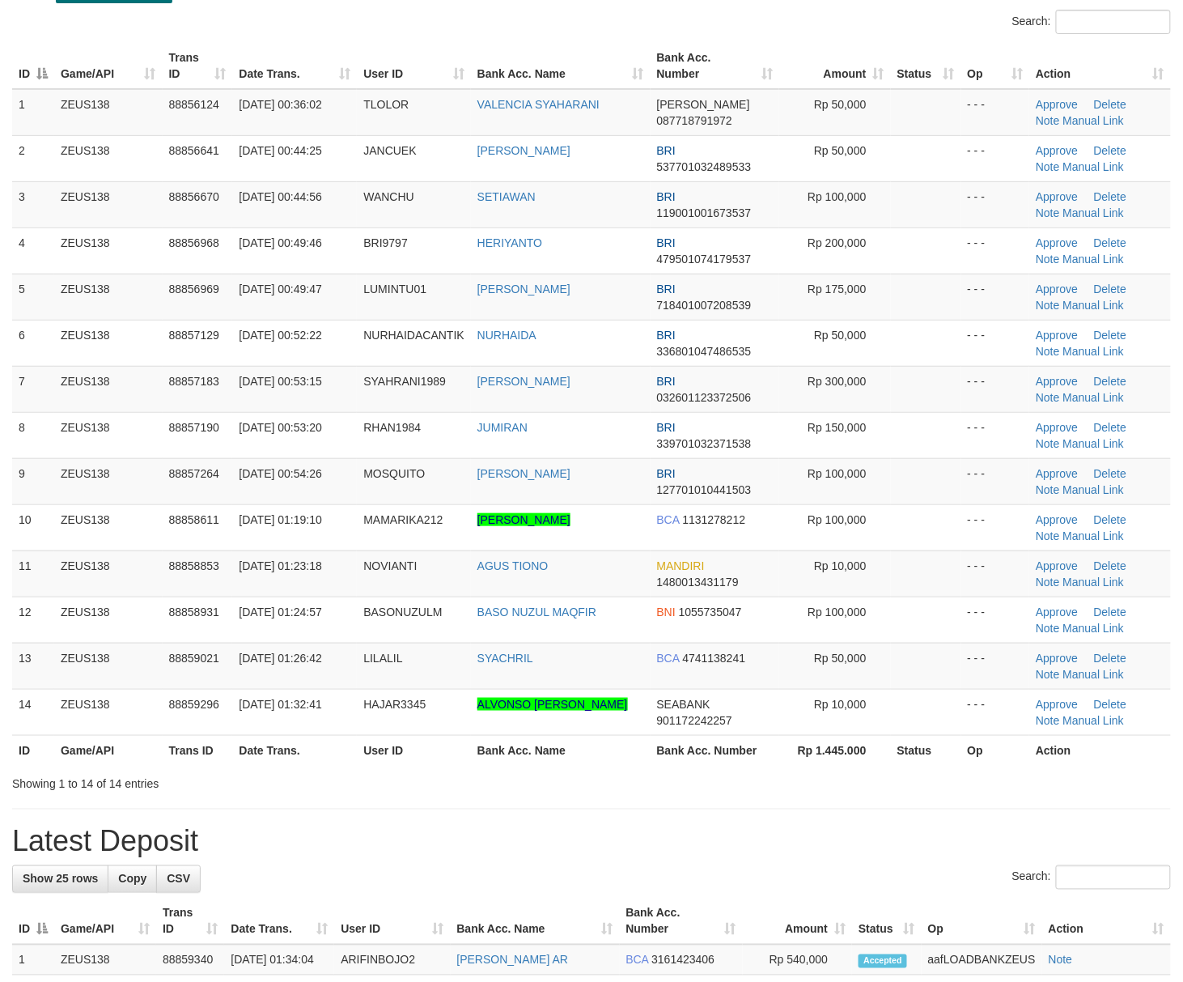
drag, startPoint x: 963, startPoint y: 732, endPoint x: 1196, endPoint y: 741, distance: 233.3
click at [963, 732] on td "- - -" at bounding box center [995, 712] width 69 height 46
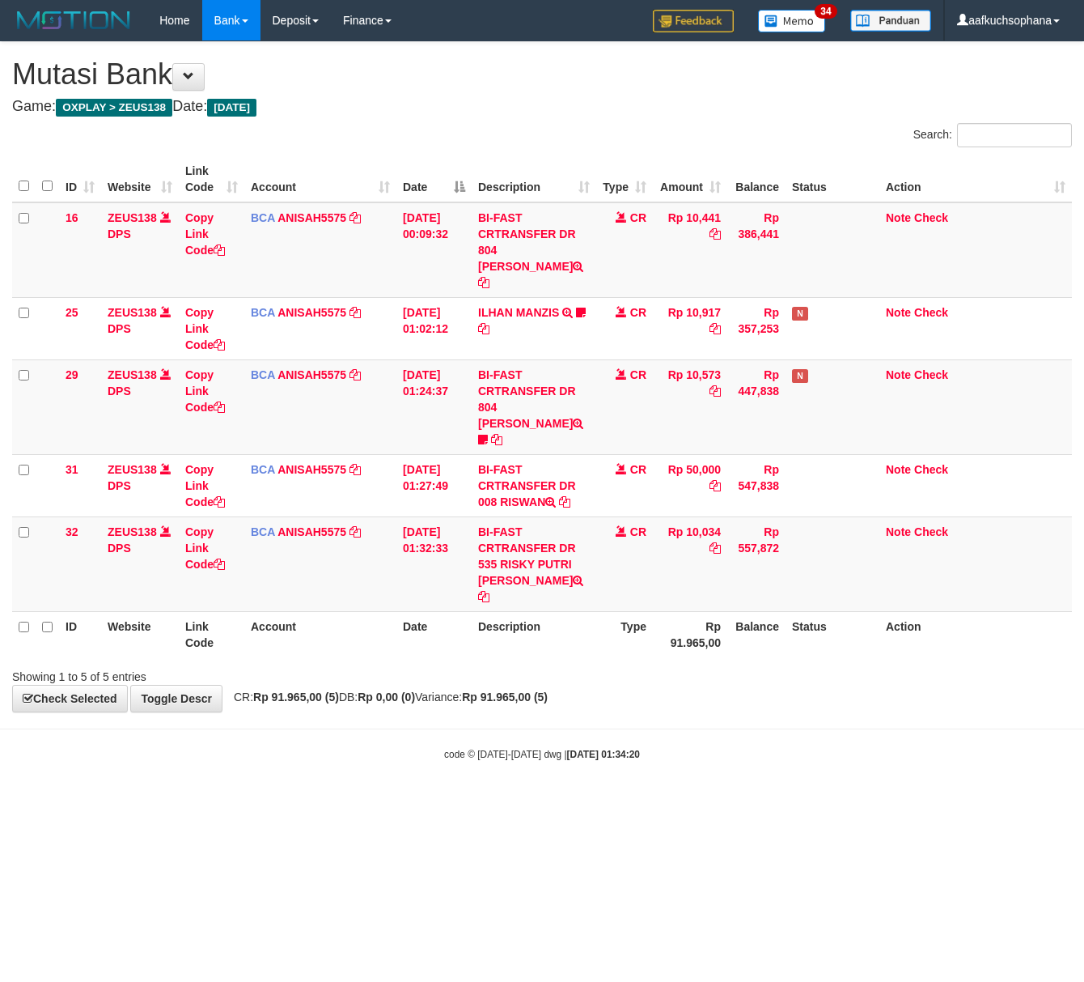
click at [405, 783] on html "Toggle navigation Home Bank Account List Load By Website Group [OXPLAY] ZEUS138…" at bounding box center [542, 401] width 1084 height 802
click at [293, 802] on html "Toggle navigation Home Bank Account List Load By Website Group [OXPLAY] ZEUS138…" at bounding box center [542, 401] width 1084 height 802
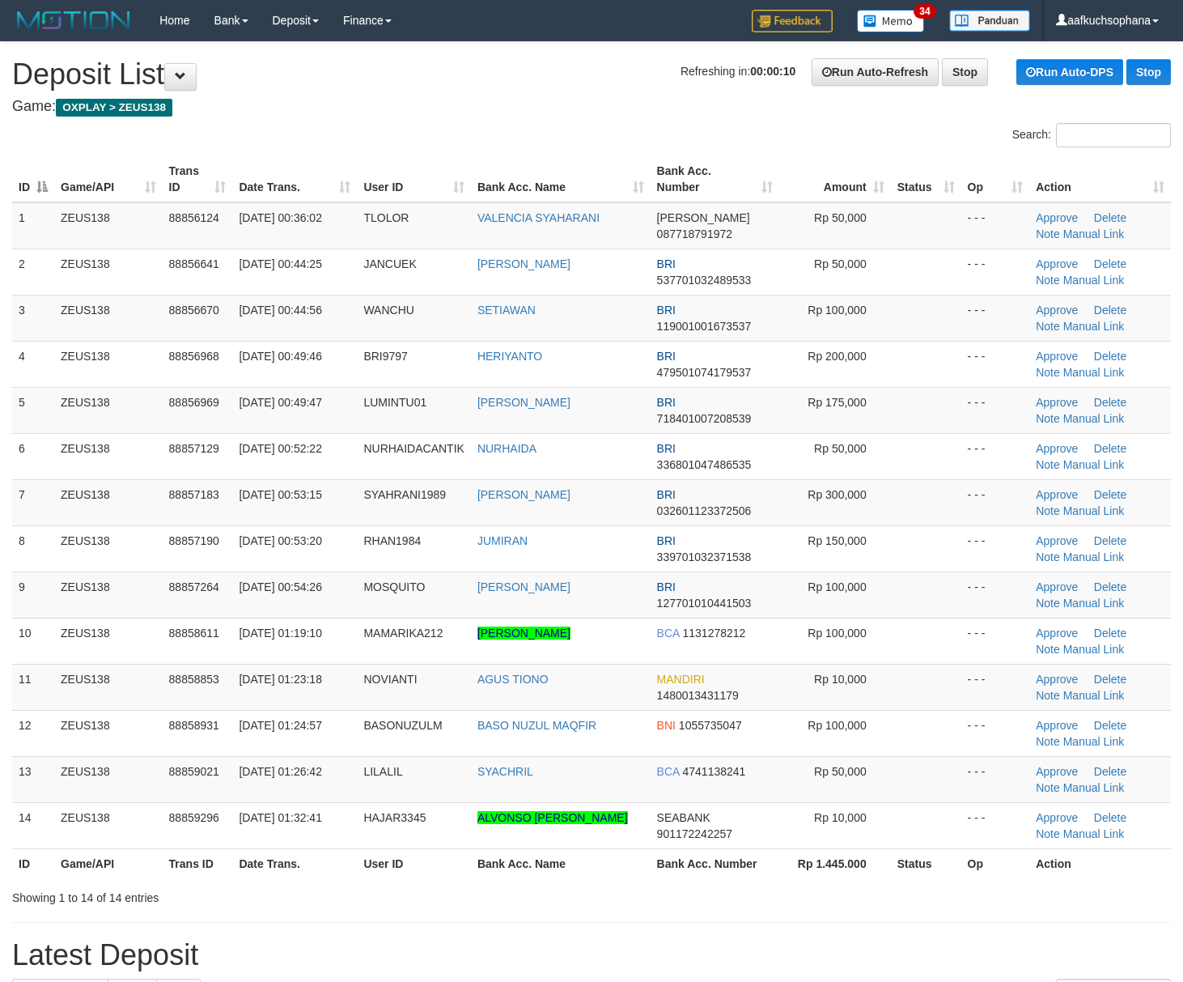
scroll to position [114, 0]
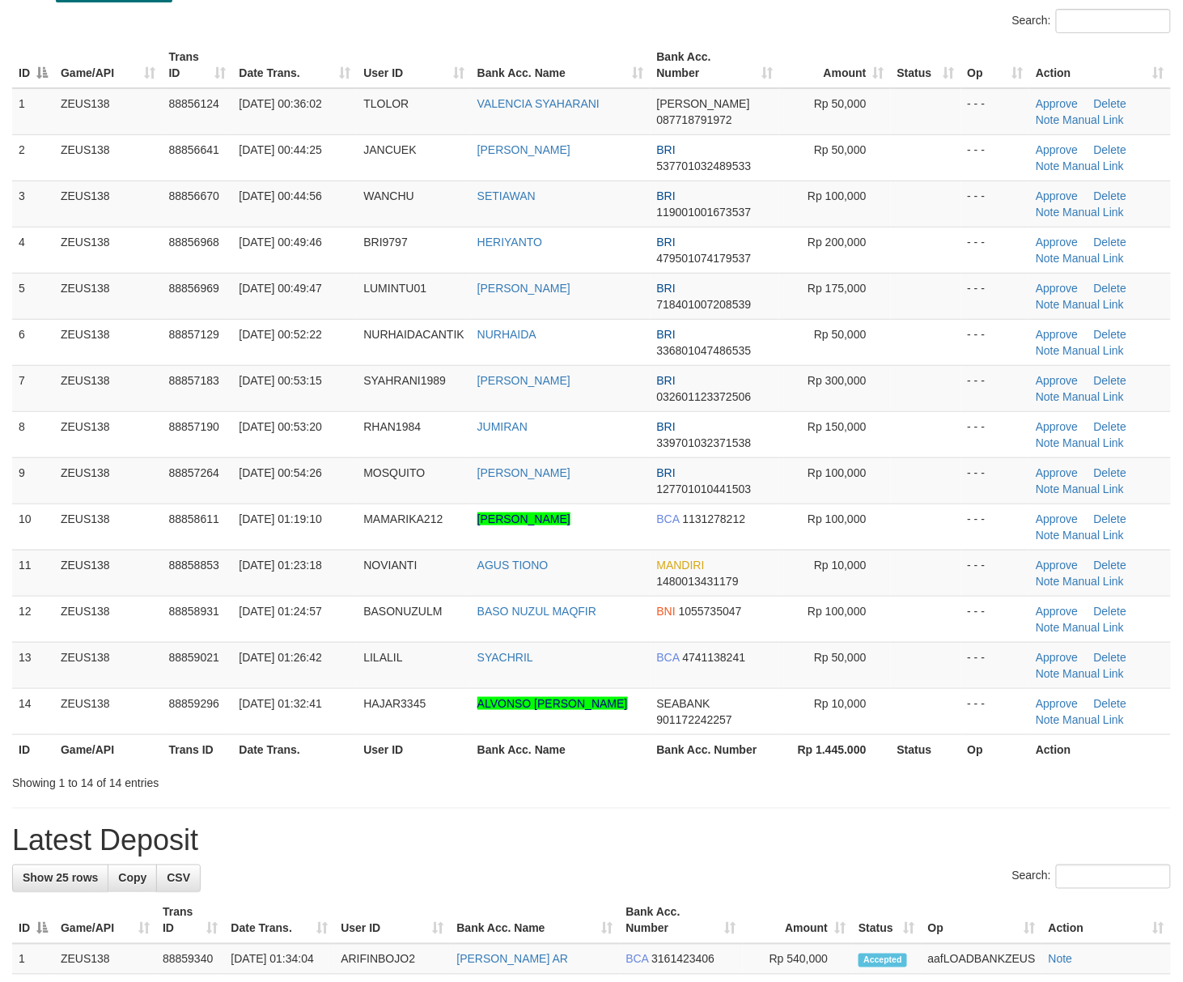
click at [1007, 798] on div "**********" at bounding box center [591, 929] width 1183 height 2002
drag, startPoint x: 1008, startPoint y: 850, endPoint x: 1068, endPoint y: 850, distance: 60.7
click at [1015, 850] on h1 "Latest Deposit" at bounding box center [591, 841] width 1159 height 32
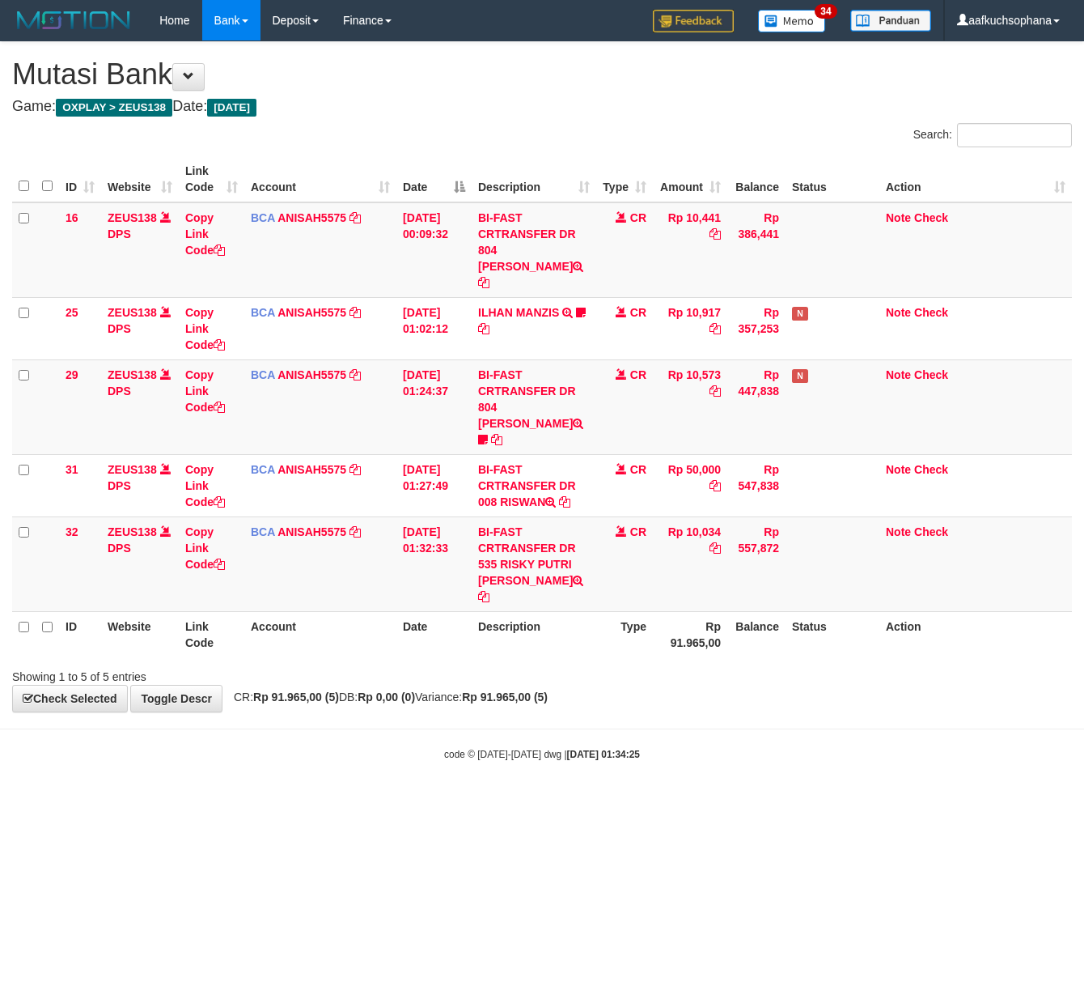
drag, startPoint x: 295, startPoint y: 820, endPoint x: 272, endPoint y: 820, distance: 23.5
click at [282, 802] on html "Toggle navigation Home Bank Account List Load By Website Group [OXPLAY] ZEUS138…" at bounding box center [542, 401] width 1084 height 802
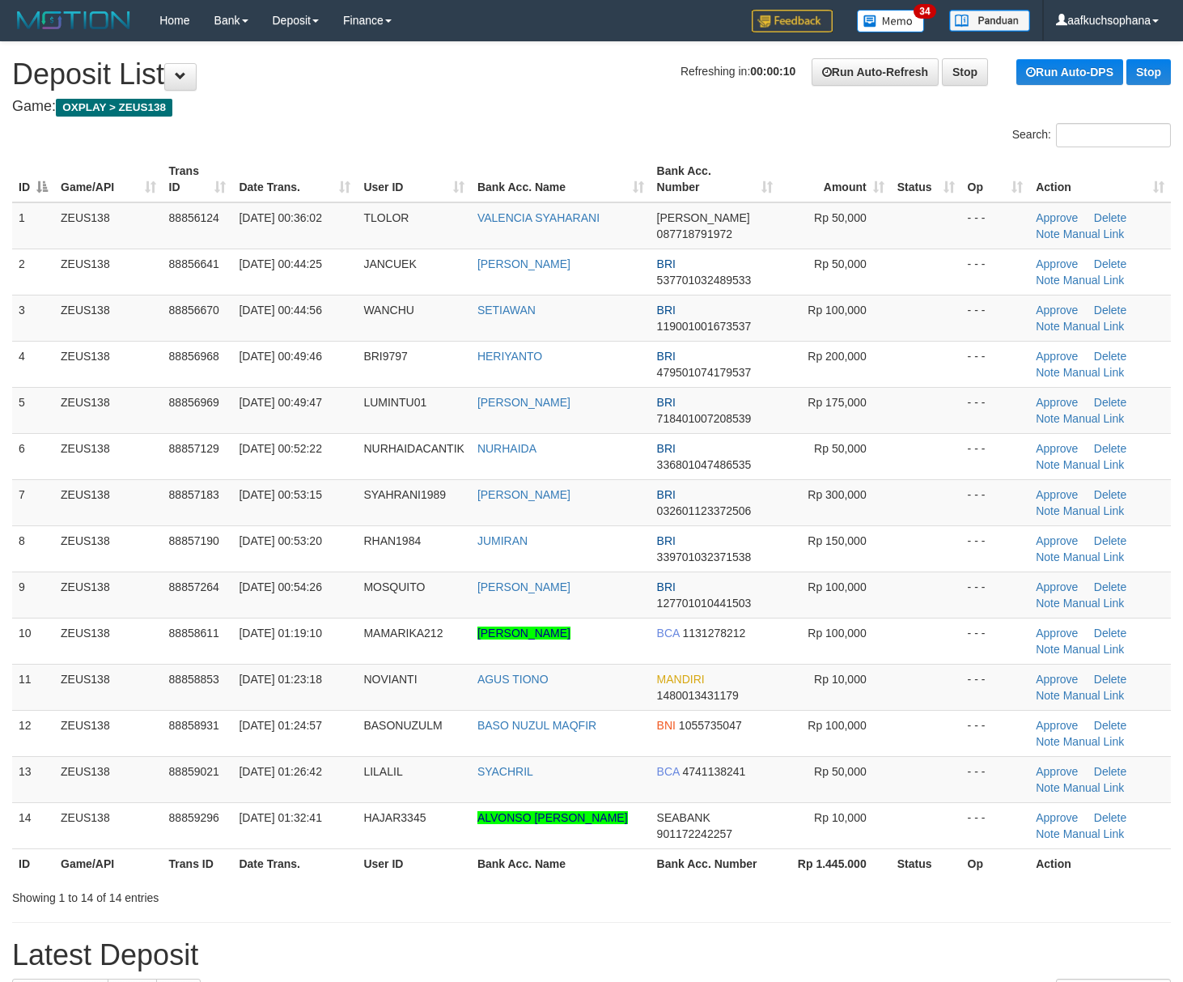
scroll to position [114, 0]
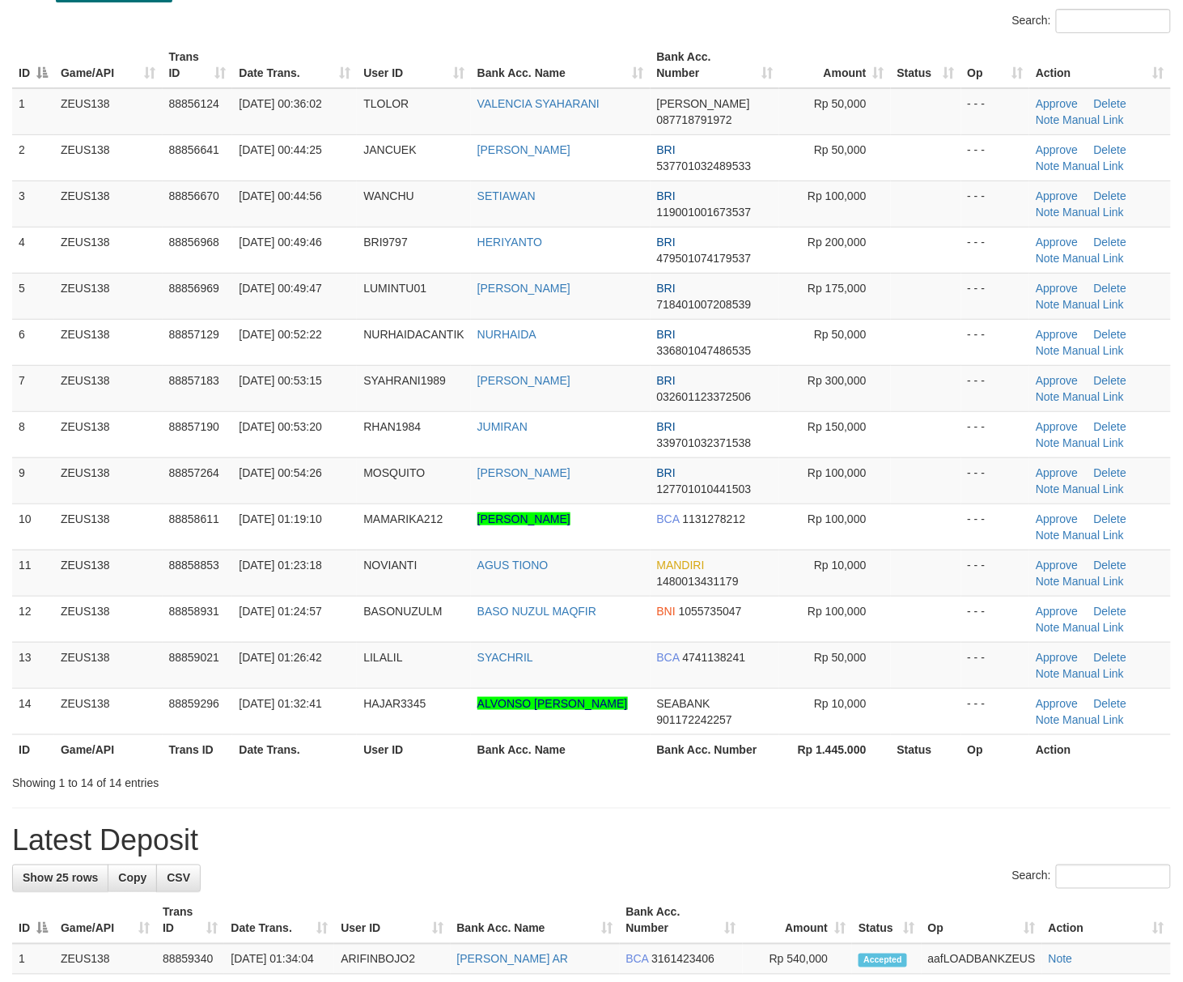
click at [727, 800] on div "**********" at bounding box center [591, 929] width 1183 height 2002
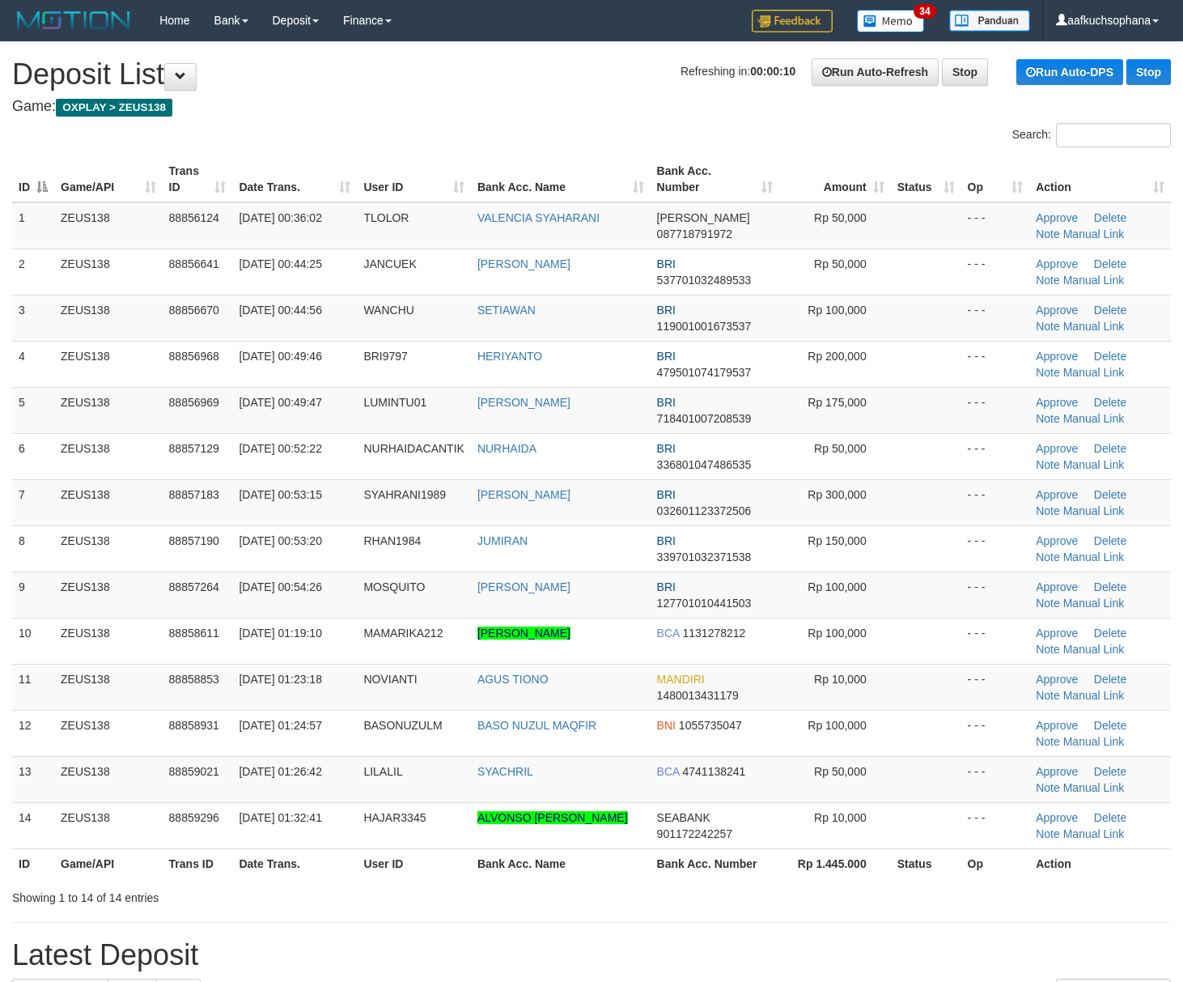
scroll to position [114, 0]
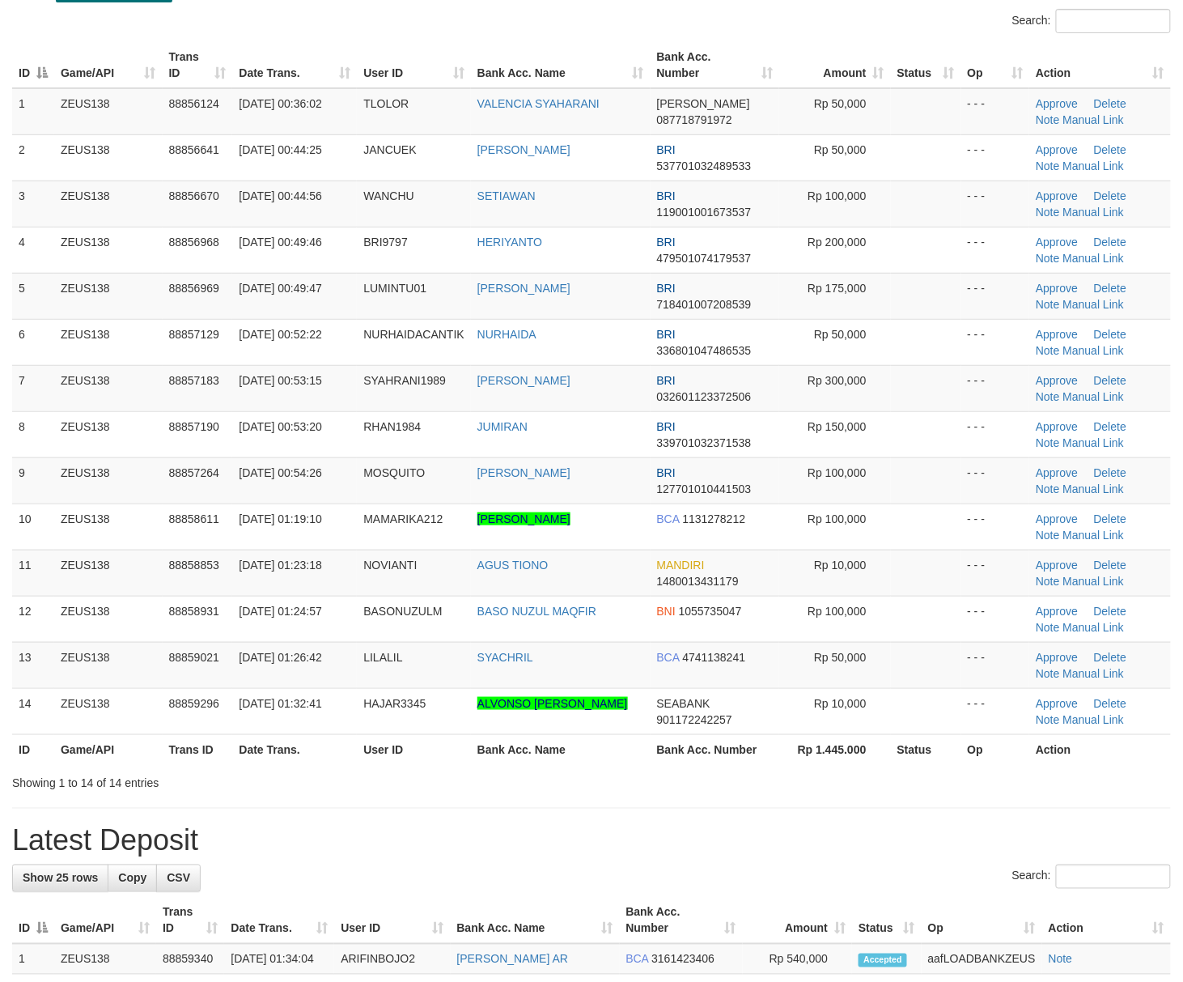
drag, startPoint x: 794, startPoint y: 822, endPoint x: 1017, endPoint y: 825, distance: 223.4
click at [795, 822] on div "**********" at bounding box center [591, 929] width 1183 height 2002
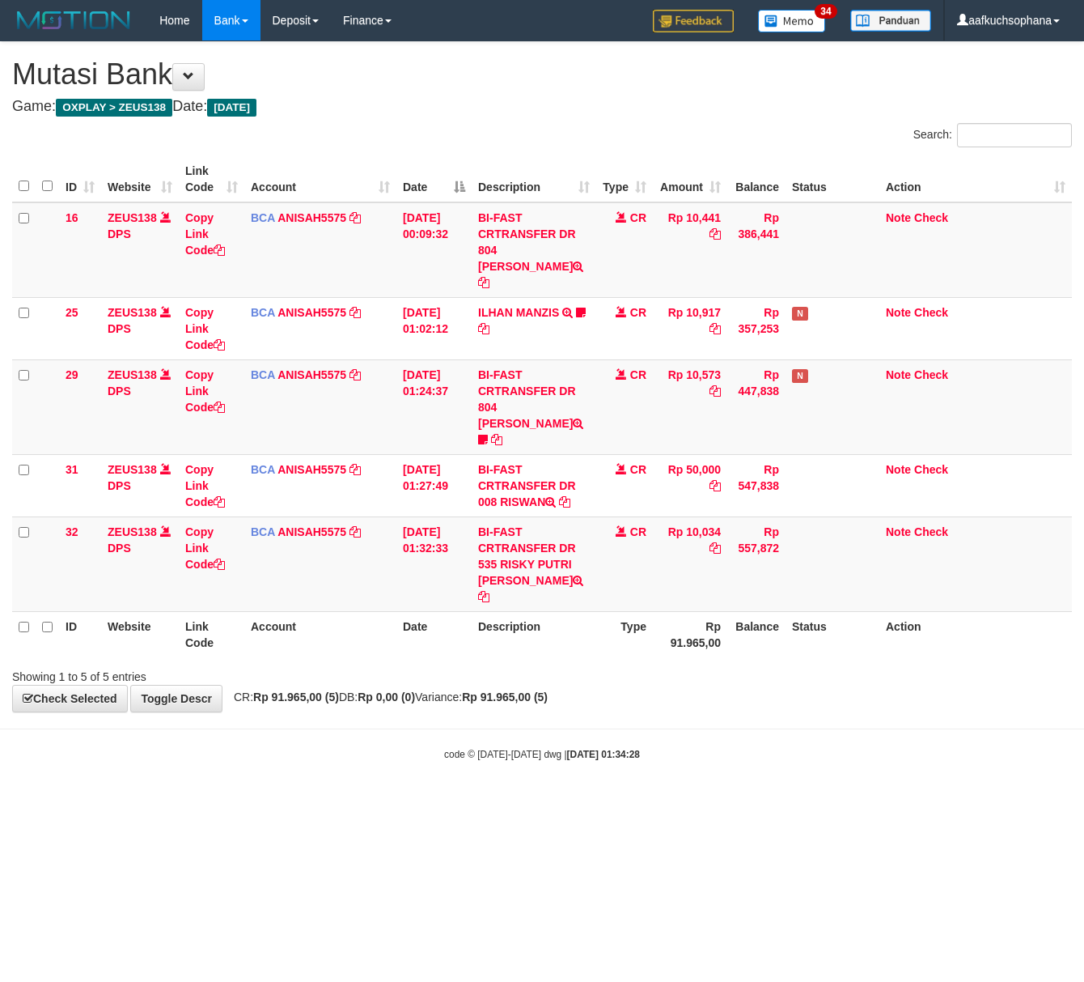
click at [199, 738] on body "Toggle navigation Home Bank Account List Load By Website Group [OXPLAY] ZEUS138…" at bounding box center [542, 401] width 1084 height 802
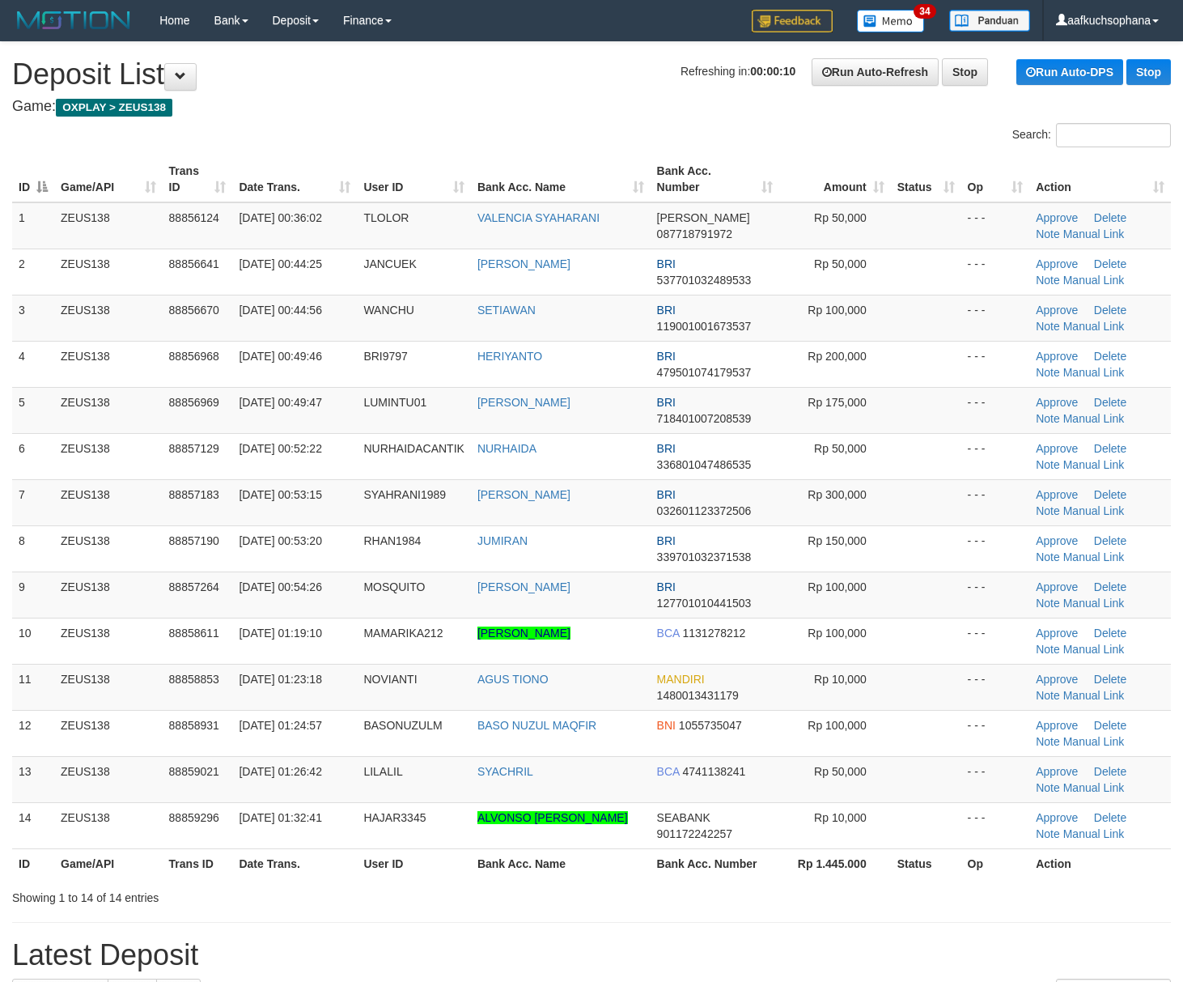
scroll to position [114, 0]
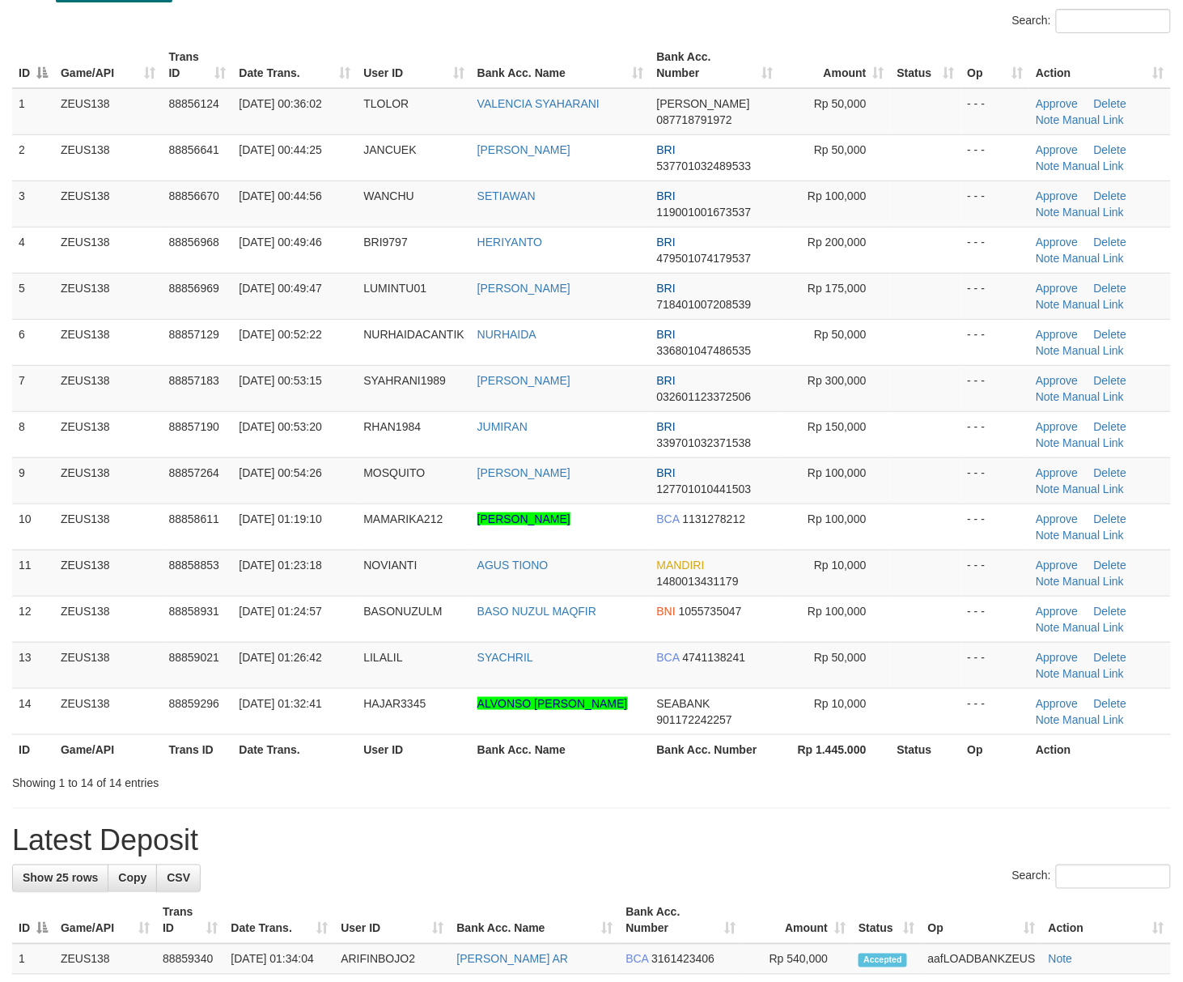
drag, startPoint x: 690, startPoint y: 782, endPoint x: 723, endPoint y: 774, distance: 34.2
click at [702, 775] on div "Showing 1 to 14 of 14 entries" at bounding box center [591, 780] width 1183 height 23
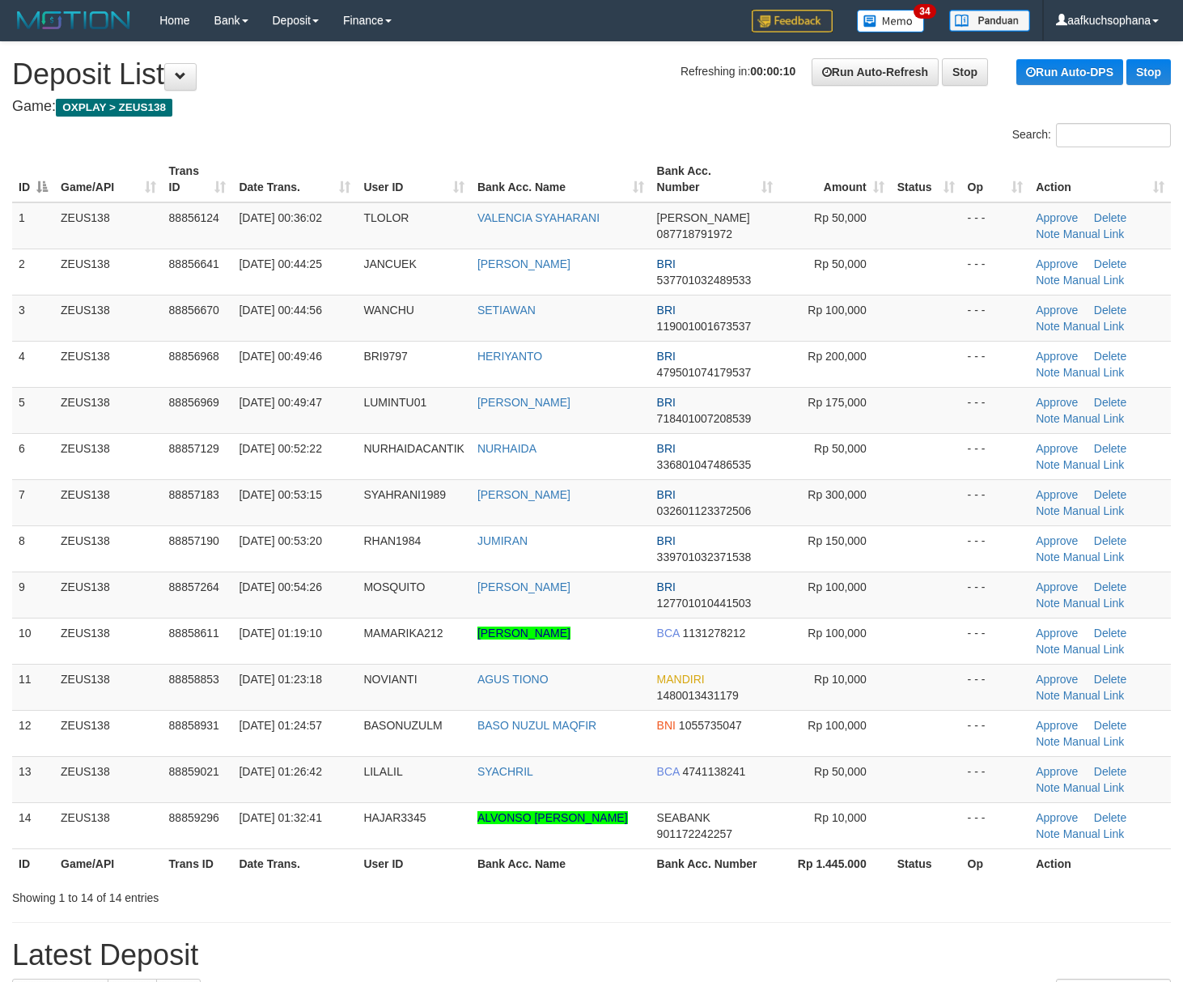
scroll to position [114, 0]
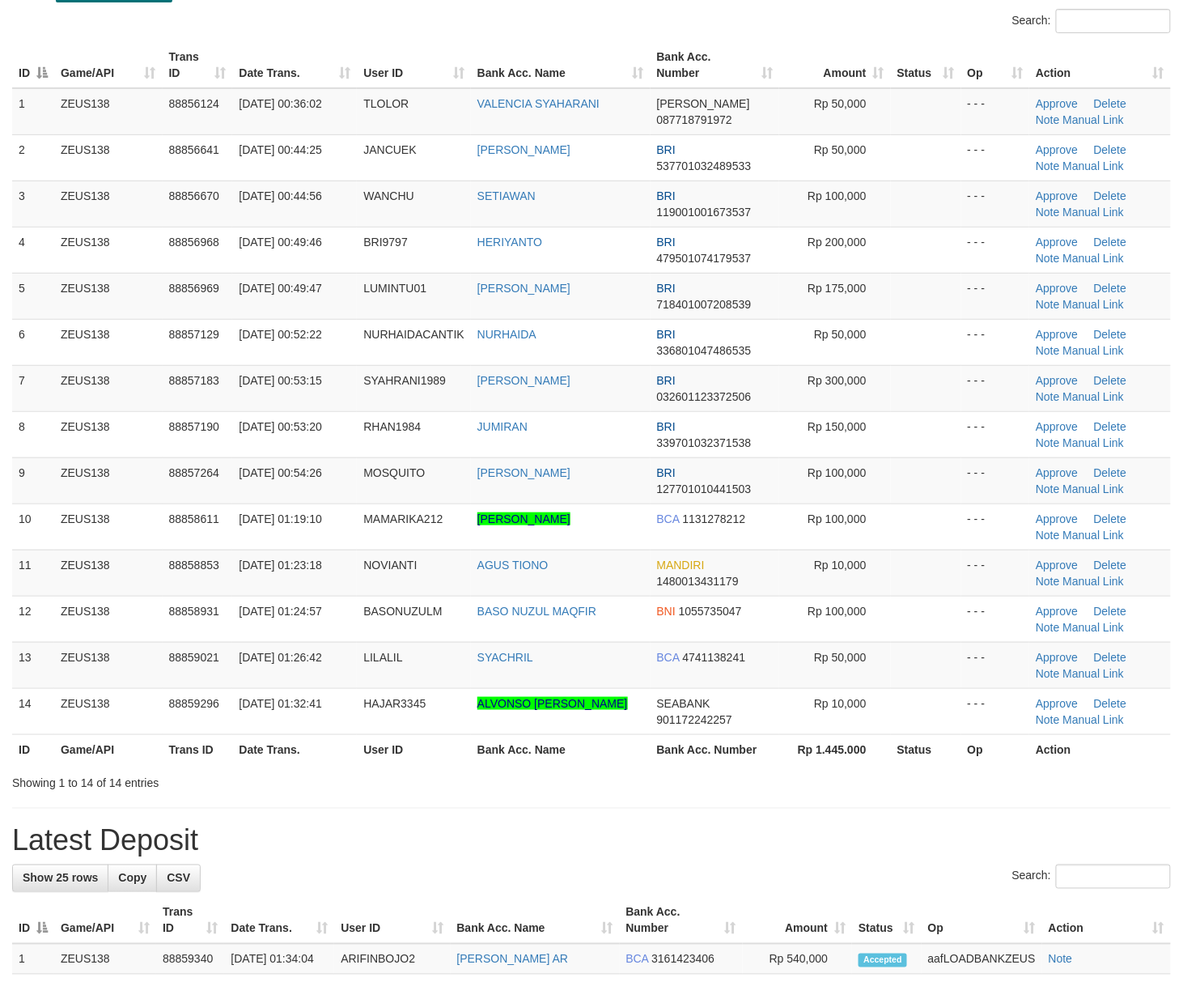
drag, startPoint x: 809, startPoint y: 819, endPoint x: 1199, endPoint y: 784, distance: 390.8
click at [816, 816] on div "**********" at bounding box center [591, 929] width 1183 height 2002
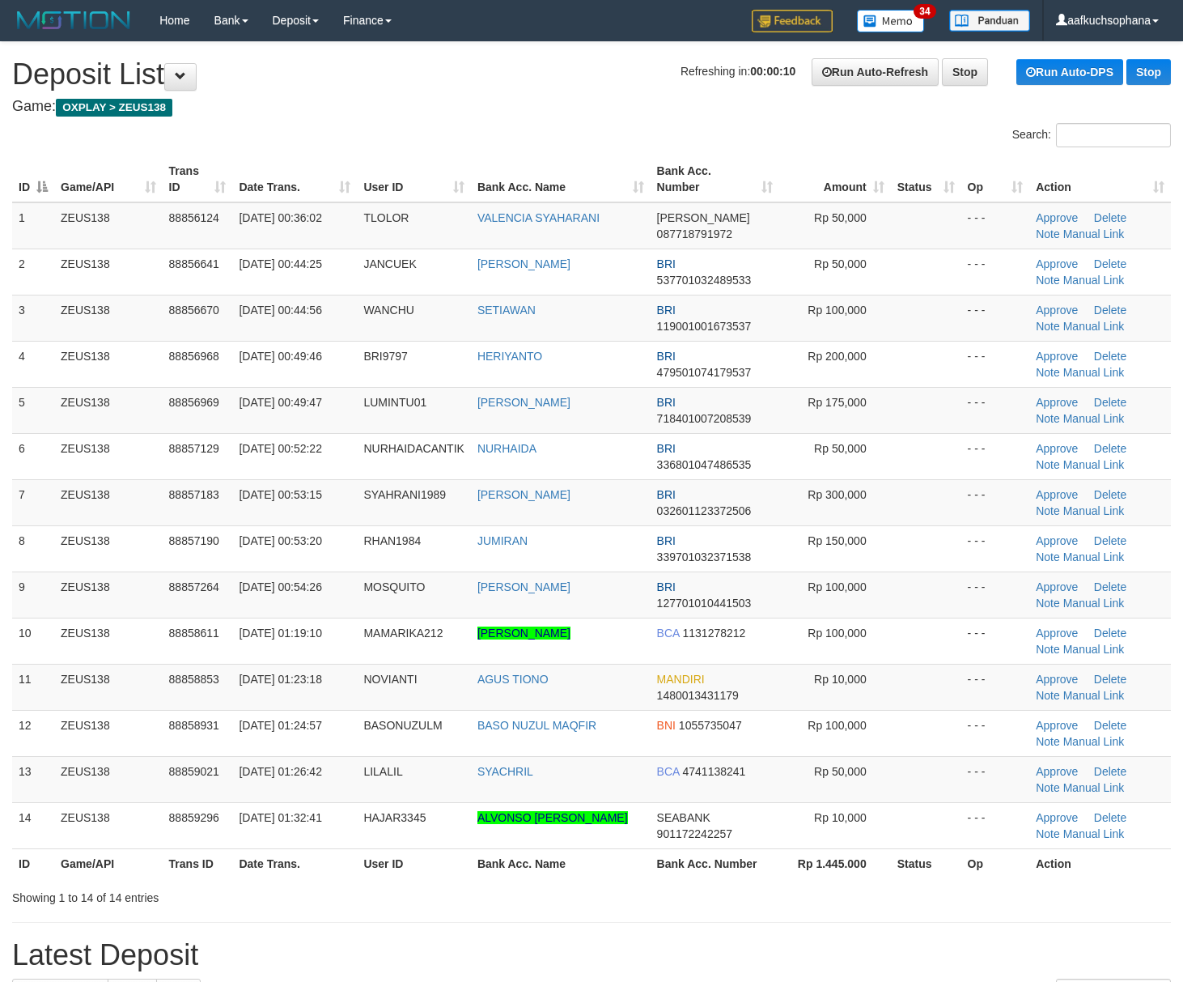
scroll to position [114, 0]
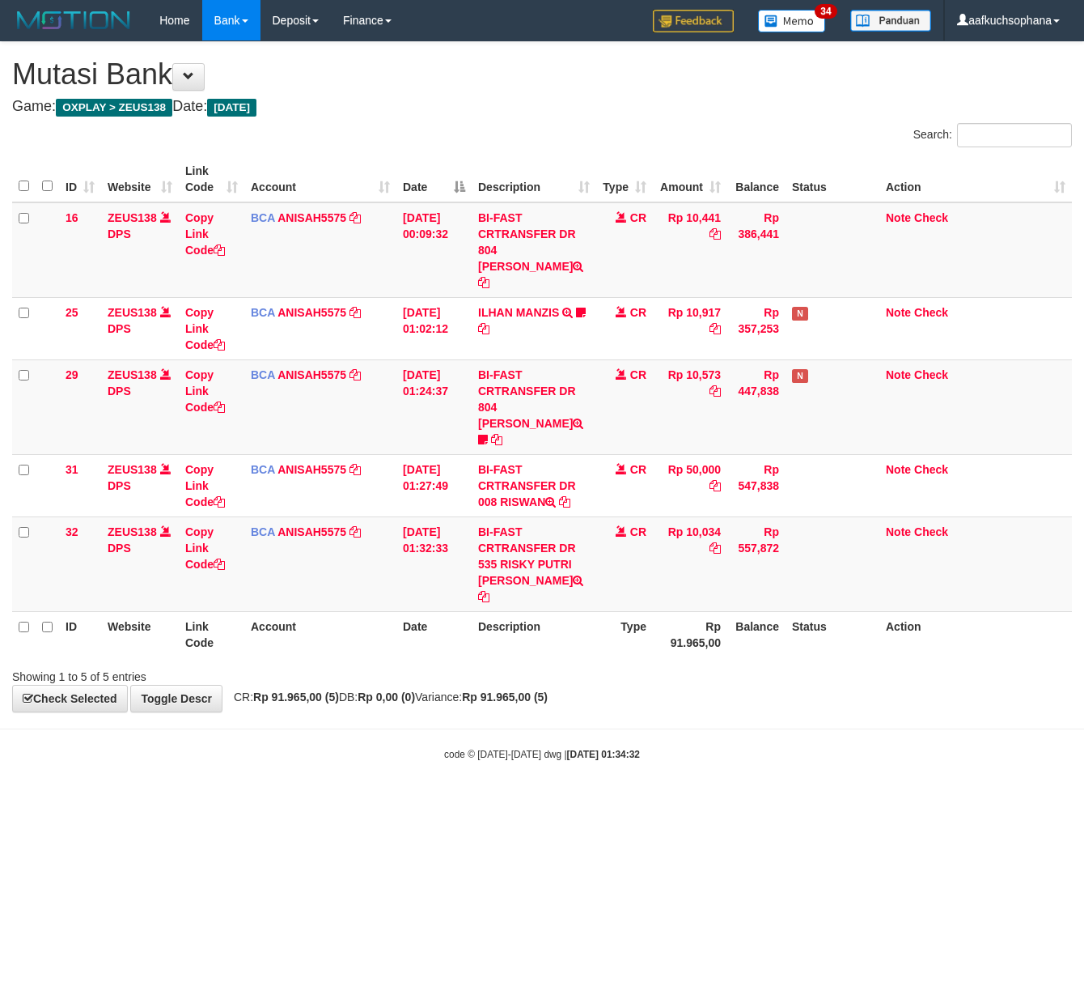
click at [101, 802] on html "Toggle navigation Home Bank Account List Load By Website Group [OXPLAY] ZEUS138…" at bounding box center [542, 401] width 1084 height 802
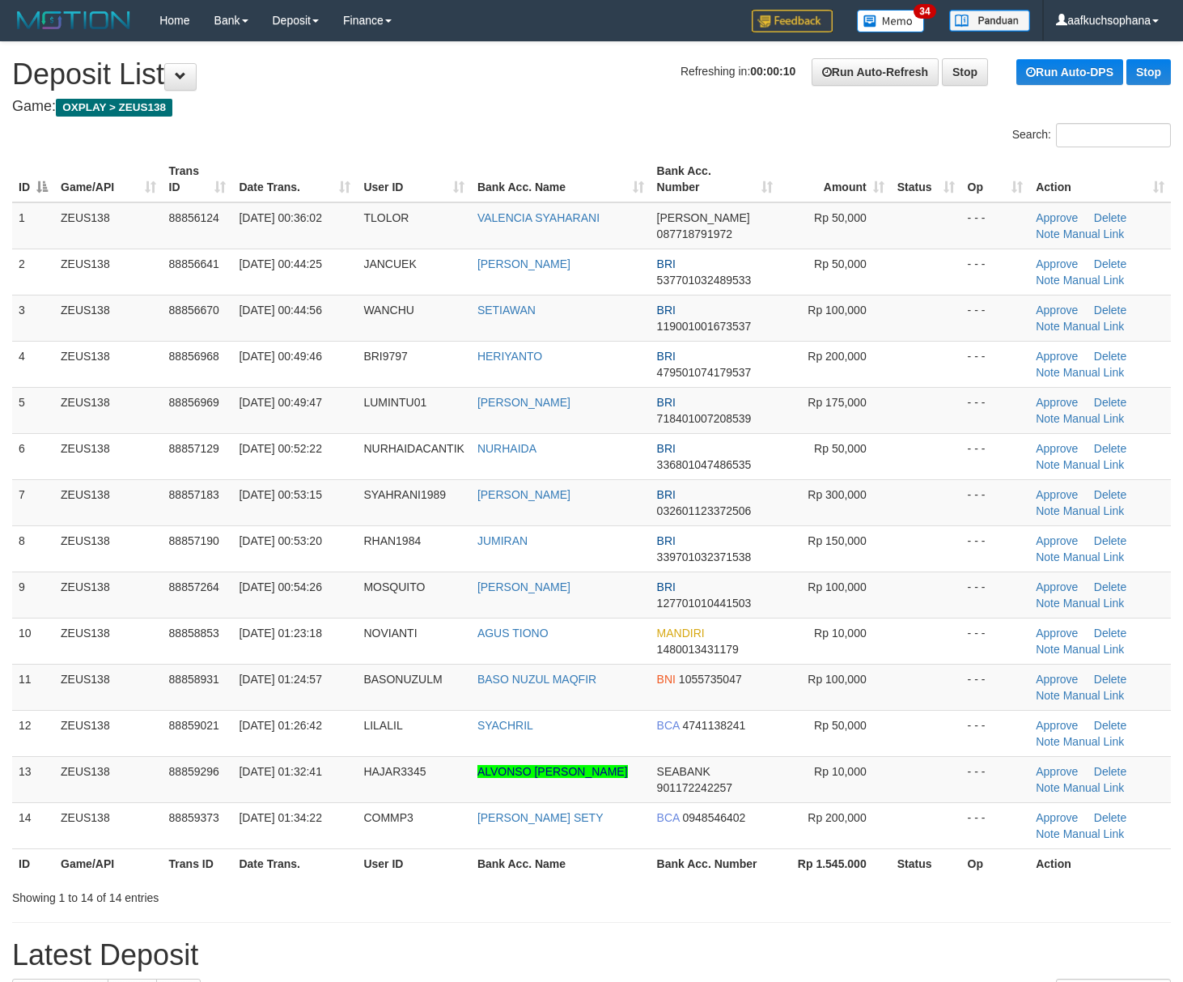
scroll to position [114, 0]
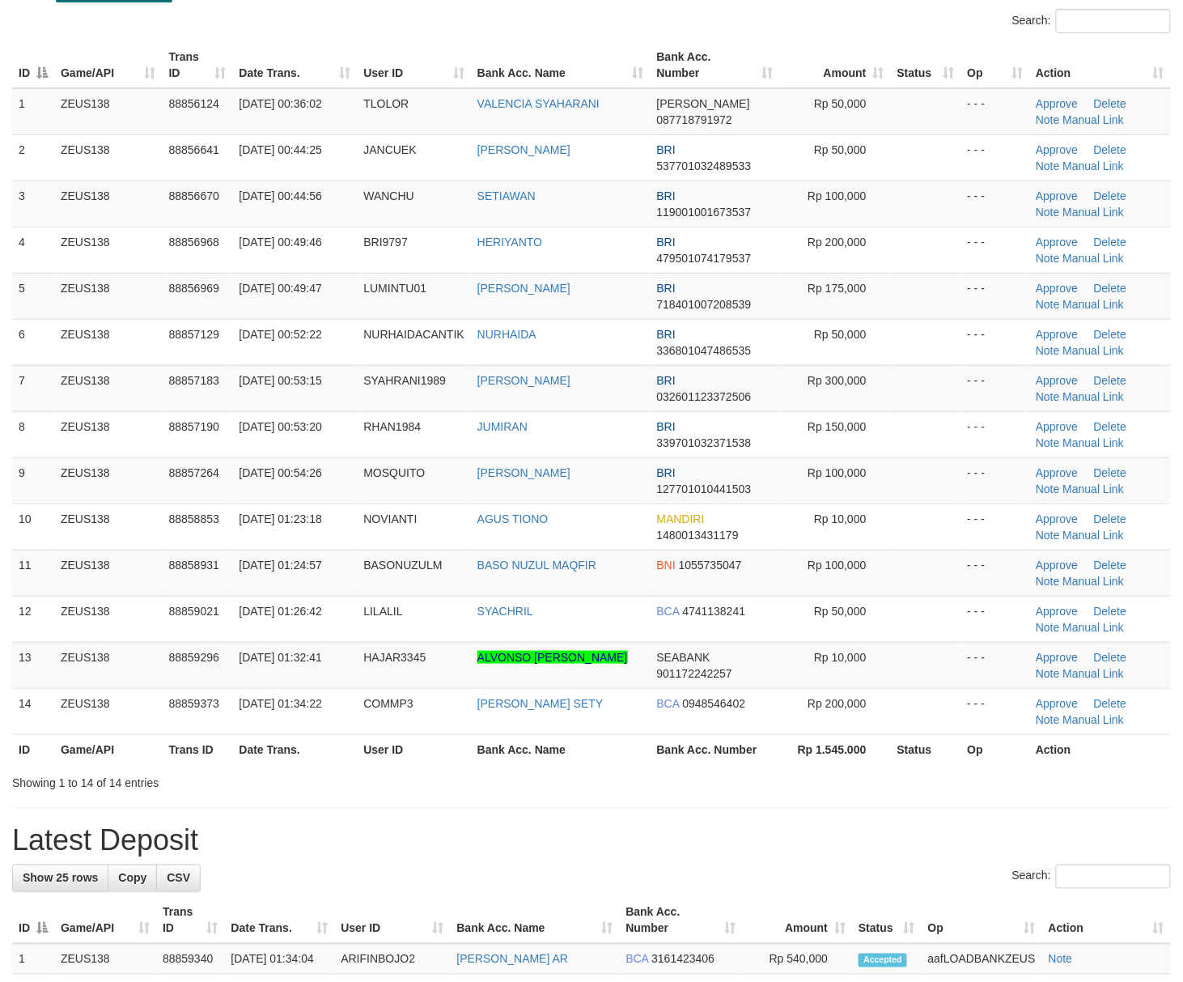
drag, startPoint x: 872, startPoint y: 829, endPoint x: 1076, endPoint y: 822, distance: 204.9
click at [881, 826] on div "**********" at bounding box center [591, 929] width 1183 height 2002
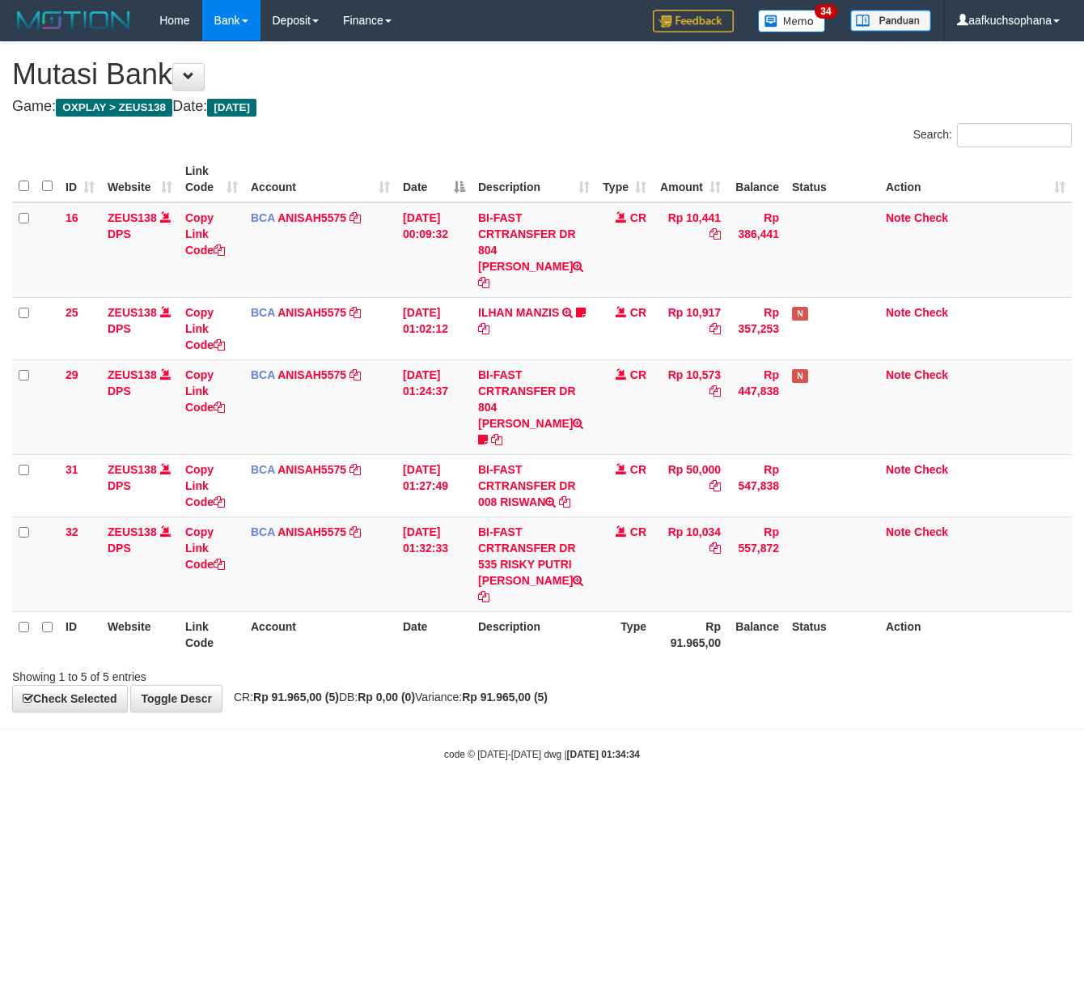
click at [243, 802] on html "Toggle navigation Home Bank Account List Load By Website Group [OXPLAY] ZEUS138…" at bounding box center [542, 401] width 1084 height 802
click at [311, 774] on html "Toggle navigation Home Bank Account List Load By Website Group [OXPLAY] ZEUS138…" at bounding box center [542, 401] width 1084 height 802
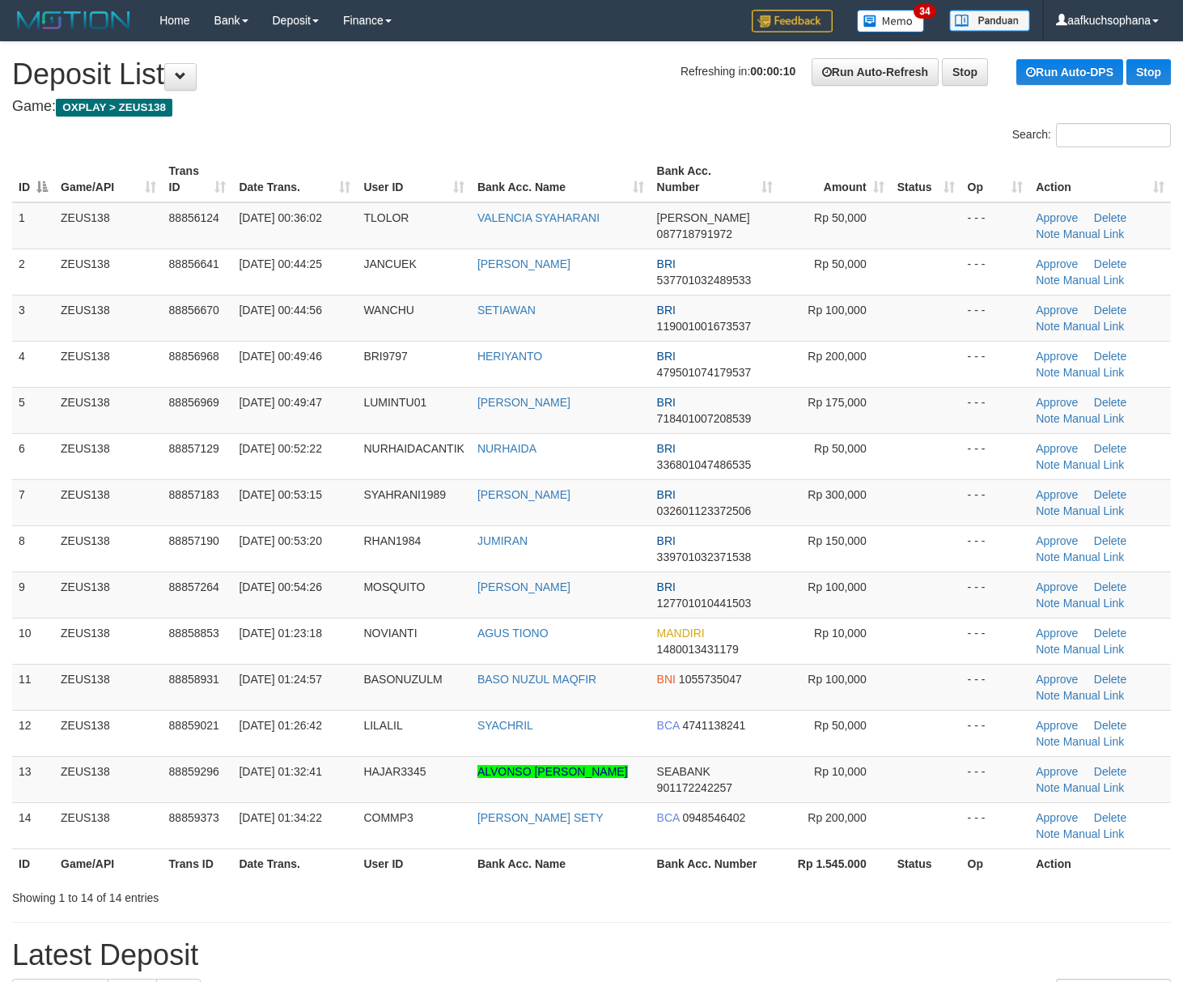
scroll to position [114, 0]
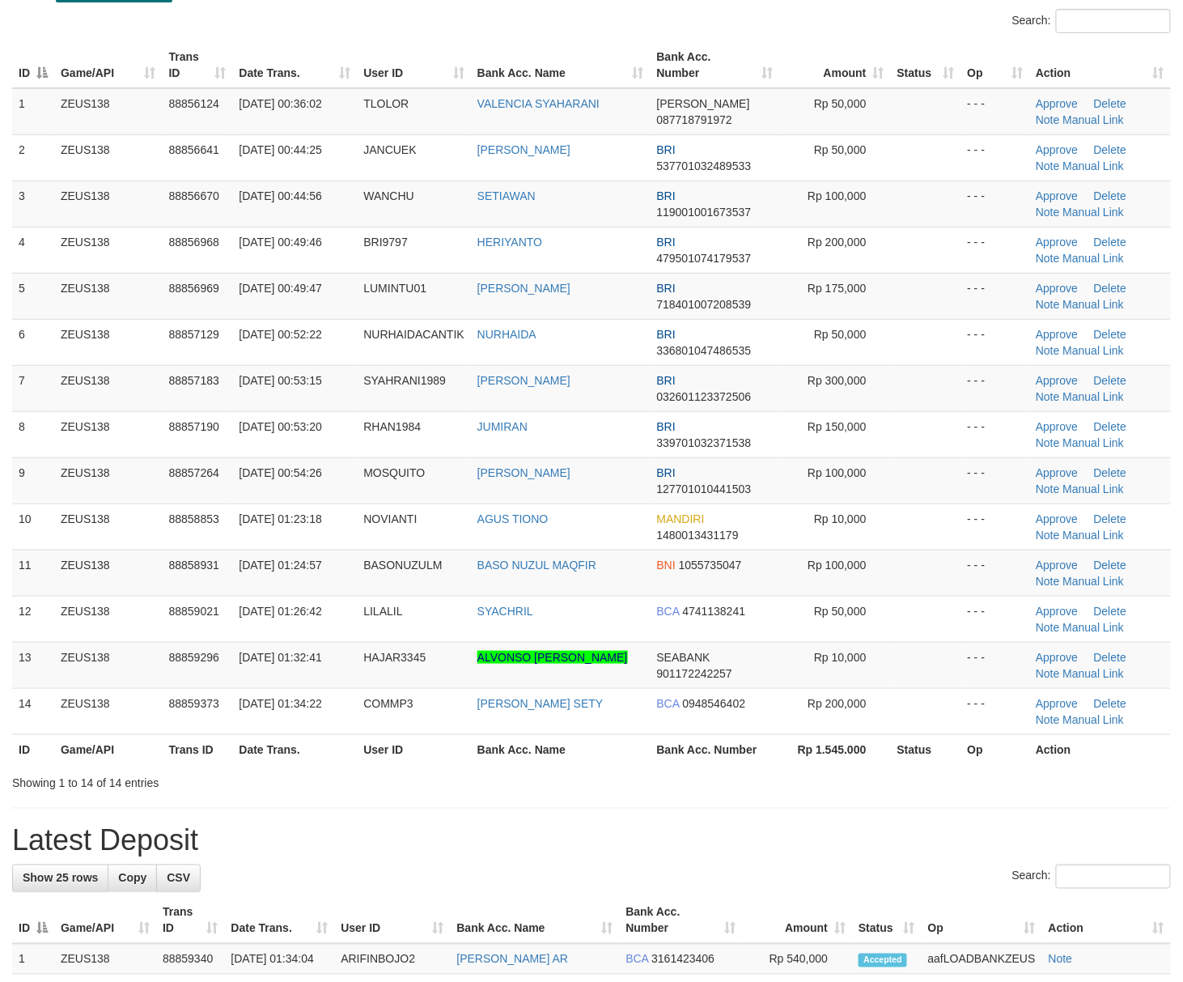
drag, startPoint x: 0, startPoint y: 0, endPoint x: 974, endPoint y: 766, distance: 1239.2
click at [920, 769] on div "Search: ID Game/API Trans ID Date Trans. User ID Bank Acc. Name Bank Acc. Numbe…" at bounding box center [591, 400] width 1159 height 783
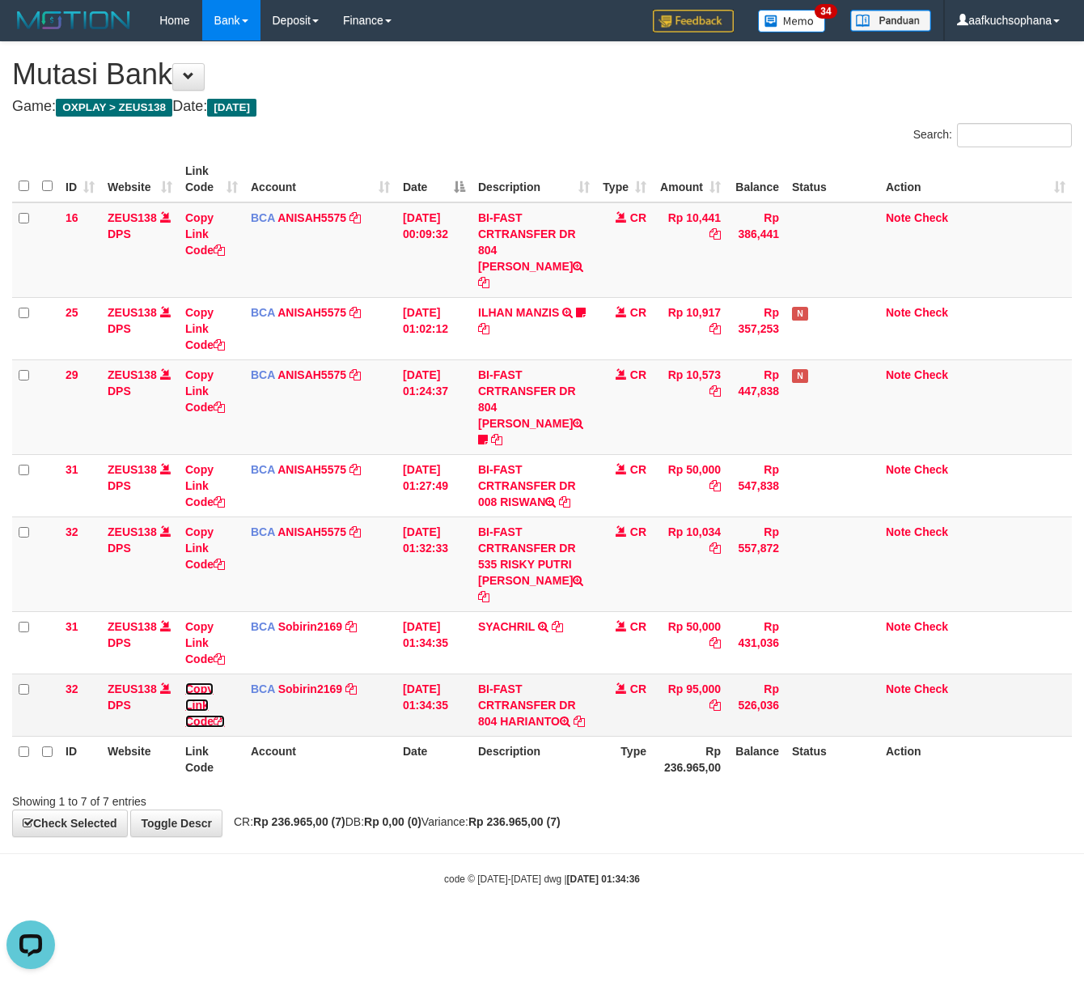
click at [221, 715] on icon at bounding box center [219, 720] width 11 height 11
click at [220, 715] on icon at bounding box center [219, 720] width 11 height 11
drag, startPoint x: 589, startPoint y: 853, endPoint x: 387, endPoint y: 780, distance: 215.0
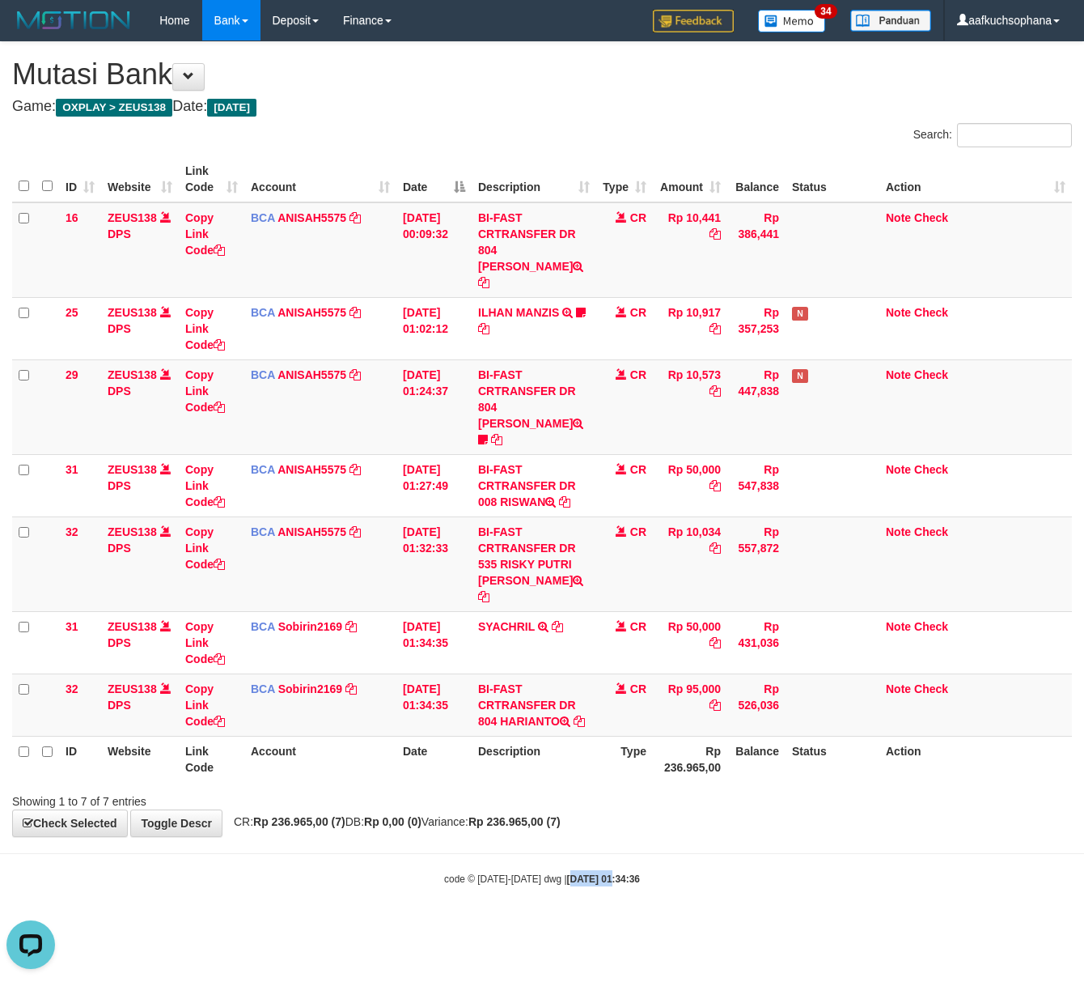
click at [575, 848] on body "Toggle navigation Home Bank Account List Load By Website Group [OXPLAY] ZEUS138…" at bounding box center [542, 463] width 1084 height 927
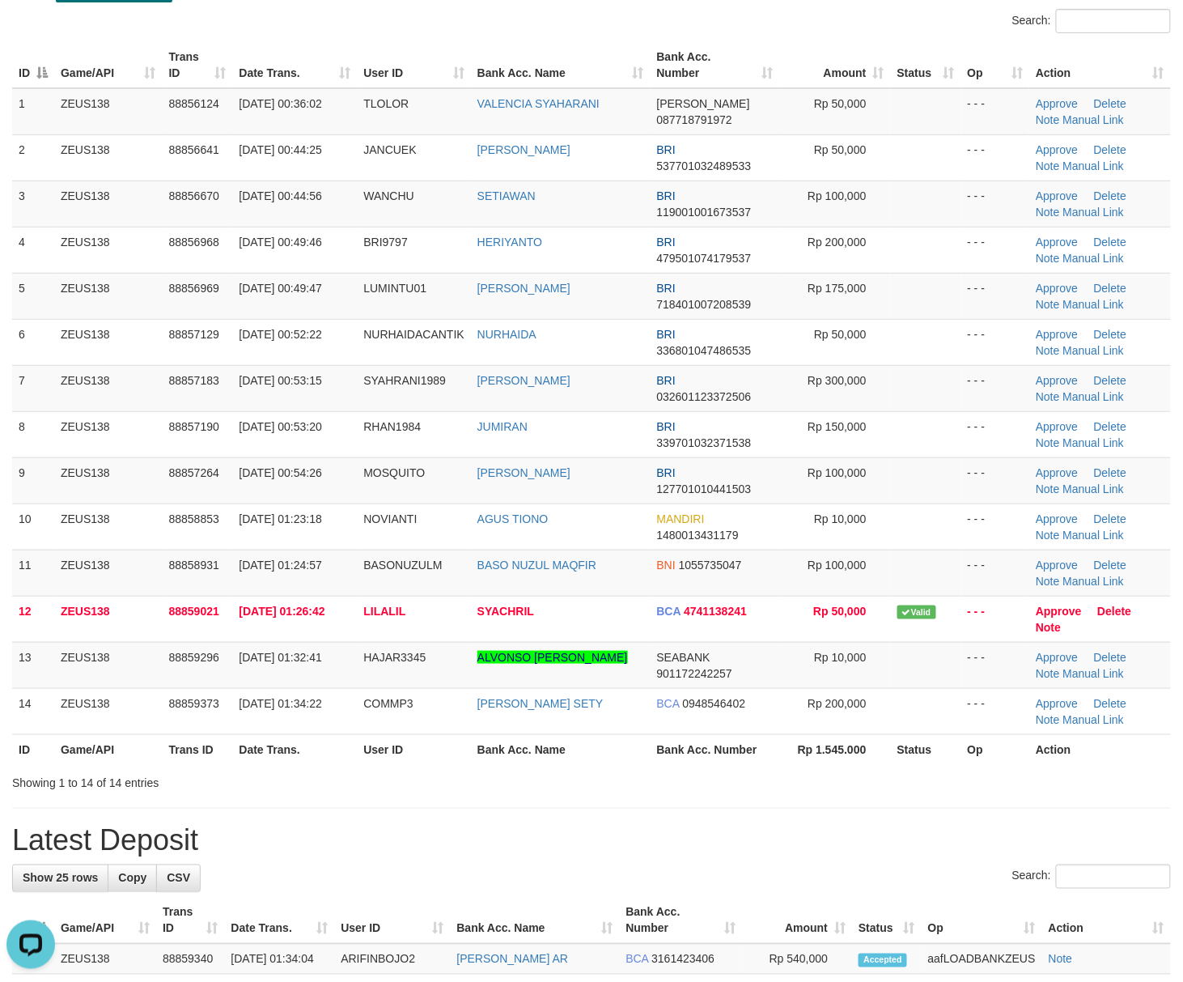
click at [859, 814] on div "**********" at bounding box center [591, 929] width 1183 height 2002
drag, startPoint x: 859, startPoint y: 813, endPoint x: 855, endPoint y: 804, distance: 9.8
click at [858, 809] on div "**********" at bounding box center [591, 929] width 1183 height 2002
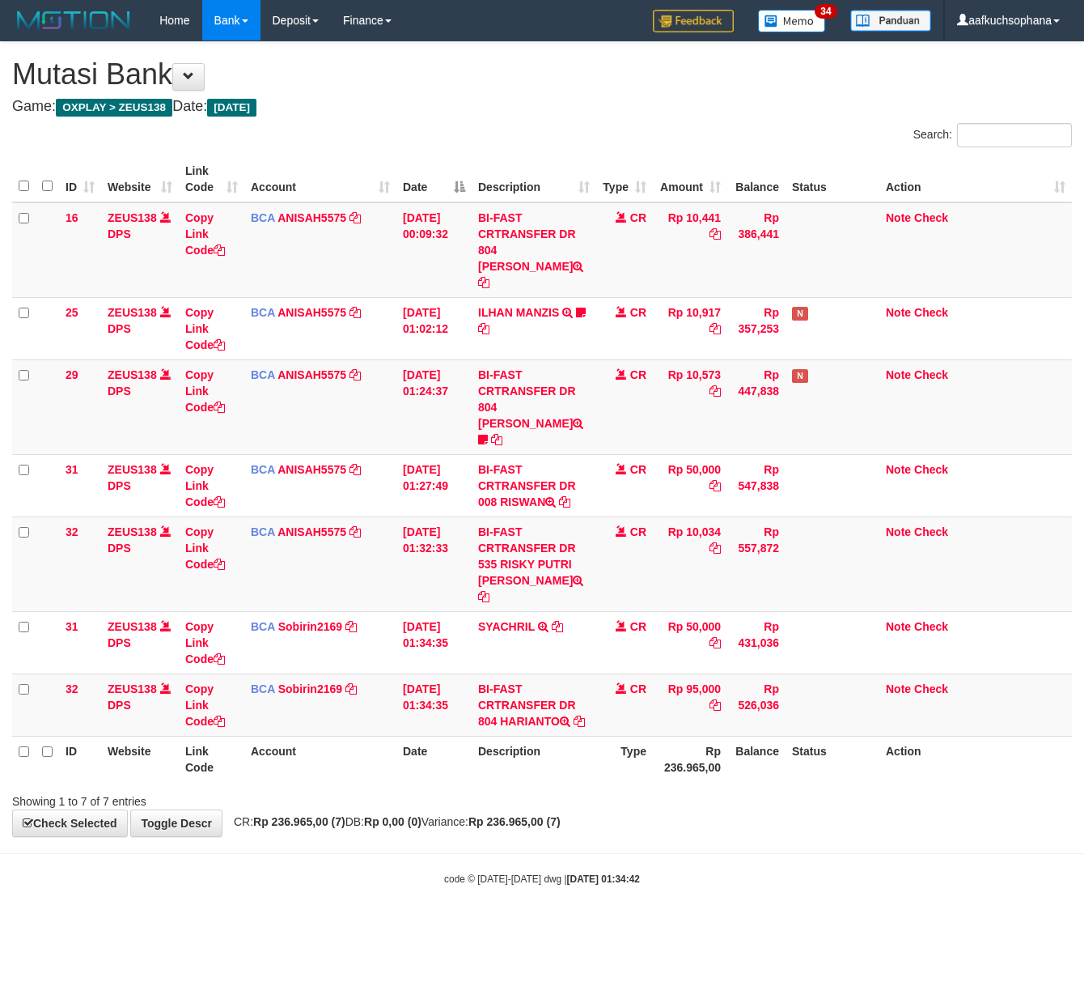
drag, startPoint x: 395, startPoint y: 836, endPoint x: 366, endPoint y: 834, distance: 29.2
click at [371, 870] on div "code © 2012-2018 dwg | 2025/10/01 01:34:42" at bounding box center [542, 878] width 1084 height 16
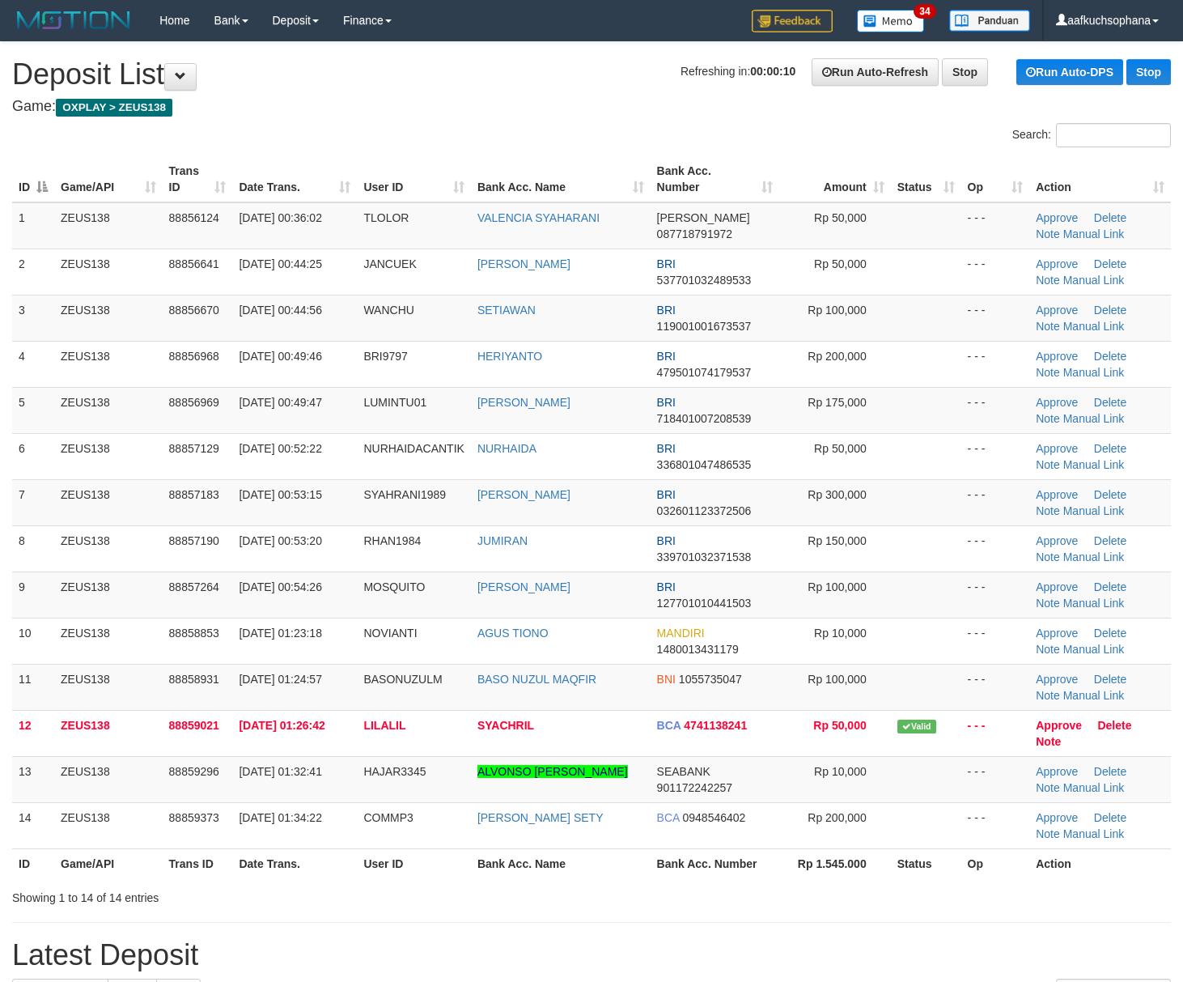
scroll to position [114, 0]
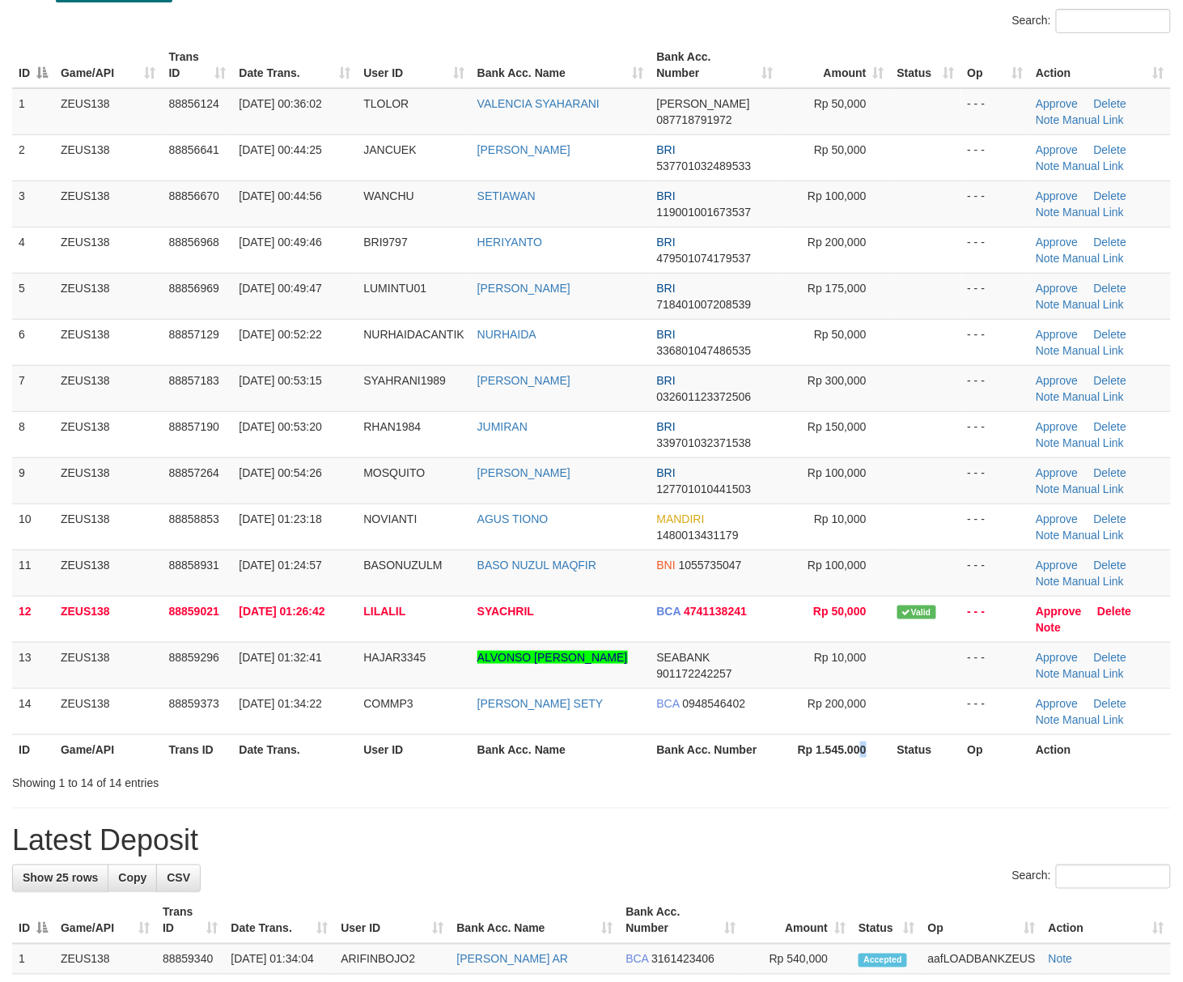
drag, startPoint x: 864, startPoint y: 762, endPoint x: 900, endPoint y: 761, distance: 35.6
click at [869, 759] on th "Rp 1.545.000" at bounding box center [834, 749] width 111 height 30
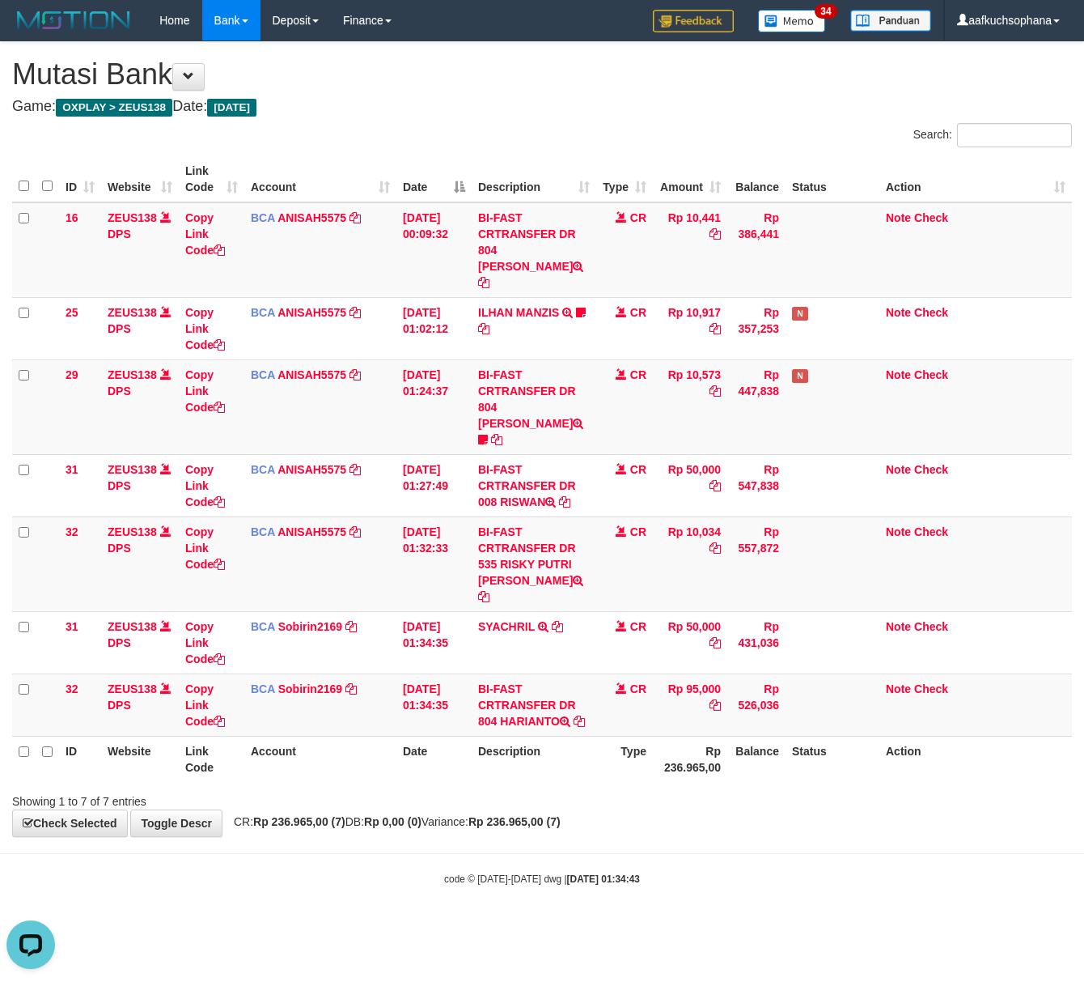
click at [309, 903] on html "Toggle navigation Home Bank Account List Load By Website Group [OXPLAY] ZEUS138…" at bounding box center [542, 463] width 1084 height 927
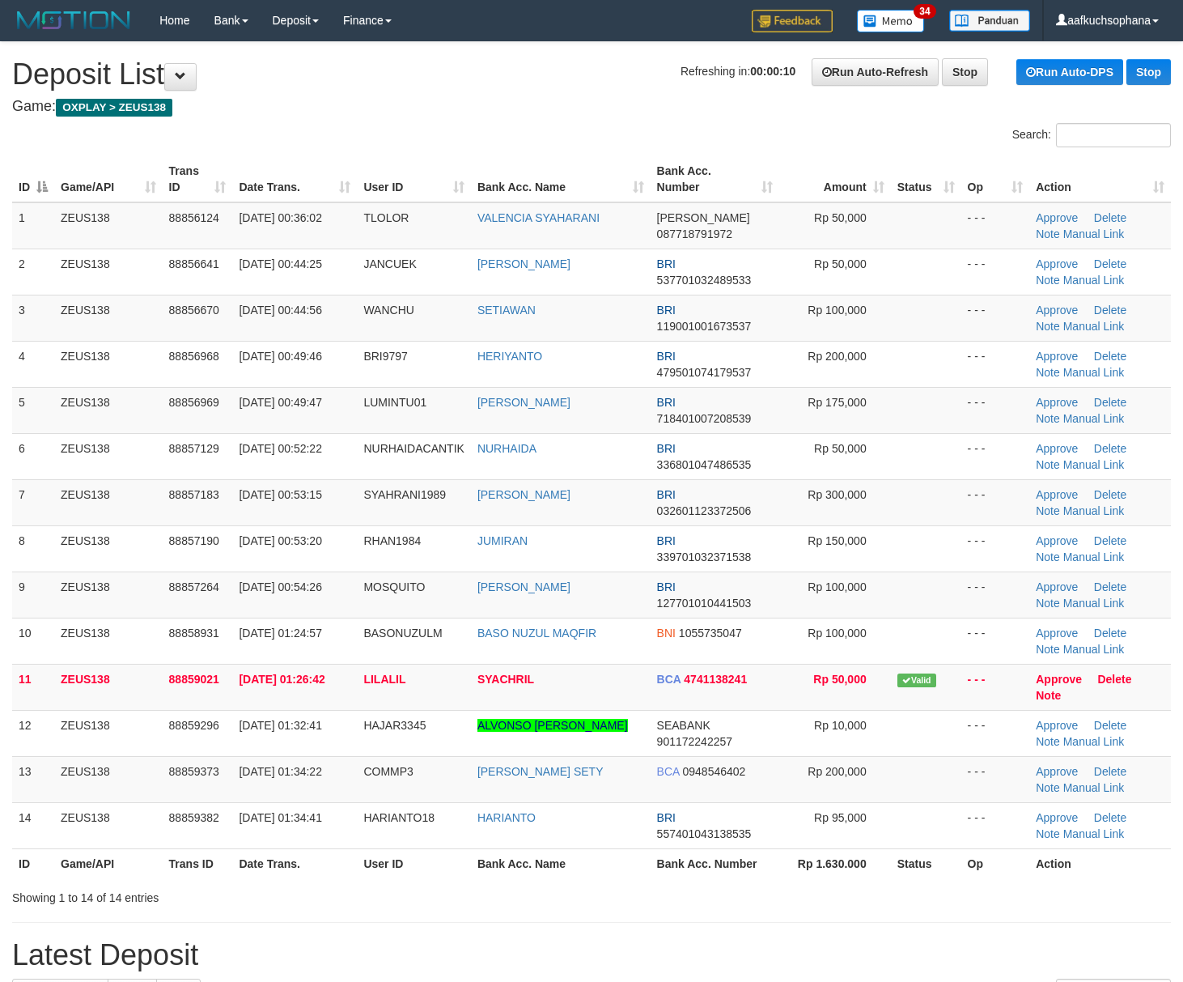
scroll to position [114, 0]
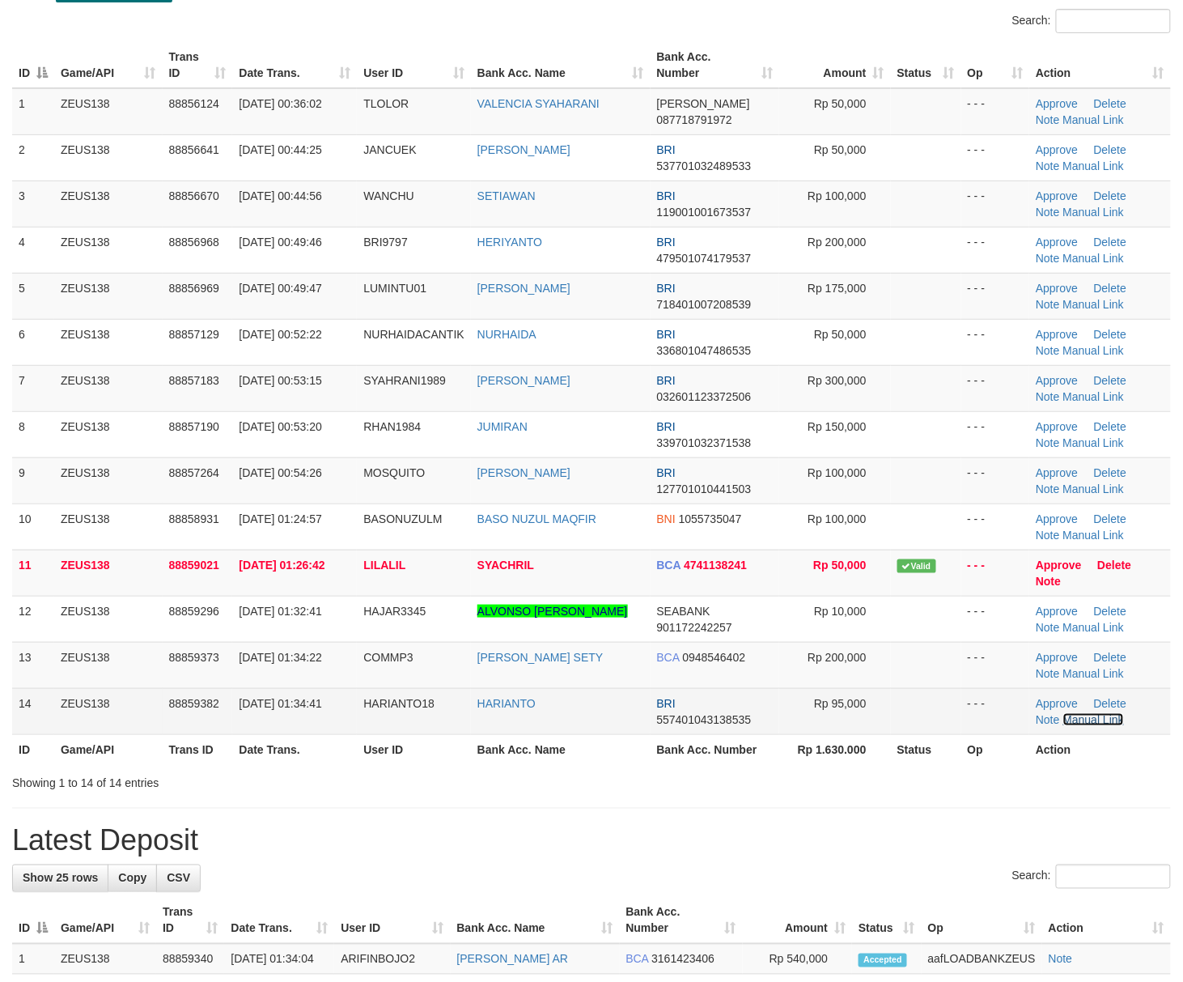
click at [1078, 720] on link "Manual Link" at bounding box center [1094, 719] width 62 height 13
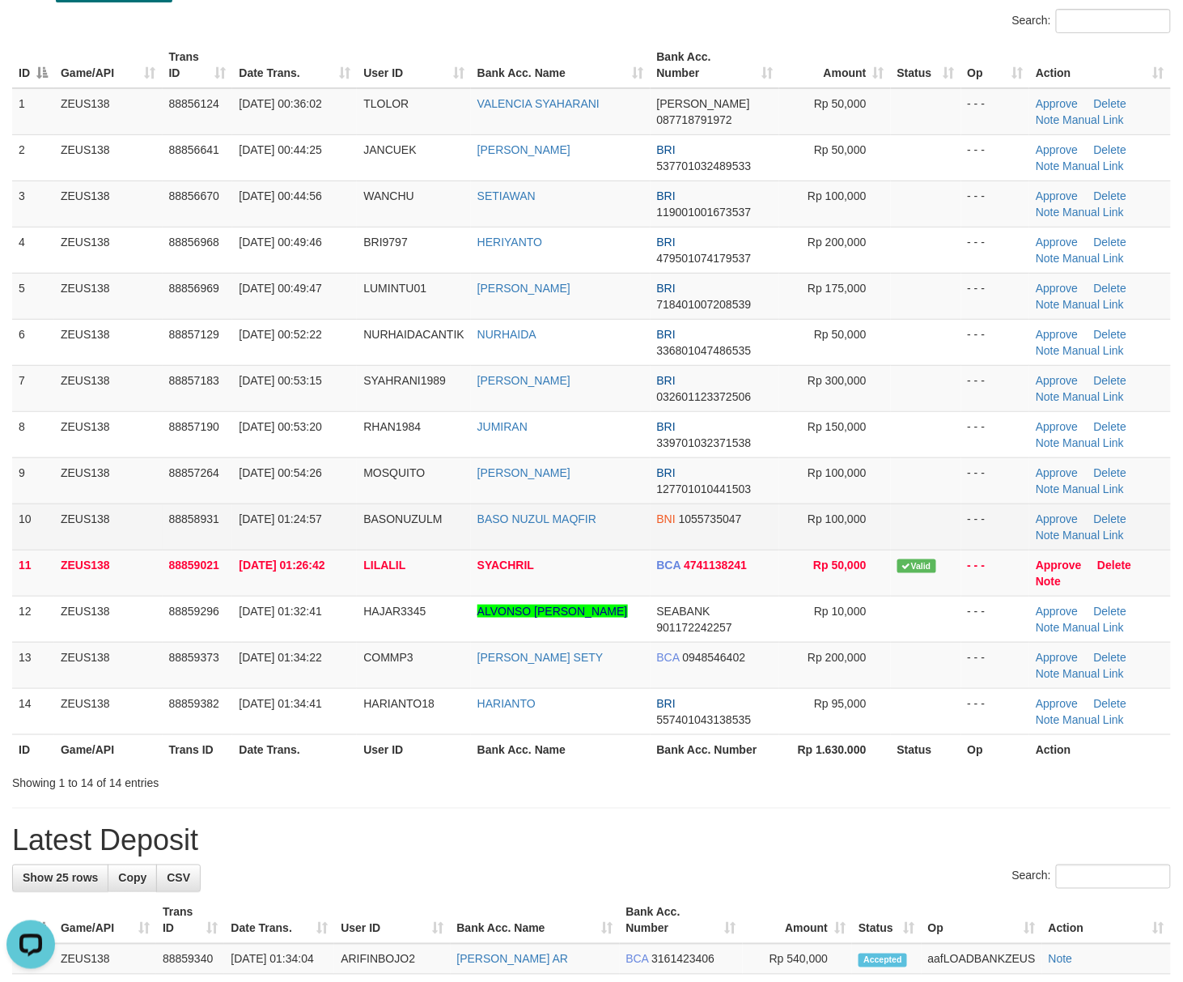
scroll to position [0, 0]
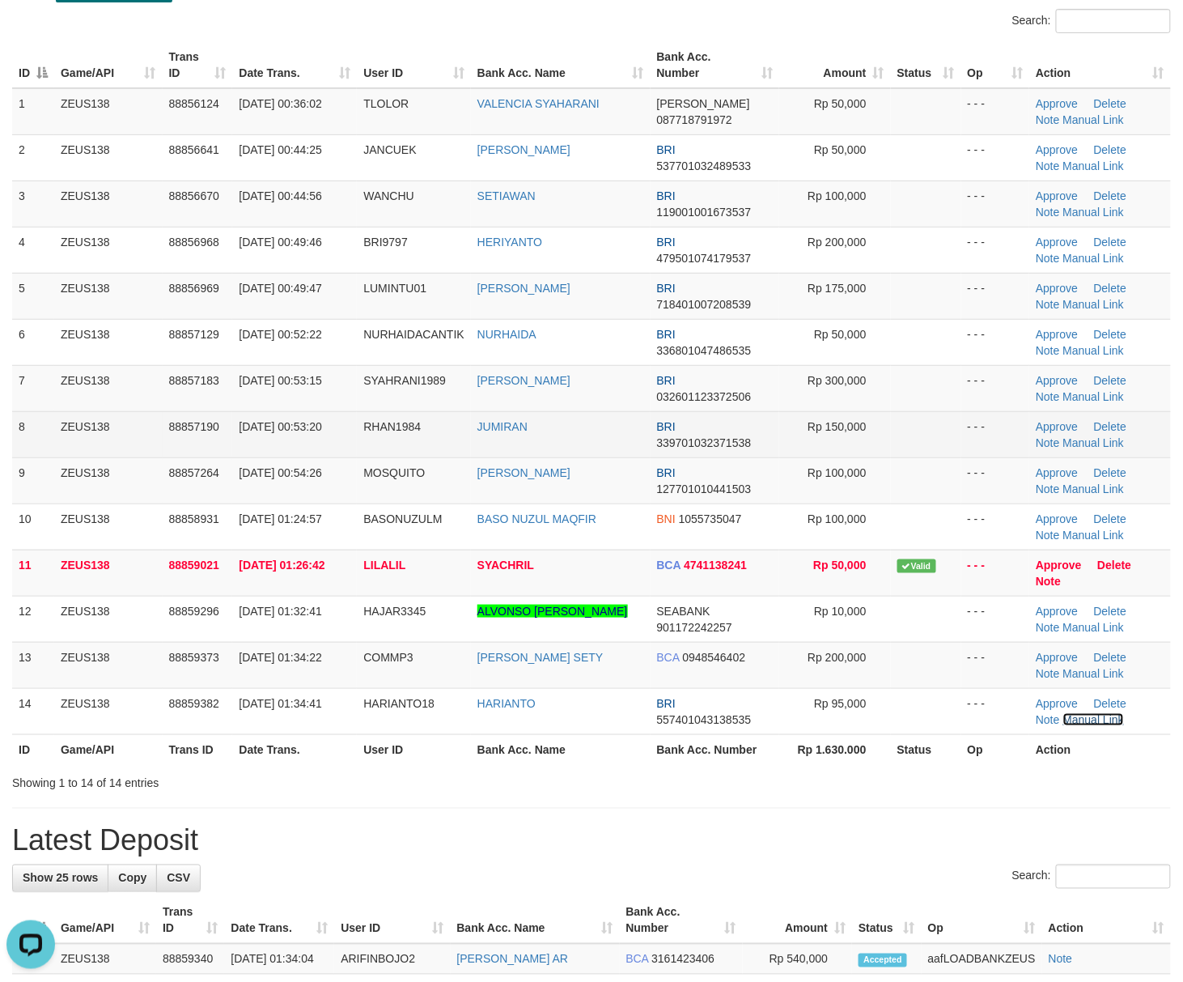
click at [1063, 713] on link "Manual Link" at bounding box center [1094, 719] width 62 height 13
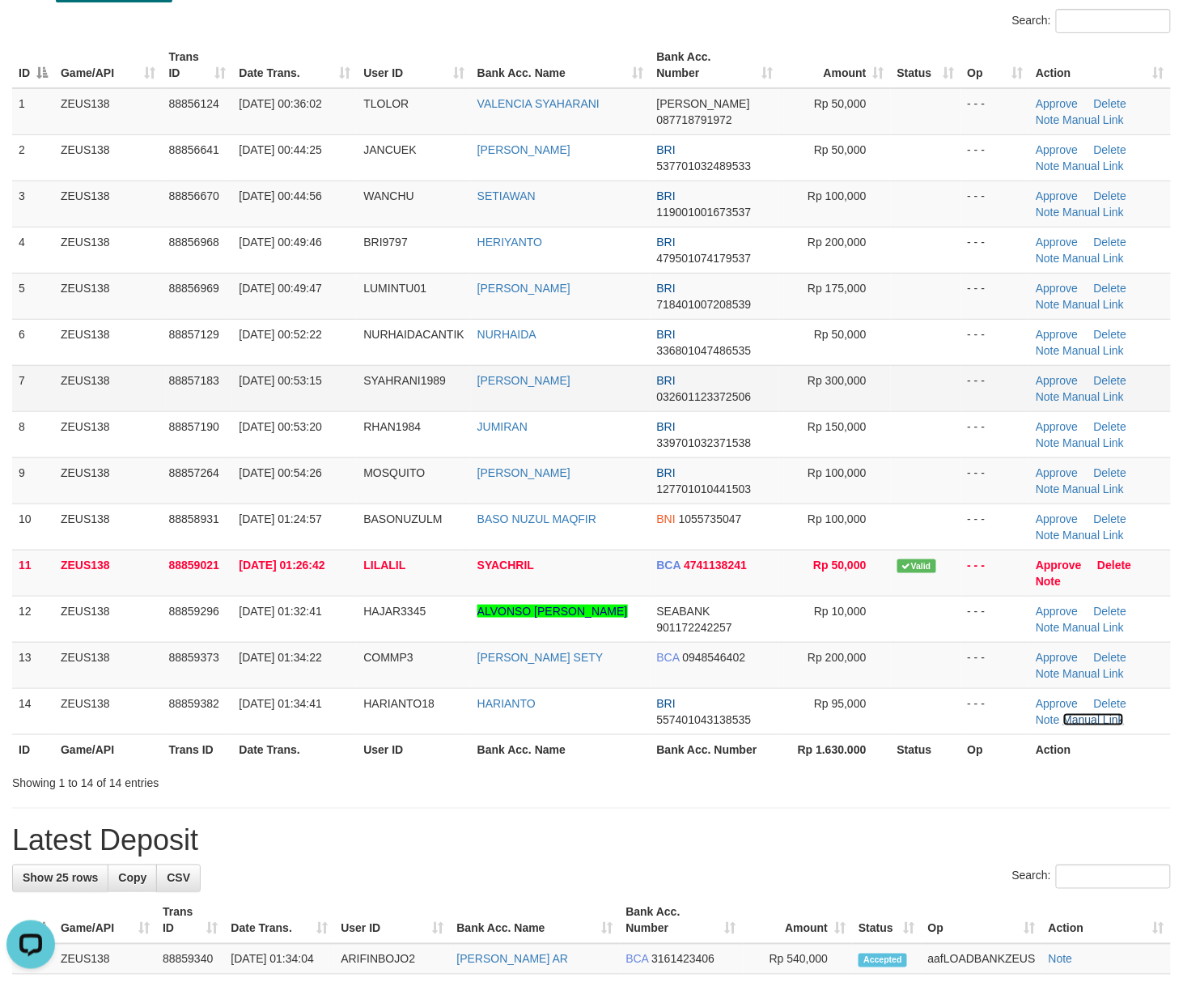
click at [1063, 713] on link "Manual Link" at bounding box center [1094, 719] width 62 height 13
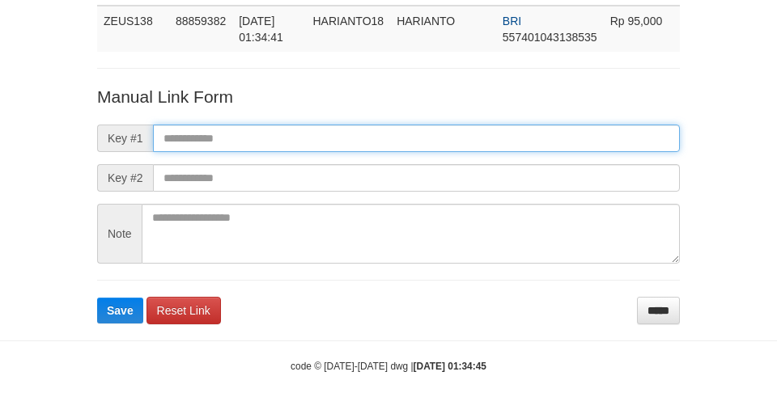
click at [526, 139] on input "text" at bounding box center [416, 139] width 527 height 28
paste input "**********"
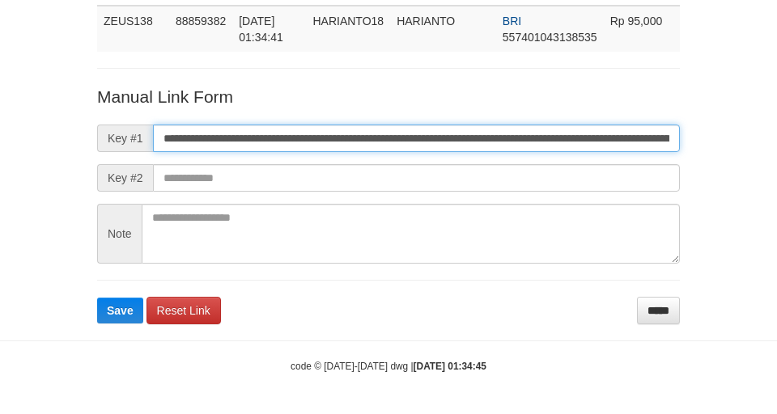
scroll to position [0, 940]
type input "**********"
click at [97, 298] on button "Save" at bounding box center [120, 311] width 46 height 26
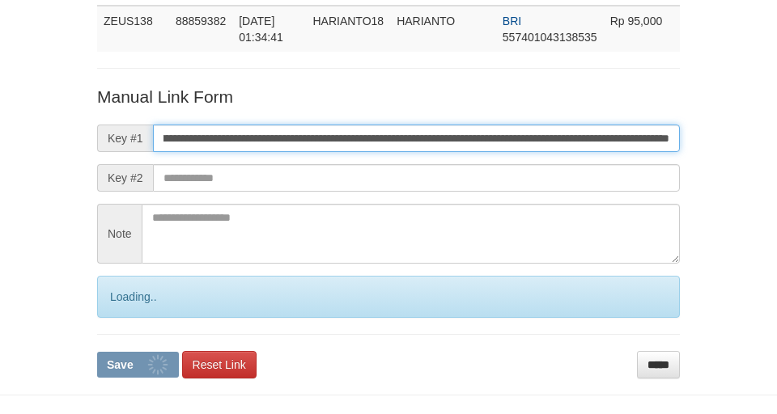
click at [97, 352] on button "Save" at bounding box center [138, 365] width 82 height 26
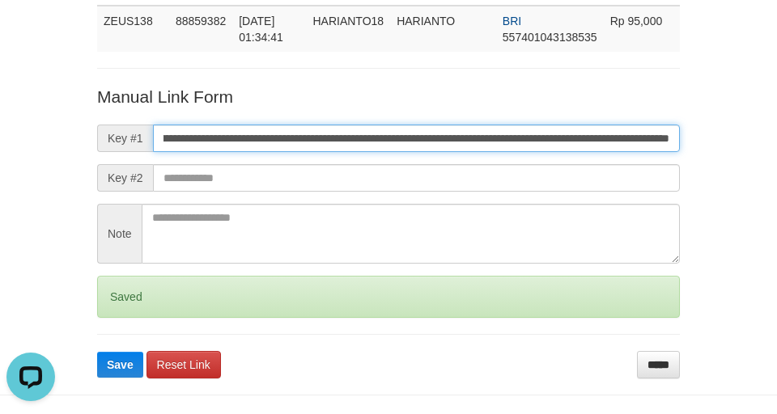
click at [97, 352] on button "Save" at bounding box center [120, 365] width 46 height 26
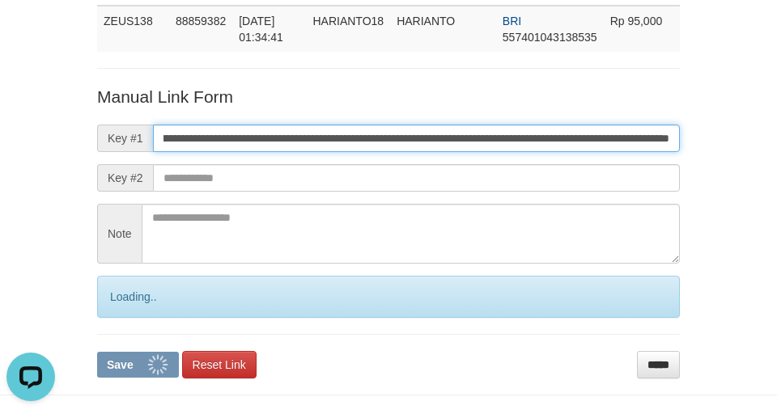
click at [97, 352] on button "Save" at bounding box center [138, 365] width 82 height 26
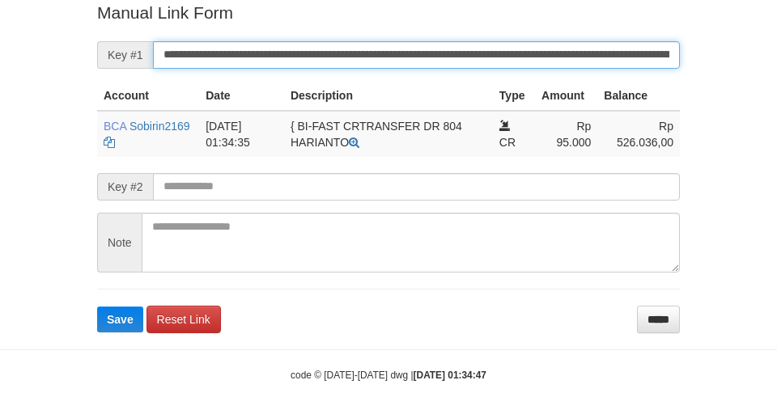
click at [97, 307] on button "Save" at bounding box center [120, 320] width 46 height 26
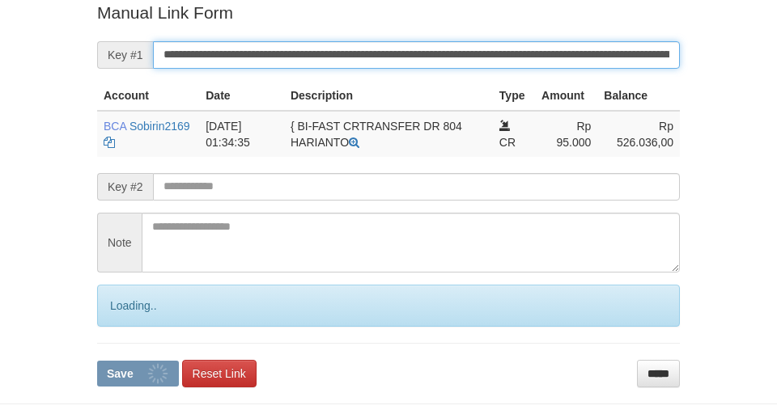
click at [97, 361] on button "Save" at bounding box center [138, 374] width 82 height 26
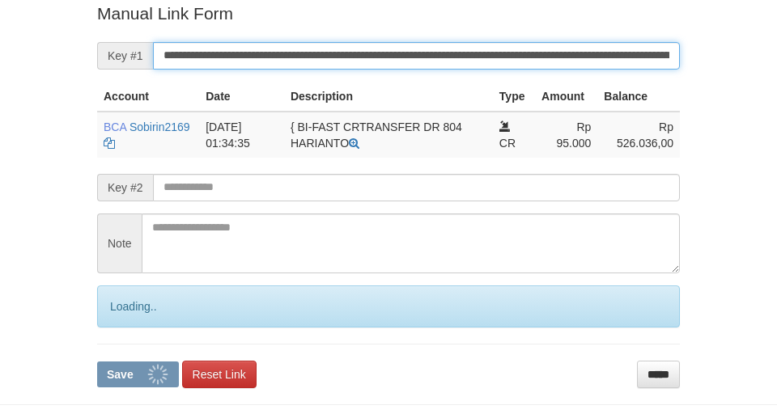
click at [97, 362] on button "Save" at bounding box center [138, 375] width 82 height 26
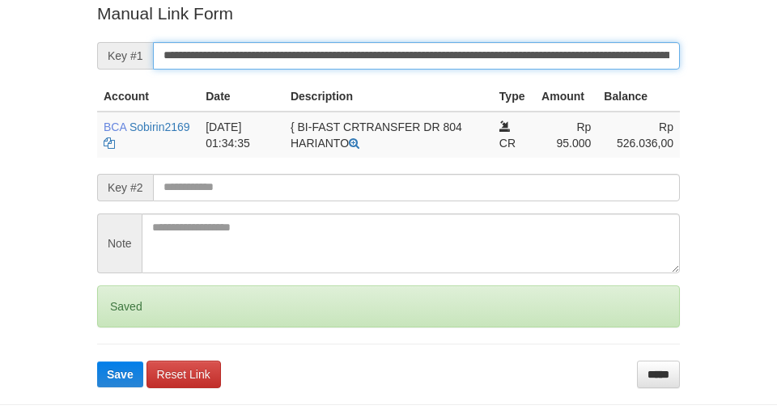
click at [97, 362] on button "Save" at bounding box center [120, 375] width 46 height 26
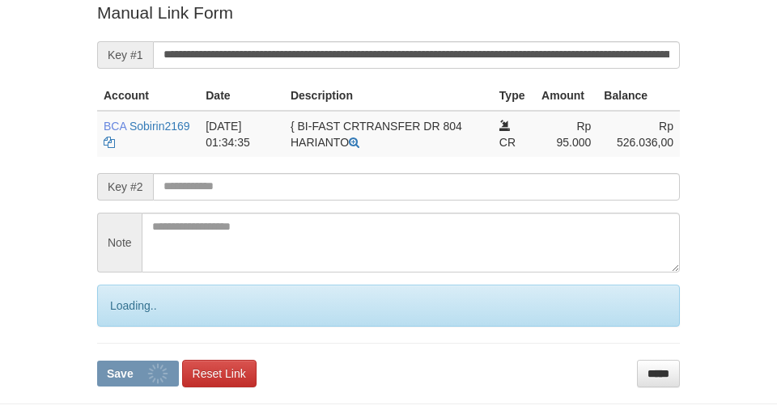
click at [97, 361] on button "Save" at bounding box center [138, 374] width 82 height 26
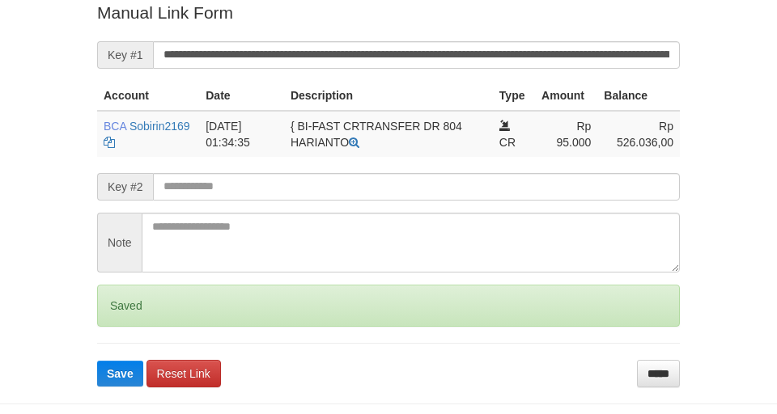
scroll to position [334, 0]
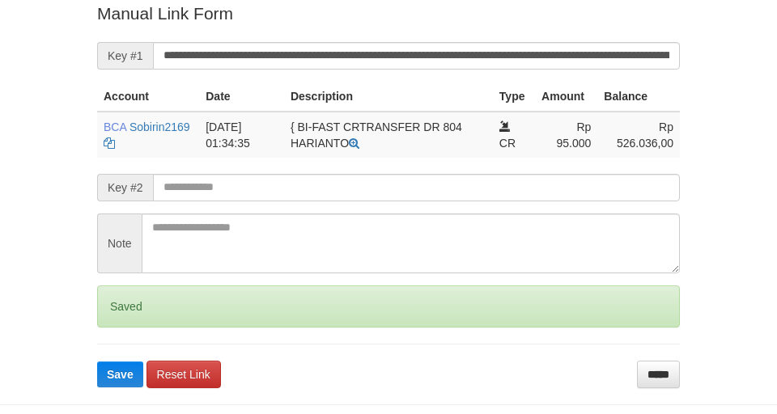
click at [97, 362] on button "Save" at bounding box center [120, 375] width 46 height 26
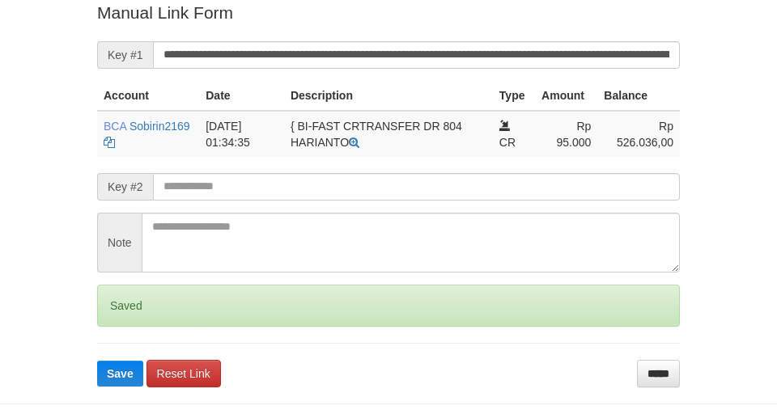
click at [97, 361] on button "Save" at bounding box center [120, 374] width 46 height 26
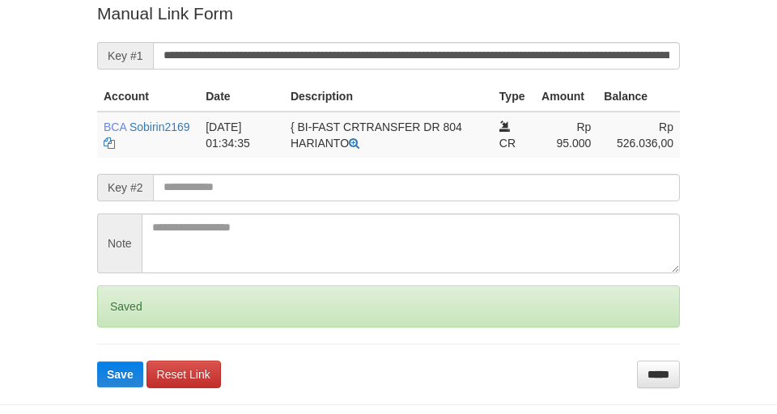
click at [97, 362] on button "Save" at bounding box center [120, 375] width 46 height 26
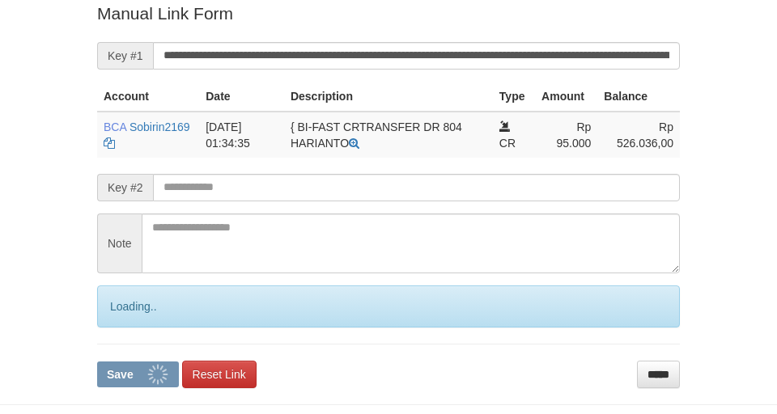
click at [97, 362] on button "Save" at bounding box center [138, 375] width 82 height 26
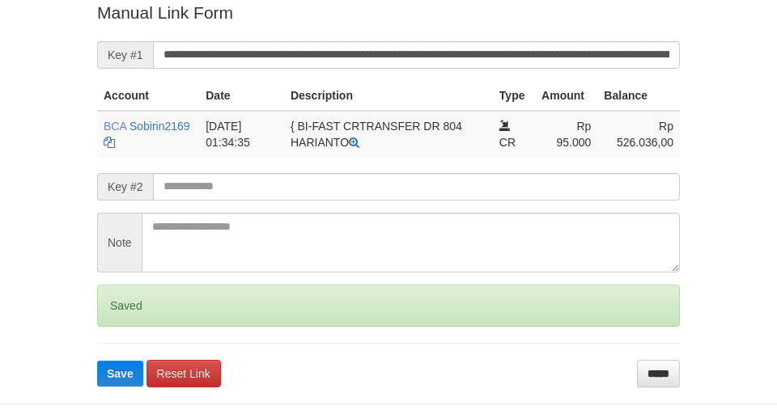
click at [97, 361] on button "Save" at bounding box center [120, 374] width 46 height 26
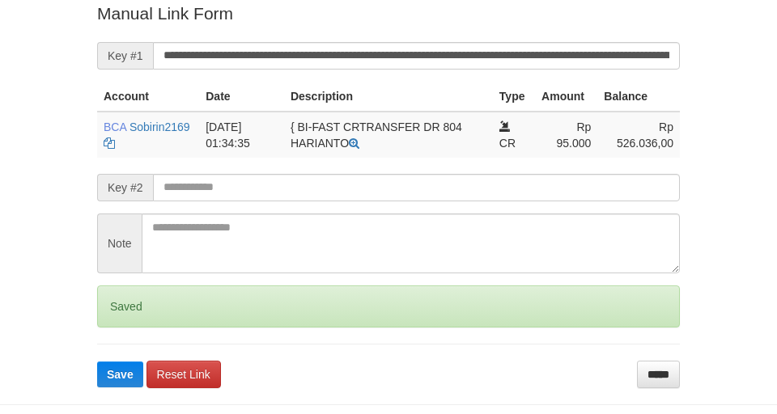
click at [97, 362] on button "Save" at bounding box center [120, 375] width 46 height 26
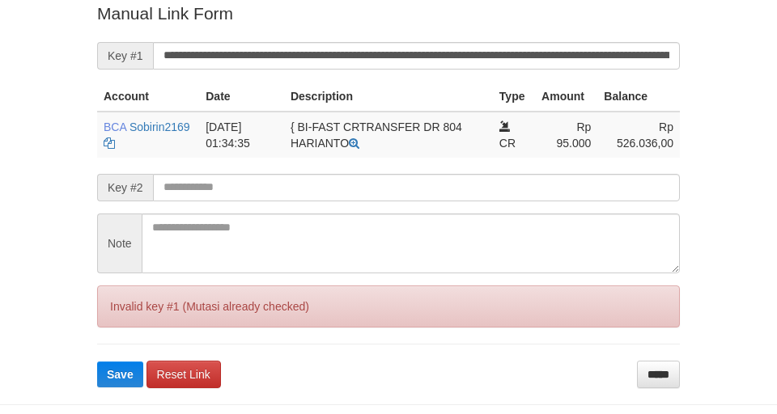
click at [97, 362] on button "Save" at bounding box center [120, 375] width 46 height 26
click at [521, 52] on input "**********" at bounding box center [416, 56] width 527 height 28
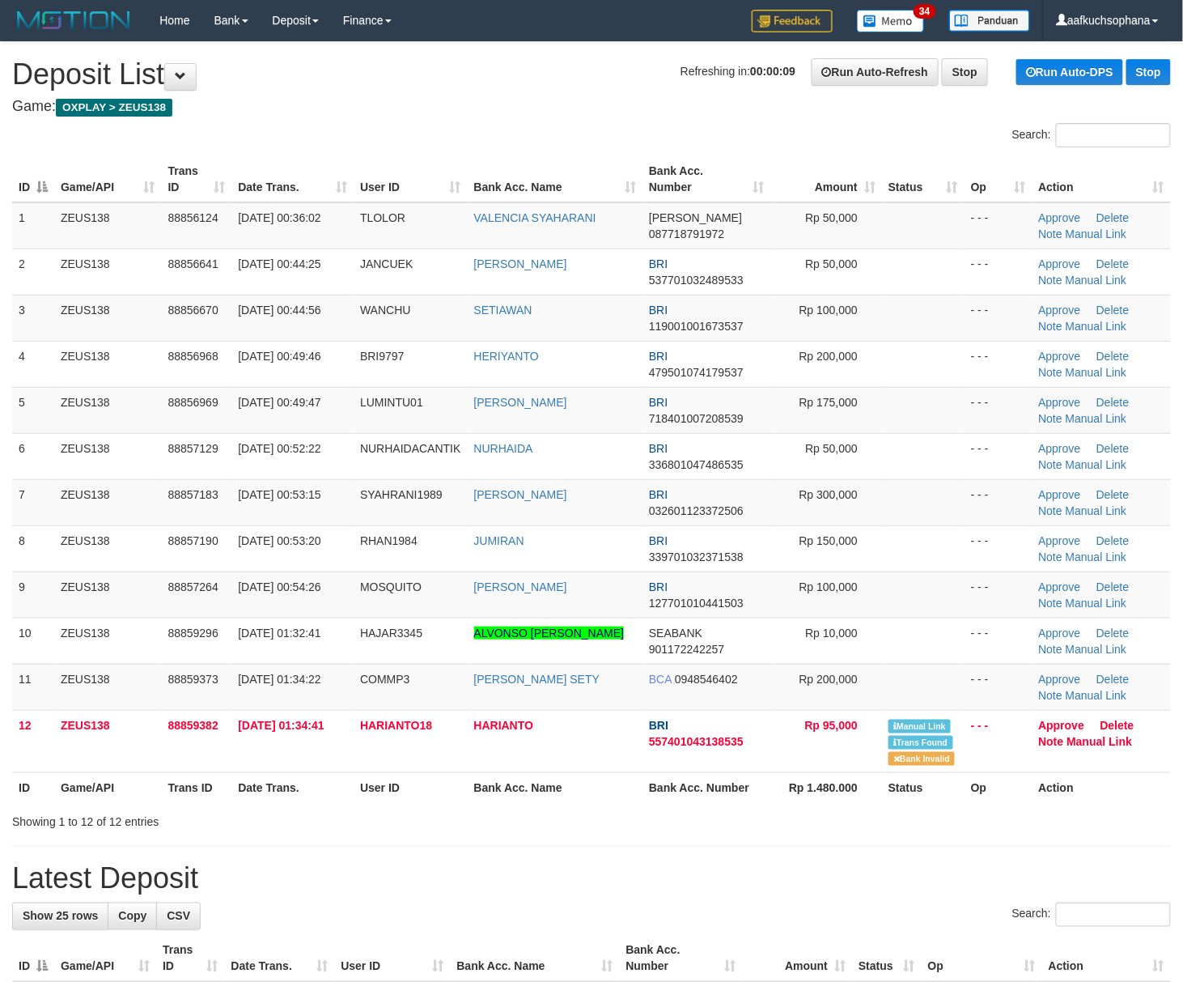
drag, startPoint x: 982, startPoint y: 834, endPoint x: 1193, endPoint y: 833, distance: 211.2
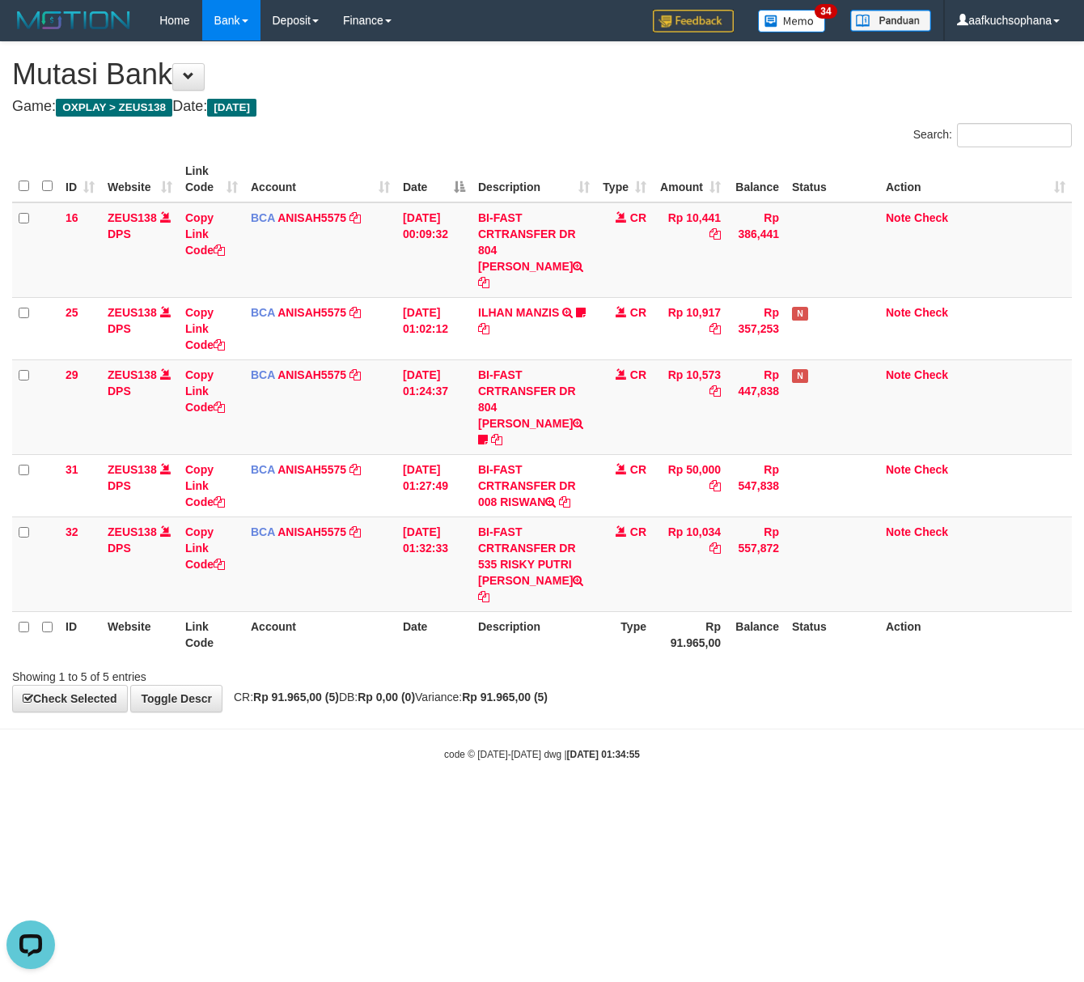
click at [413, 759] on html "Toggle navigation Home Bank Account List Load By Website Group [OXPLAY] ZEUS138…" at bounding box center [542, 401] width 1084 height 802
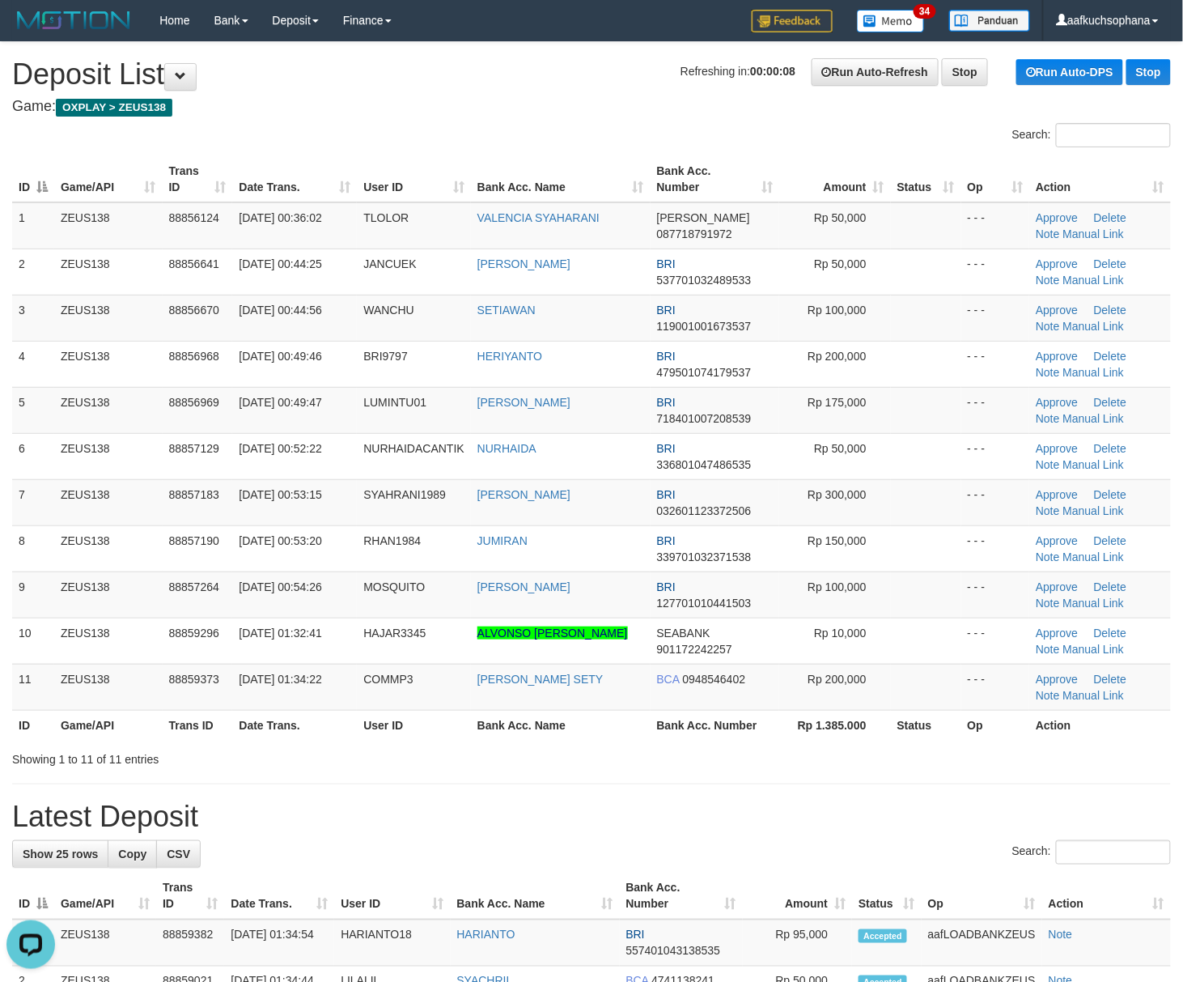
drag, startPoint x: 940, startPoint y: 811, endPoint x: 960, endPoint y: 808, distance: 20.5
click at [945, 811] on h1 "Latest Deposit" at bounding box center [591, 816] width 1159 height 32
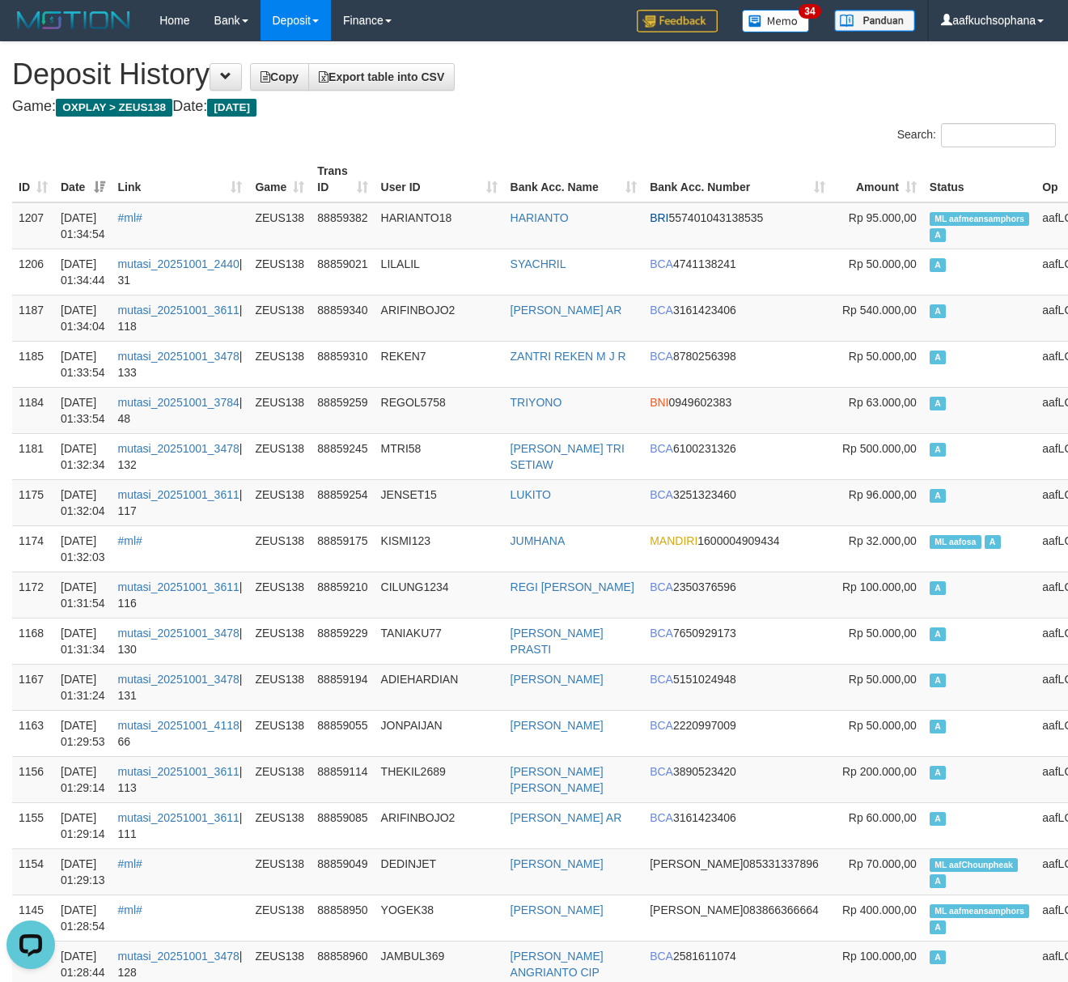
click at [664, 134] on div "Search:" at bounding box center [801, 137] width 510 height 28
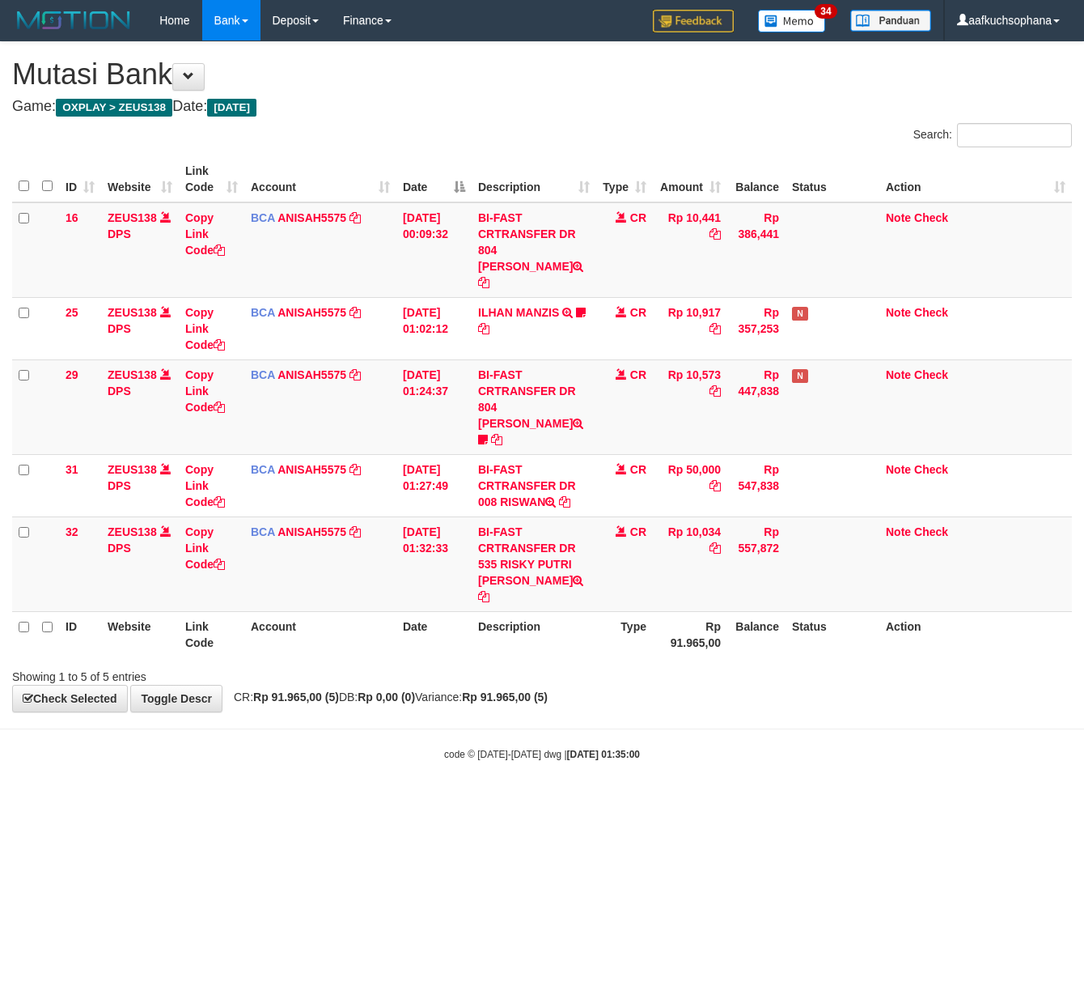
drag, startPoint x: 195, startPoint y: 791, endPoint x: 100, endPoint y: 775, distance: 96.1
click at [149, 784] on html "Toggle navigation Home Bank Account List Load By Website Group [OXPLAY] ZEUS138…" at bounding box center [542, 401] width 1084 height 802
drag, startPoint x: 322, startPoint y: 804, endPoint x: 256, endPoint y: 779, distance: 71.2
click at [325, 802] on html "Toggle navigation Home Bank Account List Load By Website Group [OXPLAY] ZEUS138…" at bounding box center [542, 401] width 1084 height 802
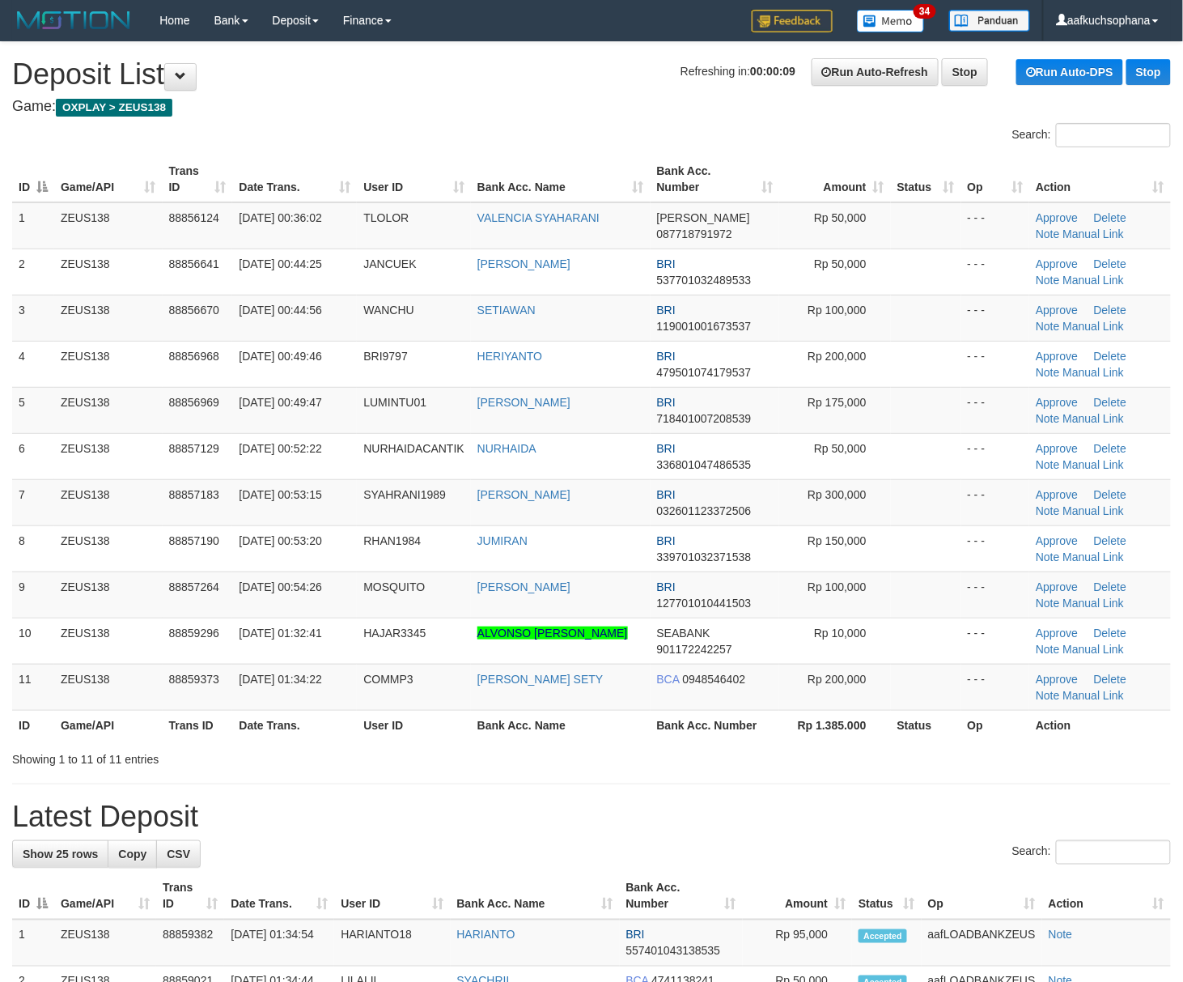
drag, startPoint x: 872, startPoint y: 800, endPoint x: 920, endPoint y: 800, distance: 47.8
click at [888, 800] on div "**********" at bounding box center [591, 974] width 1183 height 1864
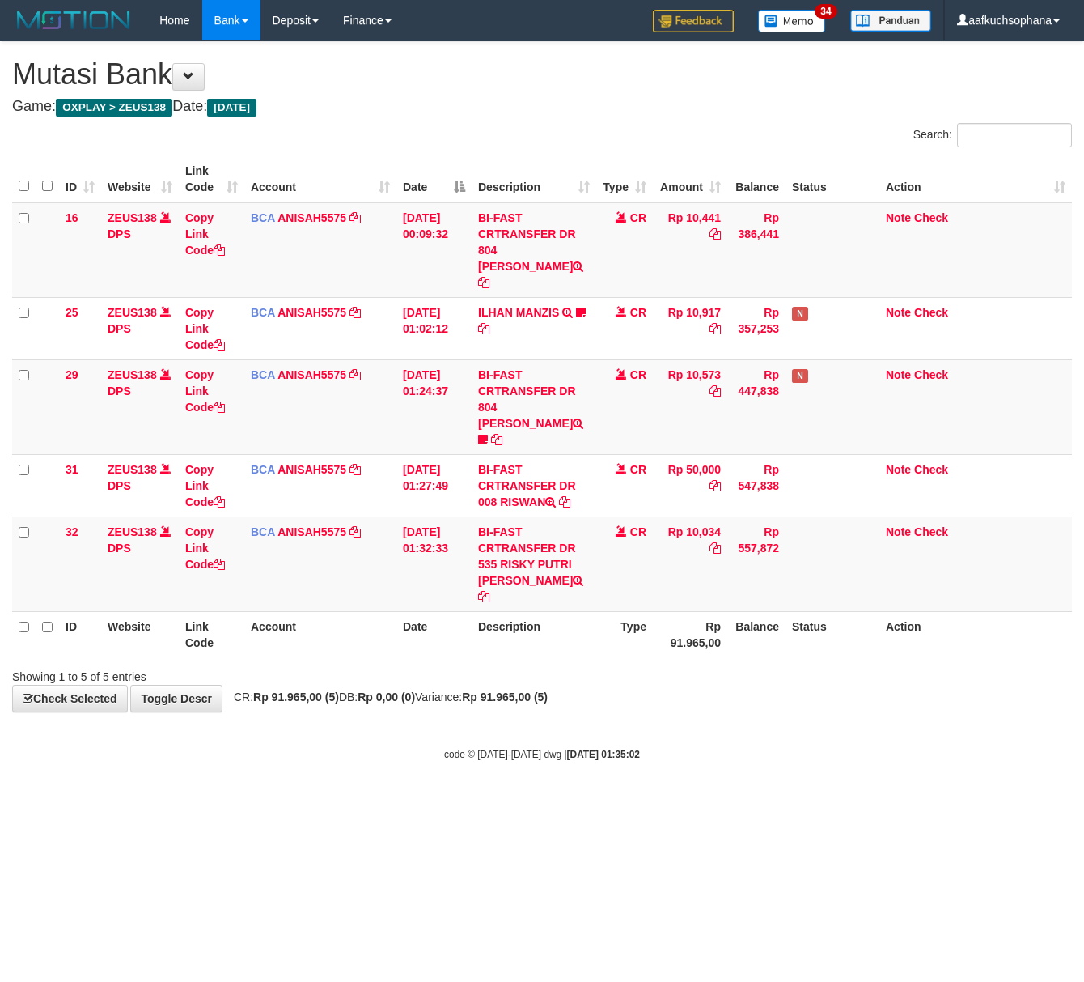
click at [240, 802] on html "Toggle navigation Home Bank Account List Load By Website Group [OXPLAY] ZEUS138…" at bounding box center [542, 401] width 1084 height 802
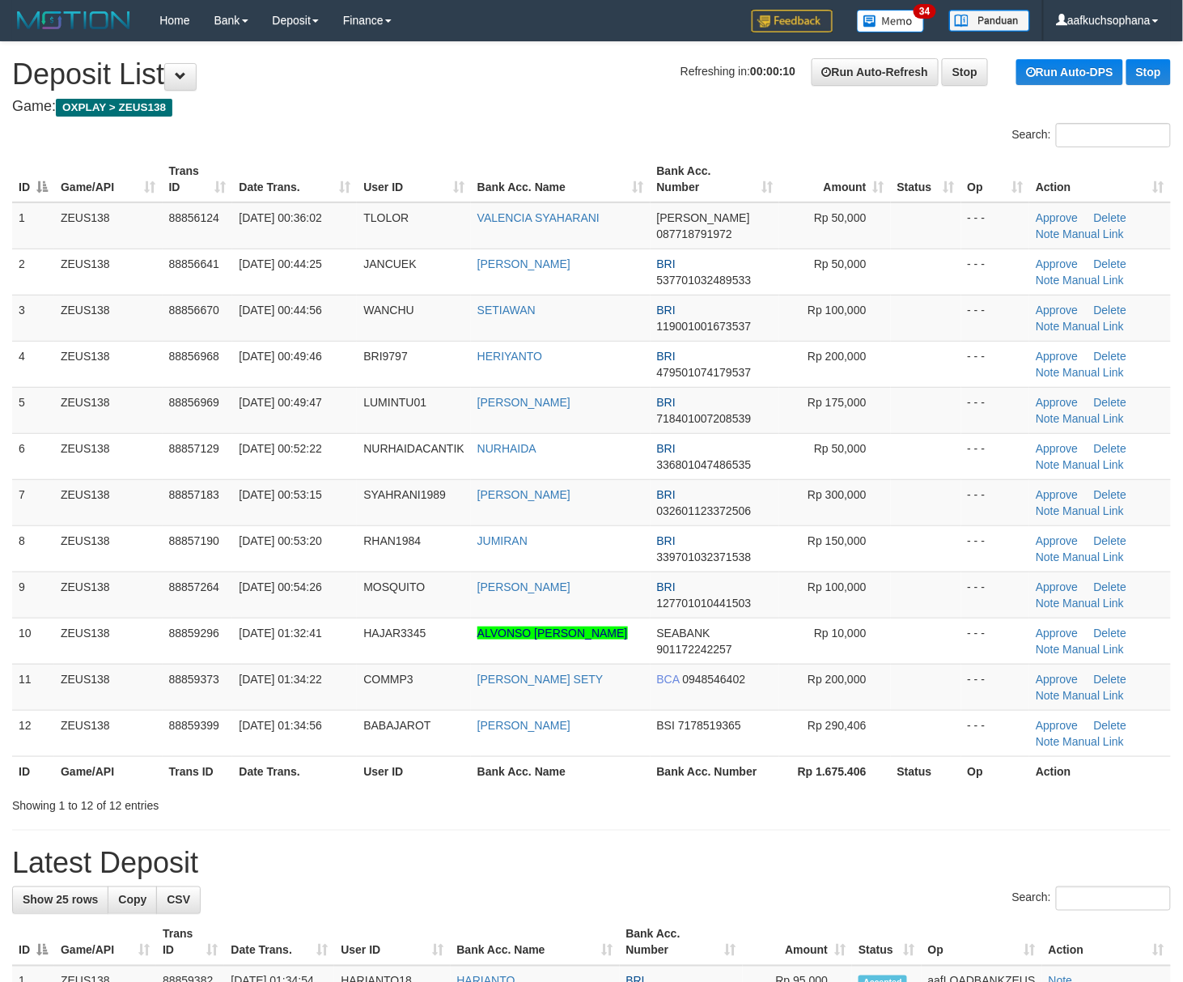
drag, startPoint x: 853, startPoint y: 837, endPoint x: 902, endPoint y: 827, distance: 49.5
click at [856, 837] on div "**********" at bounding box center [591, 997] width 1183 height 1910
drag, startPoint x: 856, startPoint y: 850, endPoint x: 1183, endPoint y: 855, distance: 327.0
click at [864, 850] on h1 "Latest Deposit" at bounding box center [591, 863] width 1159 height 32
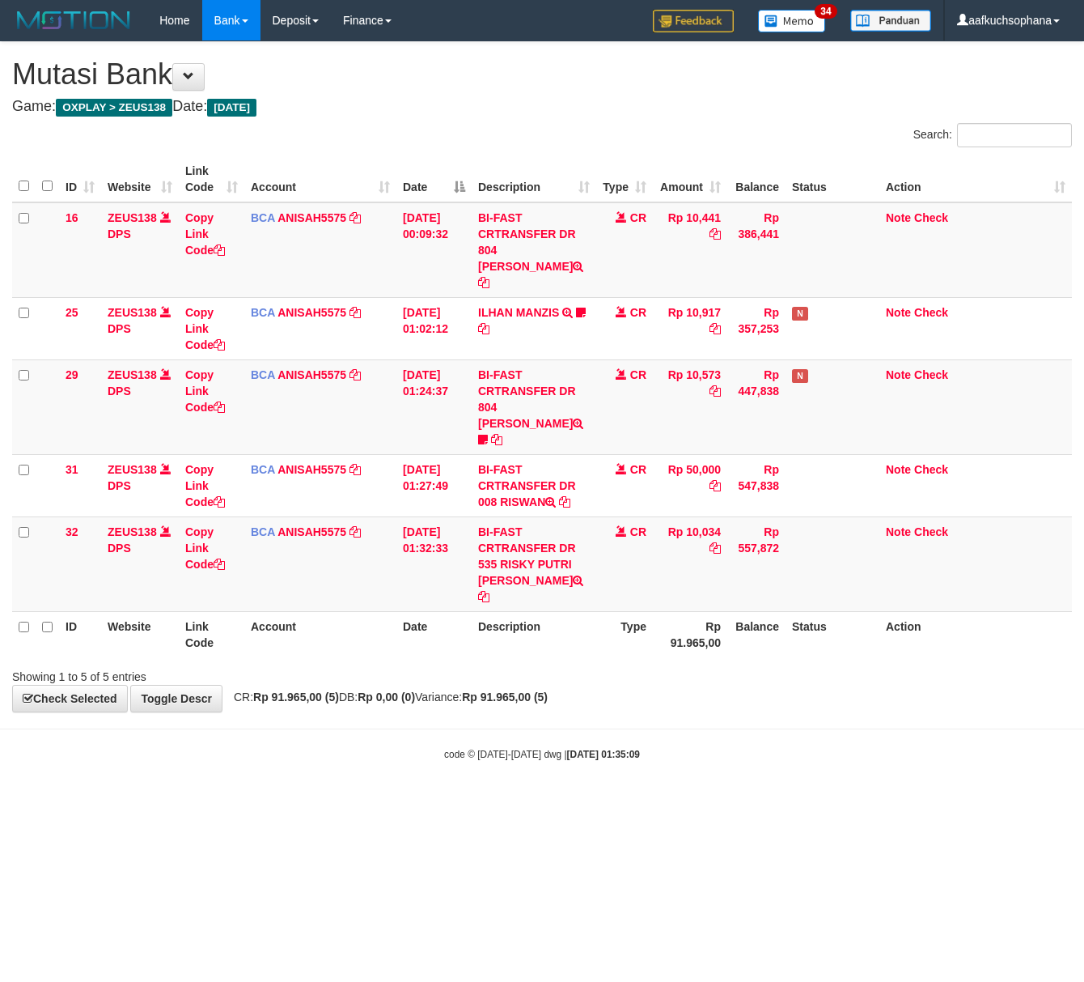
drag, startPoint x: 154, startPoint y: 852, endPoint x: 124, endPoint y: 843, distance: 31.2
click at [136, 802] on html "Toggle navigation Home Bank Account List Load By Website Group [OXPLAY] ZEUS138…" at bounding box center [542, 401] width 1084 height 802
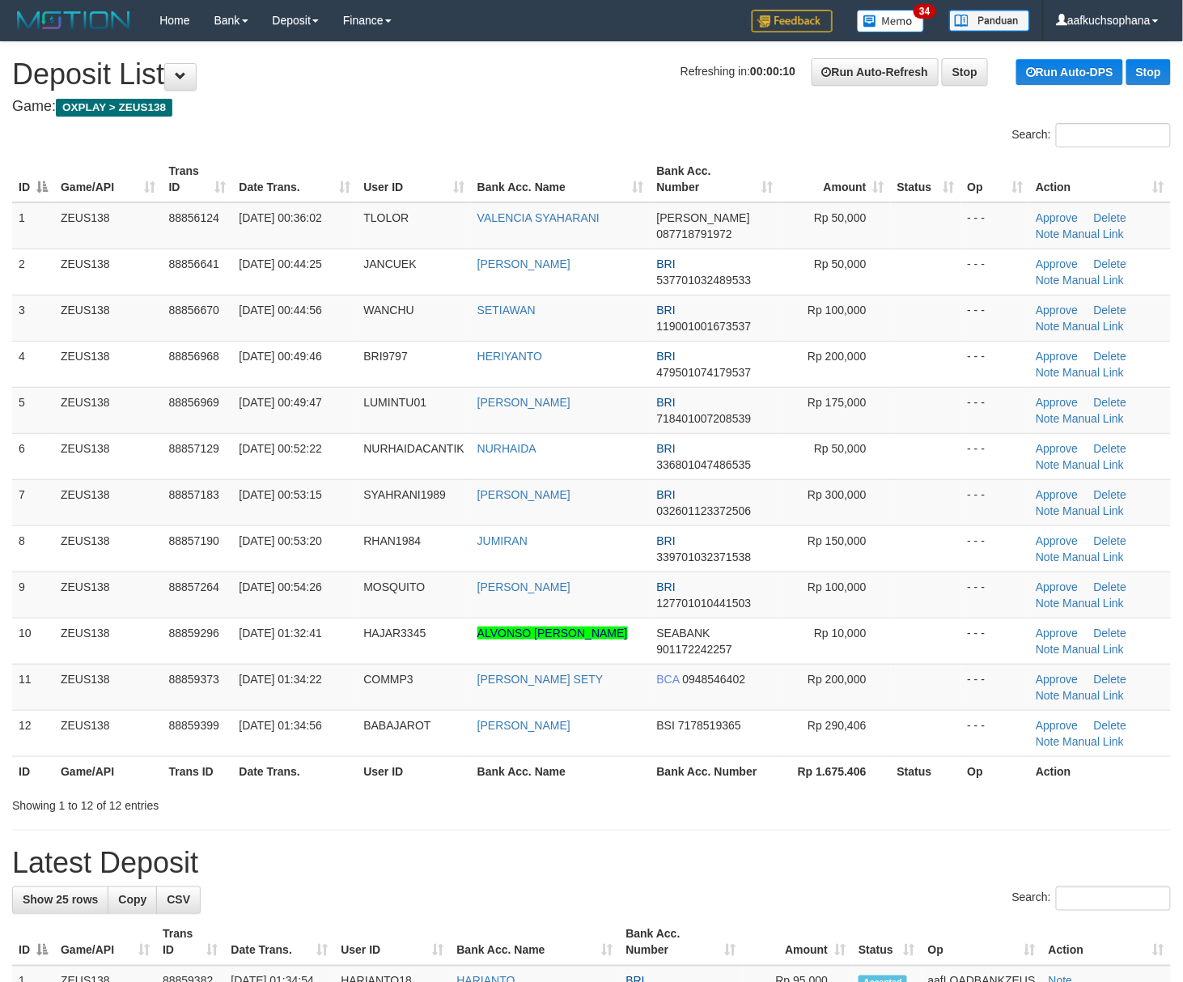
click at [879, 830] on hr at bounding box center [591, 830] width 1159 height 1
drag, startPoint x: 868, startPoint y: 820, endPoint x: 1012, endPoint y: 816, distance: 144.1
click at [901, 820] on div "**********" at bounding box center [591, 997] width 1183 height 1910
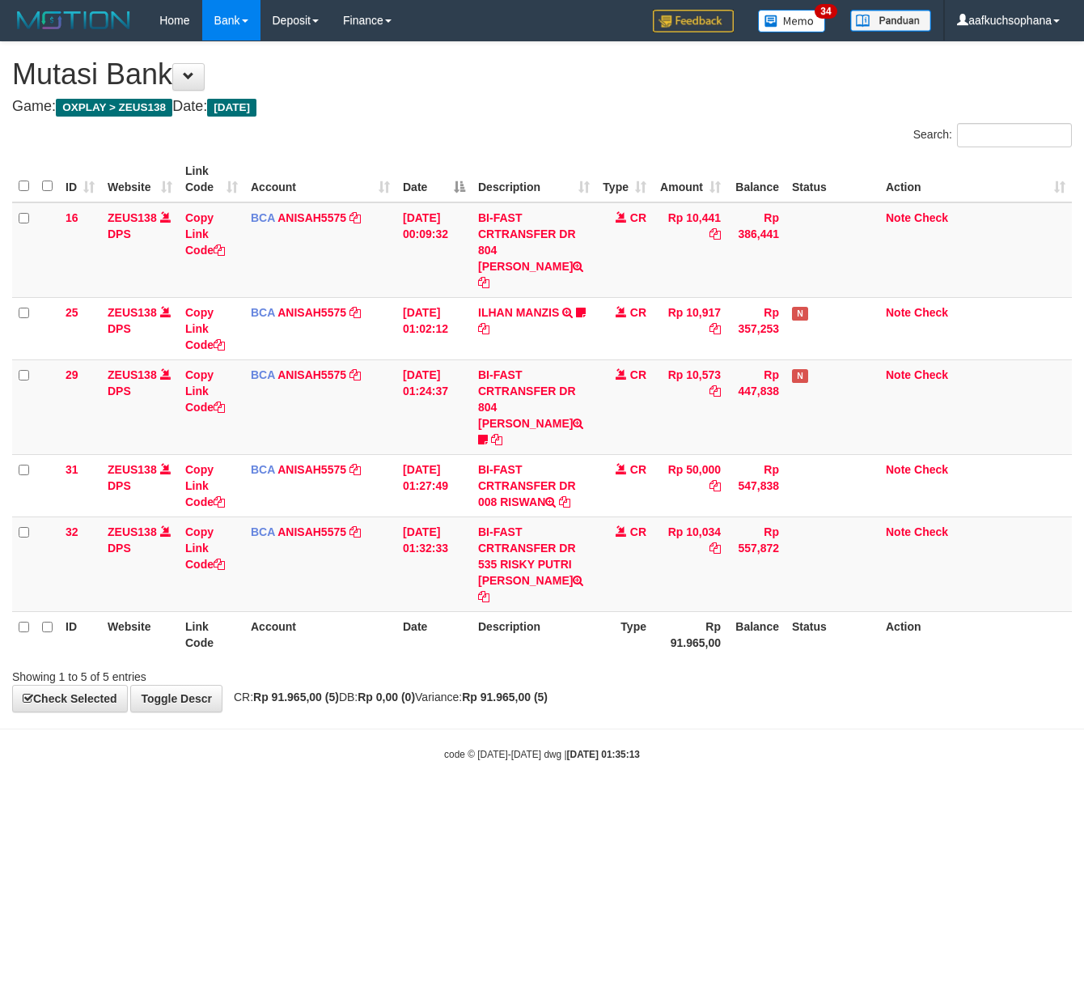
click at [321, 781] on html "Toggle navigation Home Bank Account List Load By Website Group [OXPLAY] ZEUS138…" at bounding box center [542, 401] width 1084 height 802
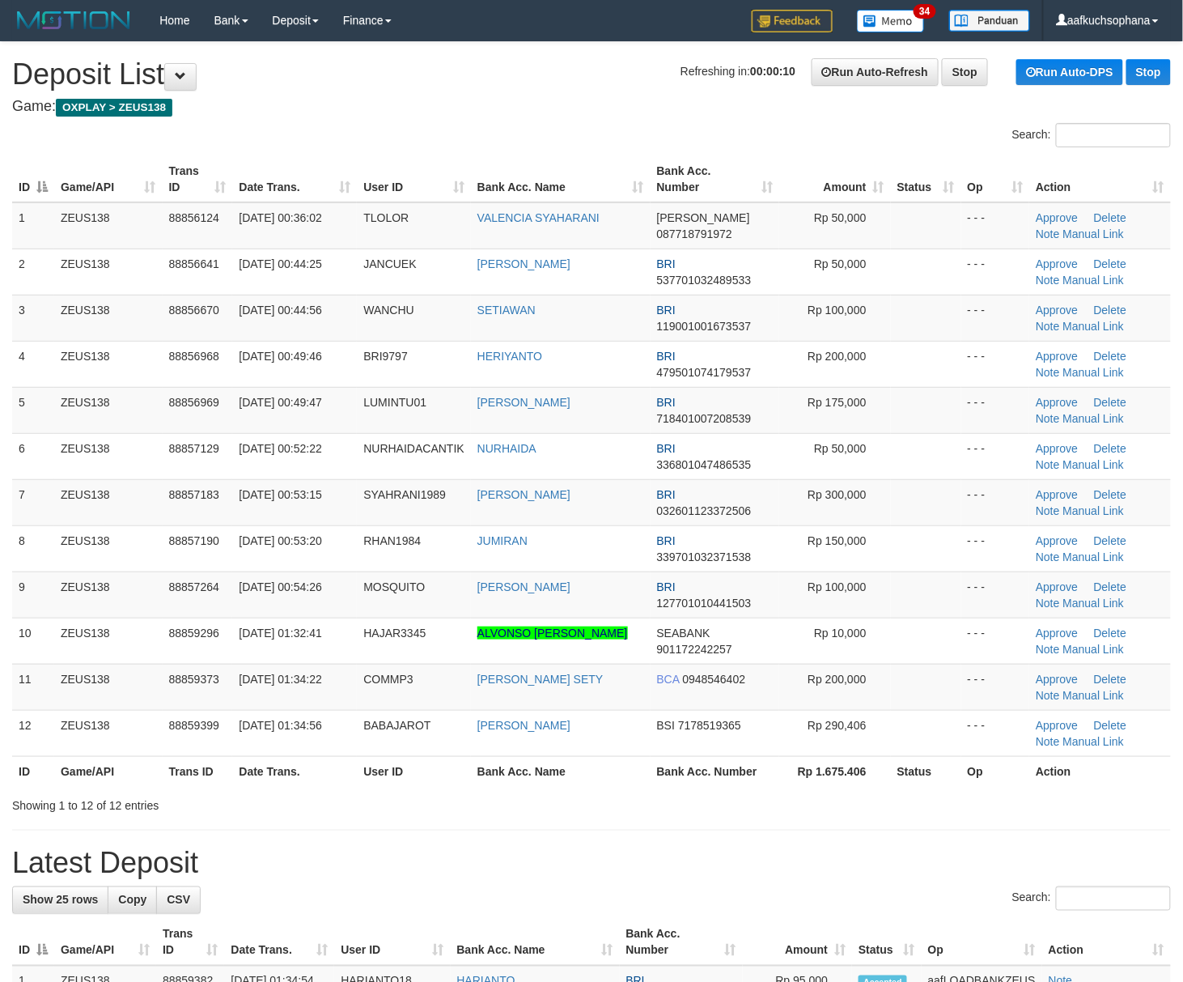
click at [893, 823] on div "**********" at bounding box center [591, 997] width 1183 height 1910
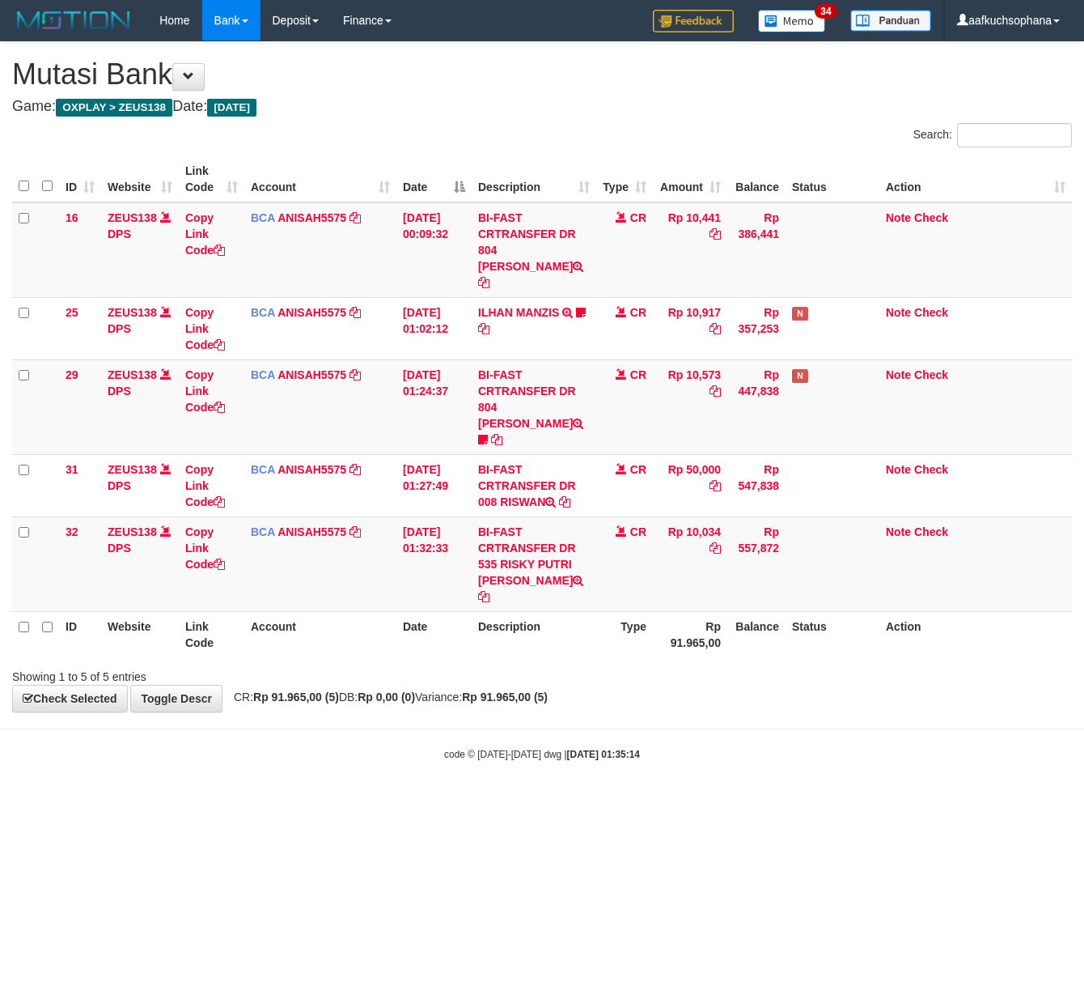
drag, startPoint x: 219, startPoint y: 808, endPoint x: 228, endPoint y: 813, distance: 10.9
click at [228, 802] on html "Toggle navigation Home Bank Account List Load By Website Group [OXPLAY] ZEUS138…" at bounding box center [542, 401] width 1084 height 802
drag, startPoint x: 139, startPoint y: 800, endPoint x: 60, endPoint y: 806, distance: 79.5
click at [139, 801] on html "Toggle navigation Home Bank Account List Load By Website Group [OXPLAY] ZEUS138…" at bounding box center [542, 401] width 1084 height 802
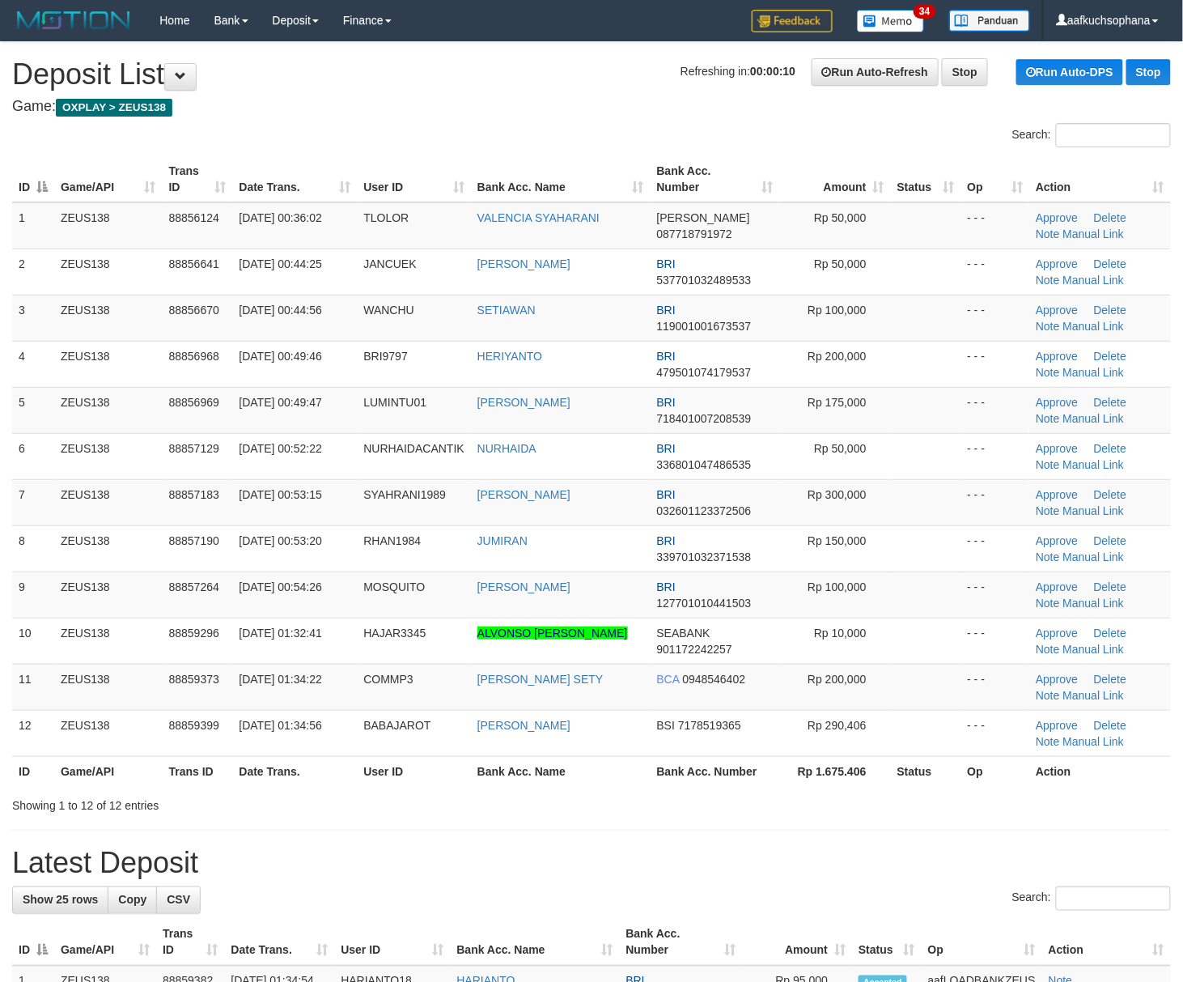
drag, startPoint x: 798, startPoint y: 877, endPoint x: 919, endPoint y: 859, distance: 122.7
click at [817, 882] on div "**********" at bounding box center [591, 997] width 1183 height 1910
drag, startPoint x: 888, startPoint y: 868, endPoint x: 1085, endPoint y: 846, distance: 198.7
click at [931, 866] on h1 "Latest Deposit" at bounding box center [591, 863] width 1159 height 32
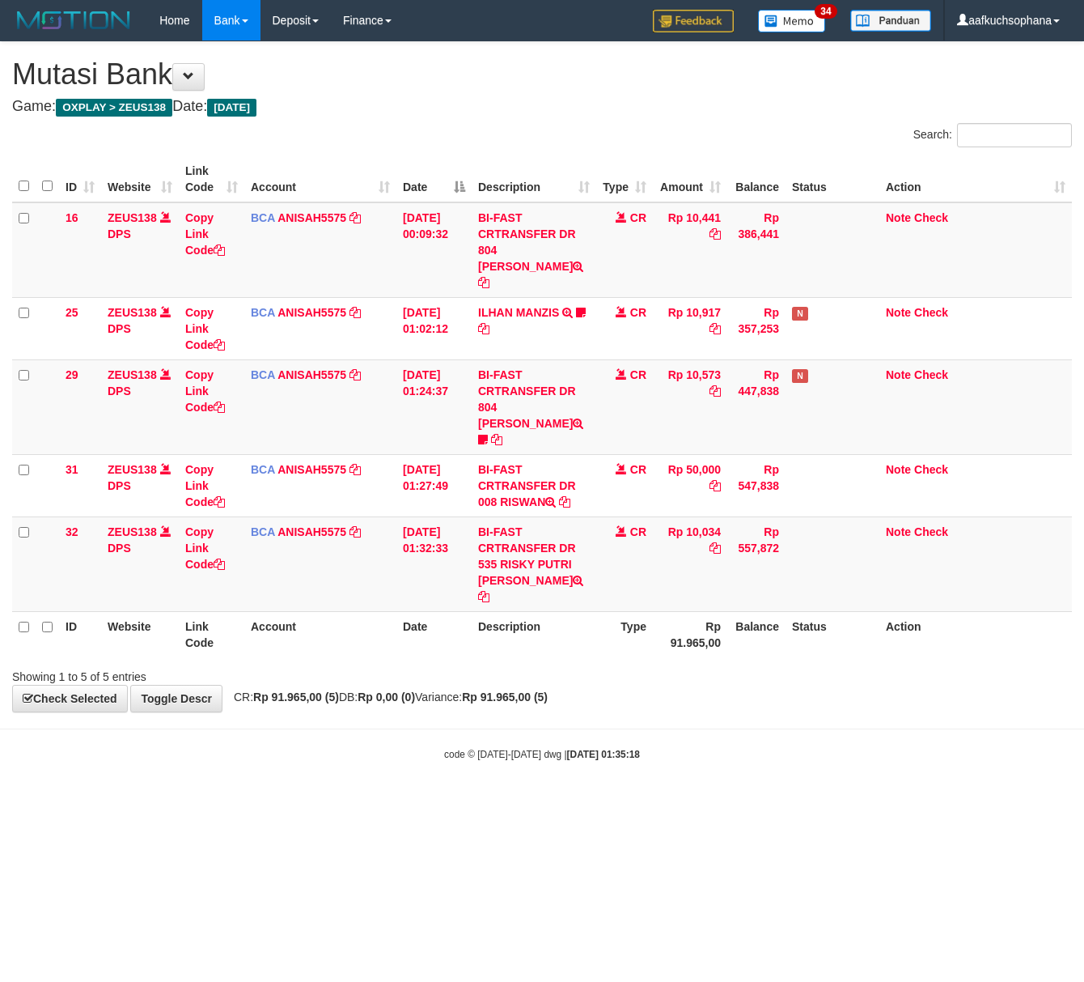
click at [267, 802] on html "Toggle navigation Home Bank Account List Load By Website Group [OXPLAY] ZEUS138…" at bounding box center [542, 401] width 1084 height 802
click at [445, 802] on html "Toggle navigation Home Bank Account List Load By Website Group [OXPLAY] ZEUS138…" at bounding box center [542, 401] width 1084 height 802
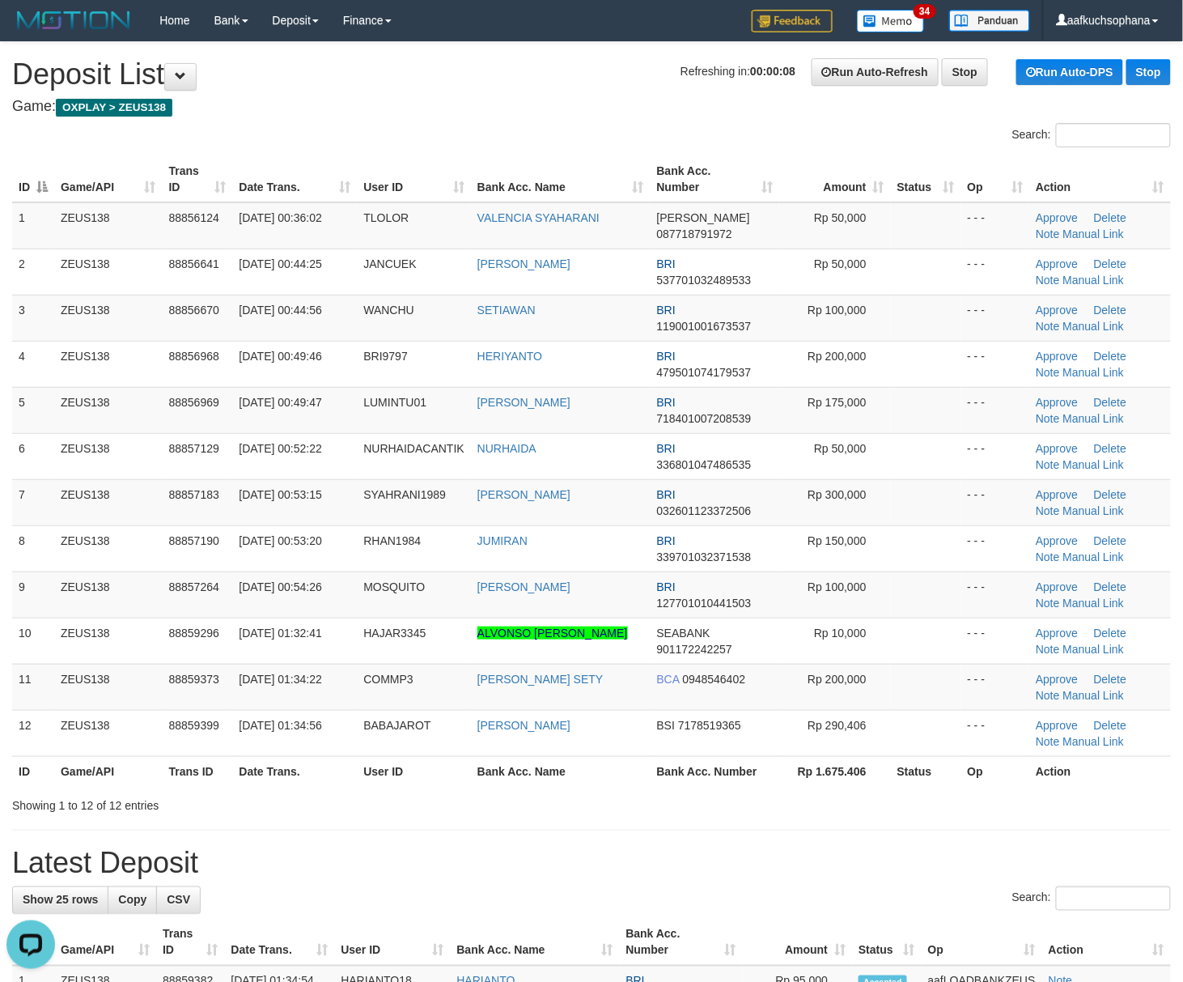
click at [859, 859] on h1 "Latest Deposit" at bounding box center [591, 863] width 1159 height 32
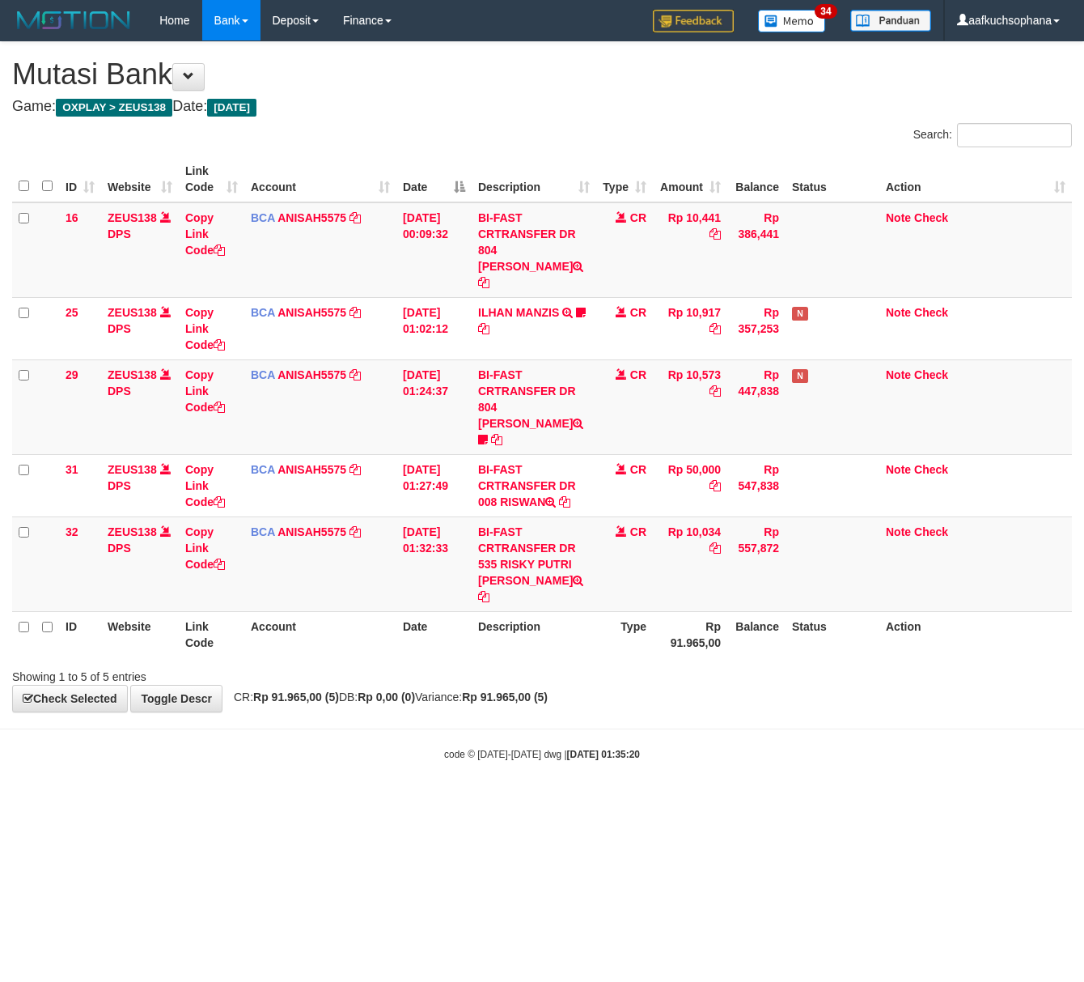
click at [412, 681] on body "Toggle navigation Home Bank Account List Load By Website Group [OXPLAY] ZEUS138…" at bounding box center [542, 401] width 1084 height 802
click at [385, 719] on body "Toggle navigation Home Bank Account List Load By Website Group [OXPLAY] ZEUS138…" at bounding box center [542, 401] width 1084 height 802
